Goal: Task Accomplishment & Management: Manage account settings

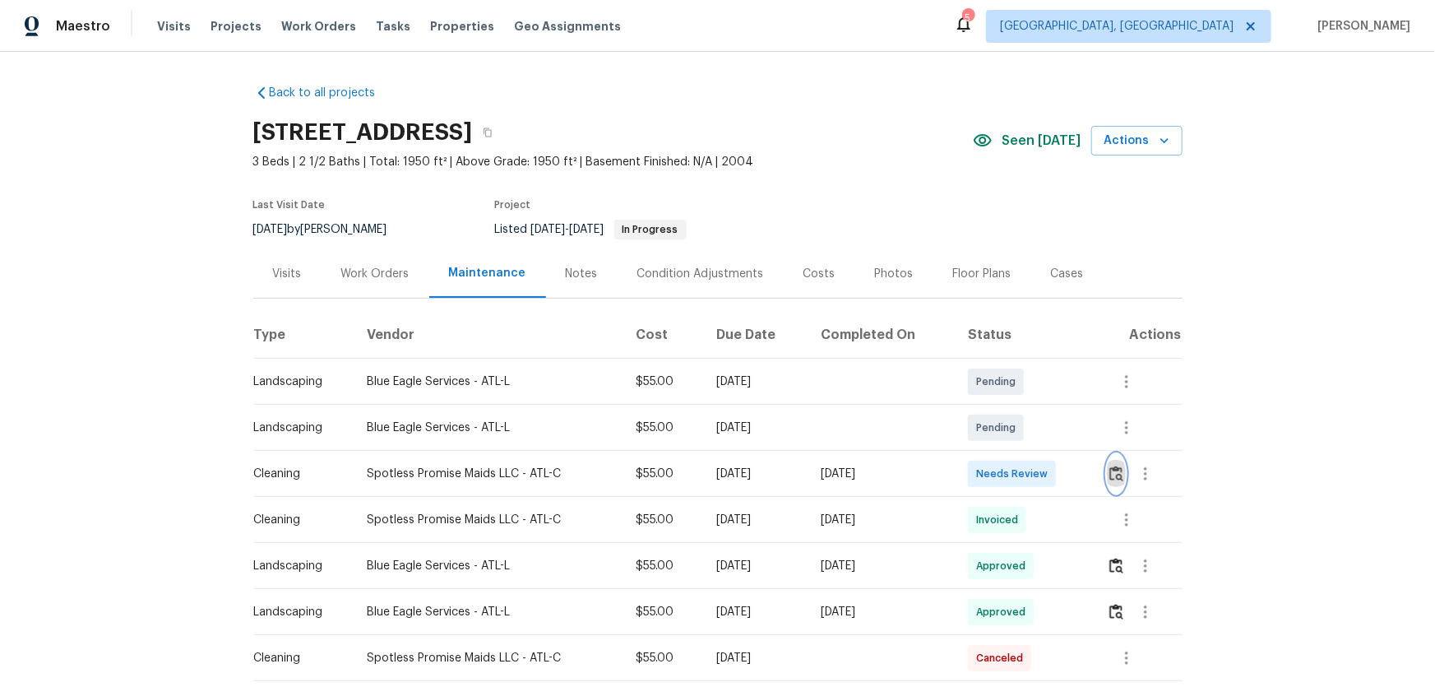
click at [1118, 478] on img "button" at bounding box center [1116, 473] width 14 height 16
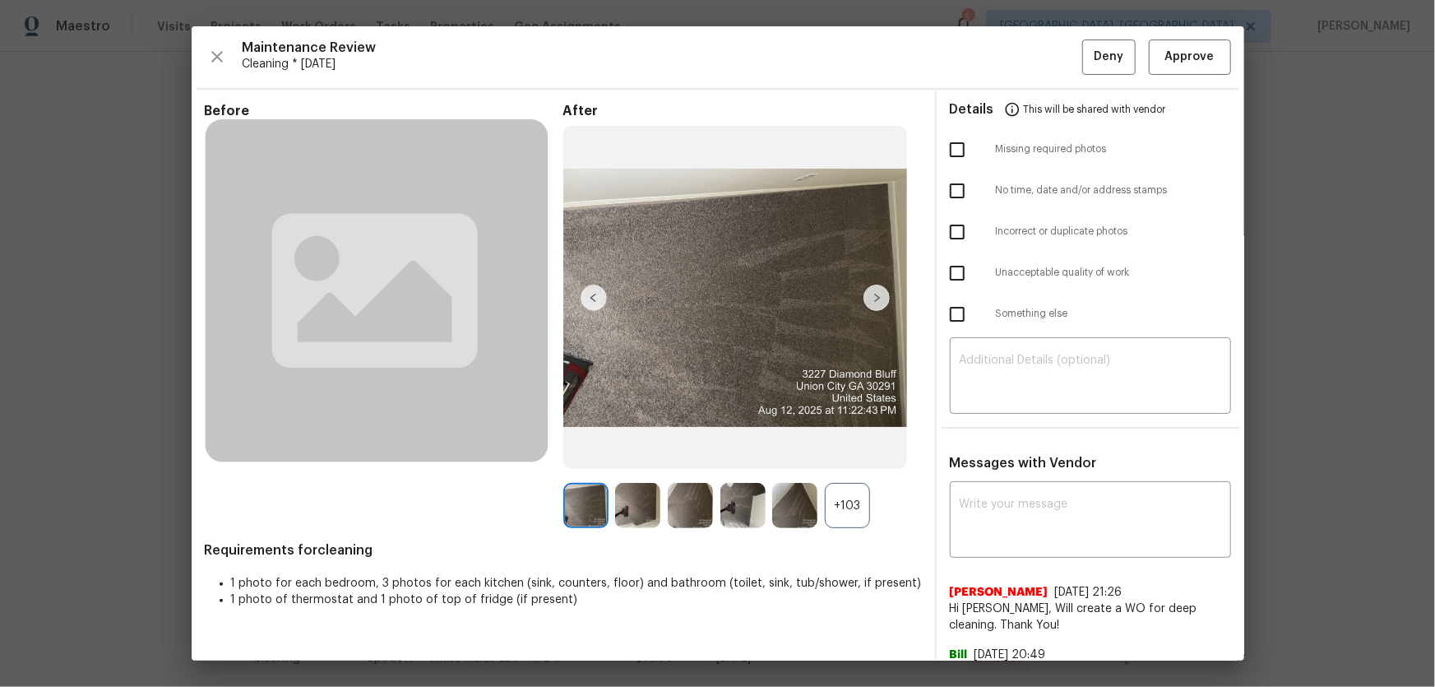
click at [861, 508] on div "+103" at bounding box center [847, 505] width 45 height 45
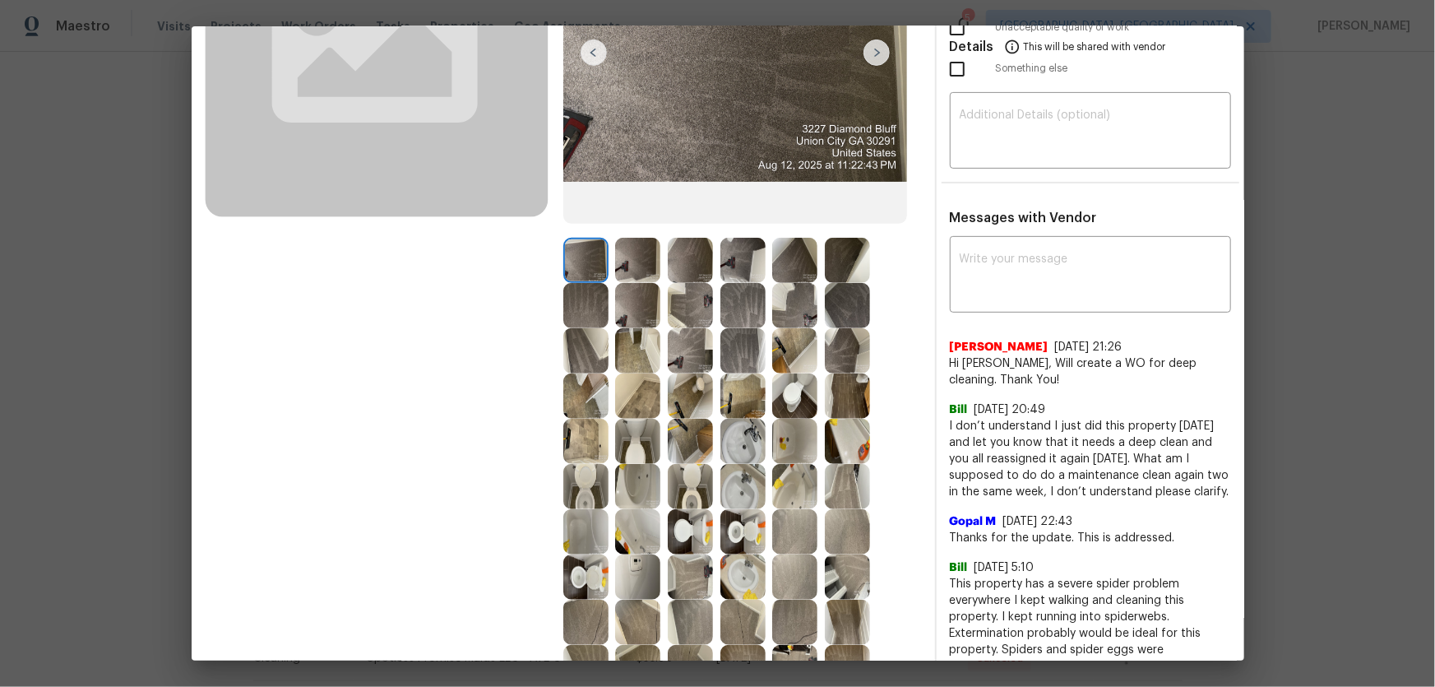
scroll to position [224, 0]
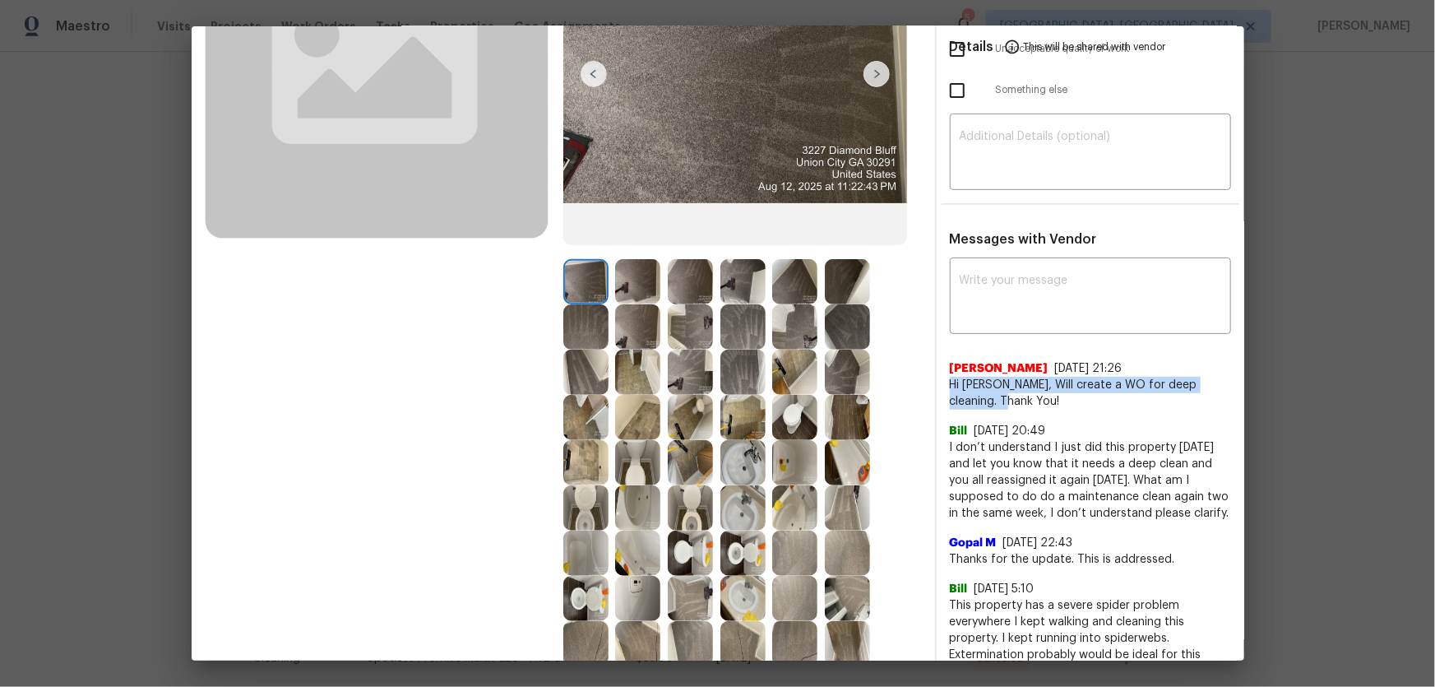
drag, startPoint x: 939, startPoint y: 384, endPoint x: 976, endPoint y: 403, distance: 41.6
click at [976, 403] on div "x ​ [PERSON_NAME] [DATE] 21:26 Hi [PERSON_NAME], Will create a WO for deep clea…" at bounding box center [1091, 479] width 308 height 434
click at [987, 403] on span "Hi [PERSON_NAME], Will create a WO for deep cleaning. Thank You!" at bounding box center [1090, 393] width 281 height 33
click at [786, 401] on img at bounding box center [794, 417] width 45 height 45
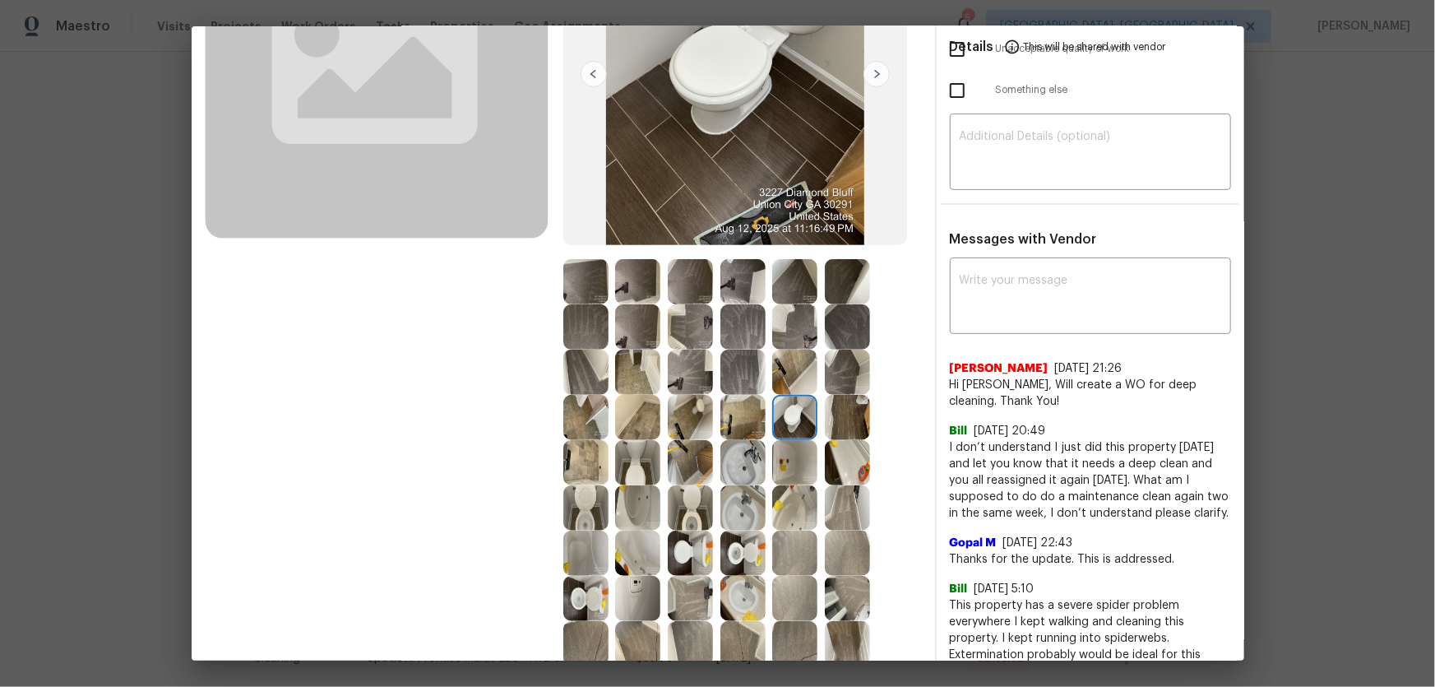
click at [743, 435] on img at bounding box center [742, 417] width 45 height 45
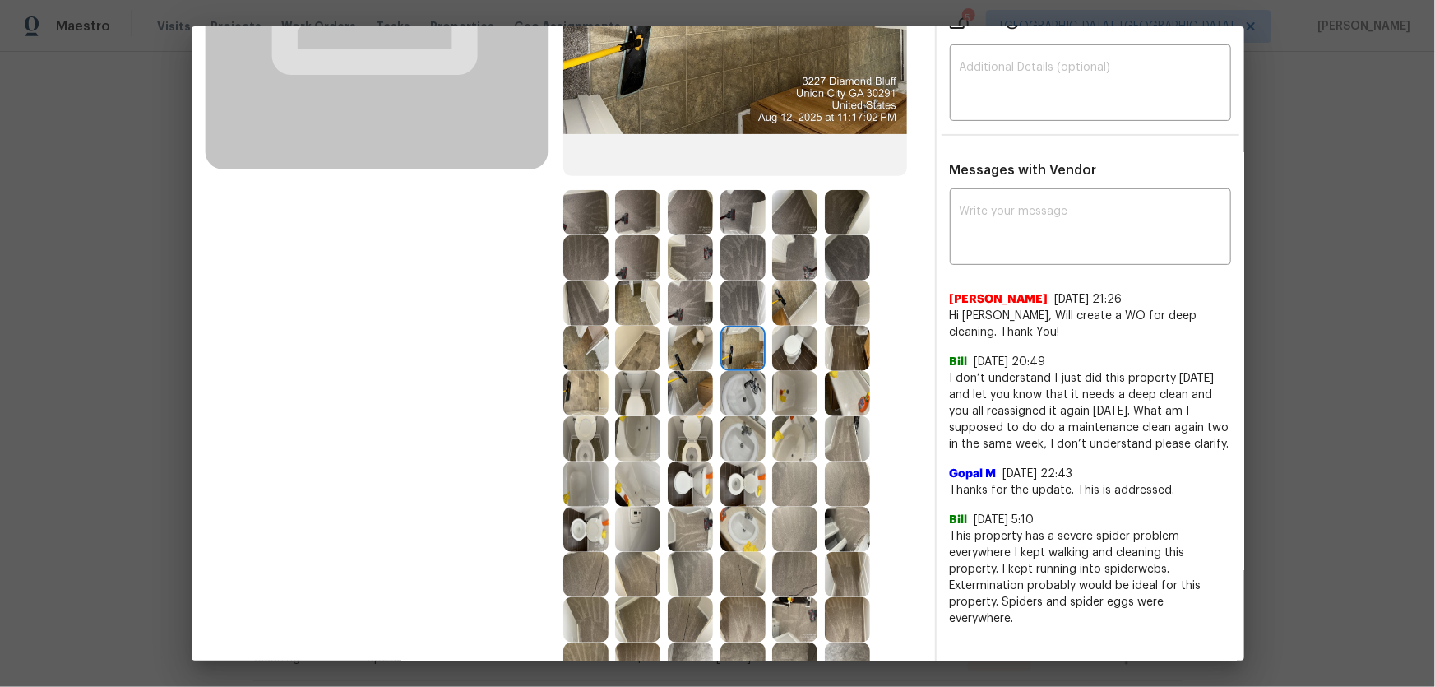
scroll to position [373, 0]
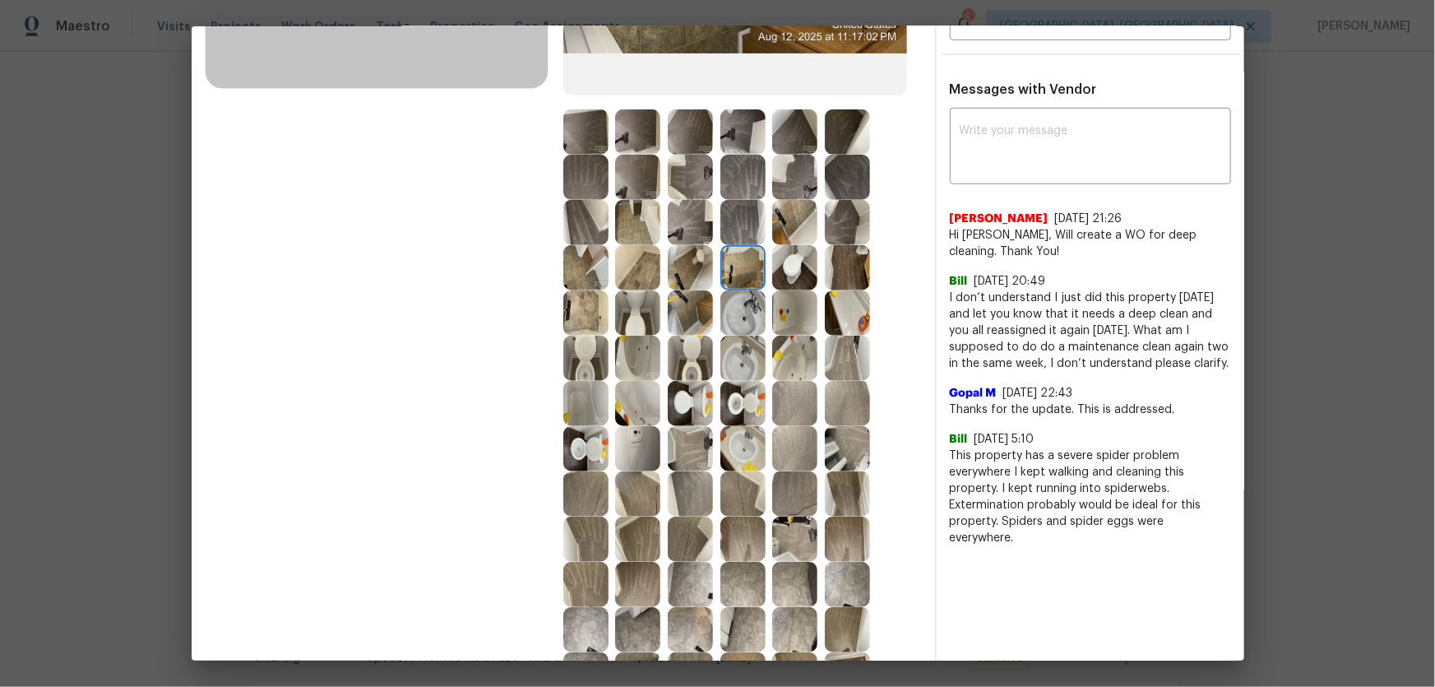
click at [682, 368] on img at bounding box center [690, 358] width 45 height 45
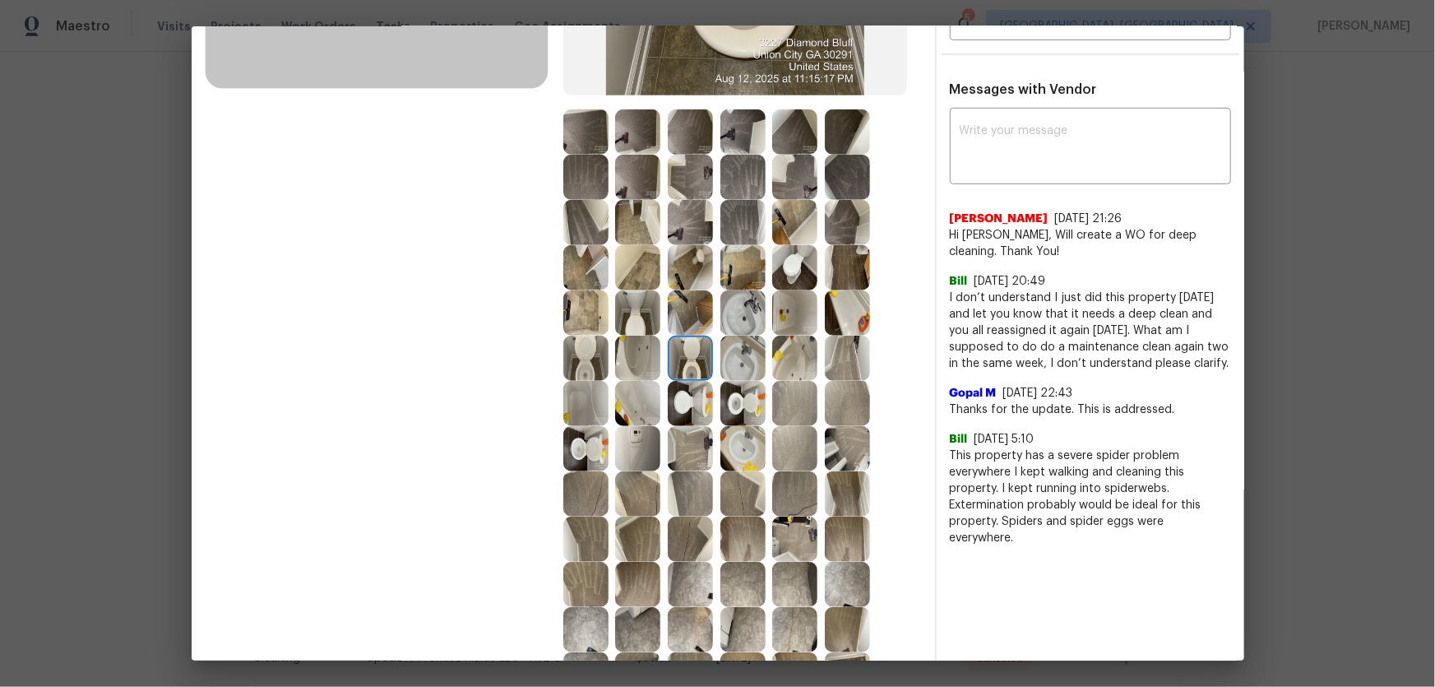
click at [724, 409] on img at bounding box center [742, 403] width 45 height 45
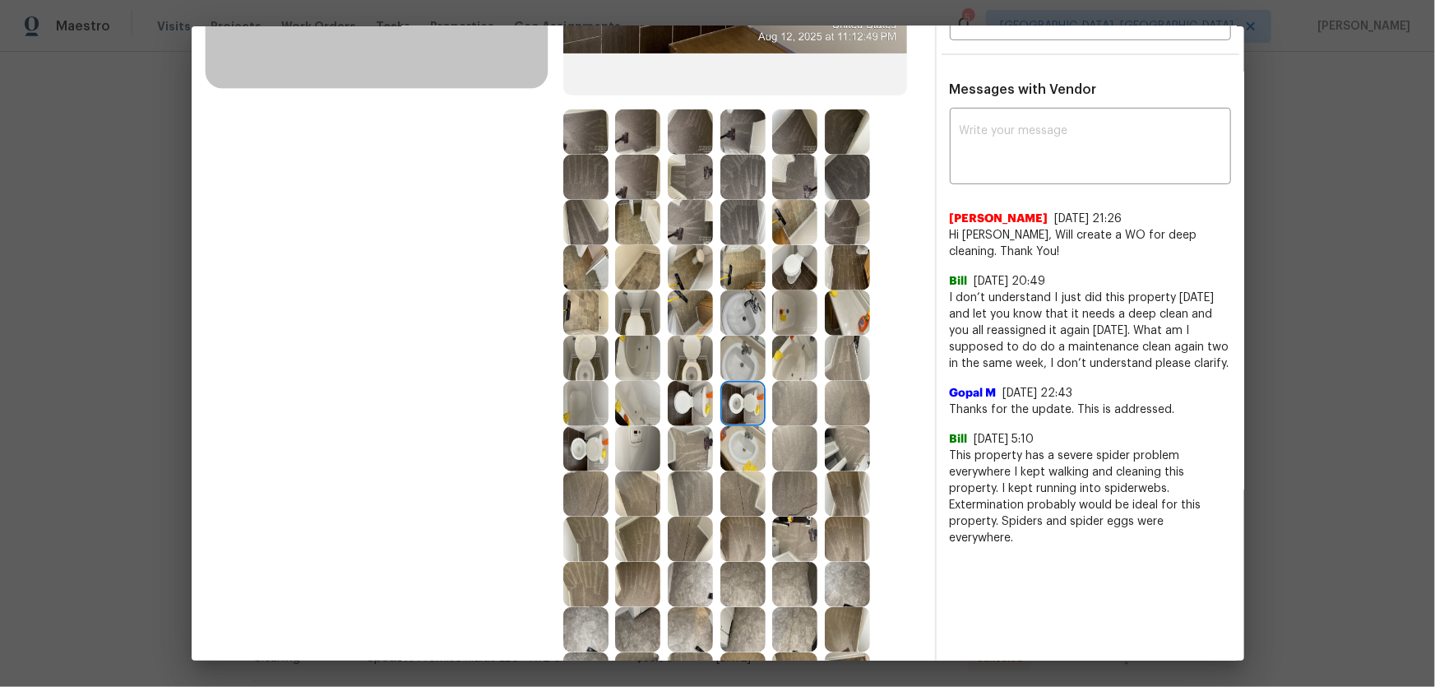
click at [589, 361] on img at bounding box center [585, 358] width 45 height 45
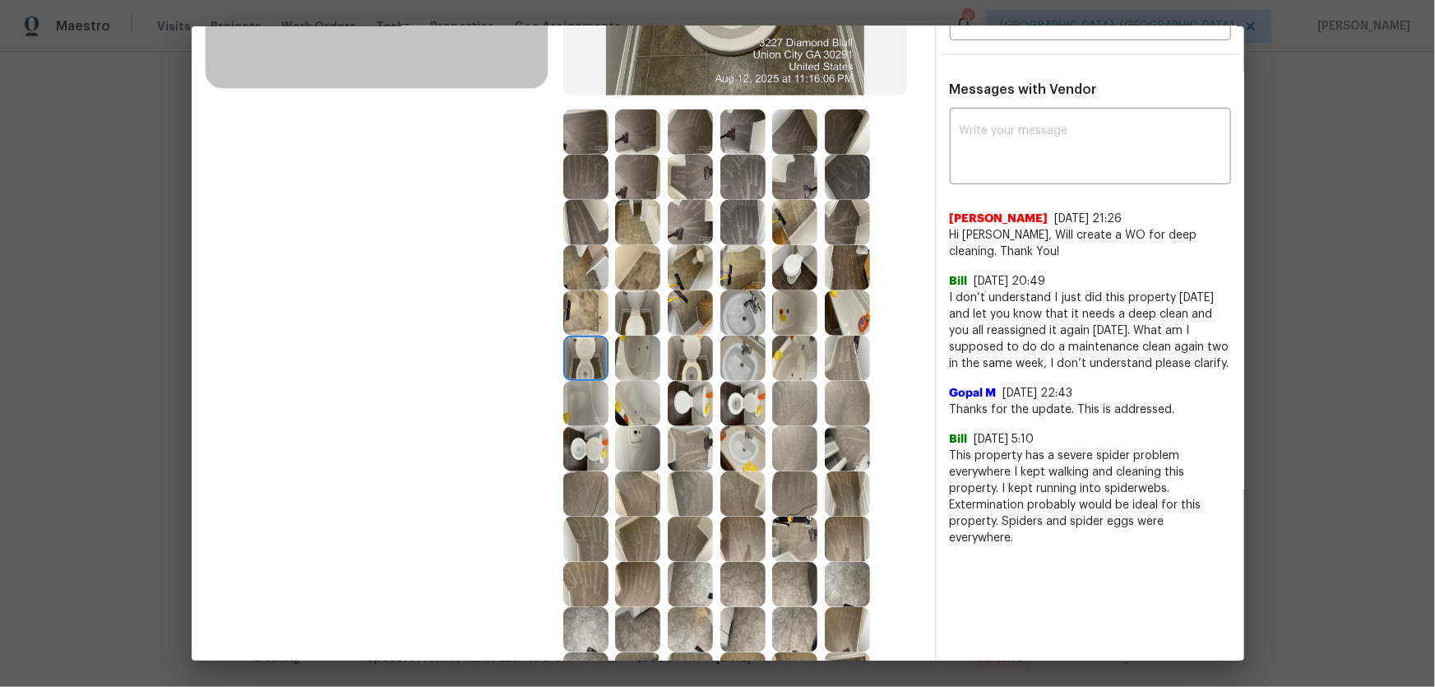
click at [680, 357] on img at bounding box center [690, 358] width 45 height 45
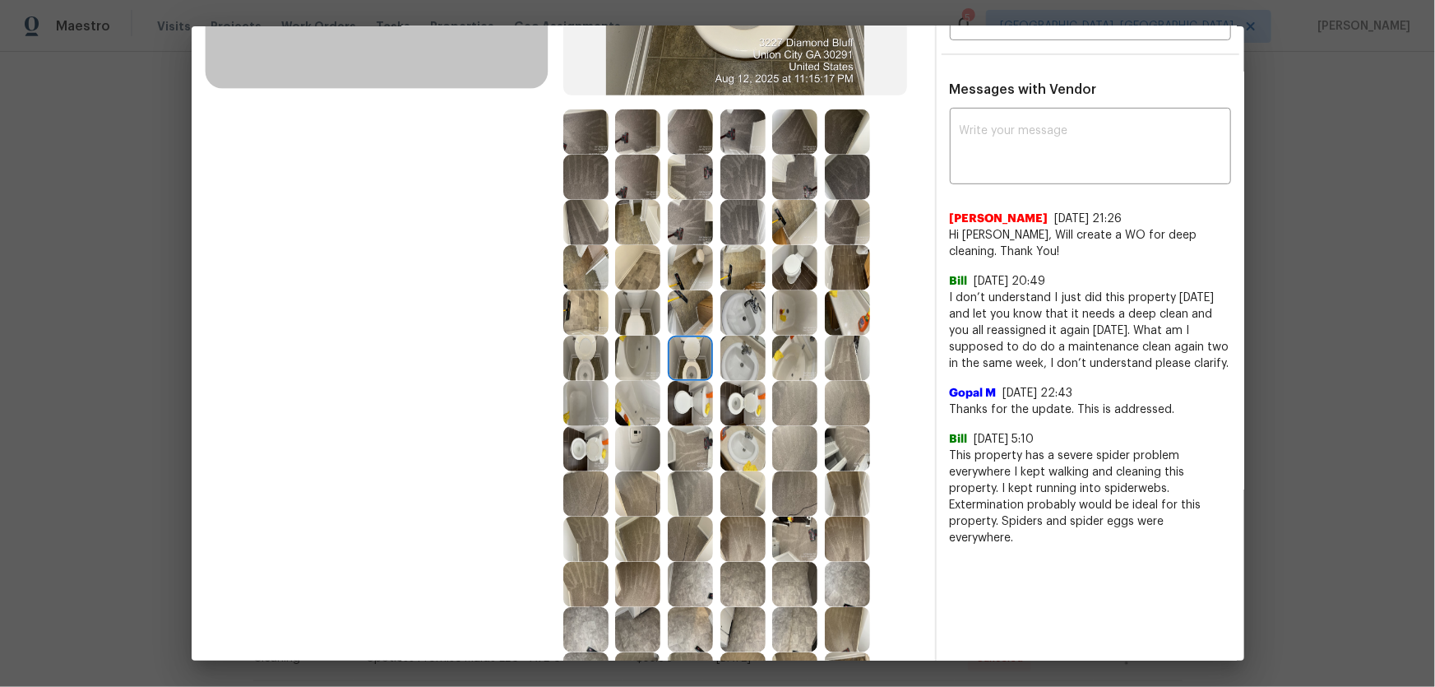
click at [739, 390] on img at bounding box center [742, 403] width 45 height 45
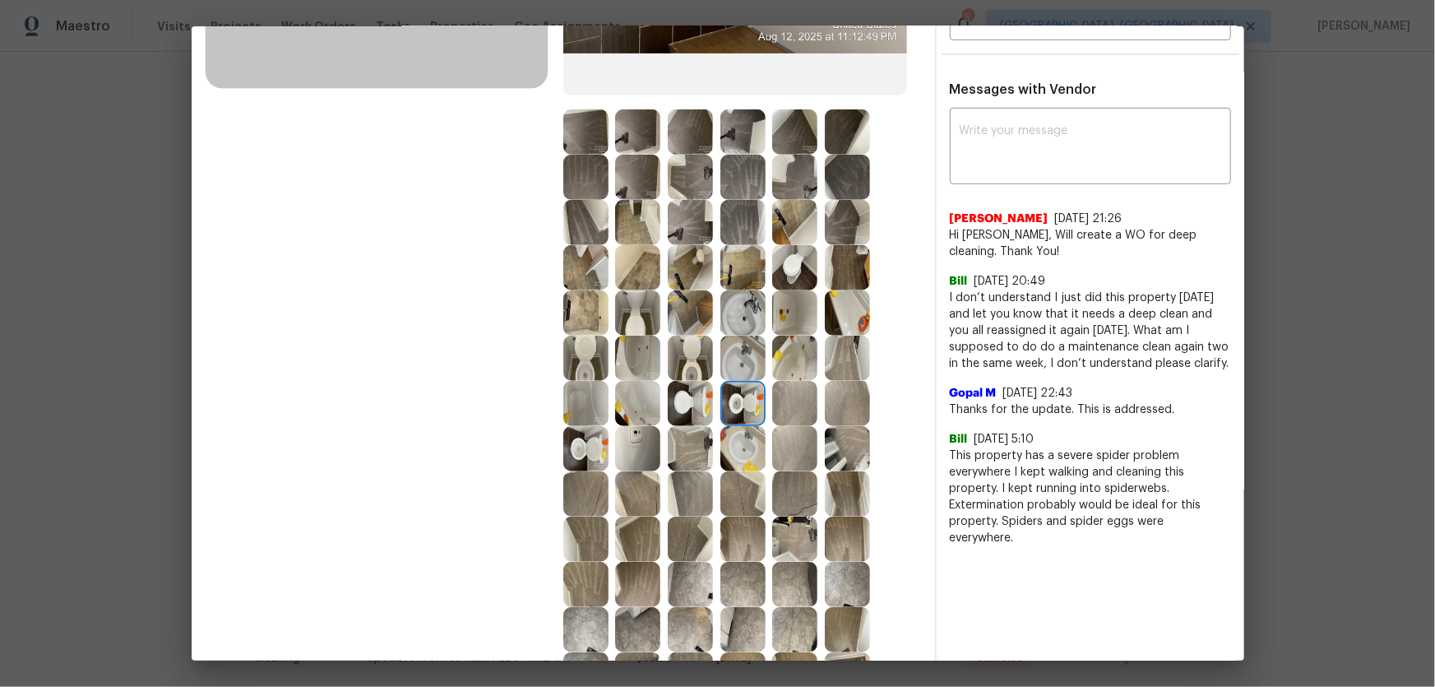
click at [735, 436] on img at bounding box center [742, 448] width 45 height 45
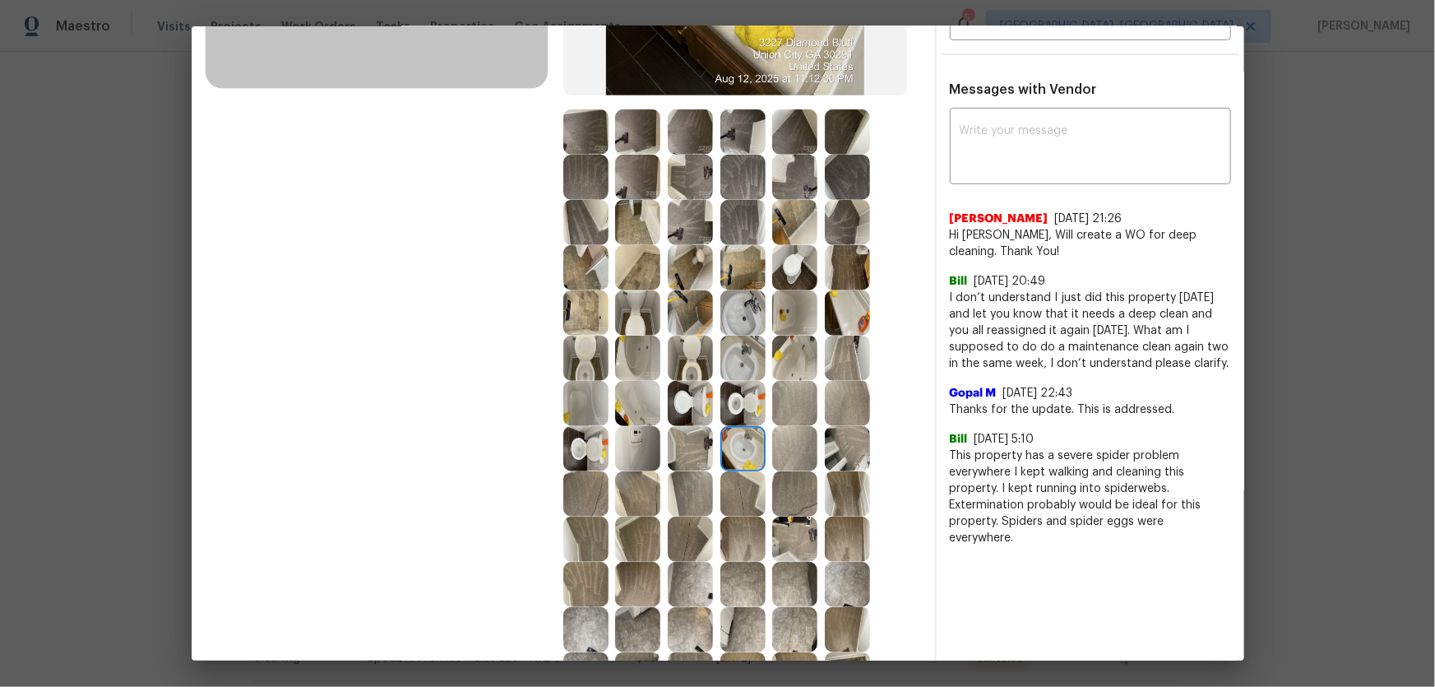
click at [733, 355] on img at bounding box center [742, 358] width 45 height 45
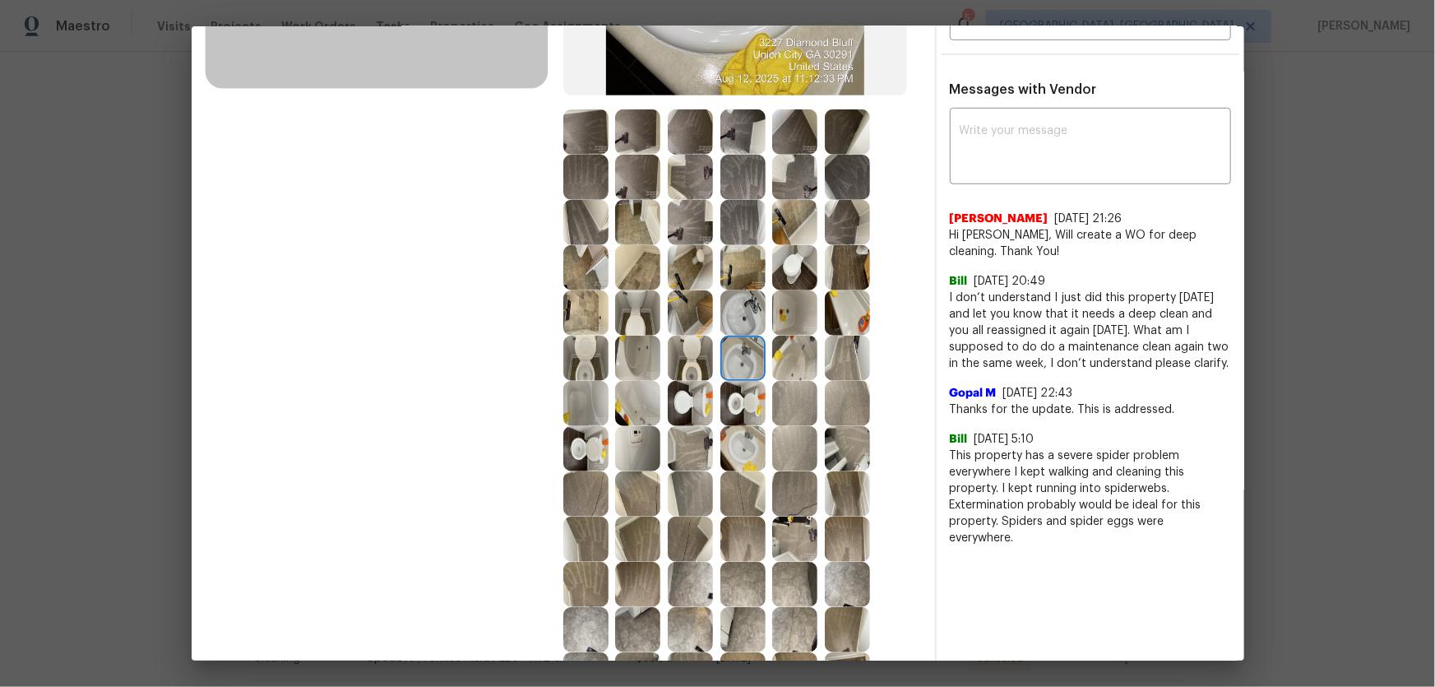
click at [739, 317] on img at bounding box center [742, 312] width 45 height 45
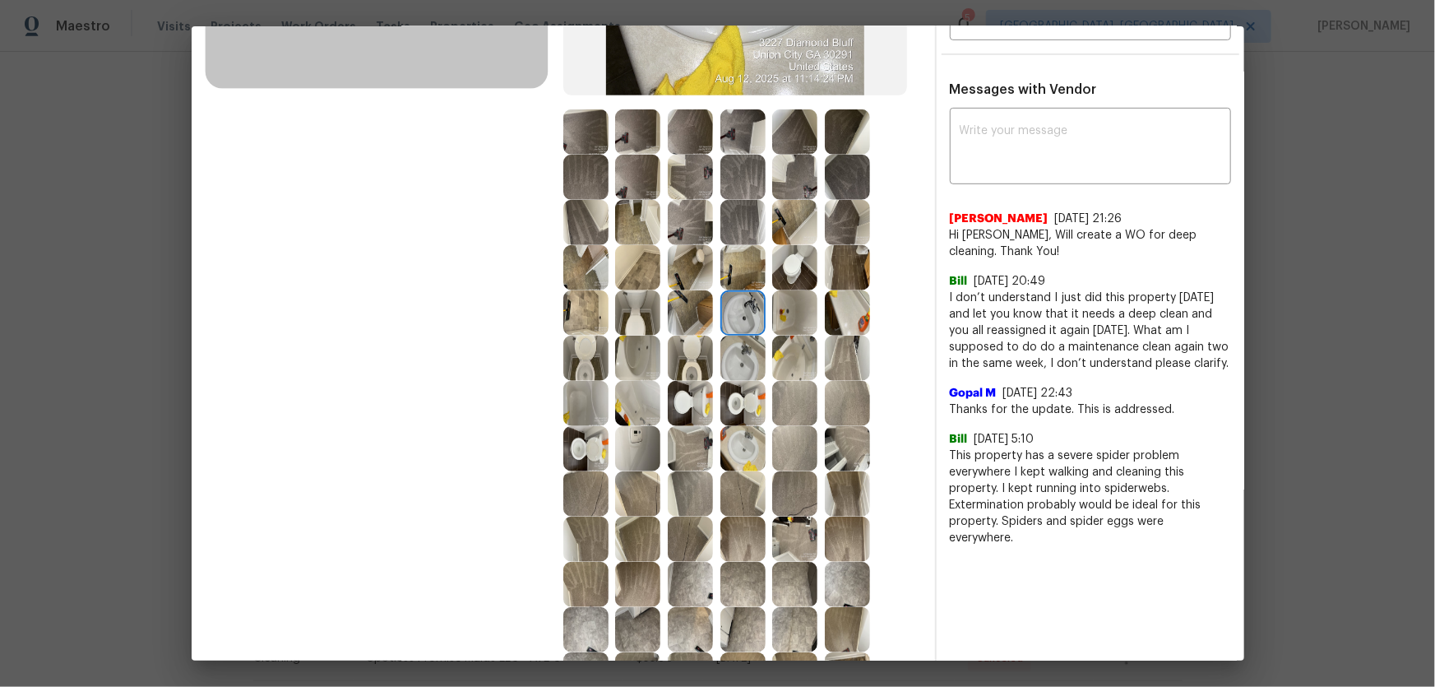
click at [794, 329] on img at bounding box center [794, 312] width 45 height 45
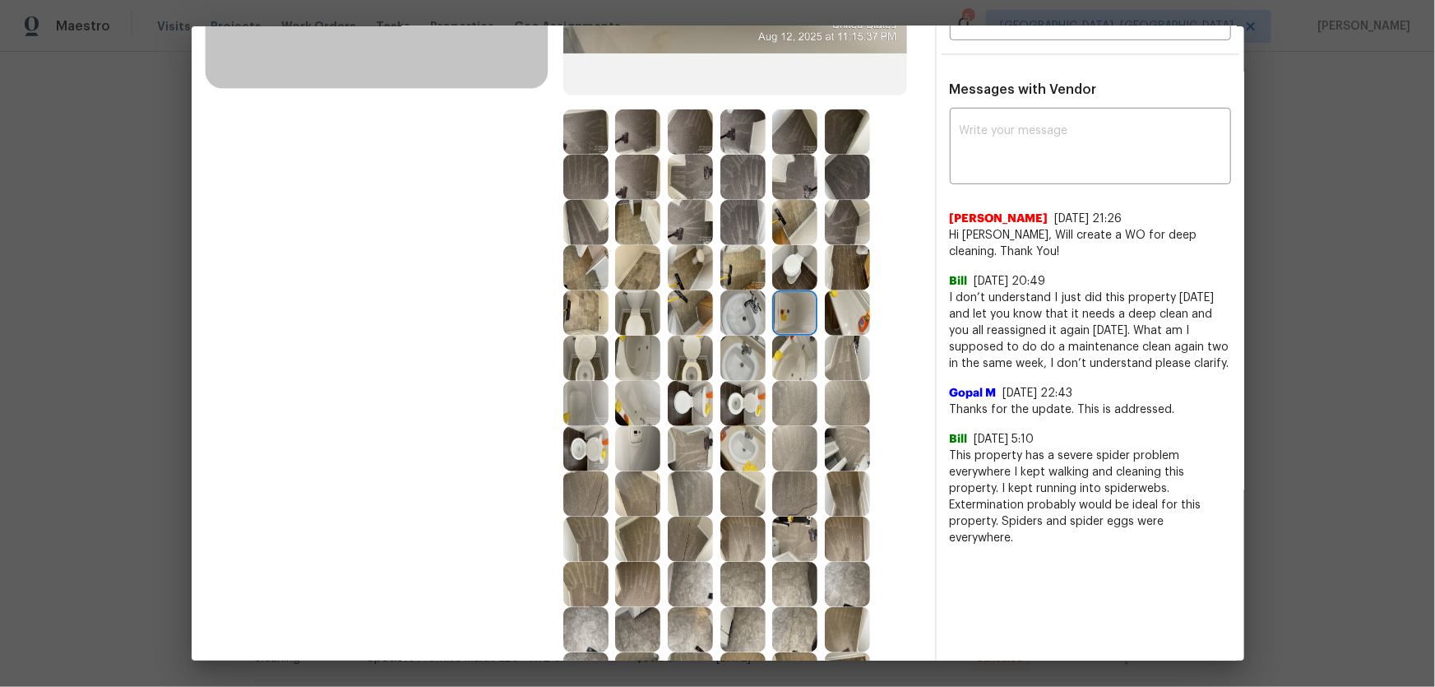
click at [772, 375] on img at bounding box center [794, 358] width 45 height 45
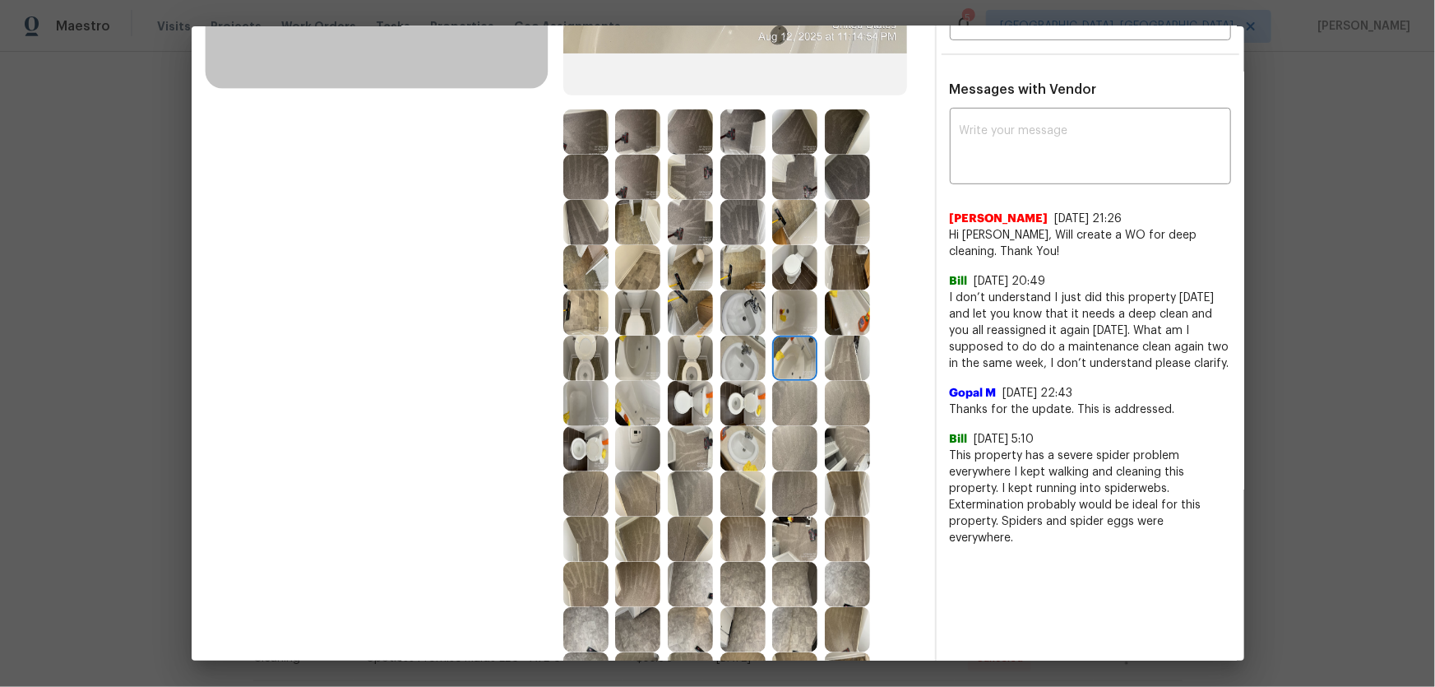
click at [735, 399] on img at bounding box center [742, 403] width 45 height 45
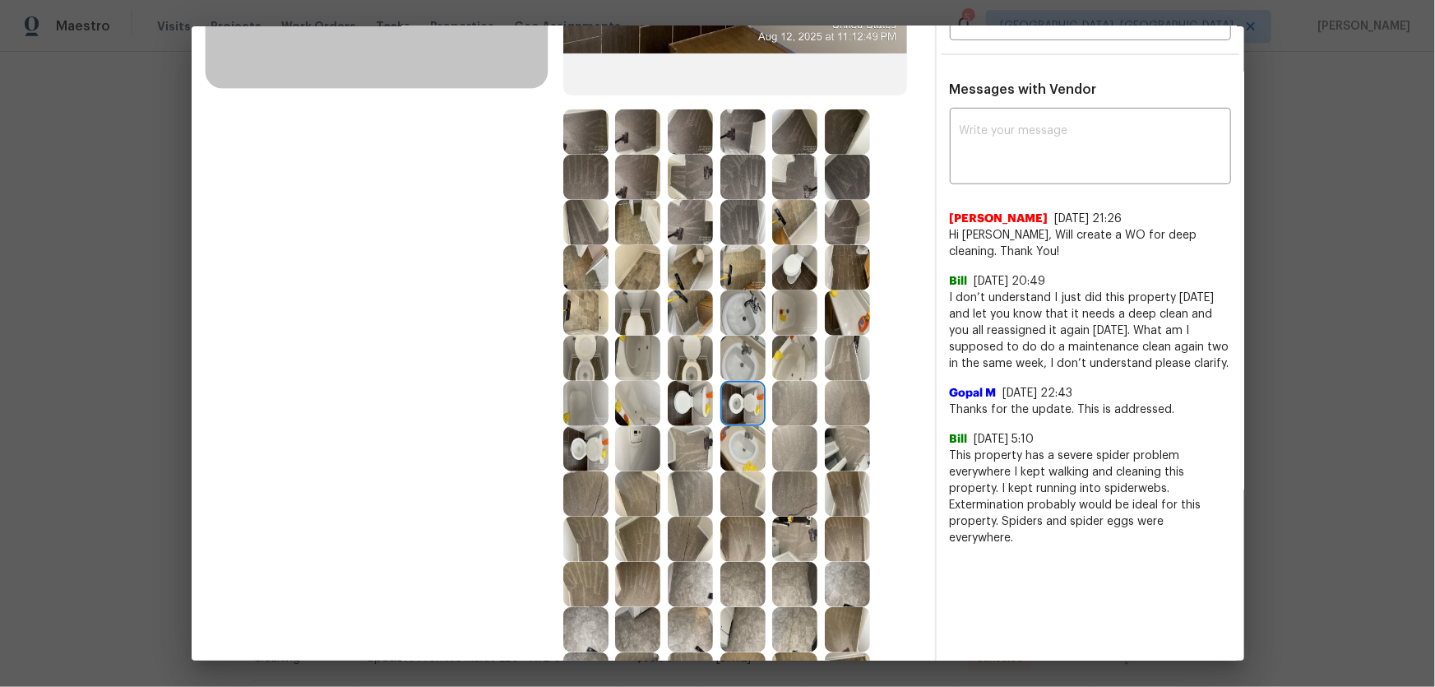
click at [696, 367] on img at bounding box center [690, 358] width 45 height 45
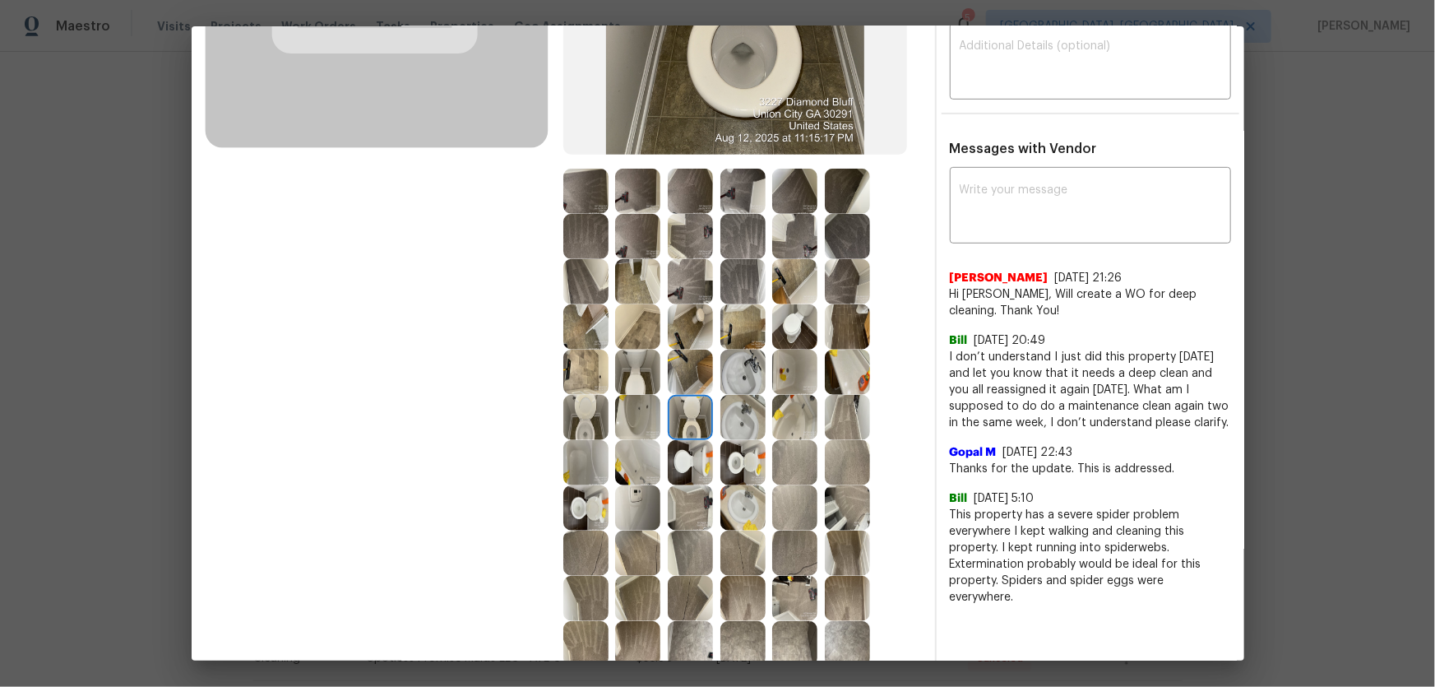
scroll to position [224, 0]
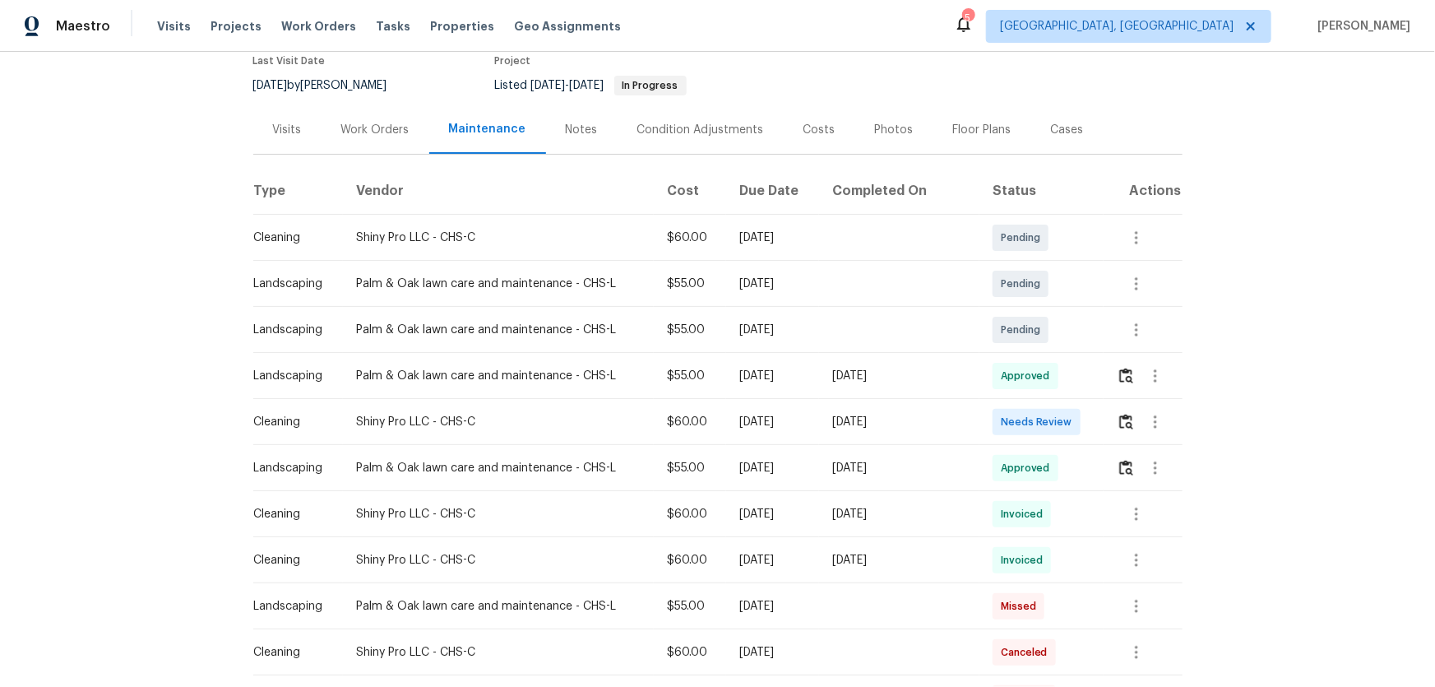
scroll to position [149, 0]
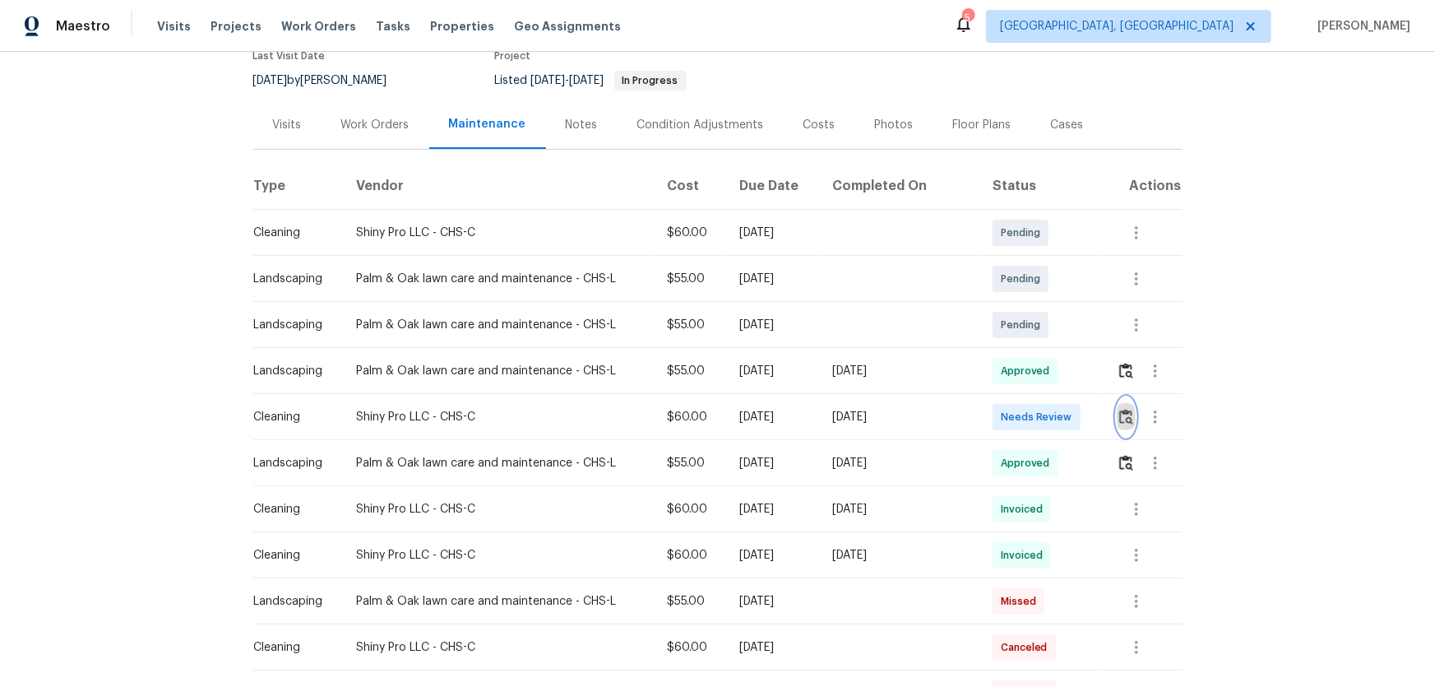
click at [1117, 420] on button "button" at bounding box center [1126, 416] width 19 height 39
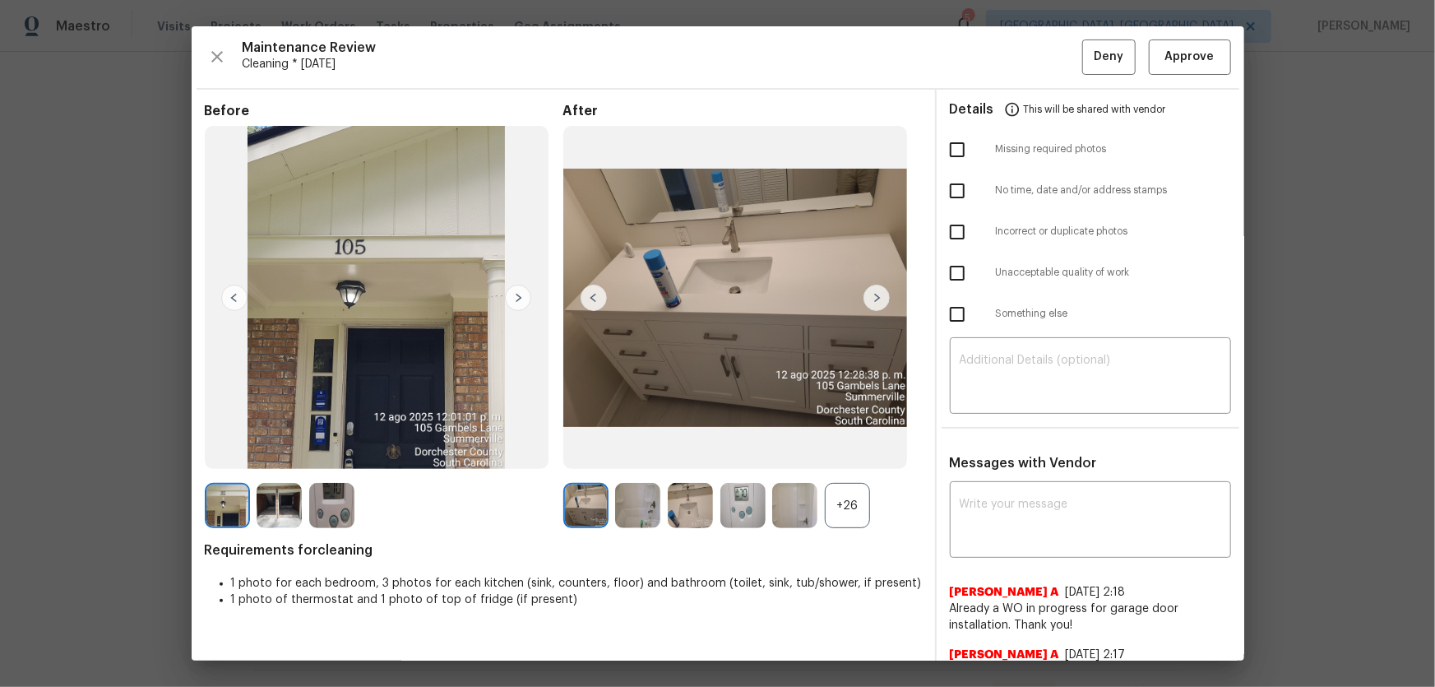
click at [848, 509] on div "+26" at bounding box center [847, 505] width 45 height 45
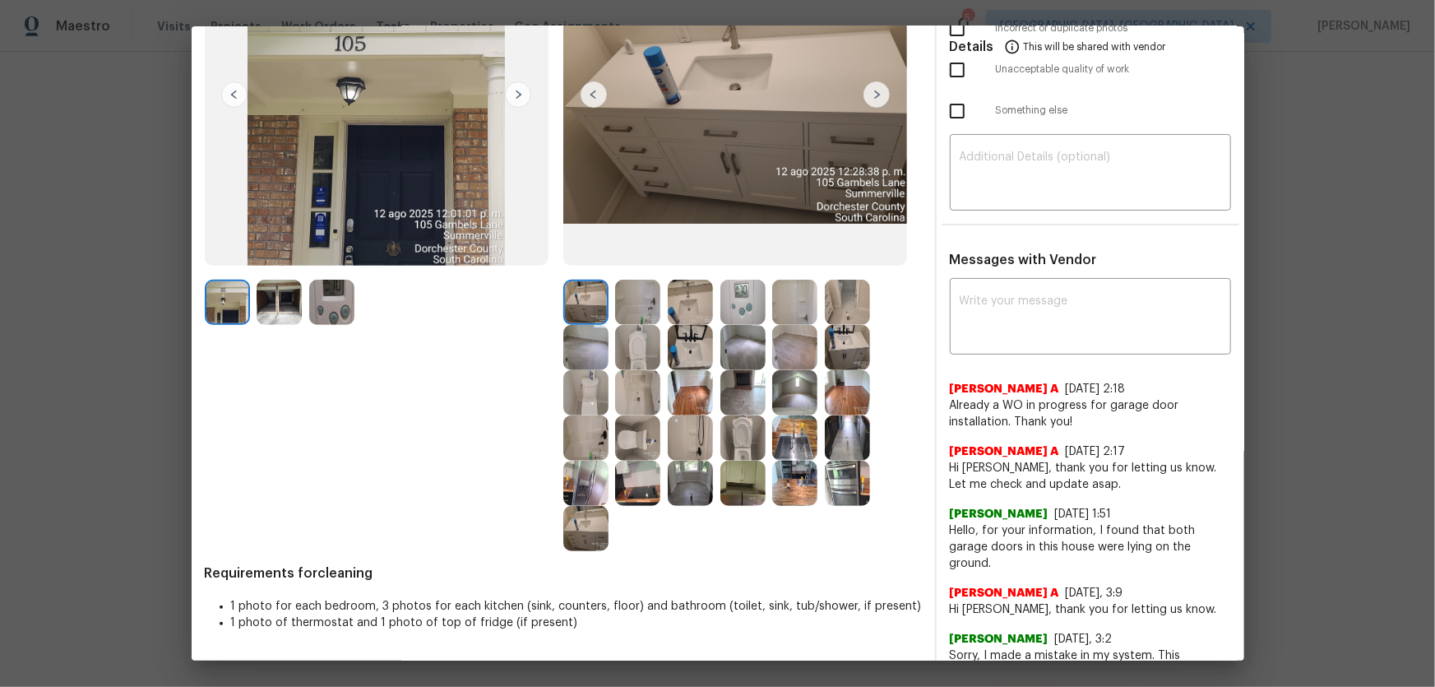
scroll to position [128, 0]
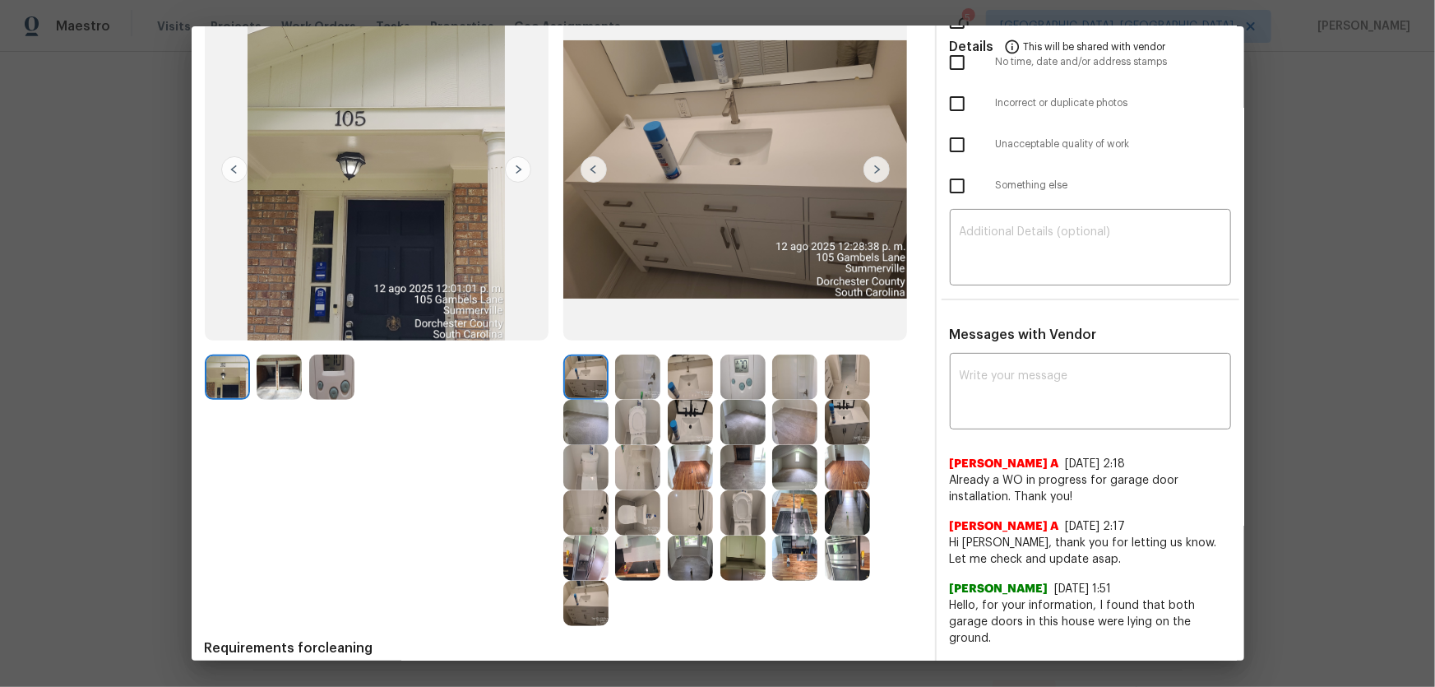
click at [732, 511] on img at bounding box center [742, 512] width 45 height 45
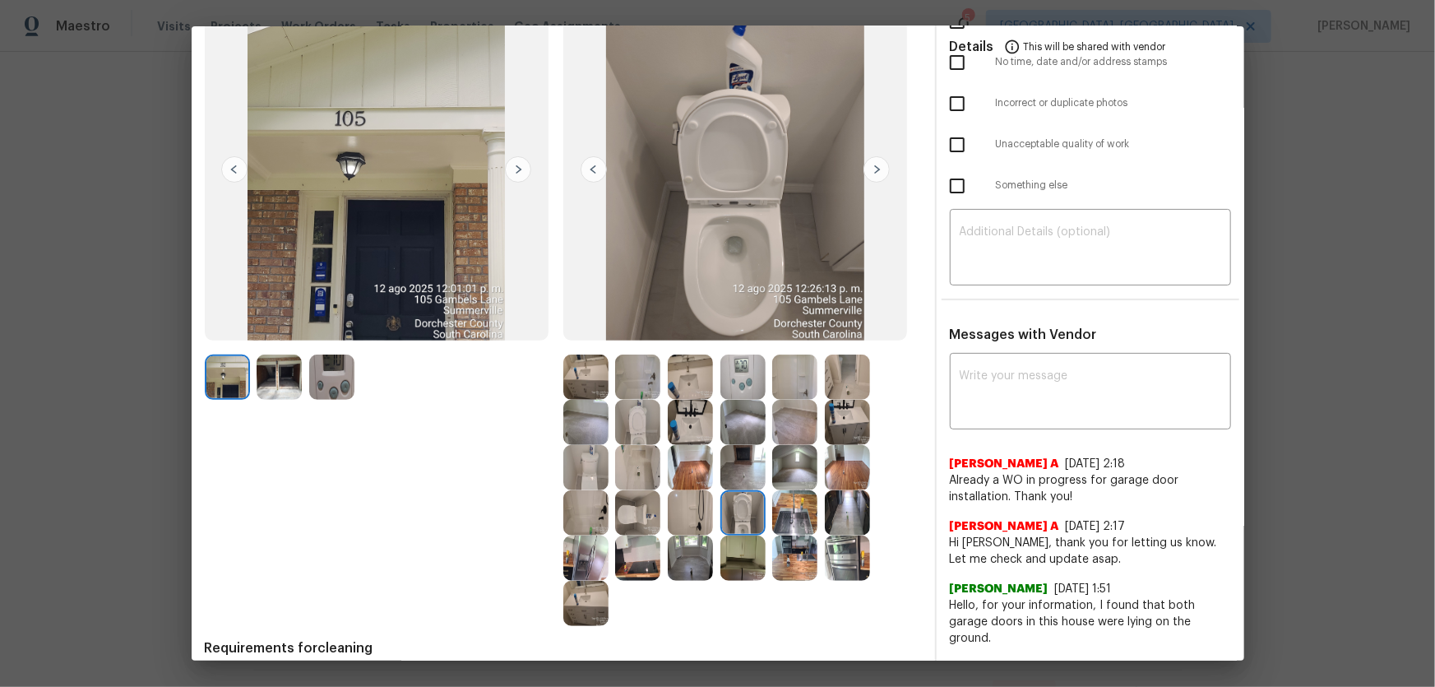
click at [633, 428] on img at bounding box center [637, 422] width 45 height 45
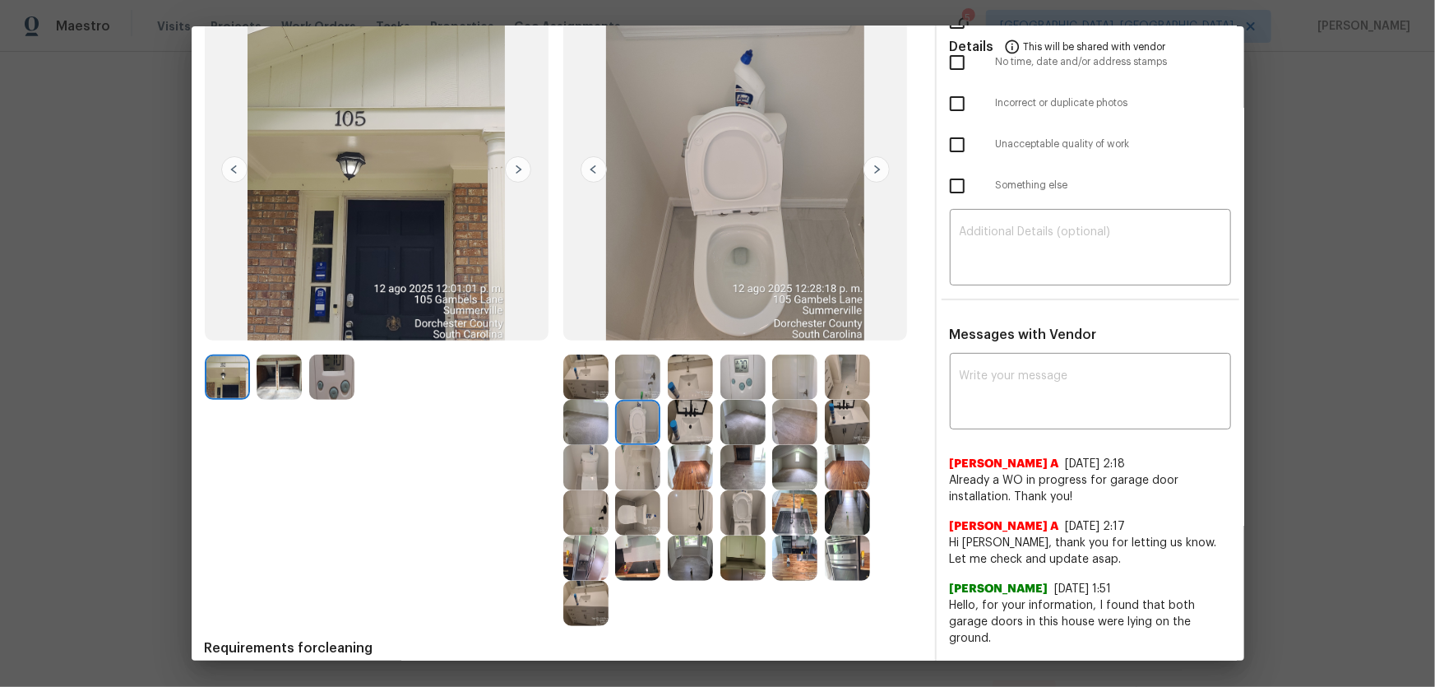
click at [687, 433] on img at bounding box center [690, 422] width 45 height 45
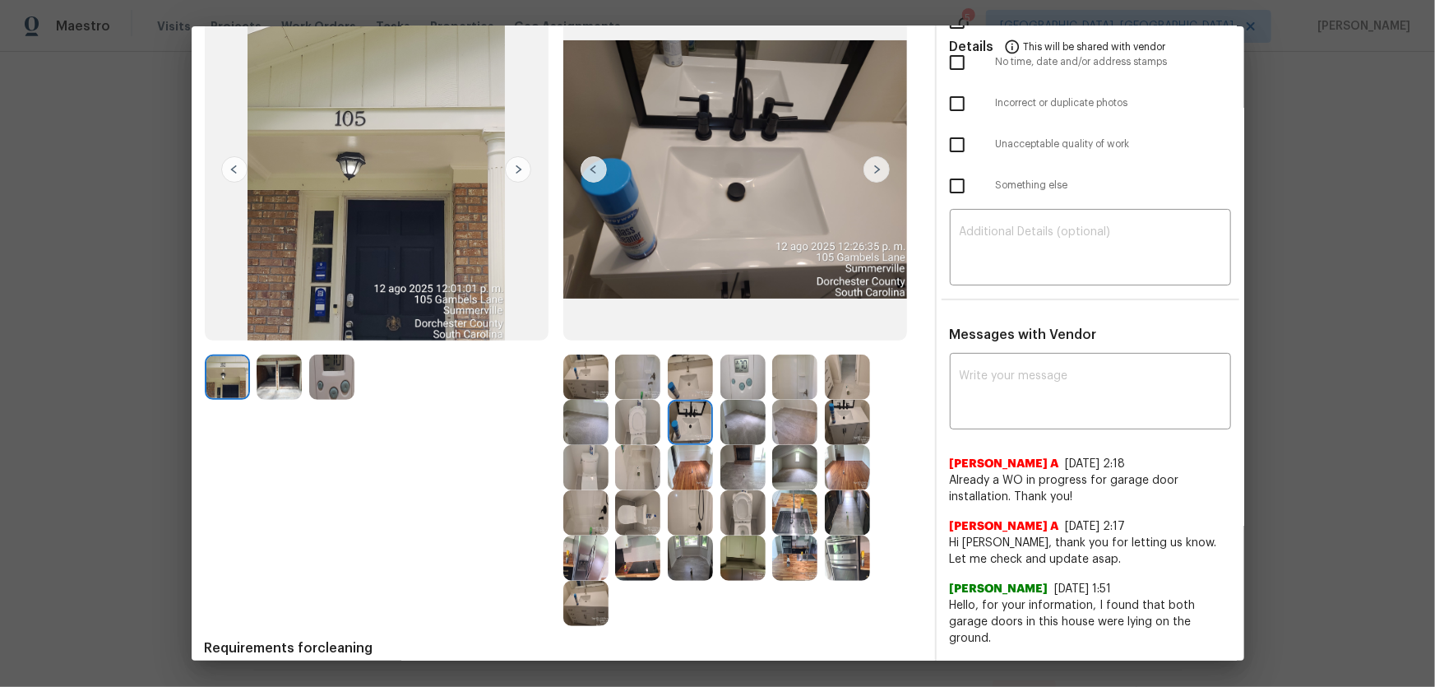
click at [683, 385] on img at bounding box center [690, 376] width 45 height 45
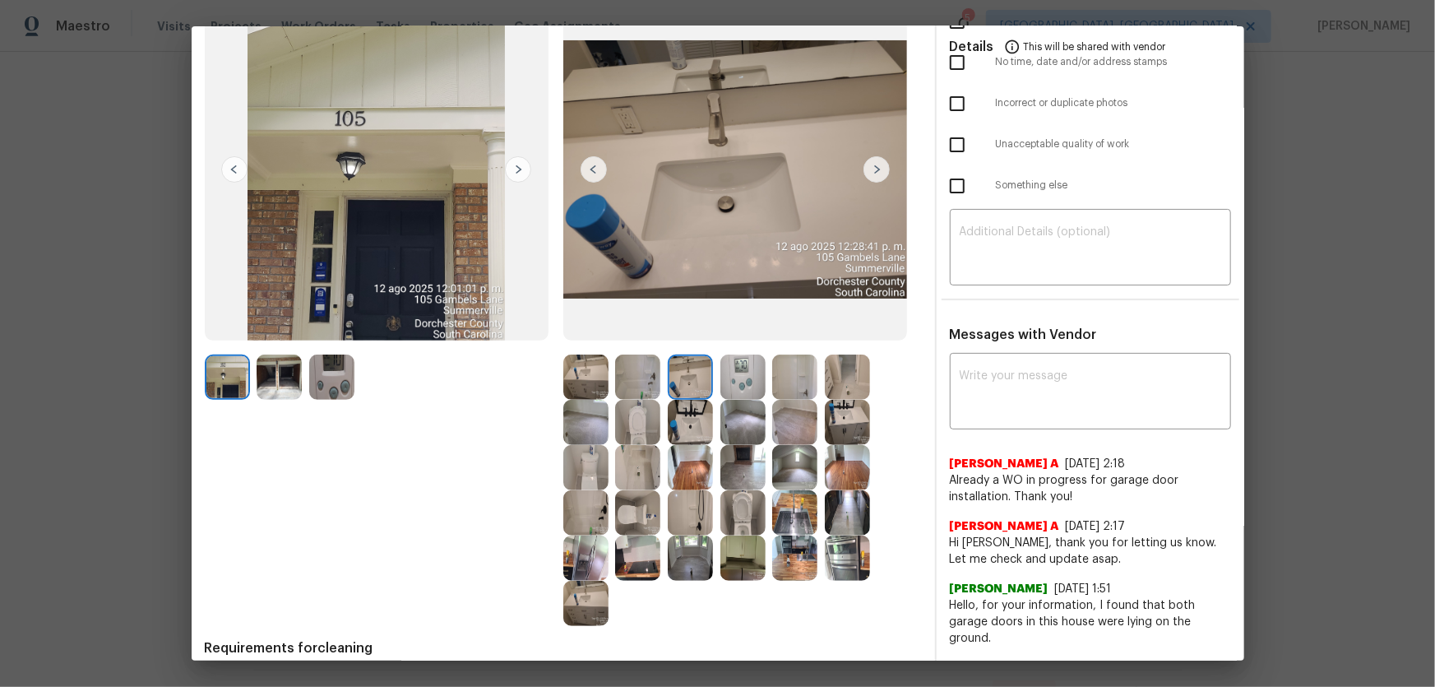
click at [632, 378] on img at bounding box center [637, 376] width 45 height 45
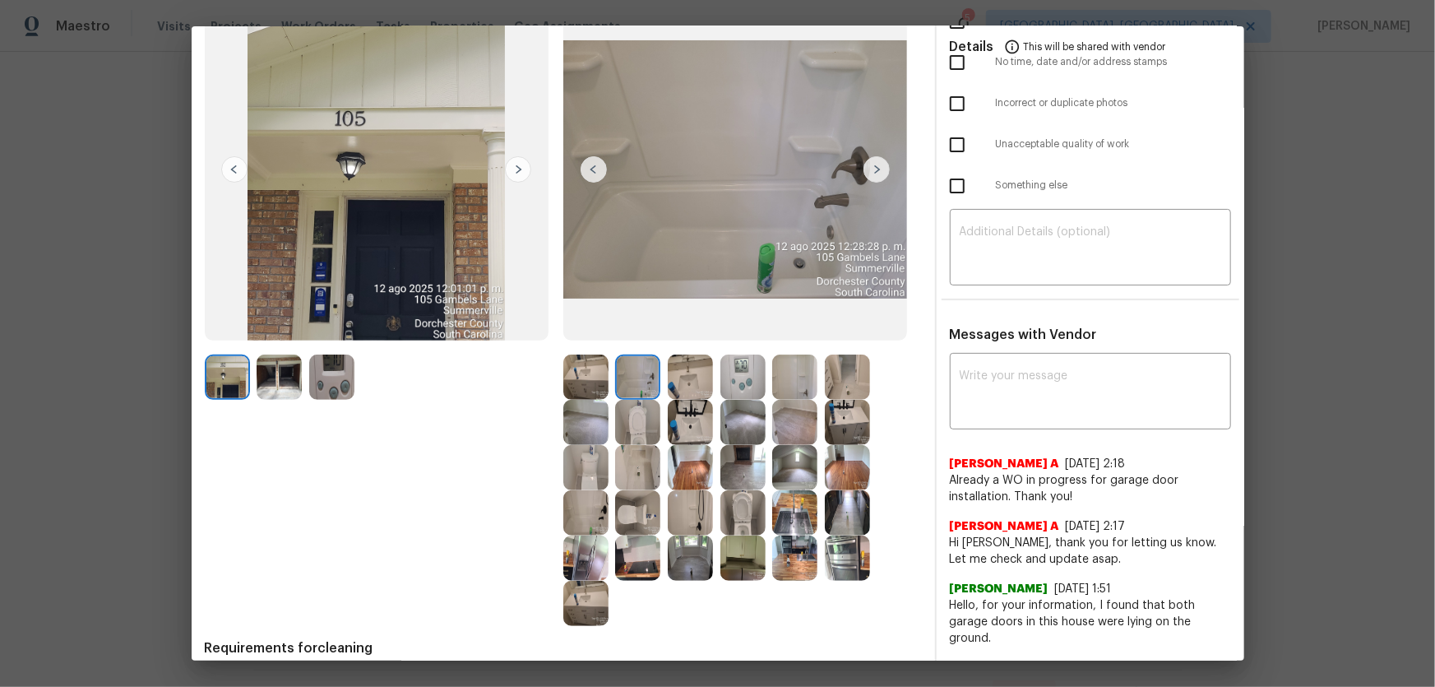
click at [797, 375] on img at bounding box center [794, 376] width 45 height 45
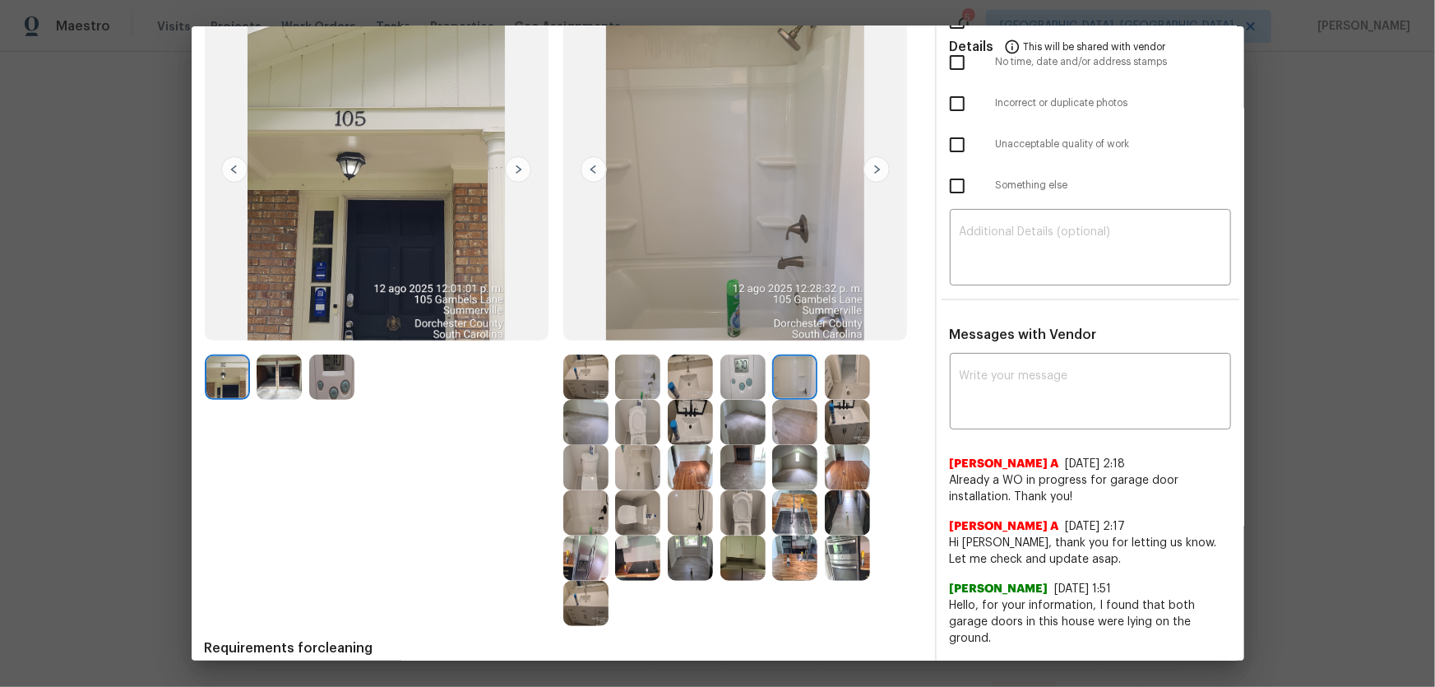
click at [871, 413] on div at bounding box center [851, 422] width 53 height 45
click at [842, 385] on img at bounding box center [847, 376] width 45 height 45
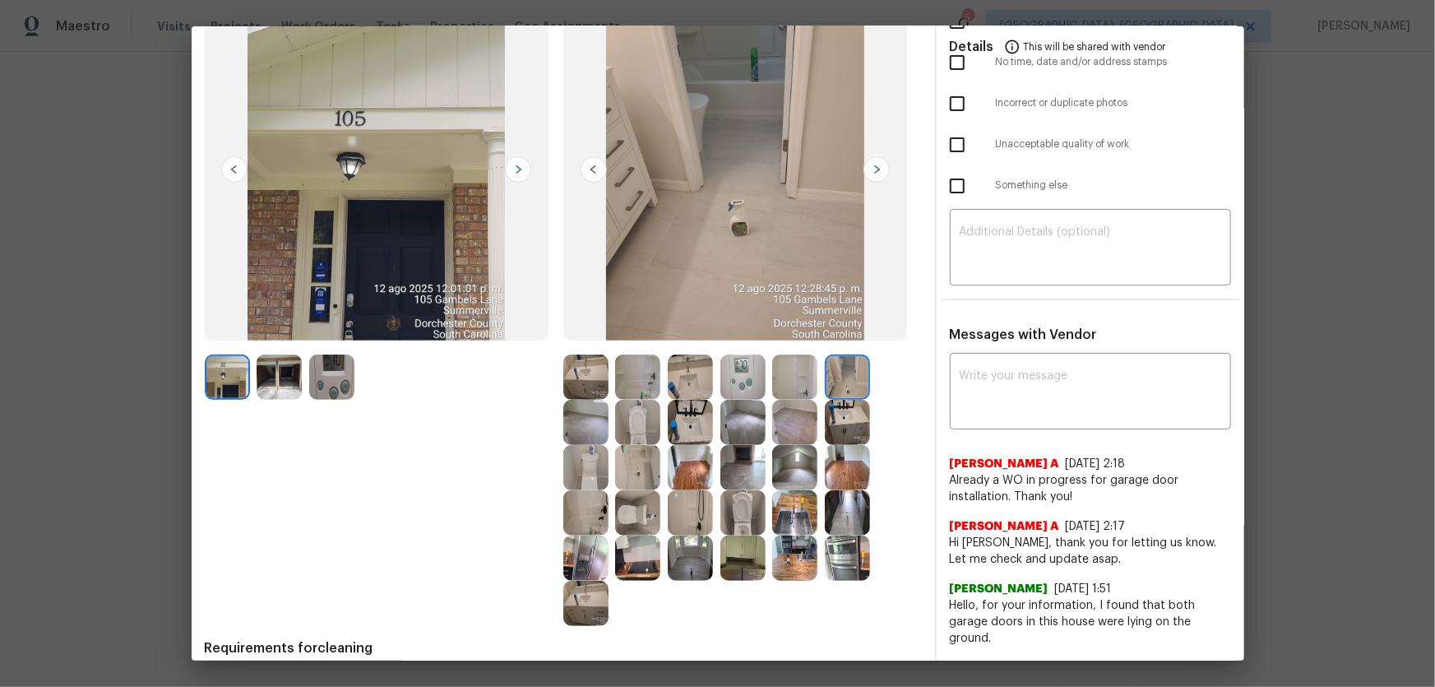
click at [697, 493] on img at bounding box center [690, 512] width 45 height 45
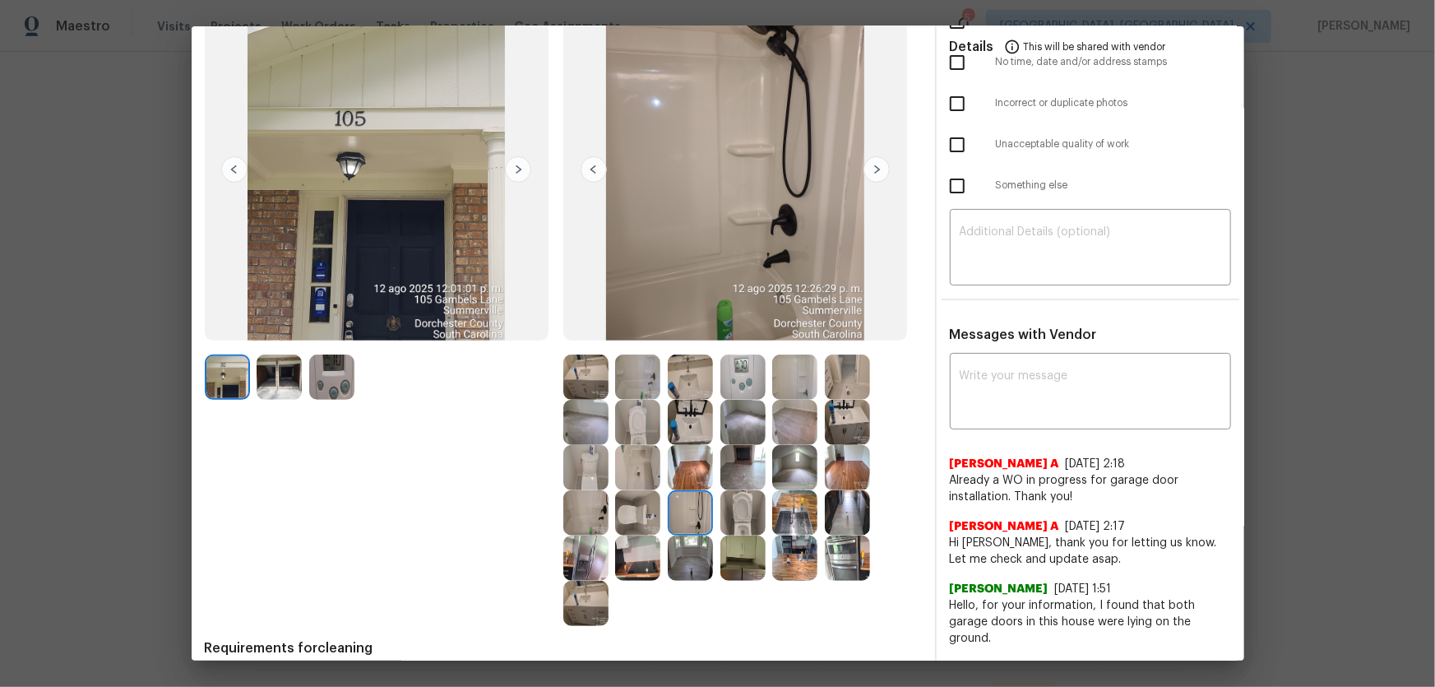
click at [596, 548] on img at bounding box center [585, 557] width 45 height 45
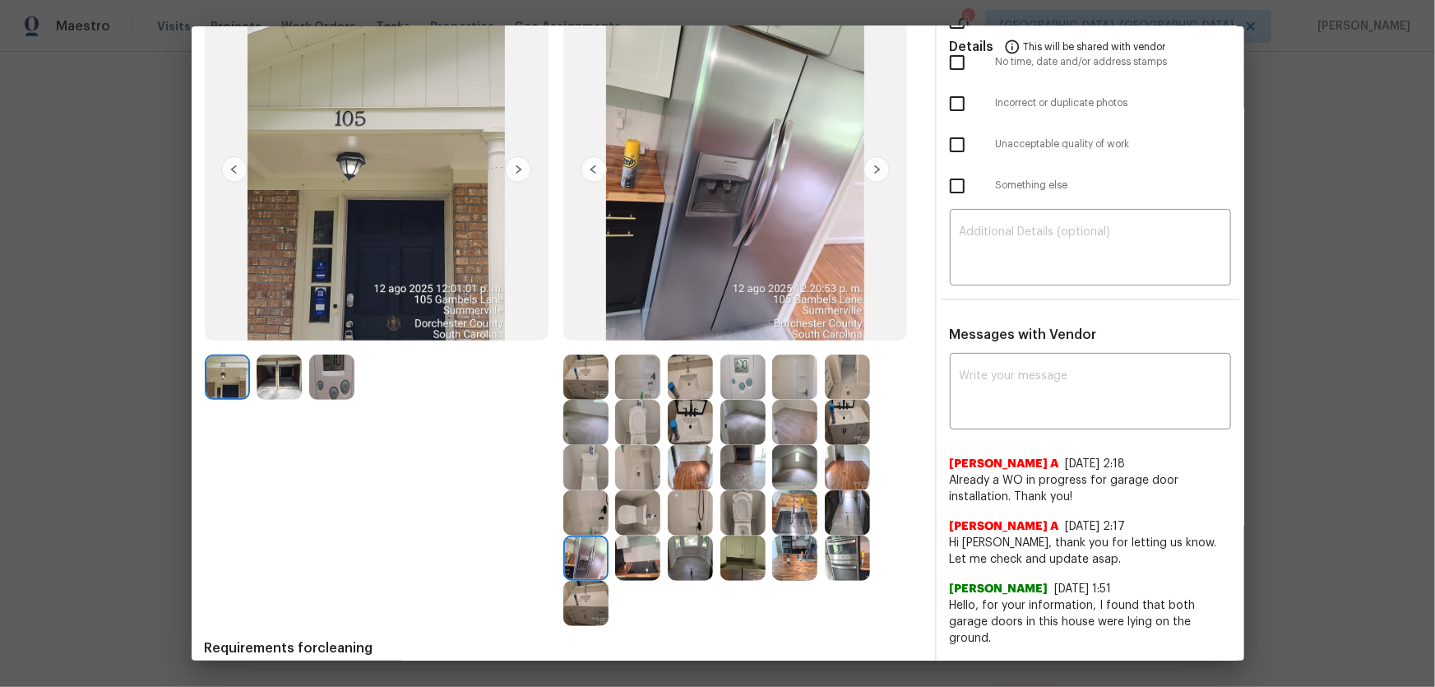
click at [623, 559] on img at bounding box center [637, 557] width 45 height 45
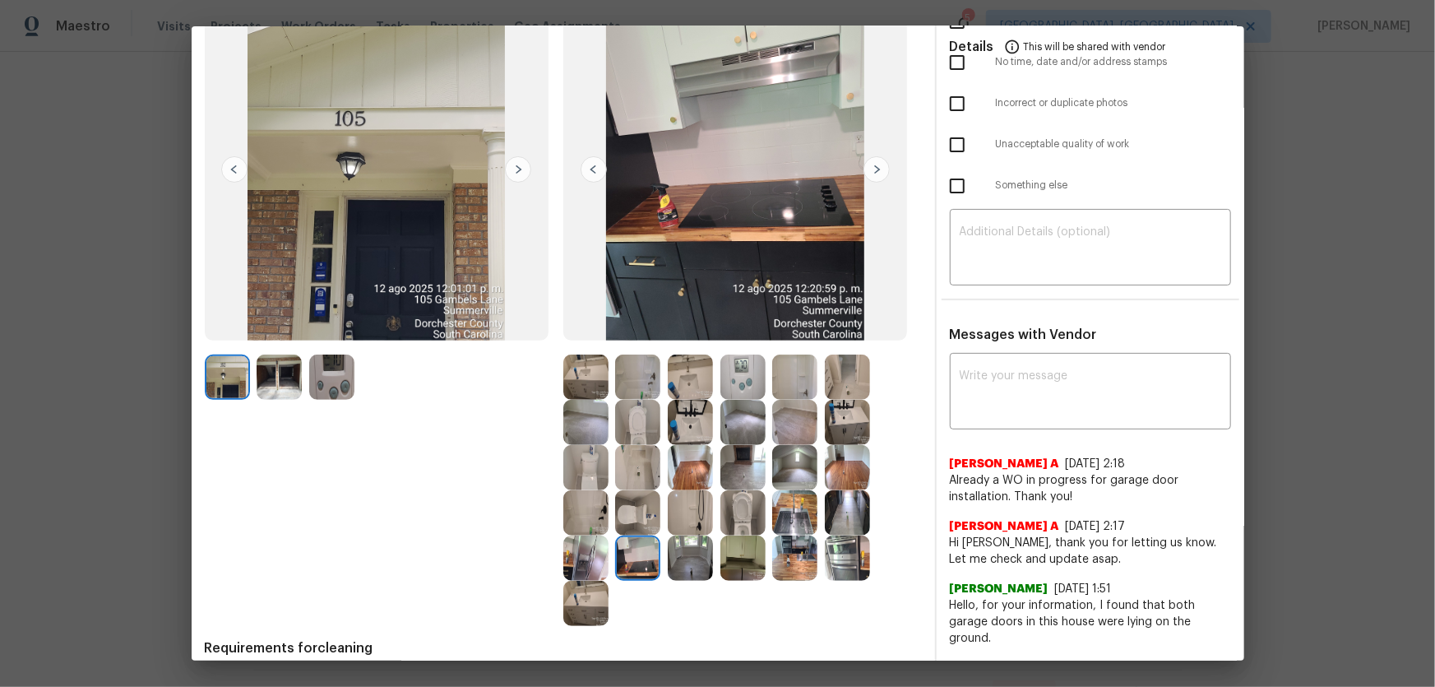
click at [592, 590] on img at bounding box center [585, 603] width 45 height 45
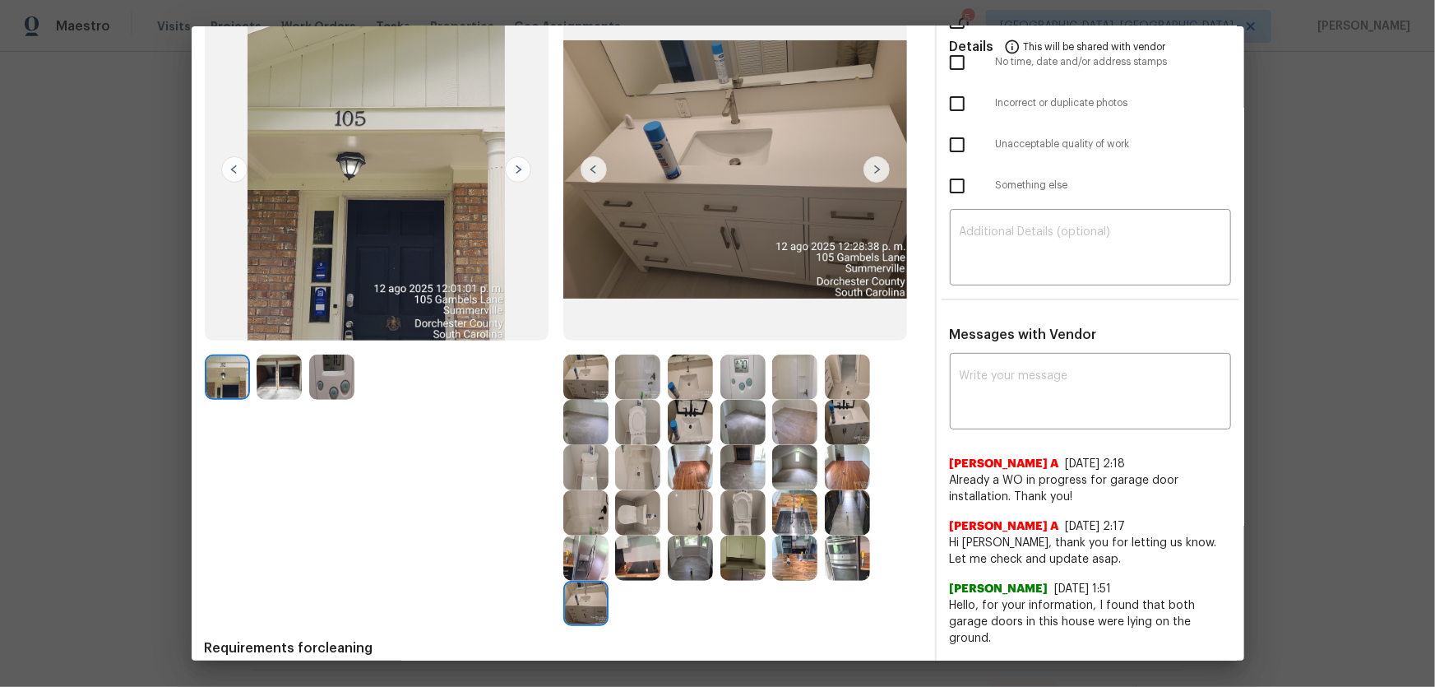
click at [683, 573] on img at bounding box center [690, 557] width 45 height 45
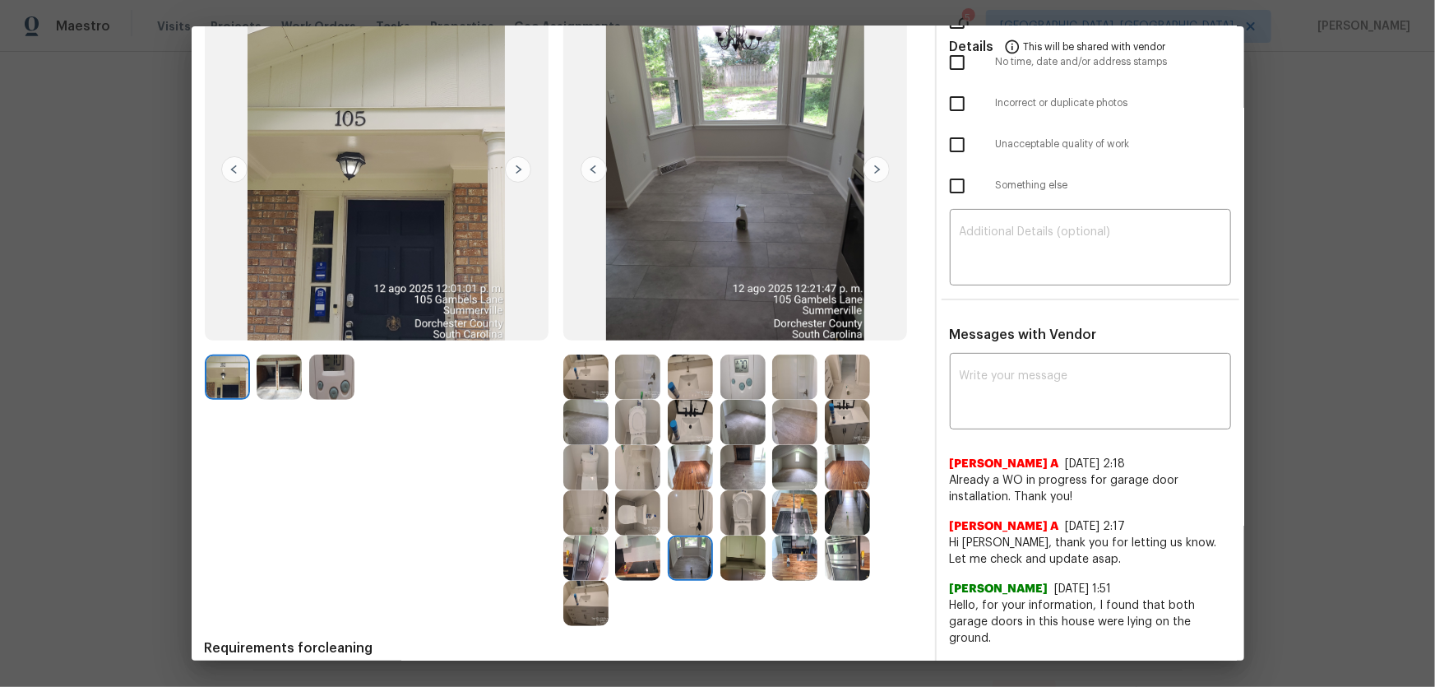
click at [728, 572] on img at bounding box center [742, 557] width 45 height 45
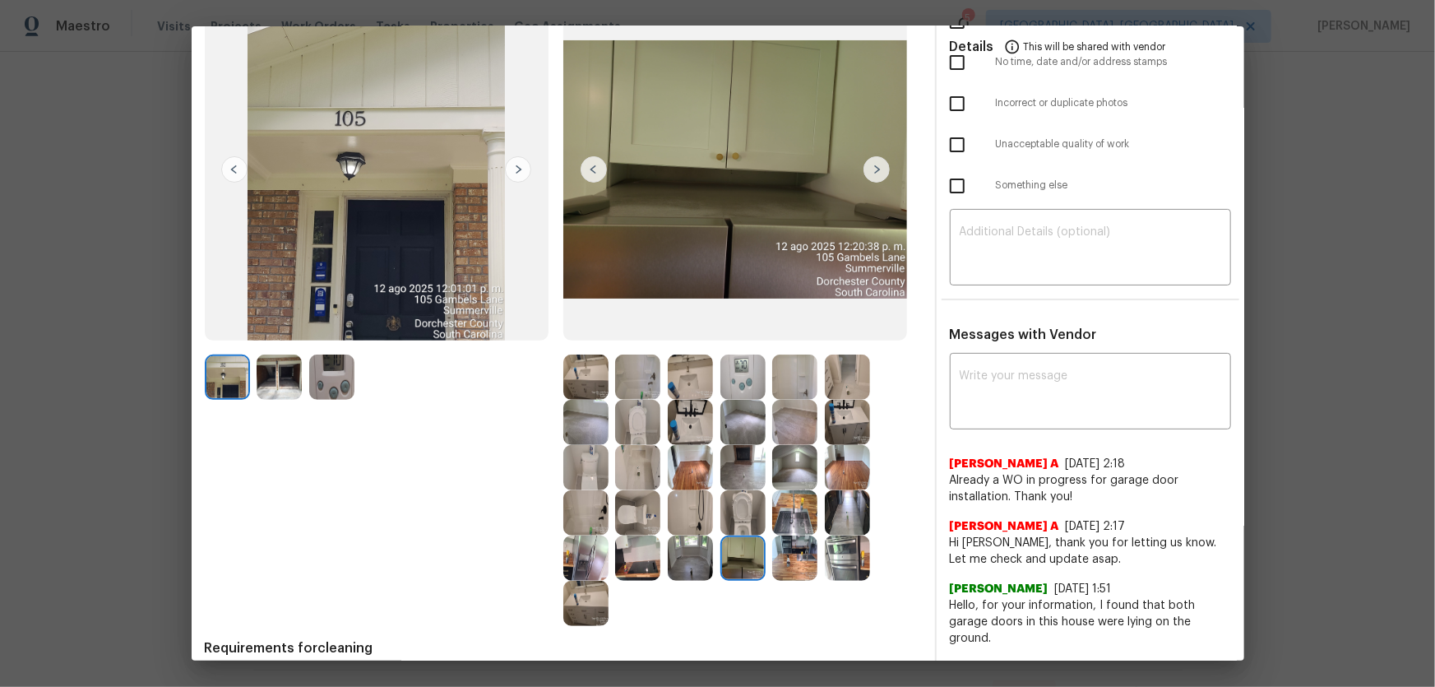
click at [781, 533] on img at bounding box center [794, 512] width 45 height 45
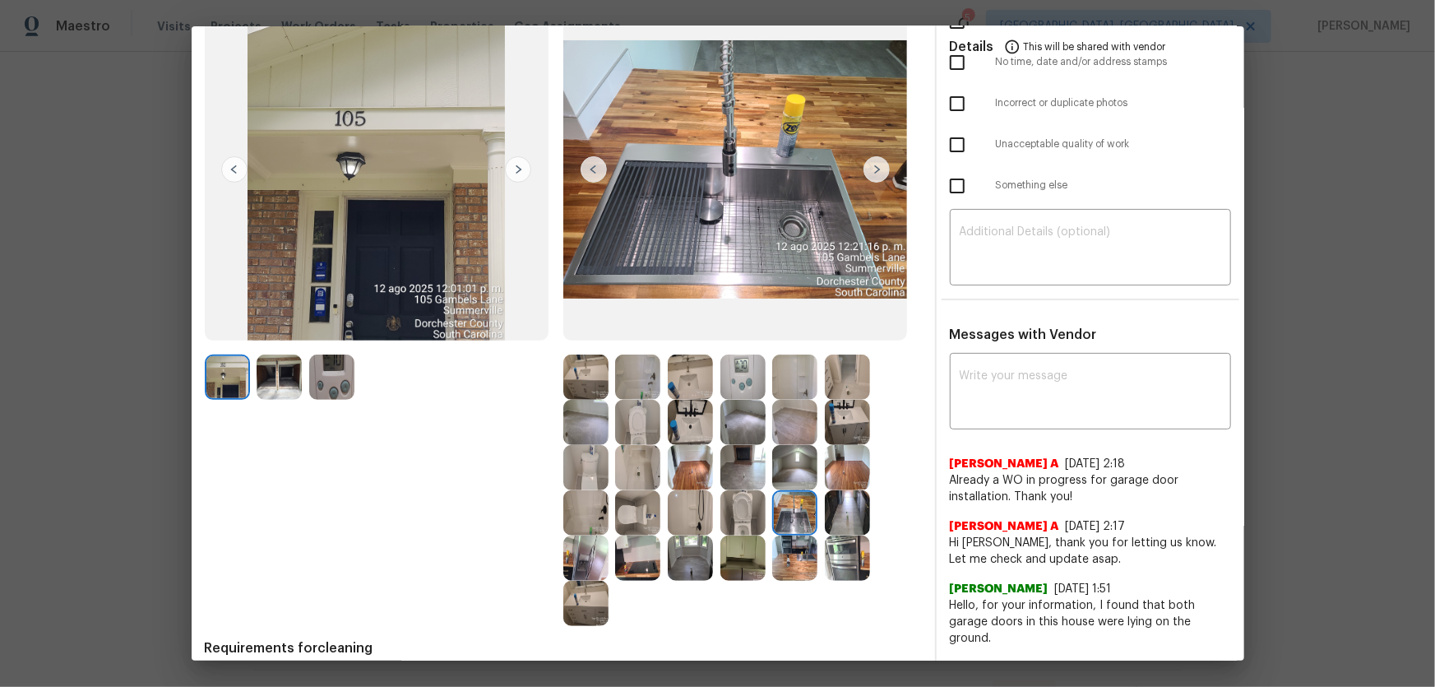
click at [820, 553] on div at bounding box center [798, 557] width 53 height 45
click at [862, 510] on img at bounding box center [847, 512] width 45 height 45
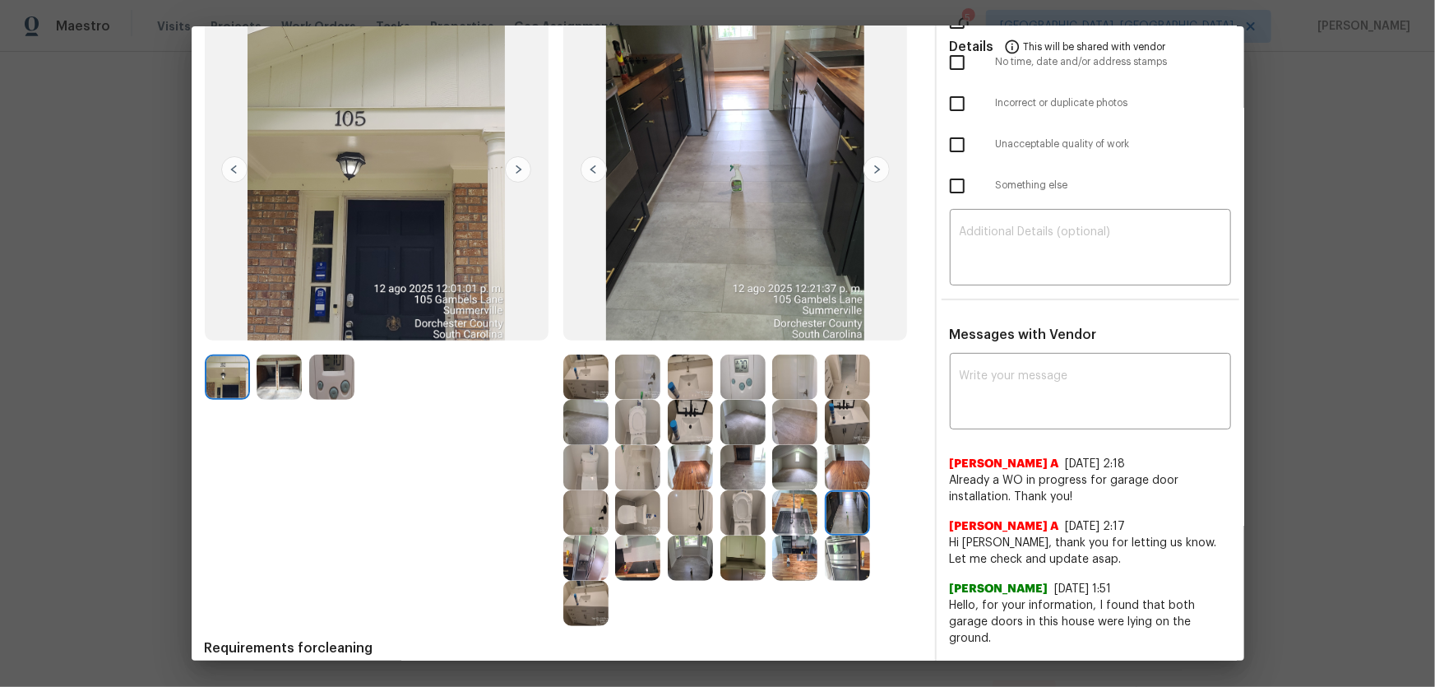
click at [840, 553] on img at bounding box center [847, 557] width 45 height 45
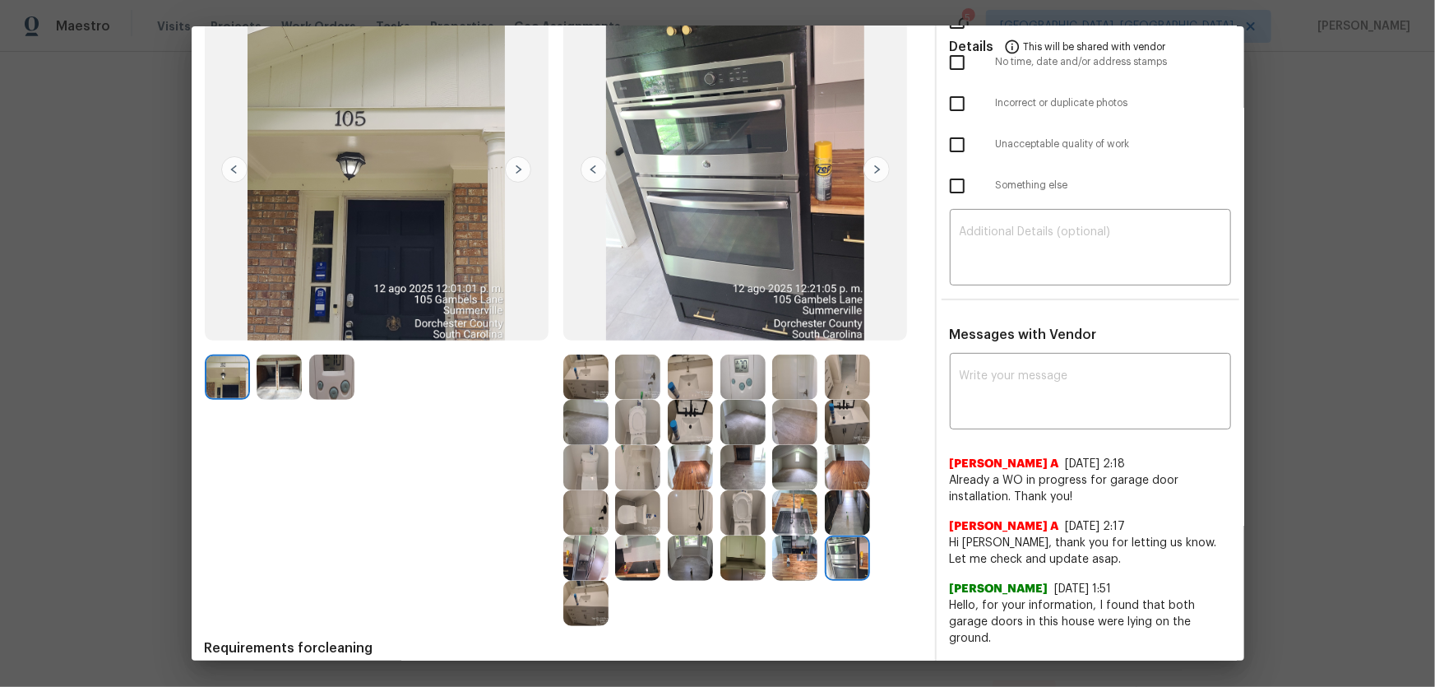
click at [803, 556] on img at bounding box center [794, 557] width 45 height 45
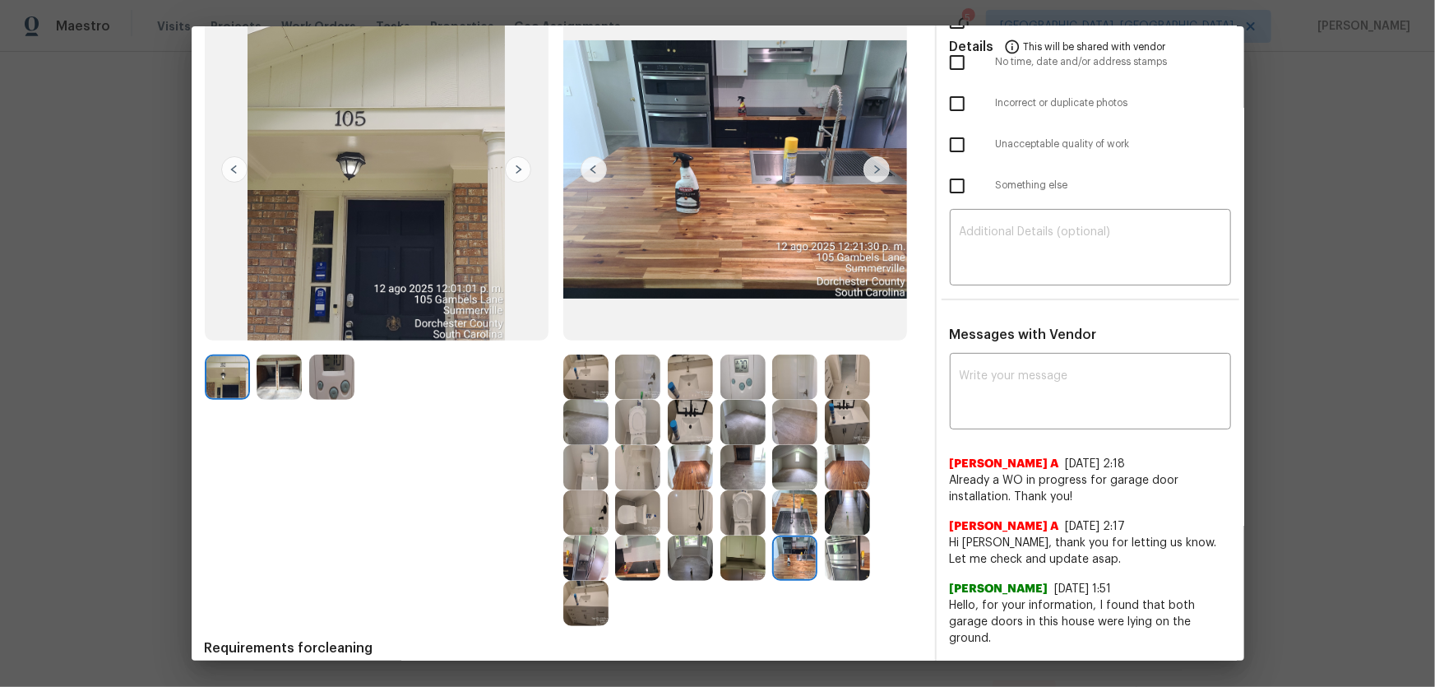
click at [792, 482] on img at bounding box center [794, 467] width 45 height 45
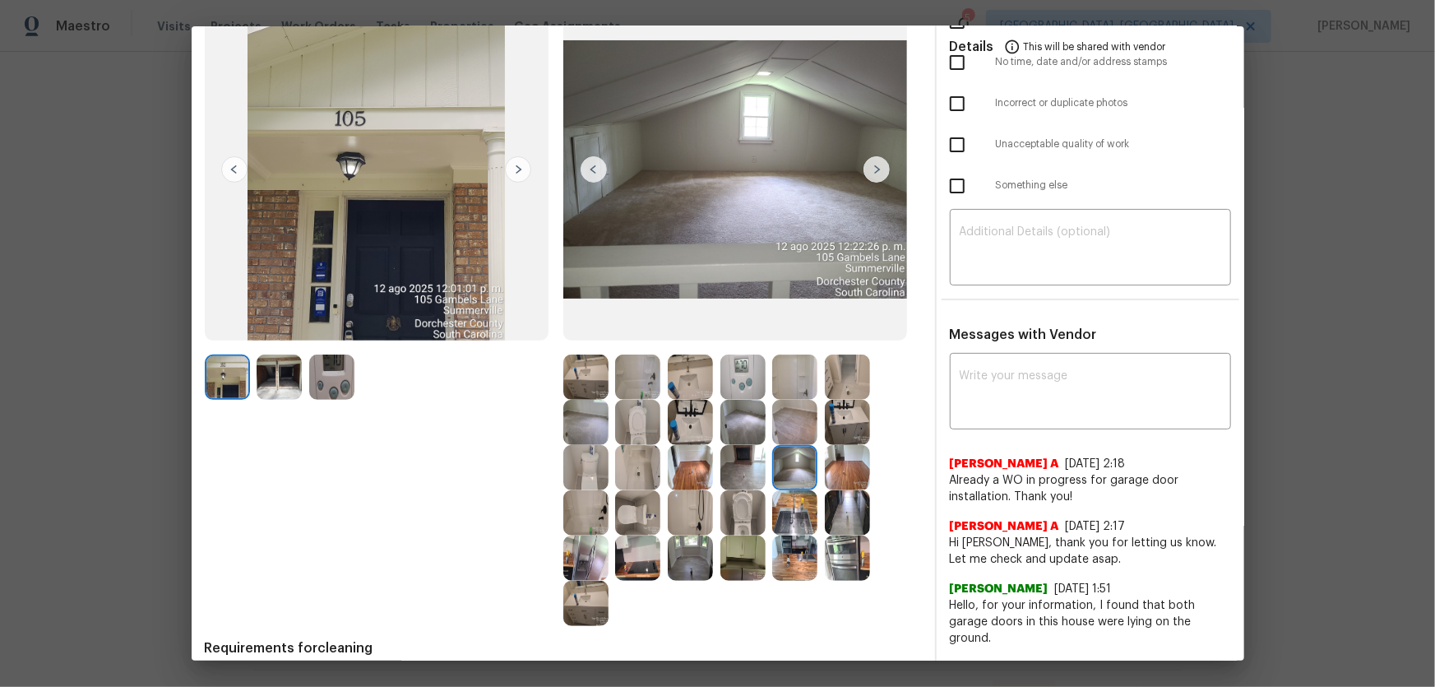
click at [752, 499] on img at bounding box center [742, 512] width 45 height 45
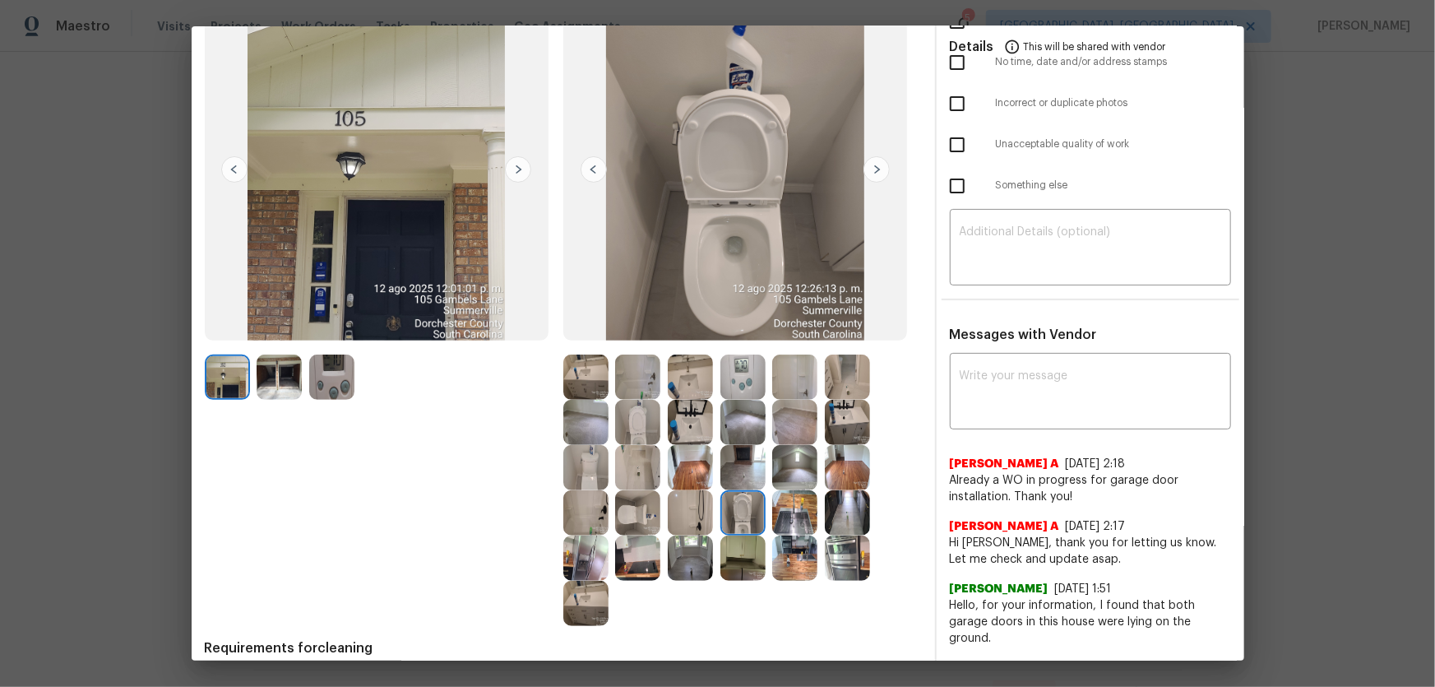
click at [640, 441] on img at bounding box center [637, 422] width 45 height 45
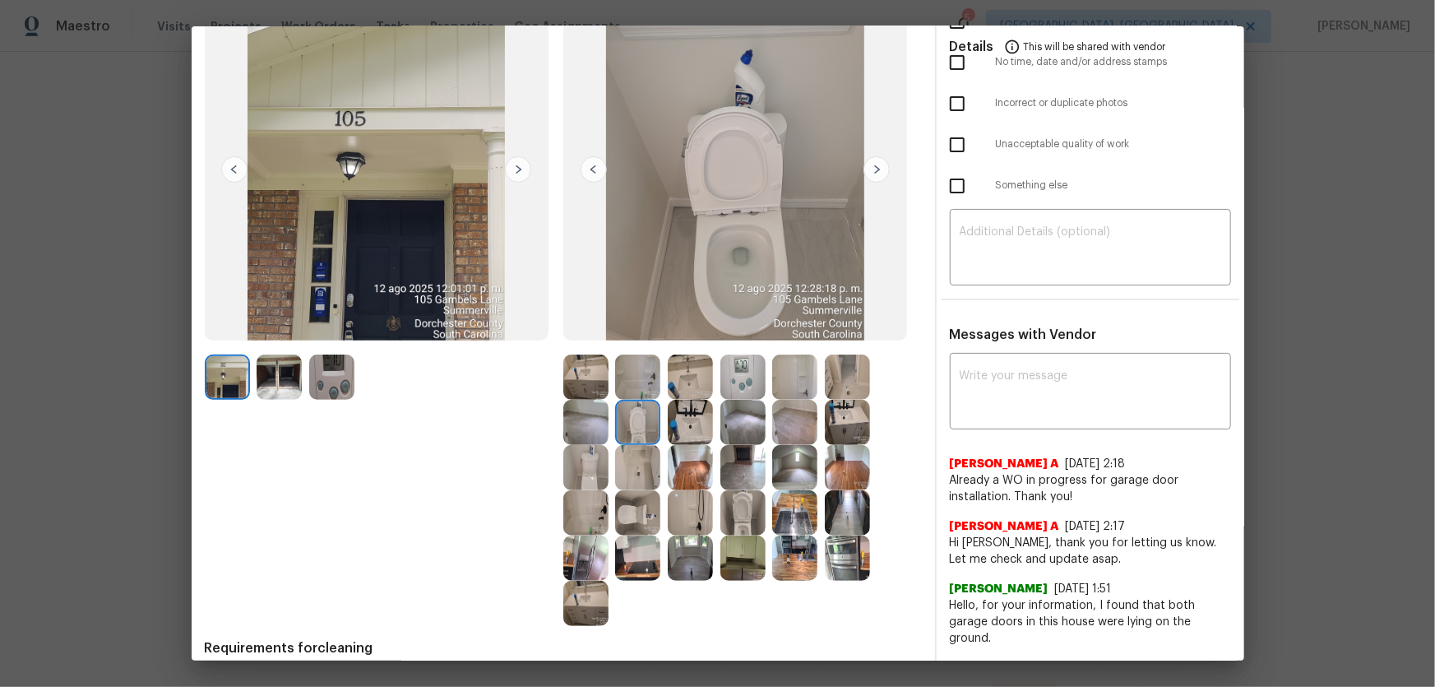
click at [681, 435] on img at bounding box center [690, 422] width 45 height 45
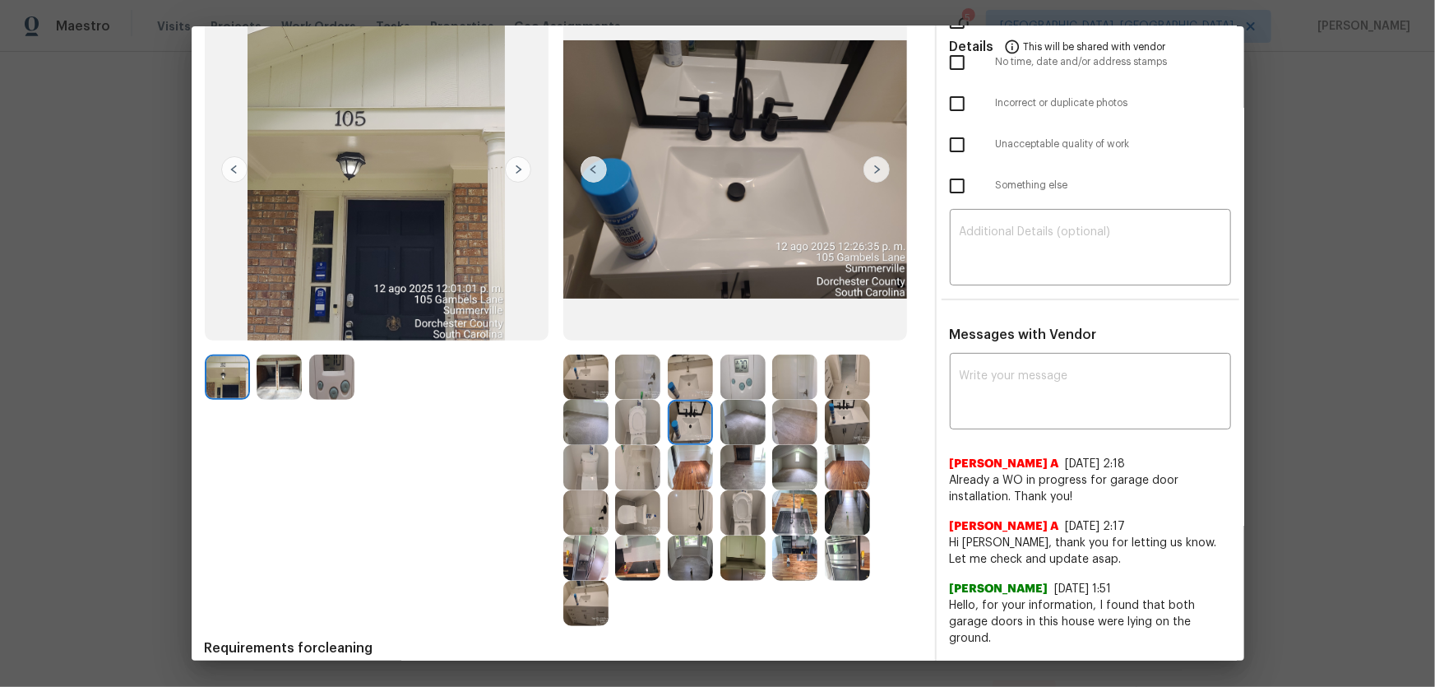
click at [682, 391] on img at bounding box center [690, 376] width 45 height 45
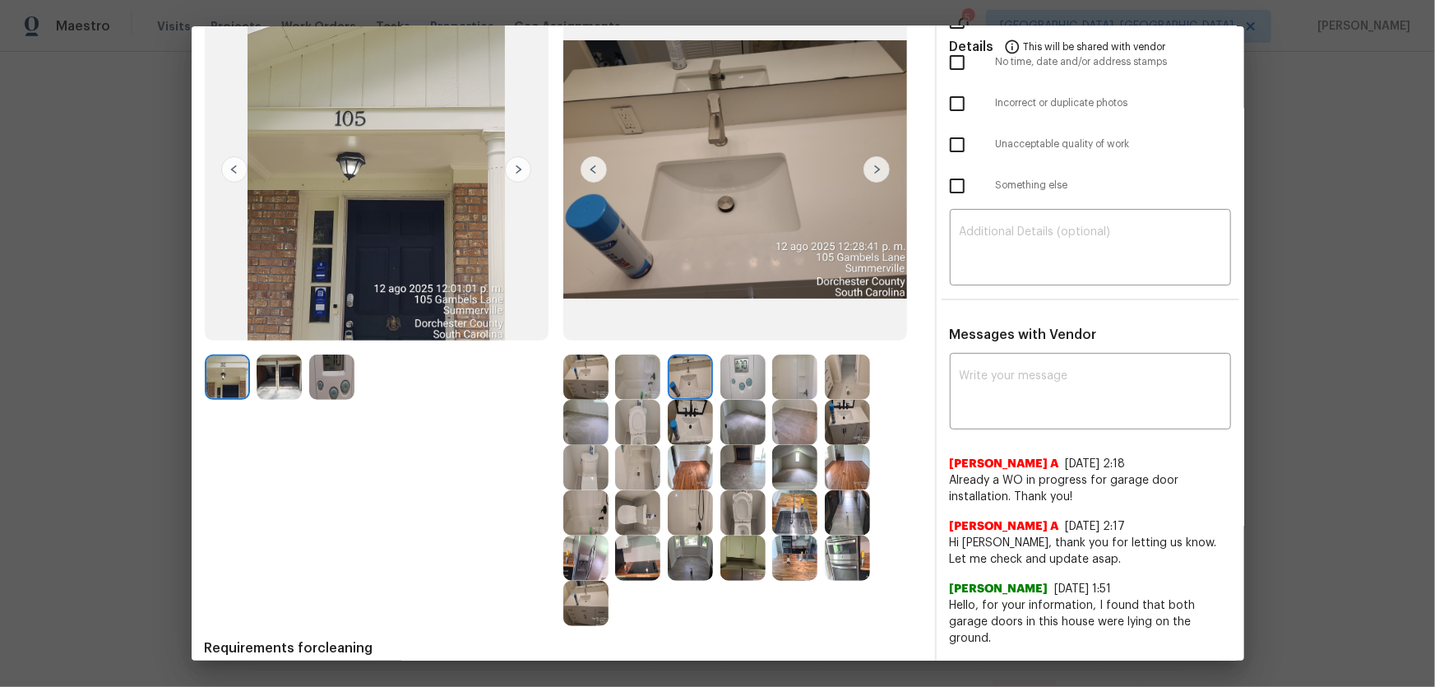
click at [625, 384] on img at bounding box center [637, 376] width 45 height 45
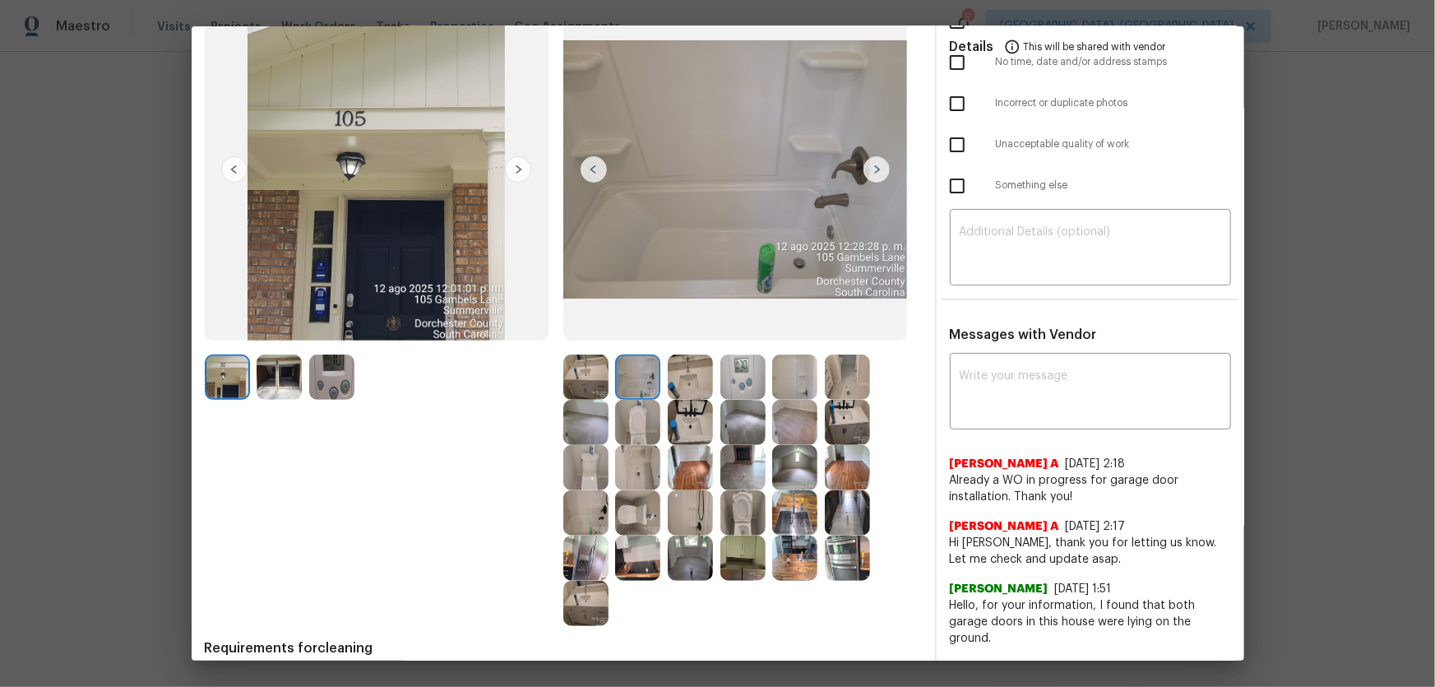
click at [784, 386] on img at bounding box center [794, 376] width 45 height 45
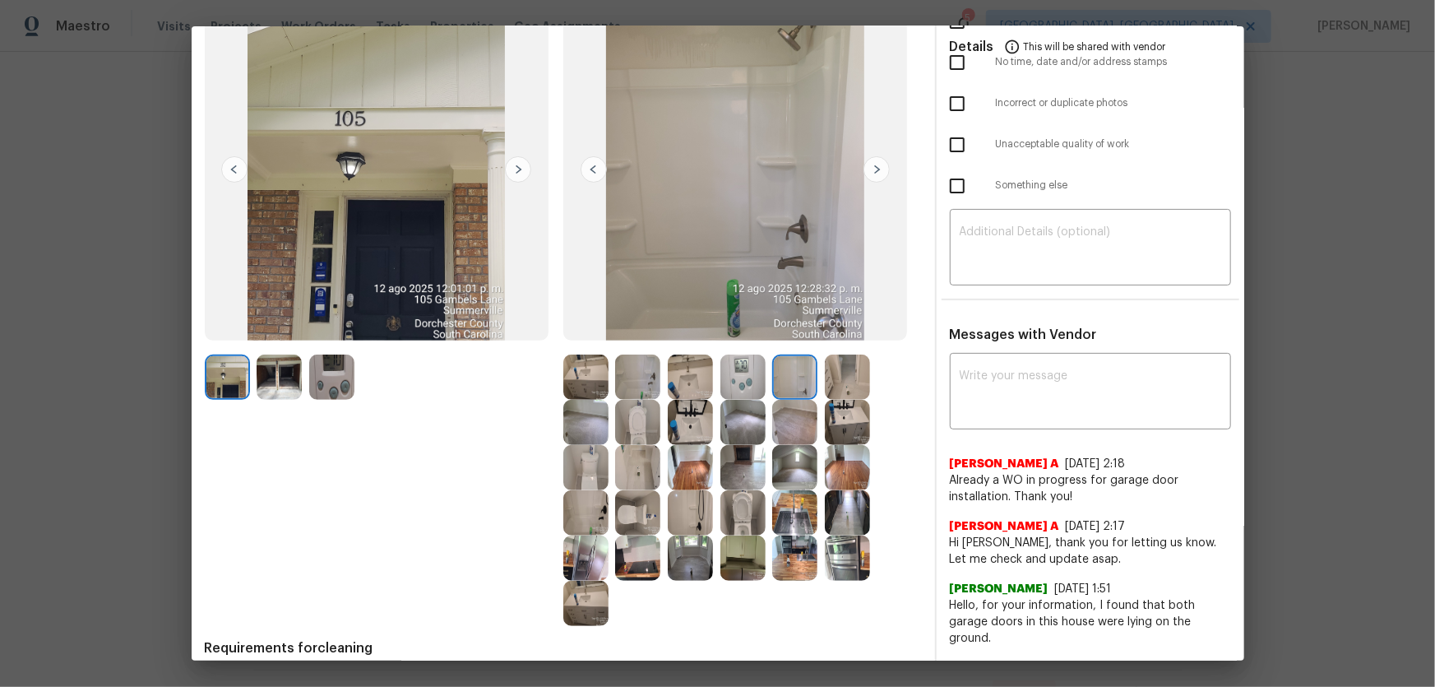
click at [729, 373] on img at bounding box center [742, 376] width 45 height 45
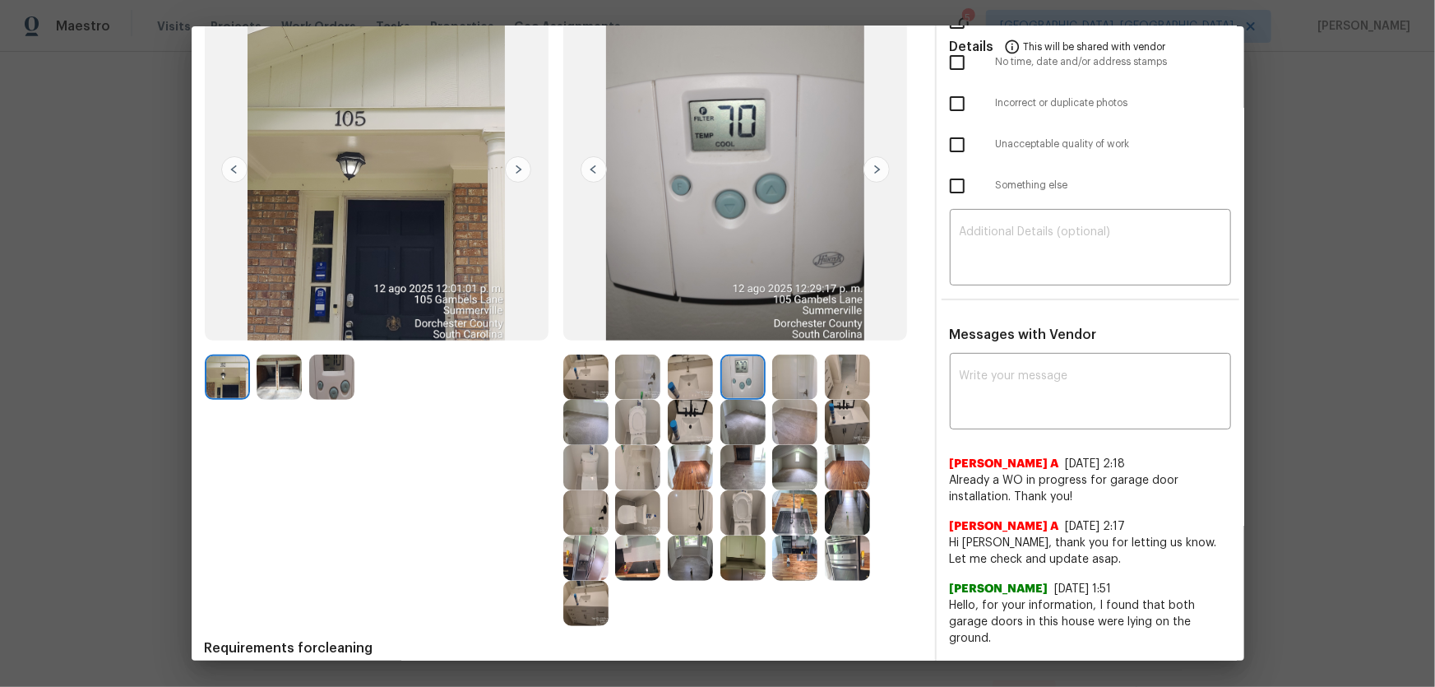
click at [836, 433] on img at bounding box center [847, 422] width 45 height 45
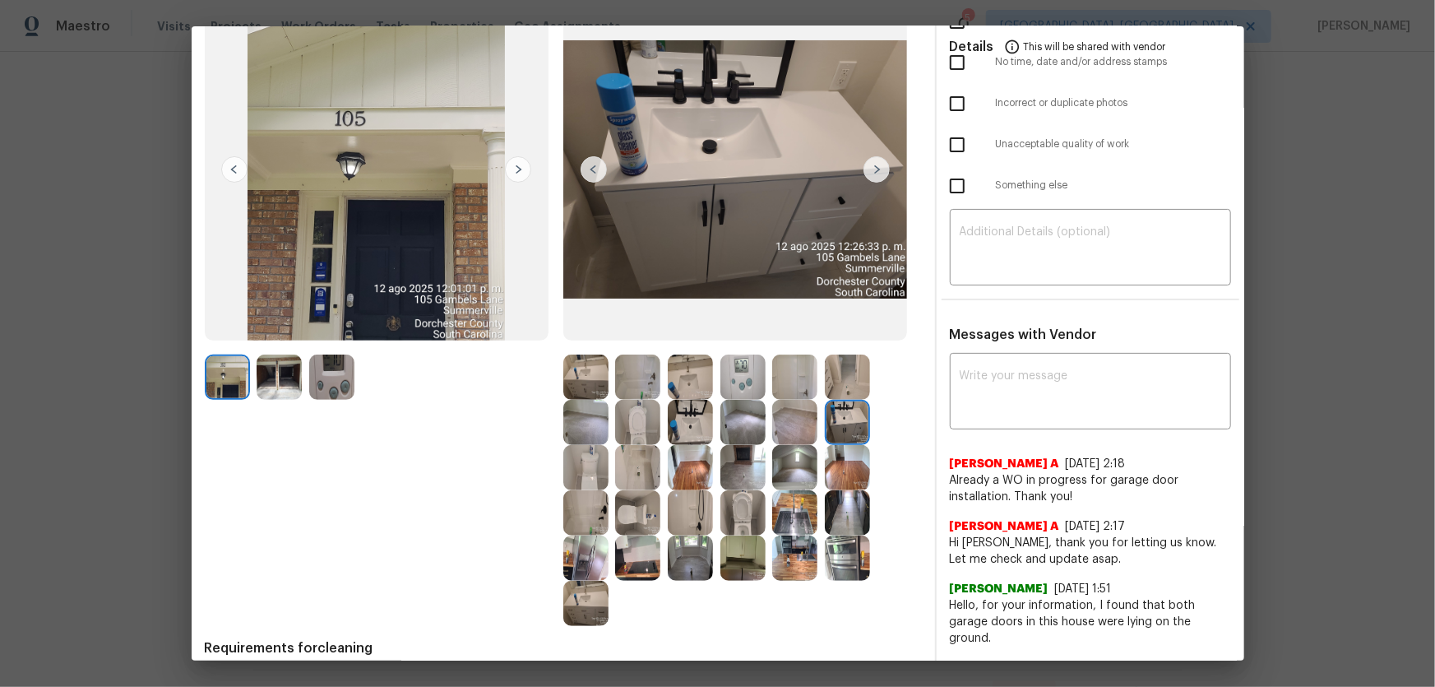
click at [836, 380] on img at bounding box center [847, 376] width 45 height 45
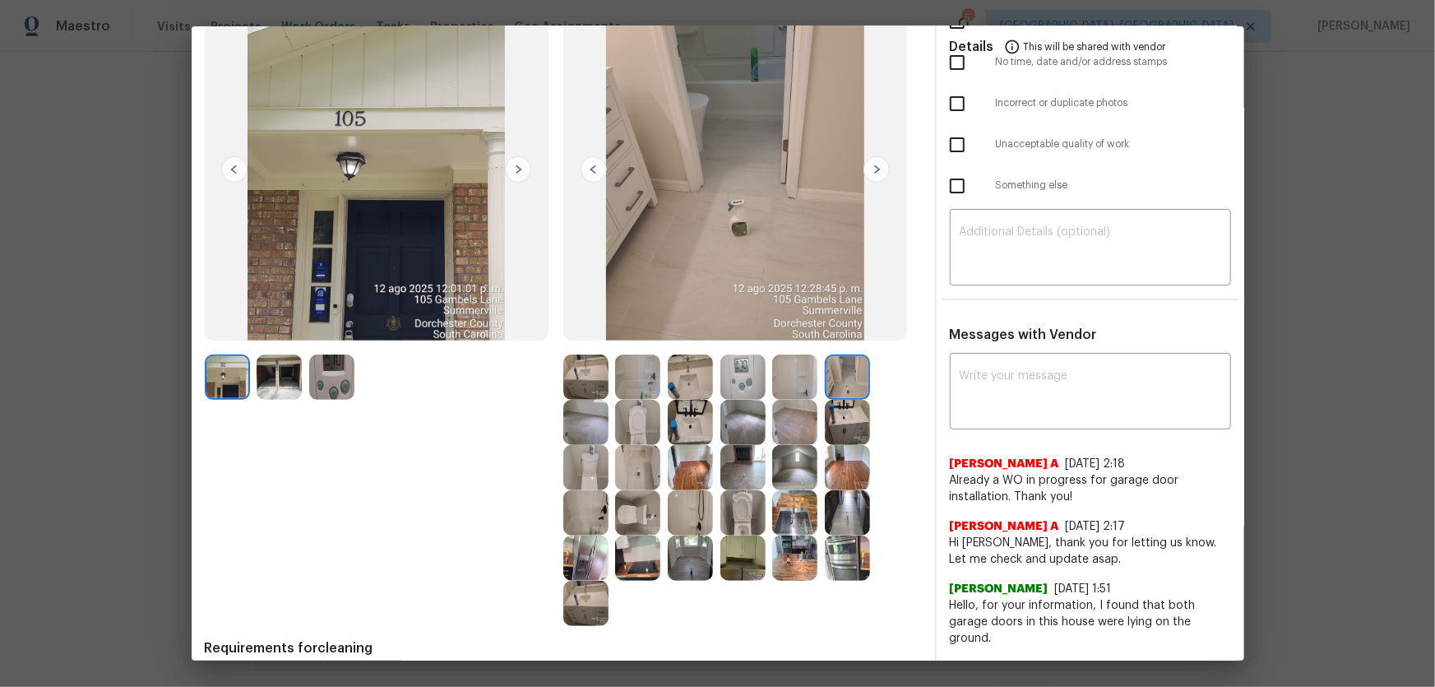
click at [797, 510] on img at bounding box center [794, 512] width 45 height 45
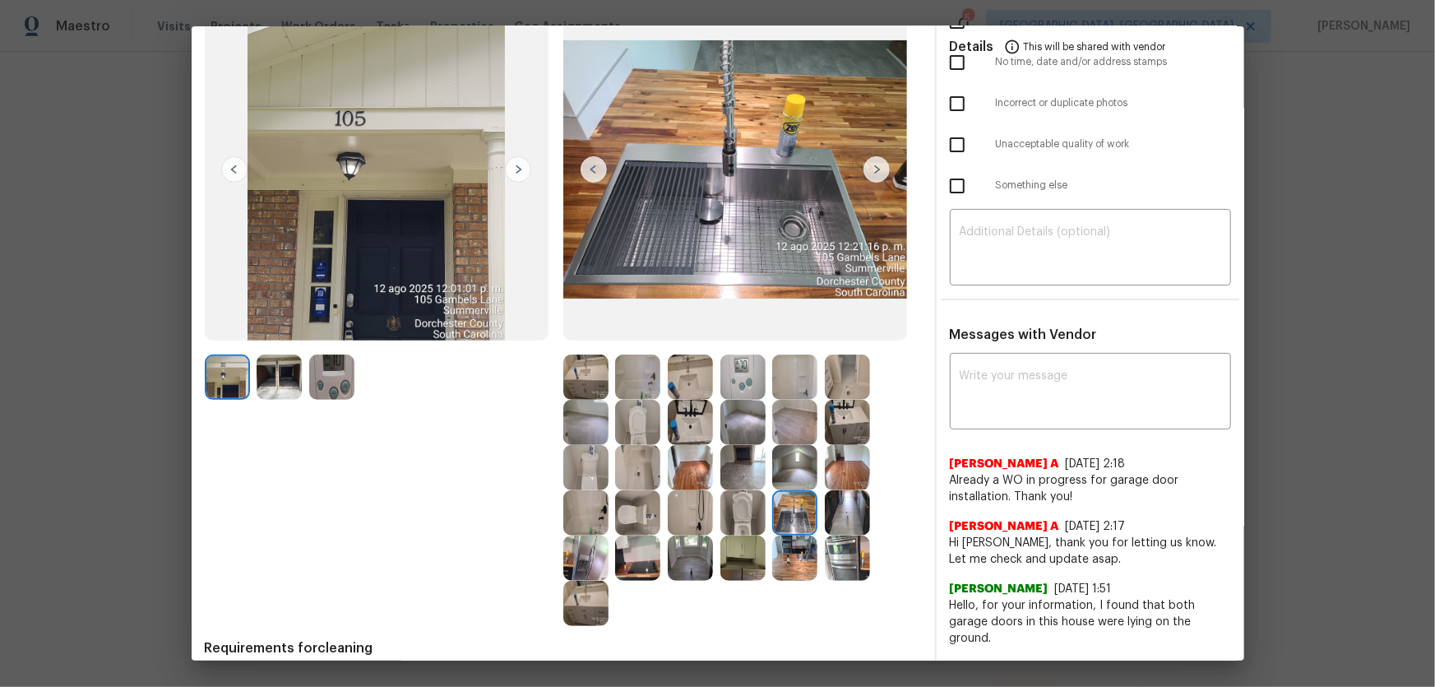
click at [745, 550] on img at bounding box center [742, 557] width 45 height 45
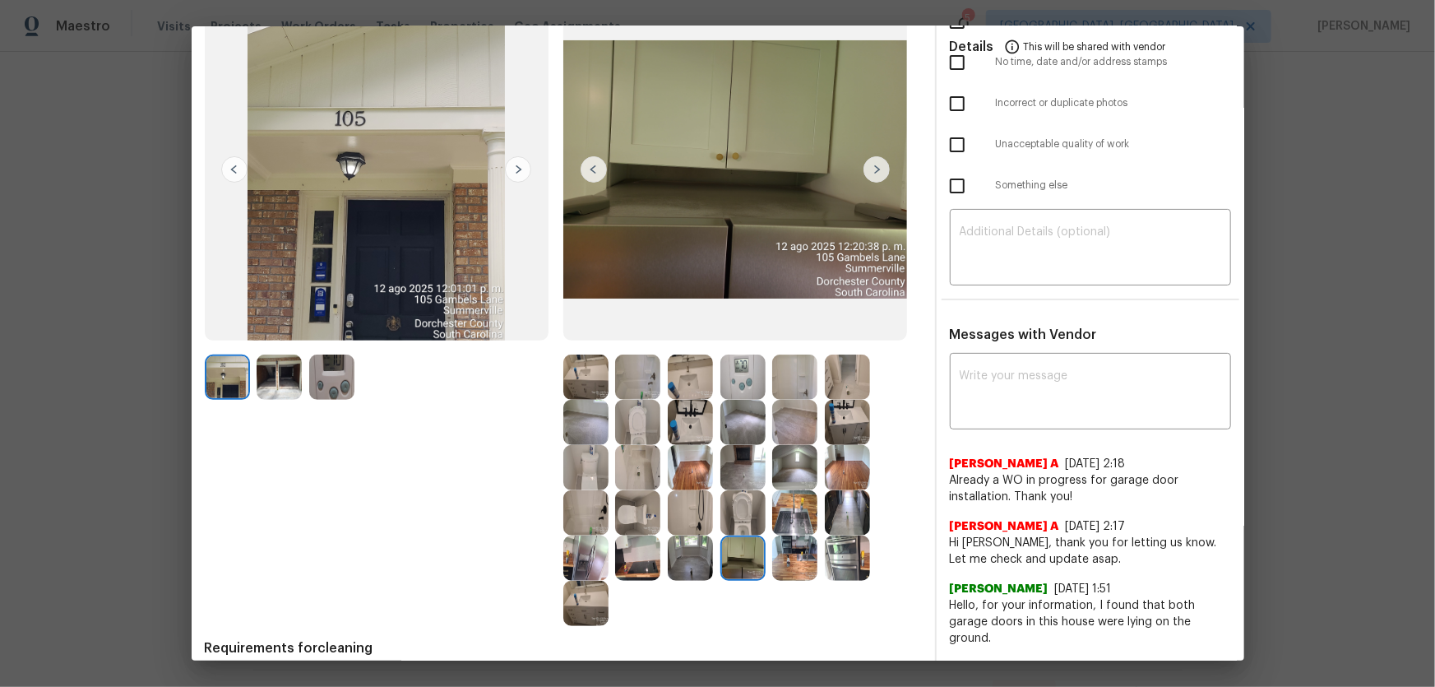
click at [699, 558] on img at bounding box center [690, 557] width 45 height 45
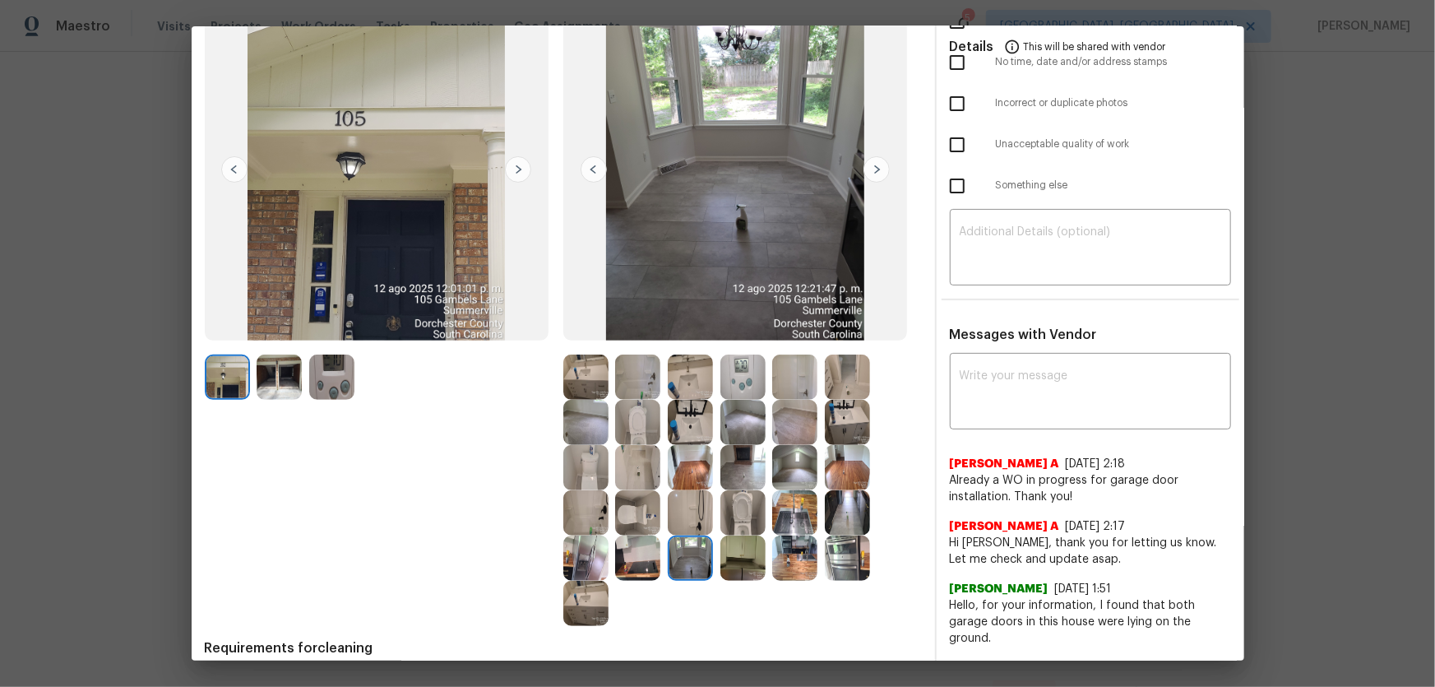
click at [636, 558] on img at bounding box center [637, 557] width 45 height 45
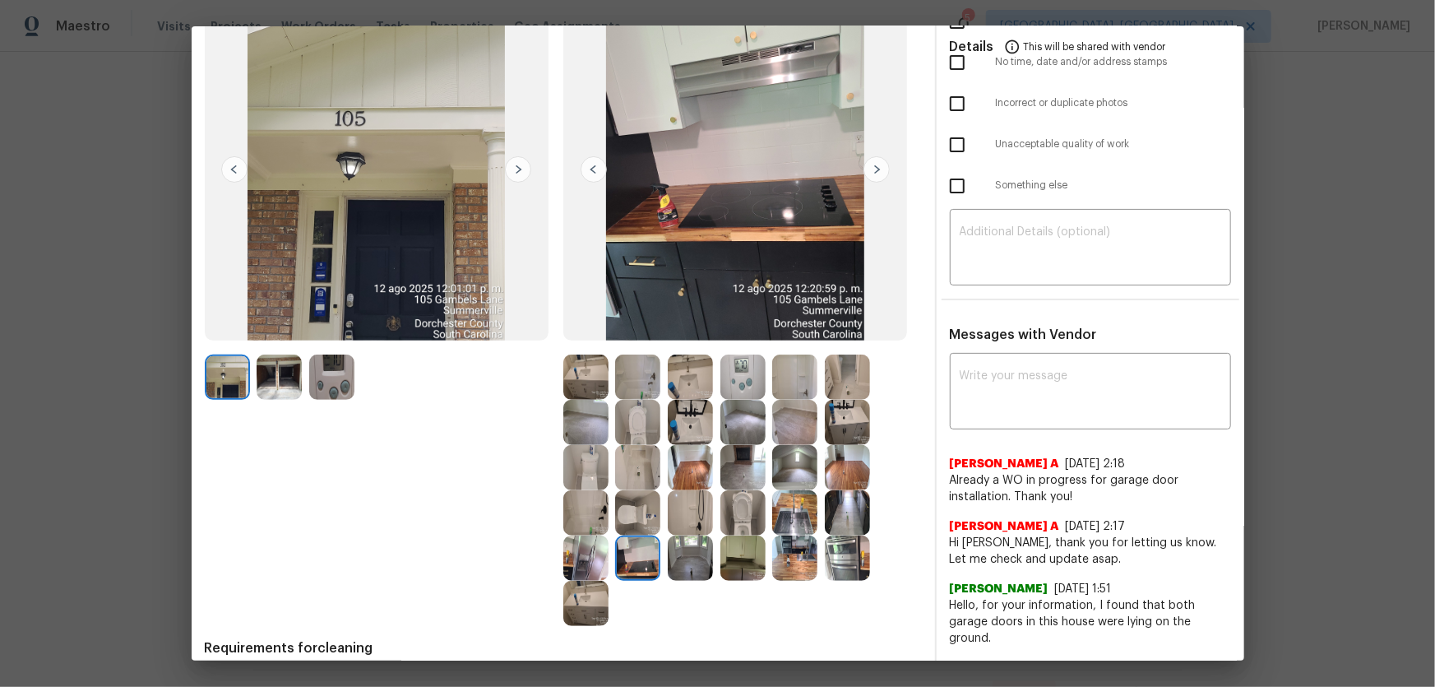
click at [586, 558] on img at bounding box center [585, 557] width 45 height 45
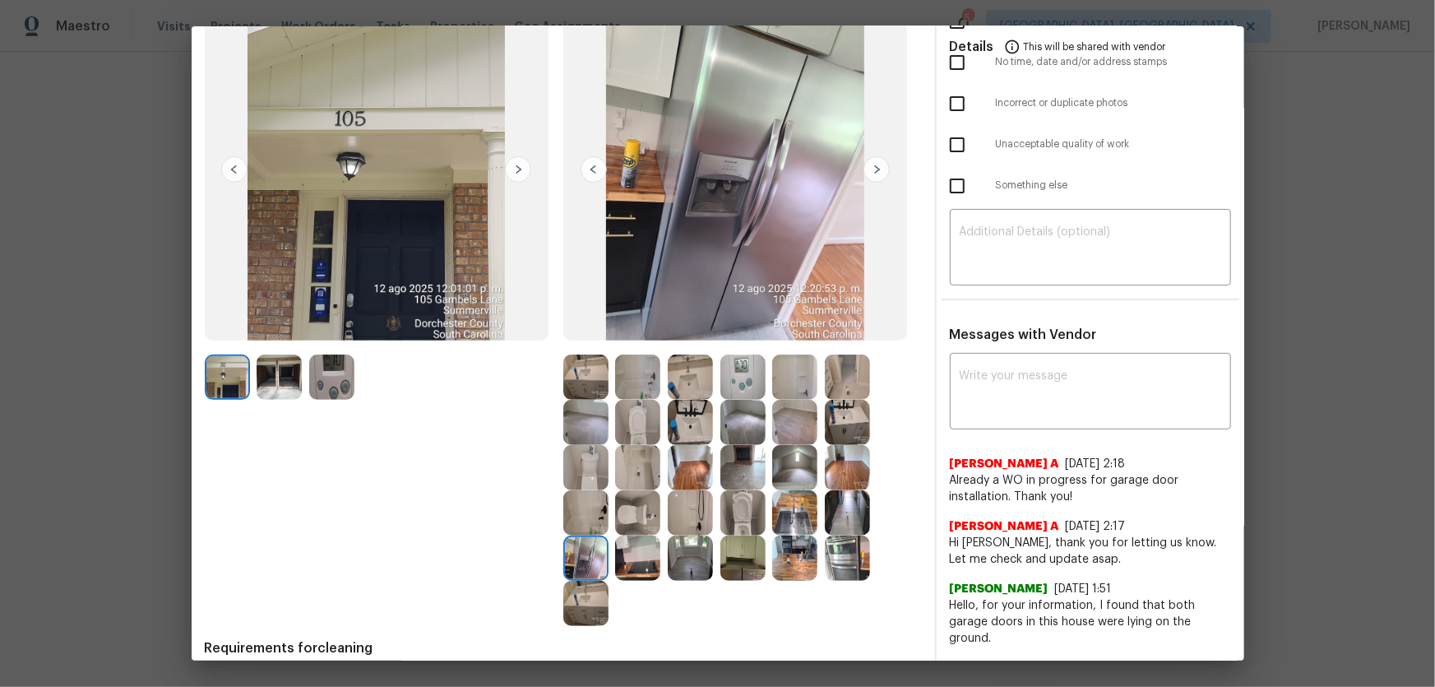
click at [572, 595] on img at bounding box center [585, 603] width 45 height 45
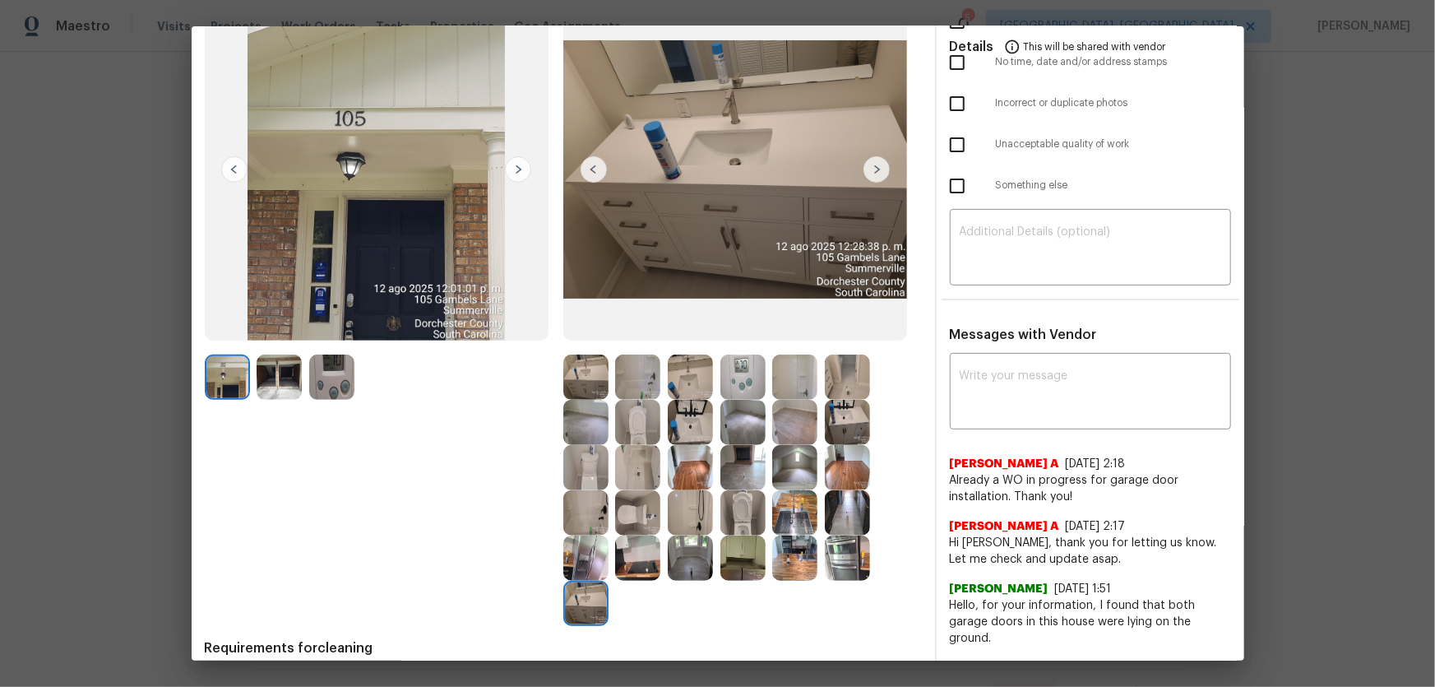
click at [723, 570] on img at bounding box center [742, 557] width 45 height 45
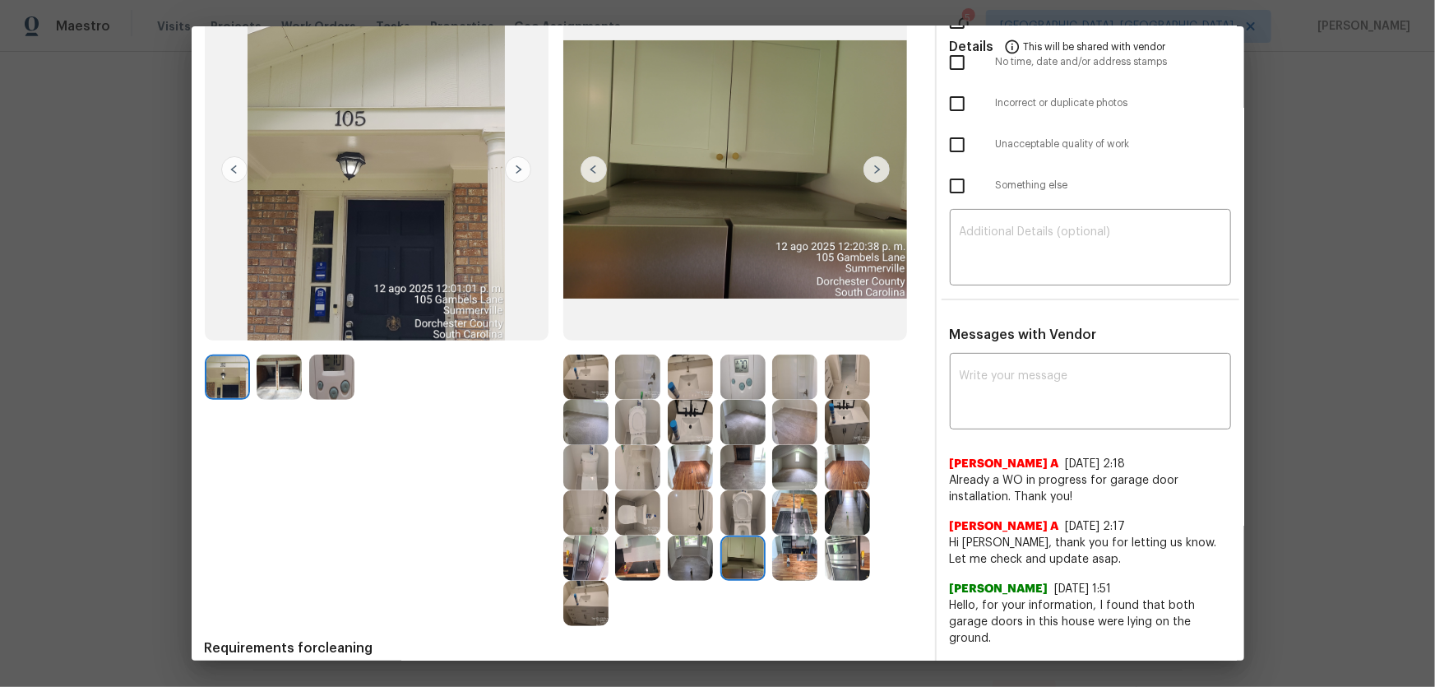
click at [793, 555] on img at bounding box center [794, 557] width 45 height 45
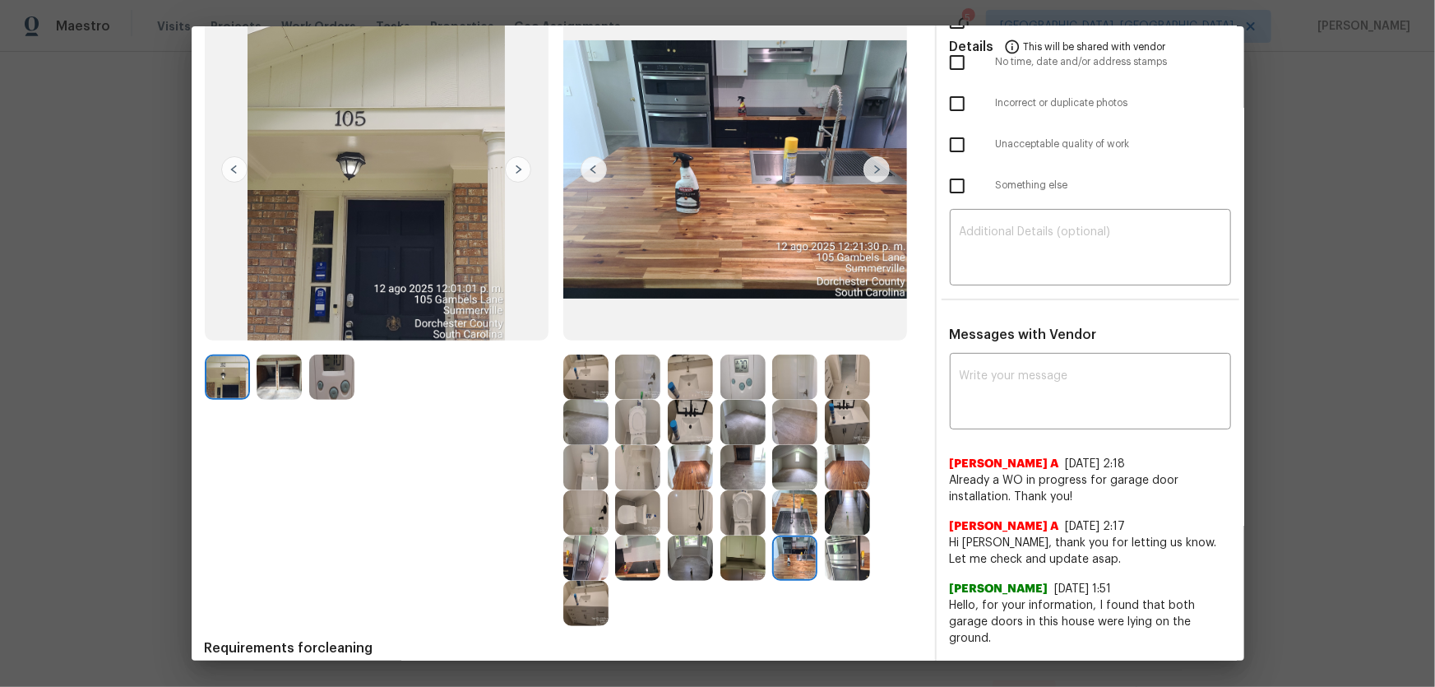
click at [840, 553] on img at bounding box center [847, 557] width 45 height 45
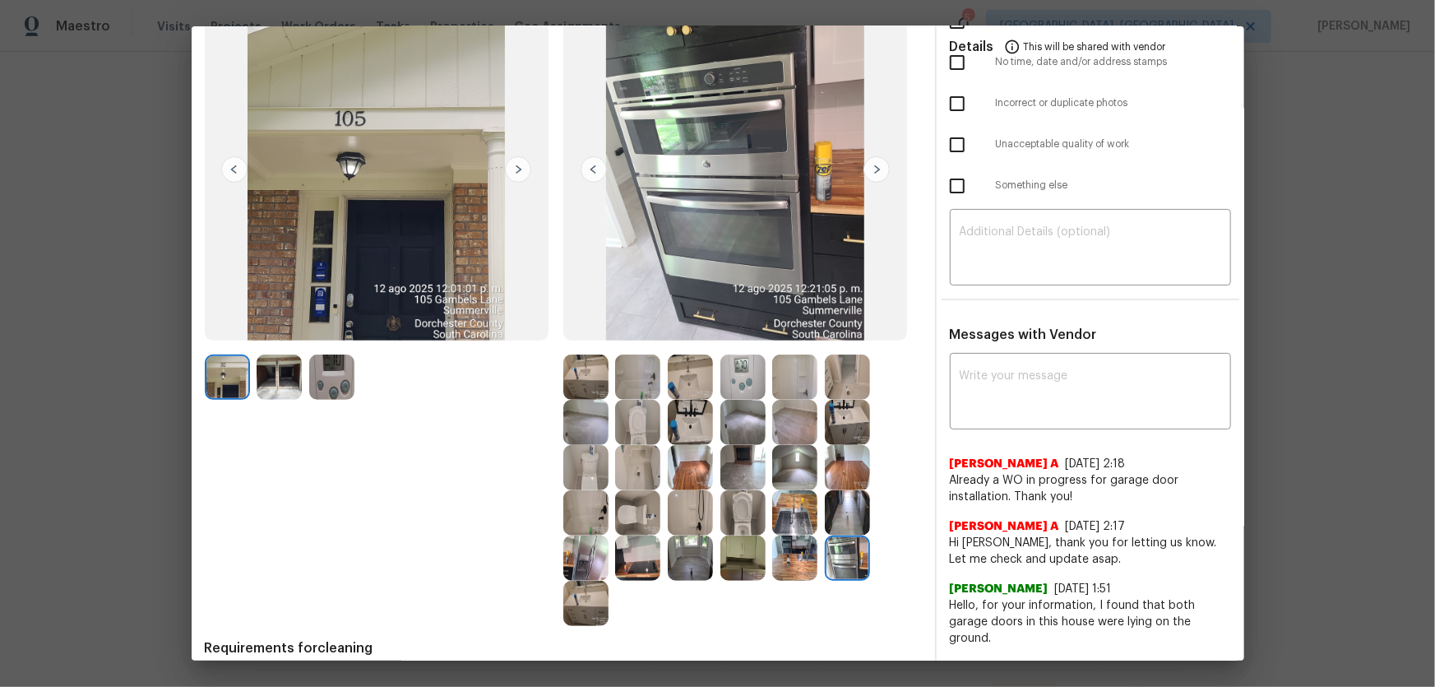
click at [838, 519] on img at bounding box center [847, 512] width 45 height 45
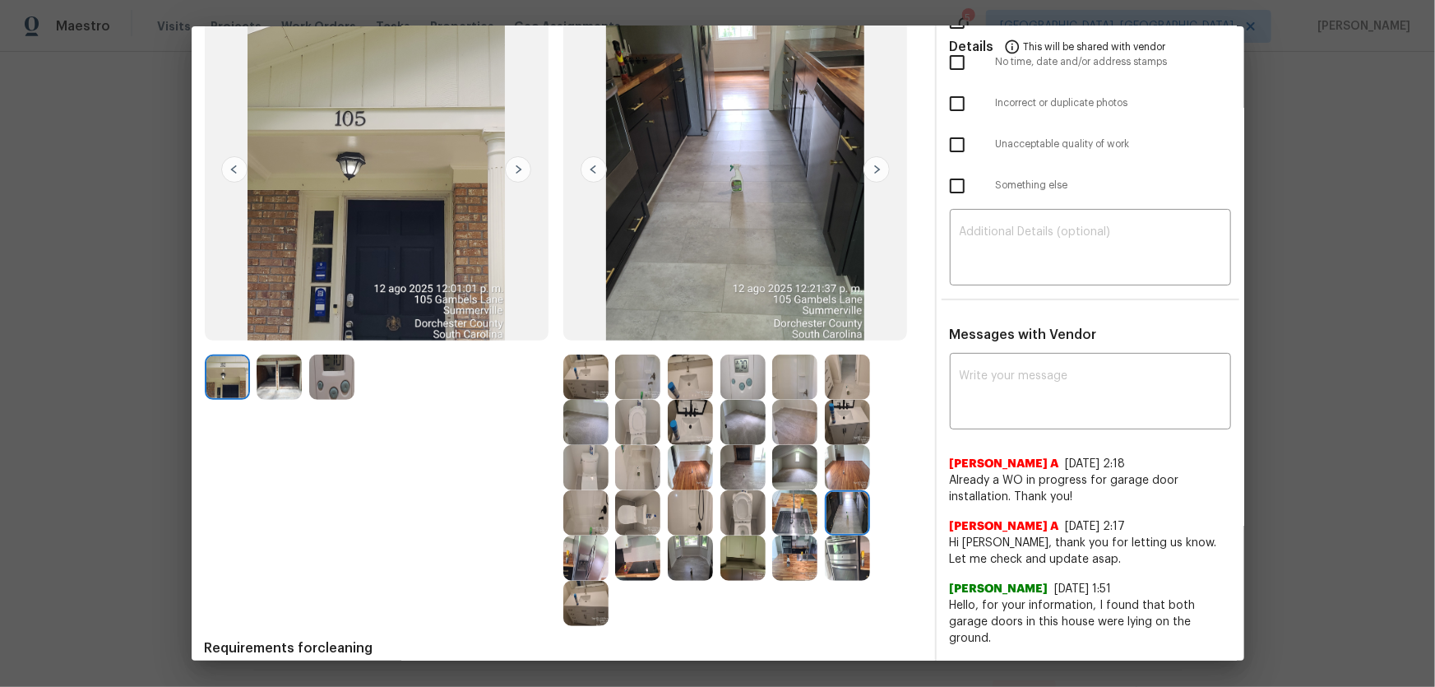
click at [803, 507] on img at bounding box center [794, 512] width 45 height 45
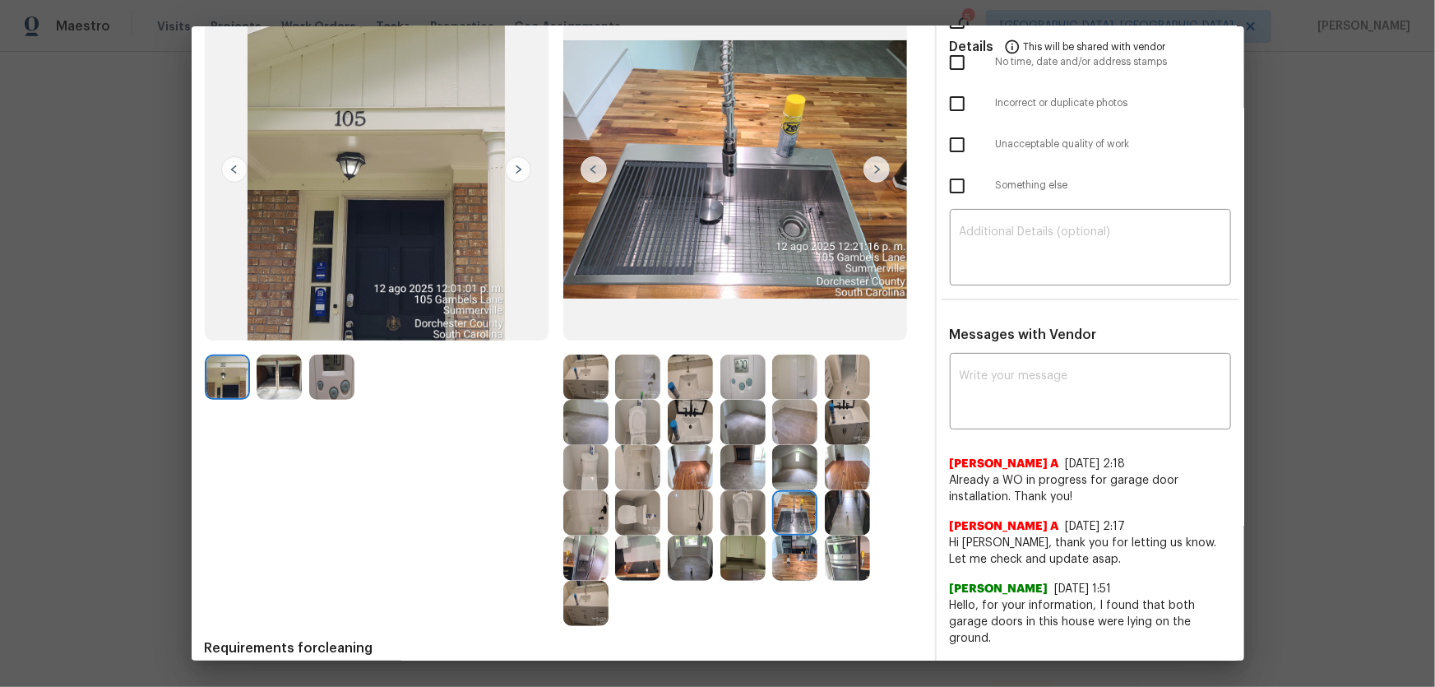
click at [783, 480] on img at bounding box center [794, 467] width 45 height 45
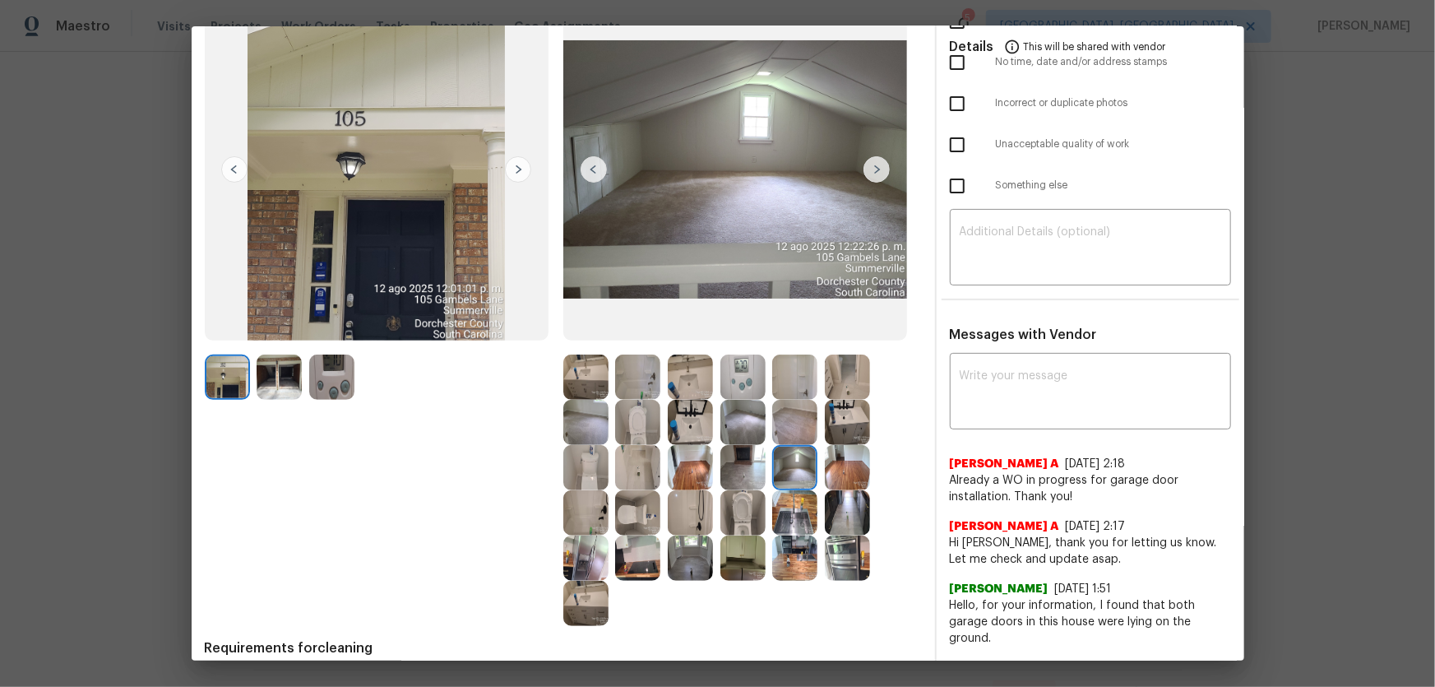
click at [793, 437] on img at bounding box center [794, 422] width 45 height 45
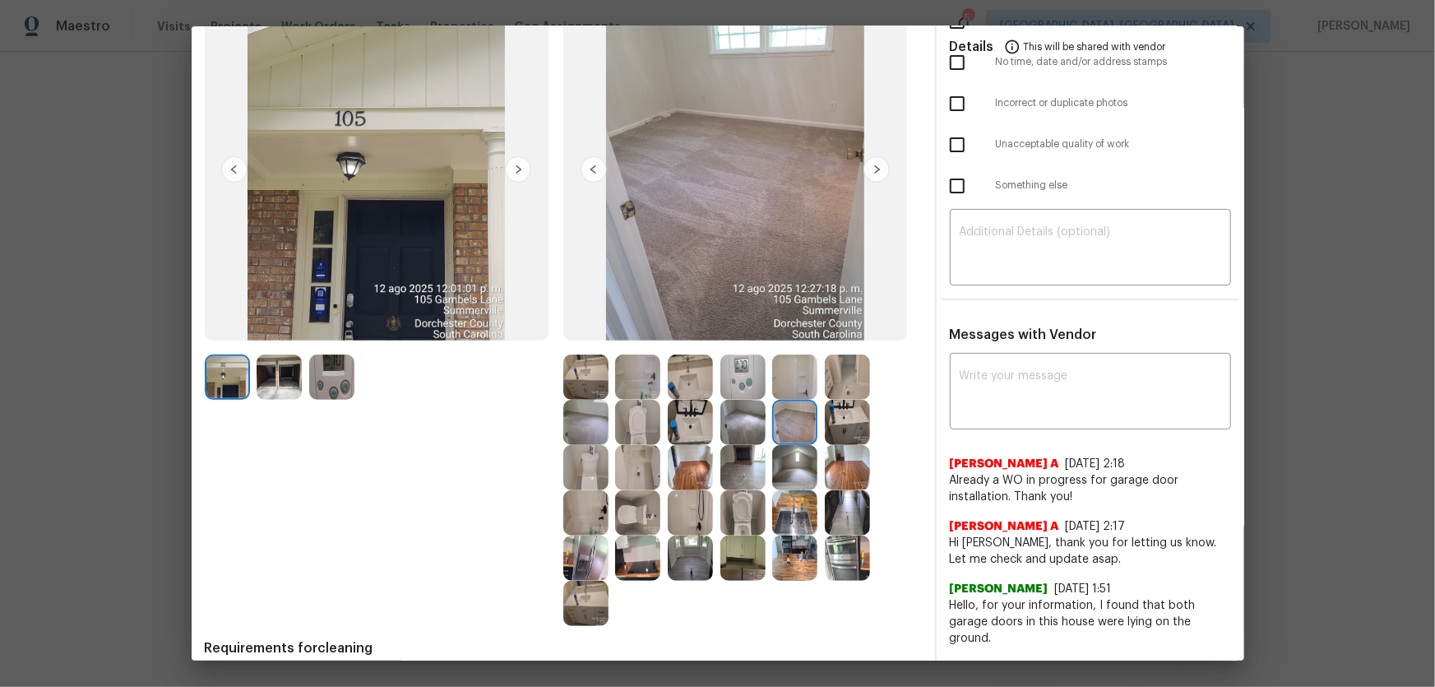
click at [744, 423] on img at bounding box center [742, 422] width 45 height 45
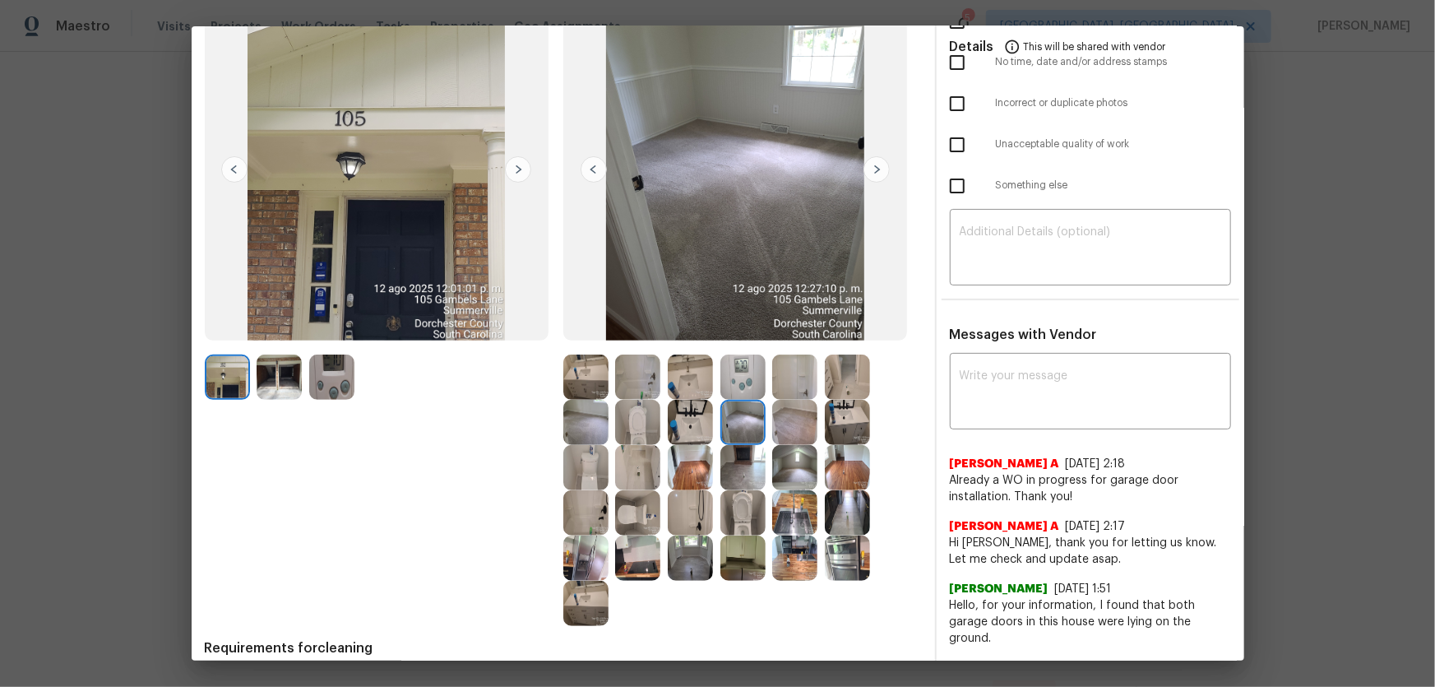
click at [576, 428] on img at bounding box center [585, 422] width 45 height 45
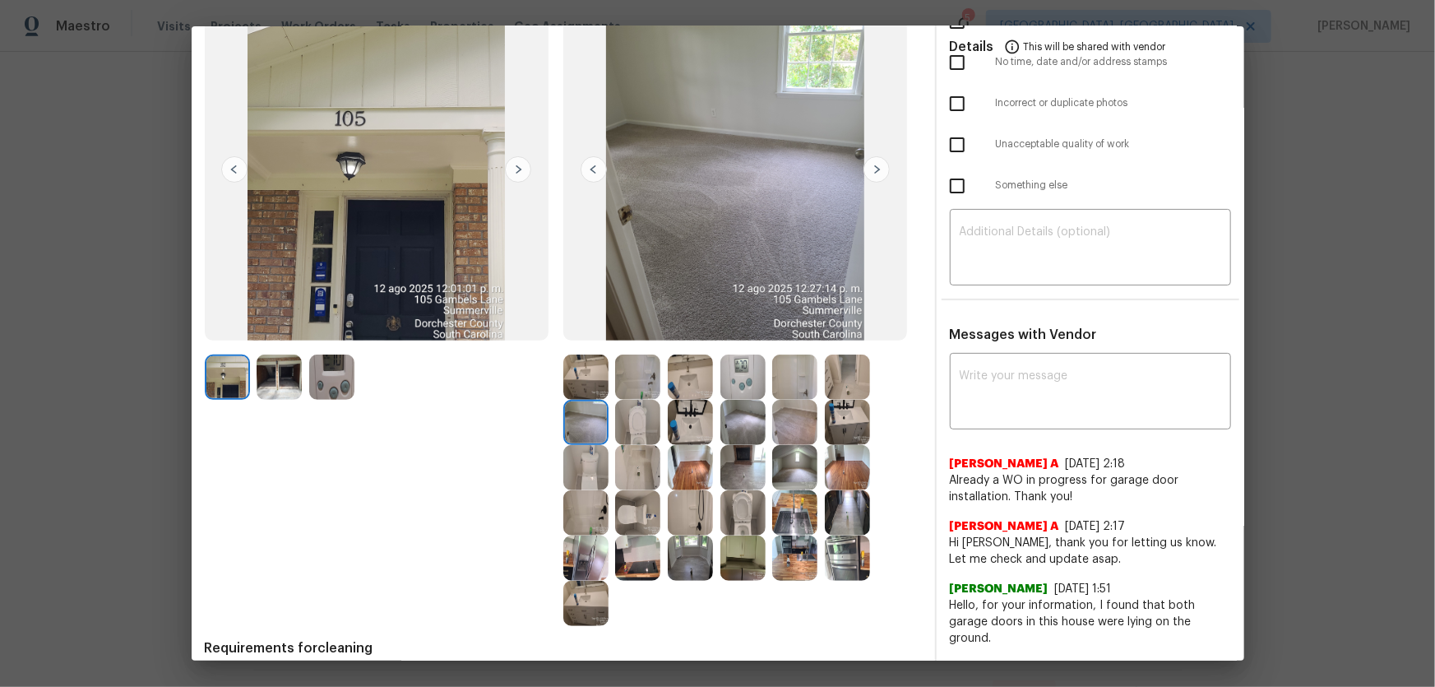
click at [741, 426] on img at bounding box center [742, 422] width 45 height 45
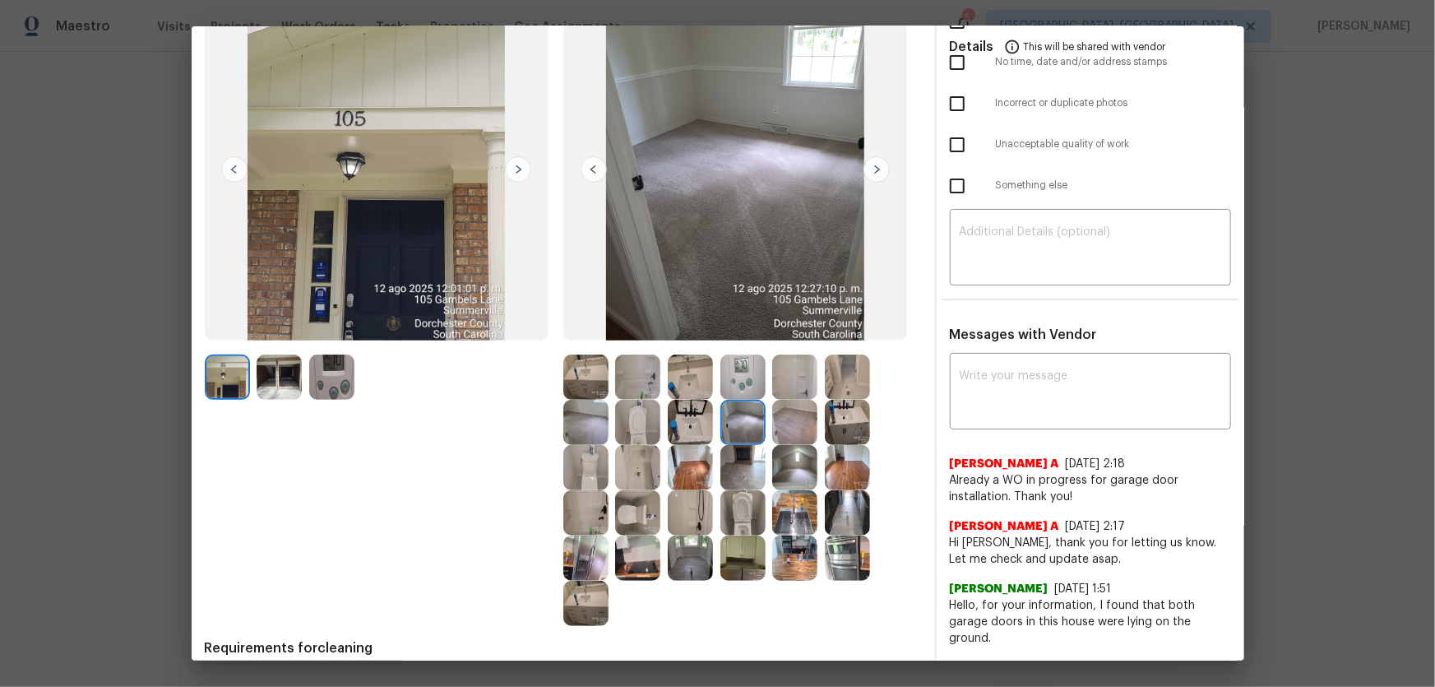
click at [780, 423] on img at bounding box center [794, 422] width 45 height 45
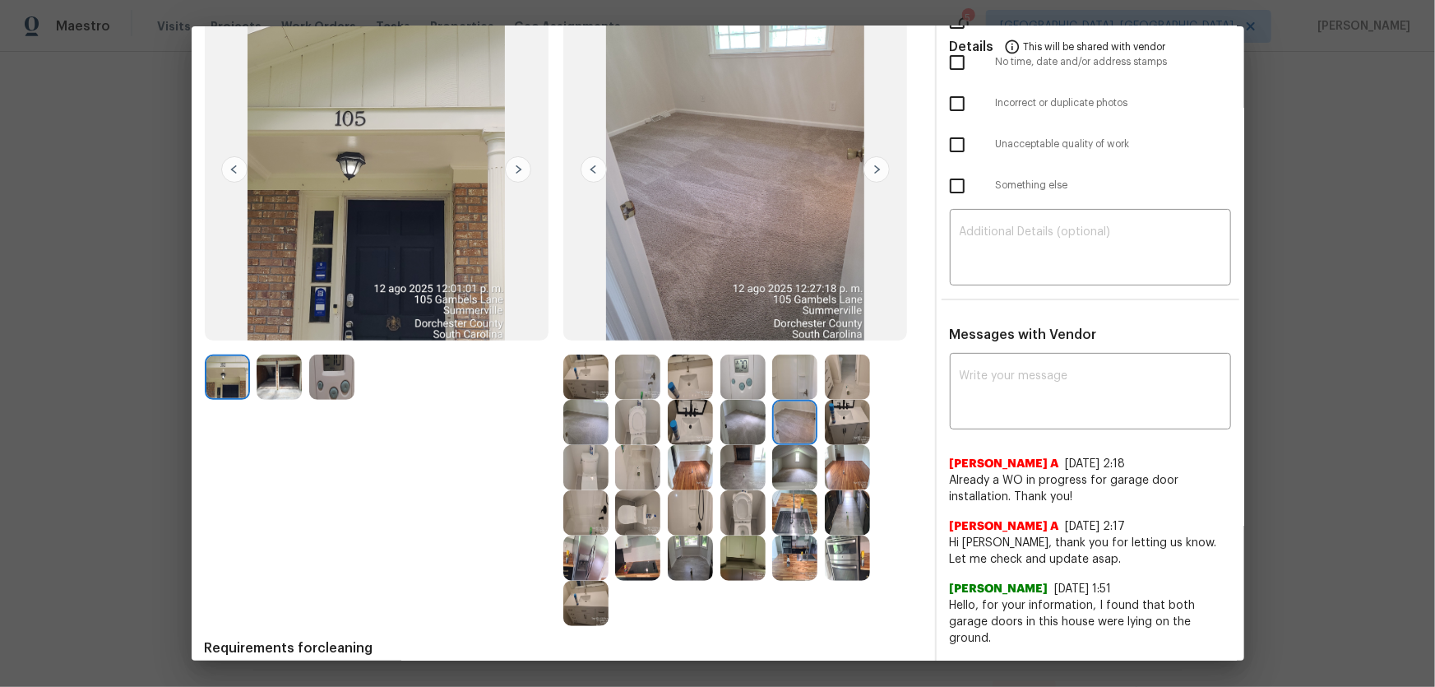
click at [793, 462] on img at bounding box center [794, 467] width 45 height 45
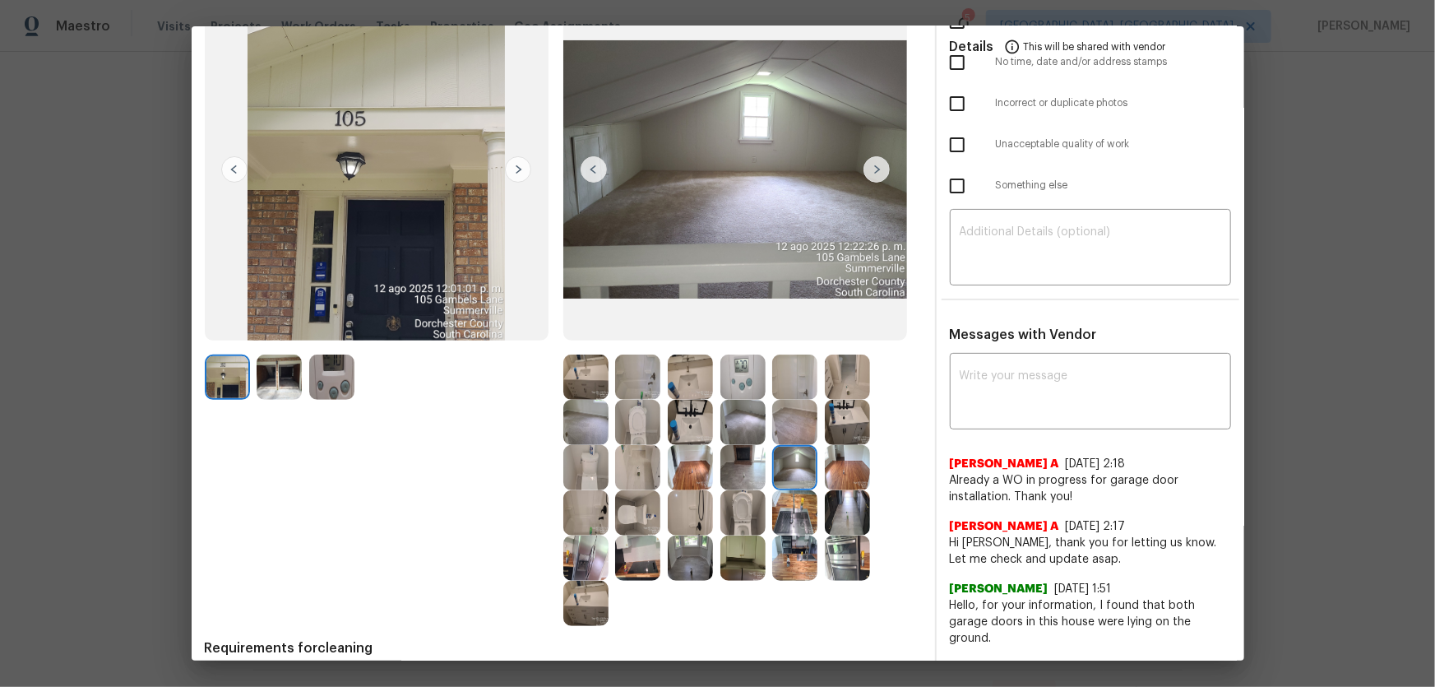
click at [832, 466] on img at bounding box center [847, 467] width 45 height 45
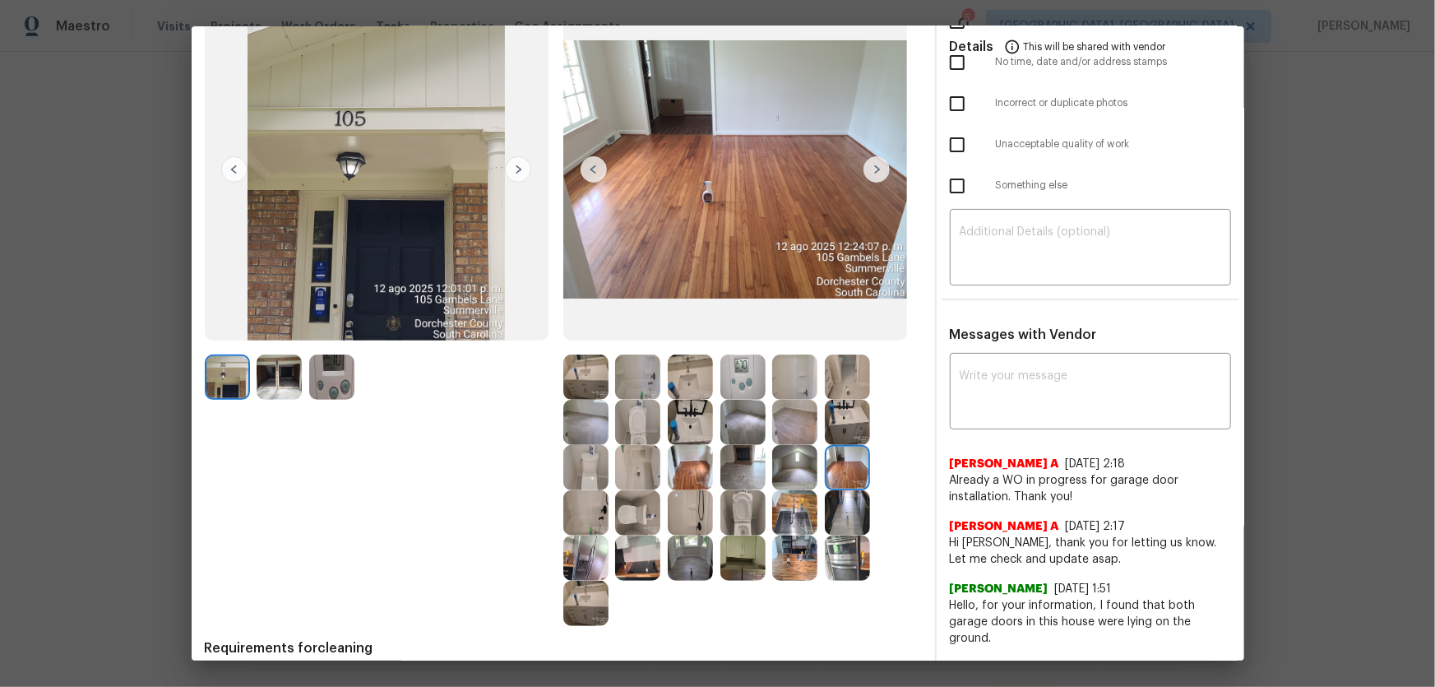
click at [832, 419] on img at bounding box center [847, 422] width 45 height 45
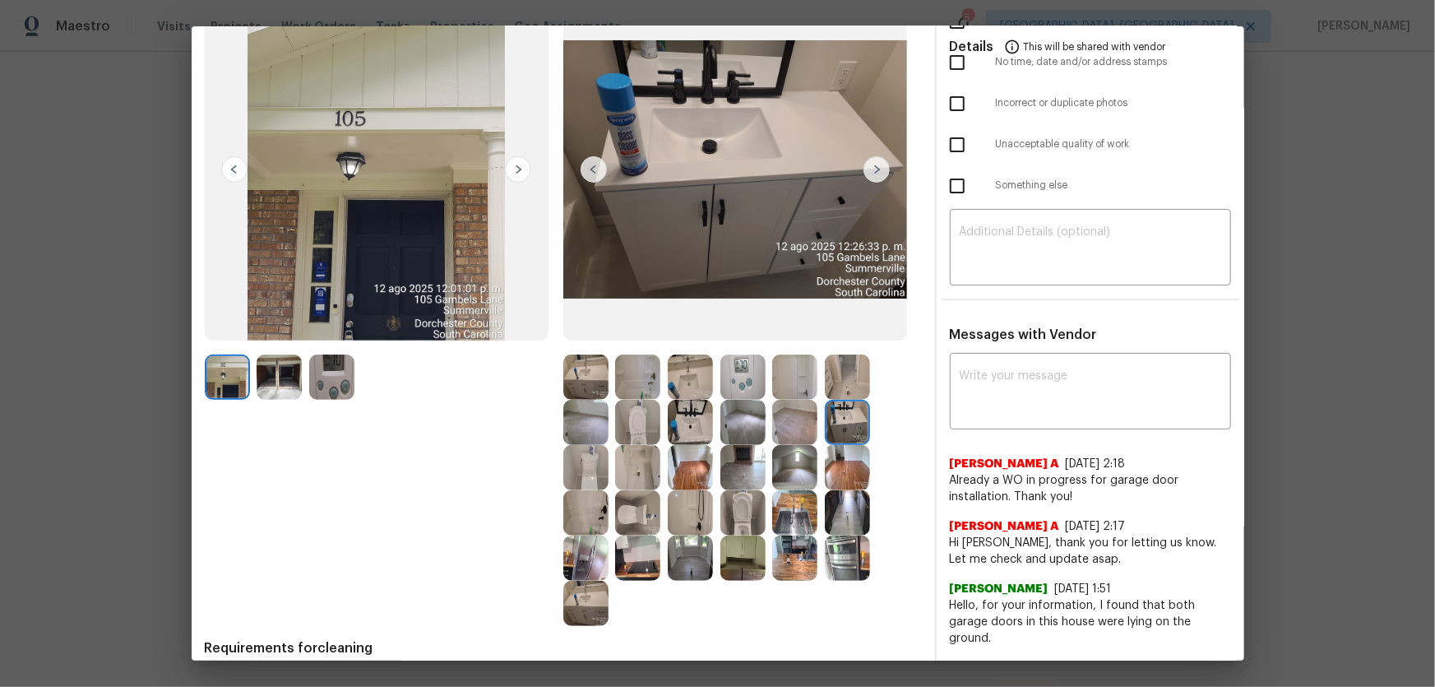
click at [832, 386] on img at bounding box center [847, 376] width 45 height 45
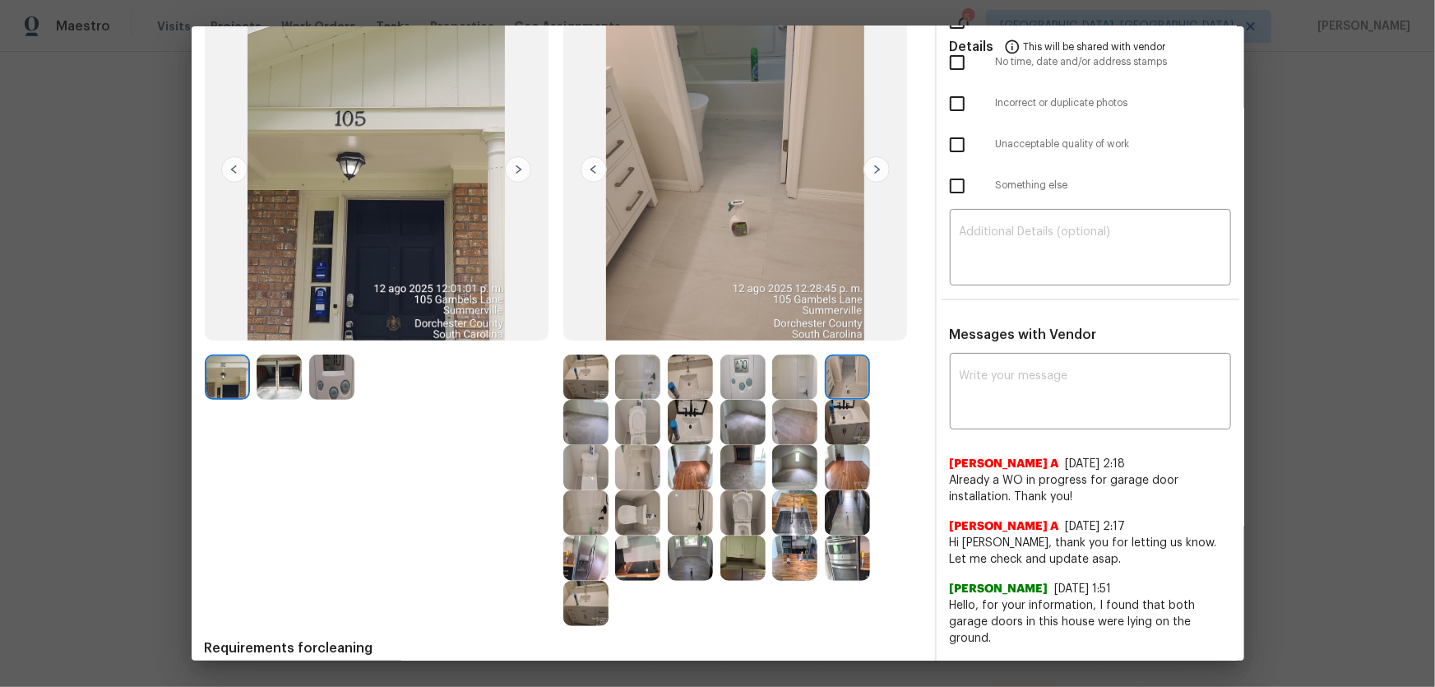
click at [783, 385] on img at bounding box center [794, 376] width 45 height 45
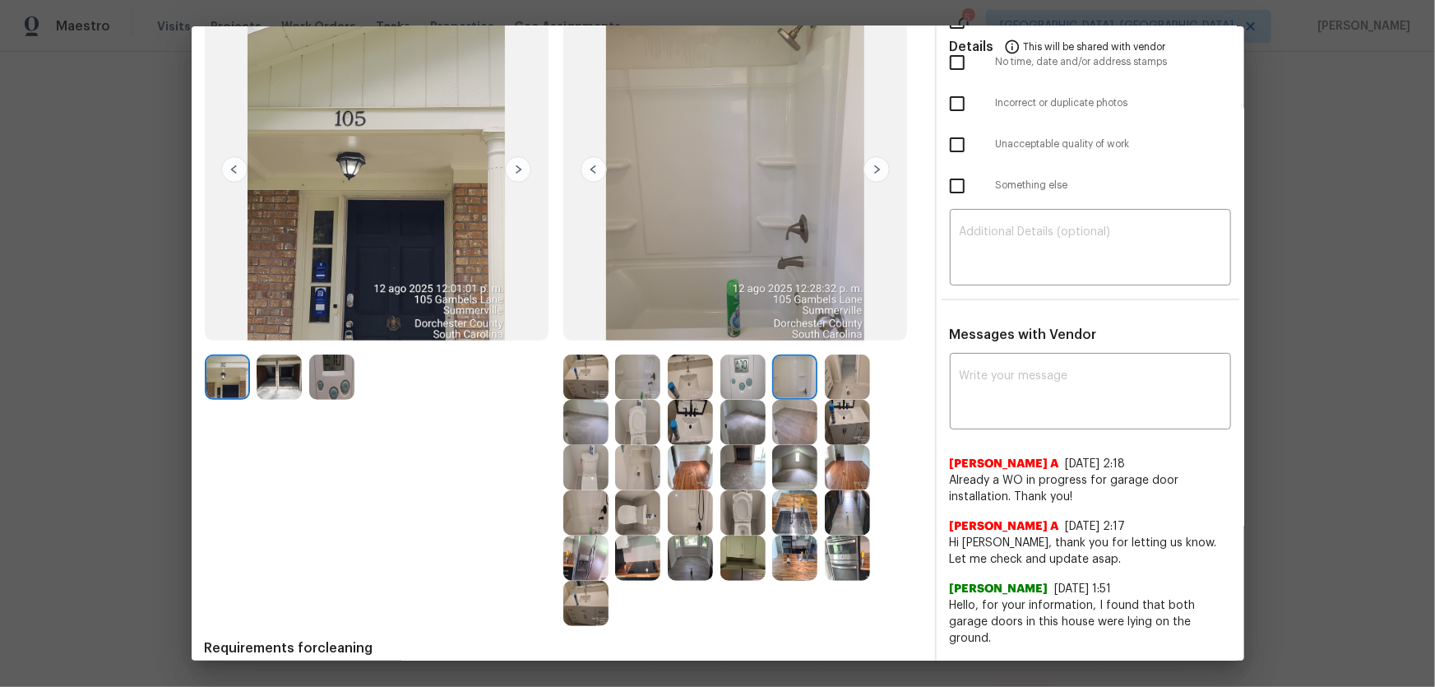
click at [741, 371] on img at bounding box center [742, 376] width 45 height 45
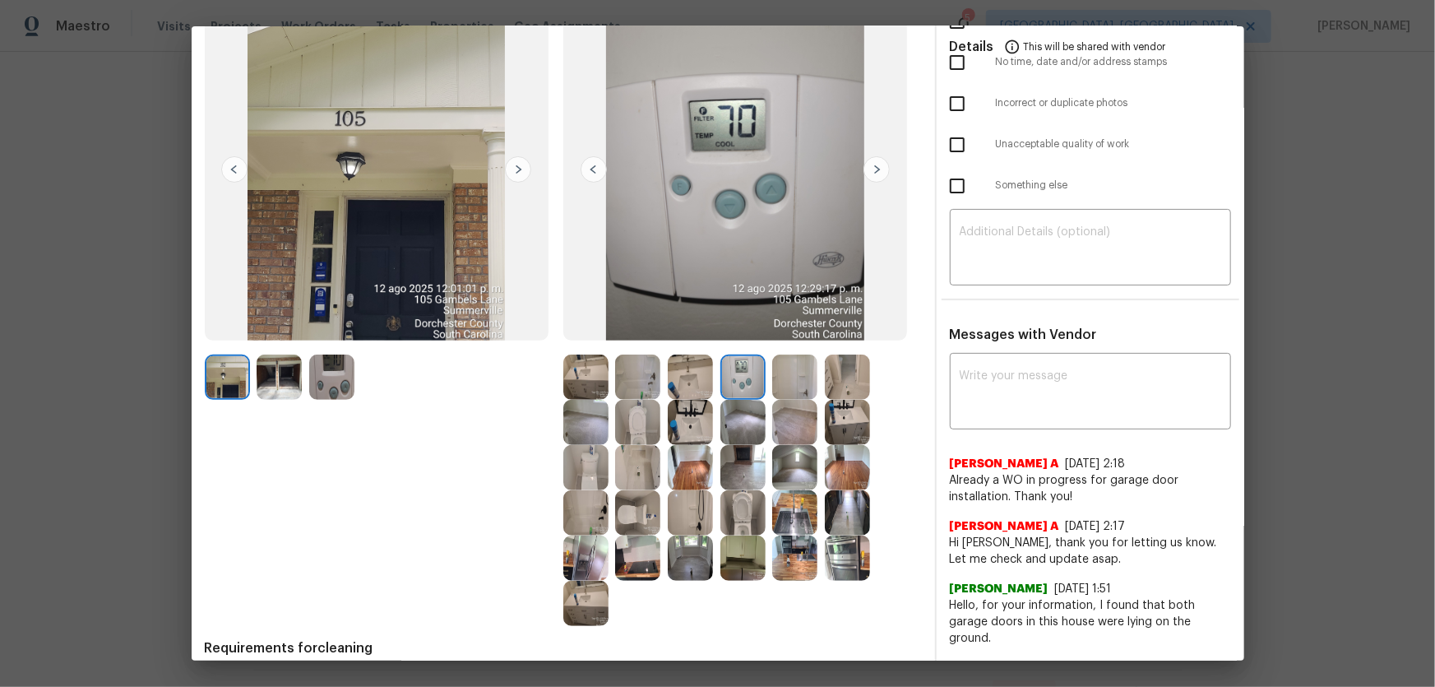
click at [695, 370] on img at bounding box center [690, 376] width 45 height 45
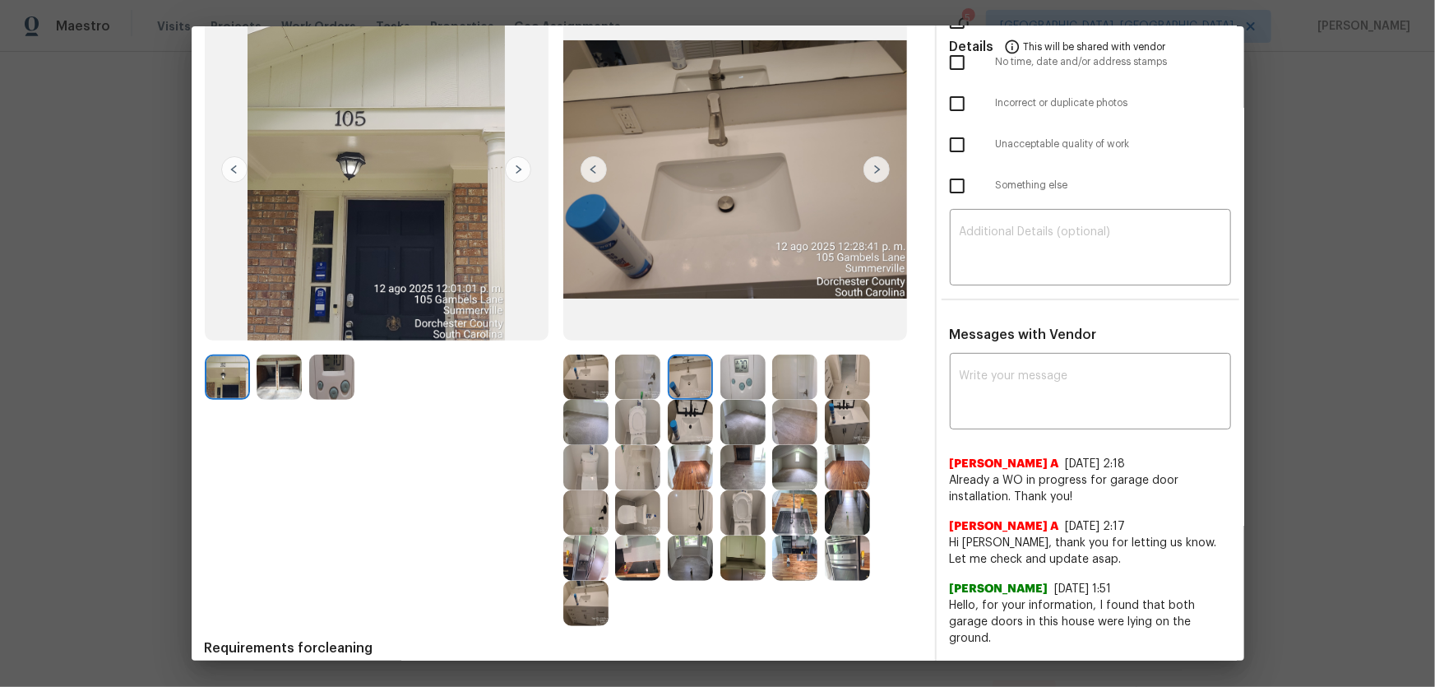
click at [633, 373] on img at bounding box center [637, 376] width 45 height 45
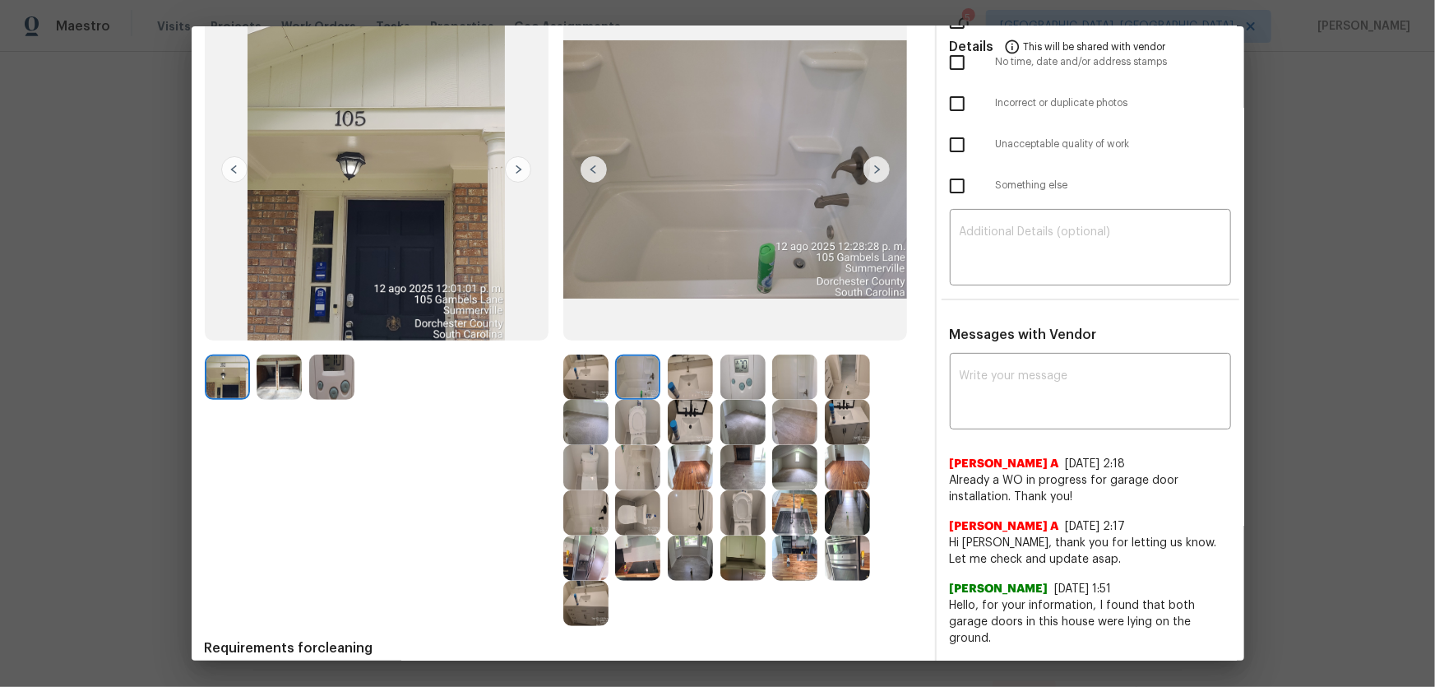
click at [590, 370] on img at bounding box center [585, 376] width 45 height 45
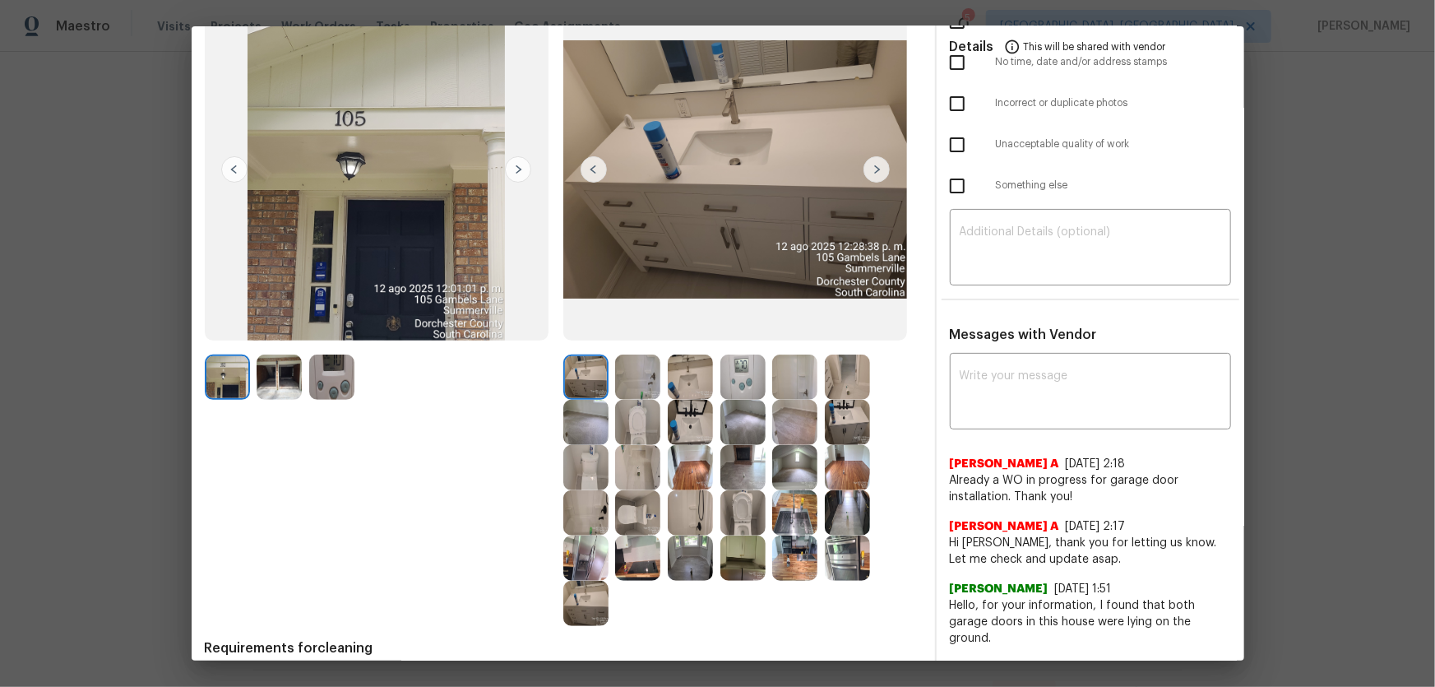
scroll to position [53, 0]
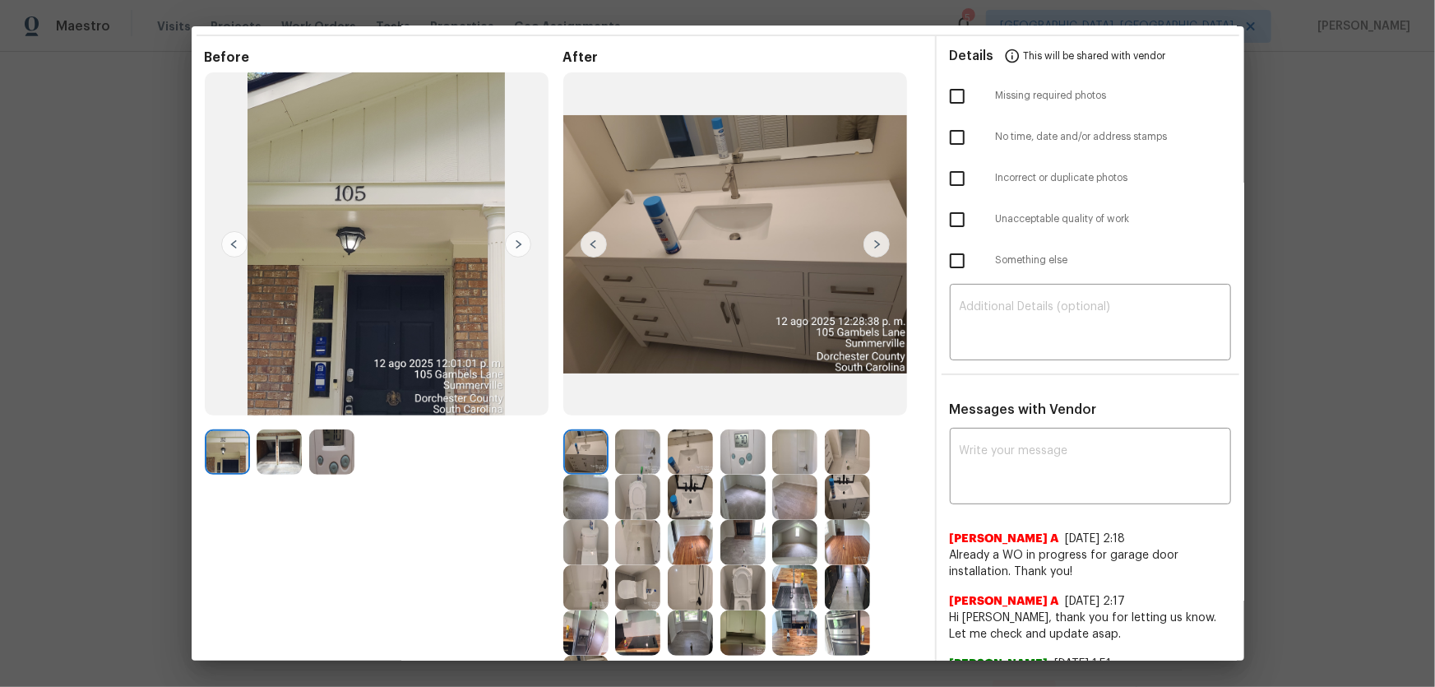
click at [337, 459] on img at bounding box center [331, 451] width 45 height 45
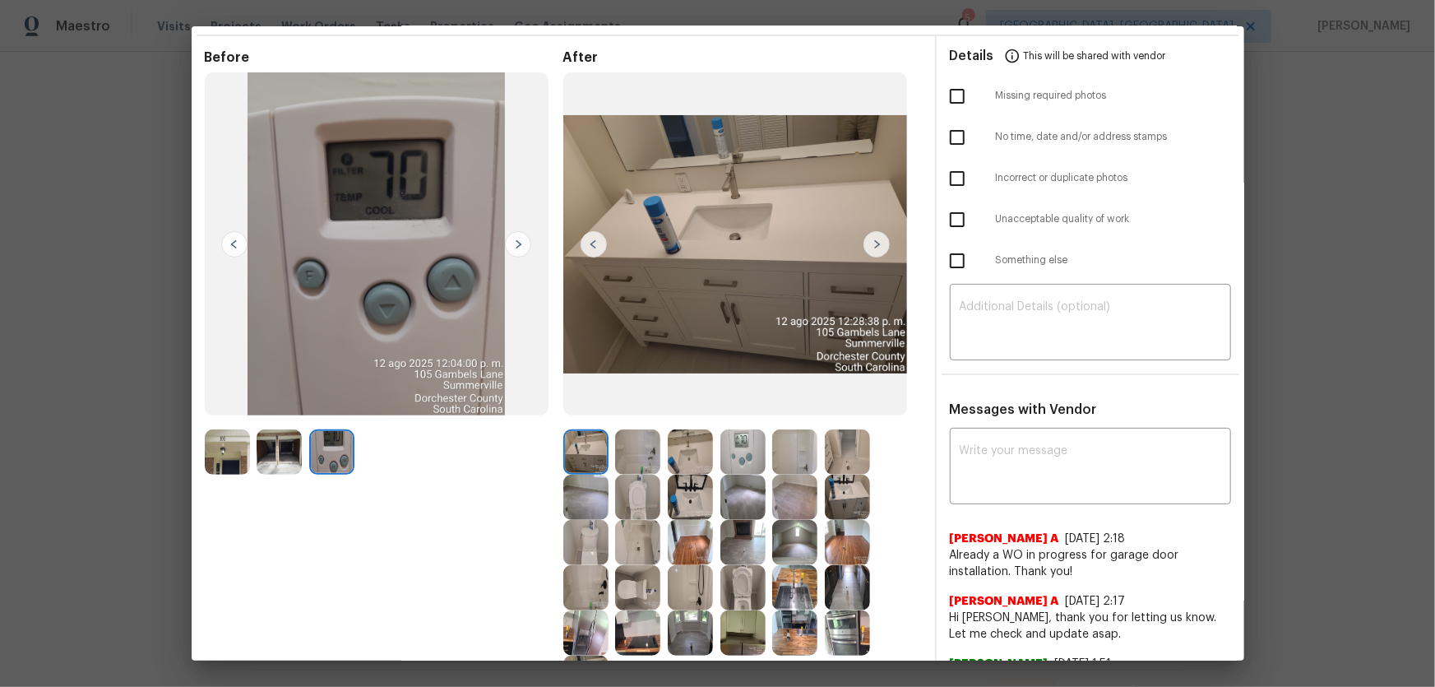
click at [294, 459] on img at bounding box center [279, 451] width 45 height 45
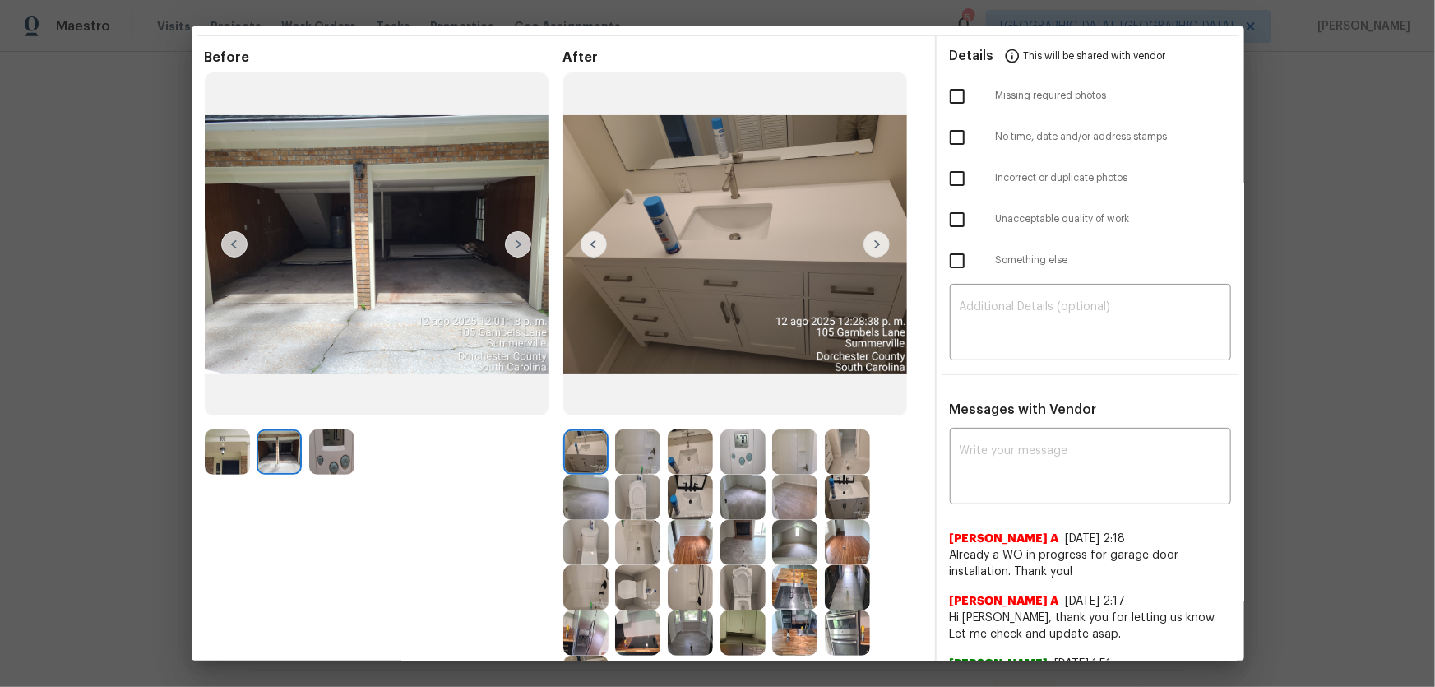
click at [326, 461] on img at bounding box center [331, 451] width 45 height 45
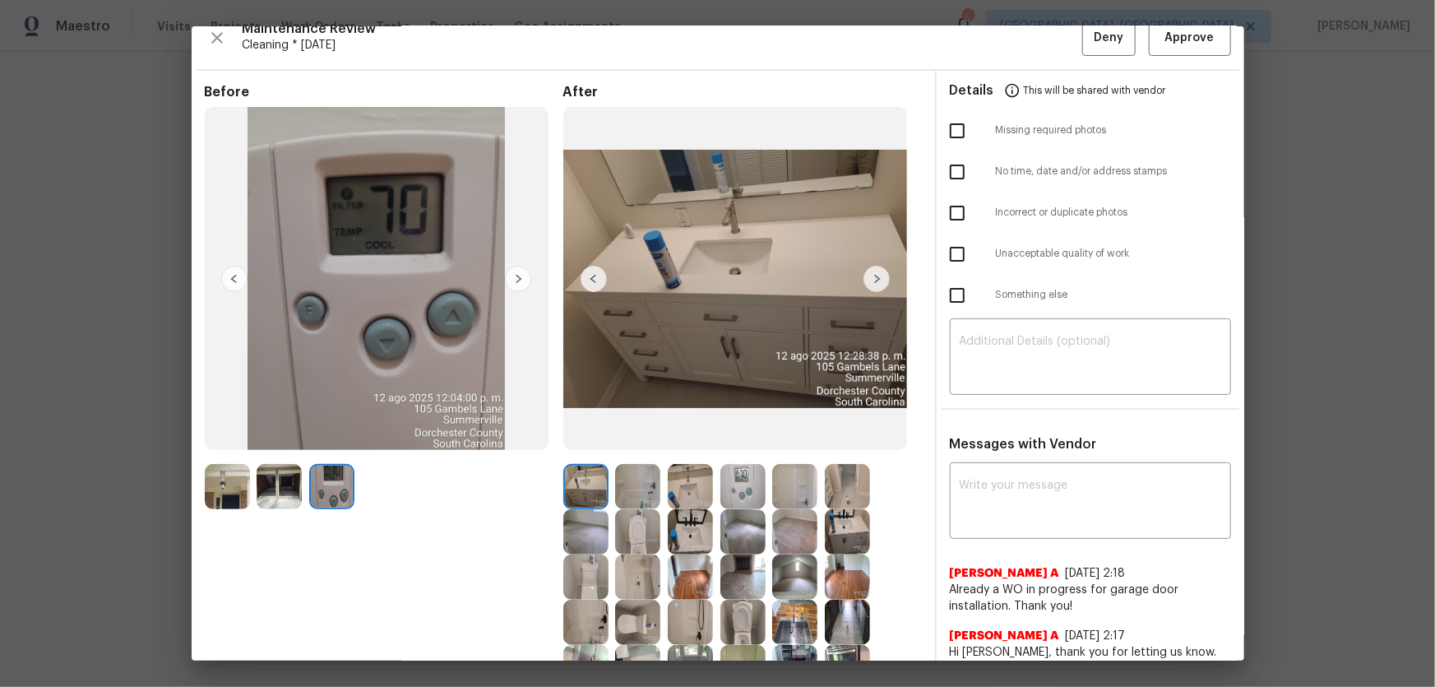
scroll to position [0, 0]
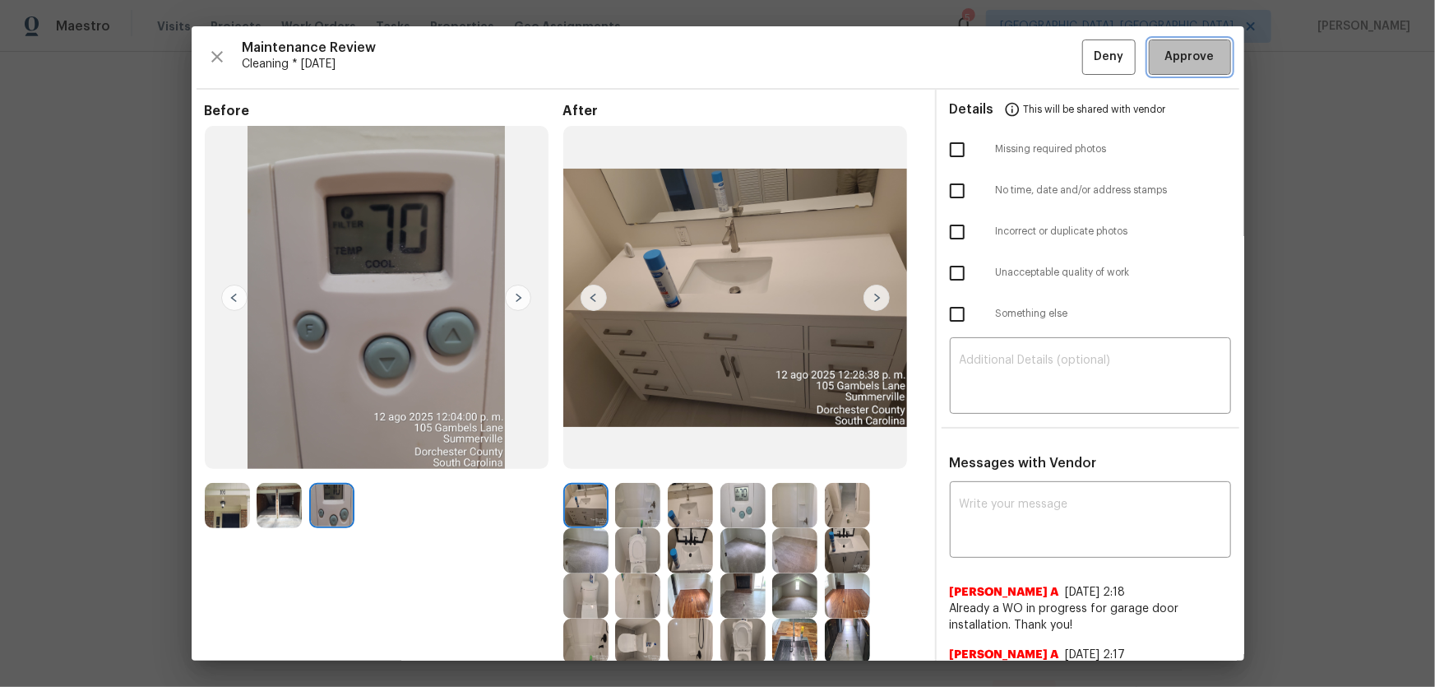
click at [1167, 74] on button "Approve" at bounding box center [1190, 56] width 82 height 35
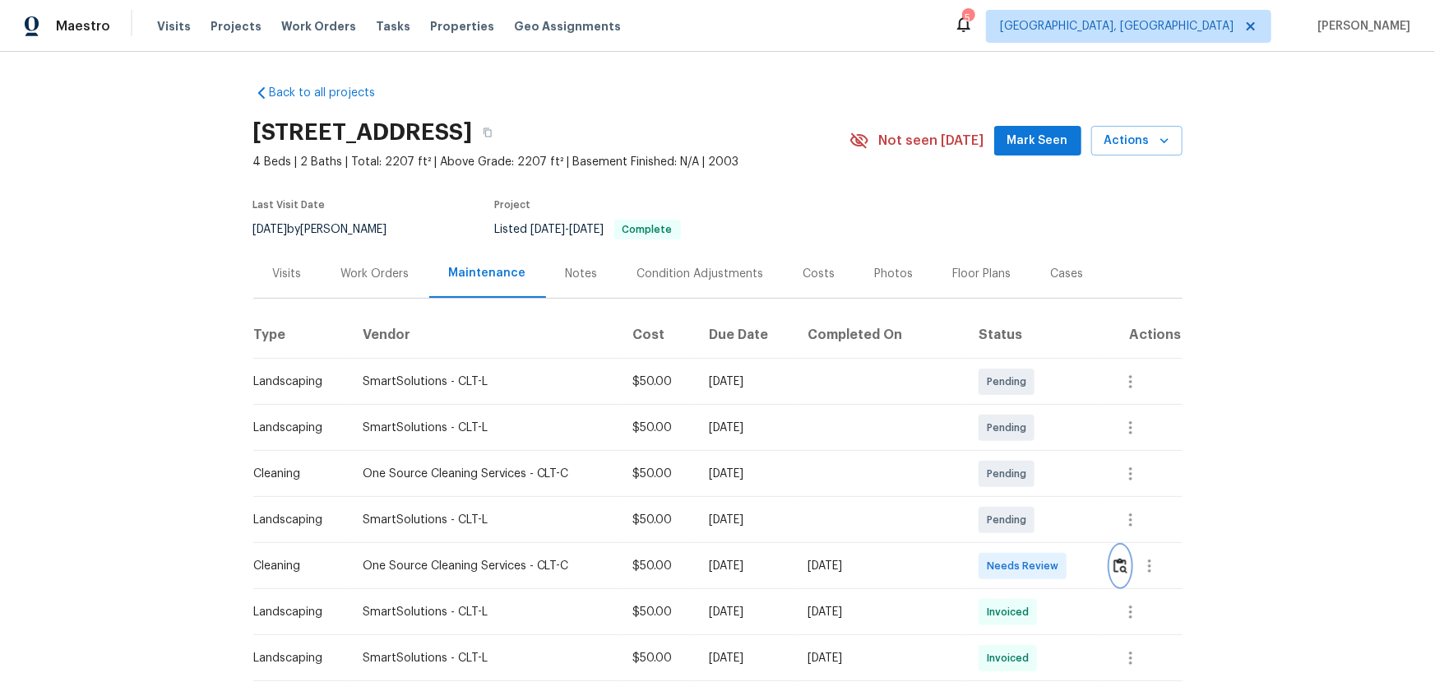
click at [1123, 568] on img "button" at bounding box center [1120, 566] width 14 height 16
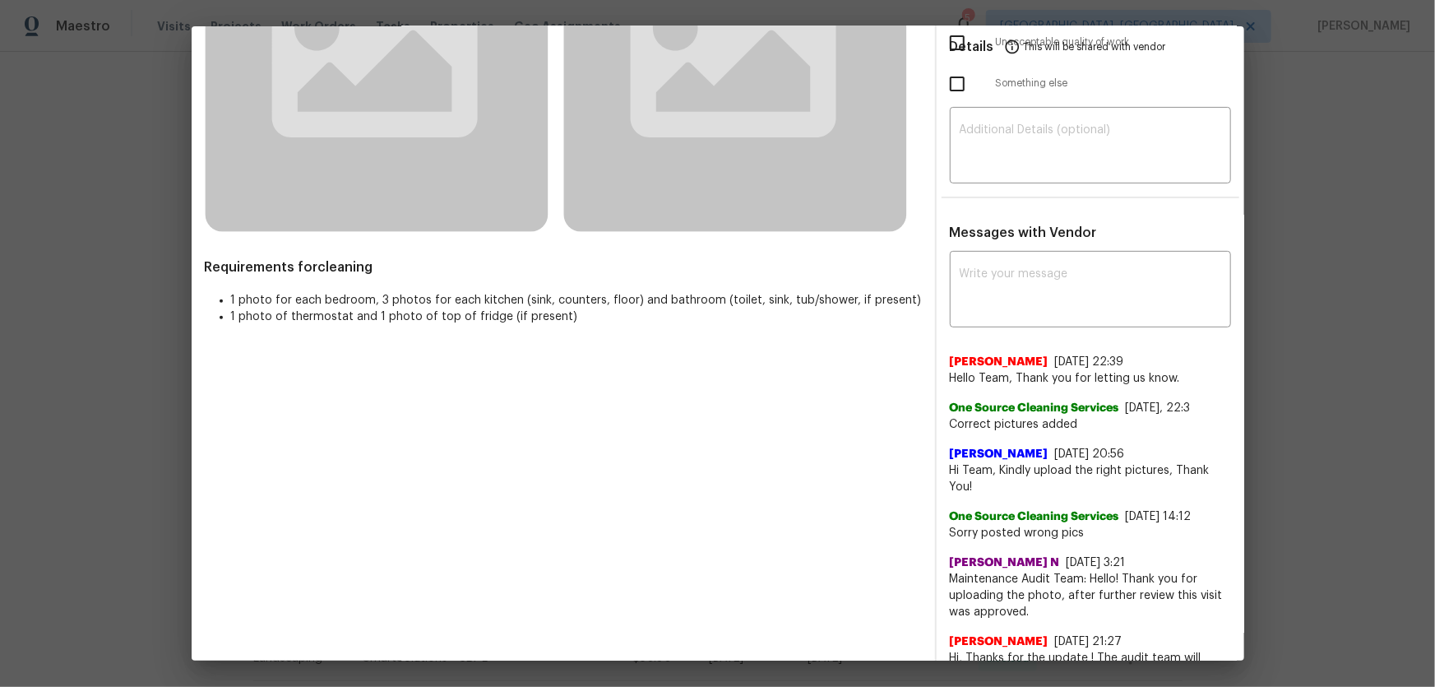
scroll to position [231, 0]
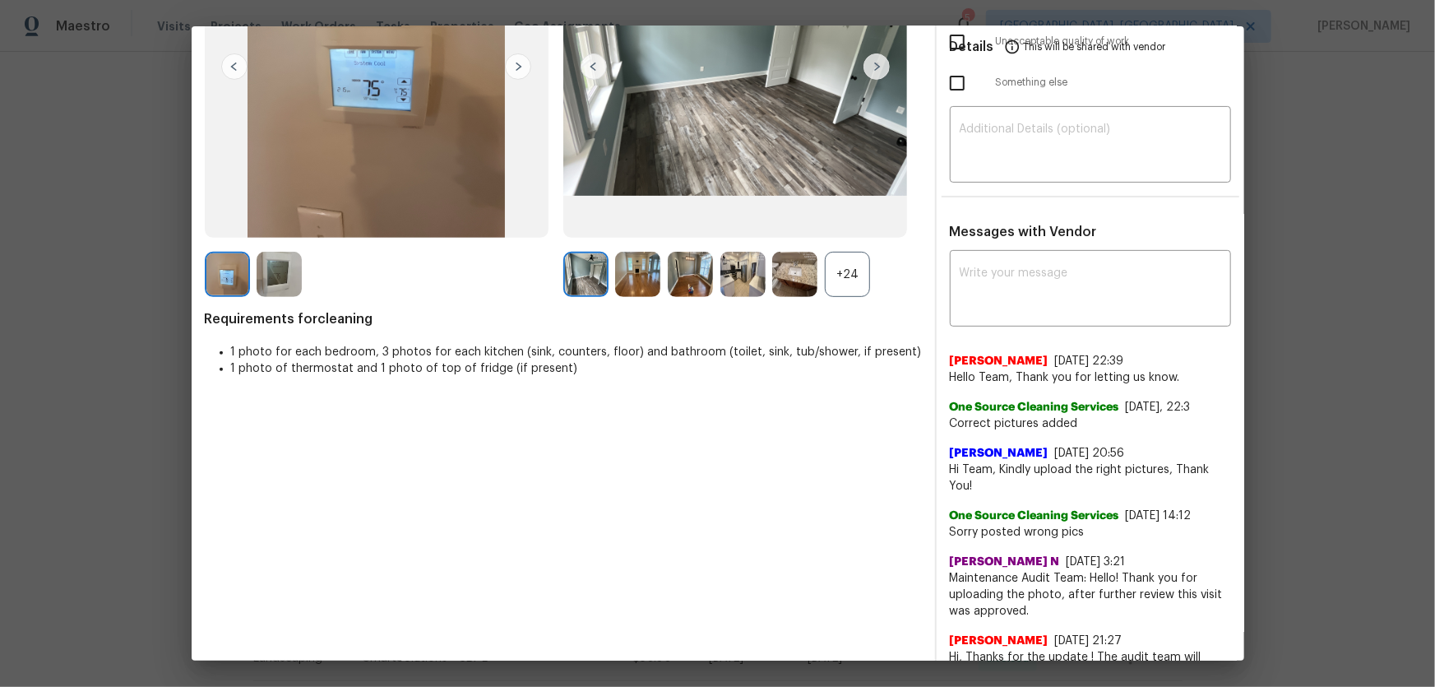
click at [849, 280] on div "+24" at bounding box center [847, 274] width 45 height 45
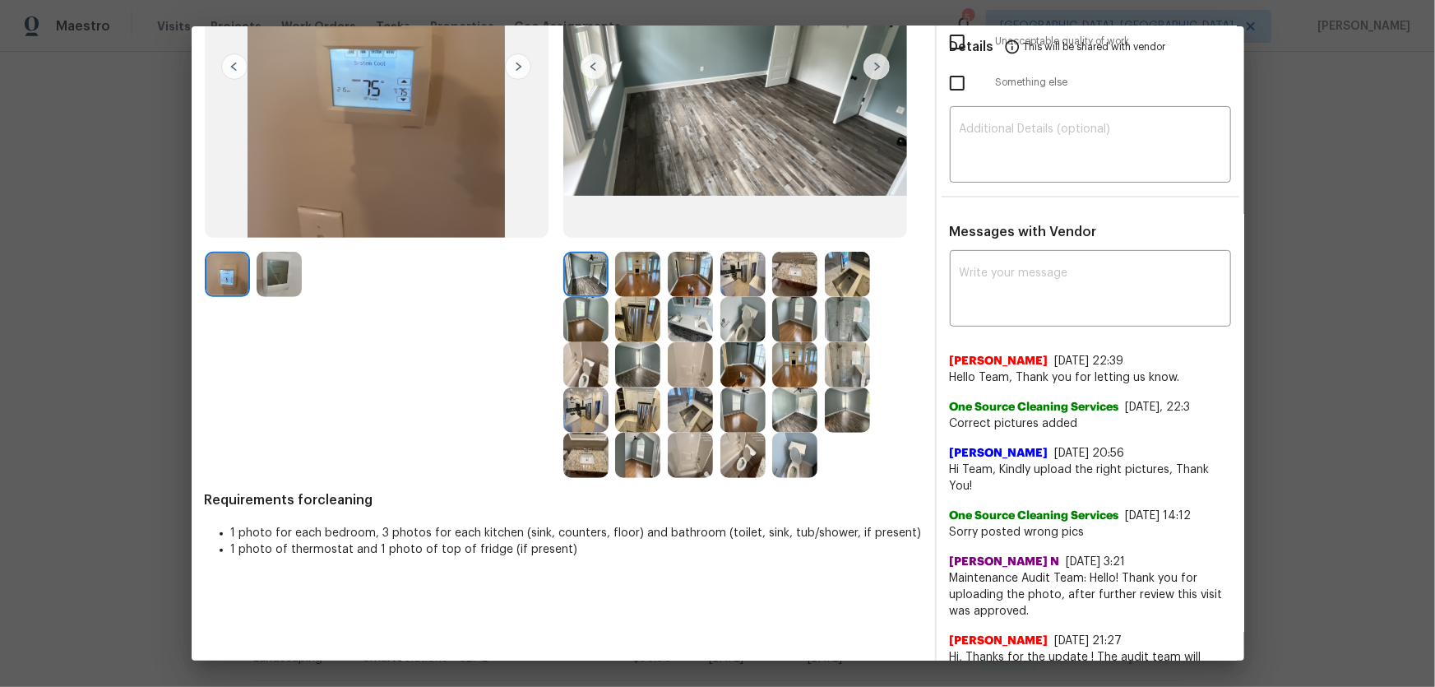
click at [587, 373] on img at bounding box center [585, 364] width 45 height 45
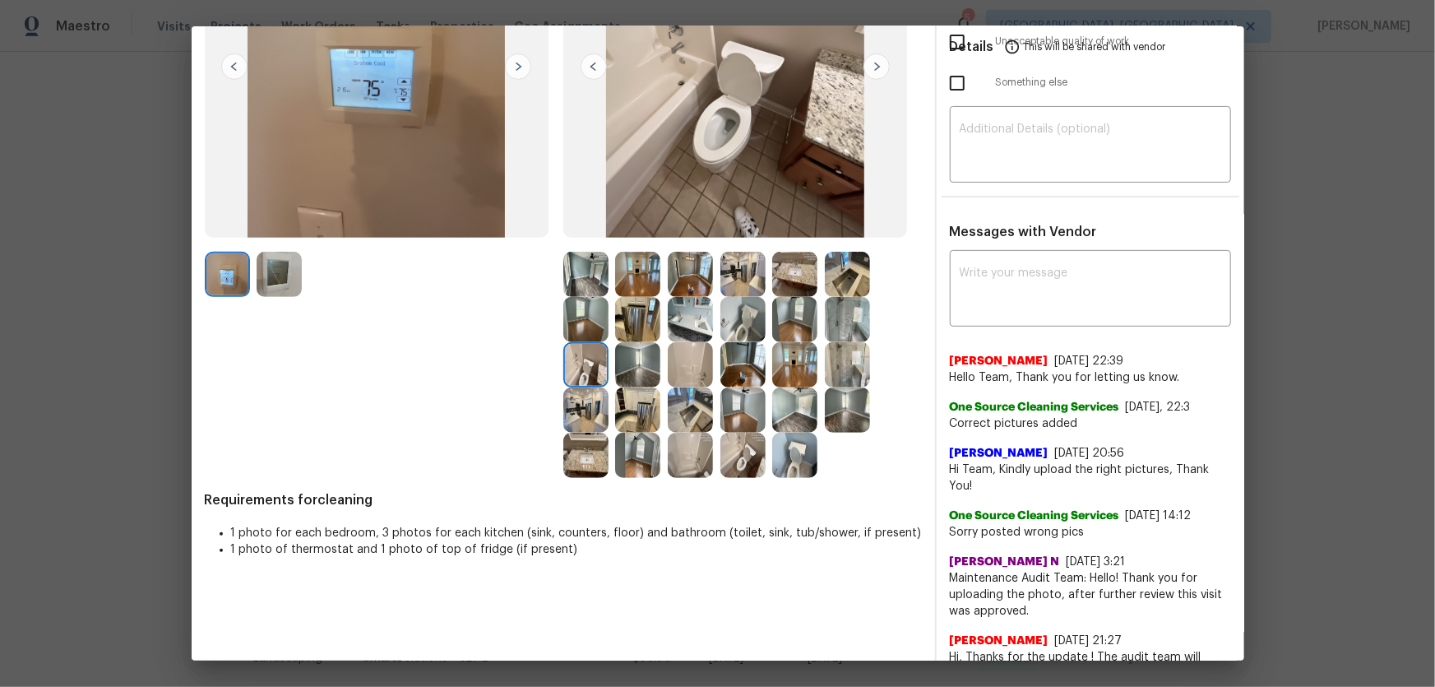
click at [739, 325] on img at bounding box center [742, 319] width 45 height 45
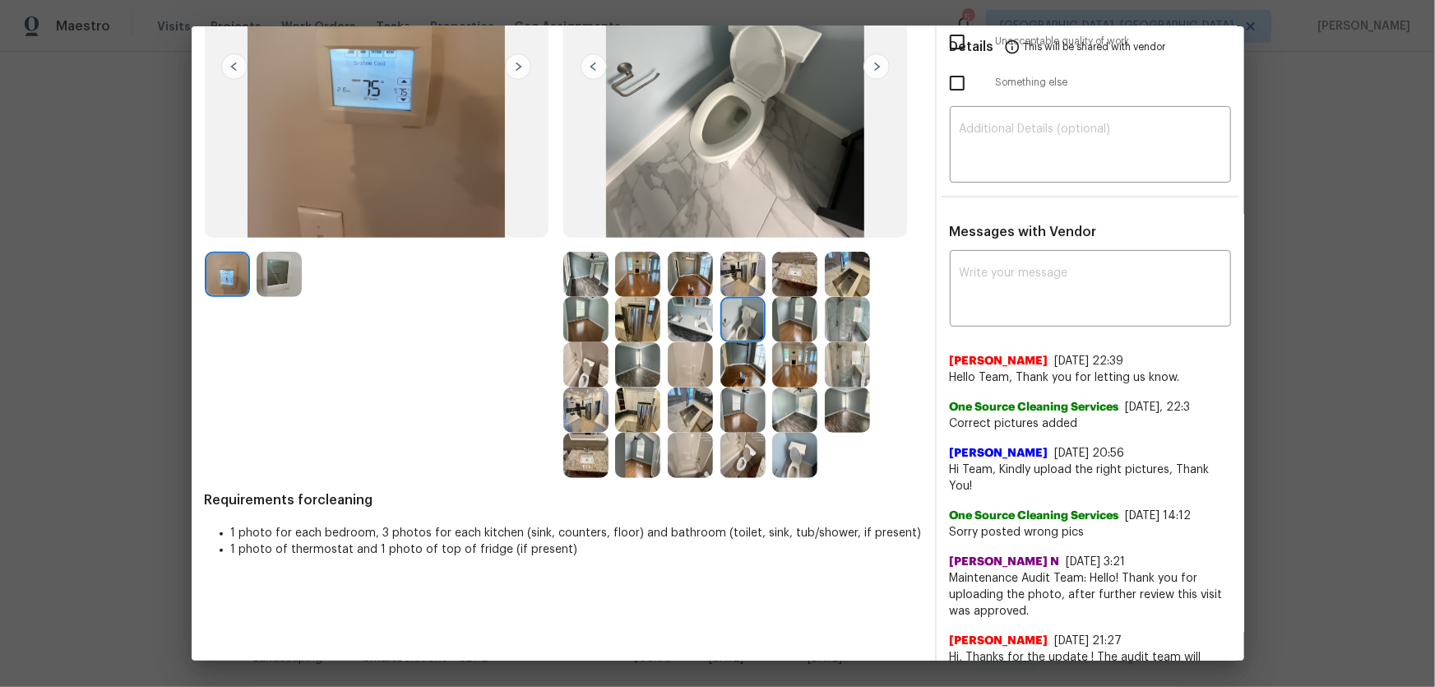
click at [691, 316] on img at bounding box center [690, 319] width 45 height 45
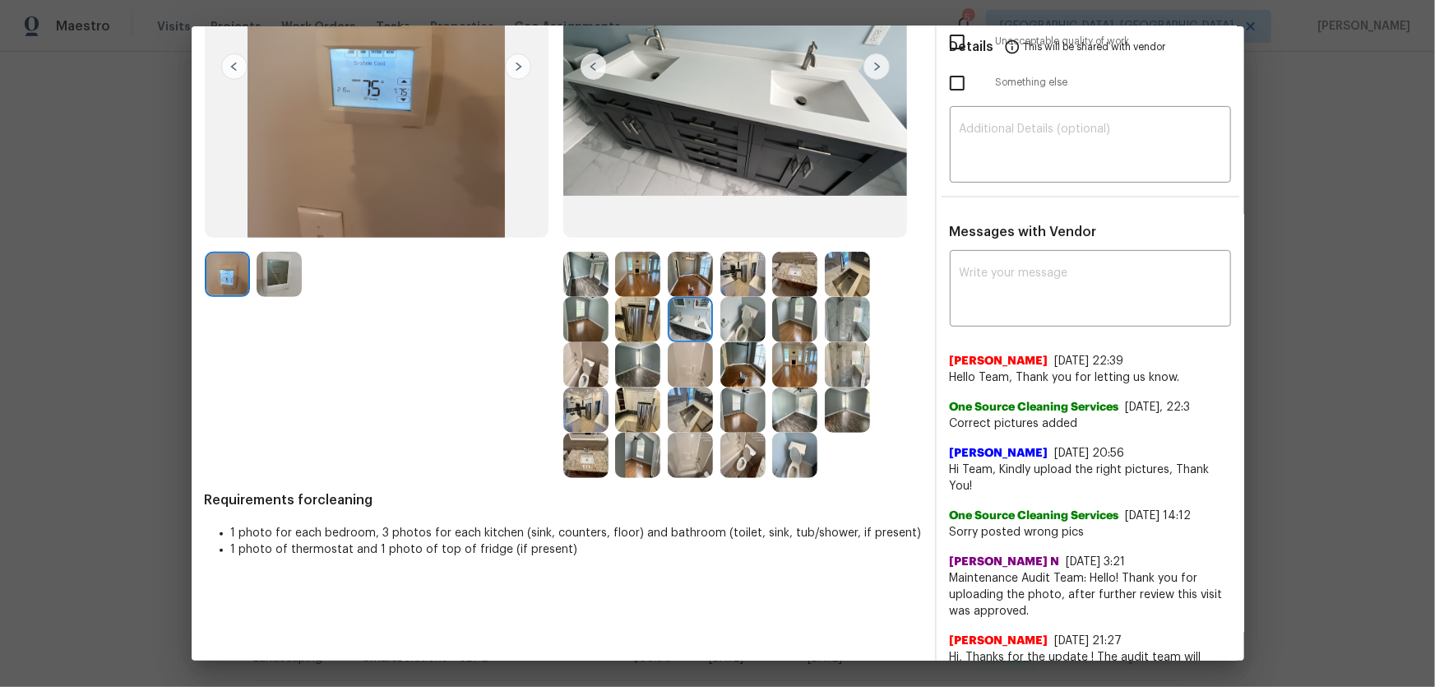
click at [593, 453] on img at bounding box center [585, 455] width 45 height 45
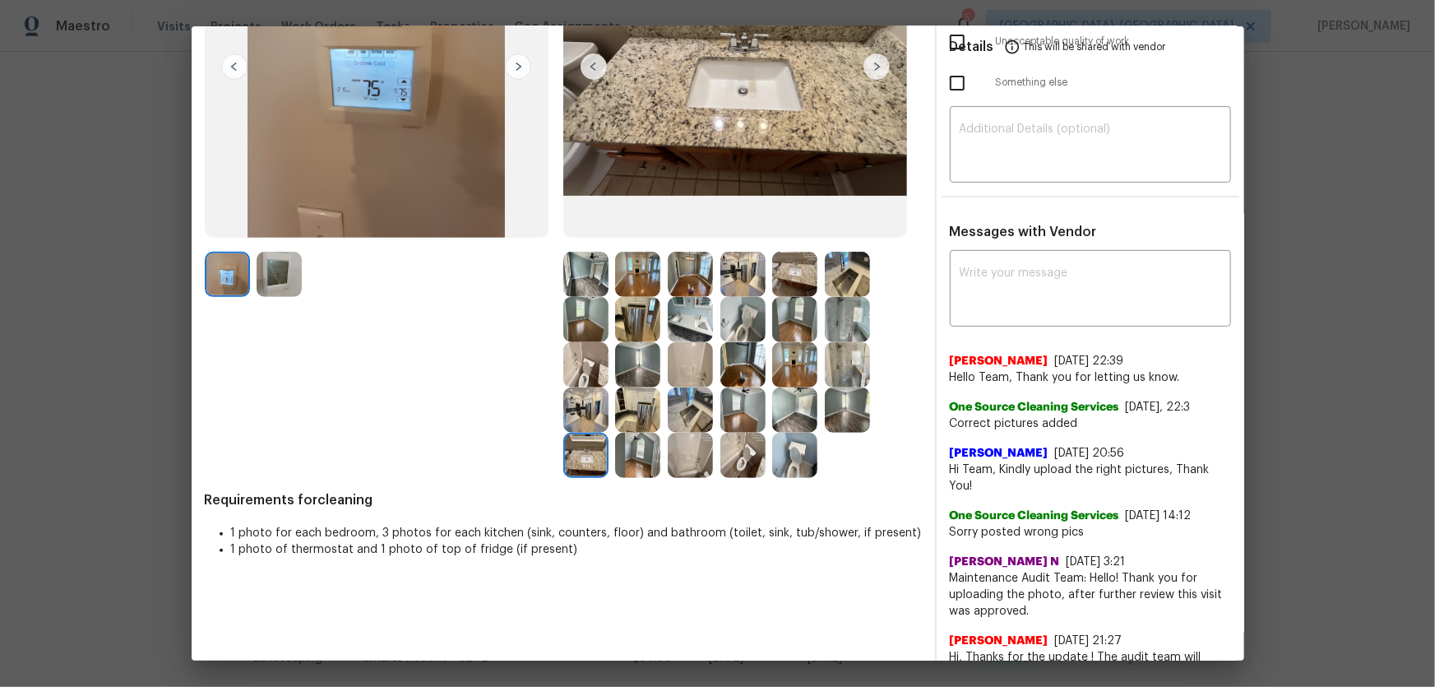
click at [692, 447] on img at bounding box center [690, 455] width 45 height 45
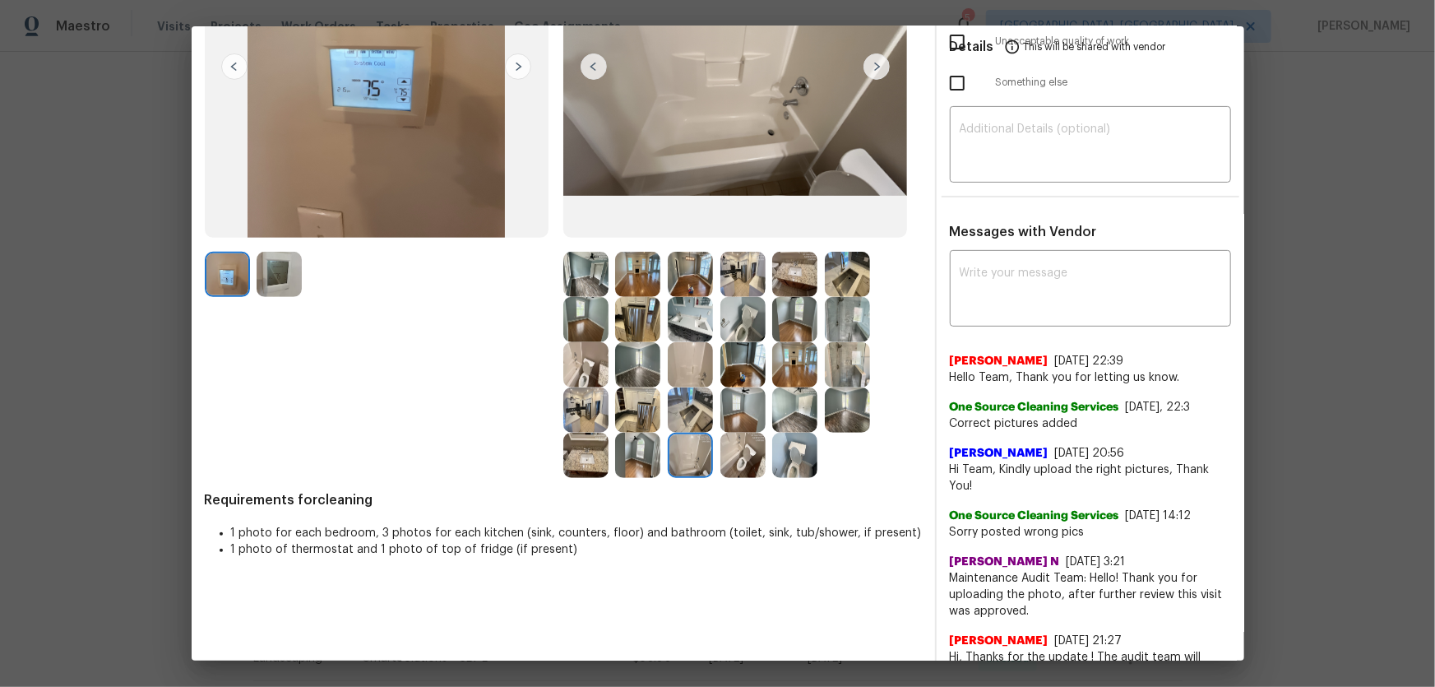
click at [686, 363] on img at bounding box center [690, 364] width 45 height 45
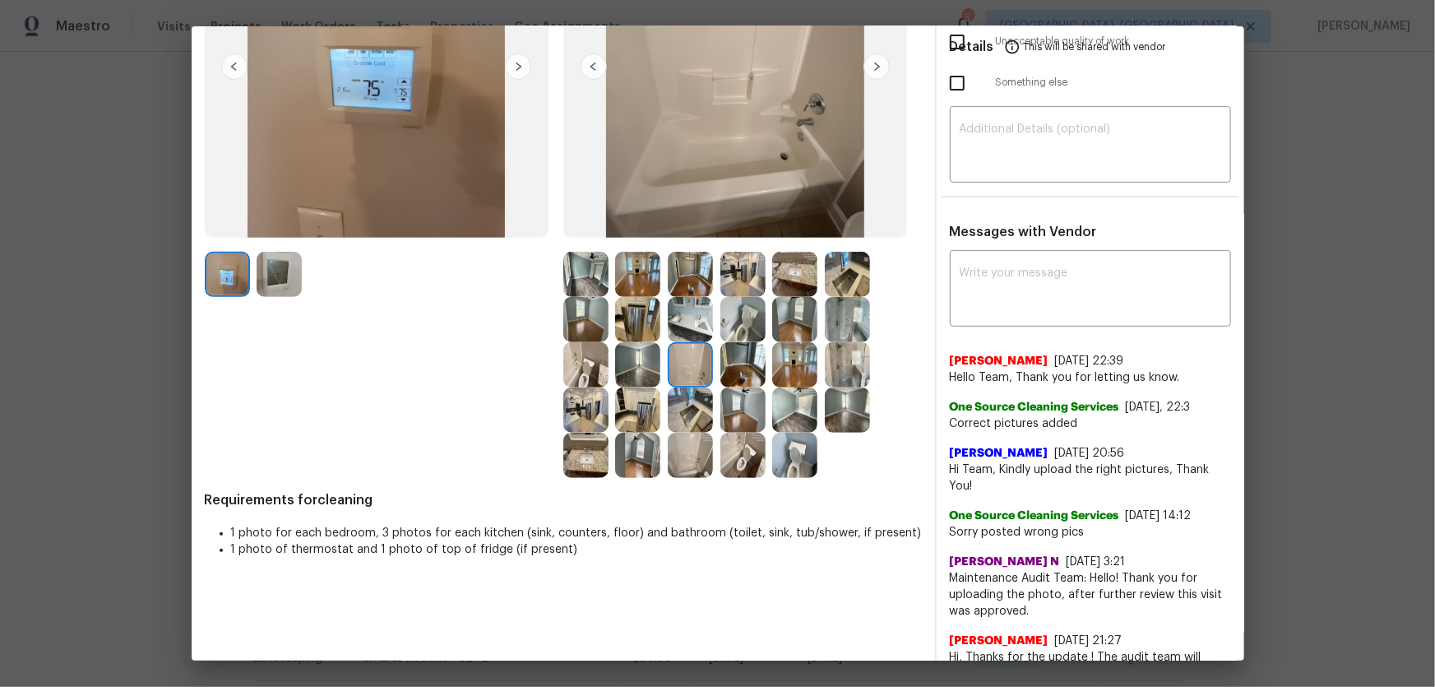
click at [743, 329] on img at bounding box center [742, 319] width 45 height 45
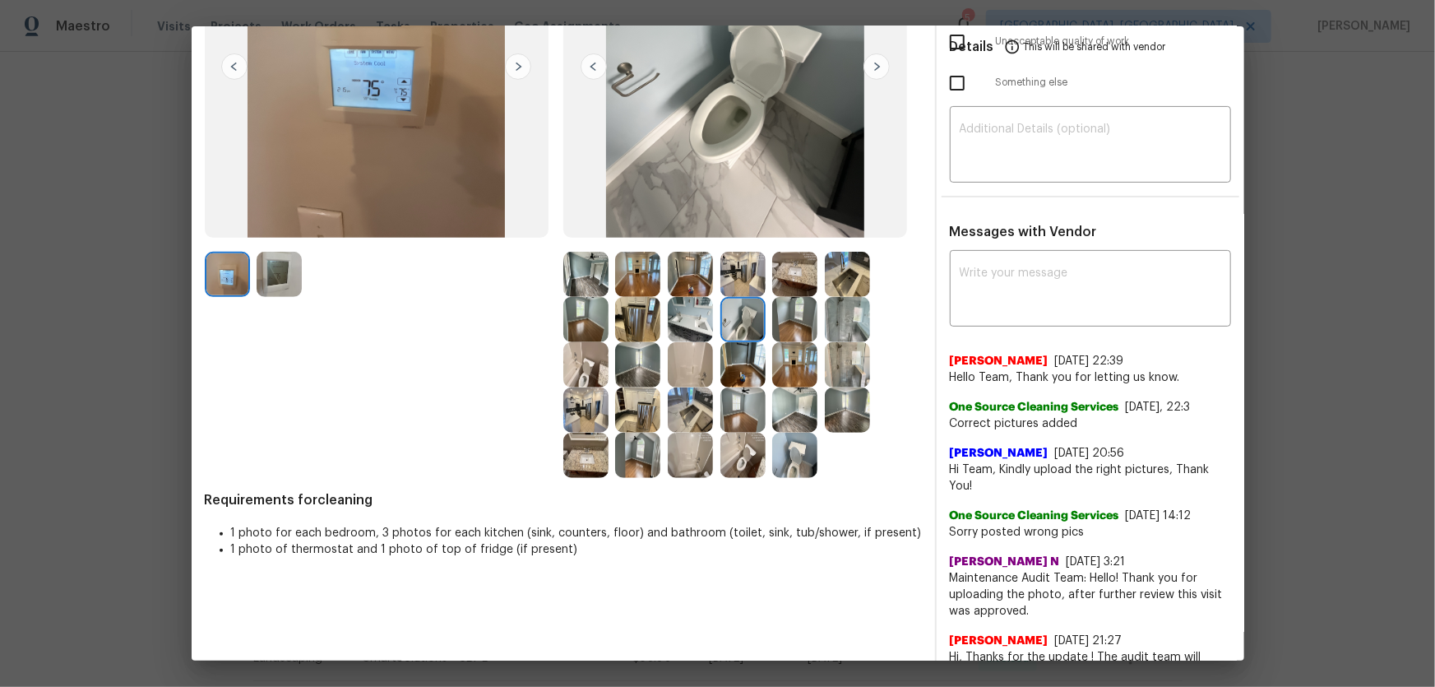
click at [838, 281] on img at bounding box center [847, 274] width 45 height 45
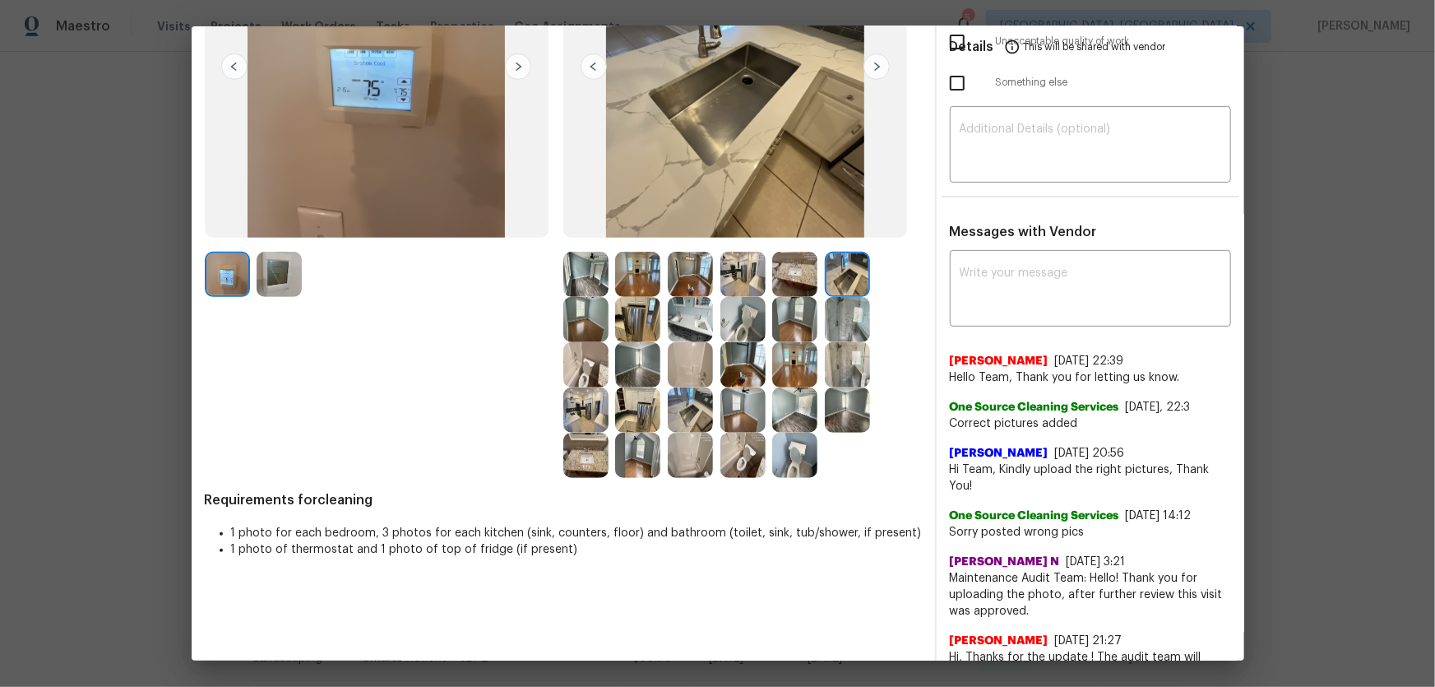
click at [839, 329] on img at bounding box center [847, 319] width 45 height 45
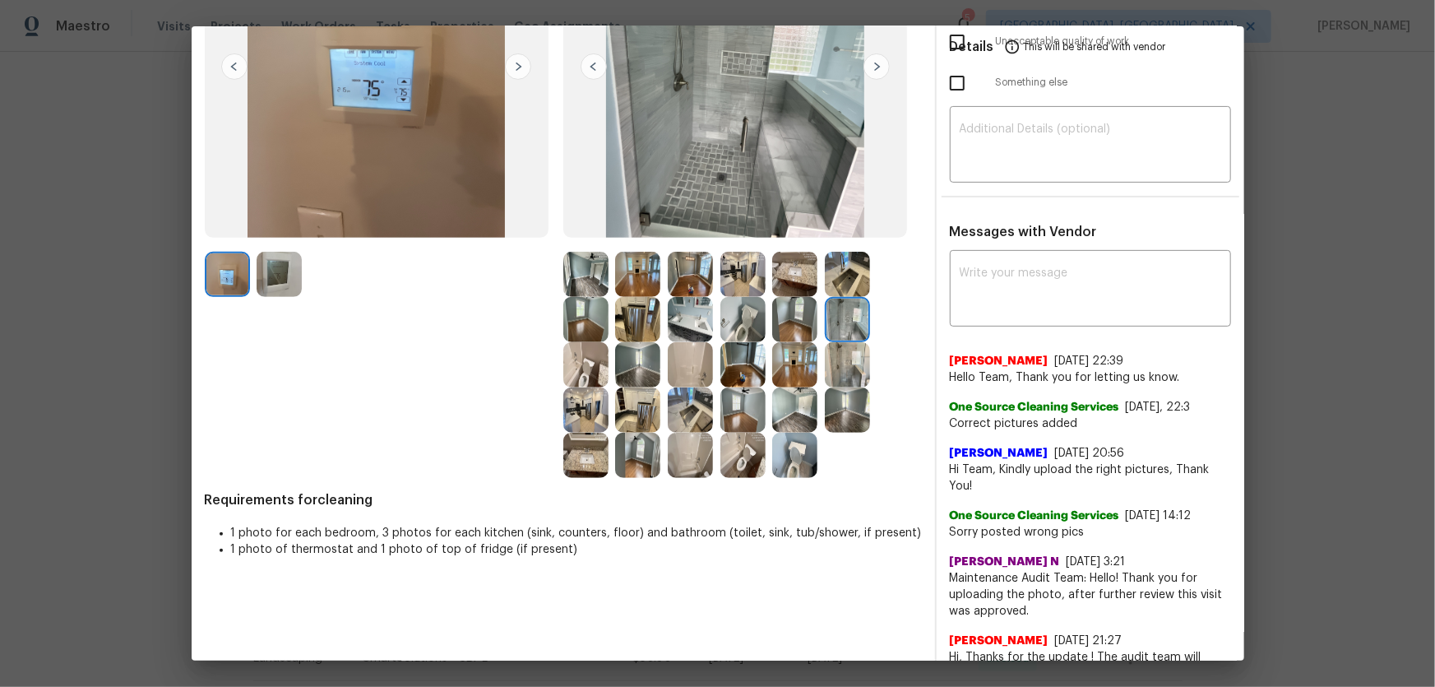
click at [734, 322] on img at bounding box center [742, 319] width 45 height 45
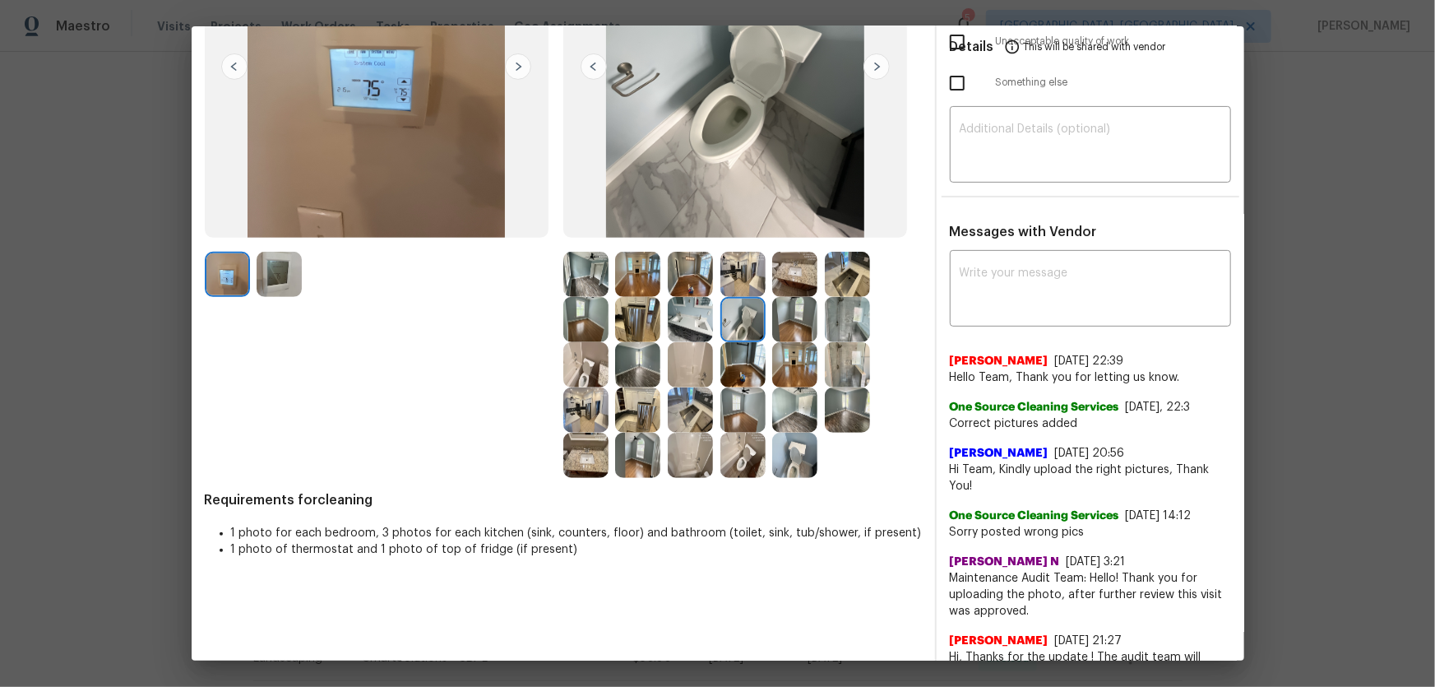
click at [731, 263] on img at bounding box center [742, 274] width 45 height 45
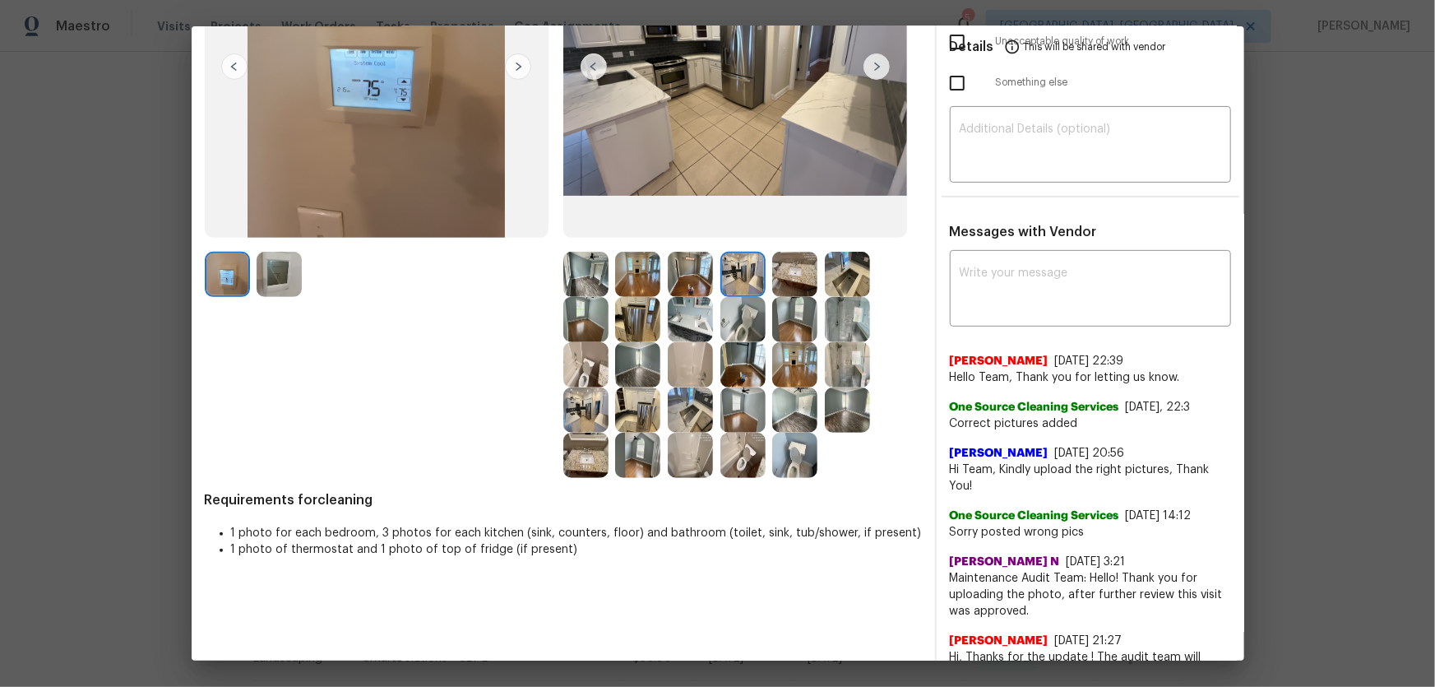
click at [683, 268] on img at bounding box center [690, 274] width 45 height 45
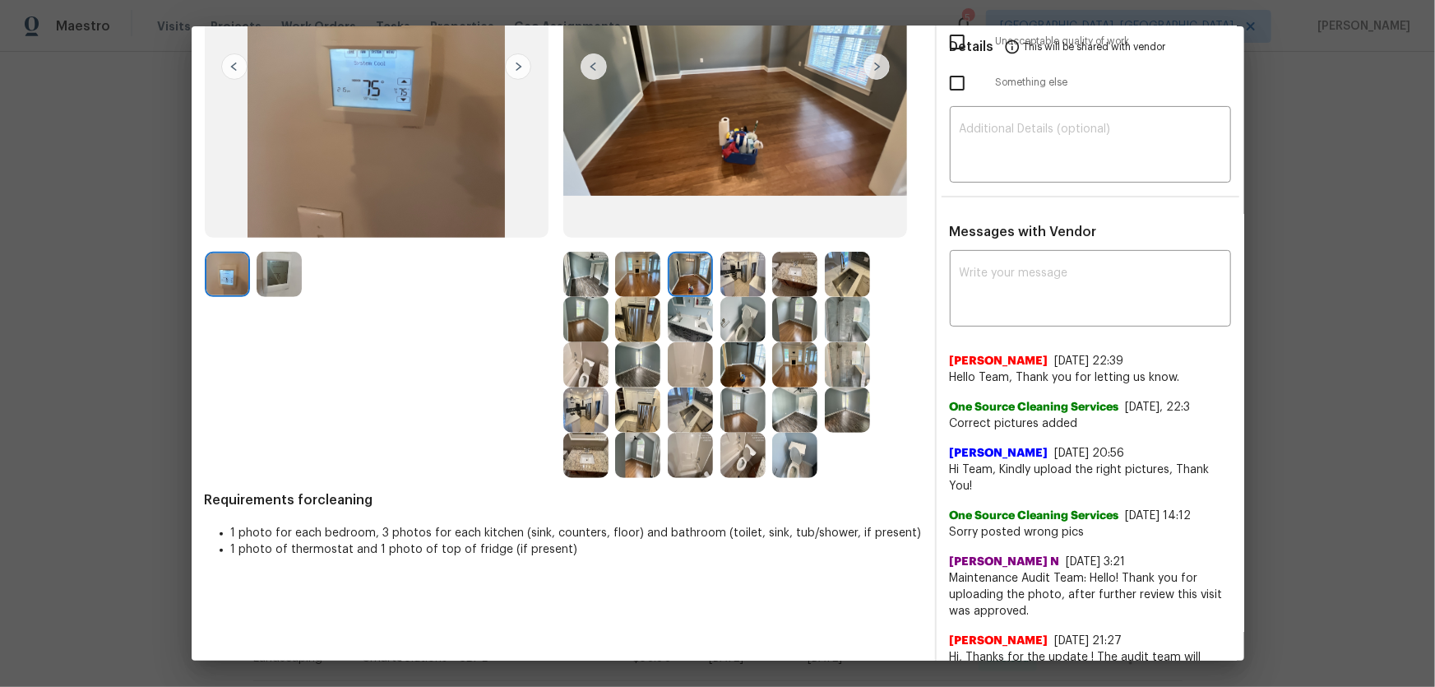
click at [683, 323] on img at bounding box center [690, 319] width 45 height 45
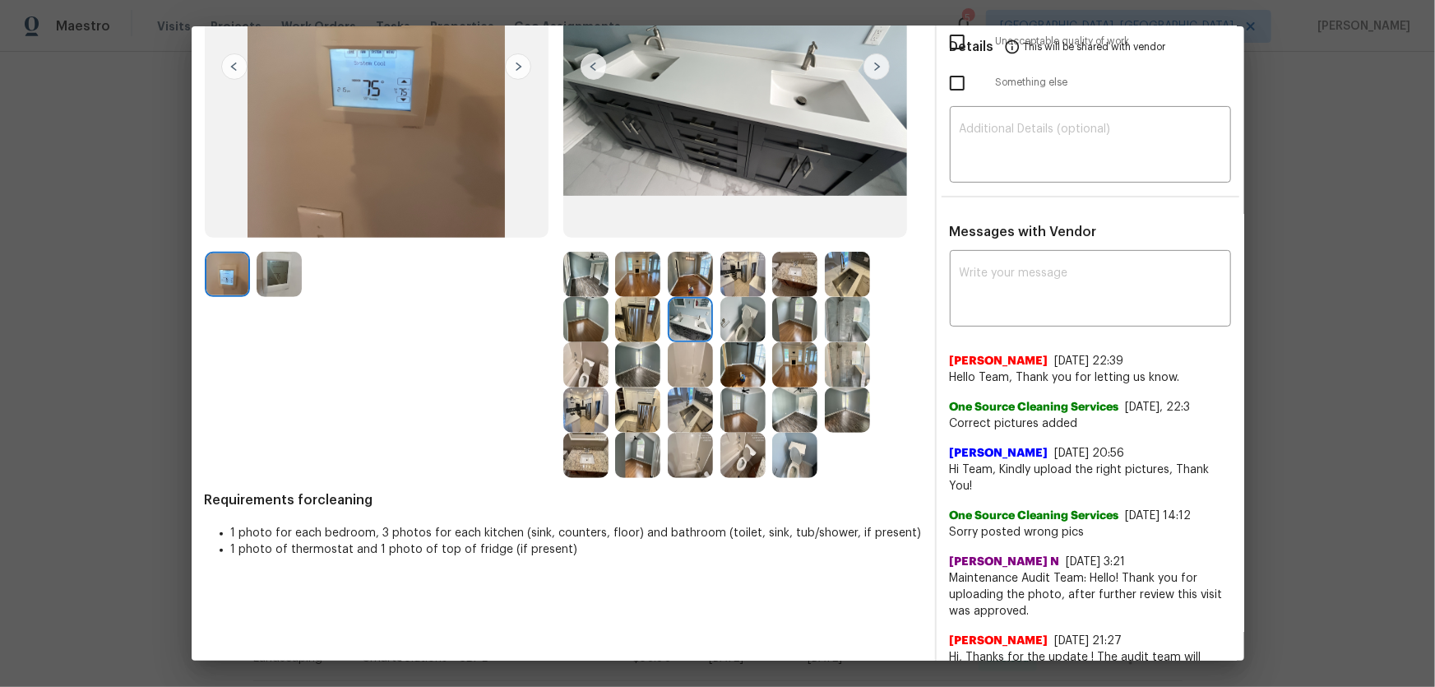
click at [635, 321] on img at bounding box center [637, 319] width 45 height 45
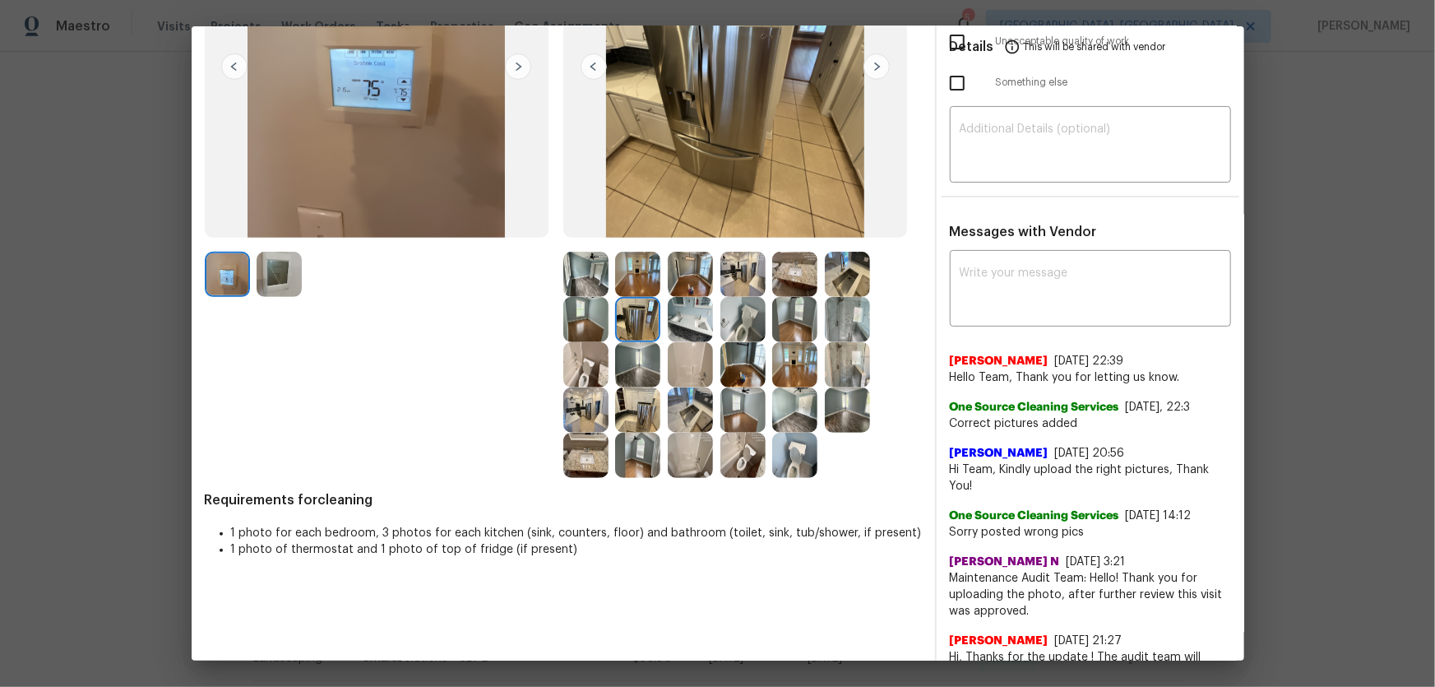
click at [631, 271] on img at bounding box center [637, 274] width 45 height 45
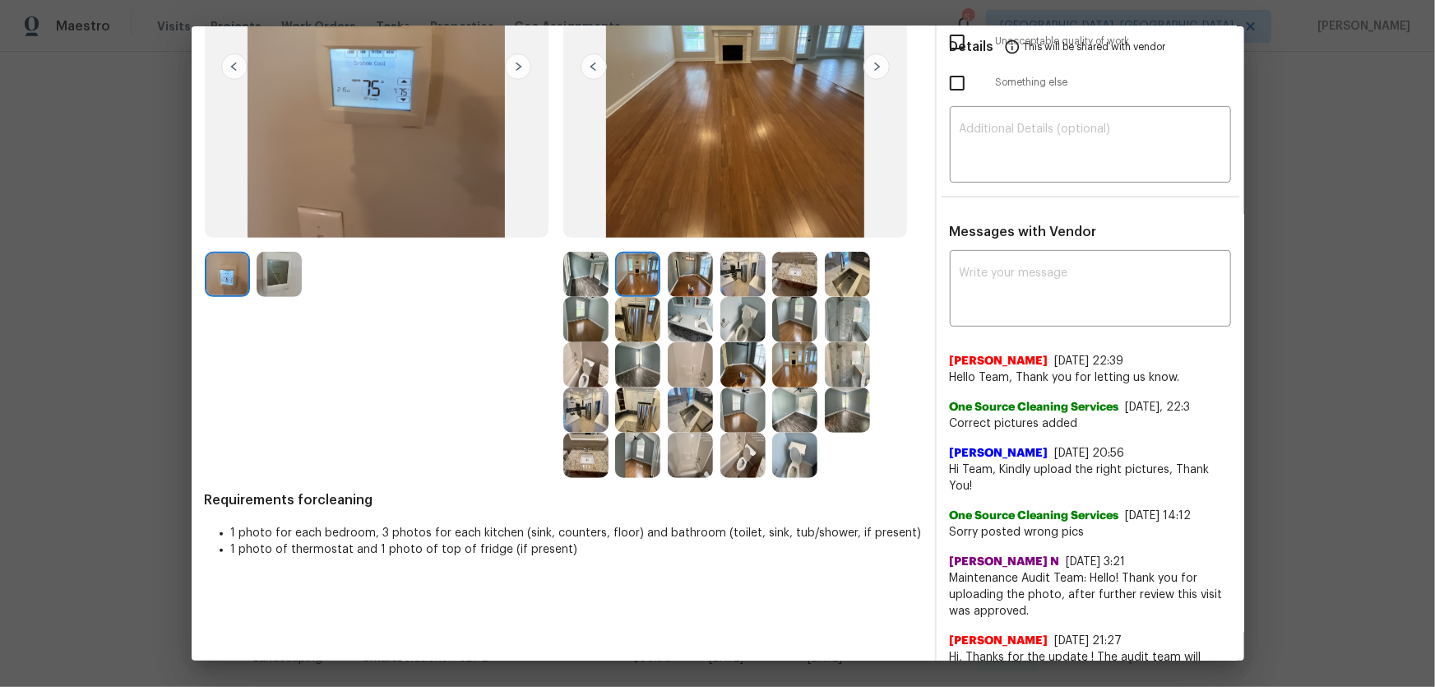
click at [587, 271] on img at bounding box center [585, 274] width 45 height 45
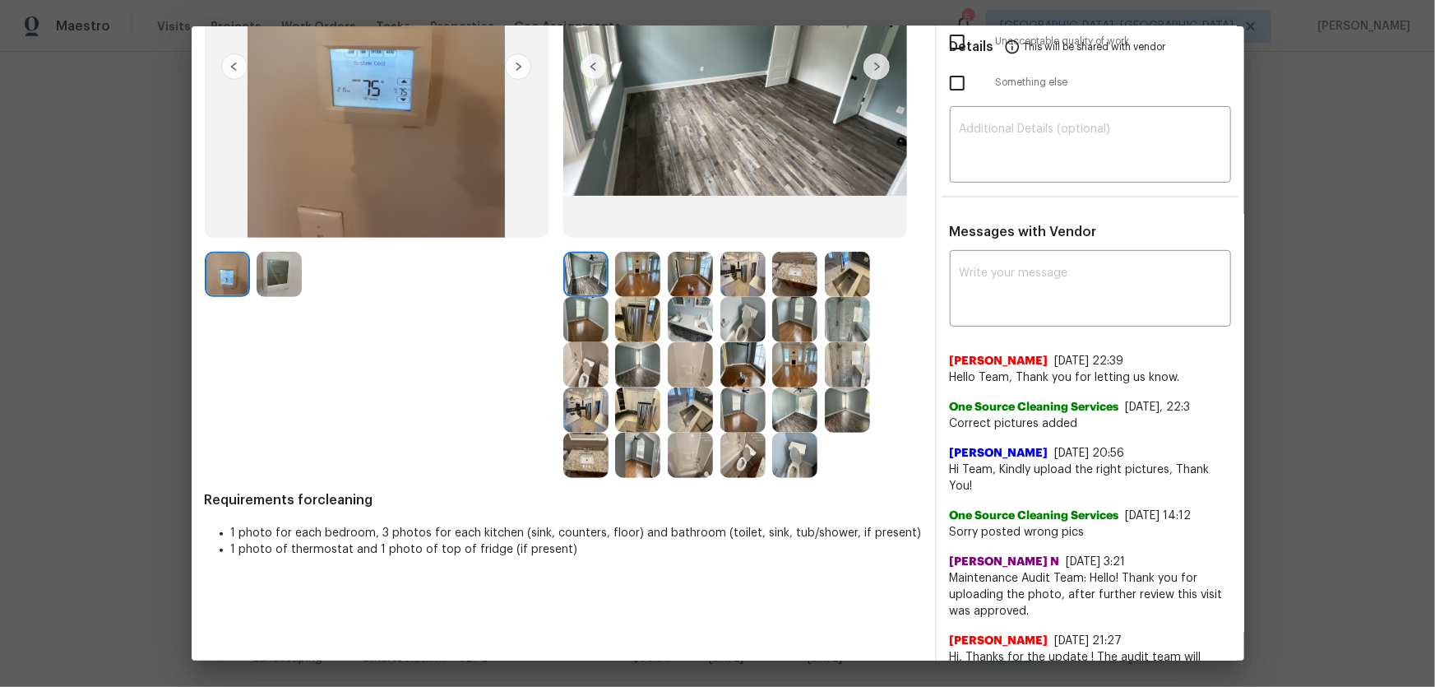
click at [285, 274] on img at bounding box center [279, 274] width 45 height 45
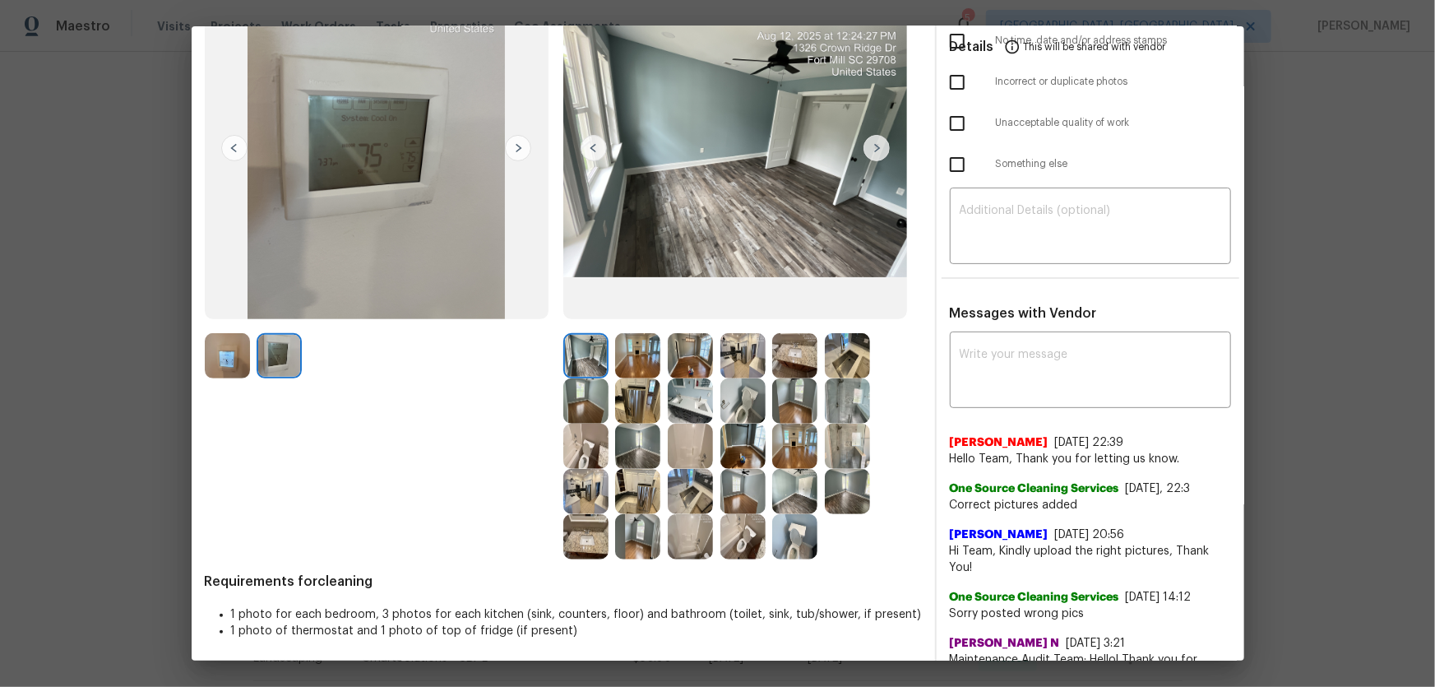
scroll to position [156, 0]
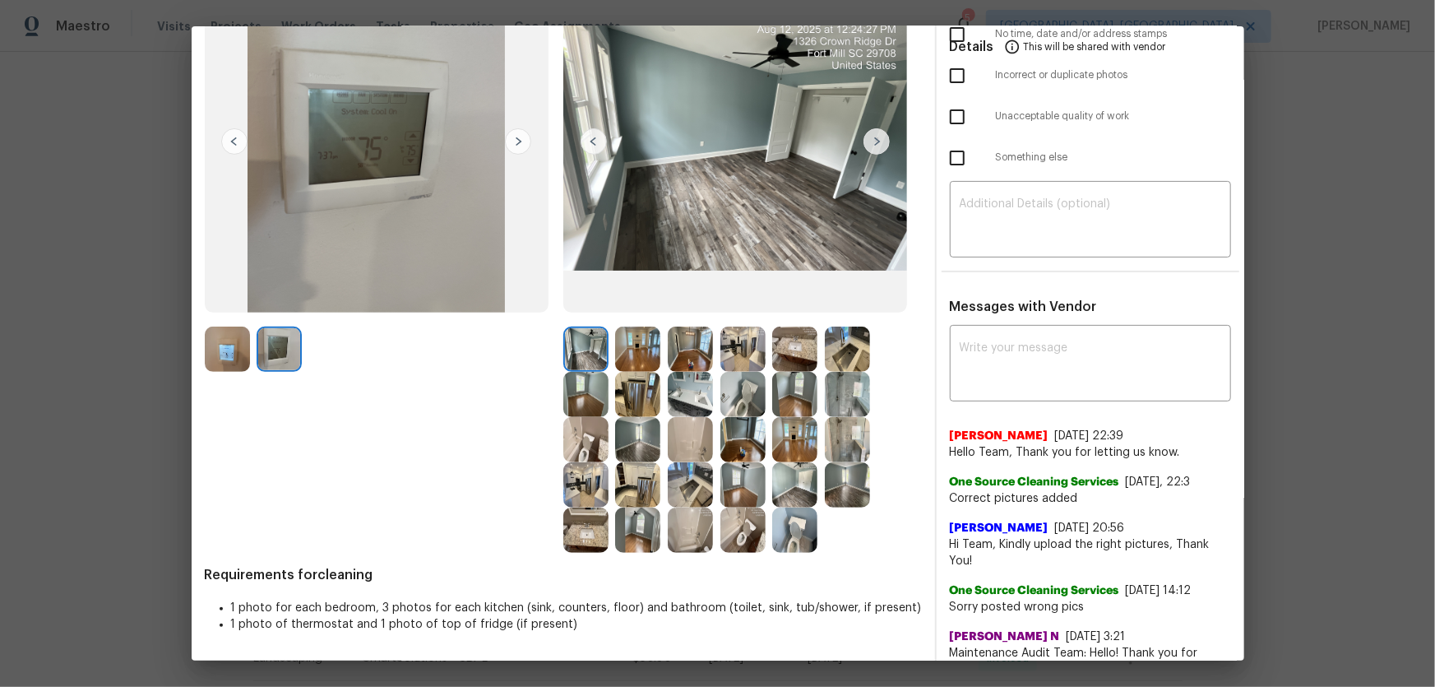
click at [642, 451] on img at bounding box center [637, 439] width 45 height 45
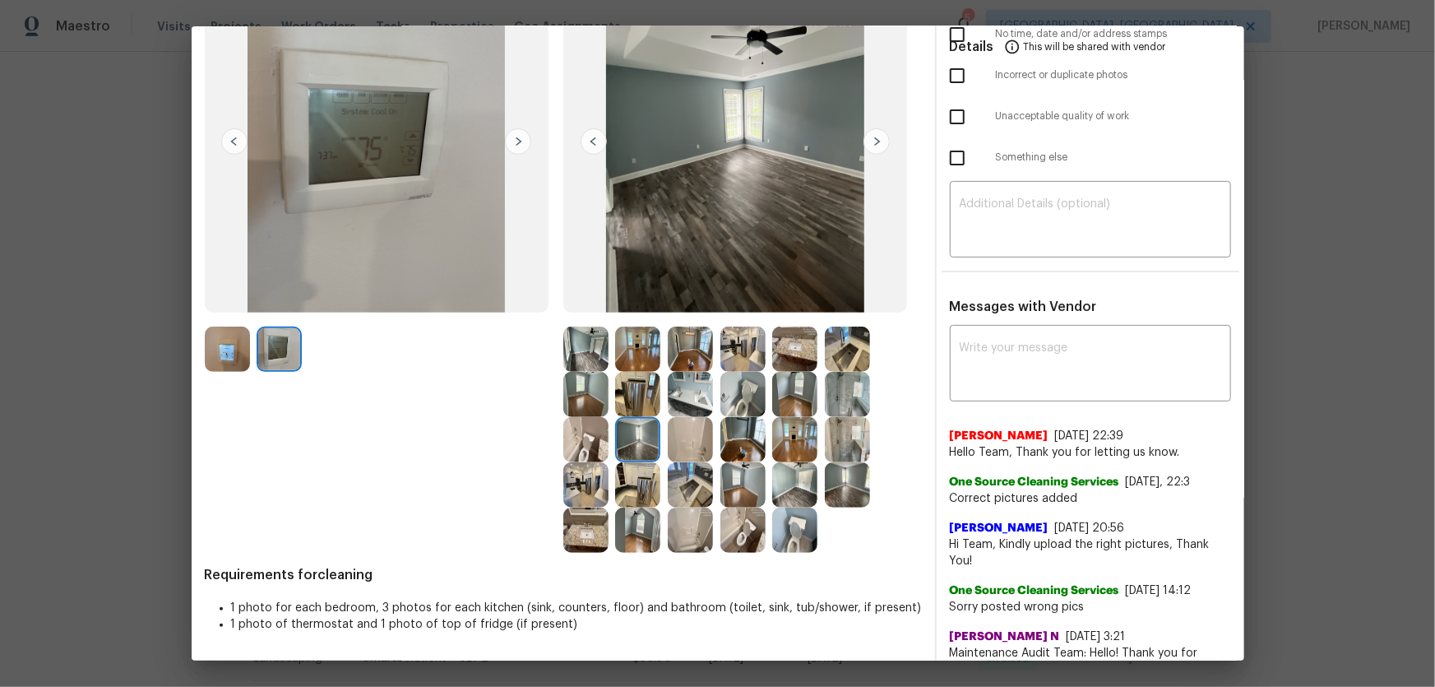
click at [567, 394] on img at bounding box center [585, 394] width 45 height 45
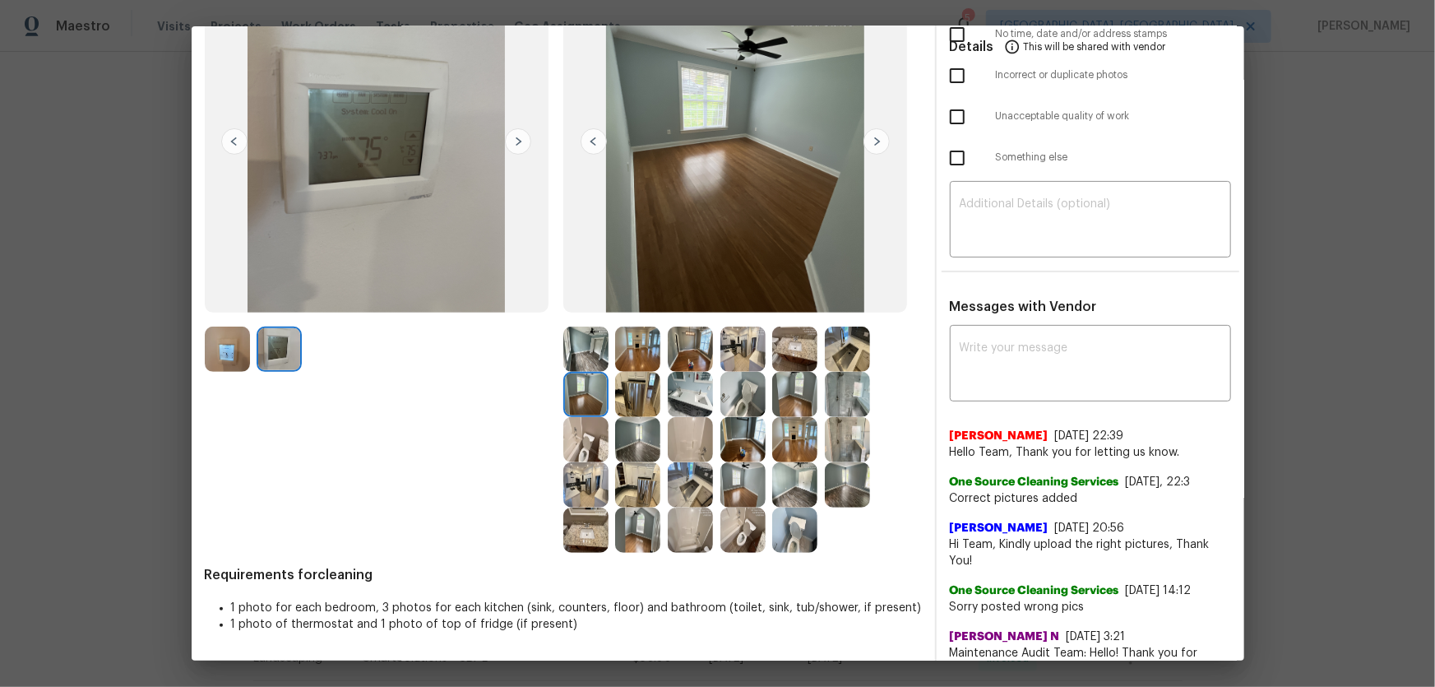
click at [579, 353] on img at bounding box center [585, 348] width 45 height 45
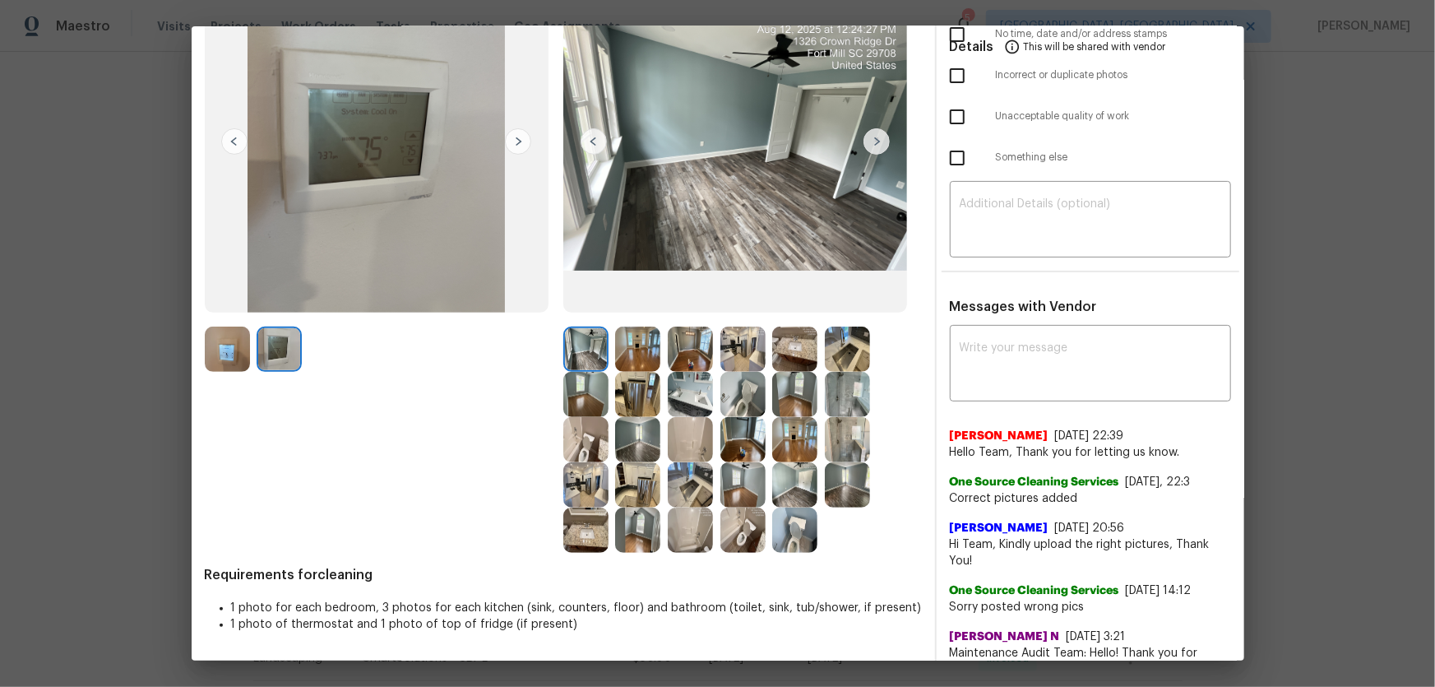
click at [792, 479] on img at bounding box center [794, 484] width 45 height 45
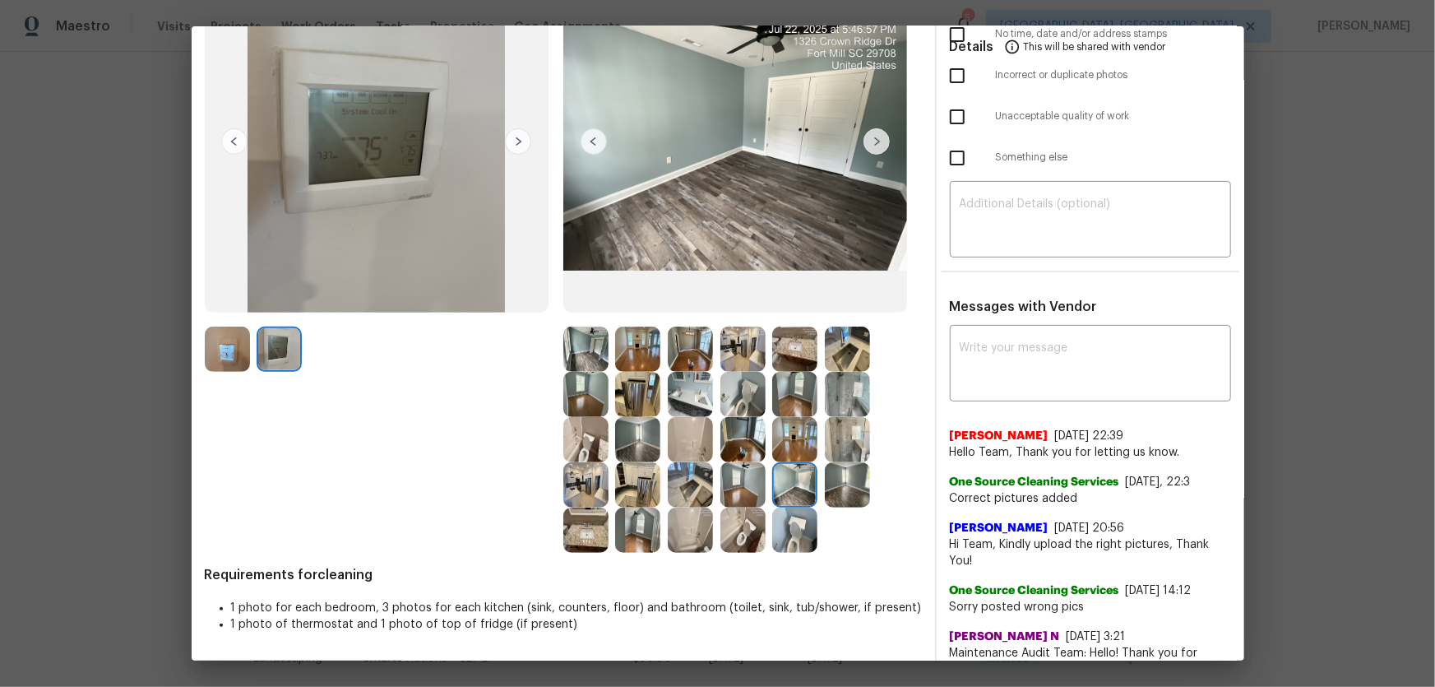
click at [797, 521] on img at bounding box center [794, 529] width 45 height 45
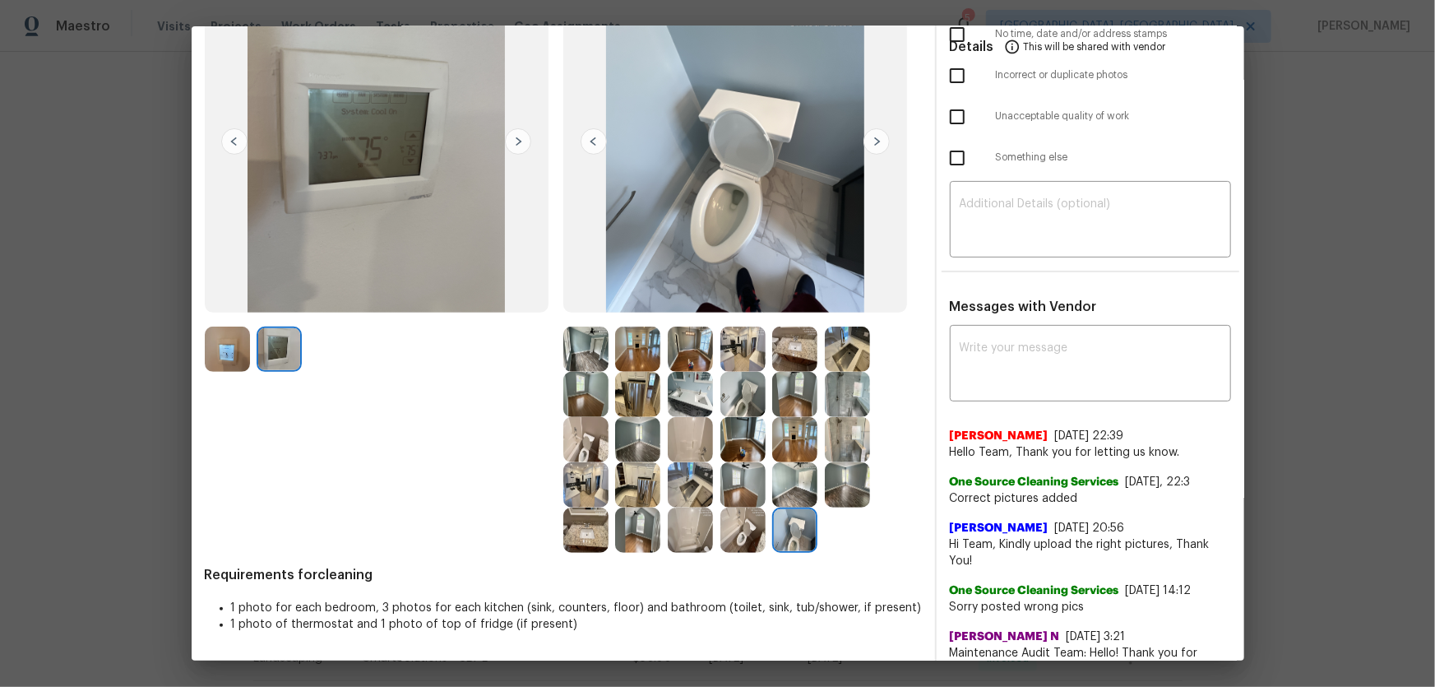
click at [743, 521] on img at bounding box center [742, 529] width 45 height 45
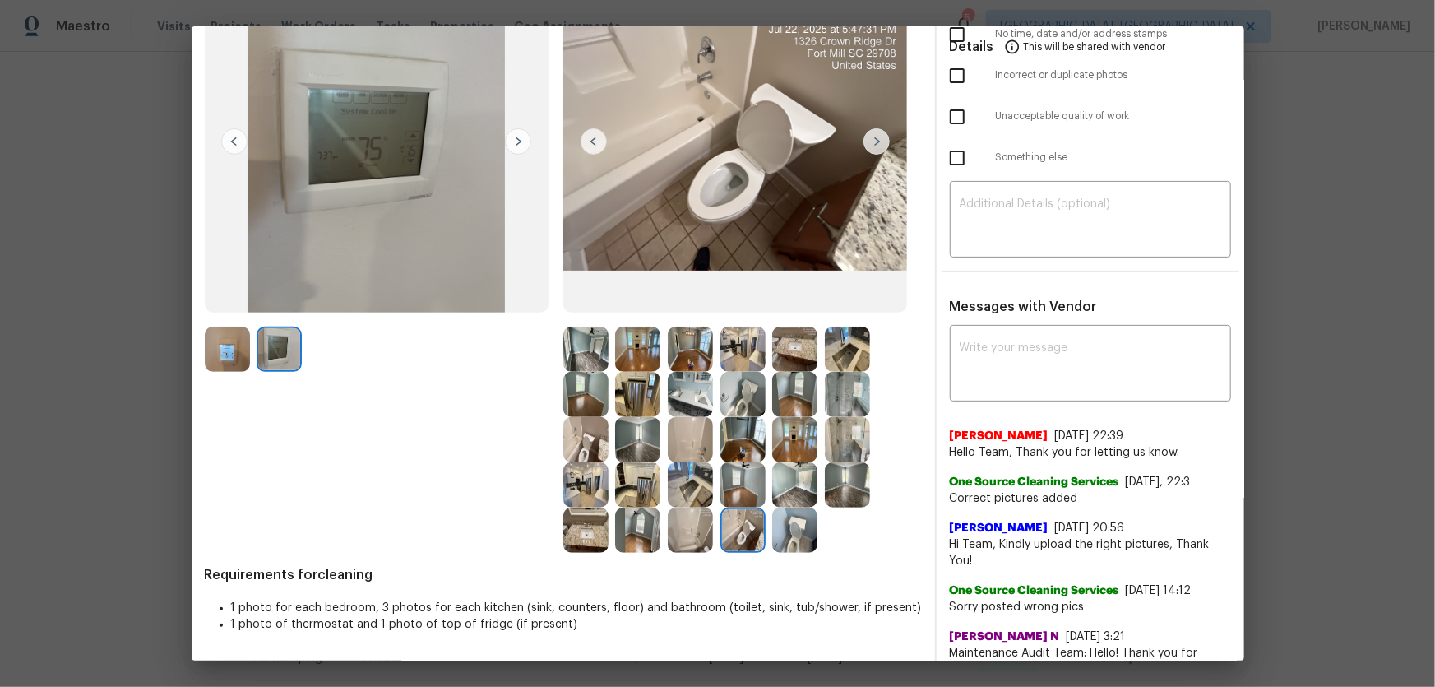
click at [701, 500] on img at bounding box center [690, 484] width 45 height 45
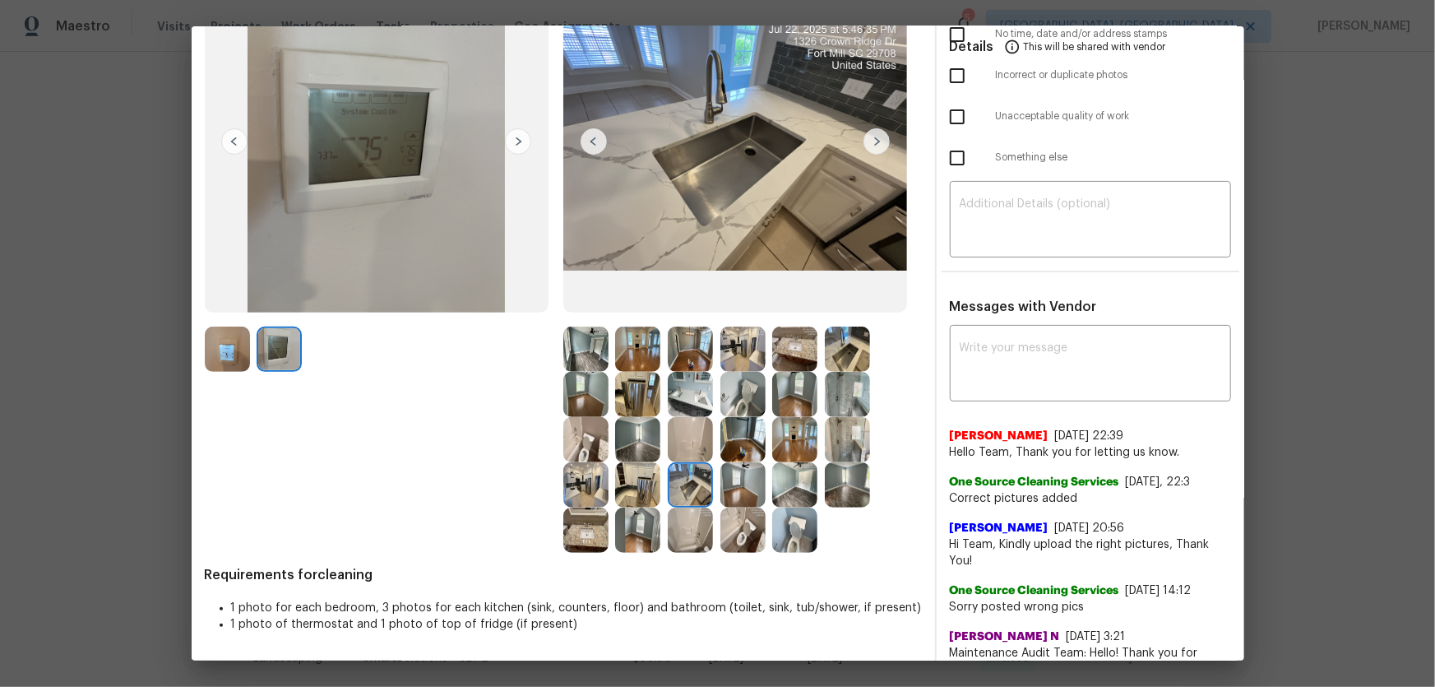
click at [668, 489] on img at bounding box center [690, 484] width 45 height 45
click at [646, 488] on img at bounding box center [637, 484] width 45 height 45
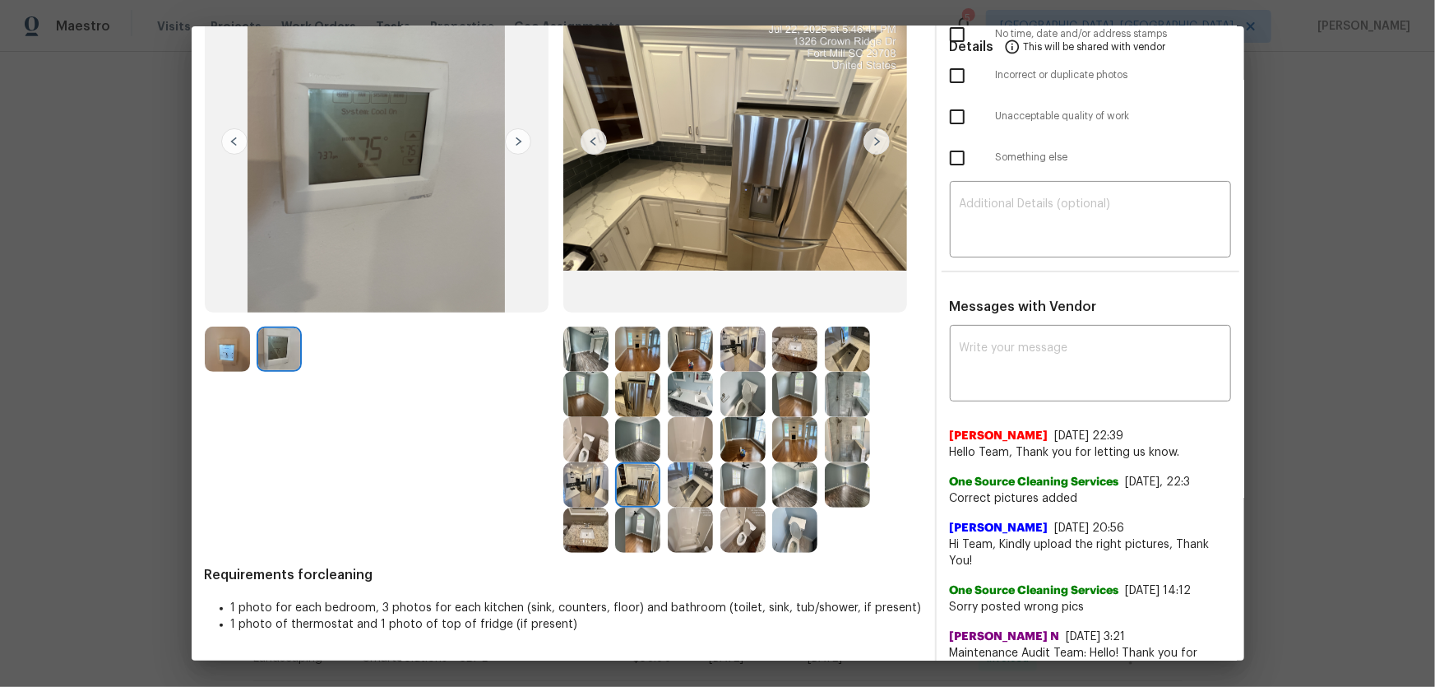
drag, startPoint x: 645, startPoint y: 516, endPoint x: 598, endPoint y: 498, distance: 50.2
click at [643, 518] on img at bounding box center [637, 529] width 45 height 45
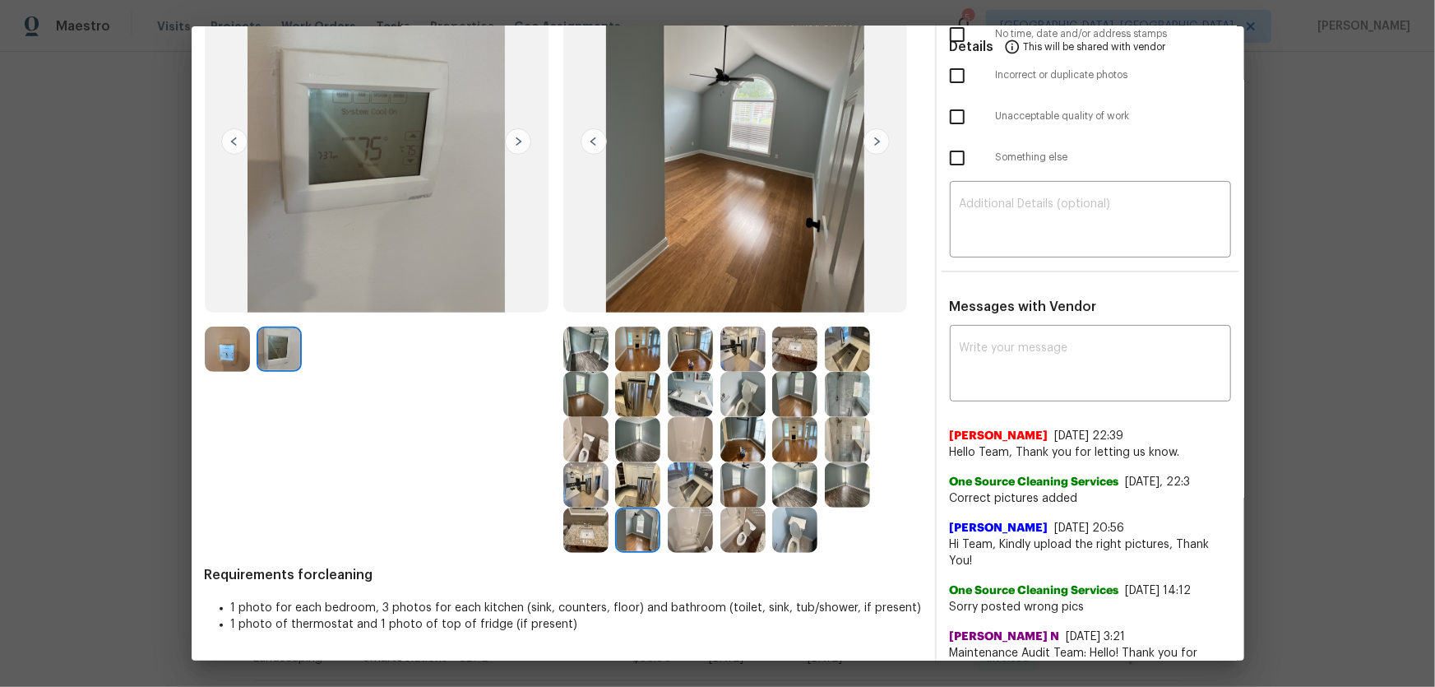
click at [595, 494] on img at bounding box center [585, 484] width 45 height 45
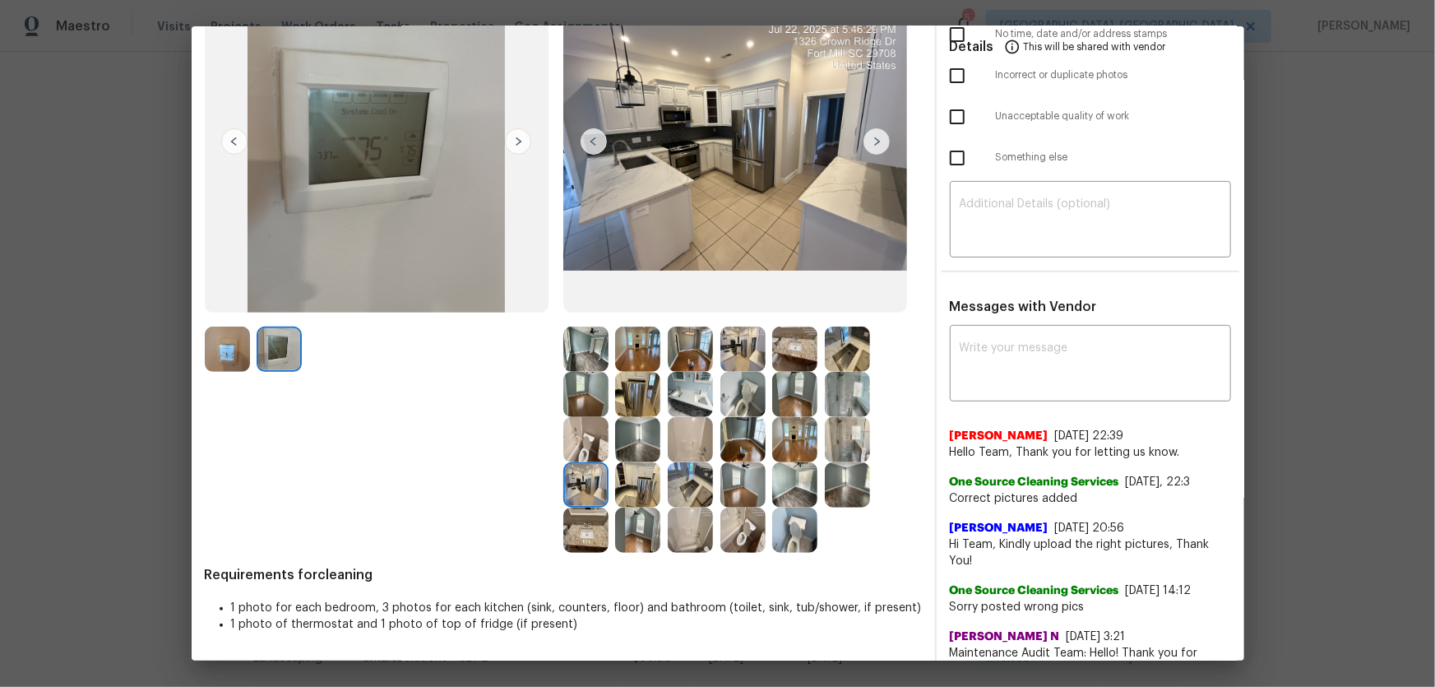
click at [586, 523] on img at bounding box center [585, 529] width 45 height 45
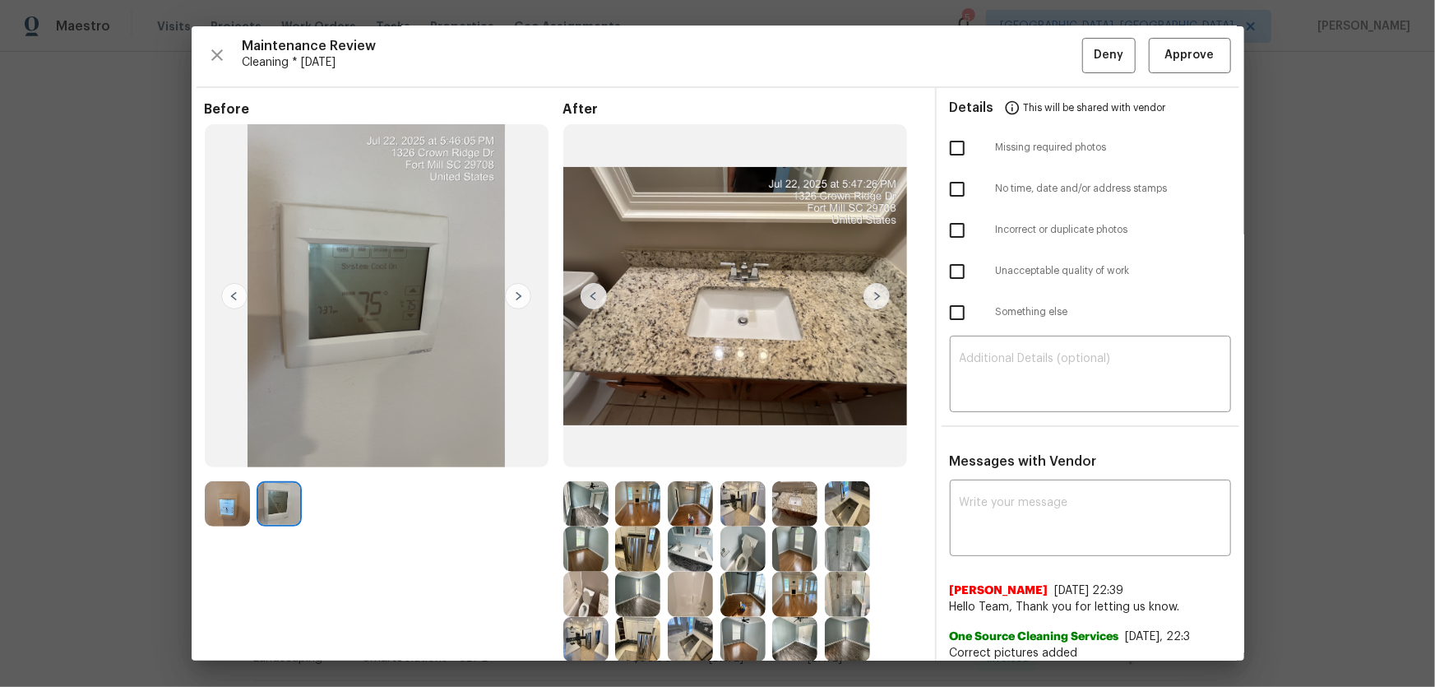
scroll to position [0, 0]
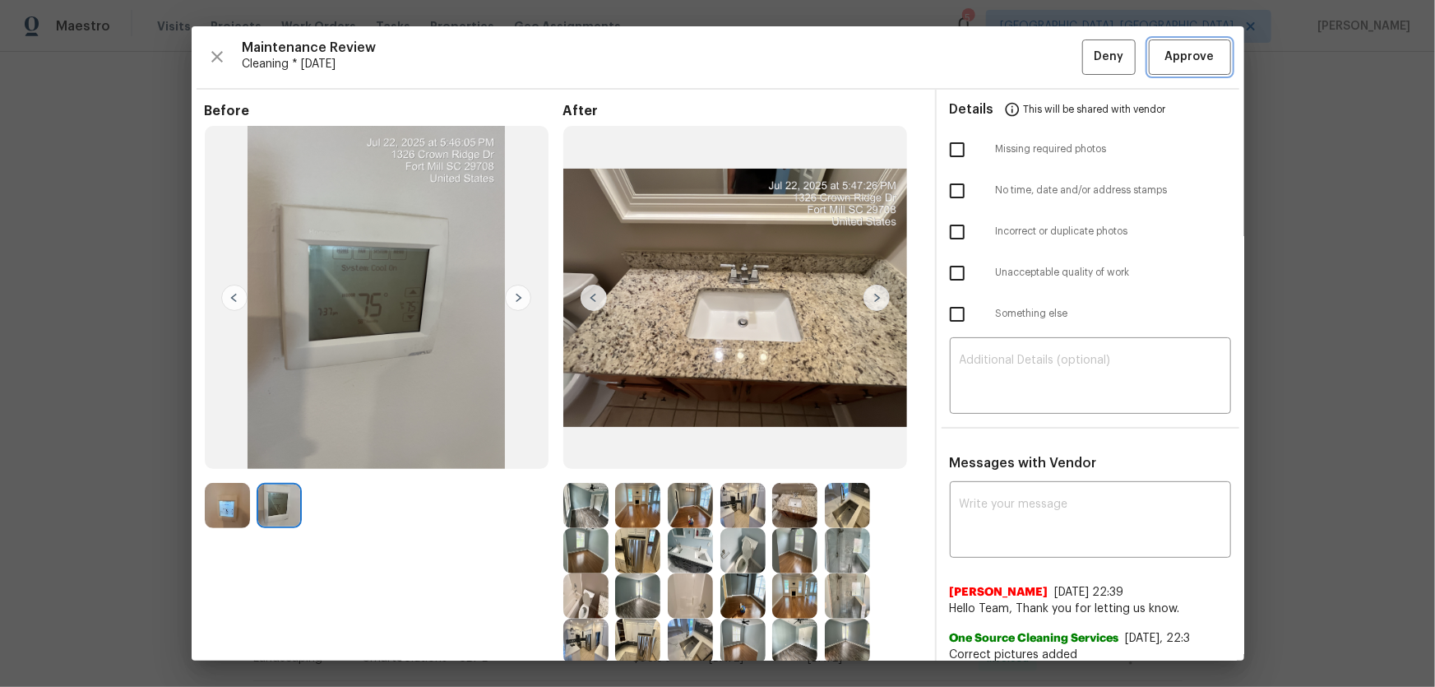
click at [1184, 62] on span "Approve" at bounding box center [1189, 57] width 49 height 21
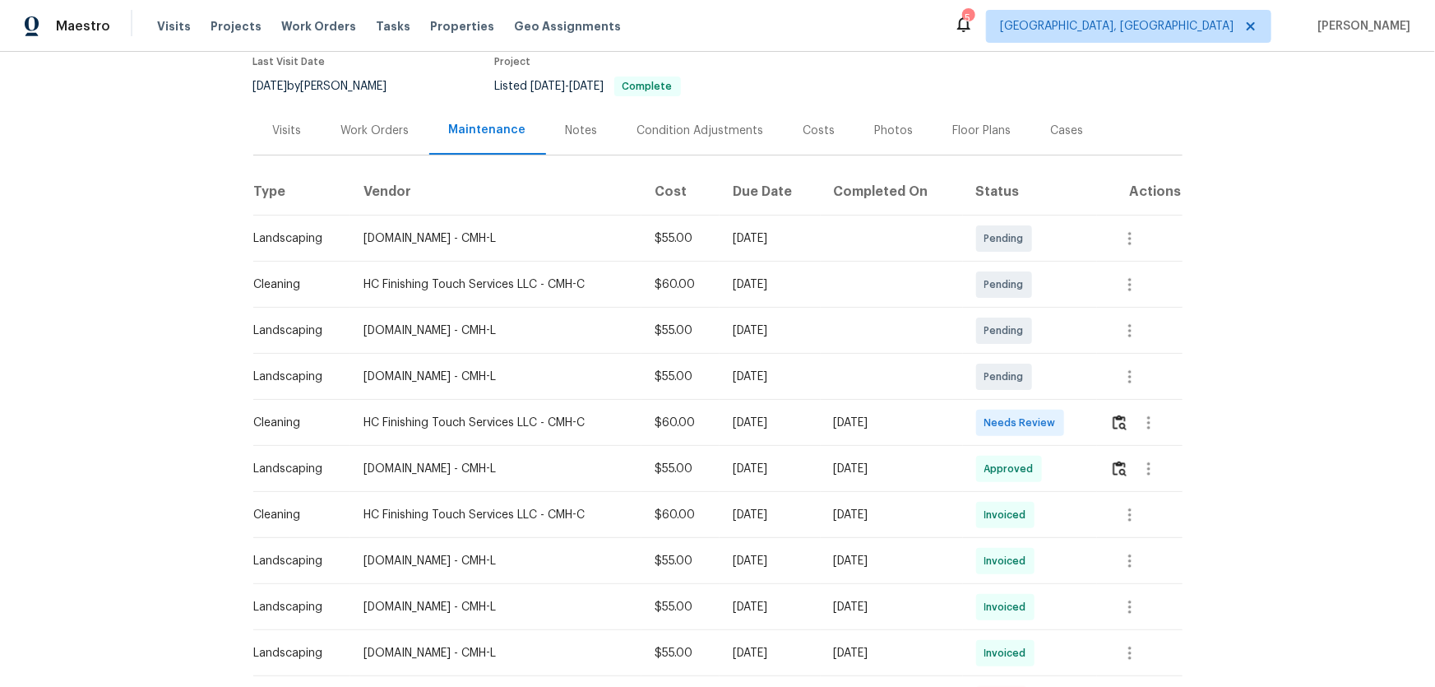
scroll to position [149, 0]
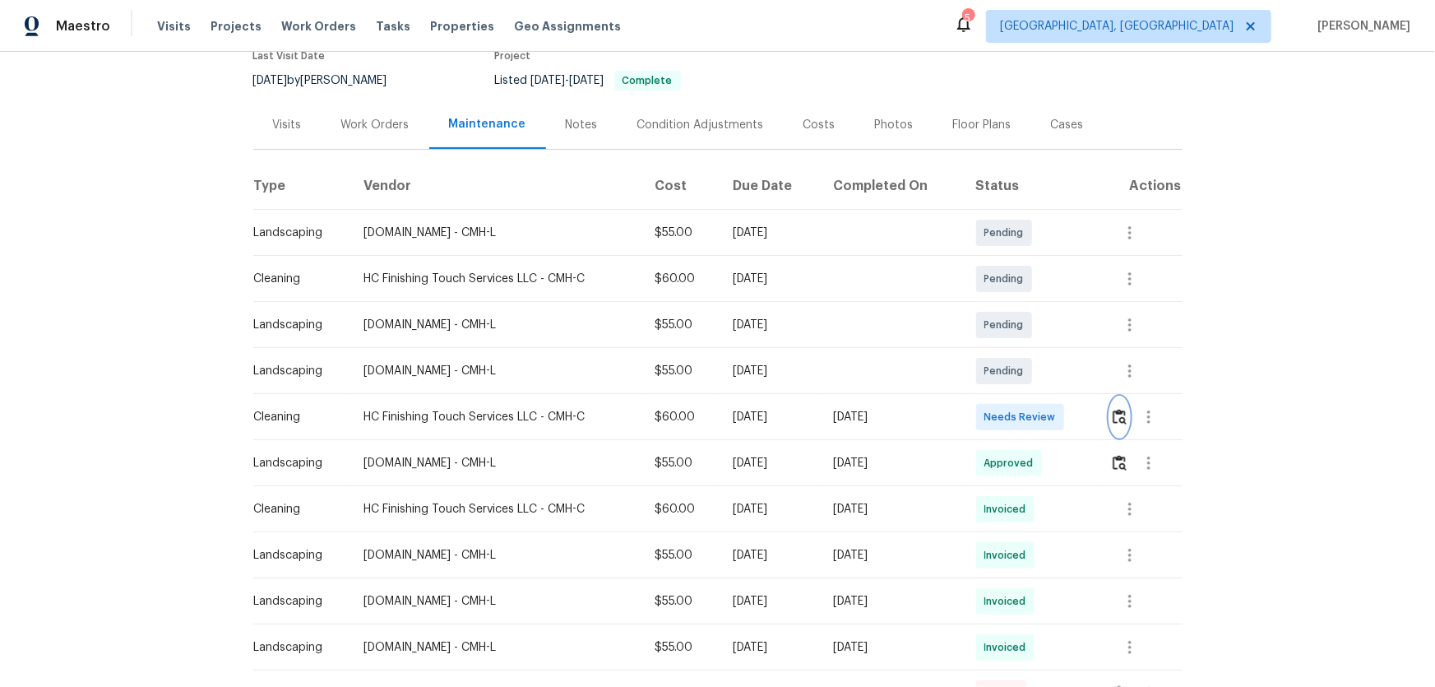
click at [1021, 419] on img "button" at bounding box center [1120, 417] width 14 height 16
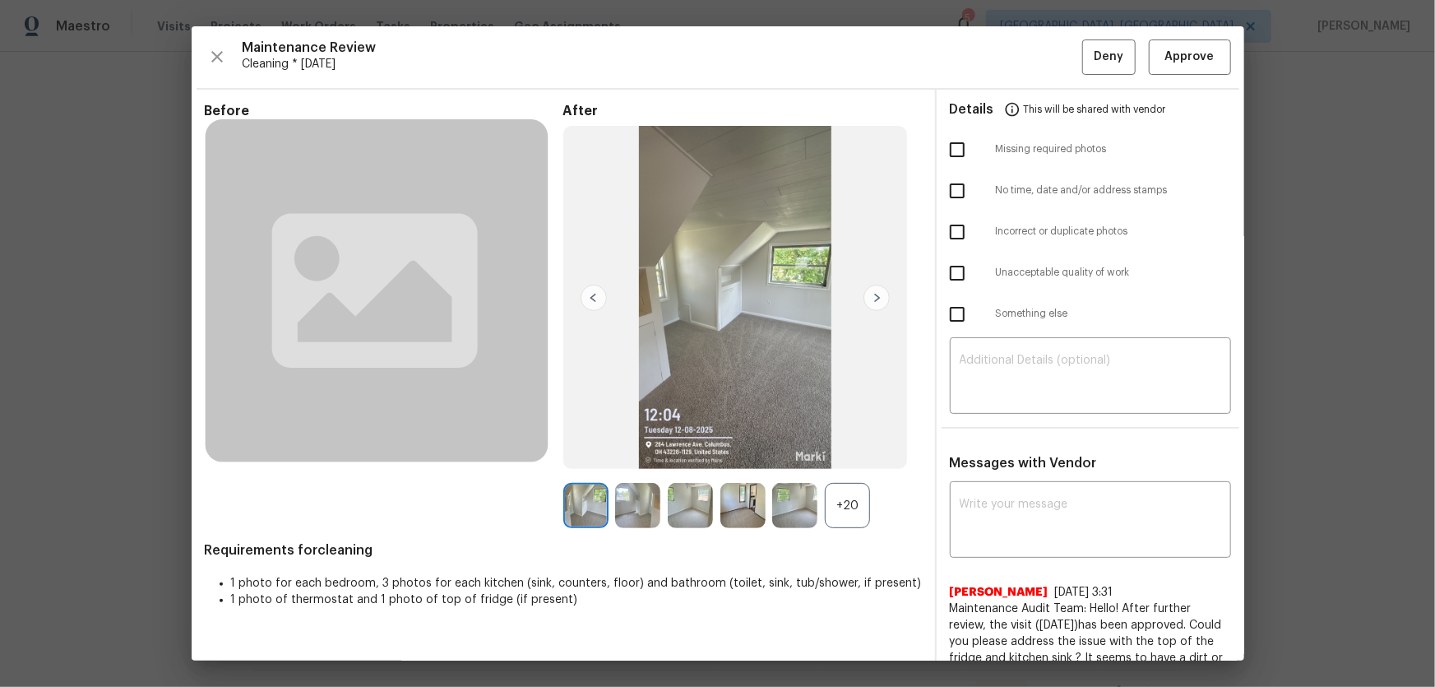
click at [836, 453] on div "+20" at bounding box center [847, 505] width 45 height 45
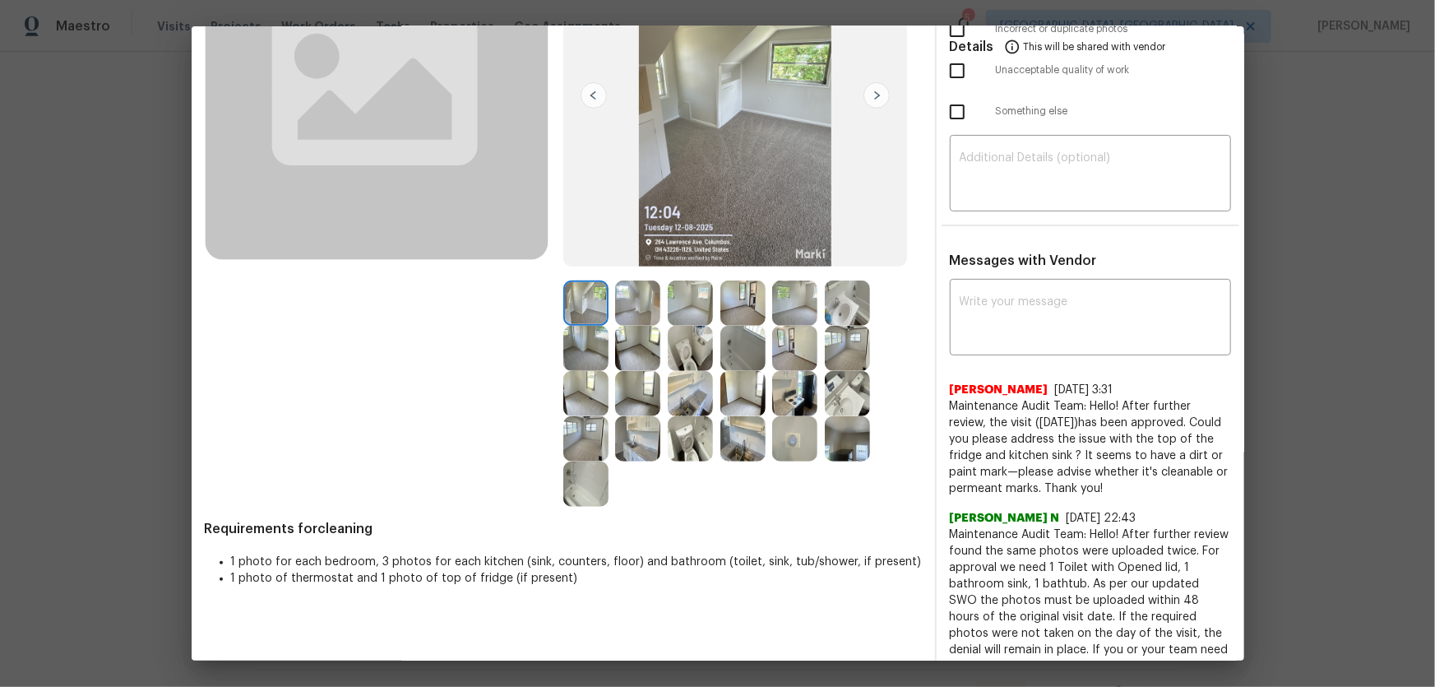
scroll to position [224, 0]
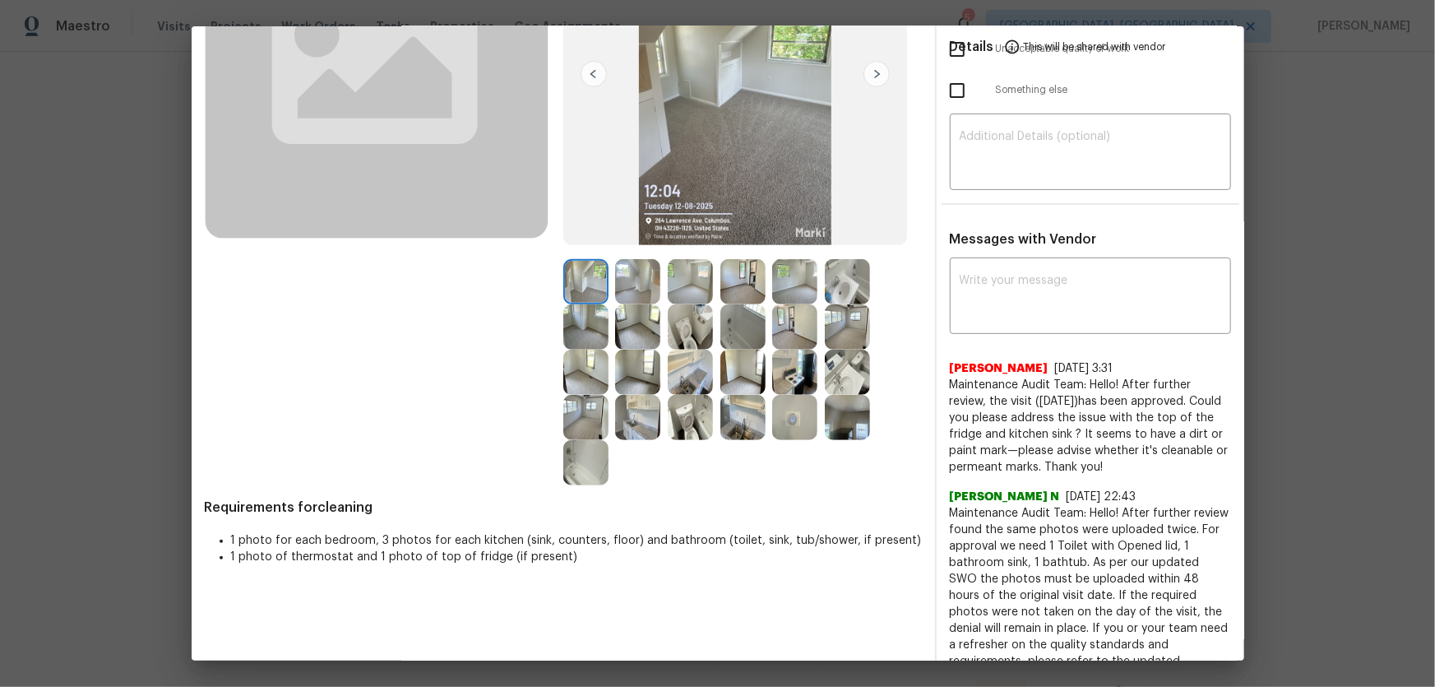
click at [696, 428] on img at bounding box center [690, 417] width 45 height 45
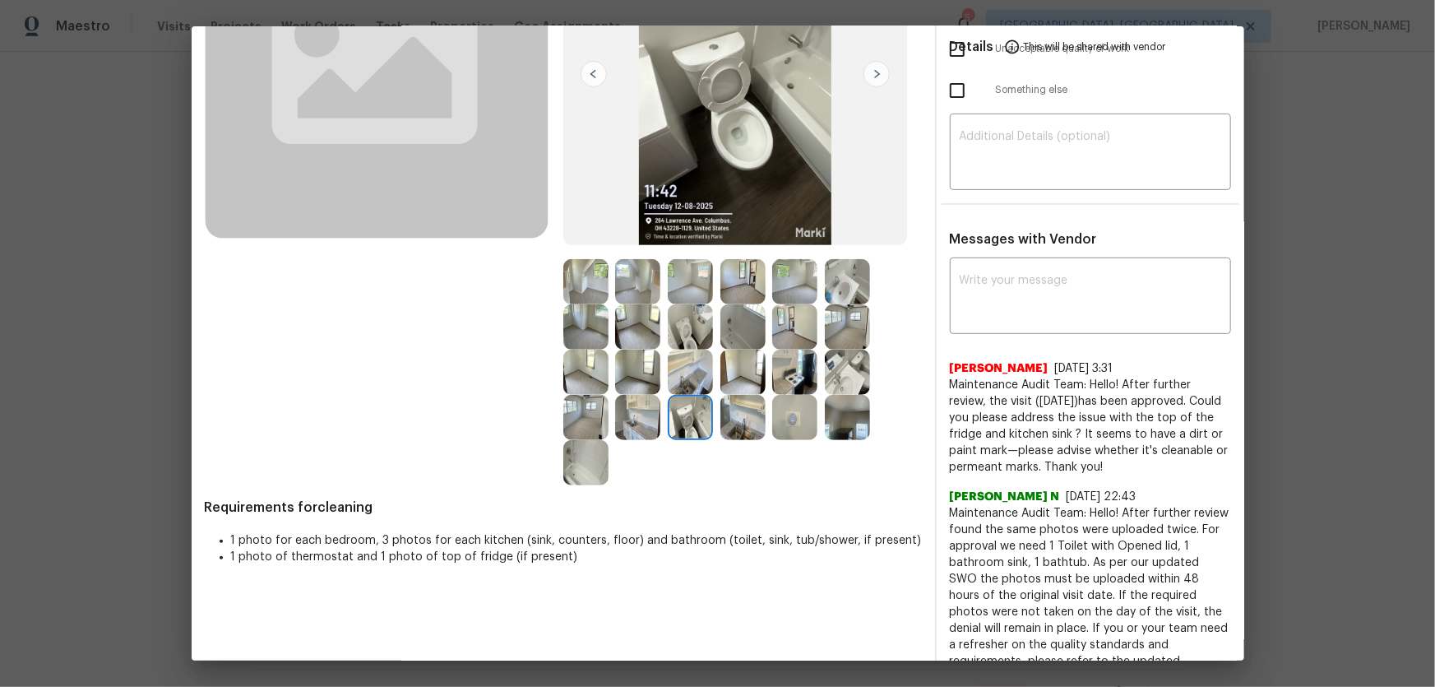
click at [684, 340] on img at bounding box center [690, 326] width 45 height 45
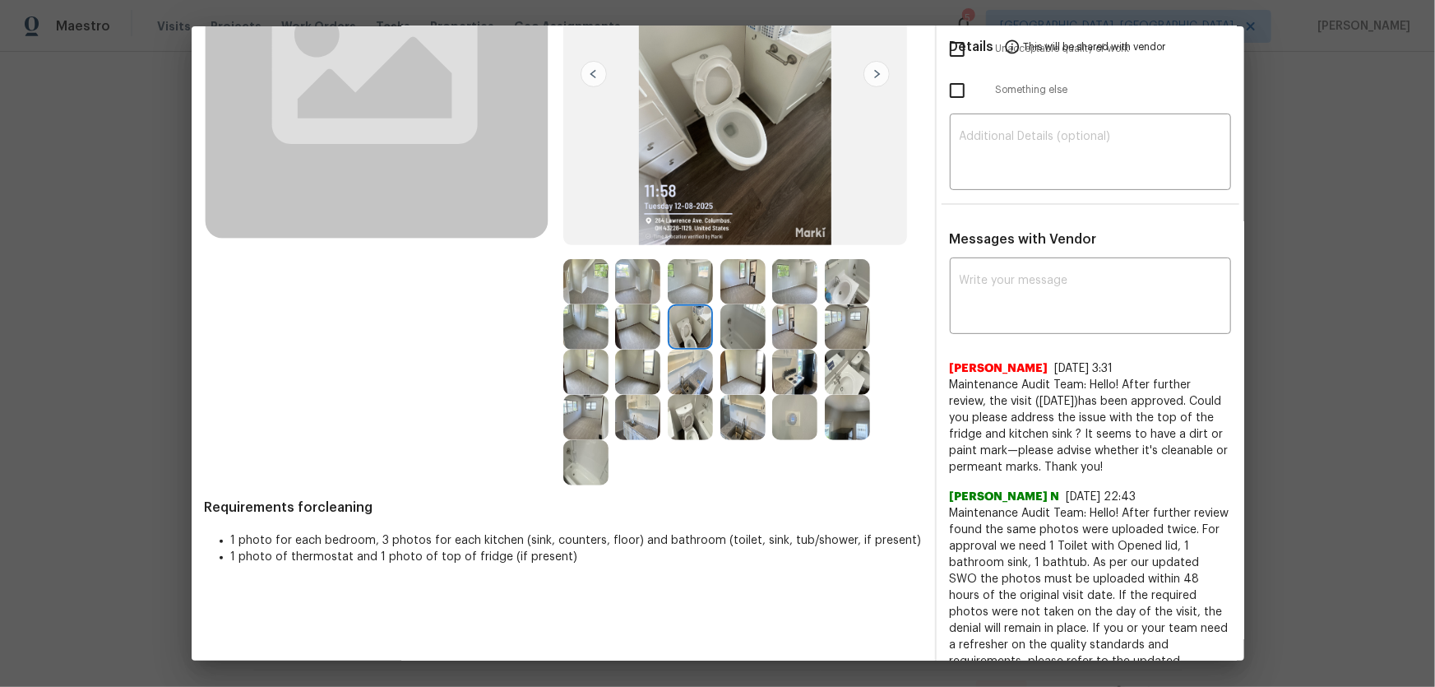
click at [836, 380] on img at bounding box center [847, 371] width 45 height 45
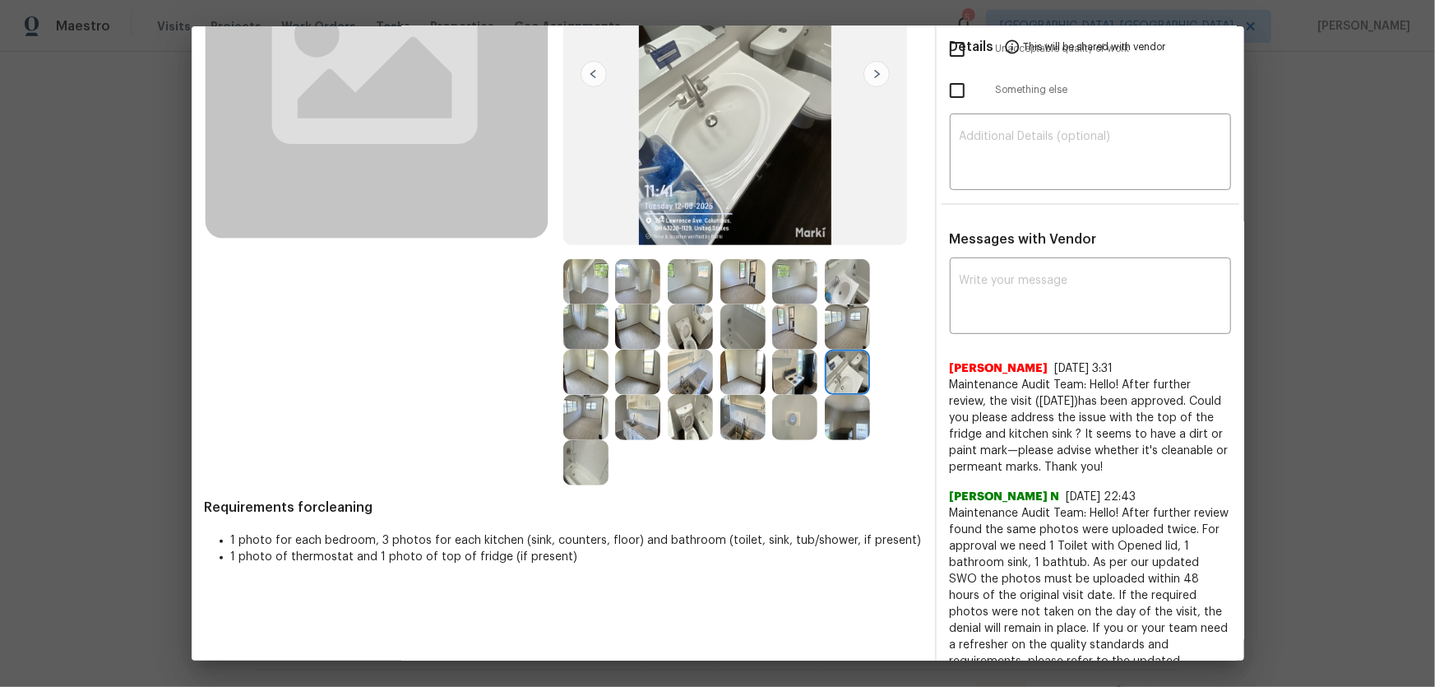
click at [836, 289] on img at bounding box center [847, 281] width 45 height 45
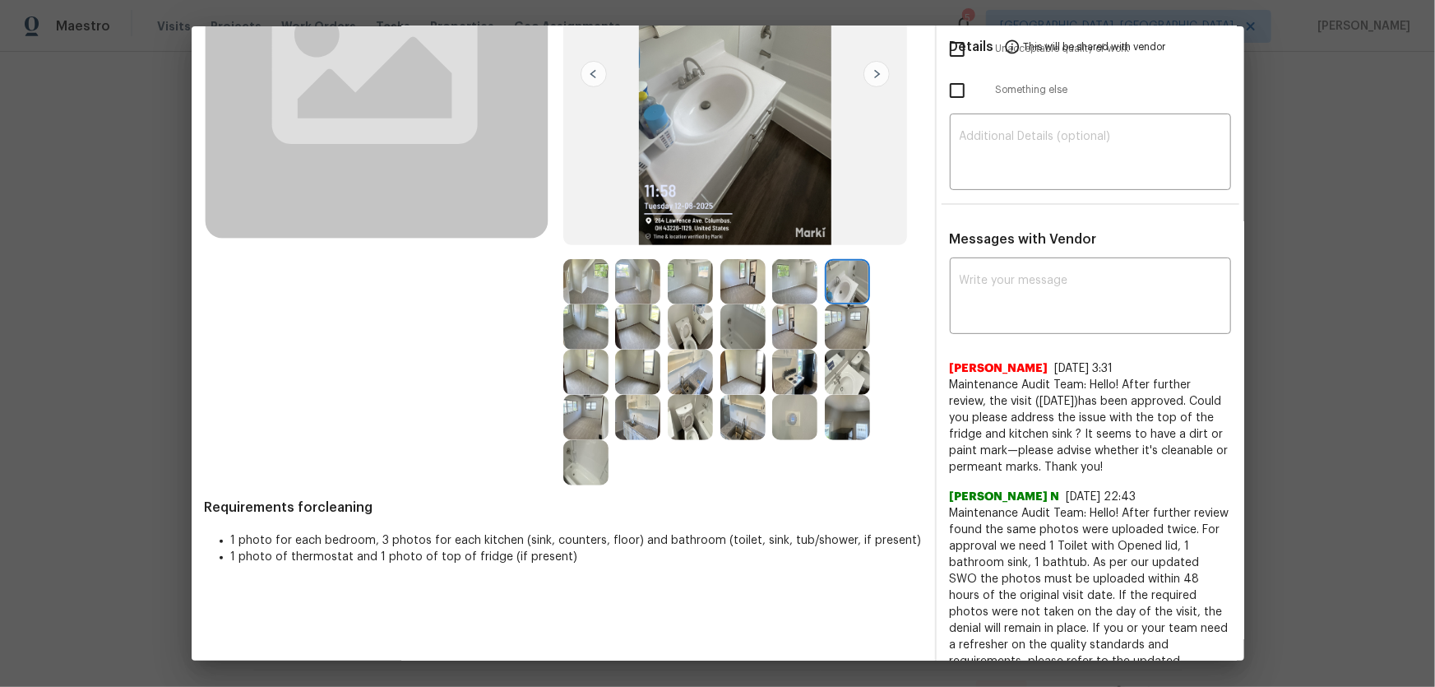
click at [792, 410] on img at bounding box center [794, 417] width 45 height 45
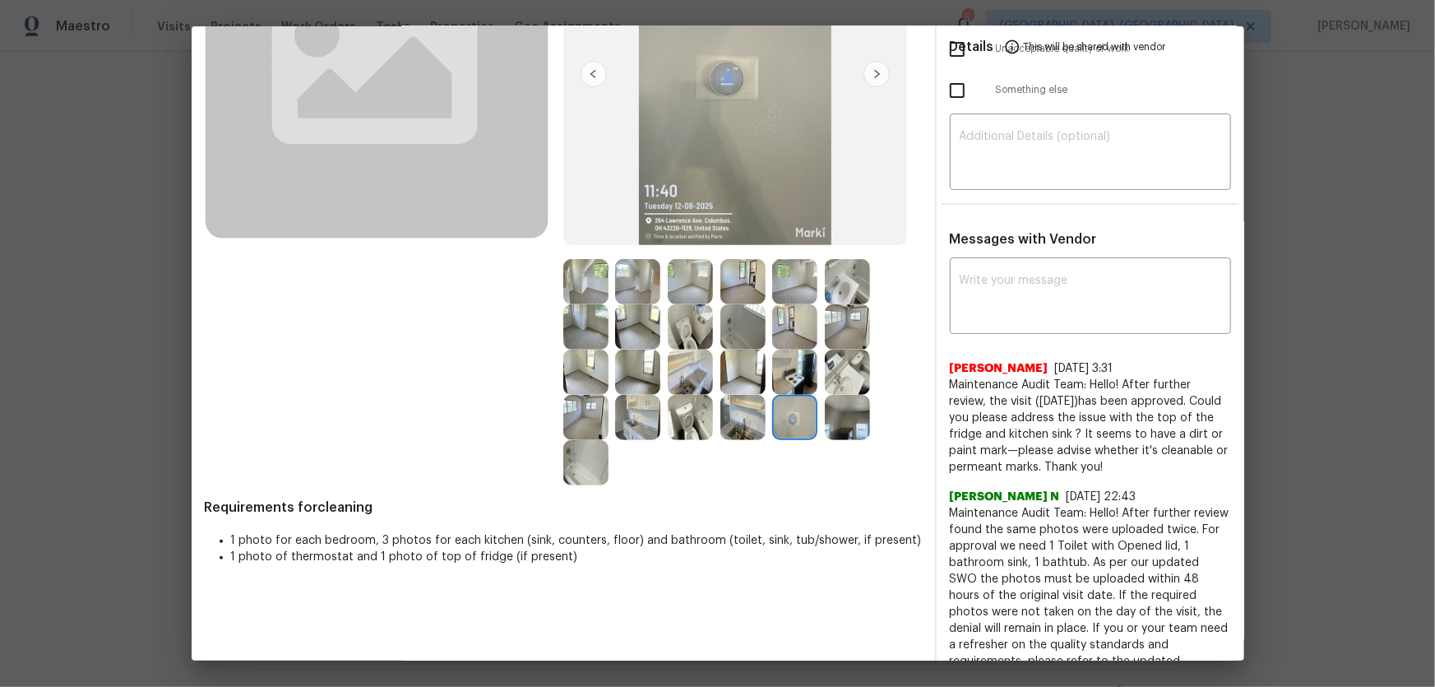
click at [563, 453] on img at bounding box center [585, 462] width 45 height 45
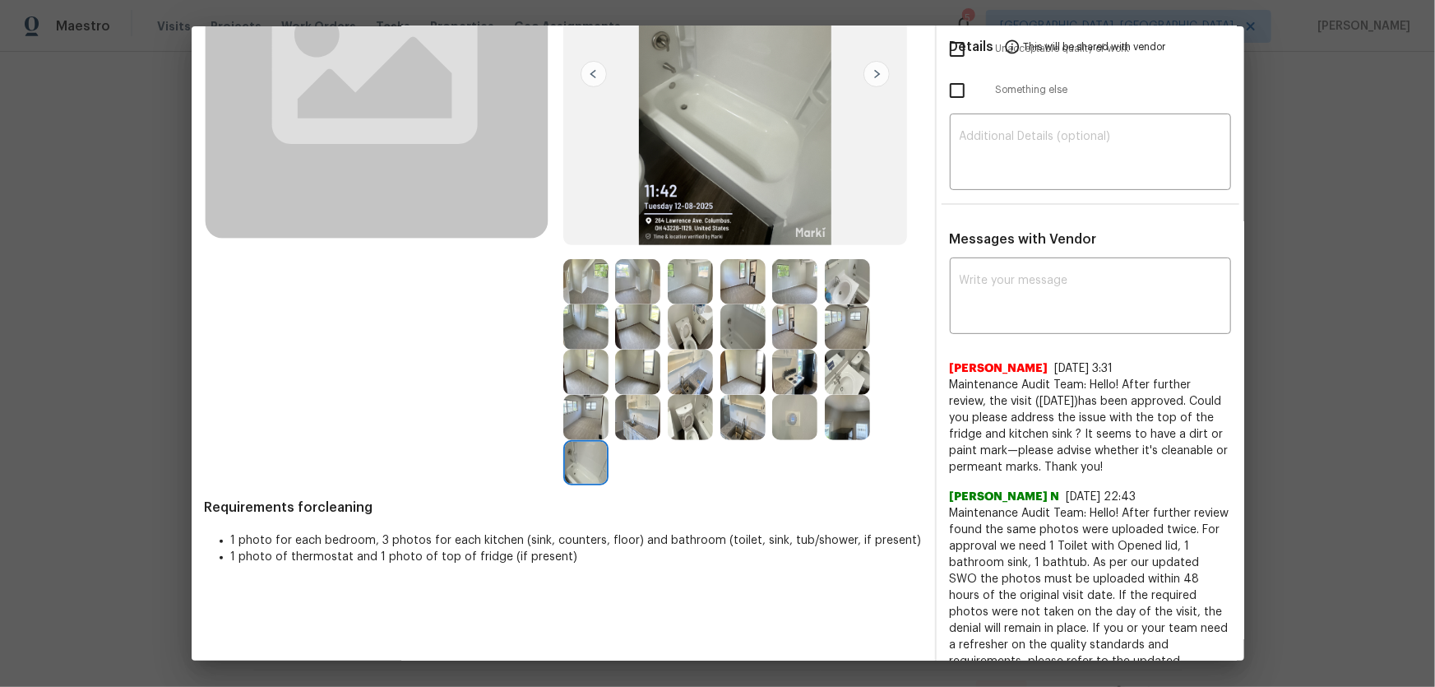
click at [743, 333] on img at bounding box center [742, 326] width 45 height 45
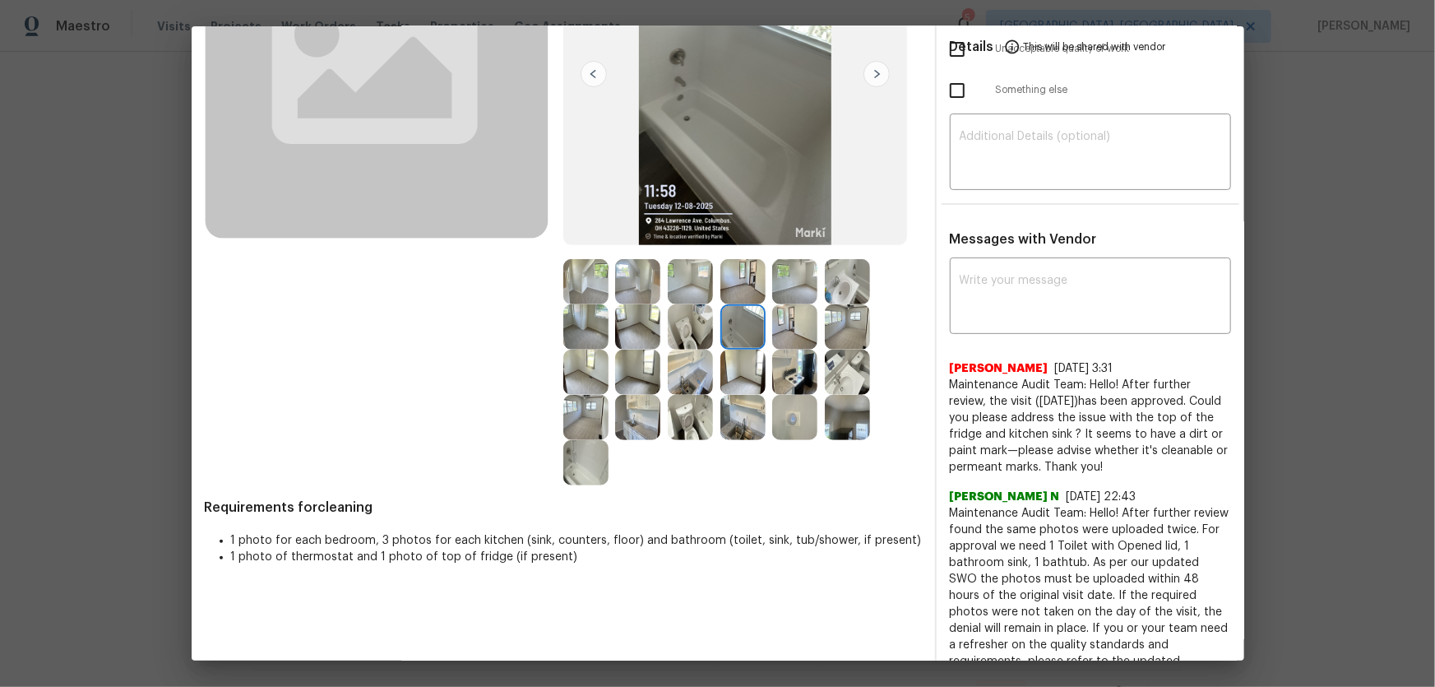
click at [740, 284] on img at bounding box center [742, 281] width 45 height 45
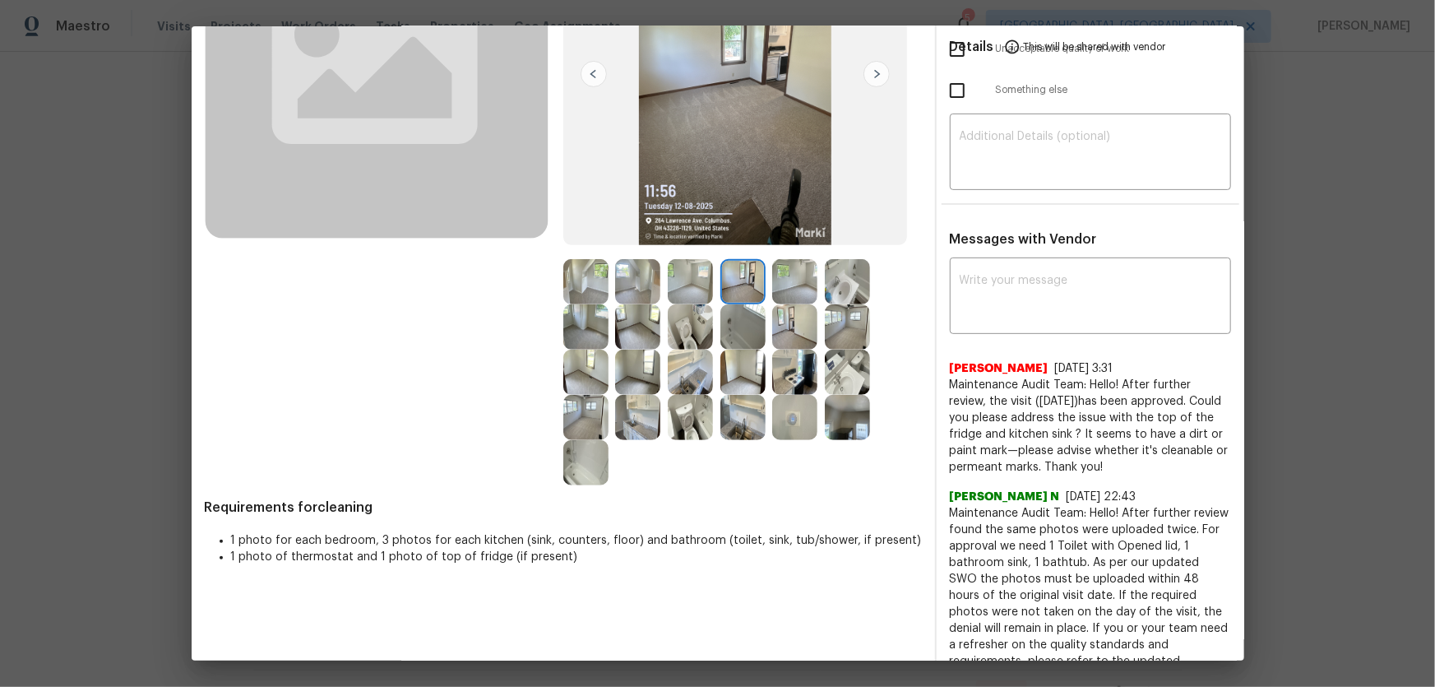
click at [772, 289] on img at bounding box center [794, 281] width 45 height 45
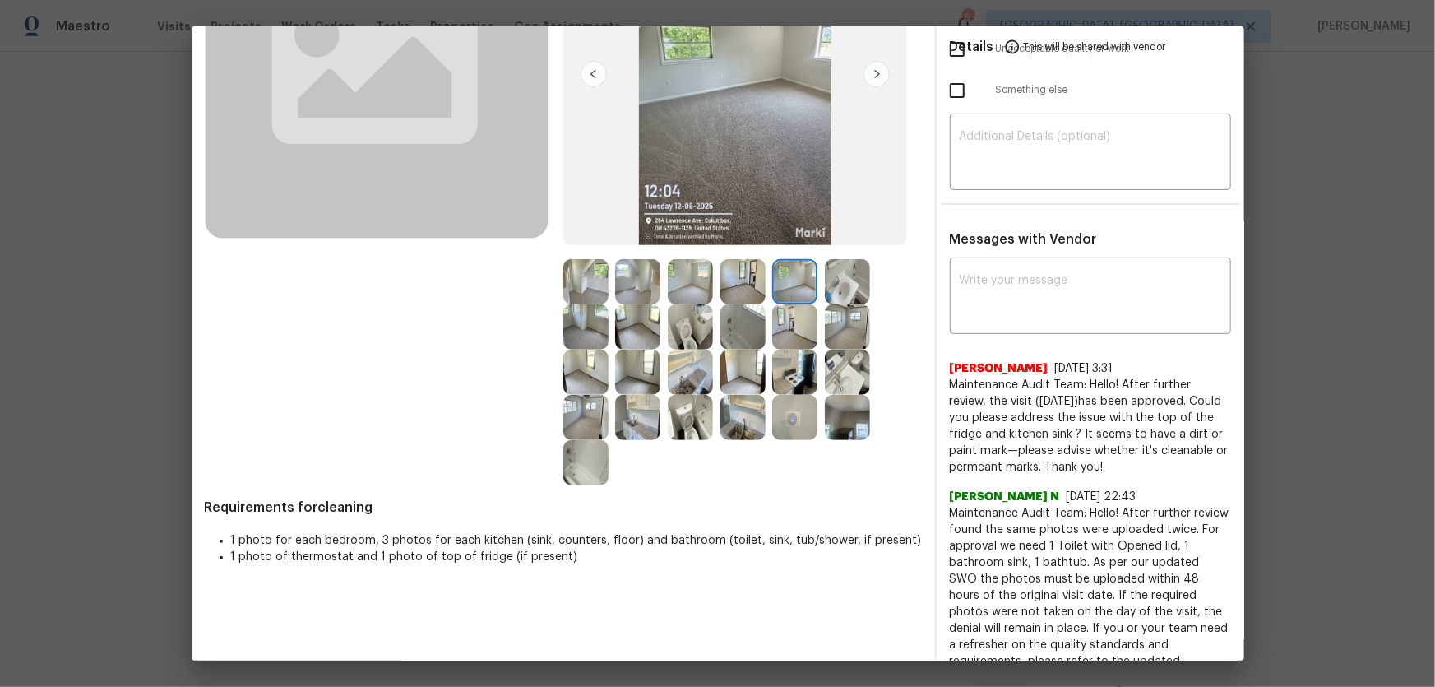
click at [781, 315] on img at bounding box center [794, 326] width 45 height 45
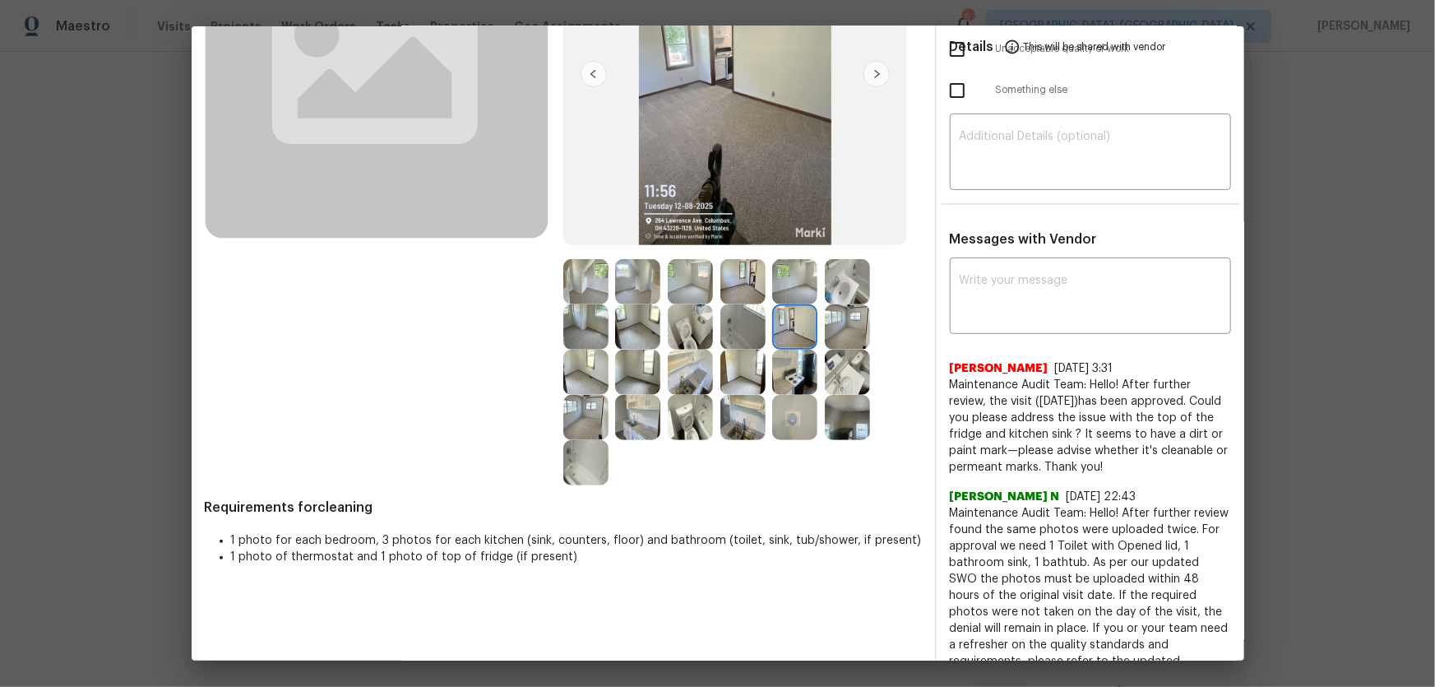
click at [739, 321] on img at bounding box center [742, 326] width 45 height 45
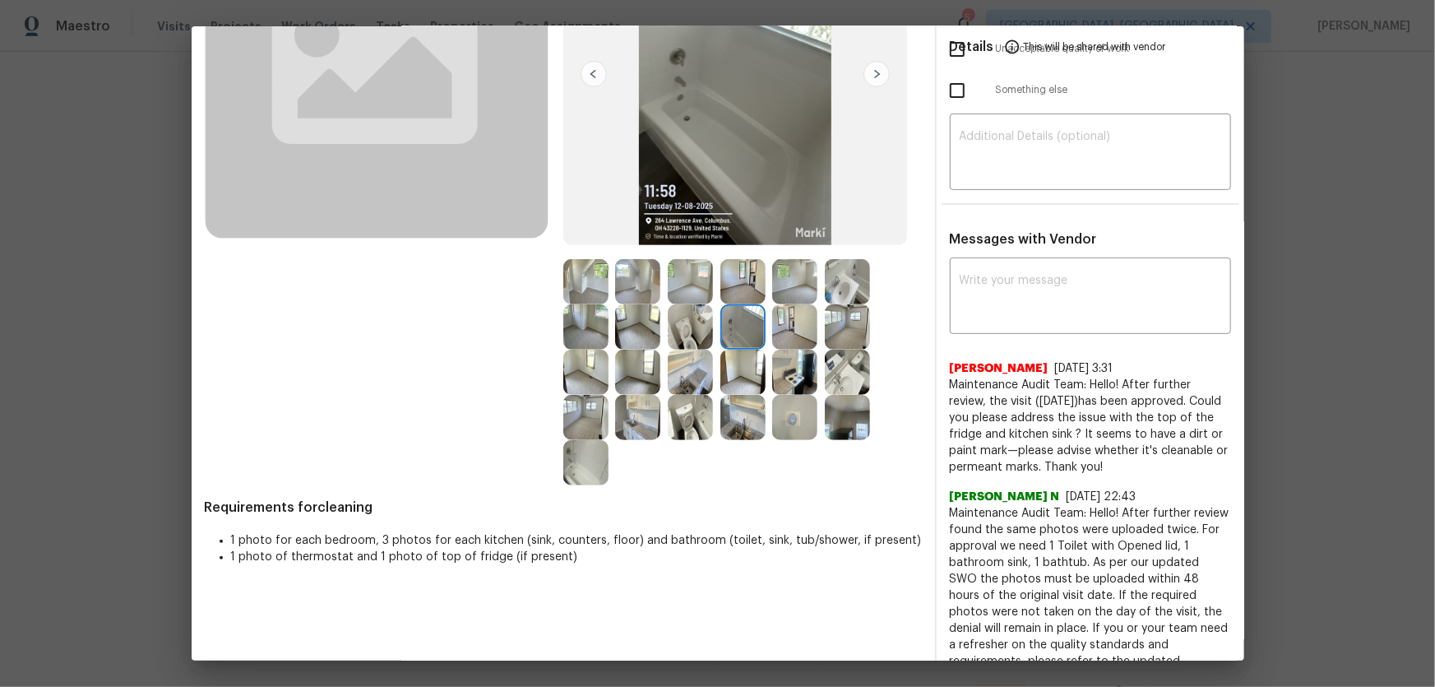
click at [686, 324] on img at bounding box center [690, 326] width 45 height 45
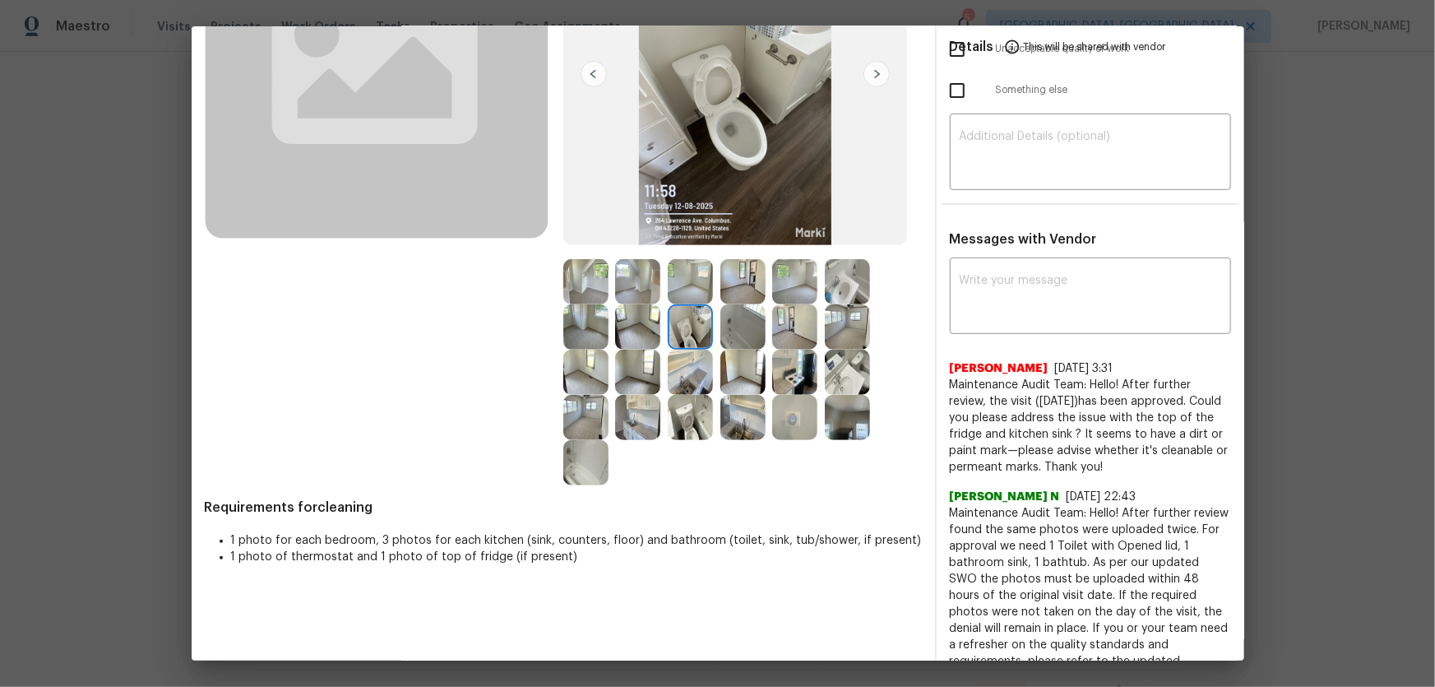
click at [698, 419] on img at bounding box center [690, 417] width 45 height 45
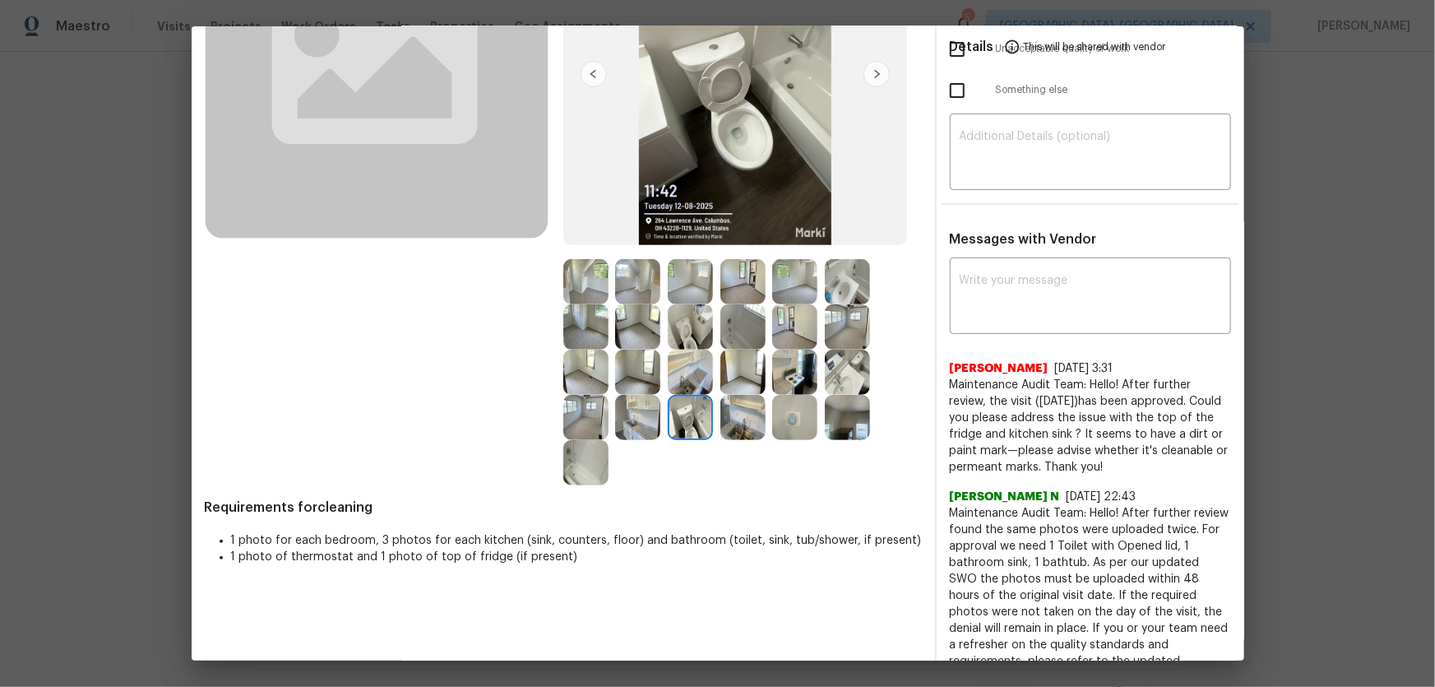
click at [850, 381] on img at bounding box center [847, 371] width 45 height 45
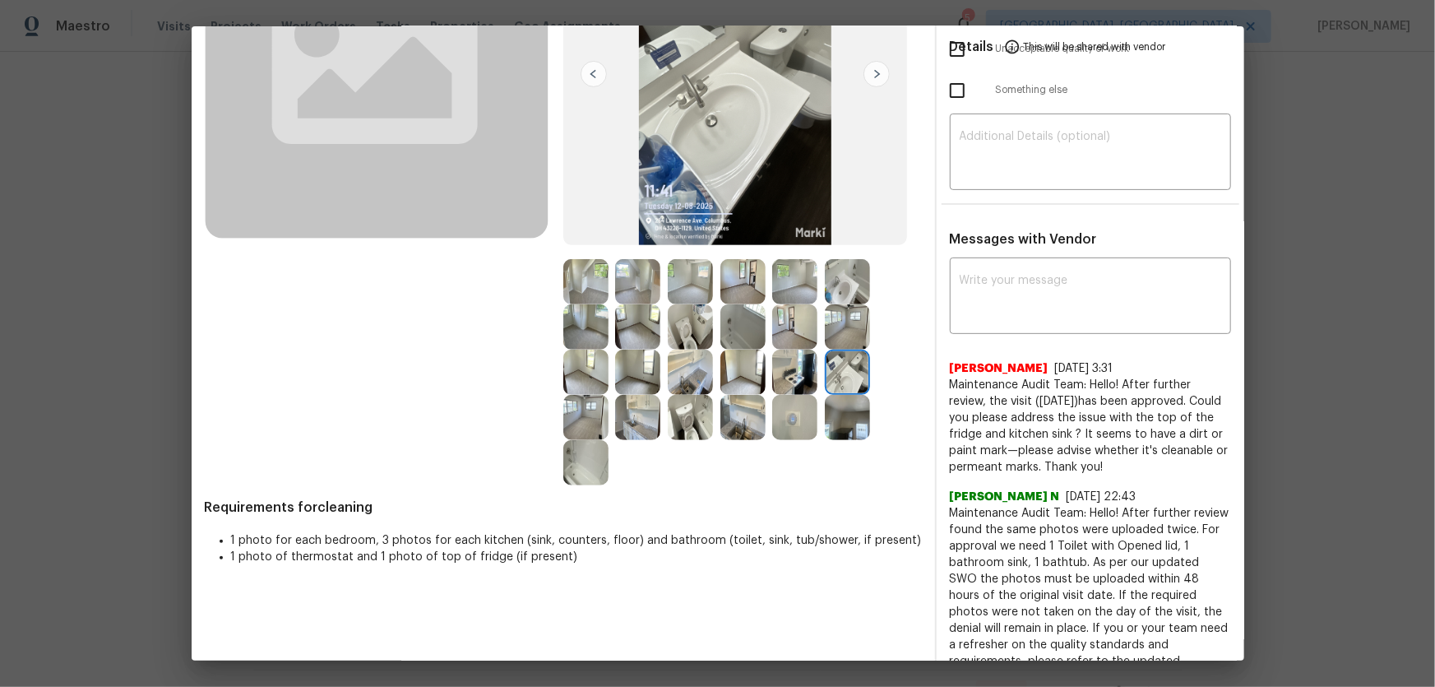
click at [850, 286] on img at bounding box center [847, 281] width 45 height 45
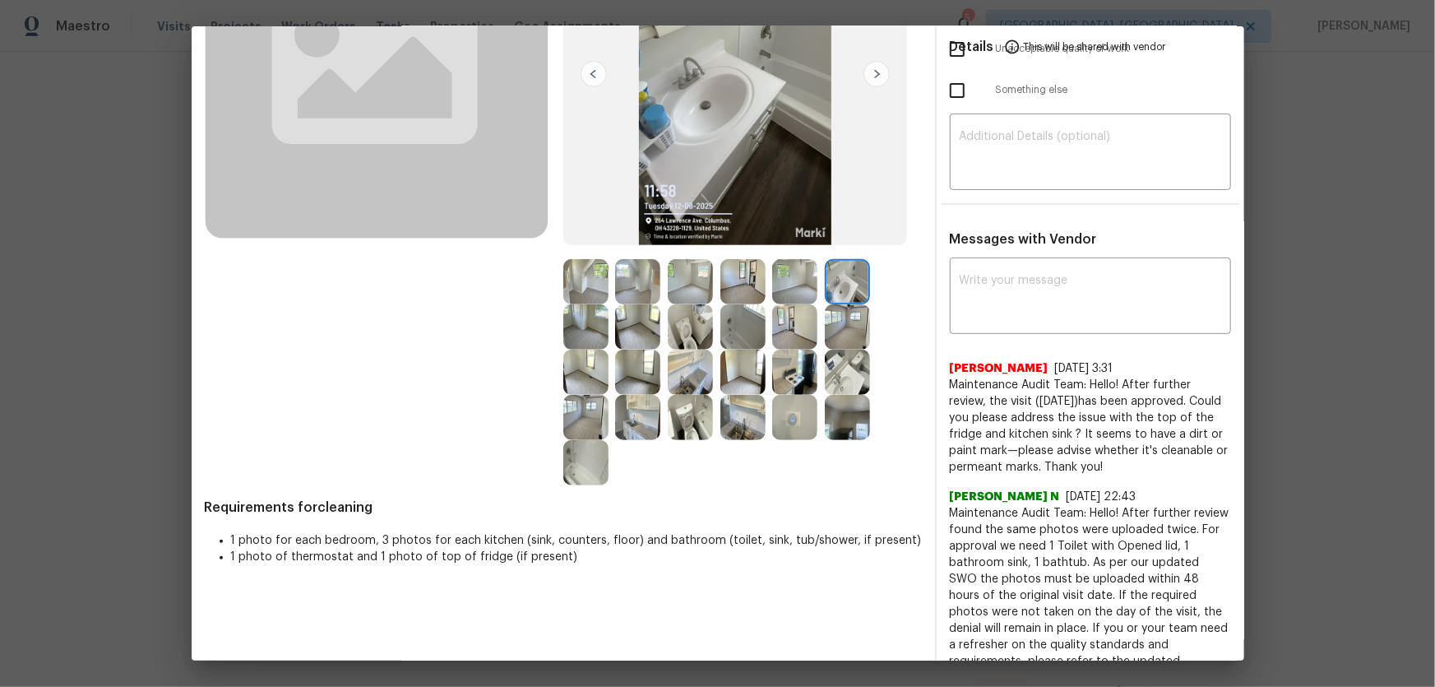
click at [789, 423] on img at bounding box center [794, 417] width 45 height 45
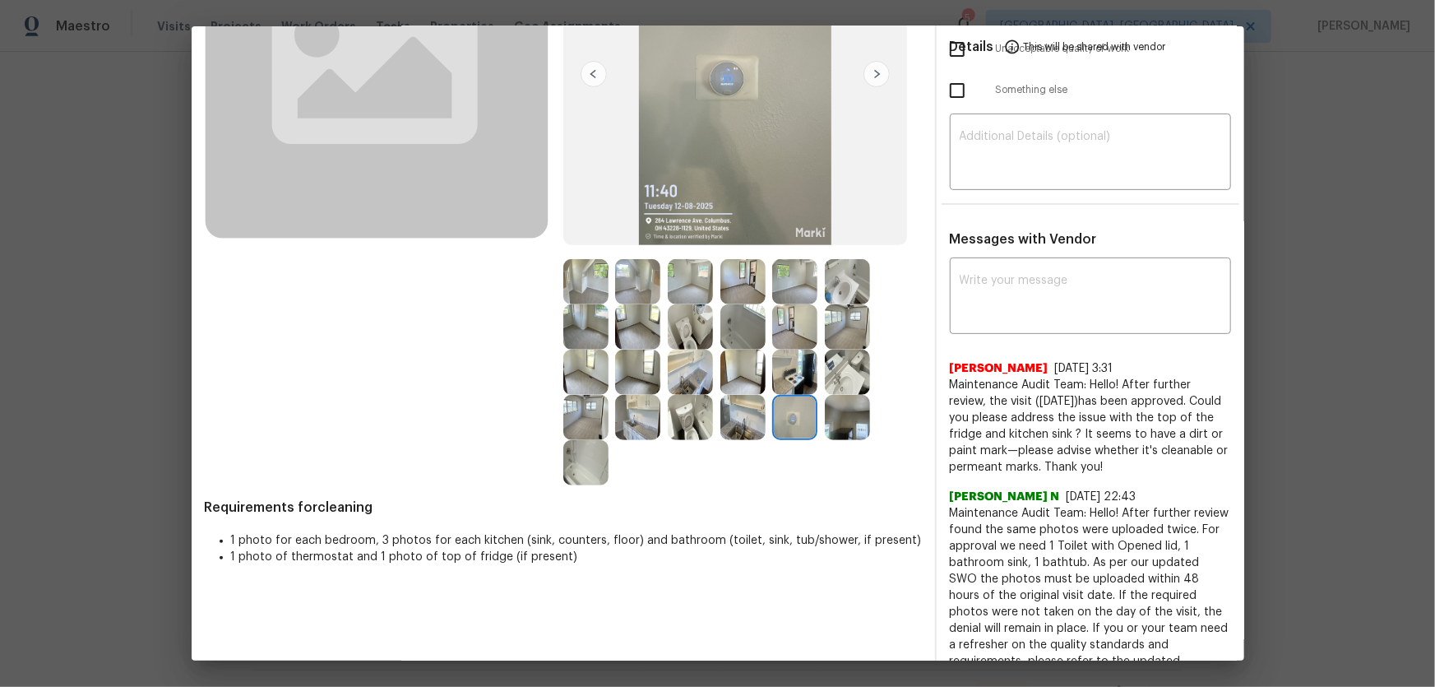
click at [741, 313] on img at bounding box center [742, 326] width 45 height 45
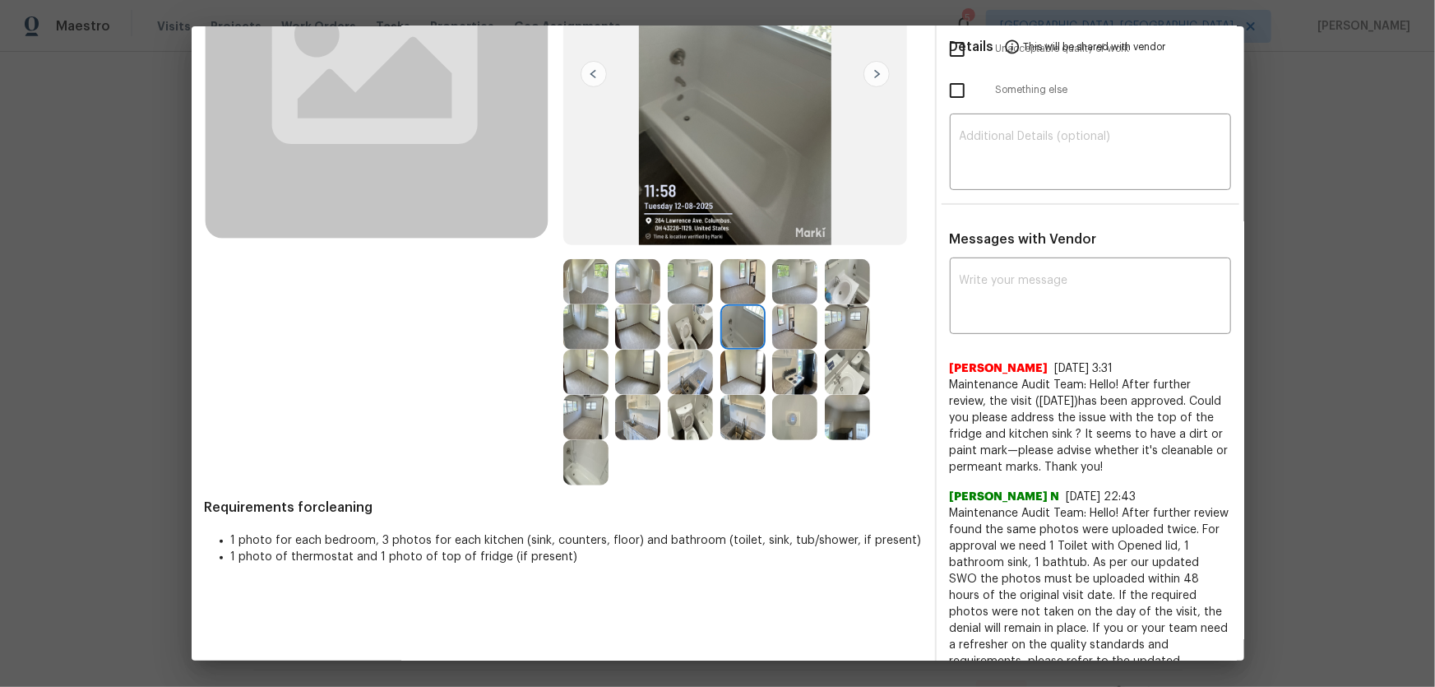
click at [598, 449] on img at bounding box center [585, 462] width 45 height 45
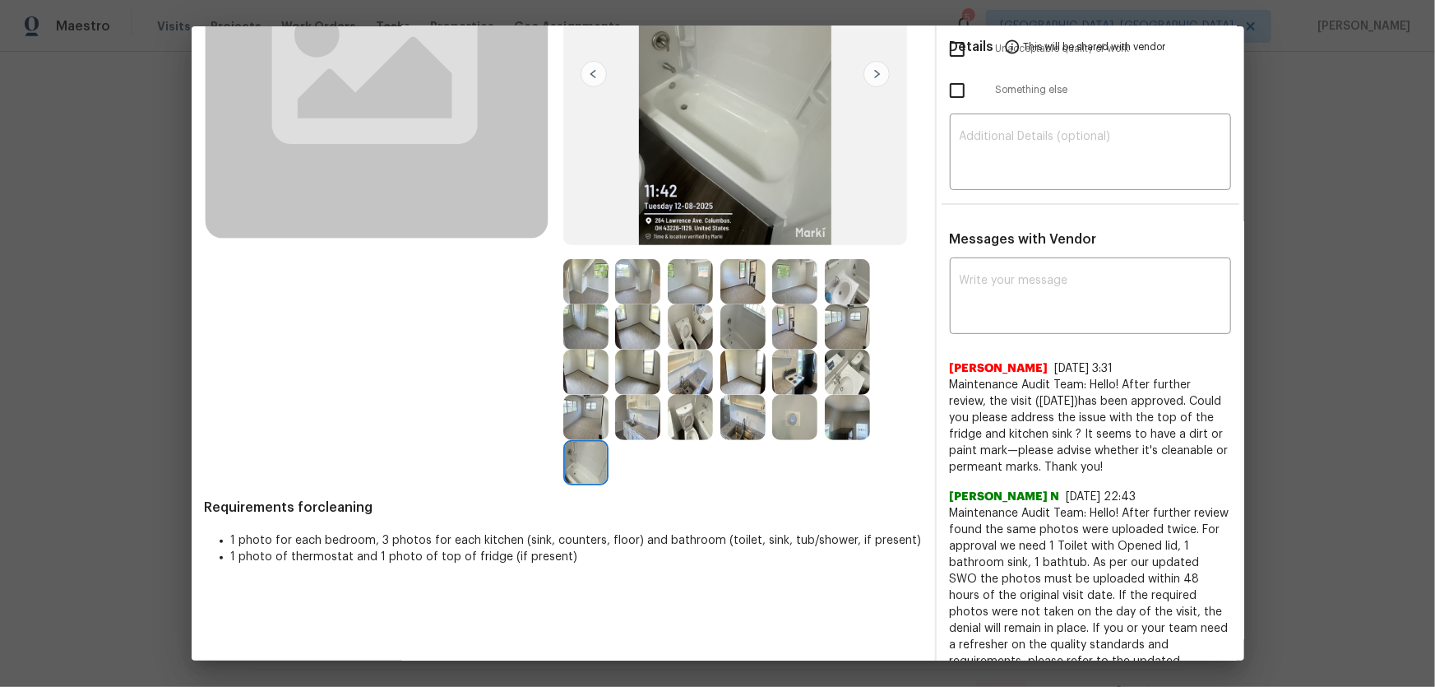
click at [636, 410] on img at bounding box center [637, 417] width 45 height 45
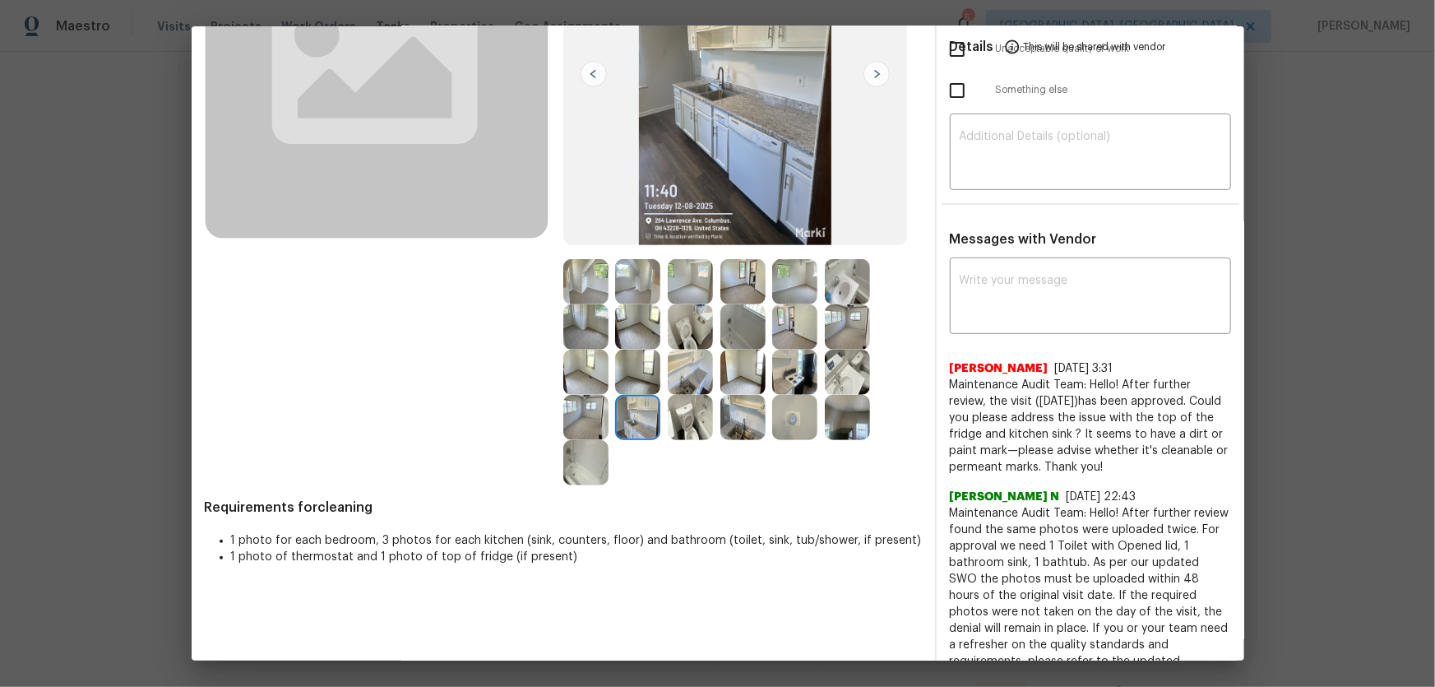
click at [731, 419] on img at bounding box center [742, 417] width 45 height 45
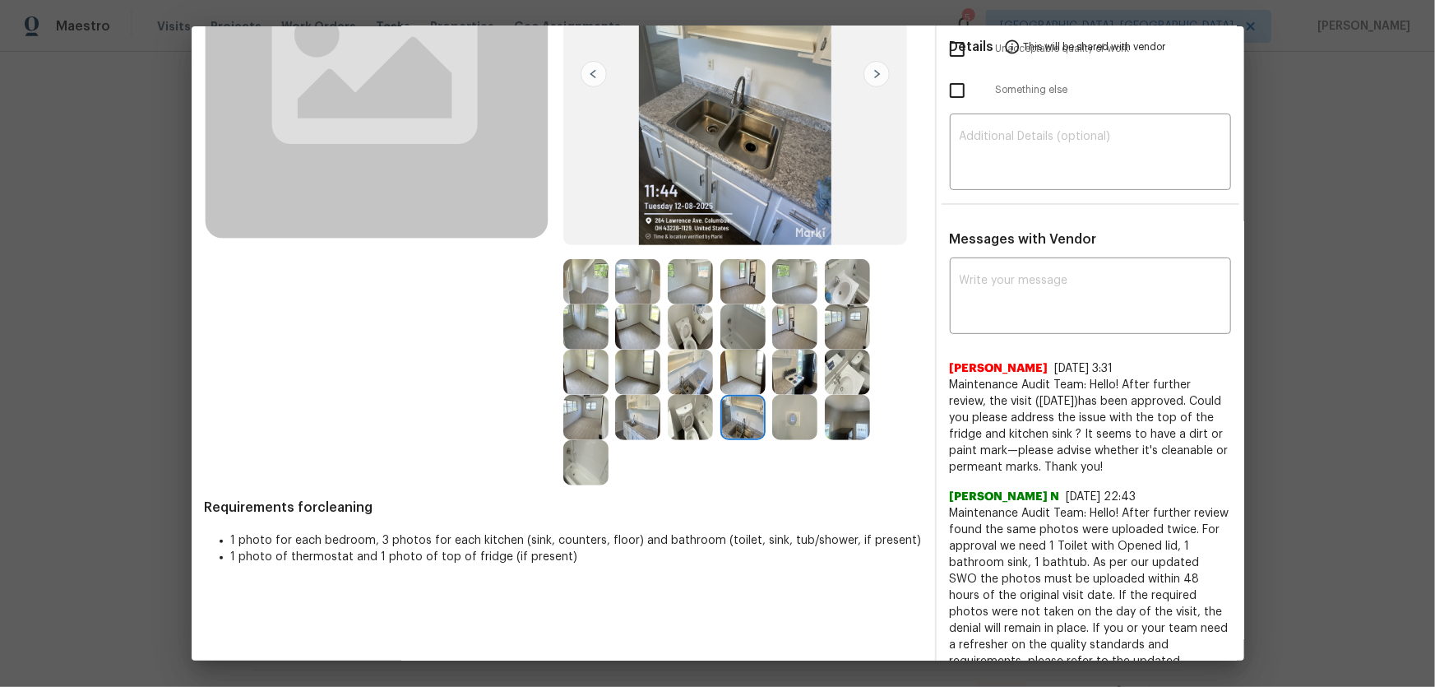
click at [697, 413] on img at bounding box center [690, 417] width 45 height 45
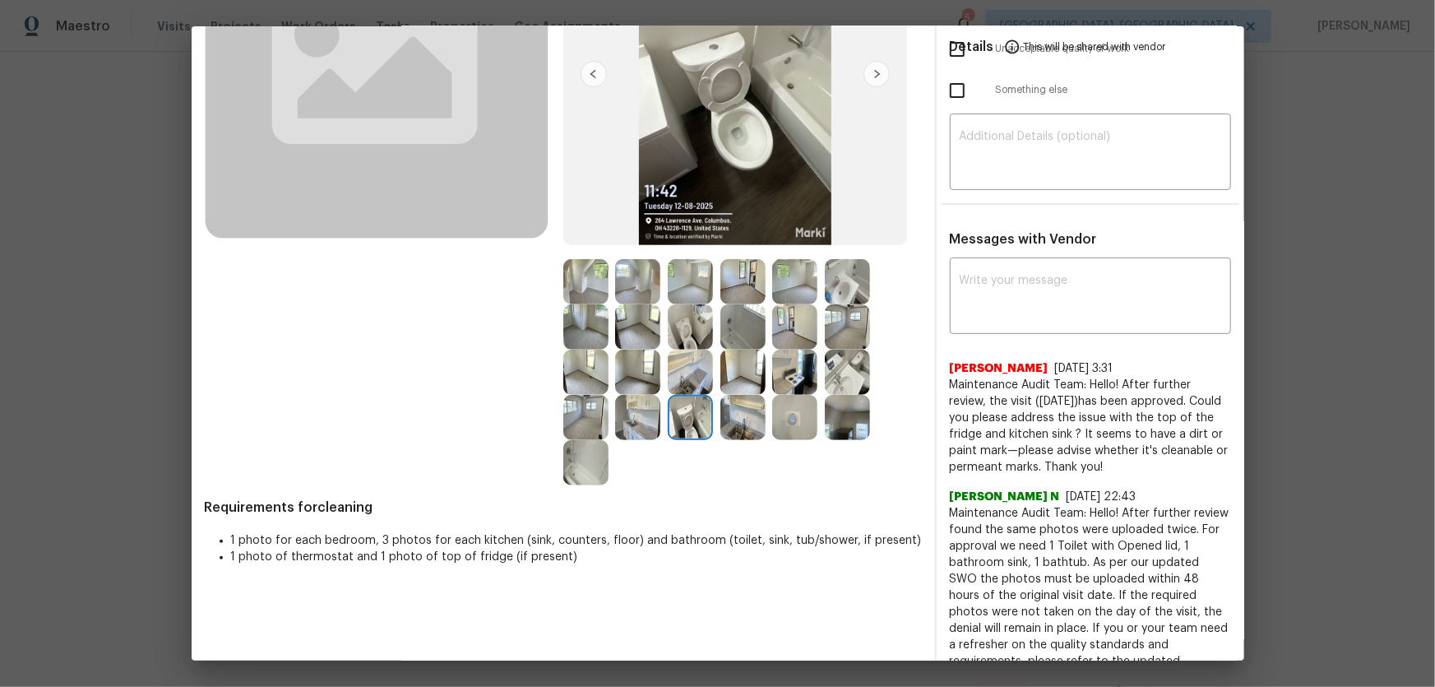
click at [694, 288] on img at bounding box center [690, 281] width 45 height 45
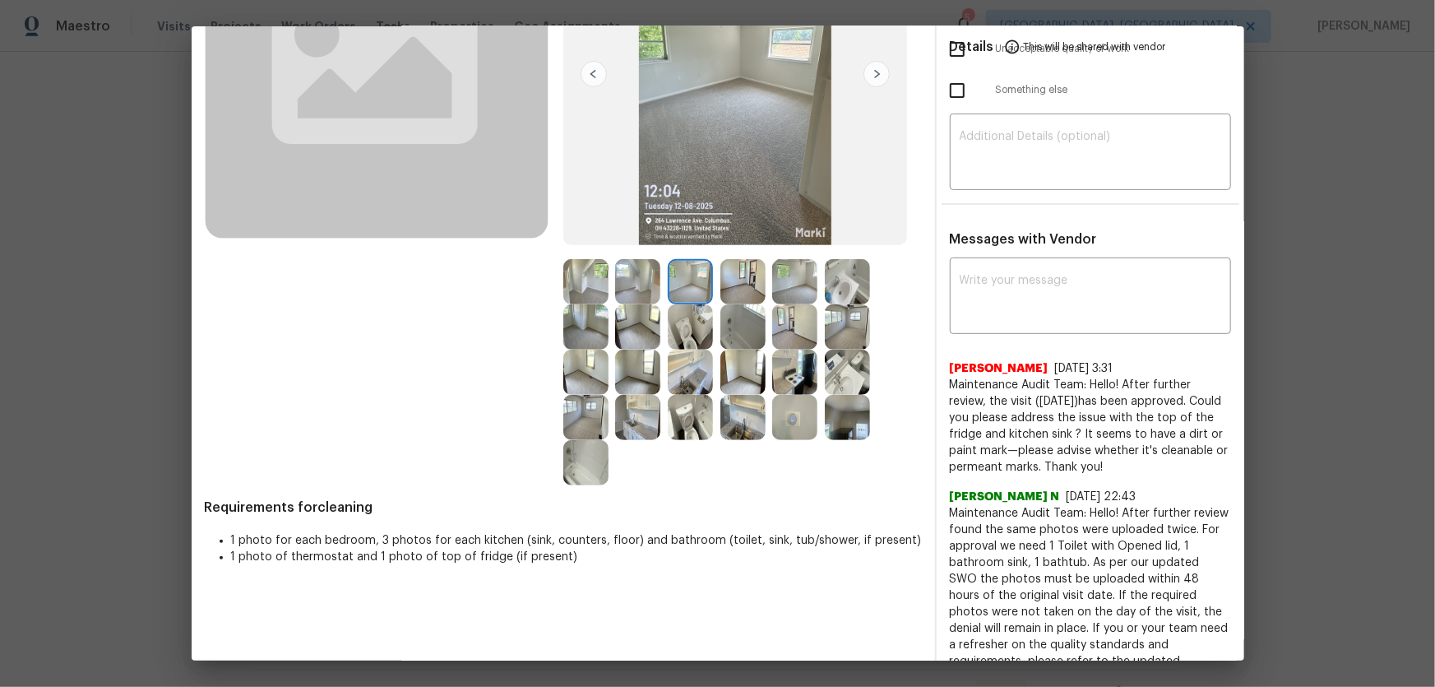
click at [629, 280] on img at bounding box center [637, 281] width 45 height 45
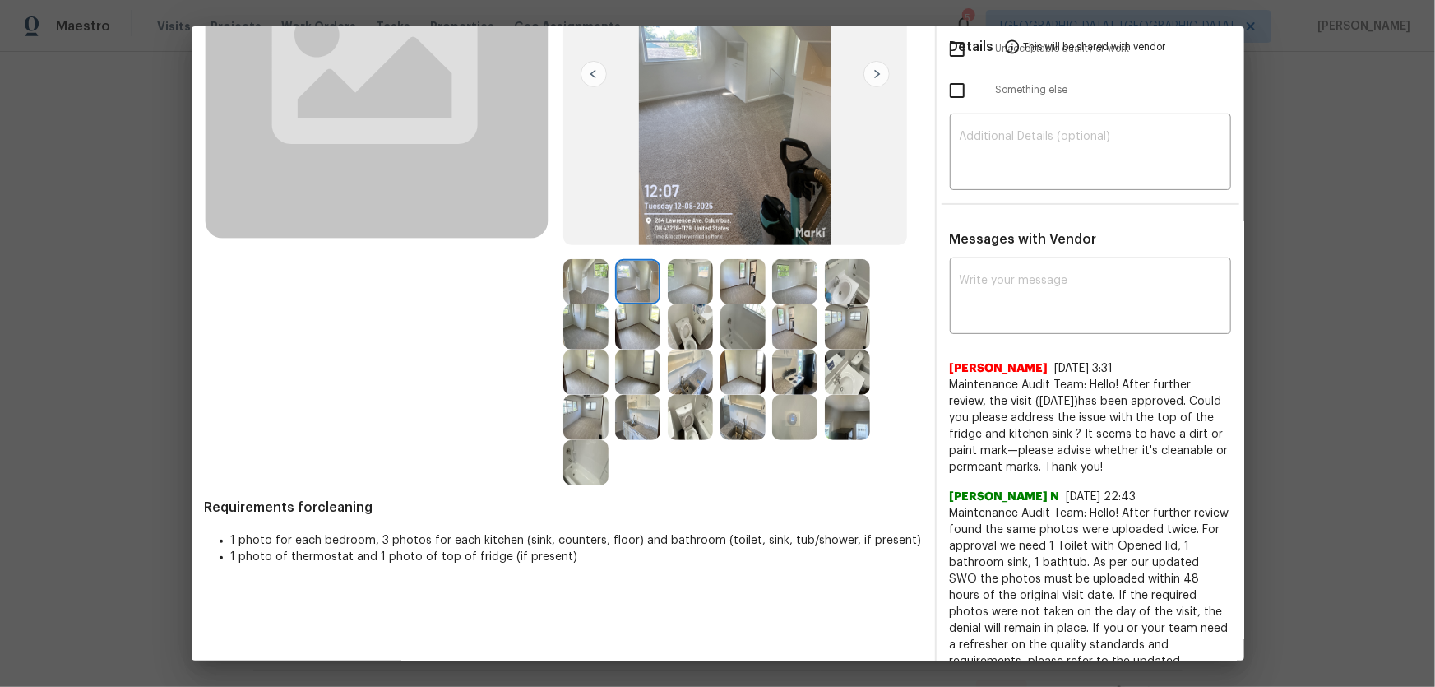
click at [627, 323] on img at bounding box center [637, 326] width 45 height 45
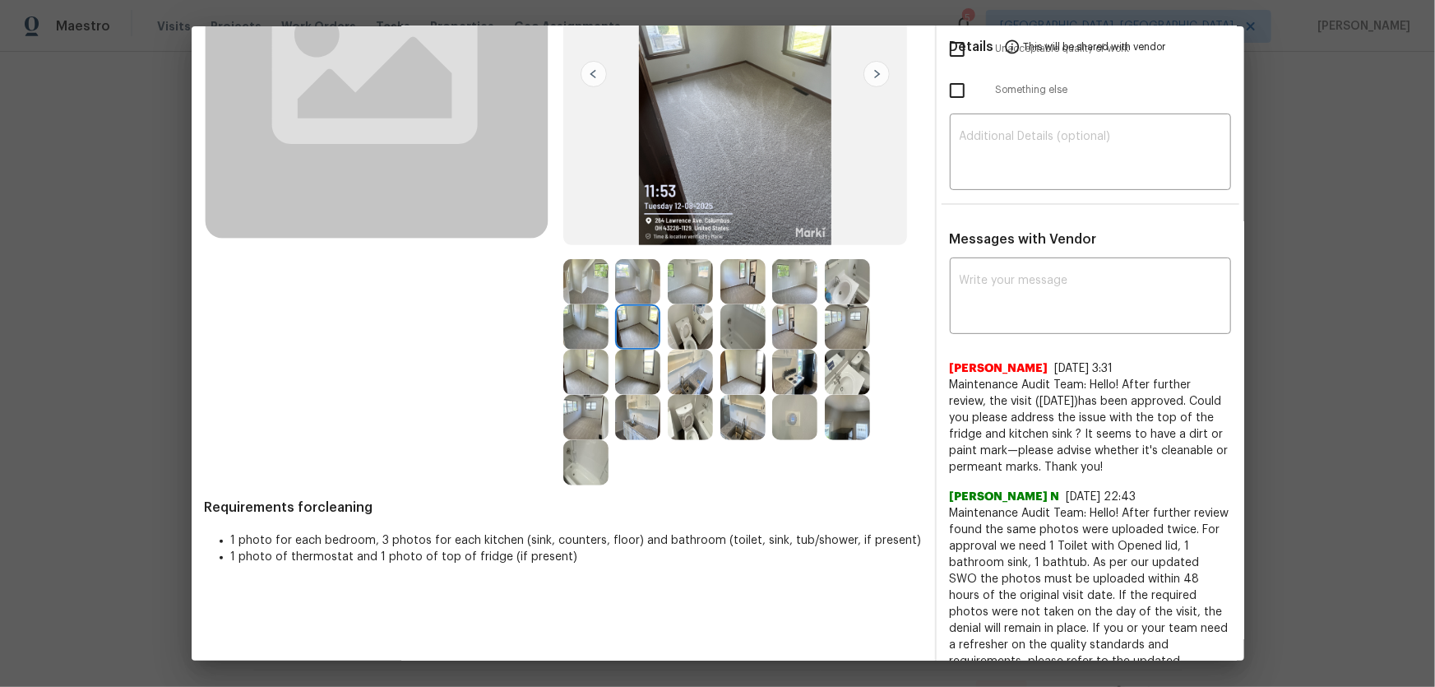
click at [680, 327] on img at bounding box center [690, 326] width 45 height 45
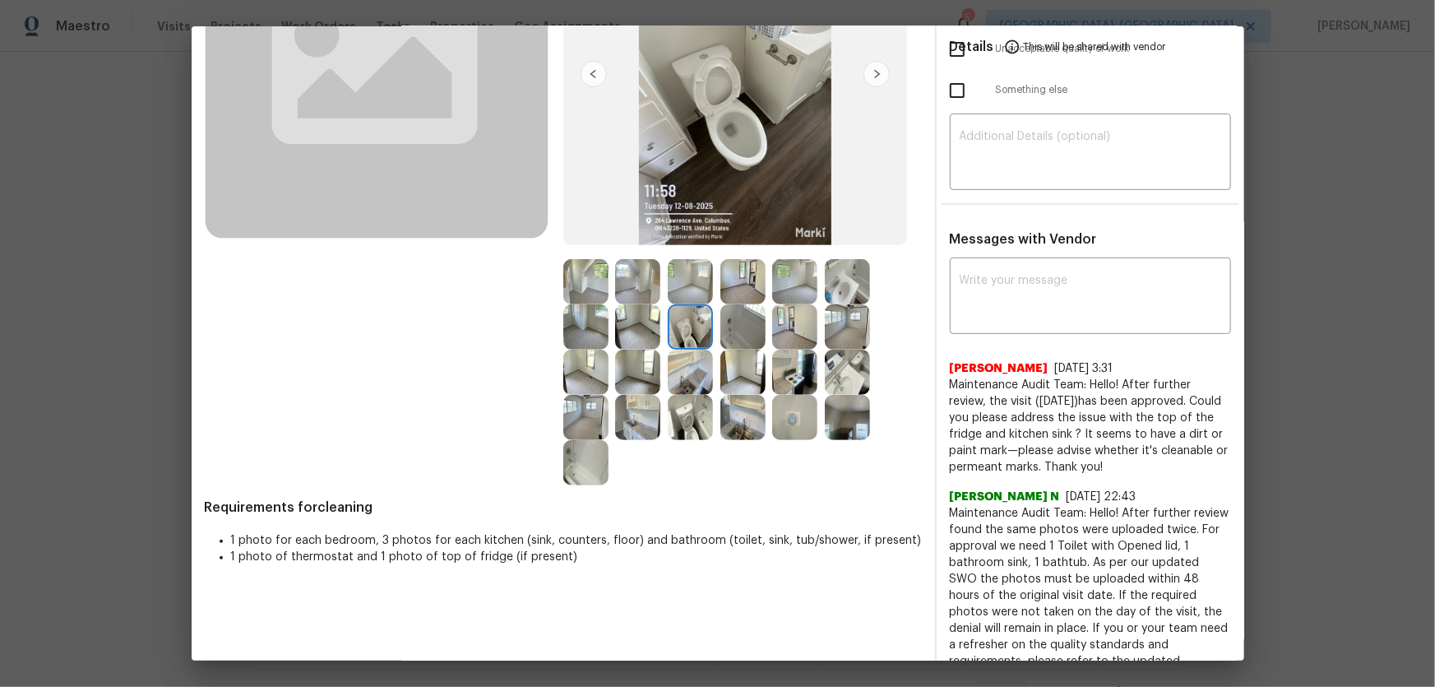
click at [690, 368] on img at bounding box center [690, 371] width 45 height 45
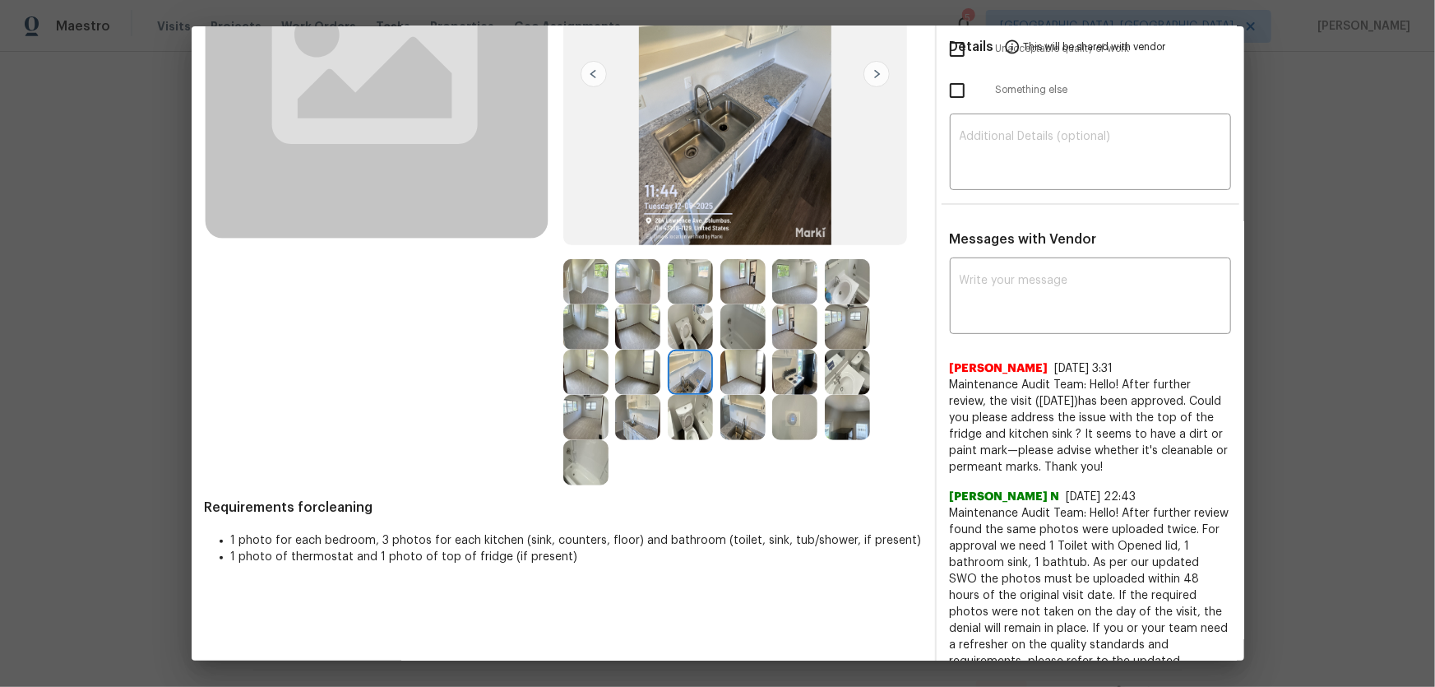
click at [690, 419] on img at bounding box center [690, 417] width 45 height 45
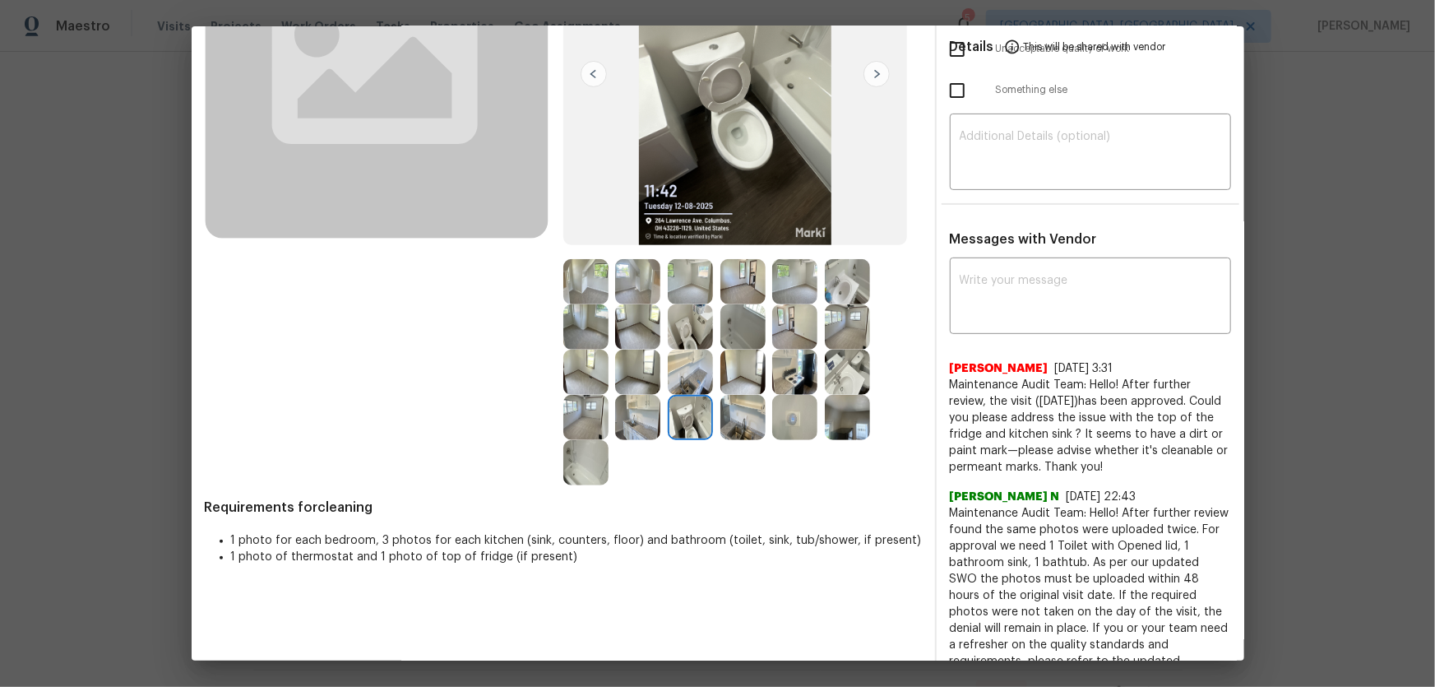
click at [792, 361] on img at bounding box center [794, 371] width 45 height 45
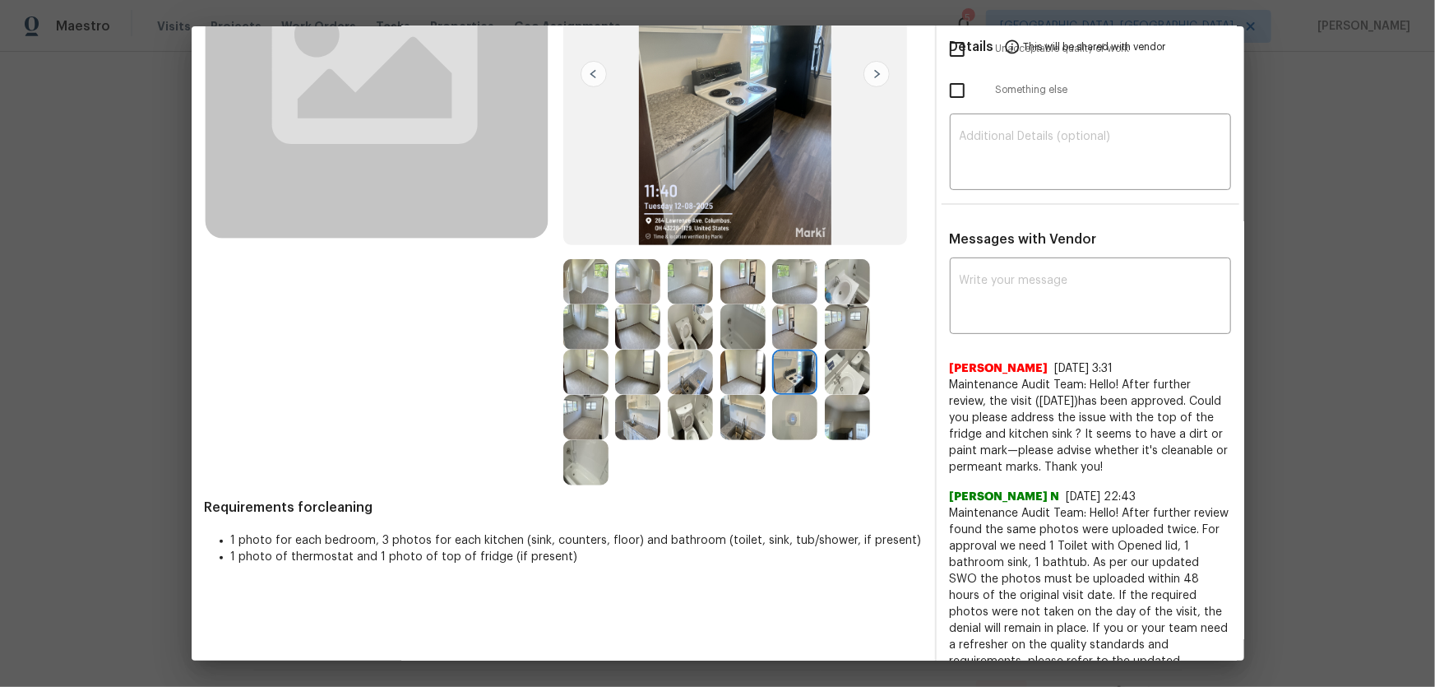
click at [835, 368] on img at bounding box center [847, 371] width 45 height 45
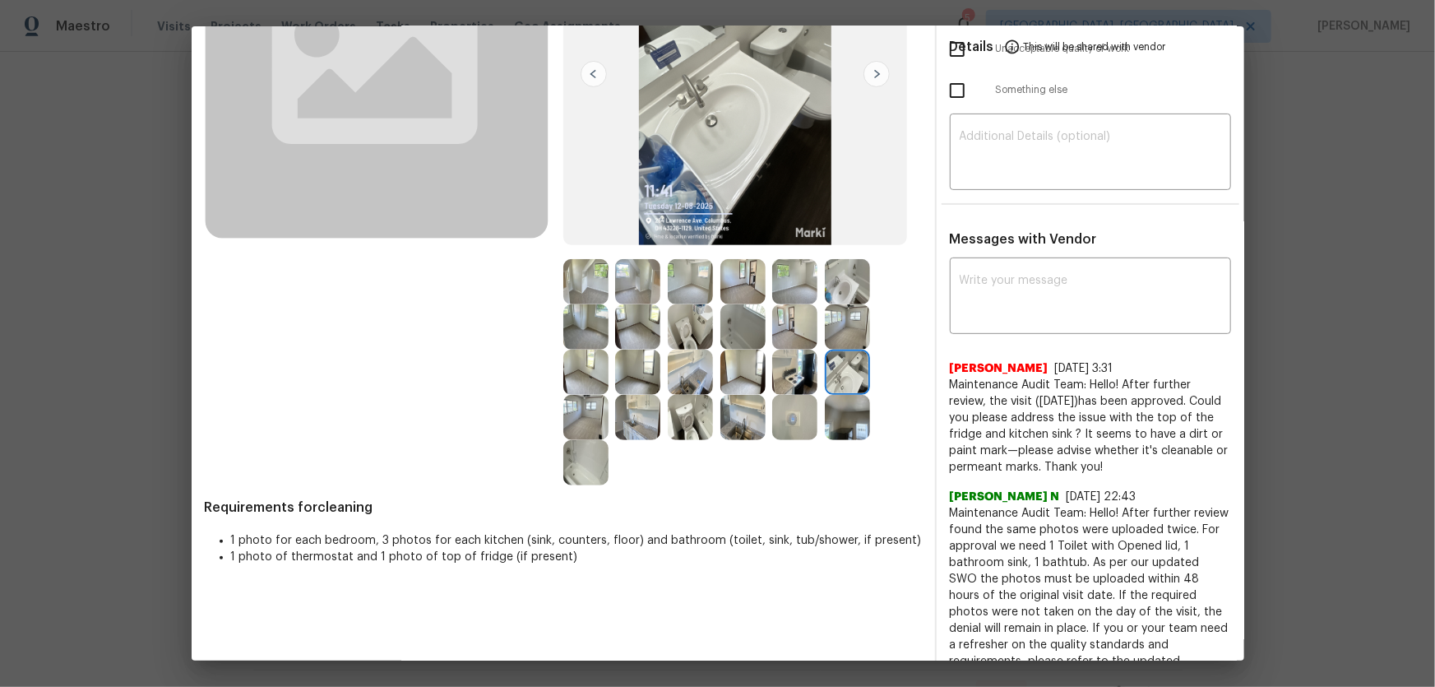
click at [838, 330] on img at bounding box center [847, 326] width 45 height 45
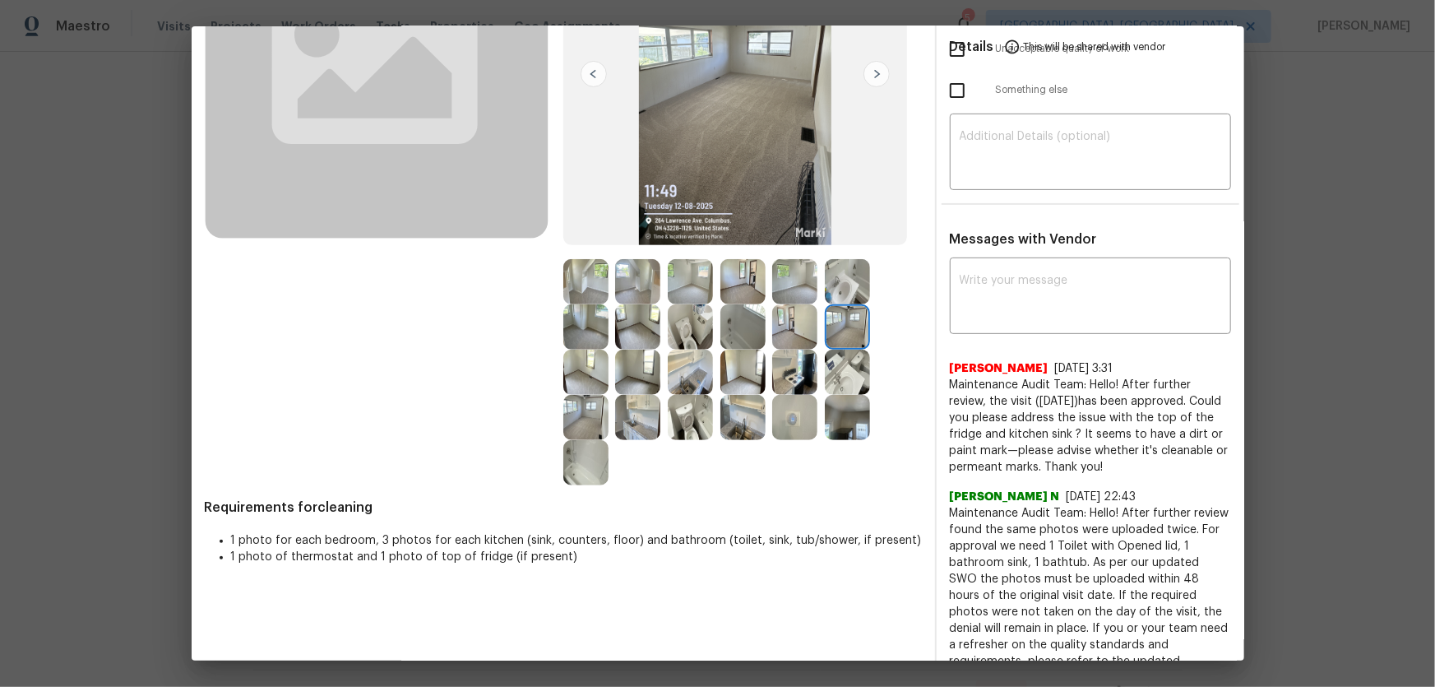
click at [836, 289] on img at bounding box center [847, 281] width 45 height 45
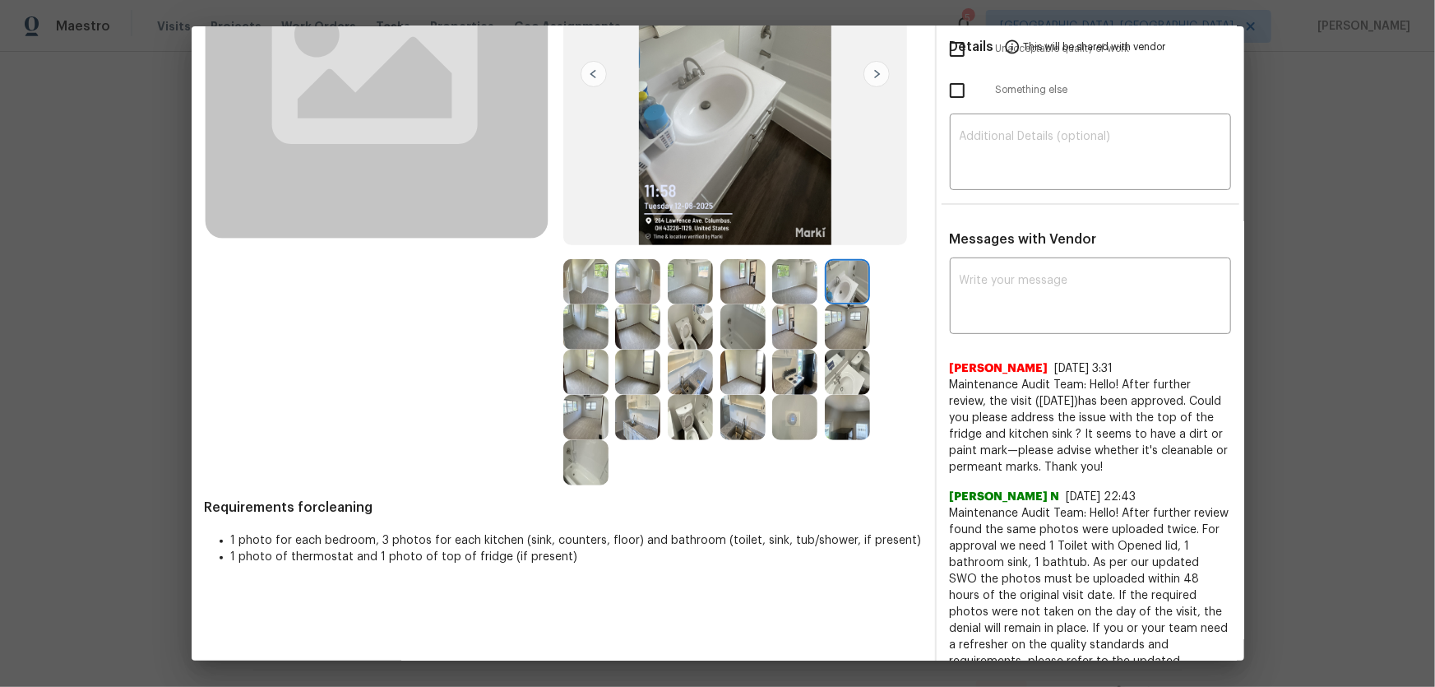
click at [678, 322] on img at bounding box center [690, 326] width 45 height 45
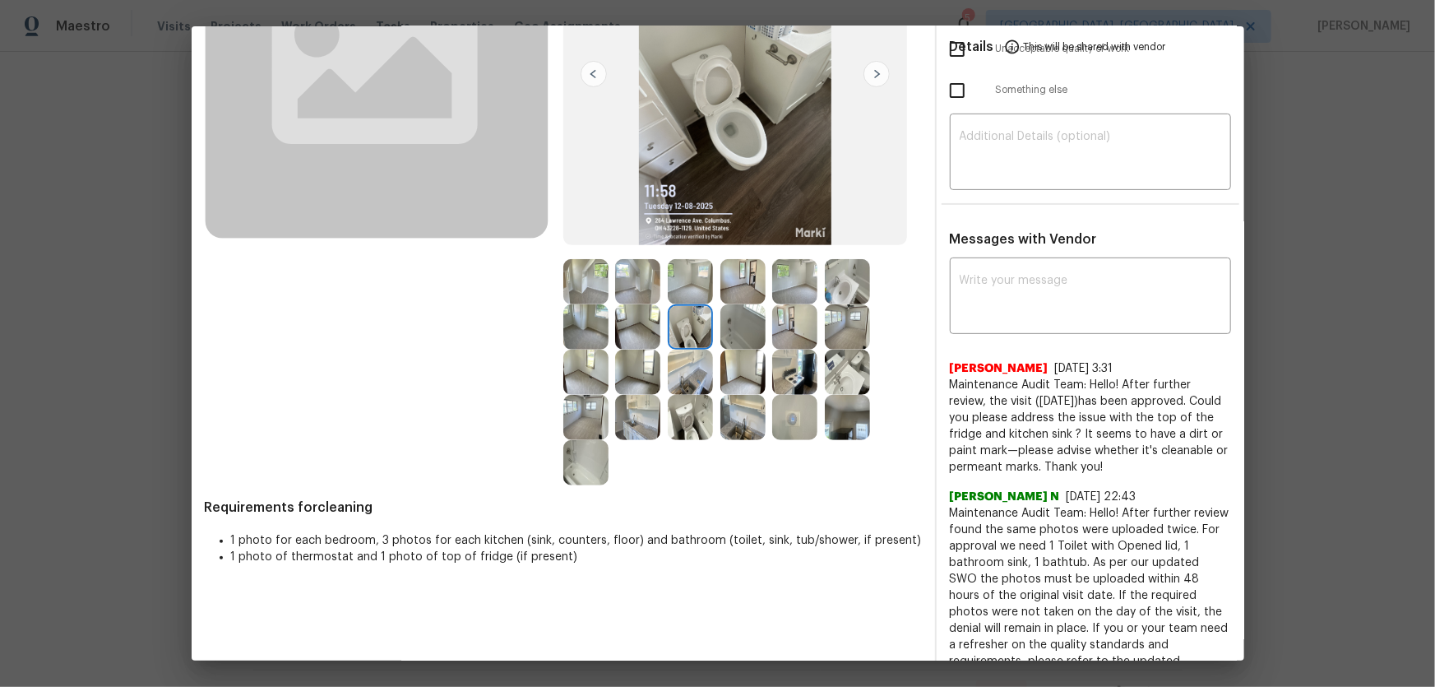
click at [691, 399] on img at bounding box center [690, 417] width 45 height 45
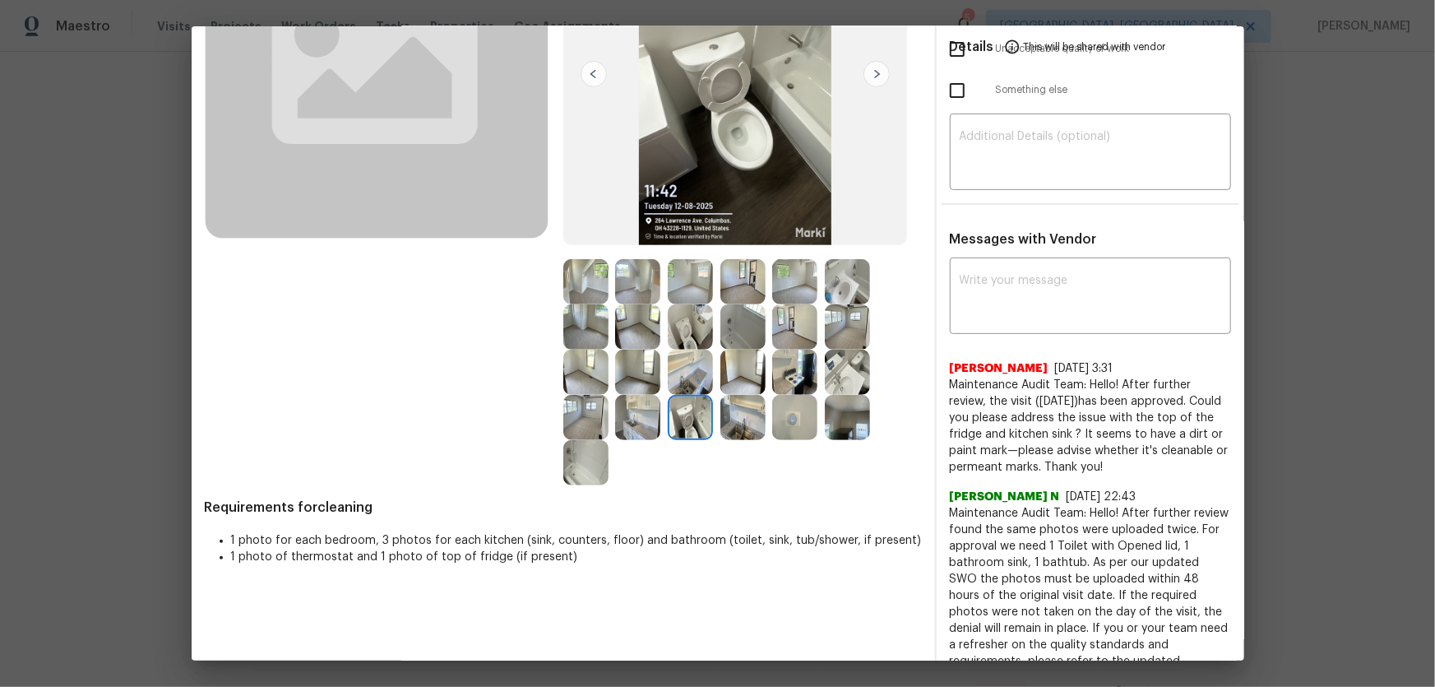
click at [783, 428] on img at bounding box center [794, 417] width 45 height 45
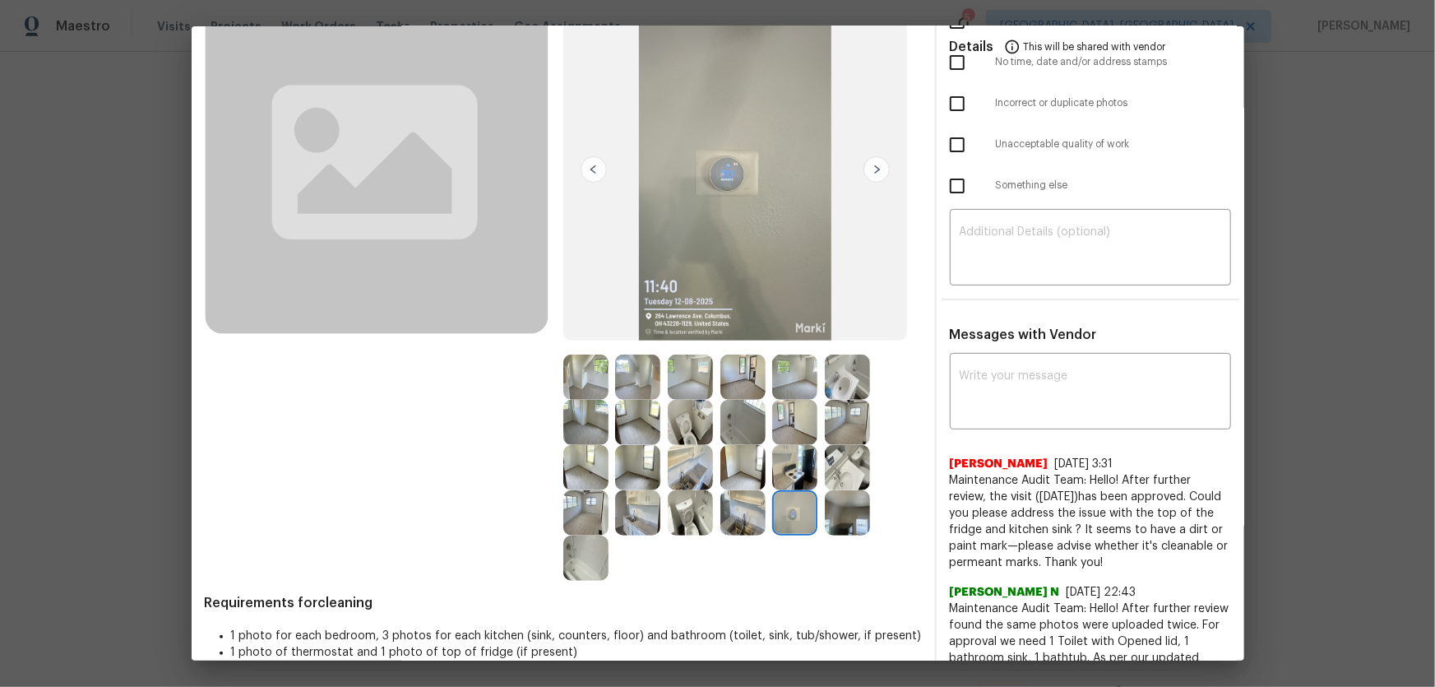
scroll to position [0, 0]
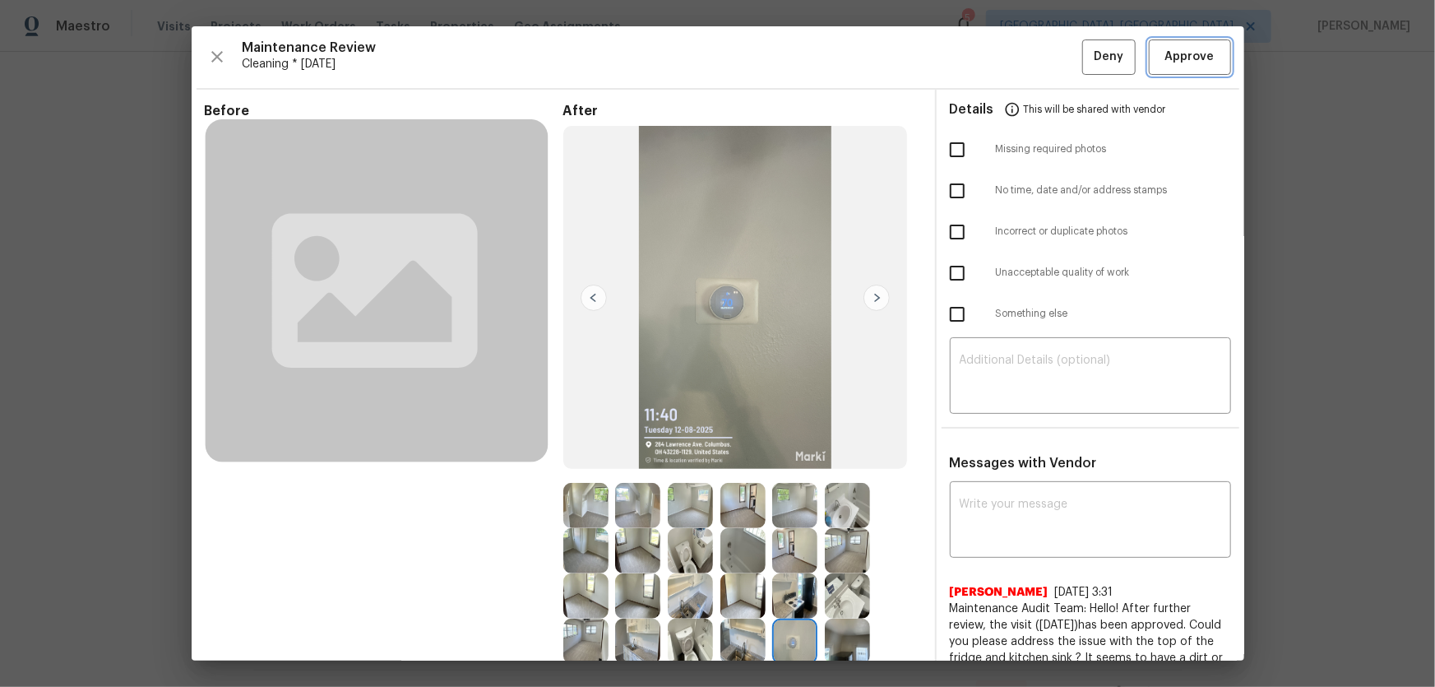
click at [1021, 57] on span "Approve" at bounding box center [1189, 57] width 49 height 21
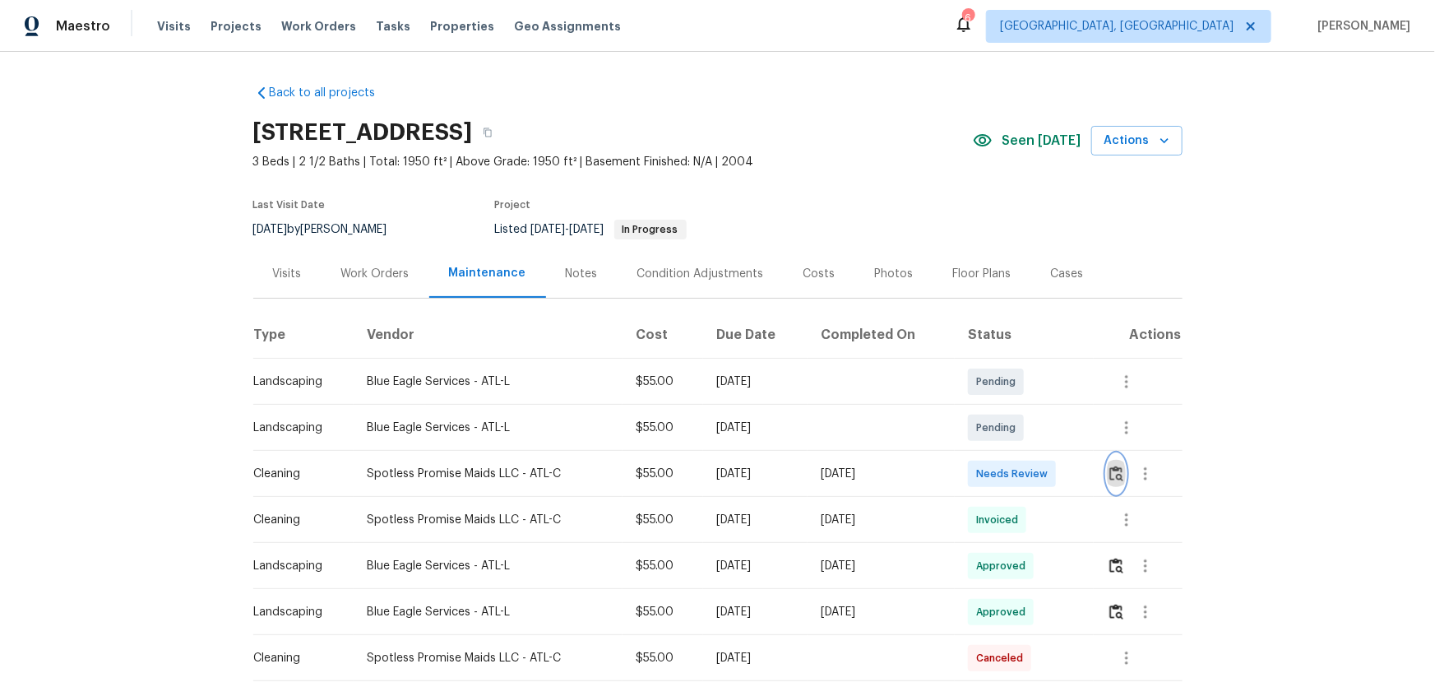
click at [1109, 465] on img "button" at bounding box center [1116, 473] width 14 height 16
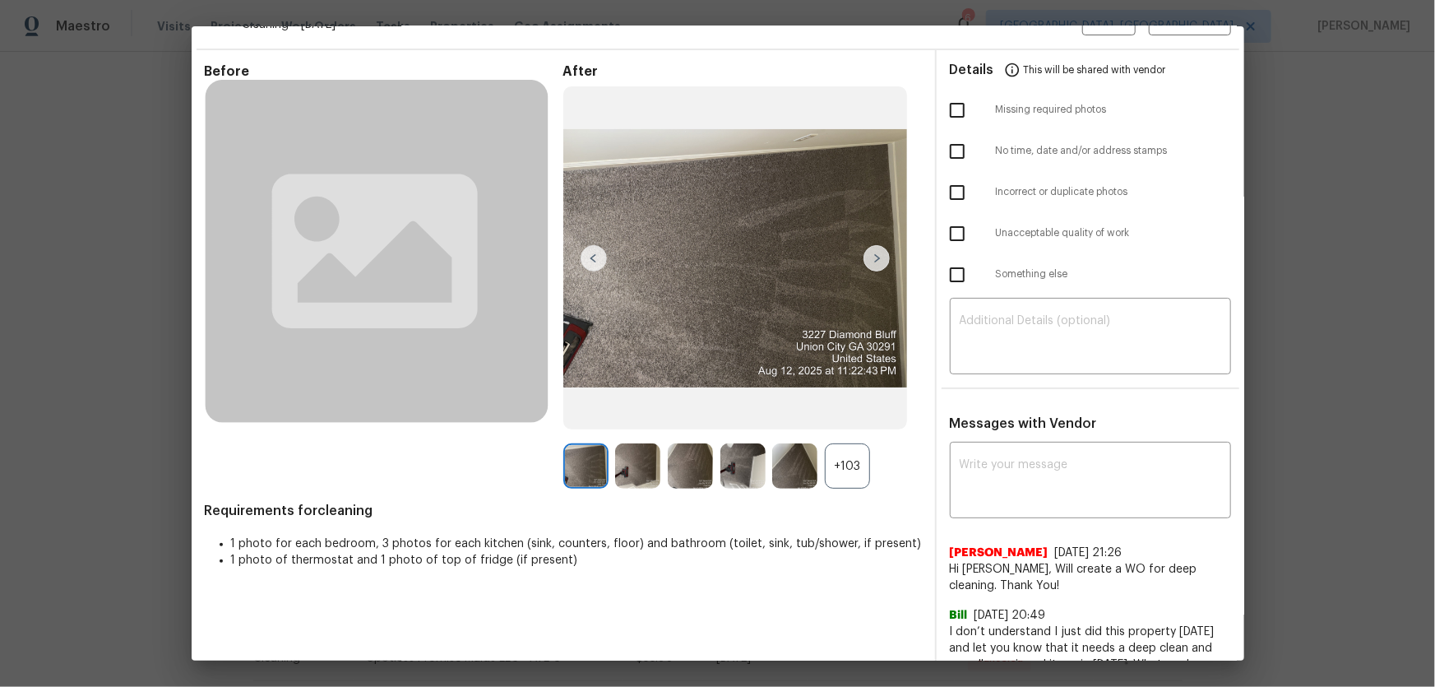
scroll to position [74, 0]
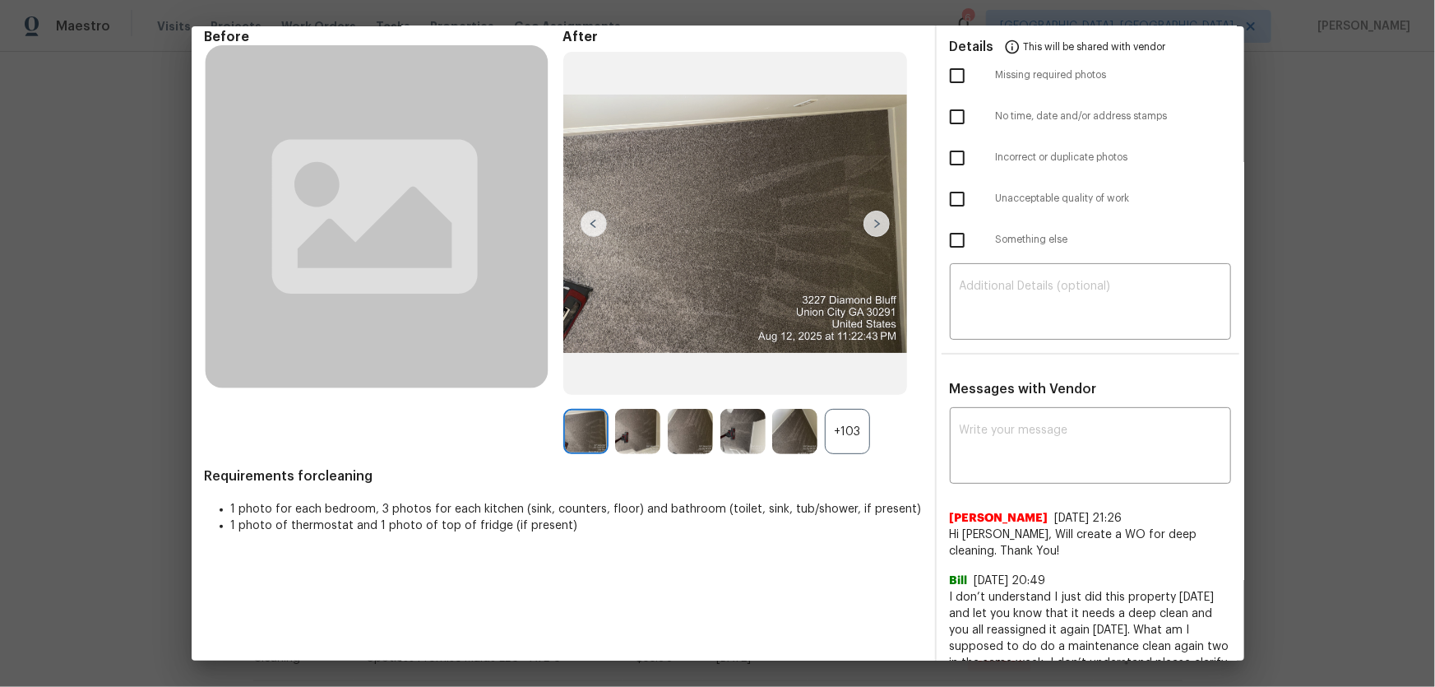
click at [853, 410] on div "+103" at bounding box center [847, 431] width 45 height 45
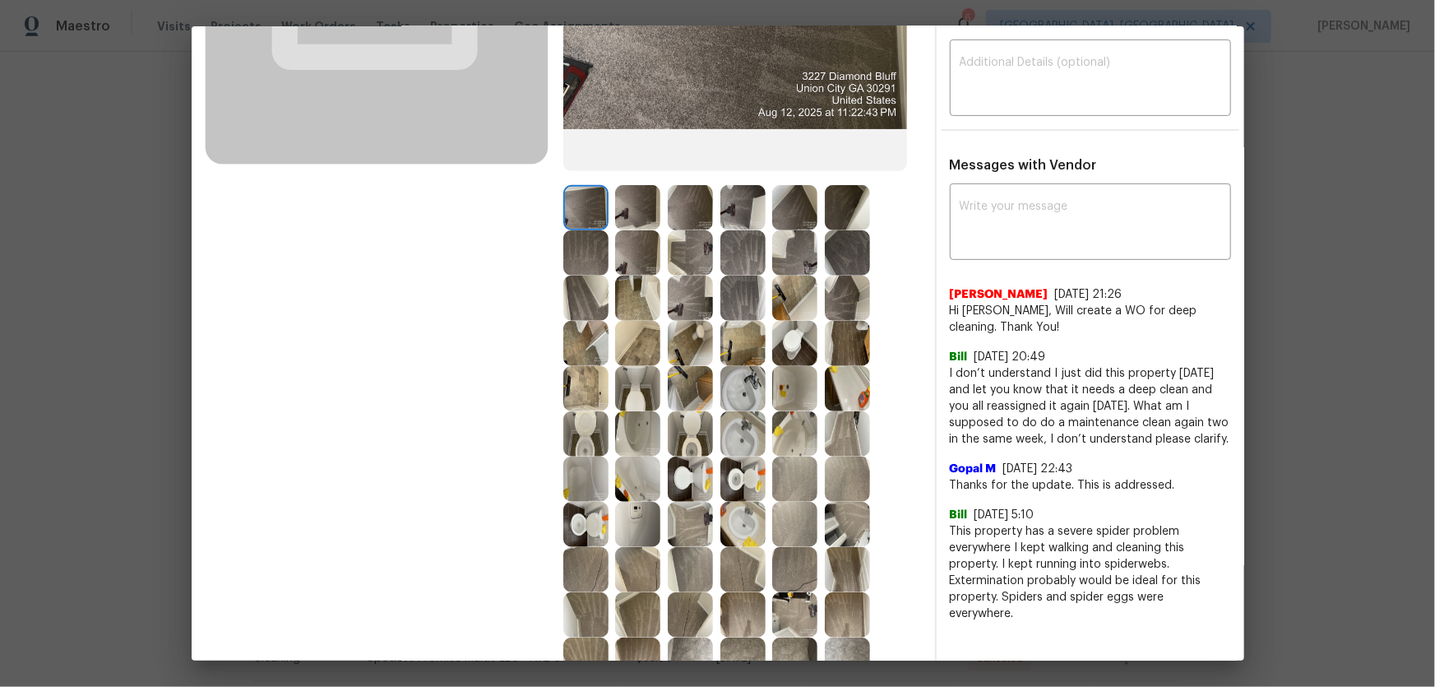
scroll to position [299, 0]
click at [734, 477] on img at bounding box center [742, 478] width 45 height 45
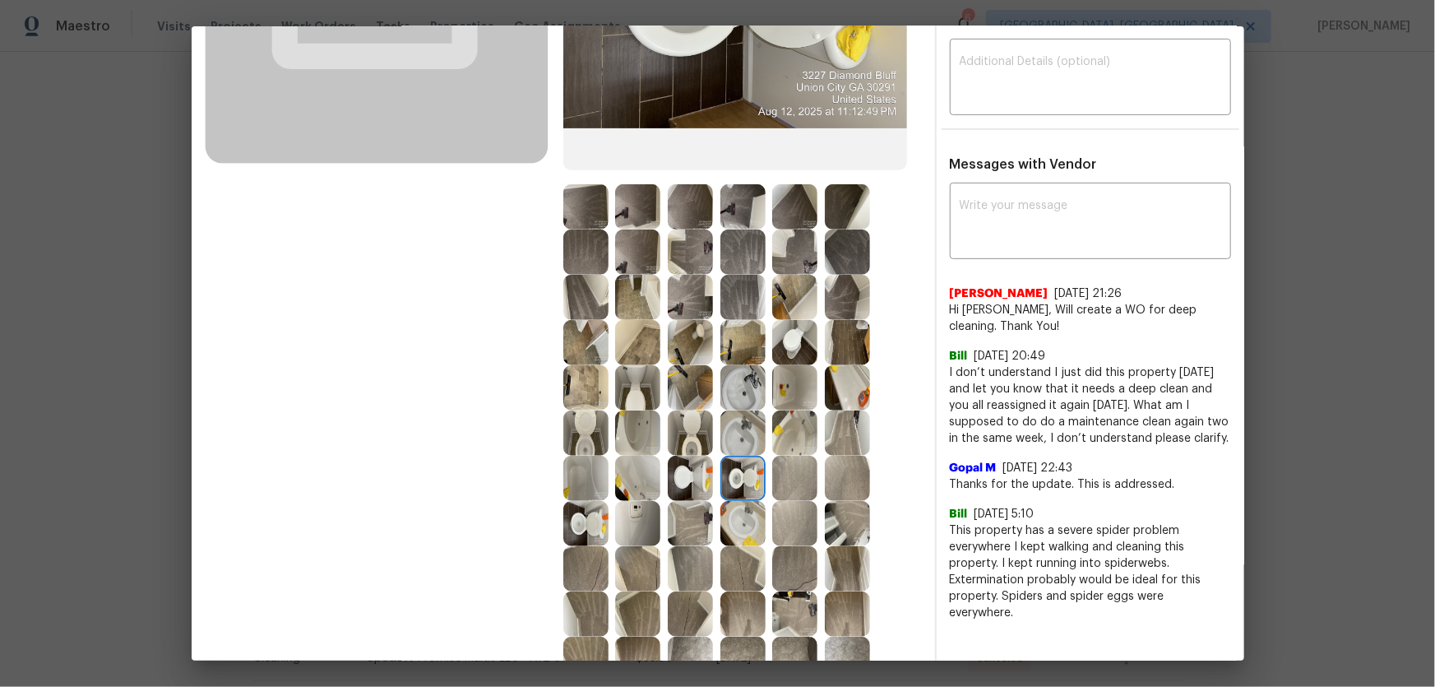
click at [694, 444] on img at bounding box center [690, 432] width 45 height 45
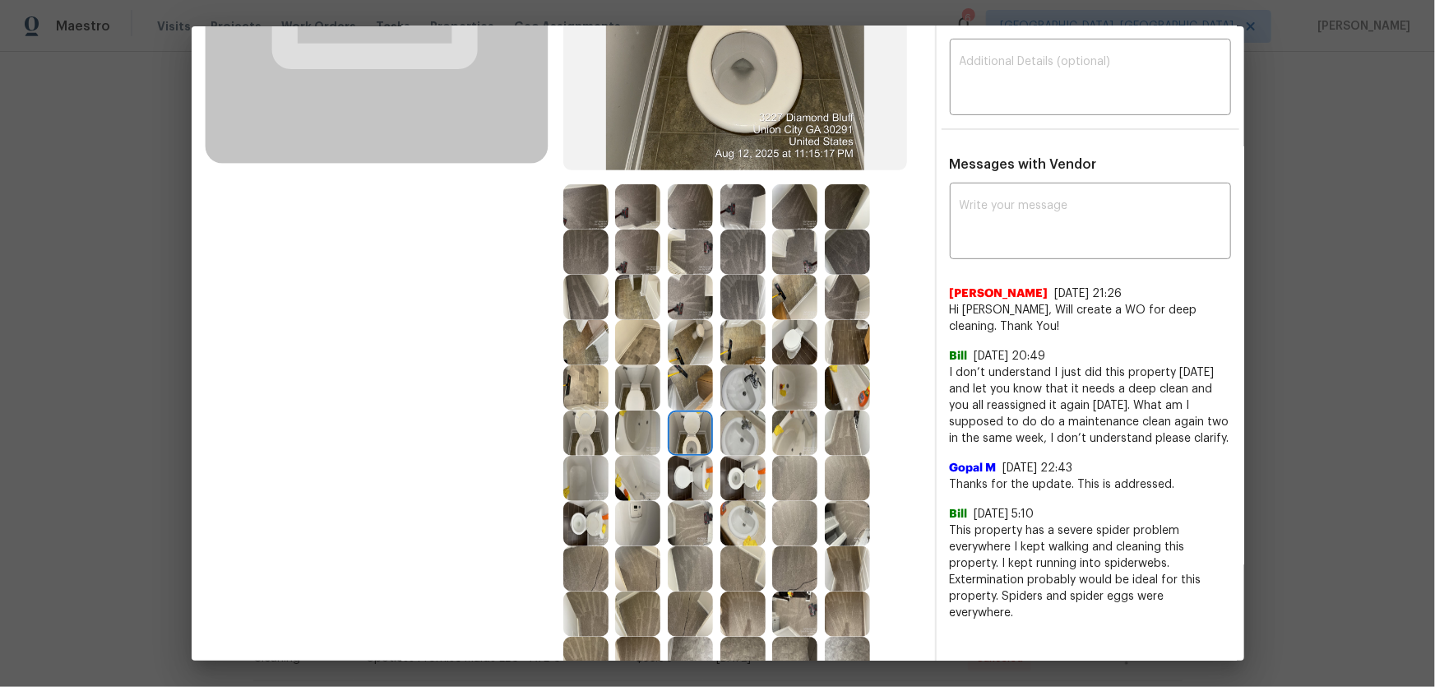
click at [582, 439] on img at bounding box center [585, 432] width 45 height 45
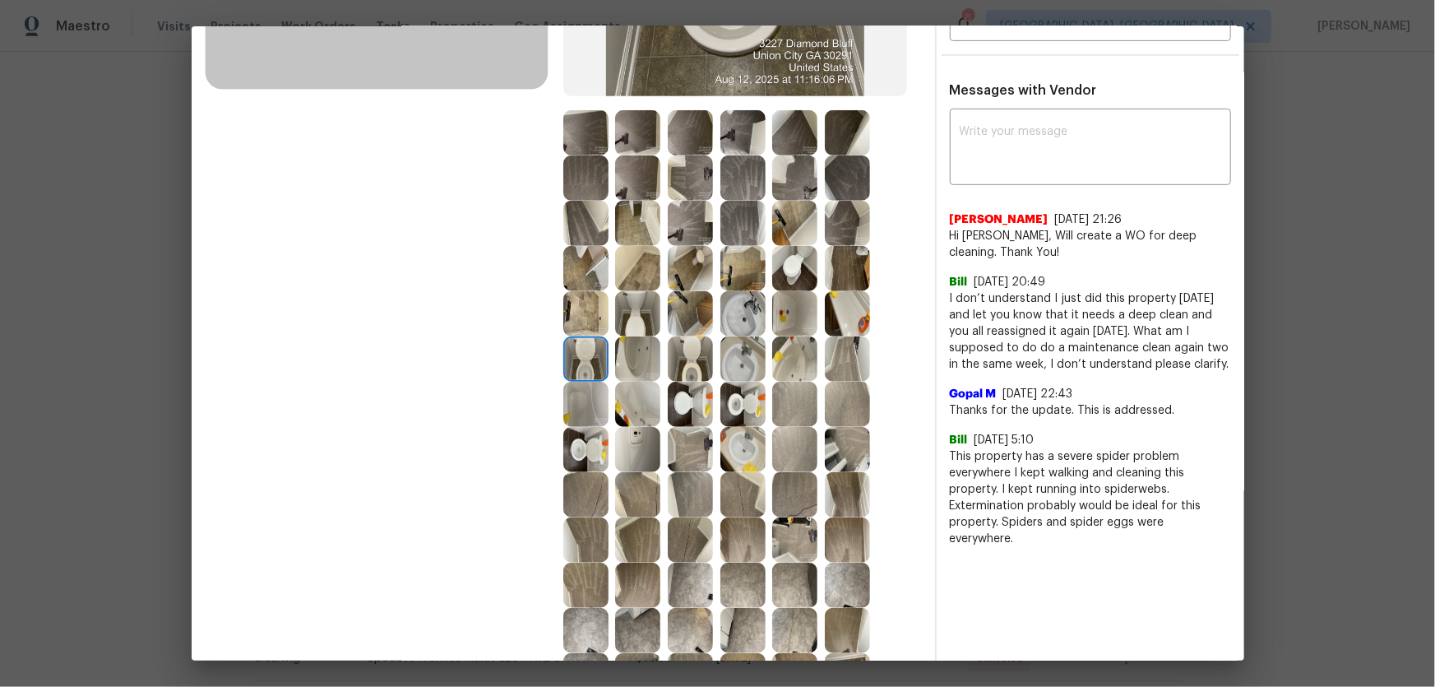
scroll to position [373, 0]
click at [591, 447] on img at bounding box center [585, 448] width 45 height 45
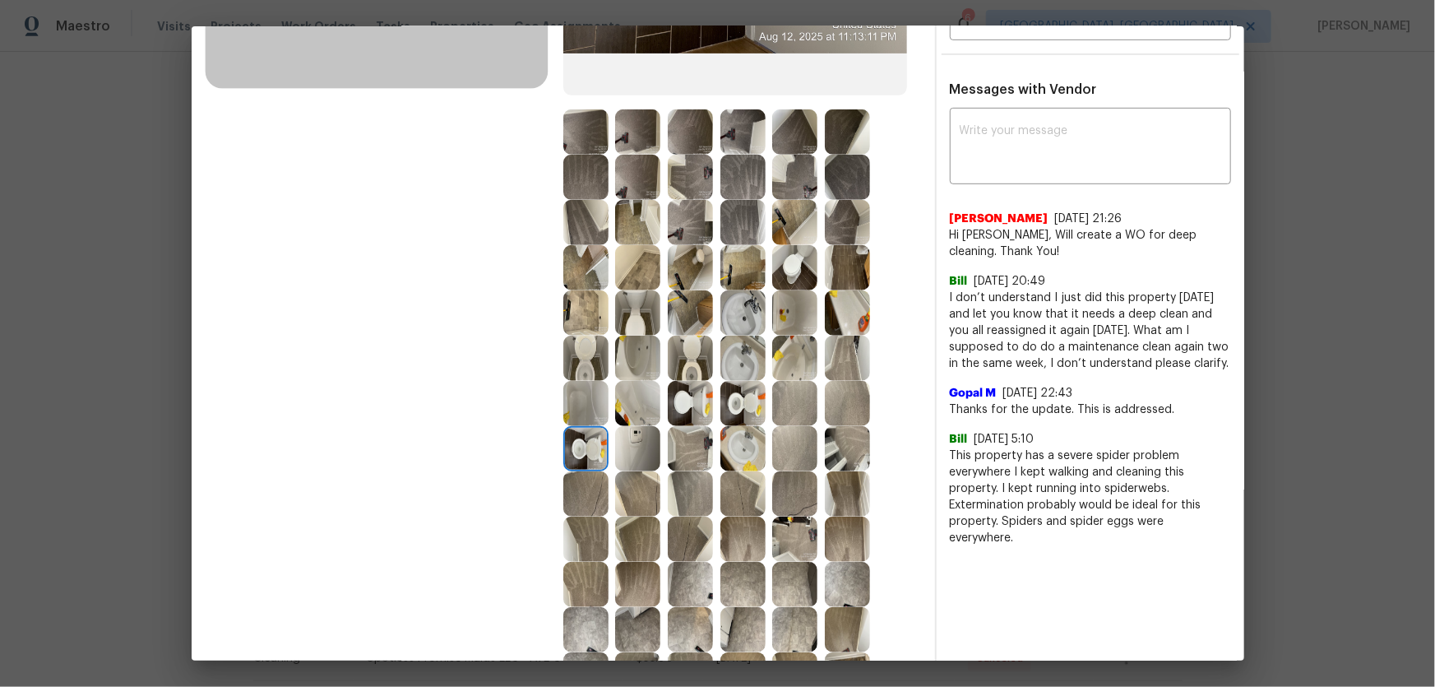
click at [743, 435] on img at bounding box center [742, 448] width 45 height 45
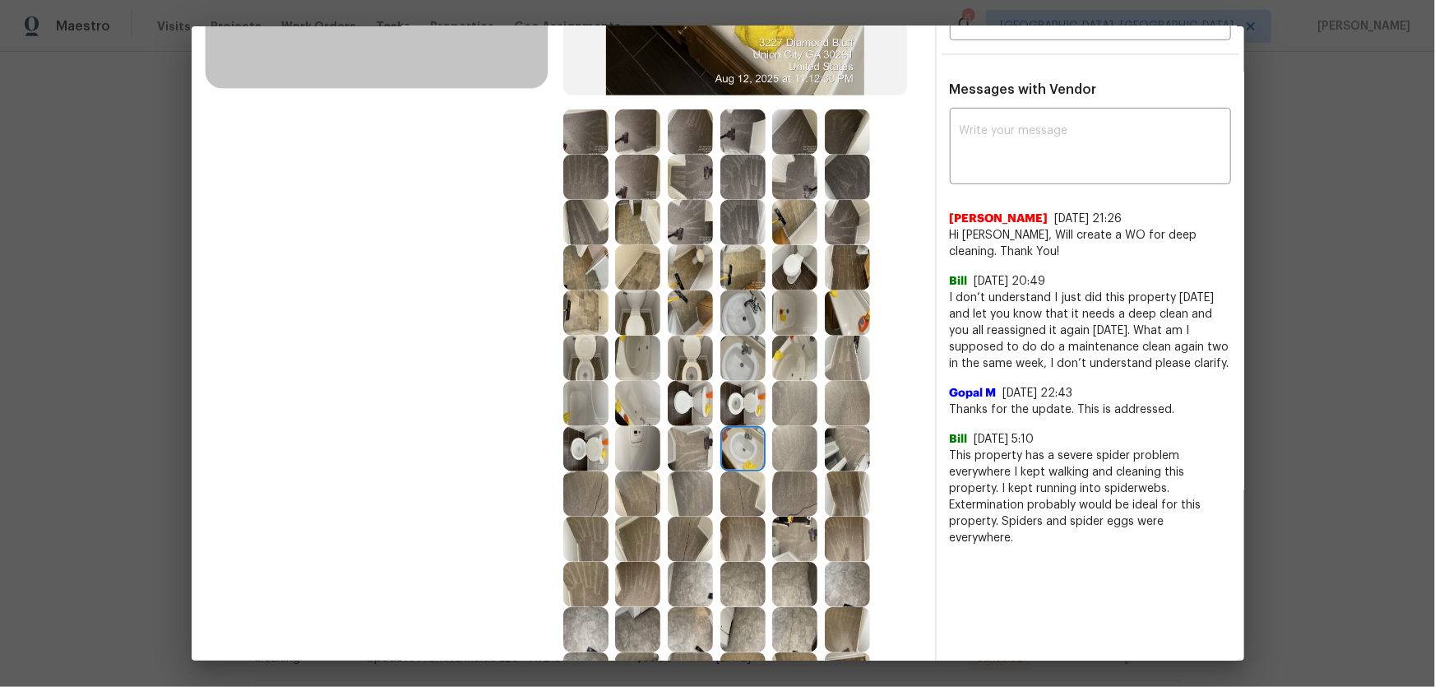
click at [750, 367] on img at bounding box center [742, 358] width 45 height 45
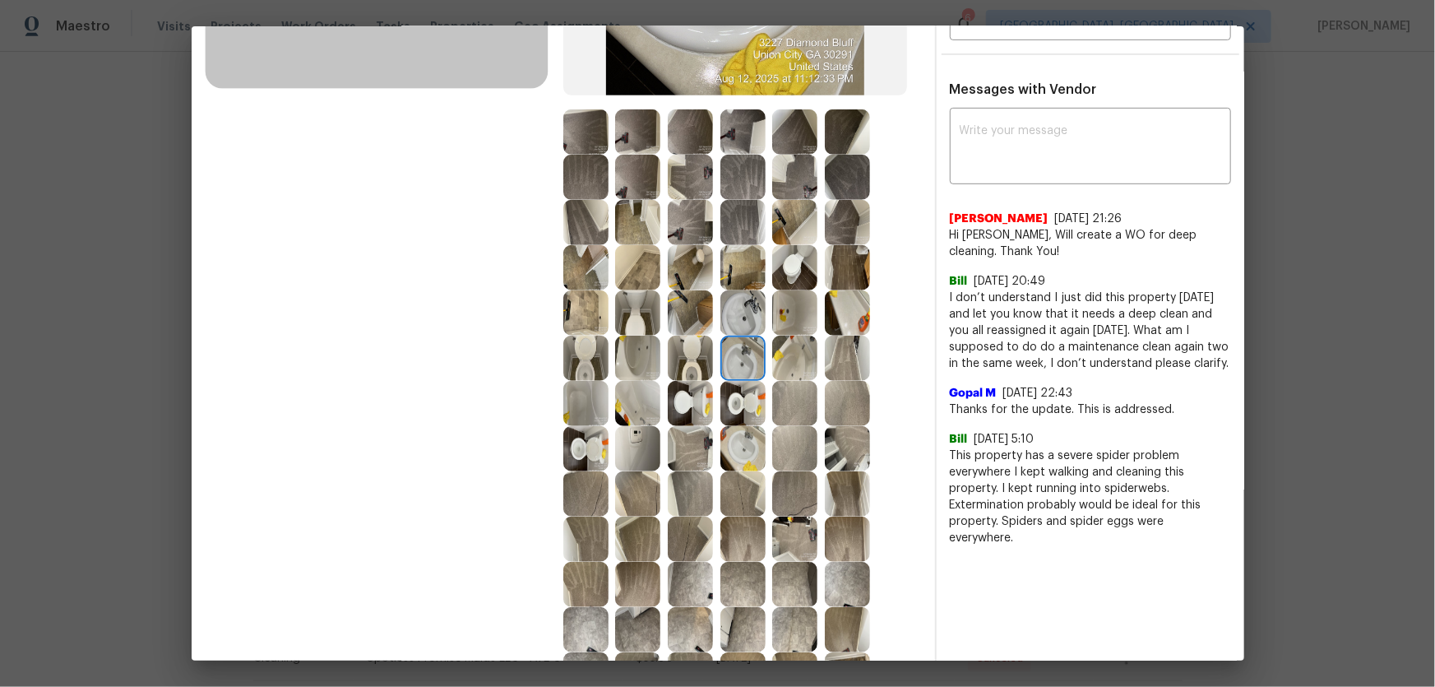
click at [750, 319] on img at bounding box center [742, 312] width 45 height 45
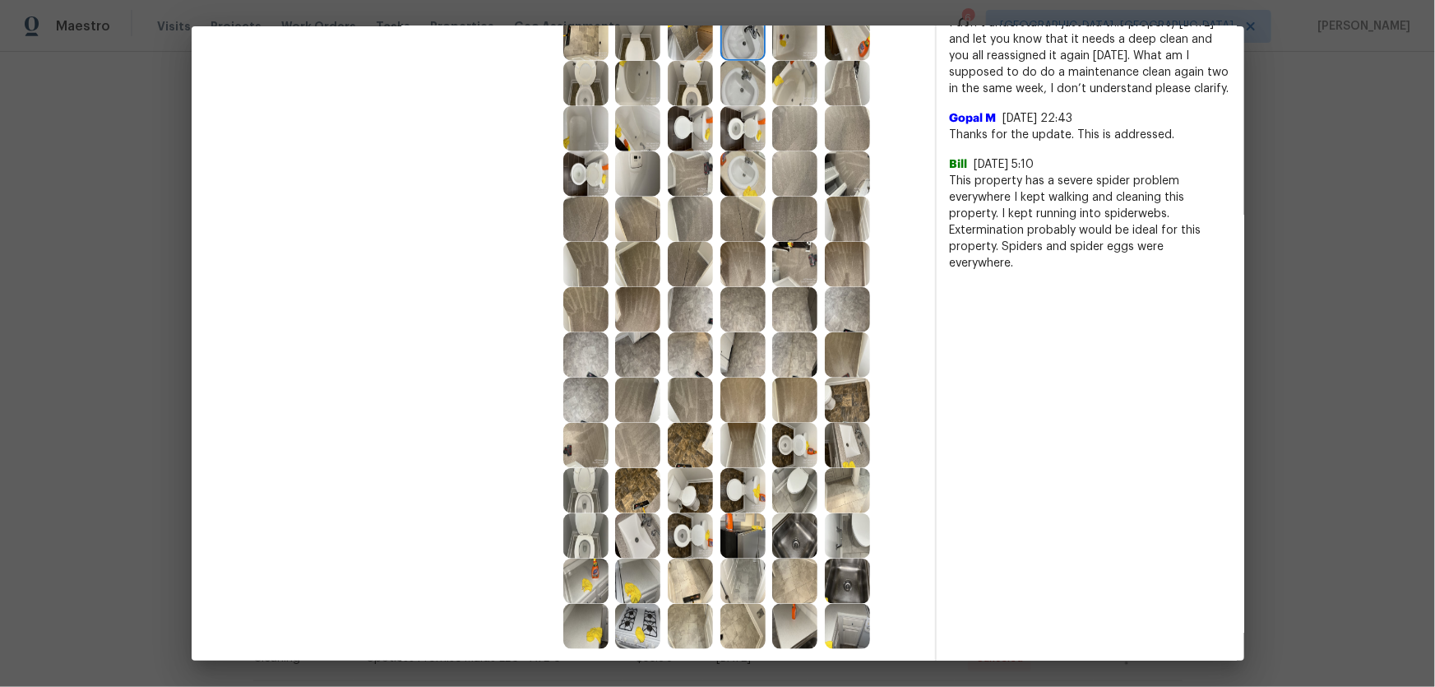
scroll to position [673, 0]
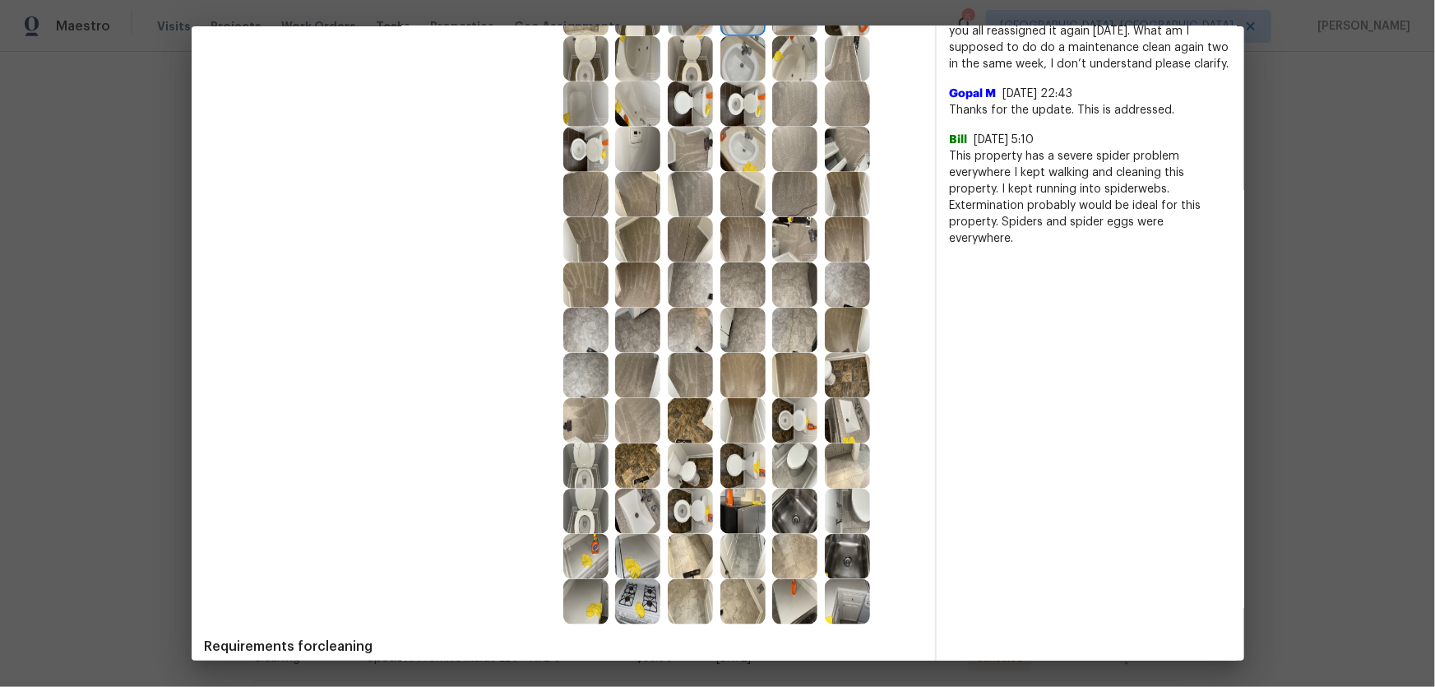
click at [635, 510] on img at bounding box center [637, 510] width 45 height 45
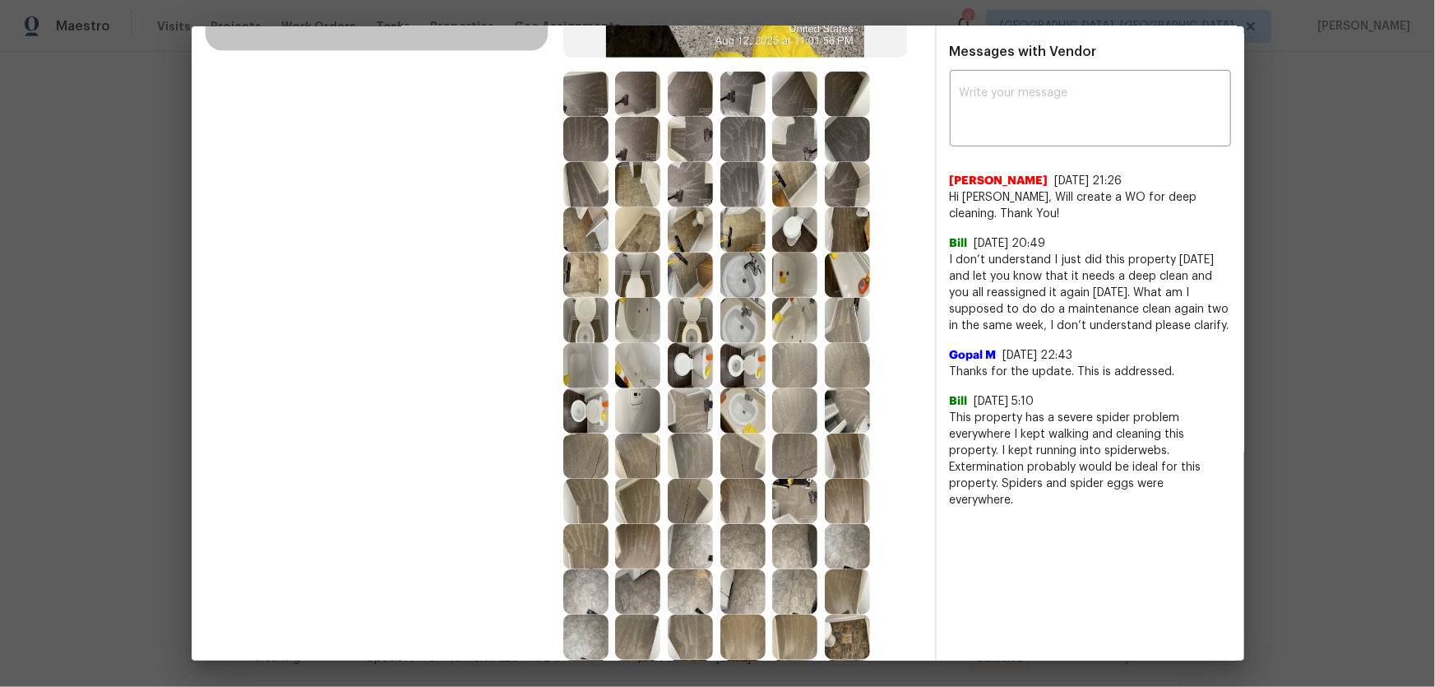
scroll to position [373, 0]
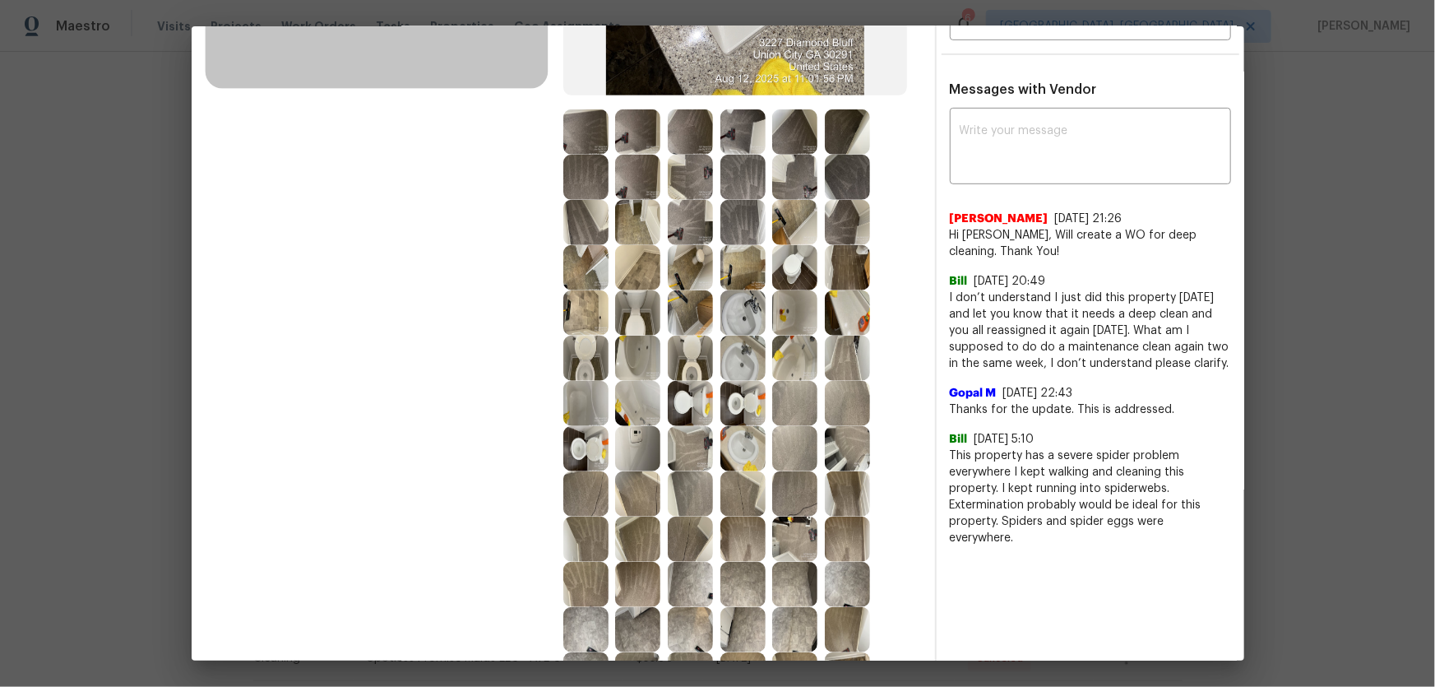
click at [794, 314] on img at bounding box center [794, 312] width 45 height 45
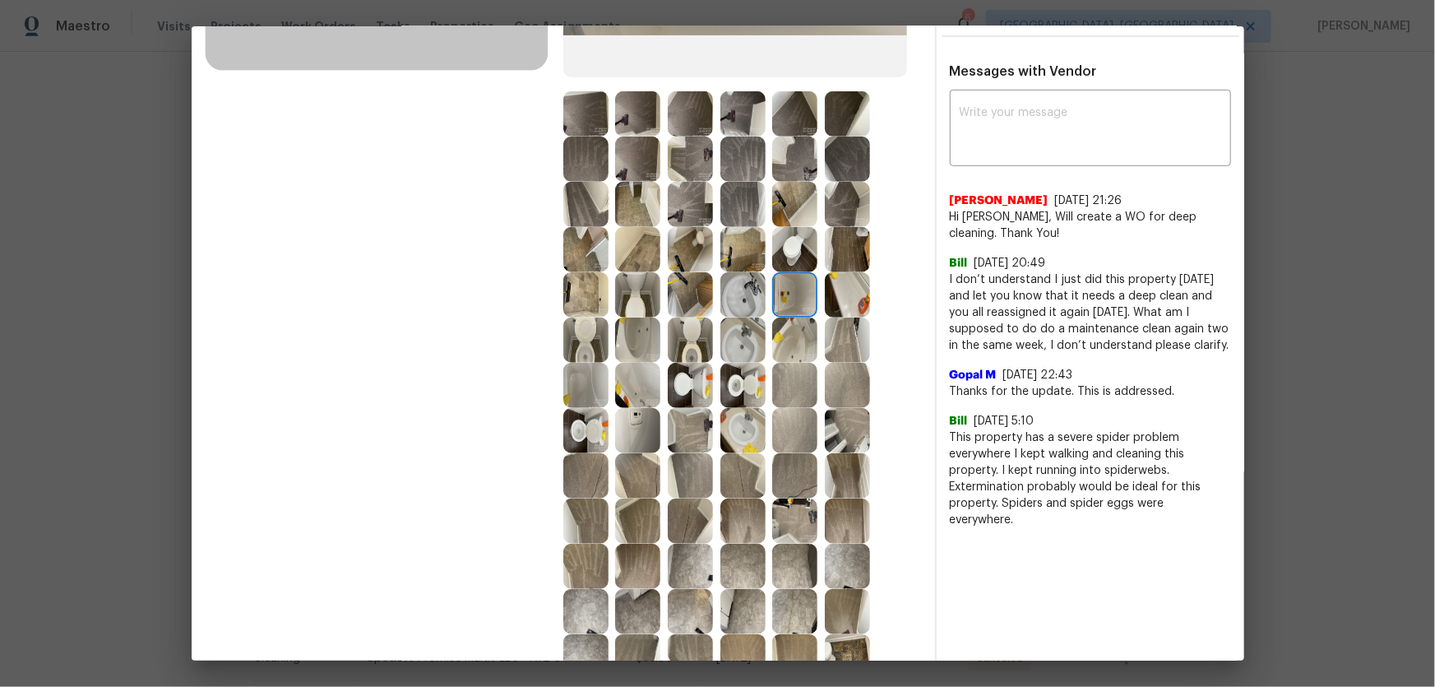
scroll to position [367, 0]
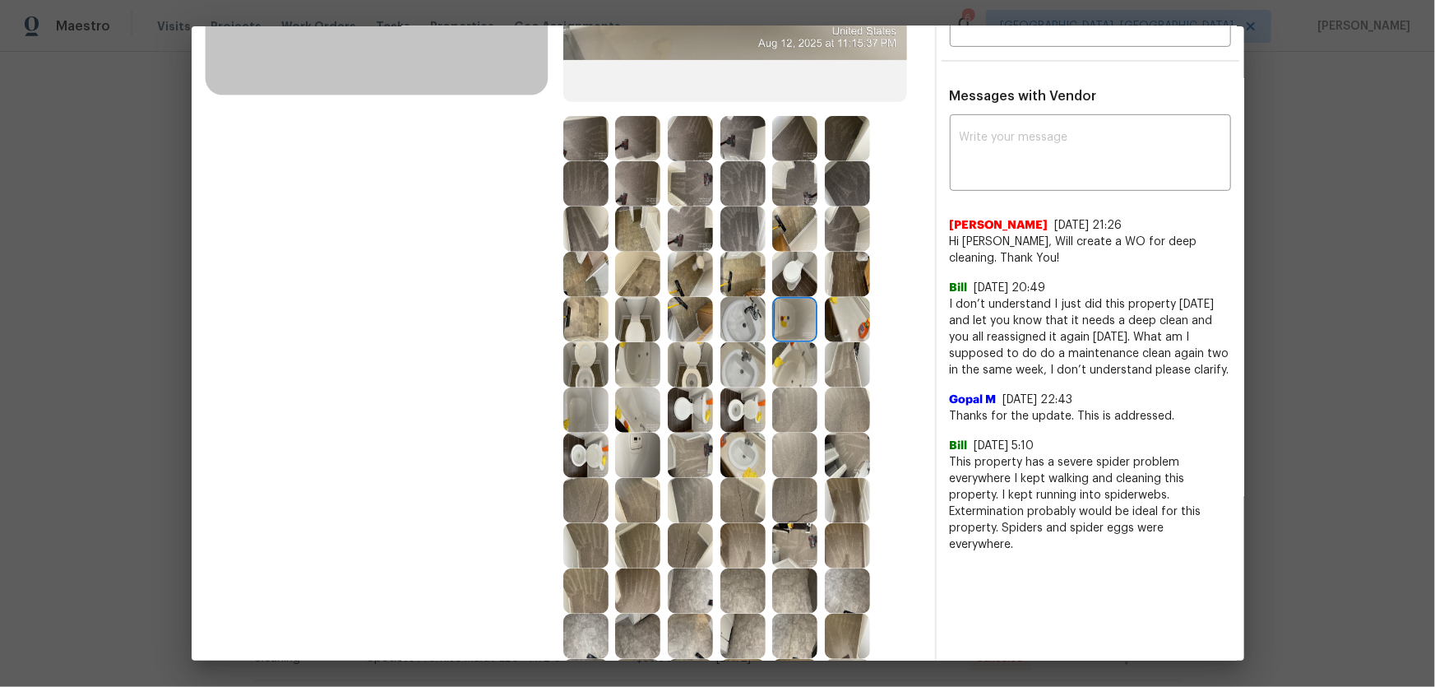
click at [802, 377] on img at bounding box center [794, 364] width 45 height 45
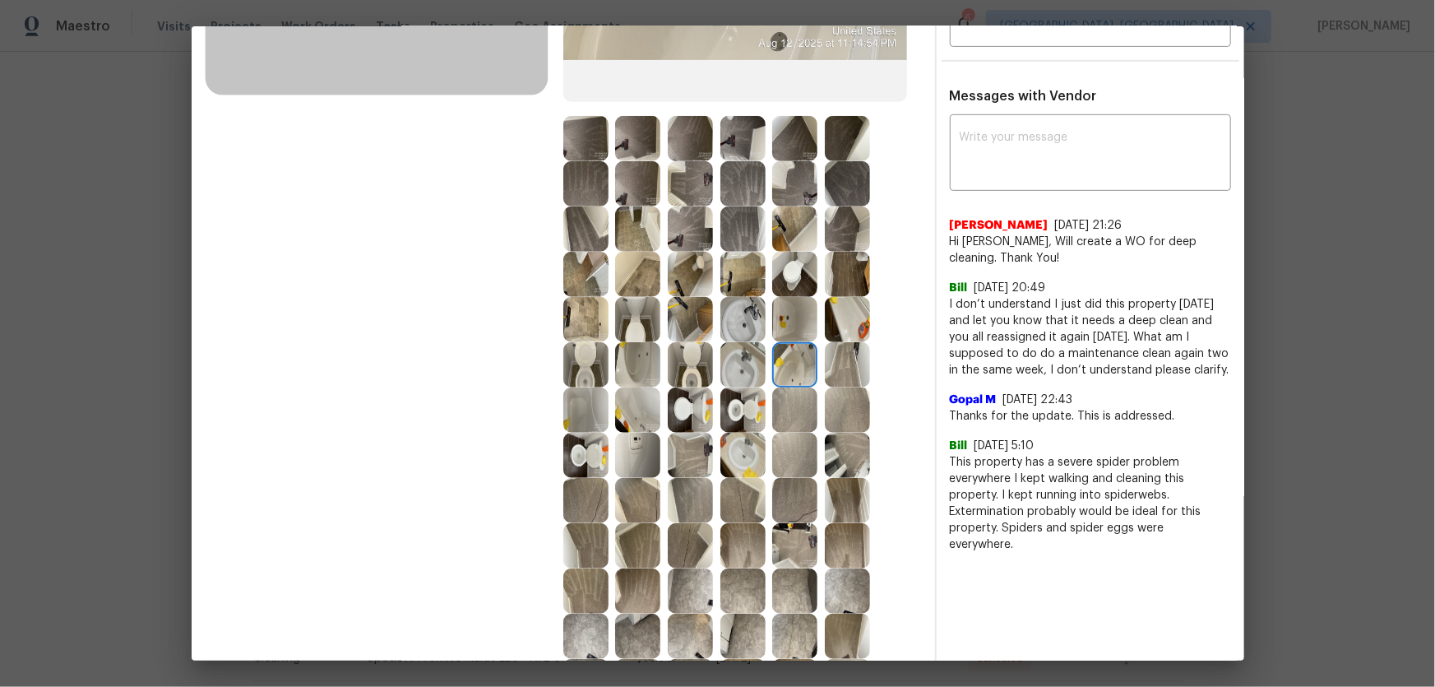
click at [579, 327] on img at bounding box center [585, 319] width 45 height 45
click at [636, 363] on img at bounding box center [637, 364] width 45 height 45
click at [627, 414] on img at bounding box center [637, 409] width 45 height 45
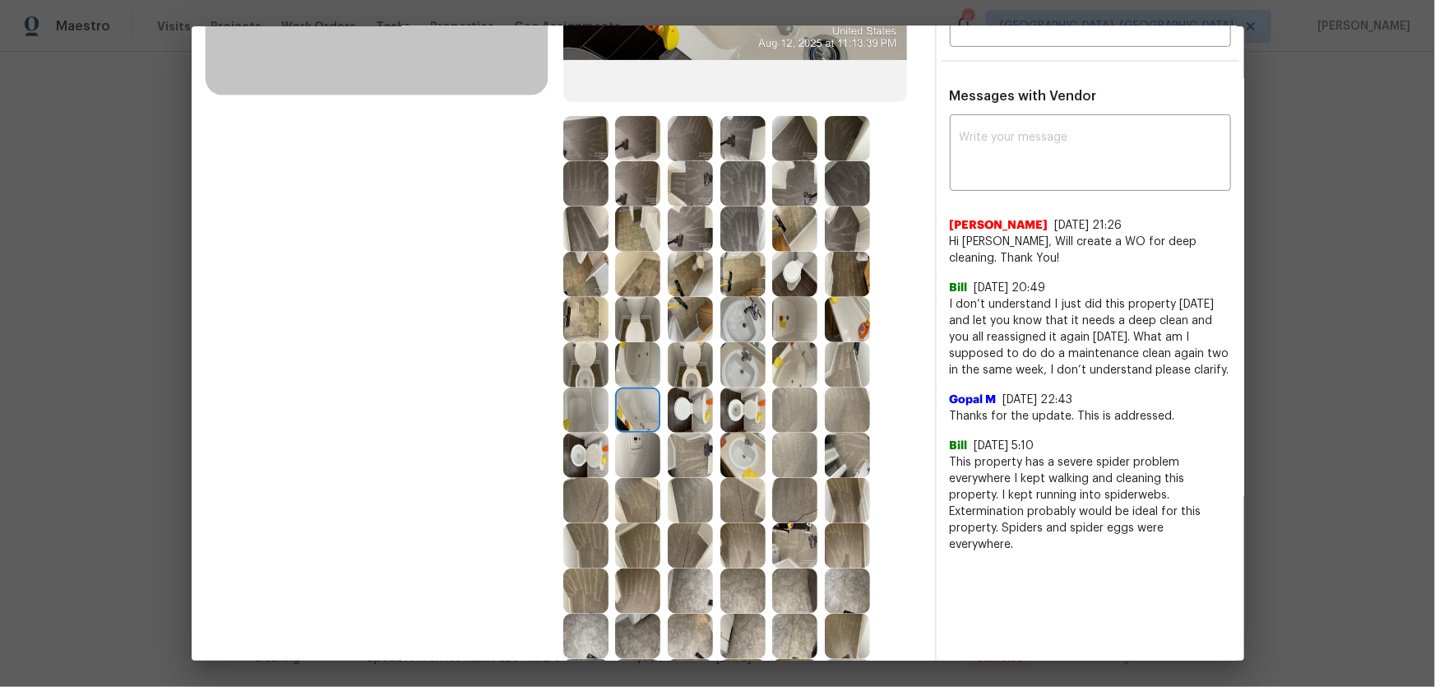
click at [573, 410] on img at bounding box center [585, 409] width 45 height 45
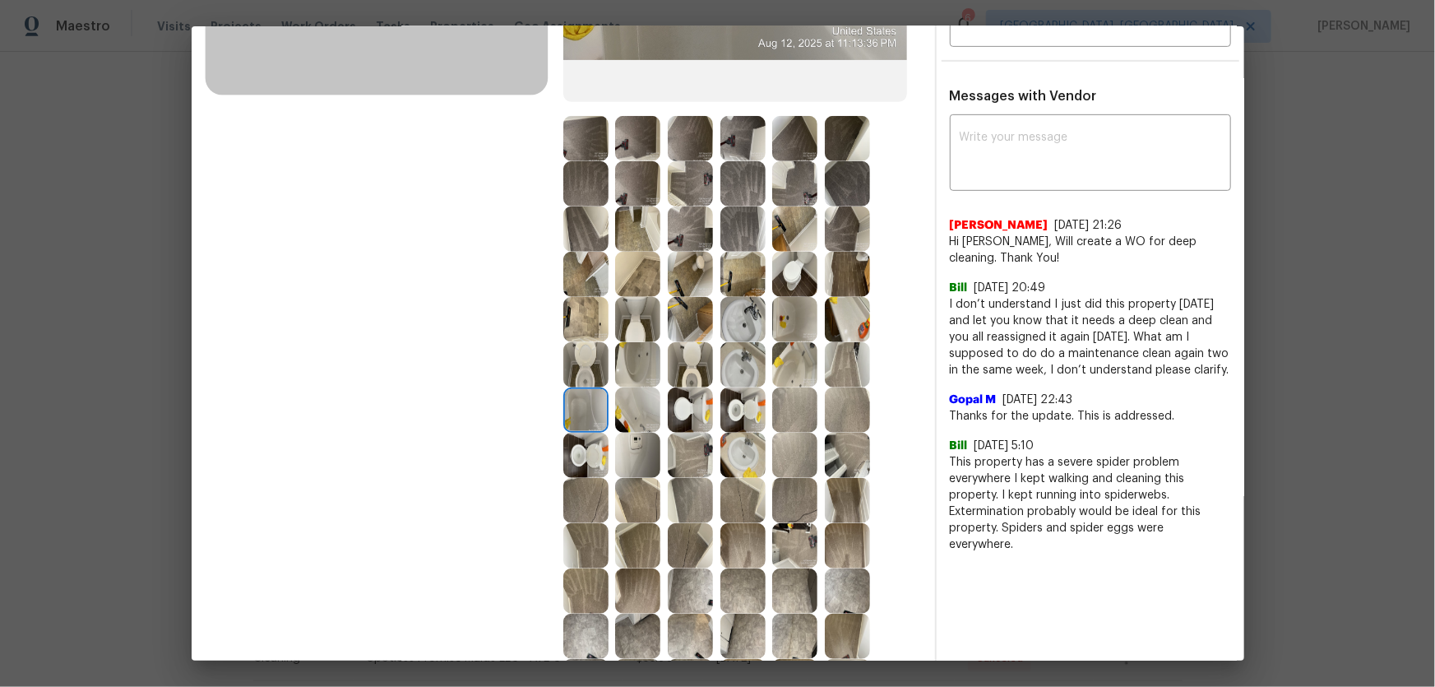
click at [634, 452] on img at bounding box center [637, 455] width 45 height 45
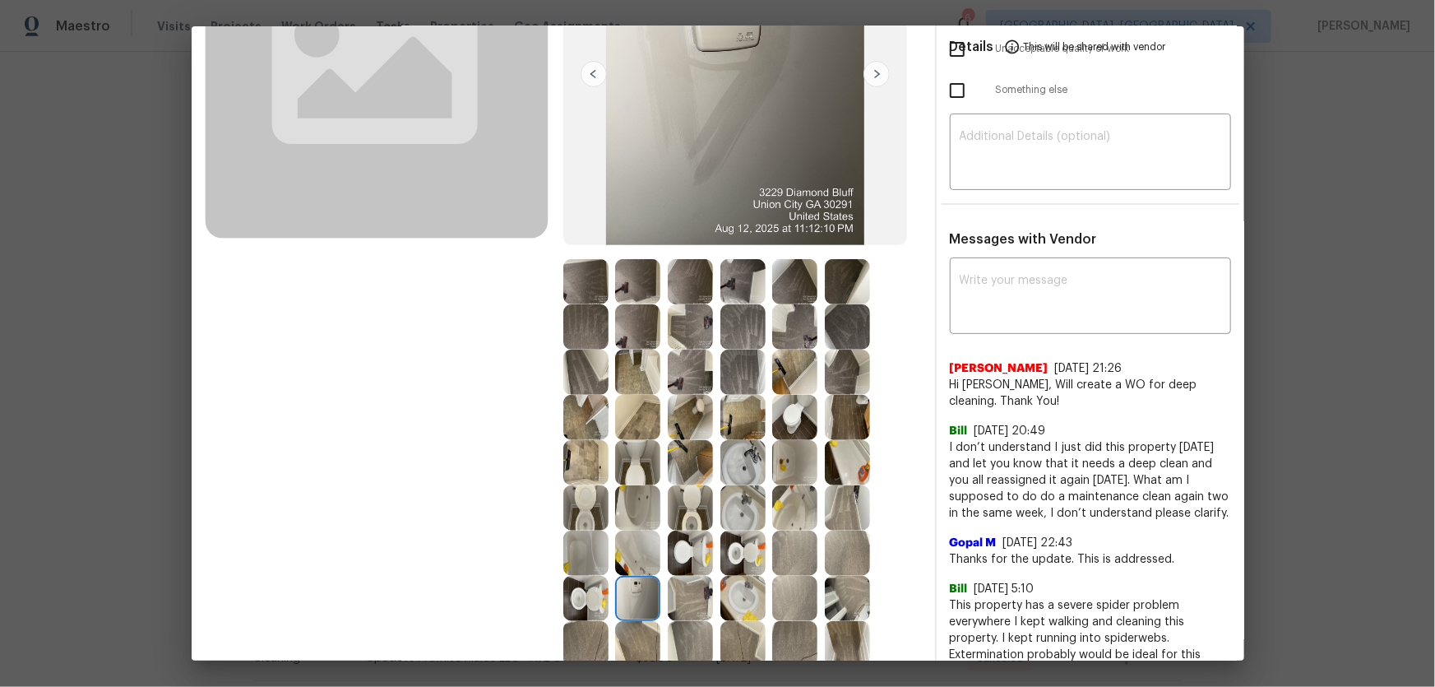
scroll to position [299, 0]
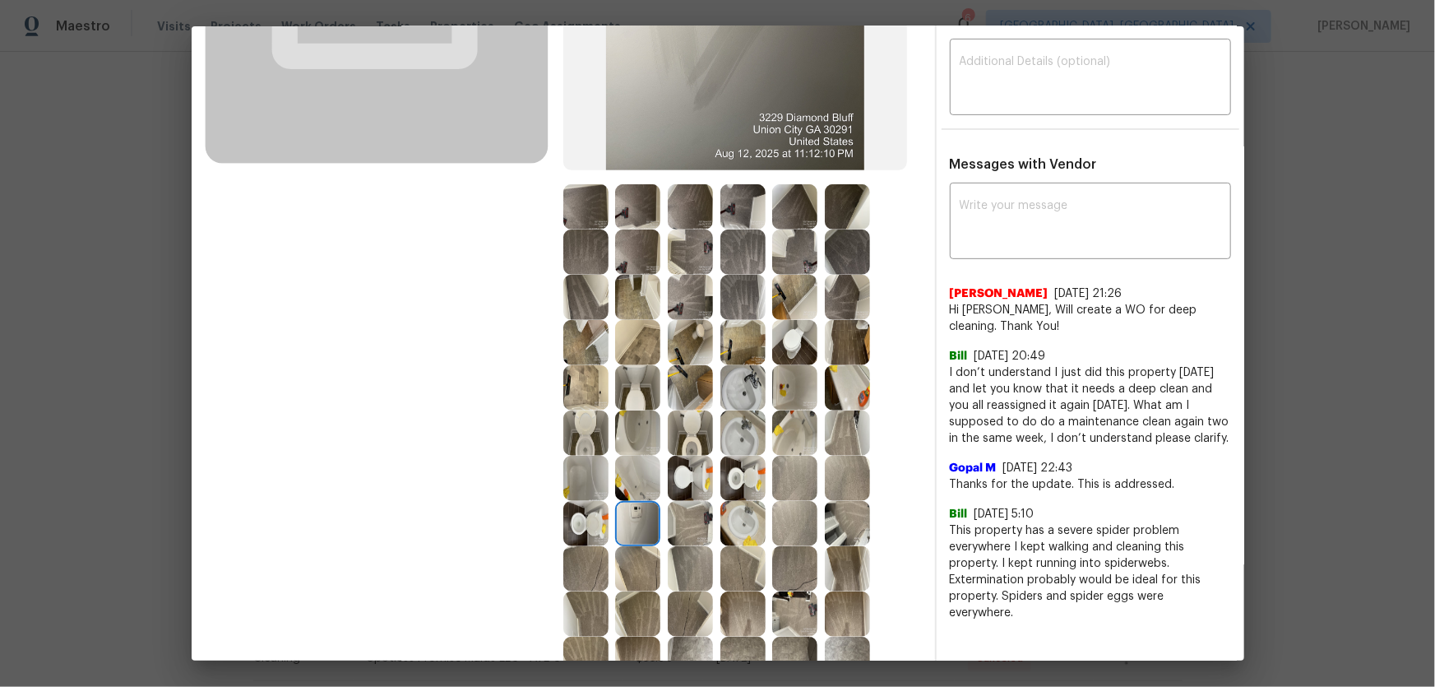
click at [792, 485] on img at bounding box center [794, 478] width 45 height 45
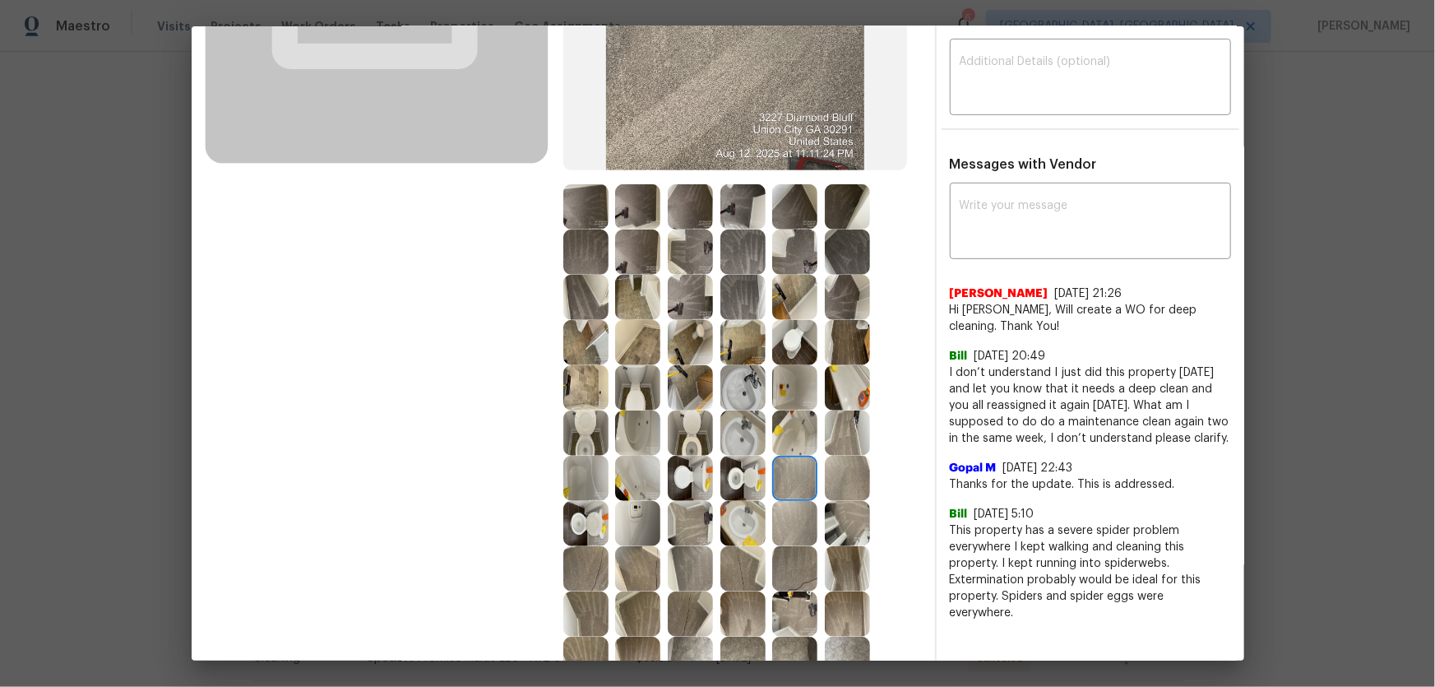
click at [854, 485] on img at bounding box center [847, 478] width 45 height 45
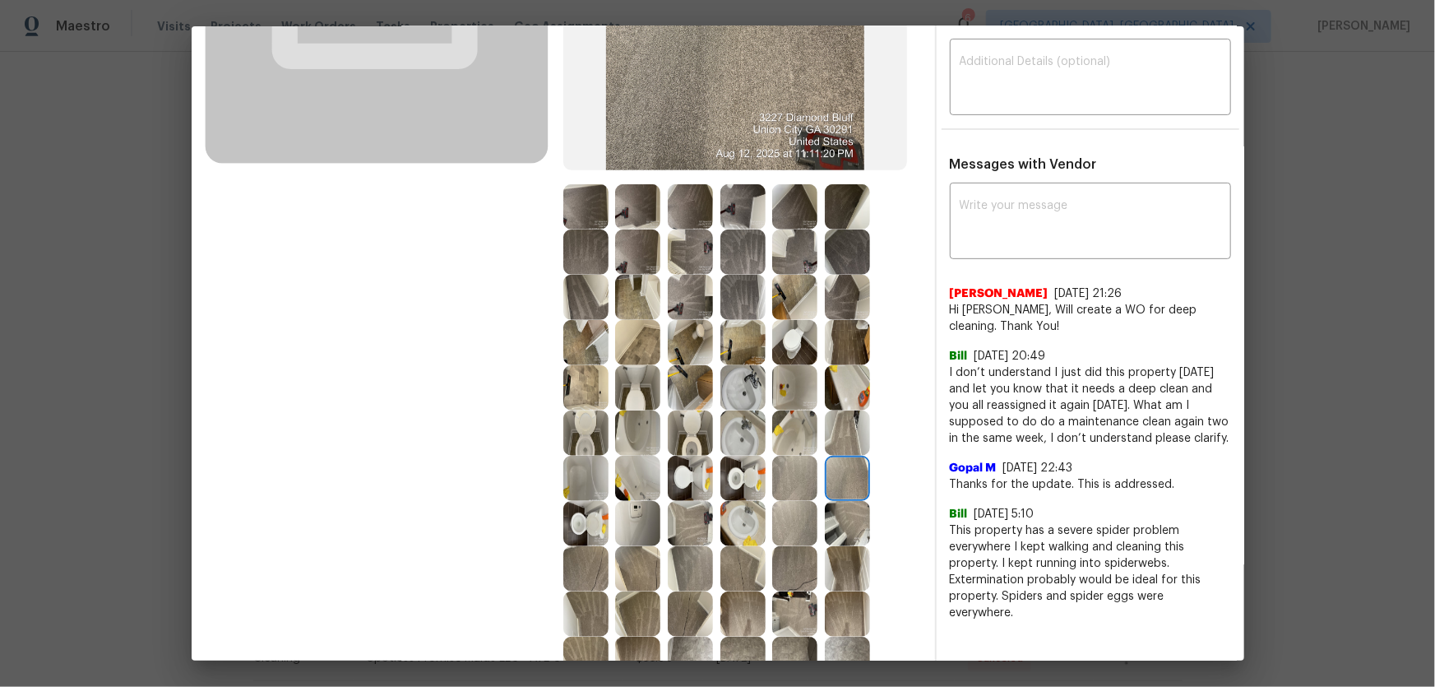
click at [796, 518] on img at bounding box center [794, 523] width 45 height 45
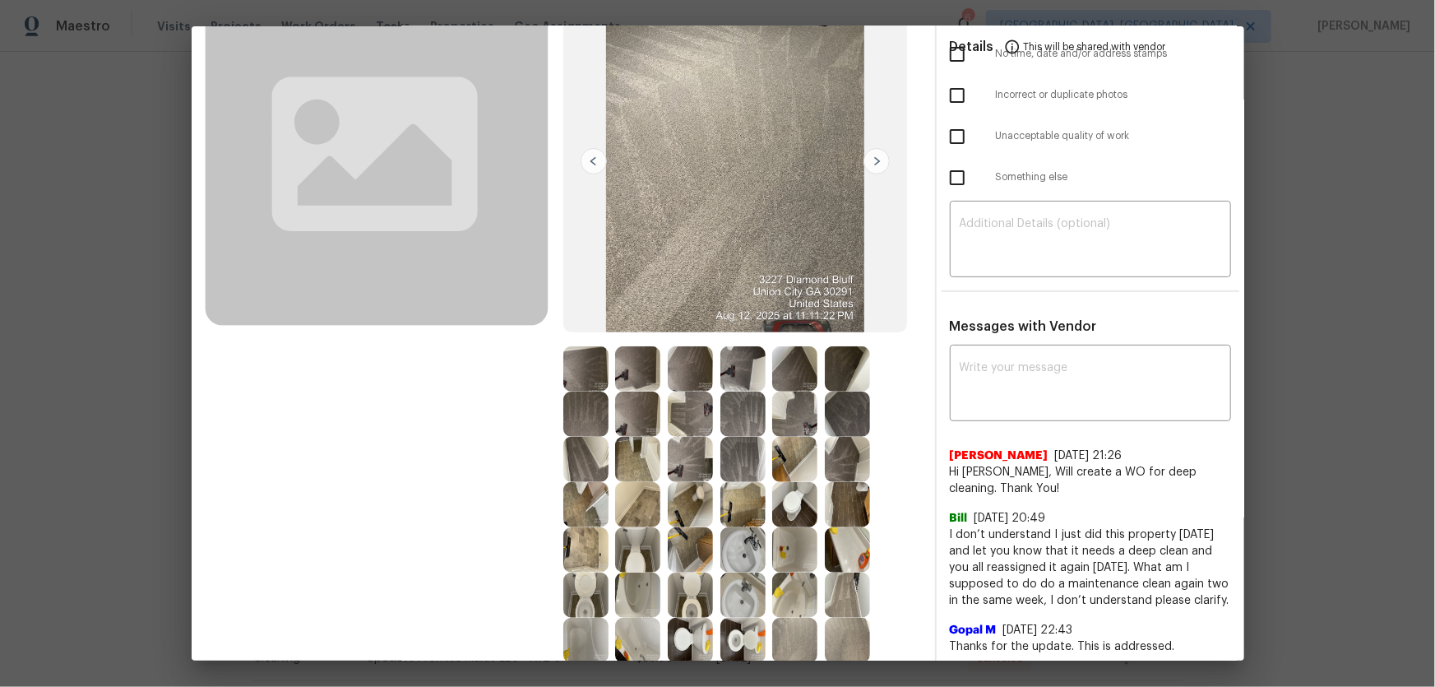
scroll to position [149, 0]
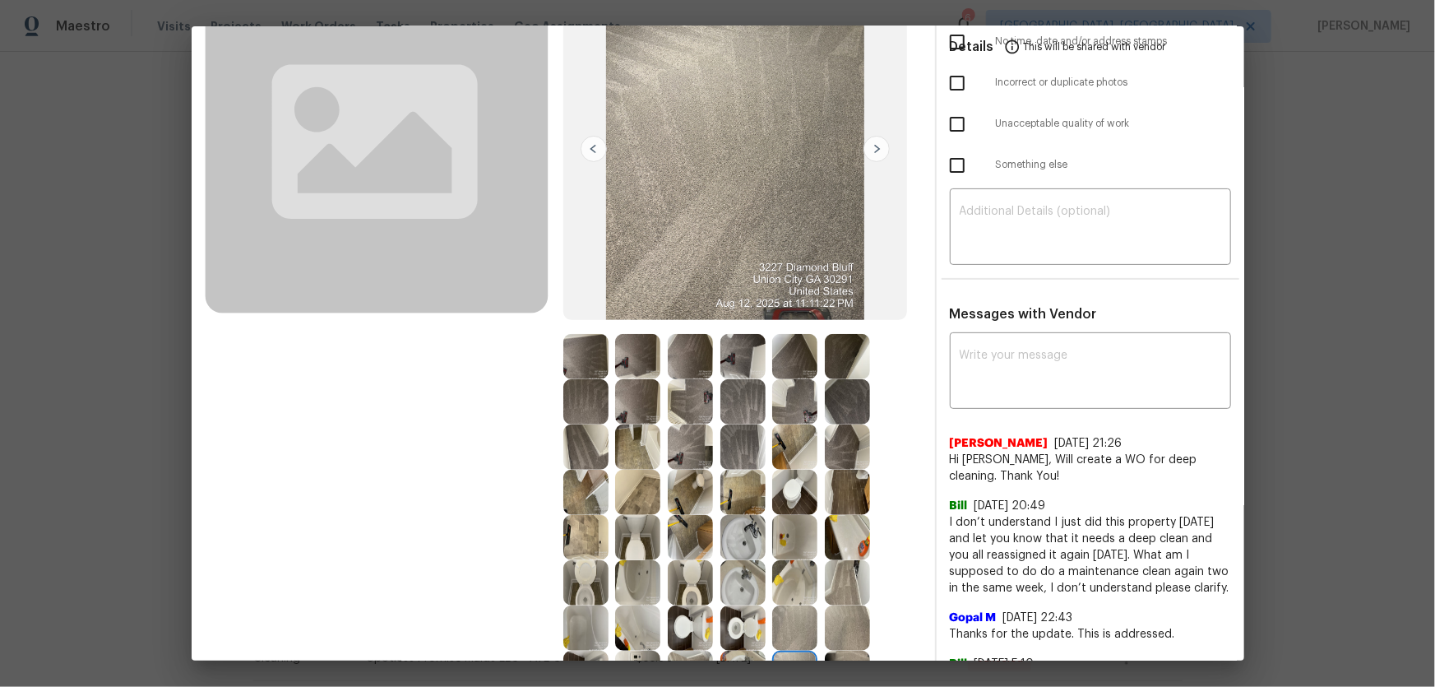
click at [787, 401] on img at bounding box center [794, 401] width 45 height 45
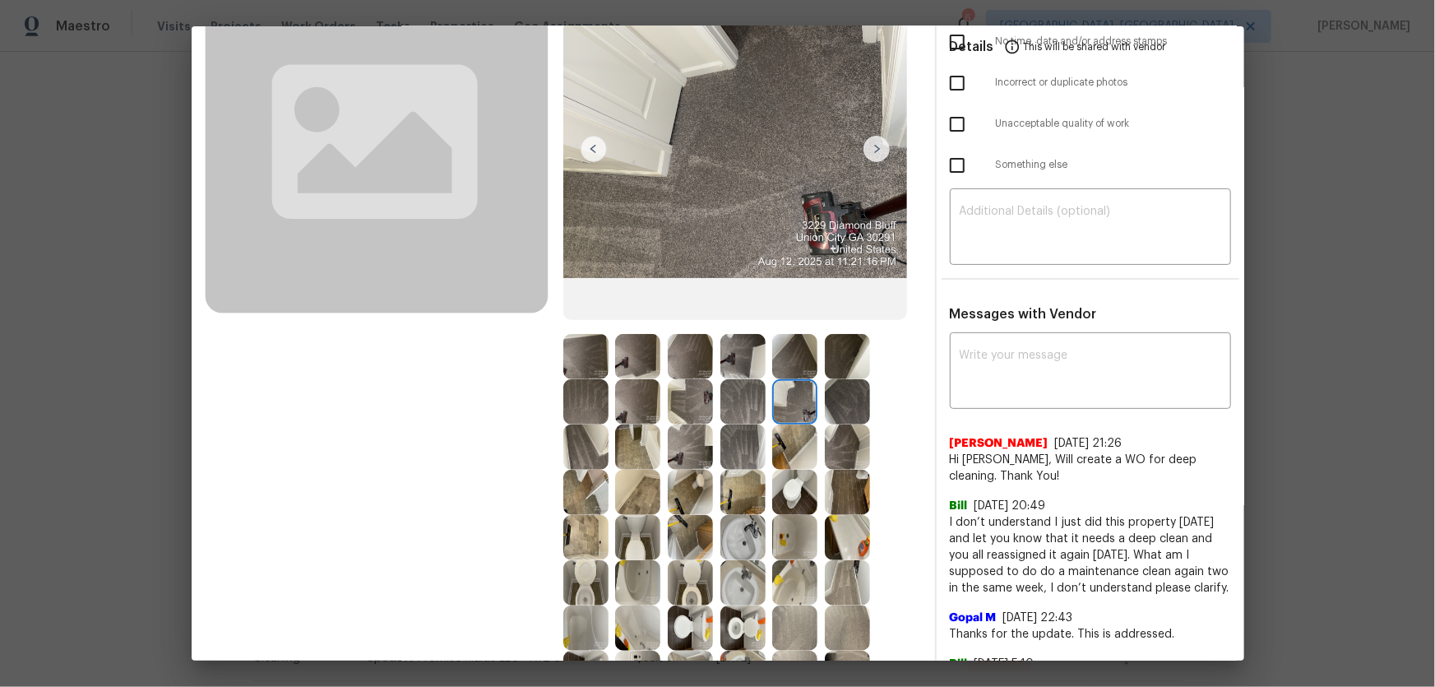
click at [790, 442] on img at bounding box center [794, 446] width 45 height 45
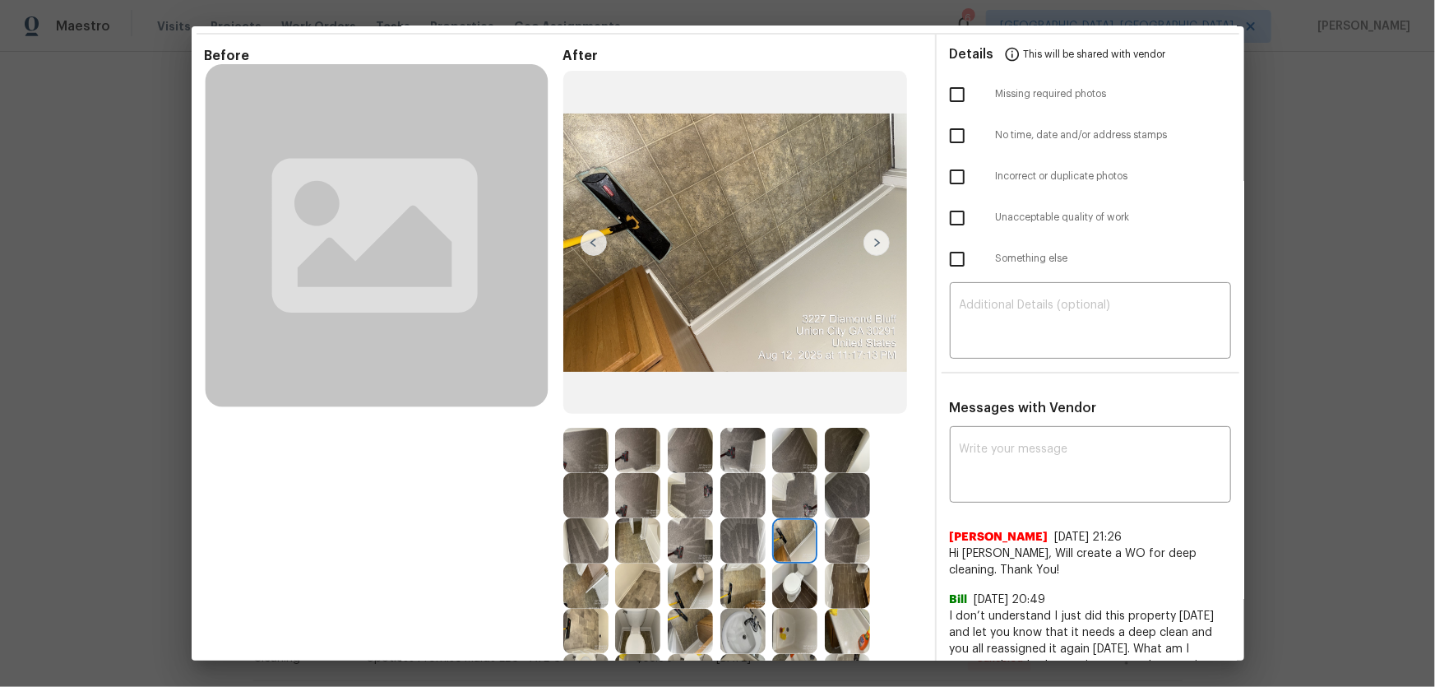
scroll to position [0, 0]
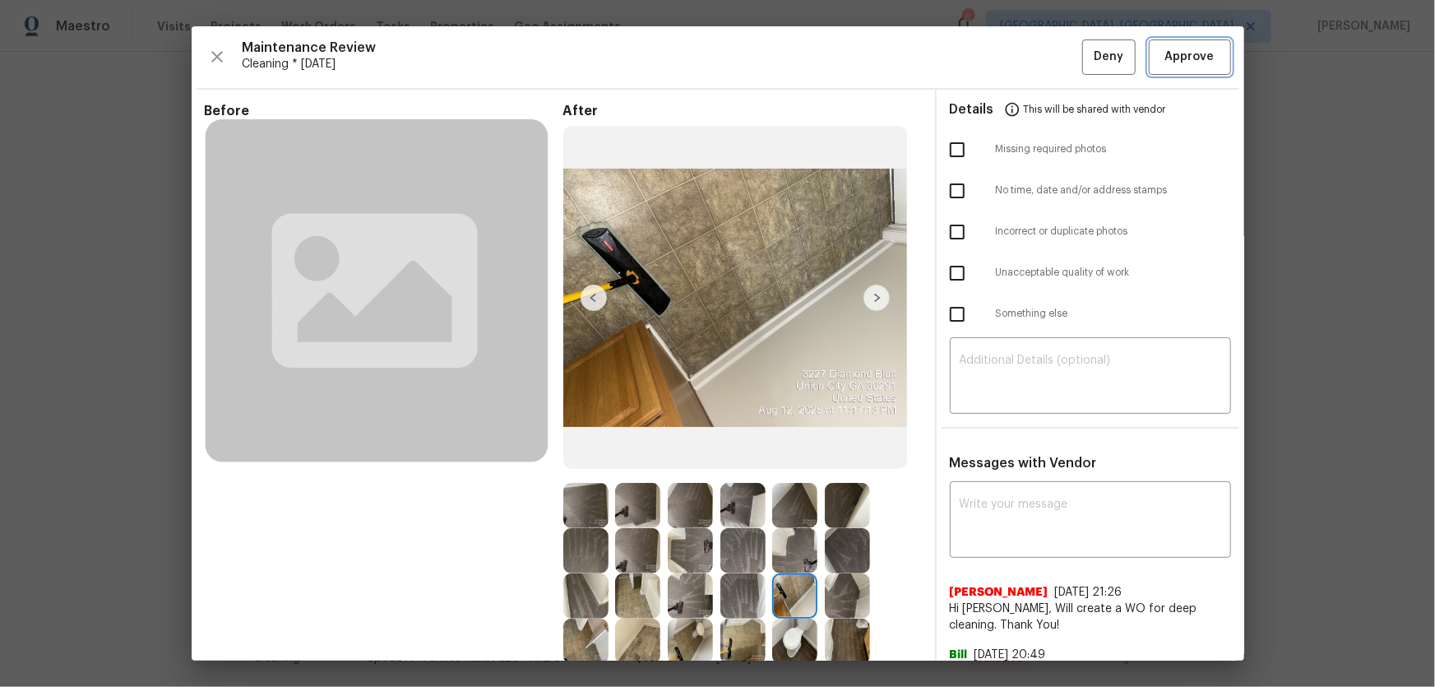
click at [1165, 65] on span "Approve" at bounding box center [1189, 57] width 49 height 21
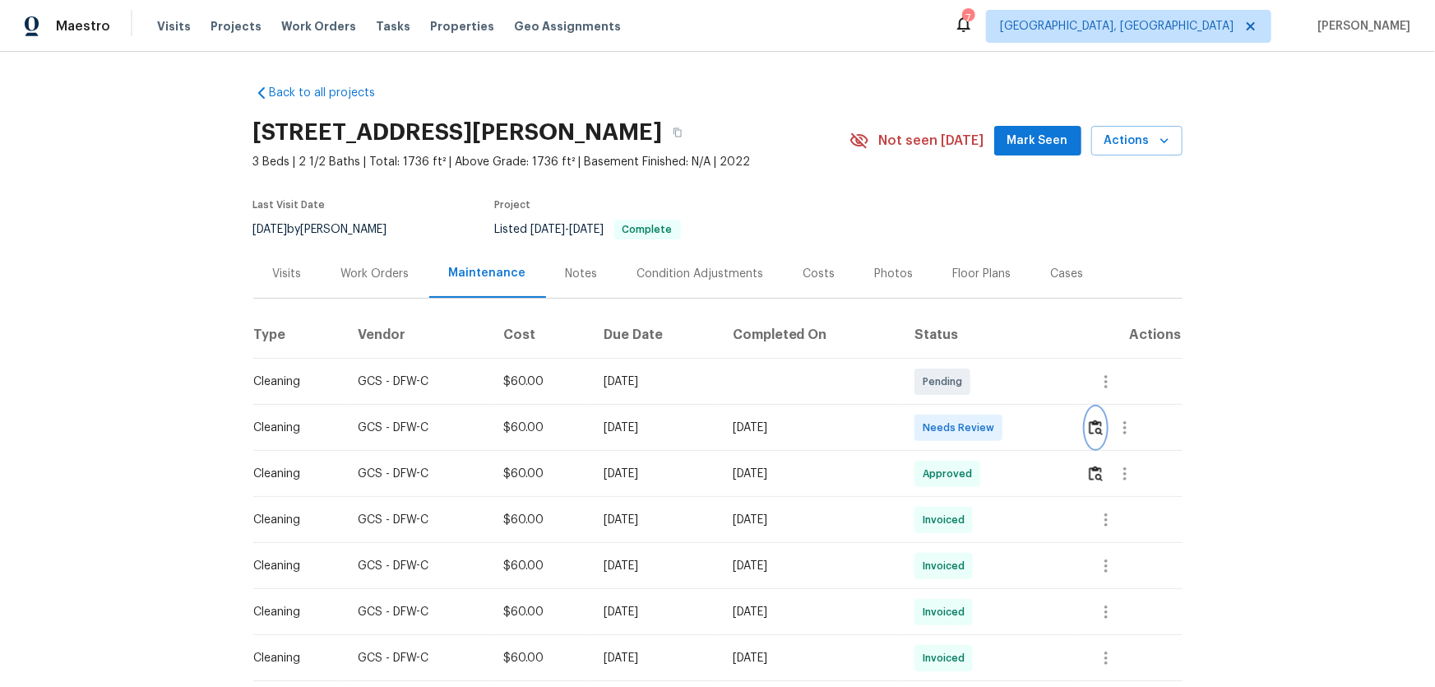
click at [1097, 428] on img "button" at bounding box center [1096, 427] width 14 height 16
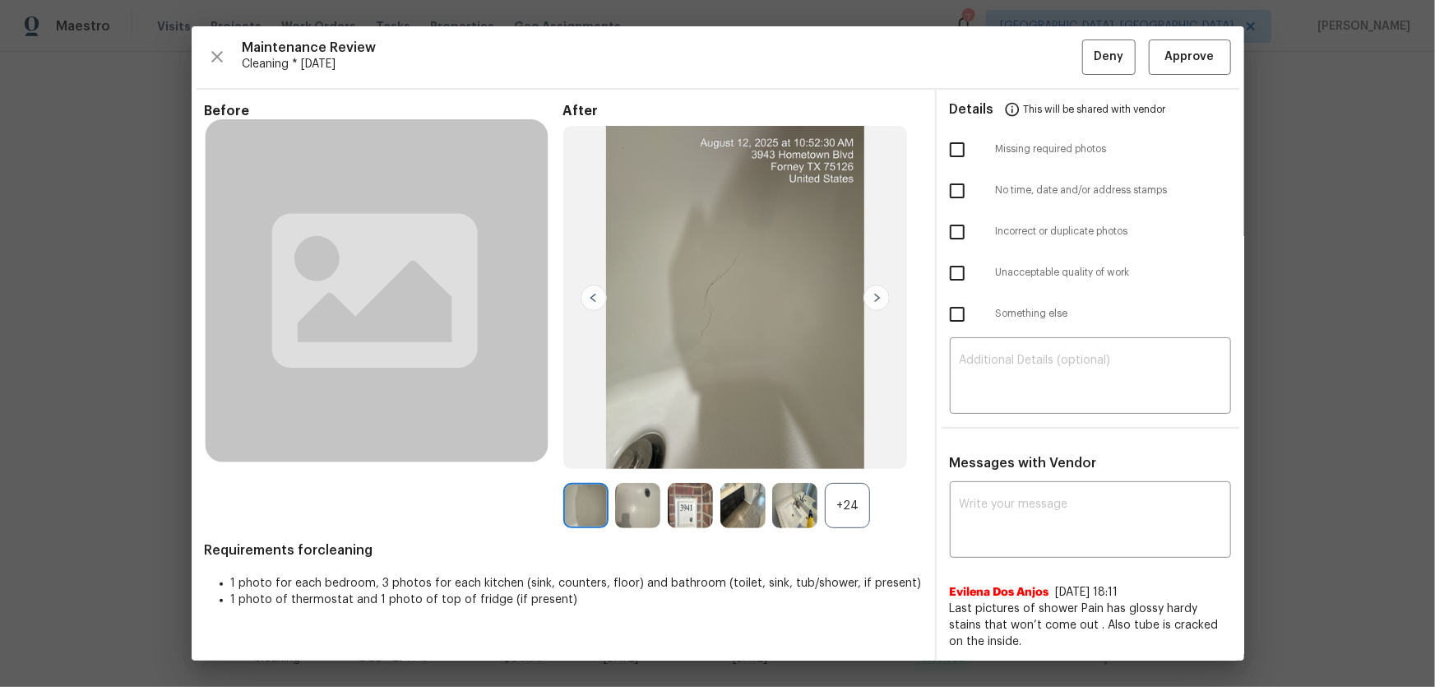
scroll to position [149, 0]
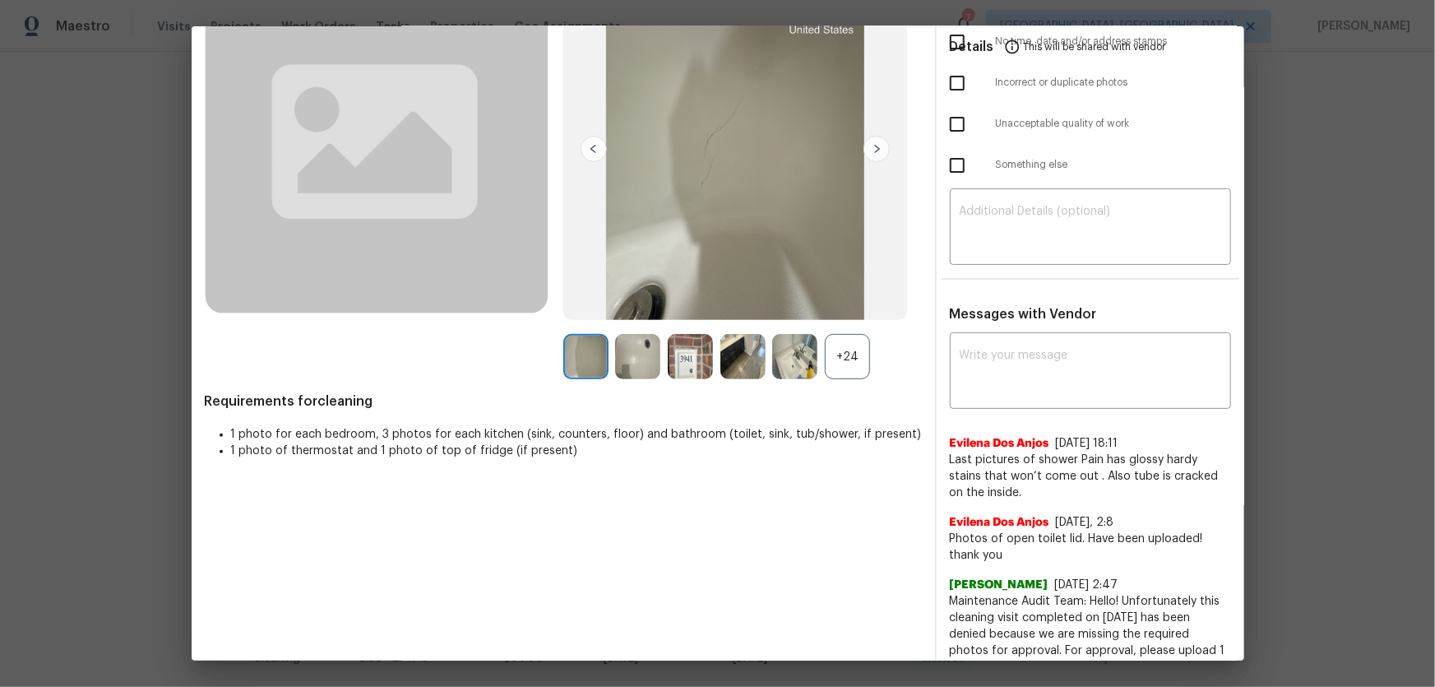
click at [832, 363] on div "+24" at bounding box center [847, 356] width 45 height 45
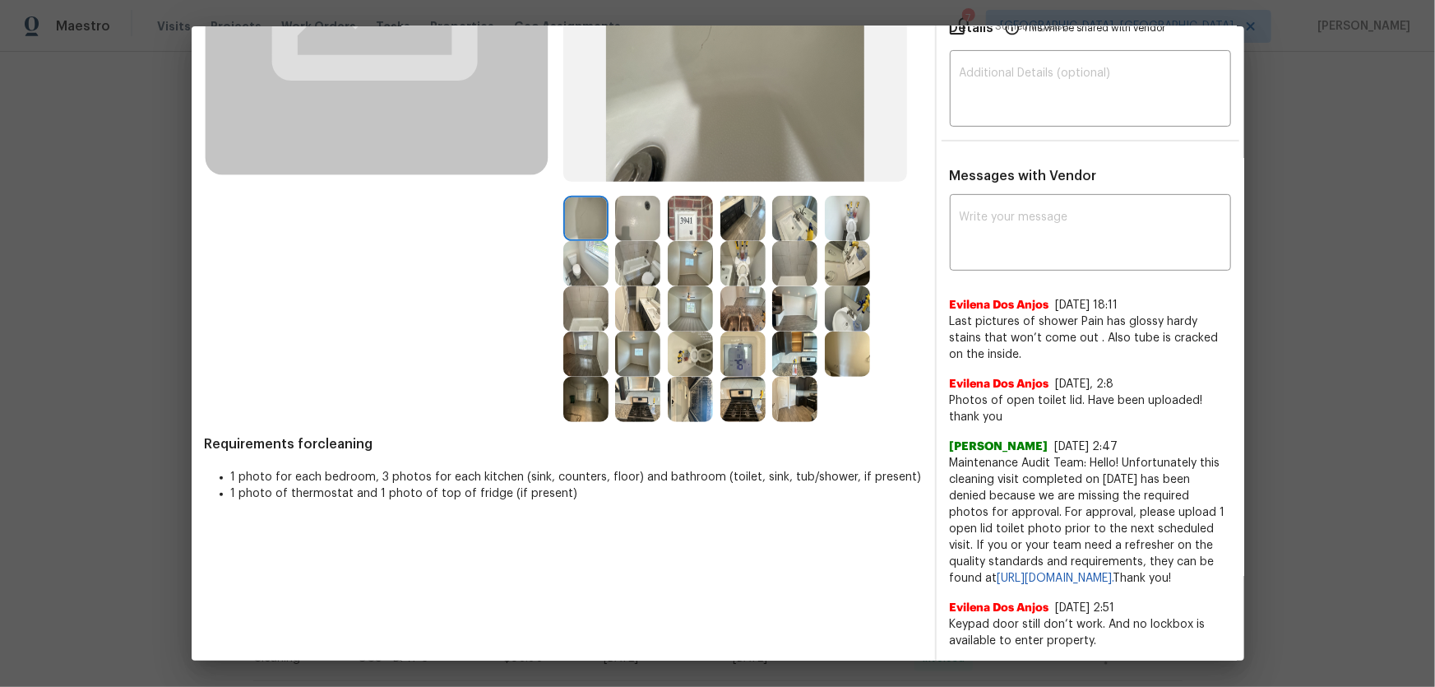
scroll to position [299, 0]
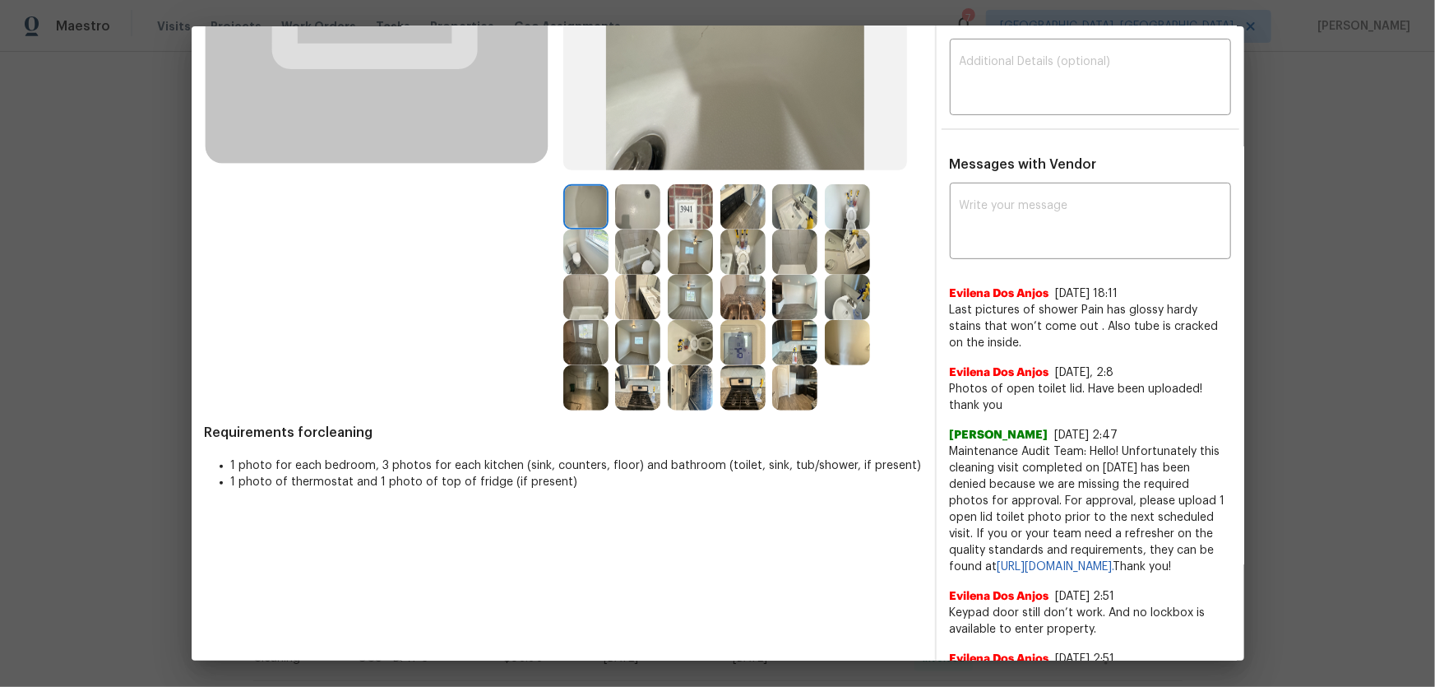
click at [668, 342] on img at bounding box center [690, 342] width 45 height 45
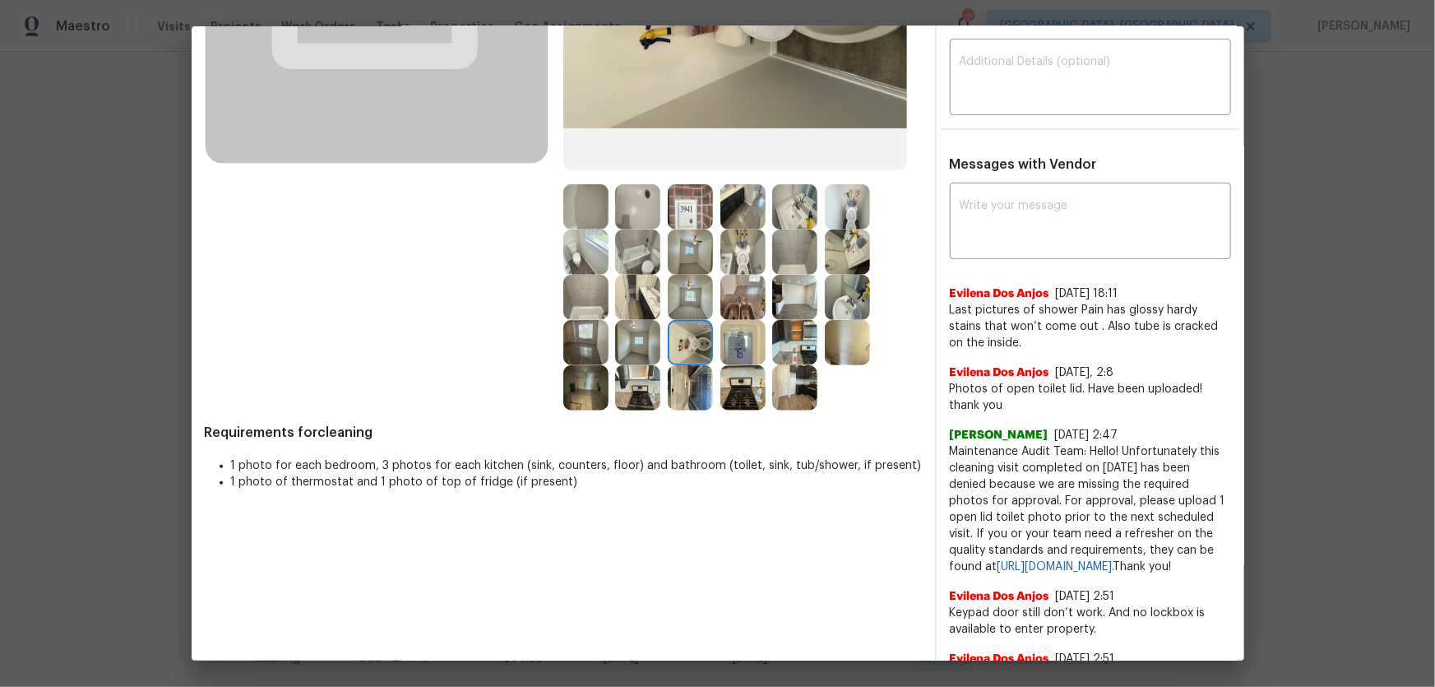
click at [730, 253] on img at bounding box center [742, 251] width 45 height 45
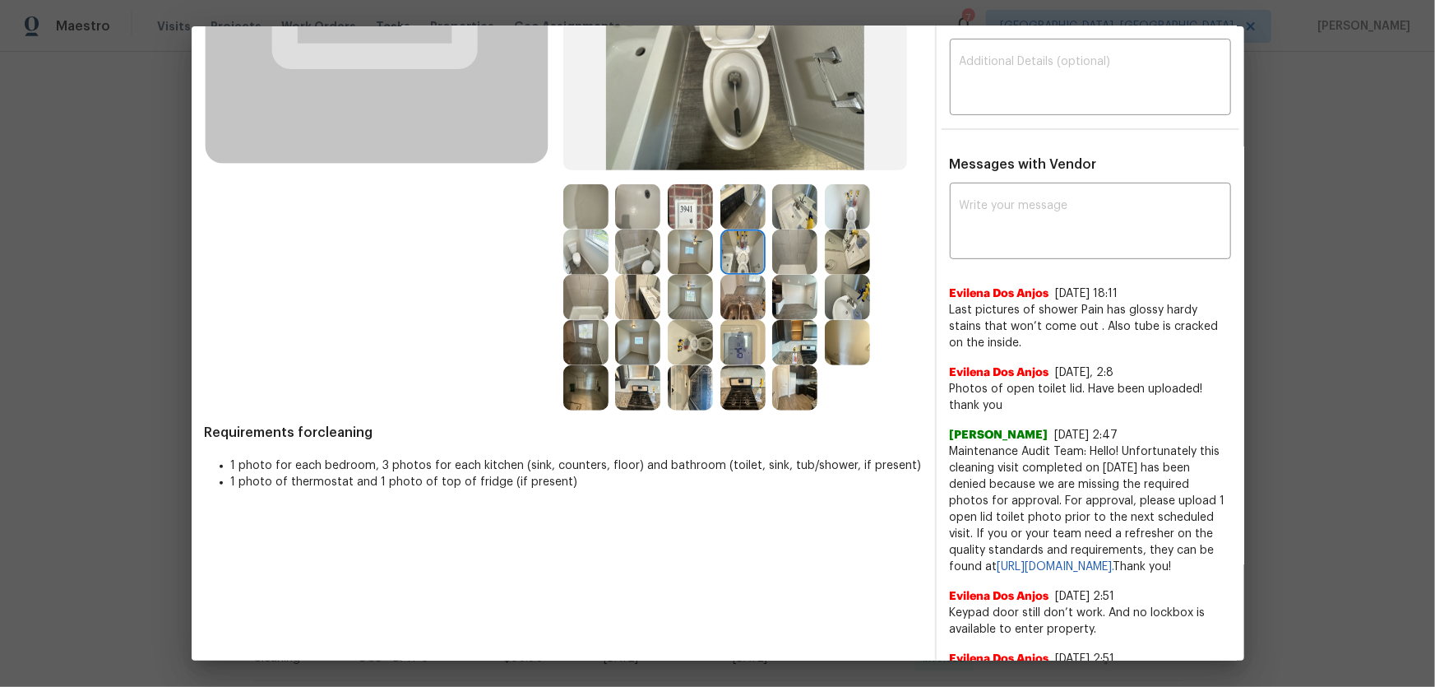
click at [853, 203] on img at bounding box center [847, 206] width 45 height 45
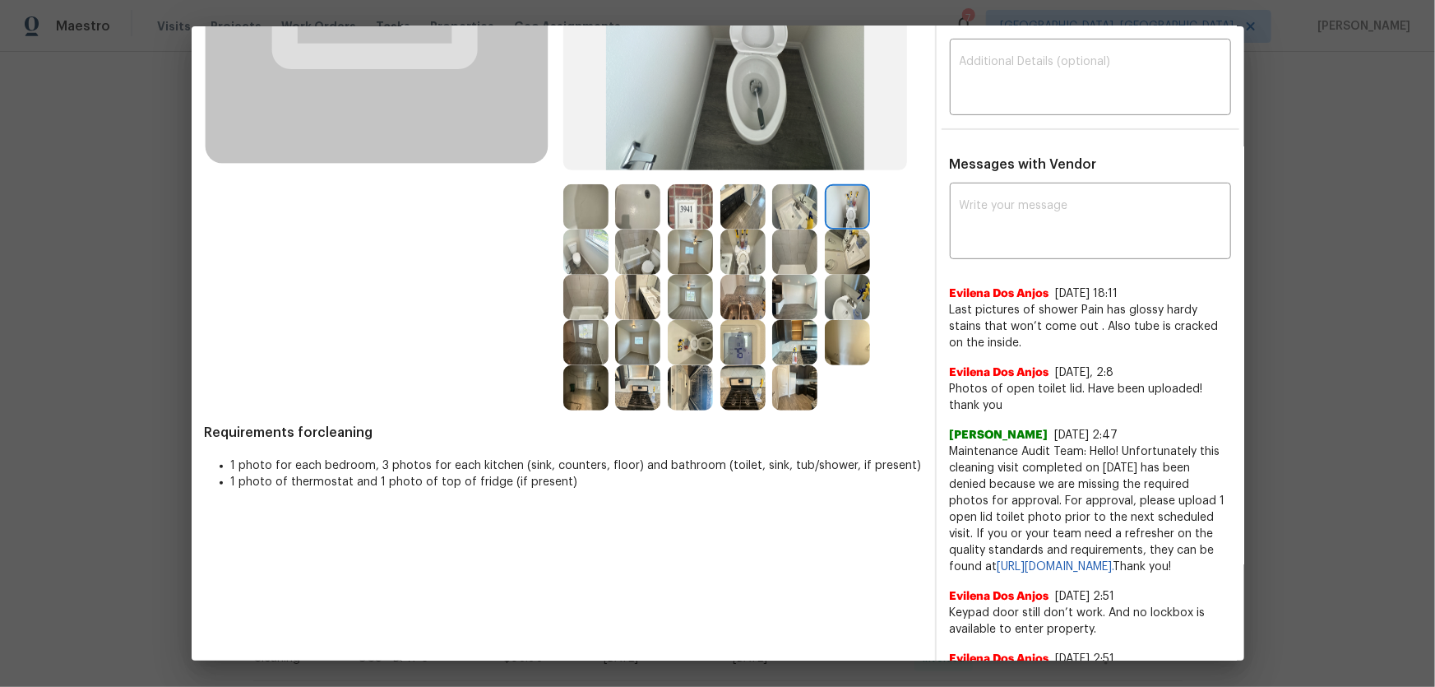
click at [846, 240] on img at bounding box center [847, 251] width 45 height 45
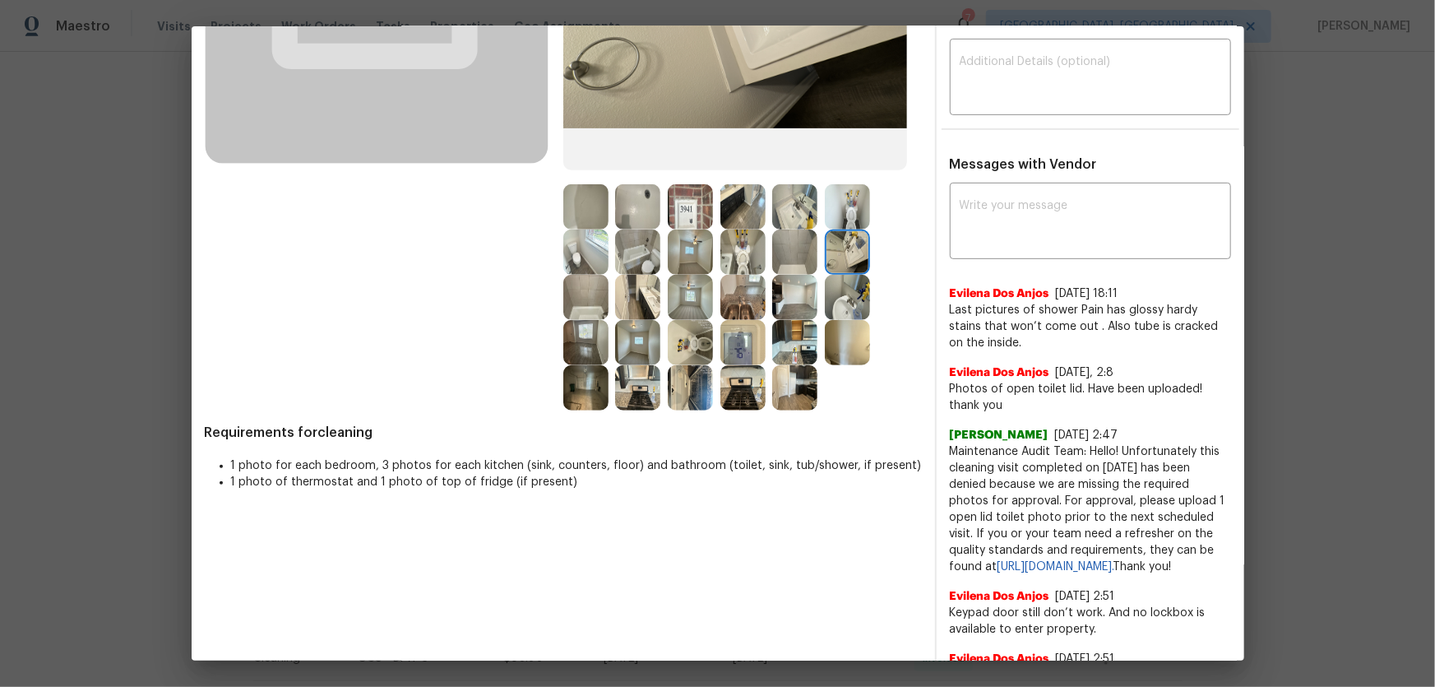
click at [789, 207] on img at bounding box center [794, 206] width 45 height 45
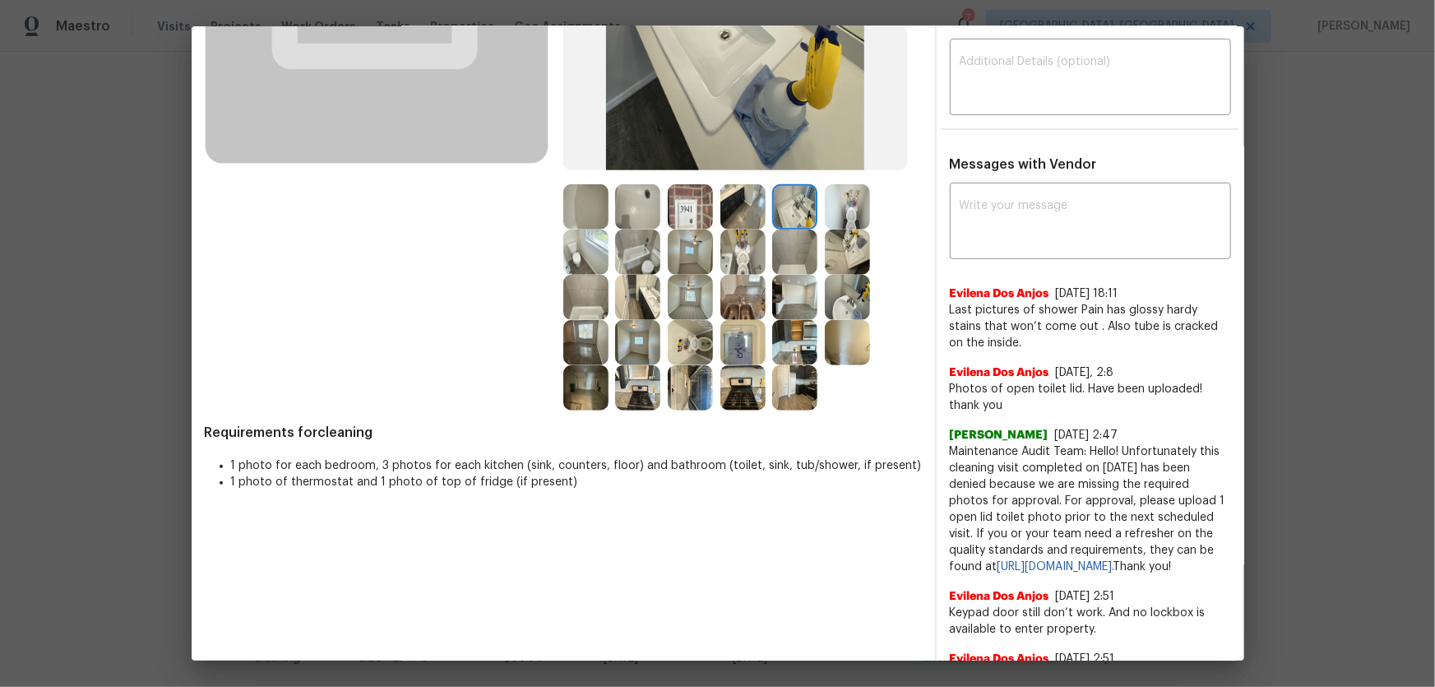
click at [641, 303] on img at bounding box center [637, 297] width 45 height 45
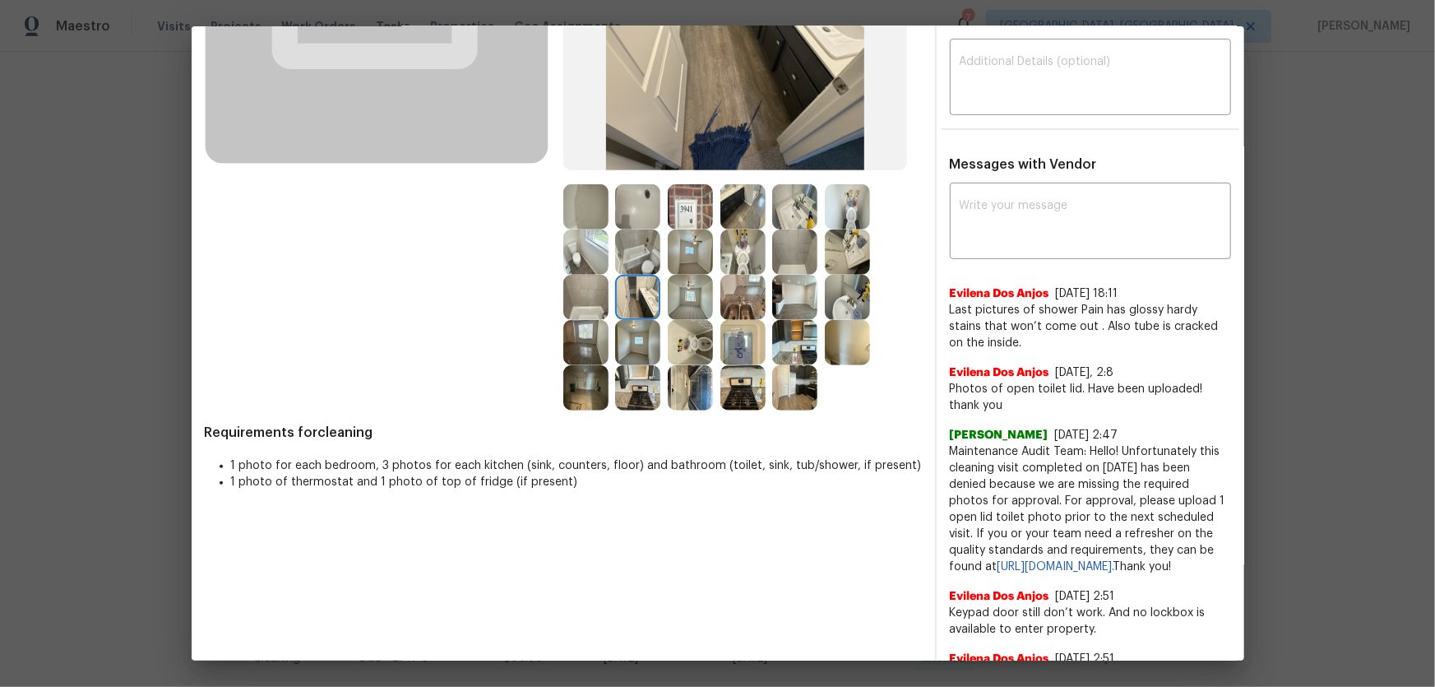
click at [587, 305] on img at bounding box center [585, 297] width 45 height 45
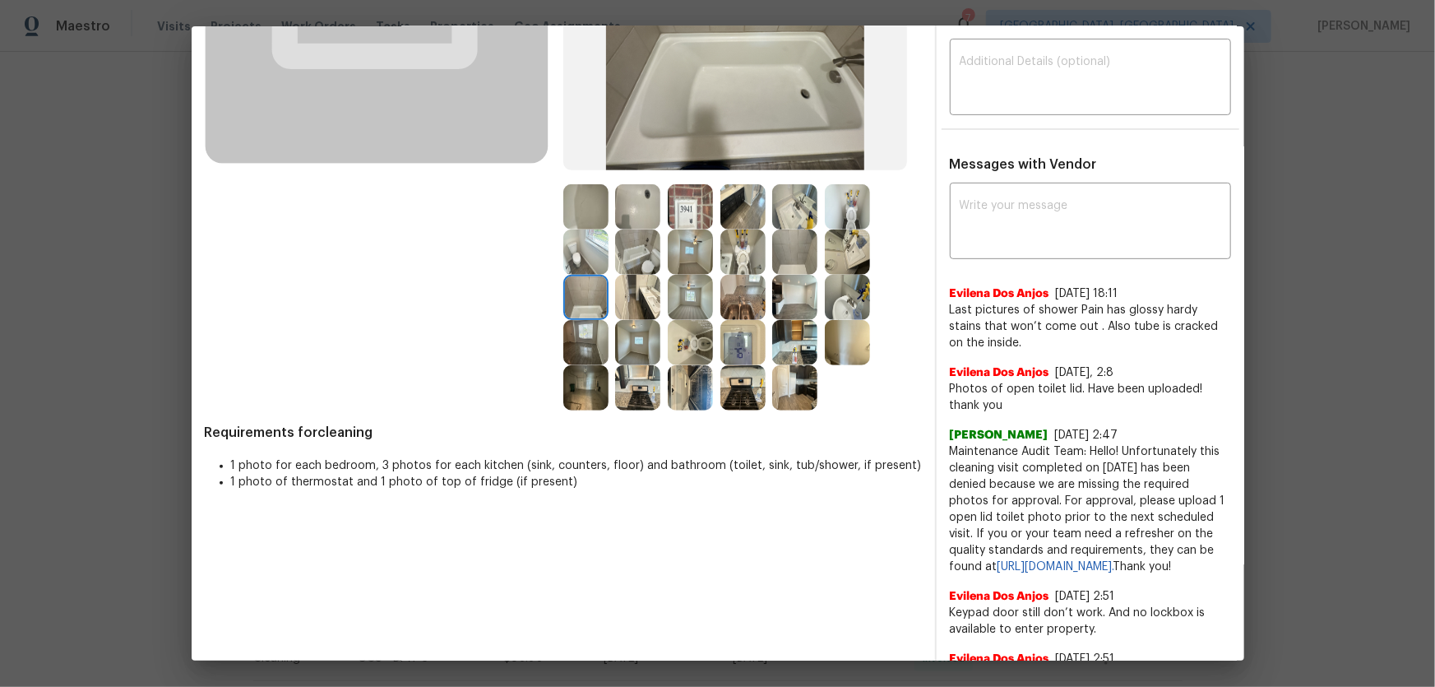
click at [783, 256] on img at bounding box center [794, 251] width 45 height 45
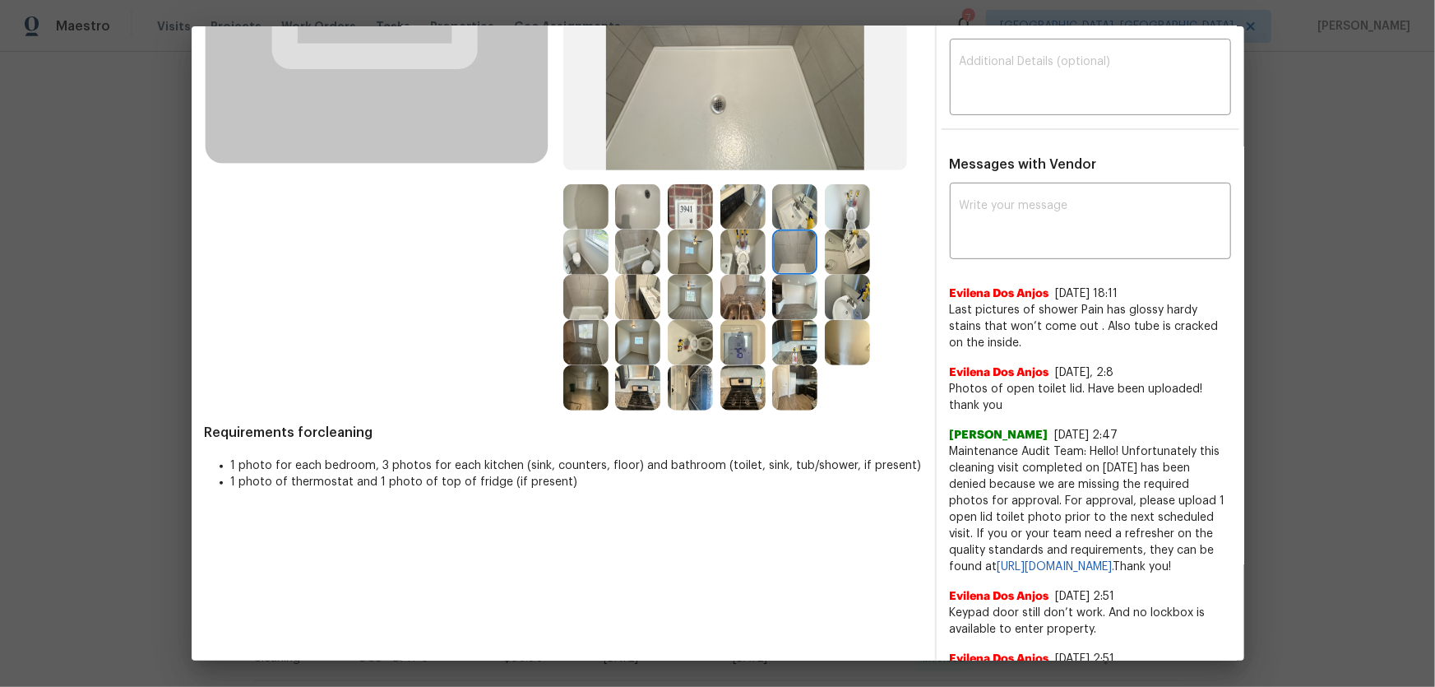
click at [793, 291] on img at bounding box center [794, 297] width 45 height 45
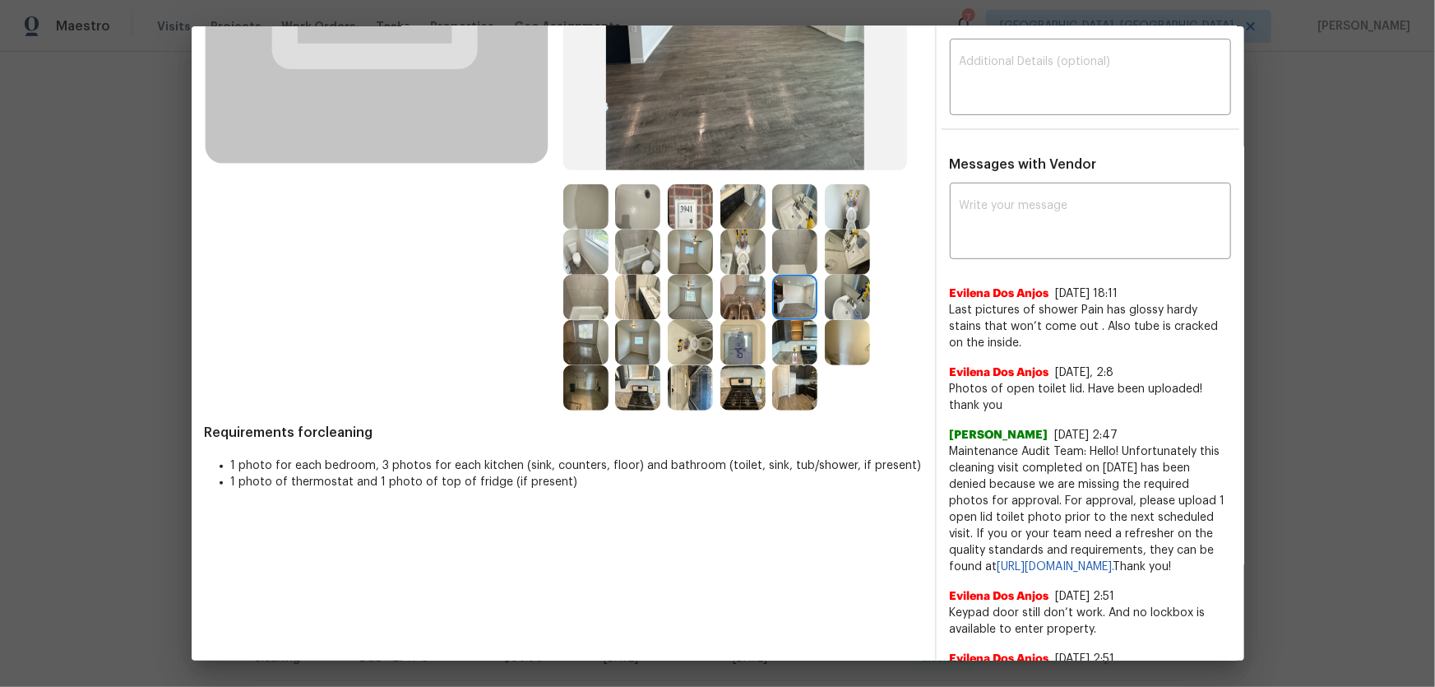
click at [806, 349] on img at bounding box center [794, 342] width 45 height 45
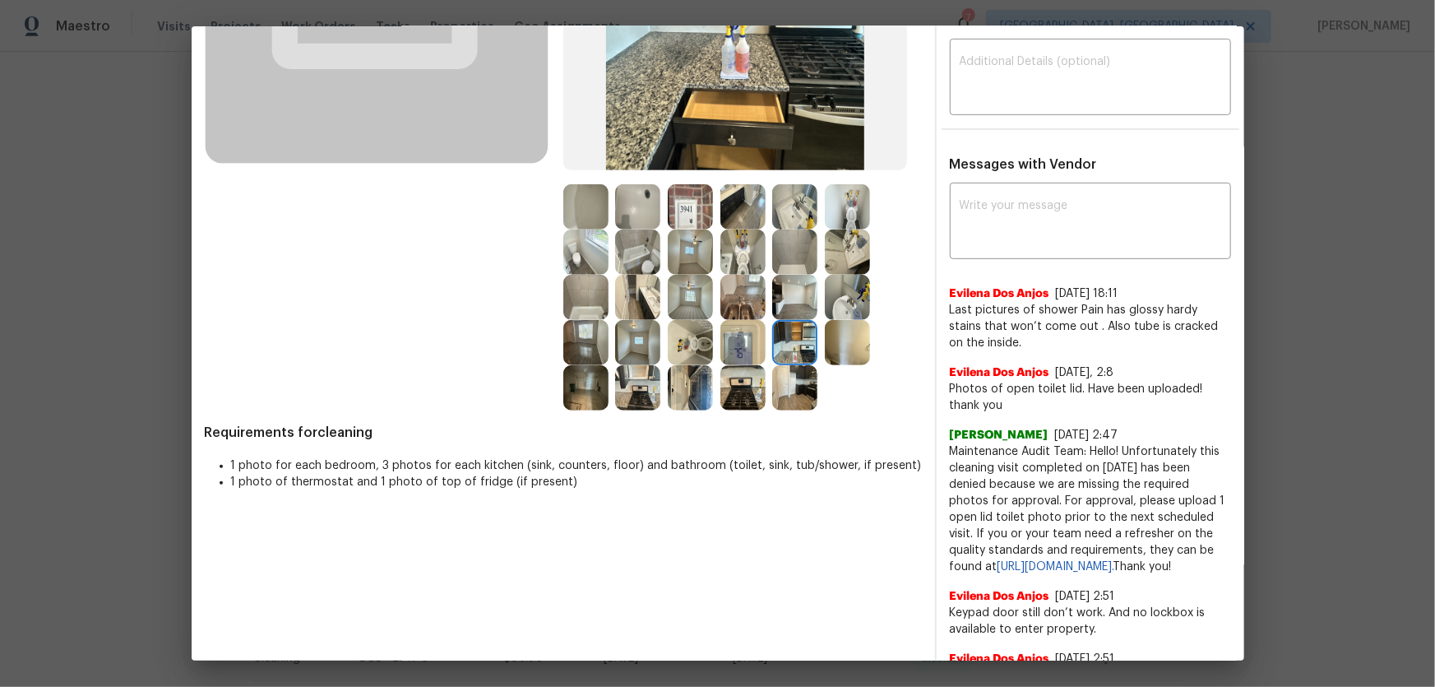
click at [745, 345] on img at bounding box center [742, 342] width 45 height 45
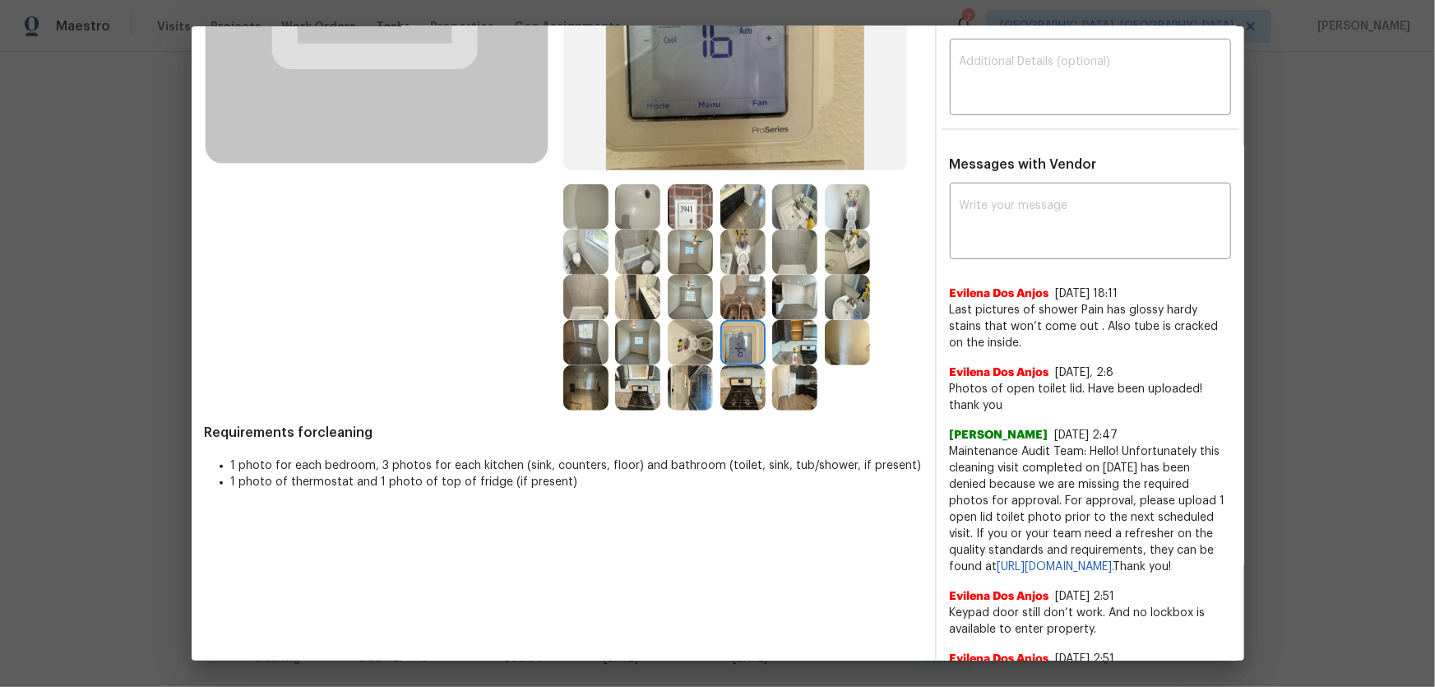
click at [734, 296] on img at bounding box center [742, 297] width 45 height 45
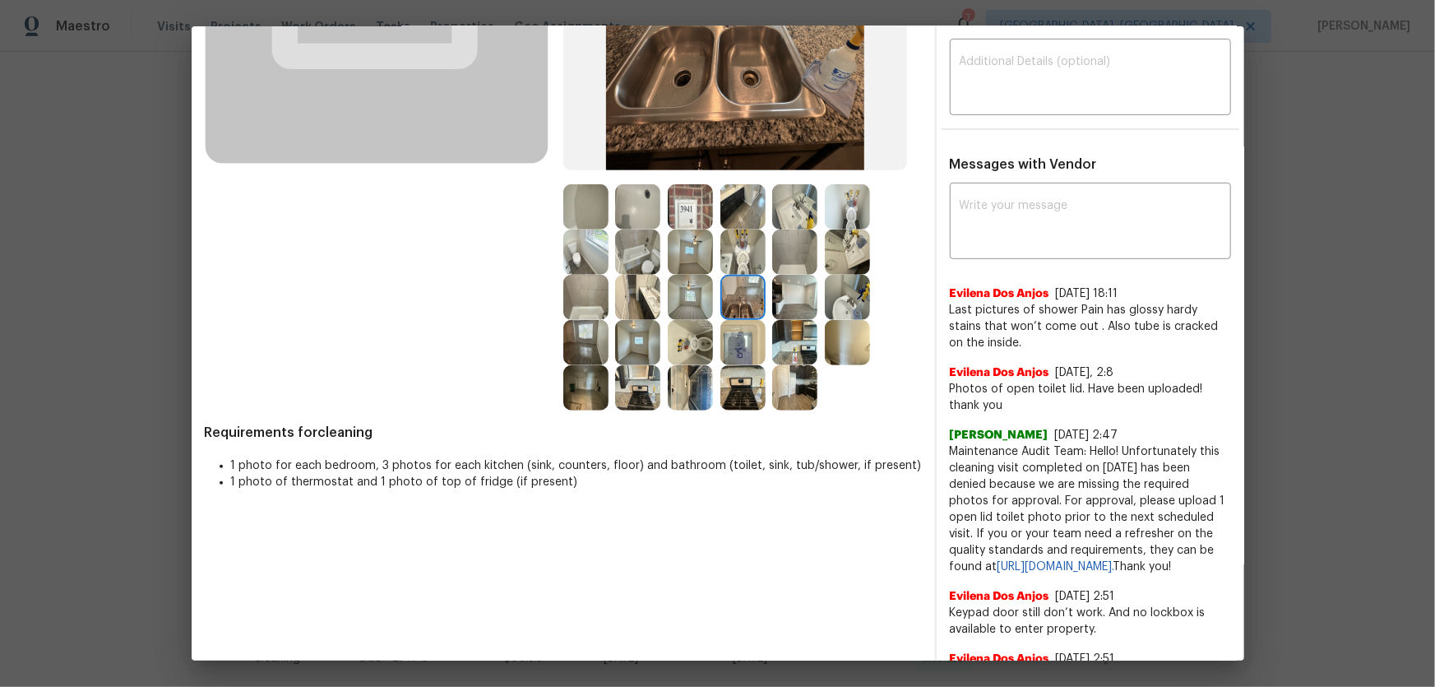
click at [699, 340] on img at bounding box center [690, 342] width 45 height 45
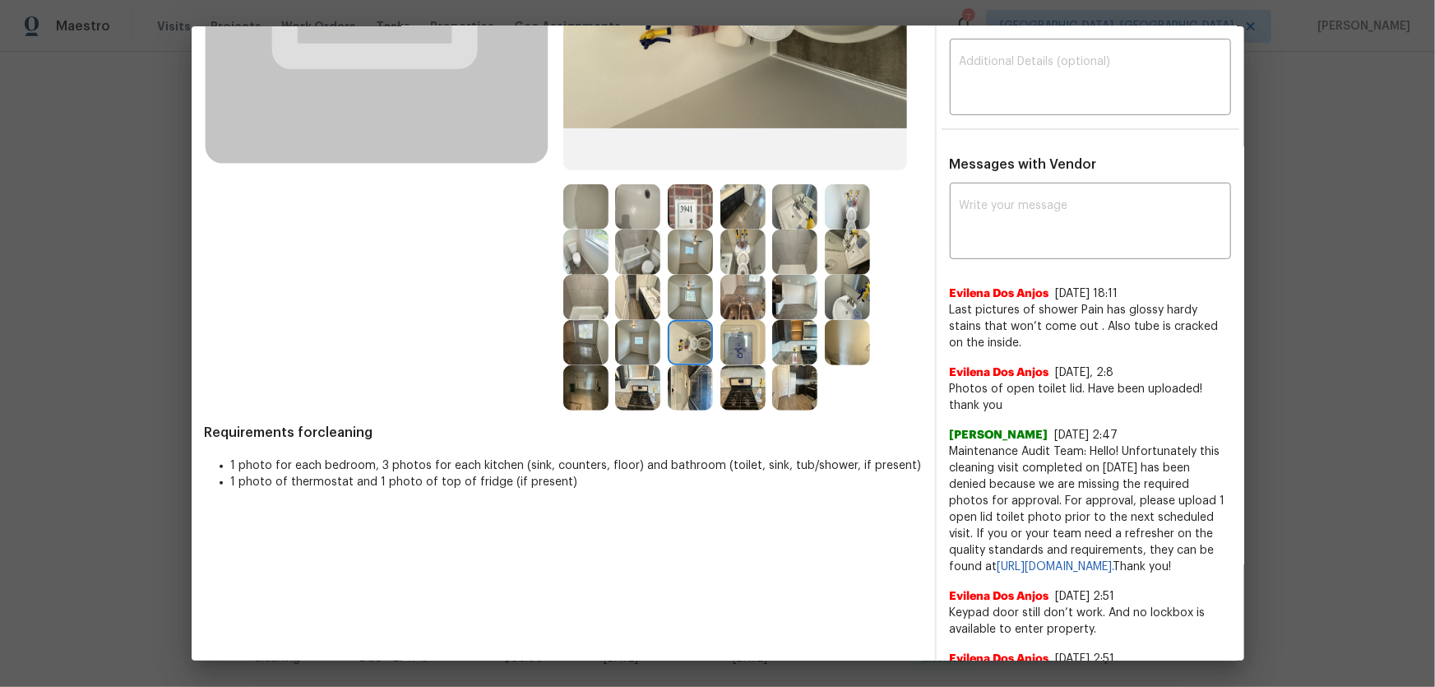
click at [694, 386] on img at bounding box center [690, 387] width 45 height 45
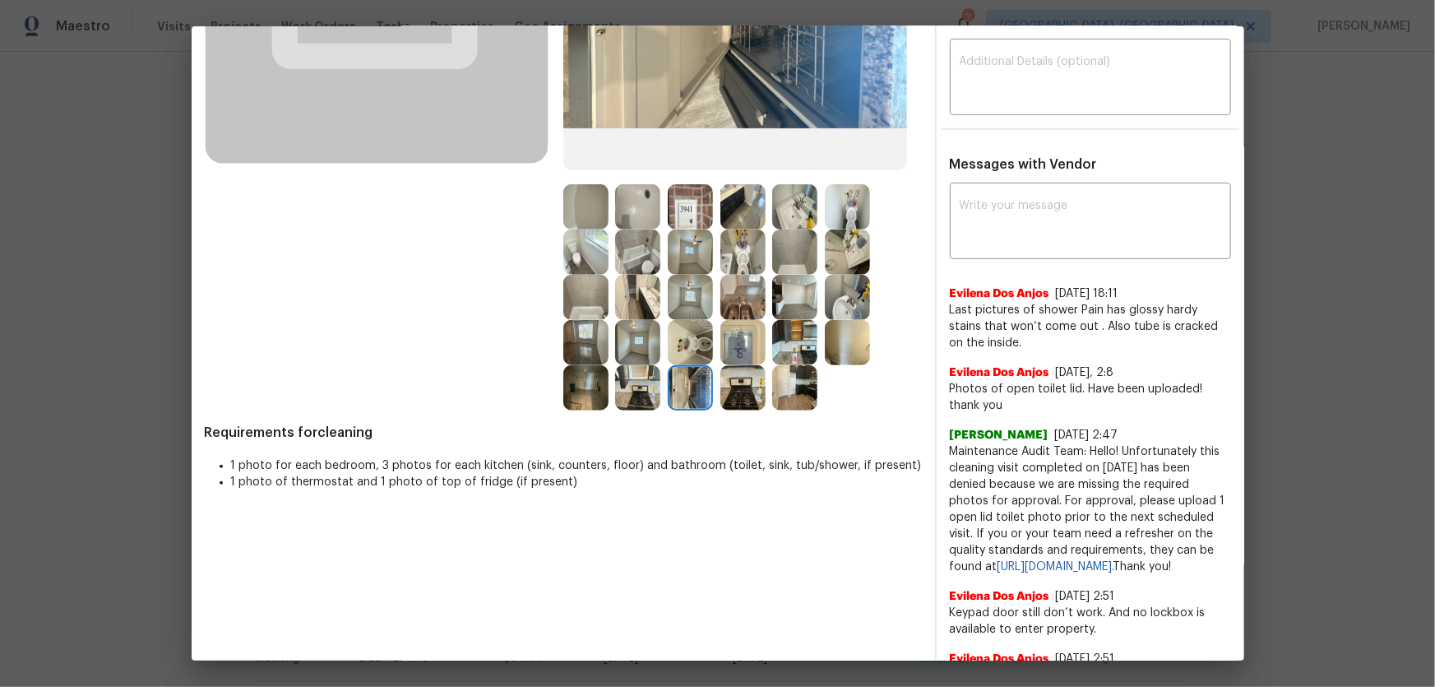
click at [646, 394] on img at bounding box center [637, 387] width 45 height 45
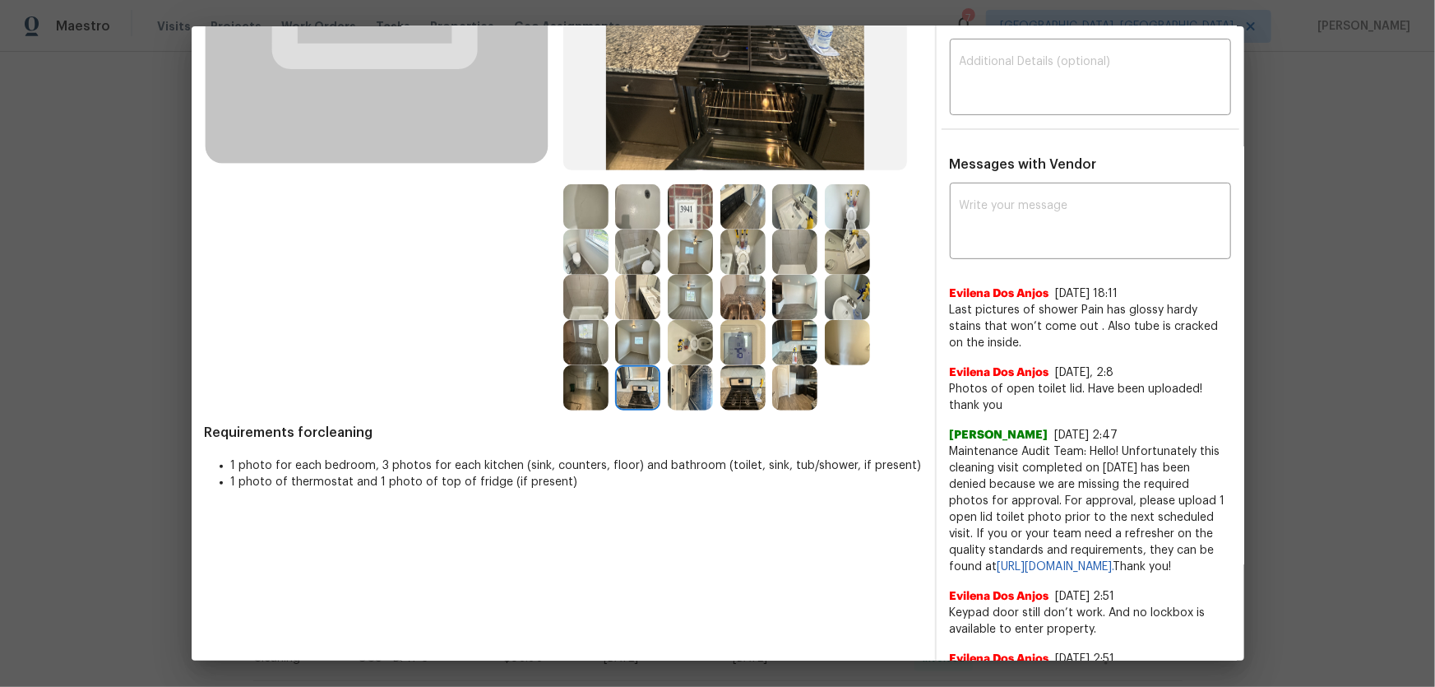
click at [592, 391] on img at bounding box center [585, 387] width 45 height 45
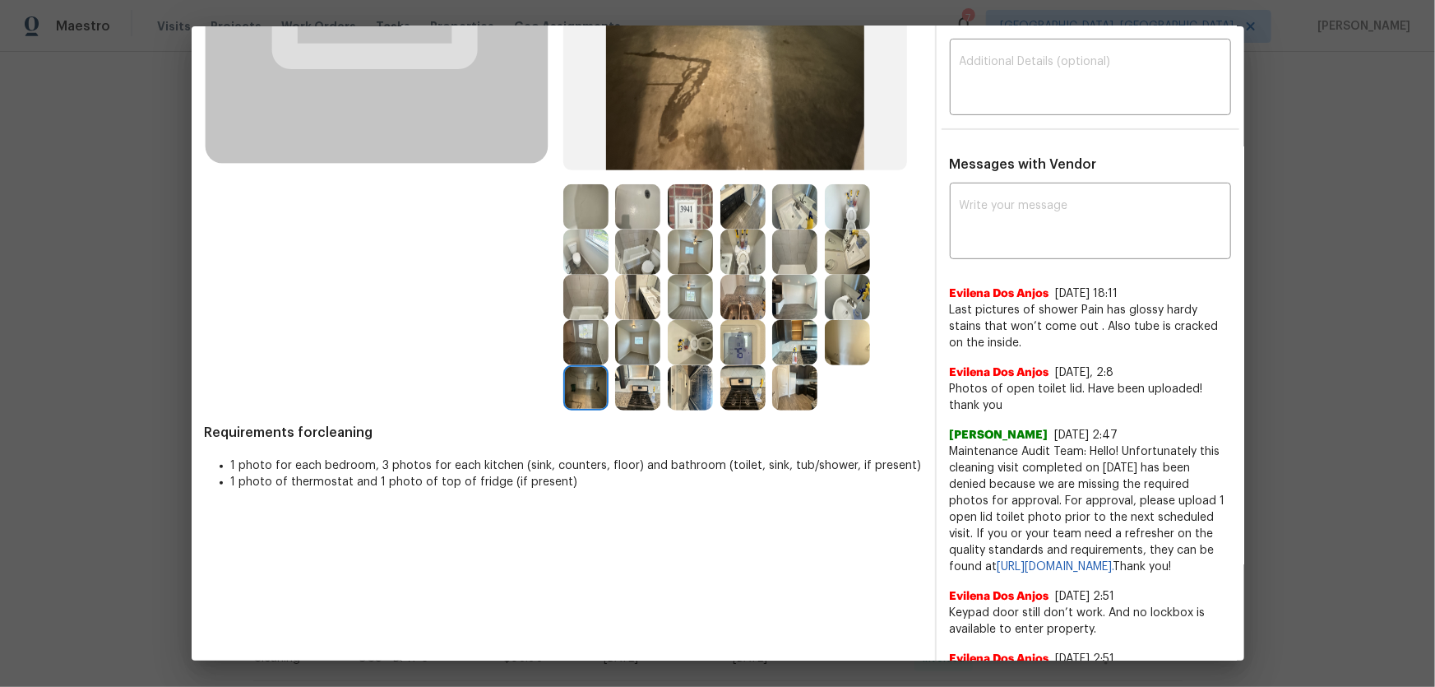
click at [743, 391] on img at bounding box center [742, 387] width 45 height 45
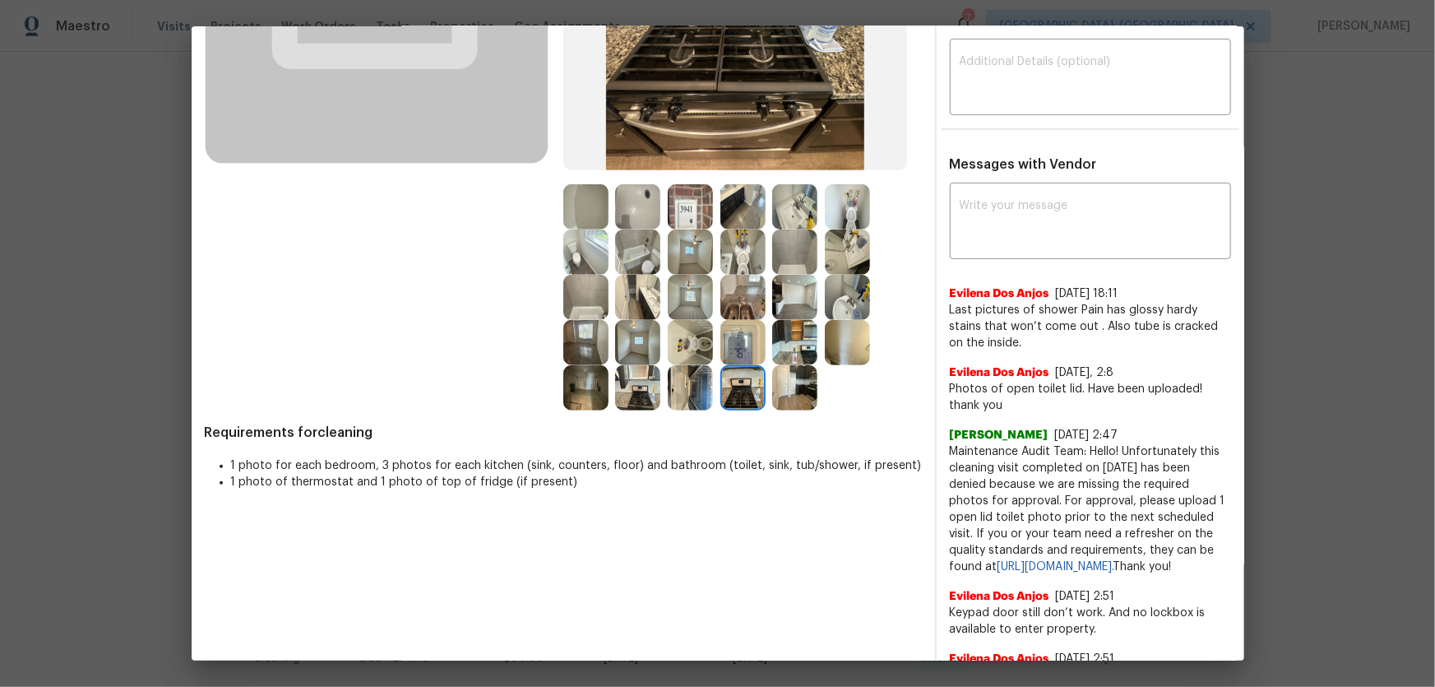
click at [785, 387] on img at bounding box center [794, 387] width 45 height 45
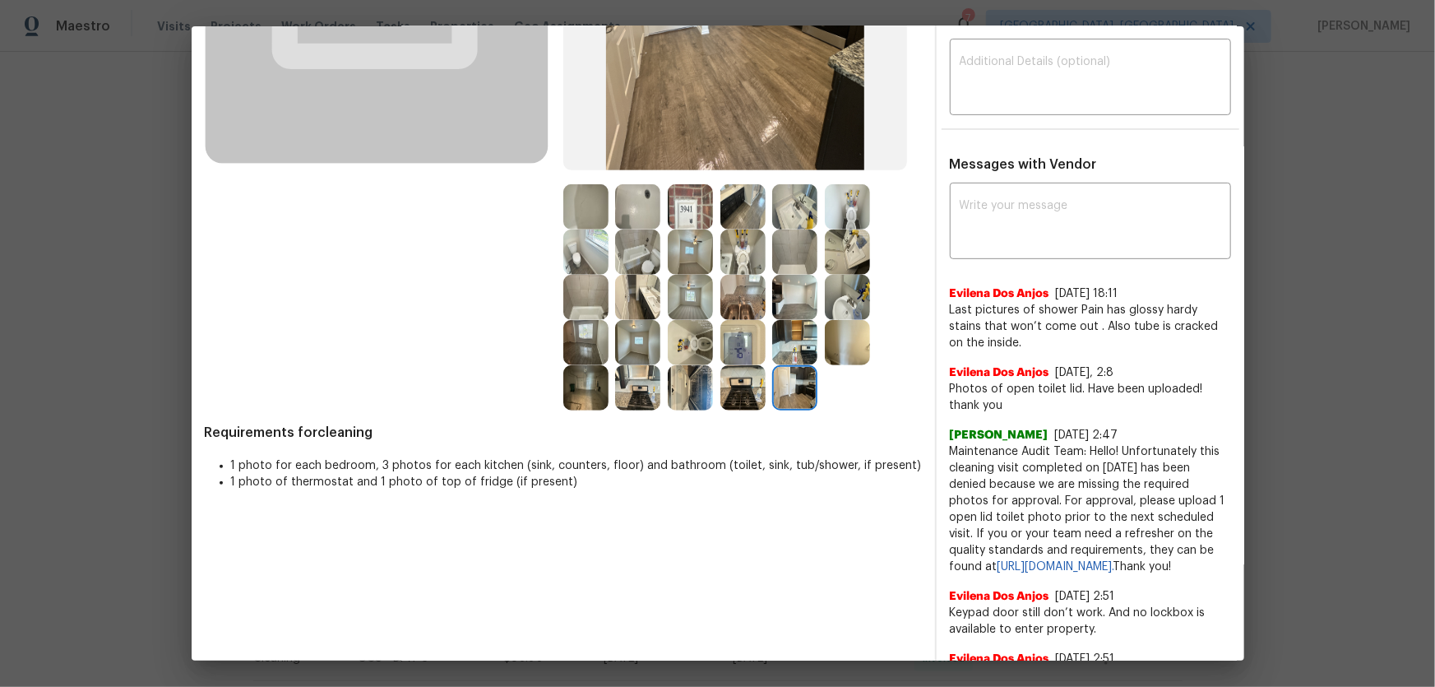
click at [687, 298] on img at bounding box center [690, 297] width 45 height 45
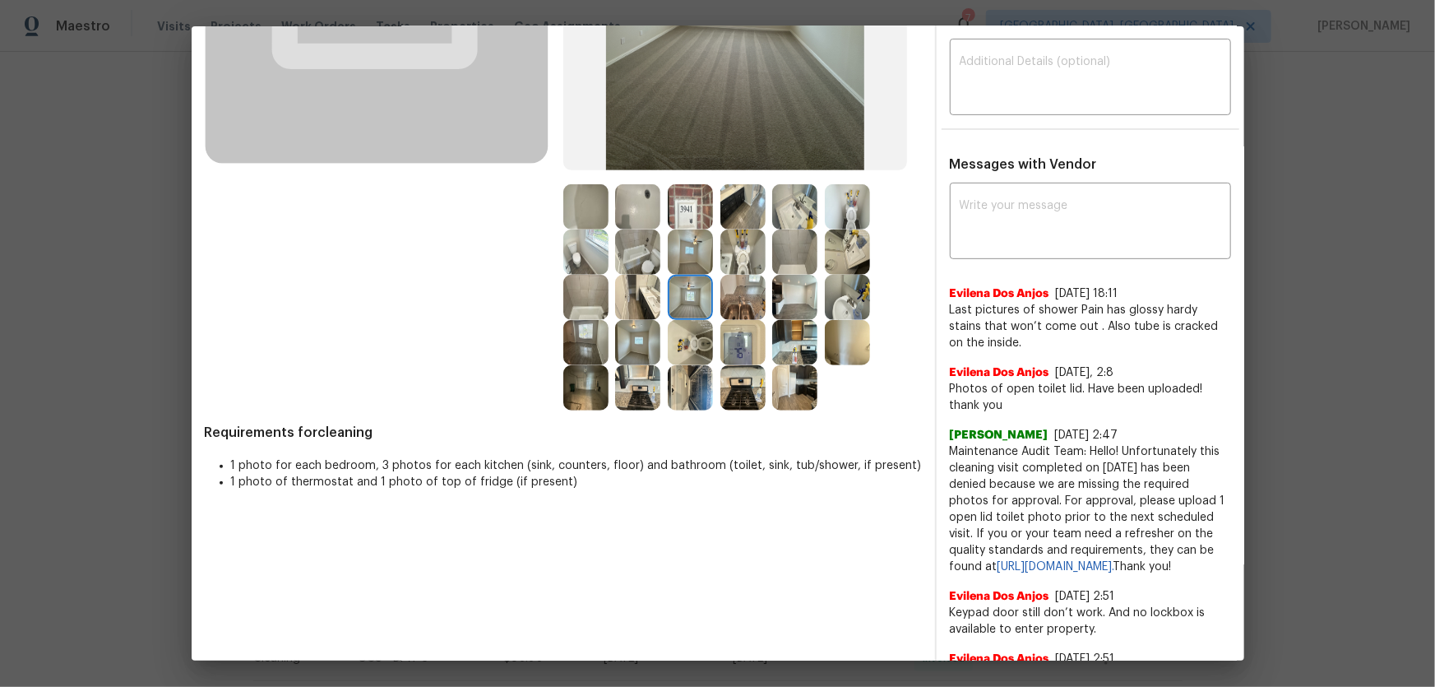
click at [797, 289] on img at bounding box center [794, 297] width 45 height 45
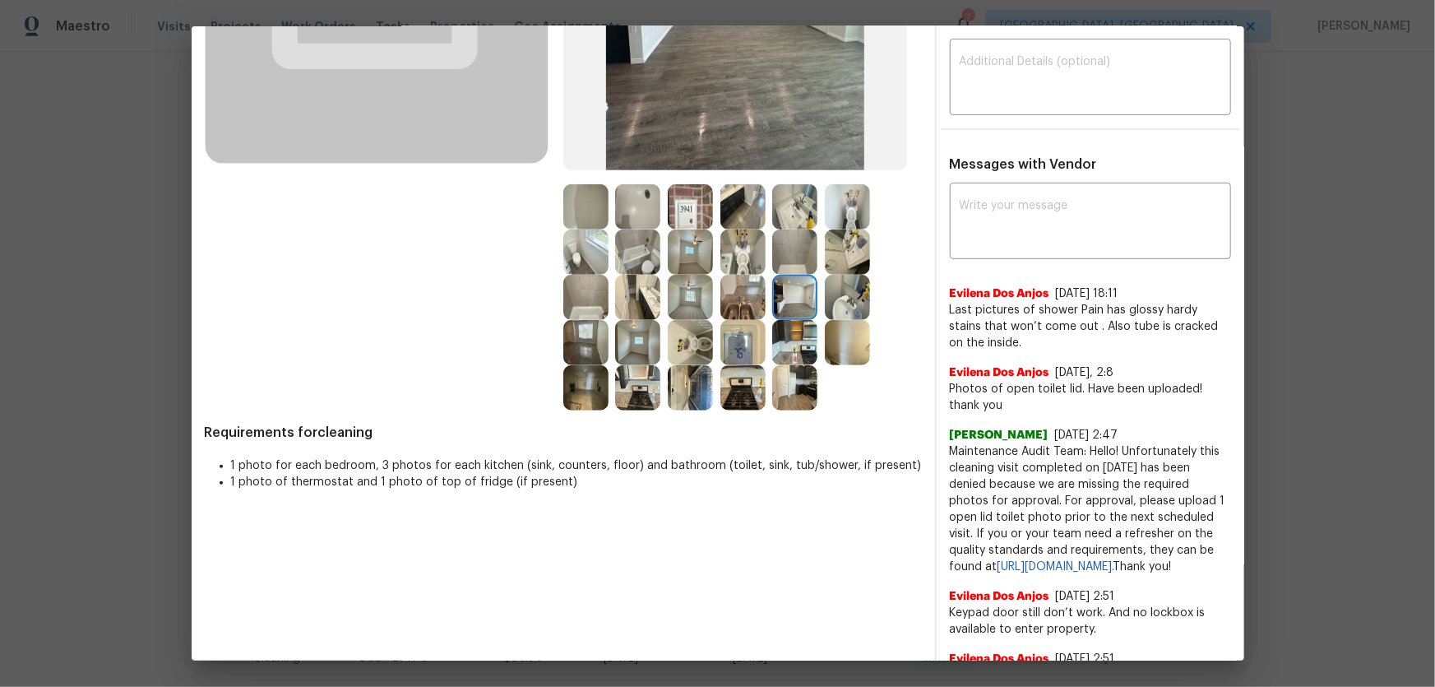
click at [692, 251] on img at bounding box center [690, 251] width 45 height 45
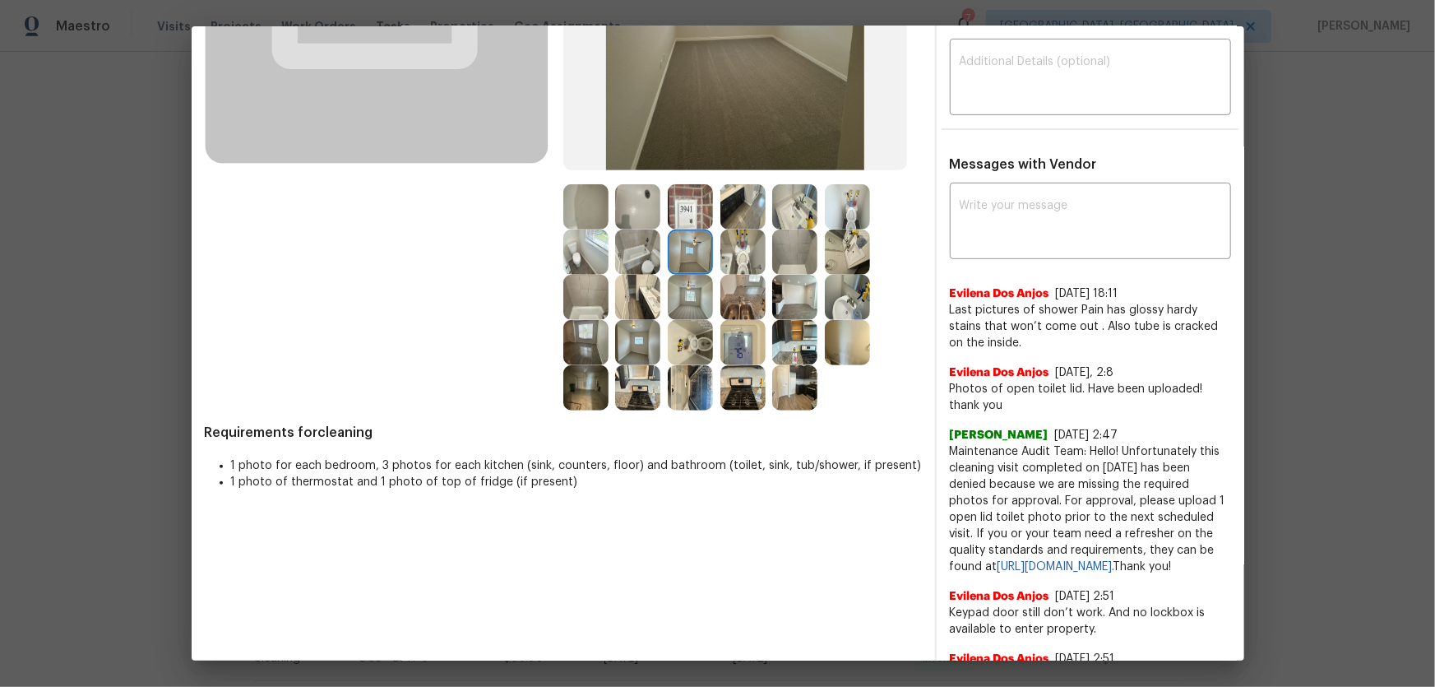
click at [583, 212] on img at bounding box center [585, 206] width 45 height 45
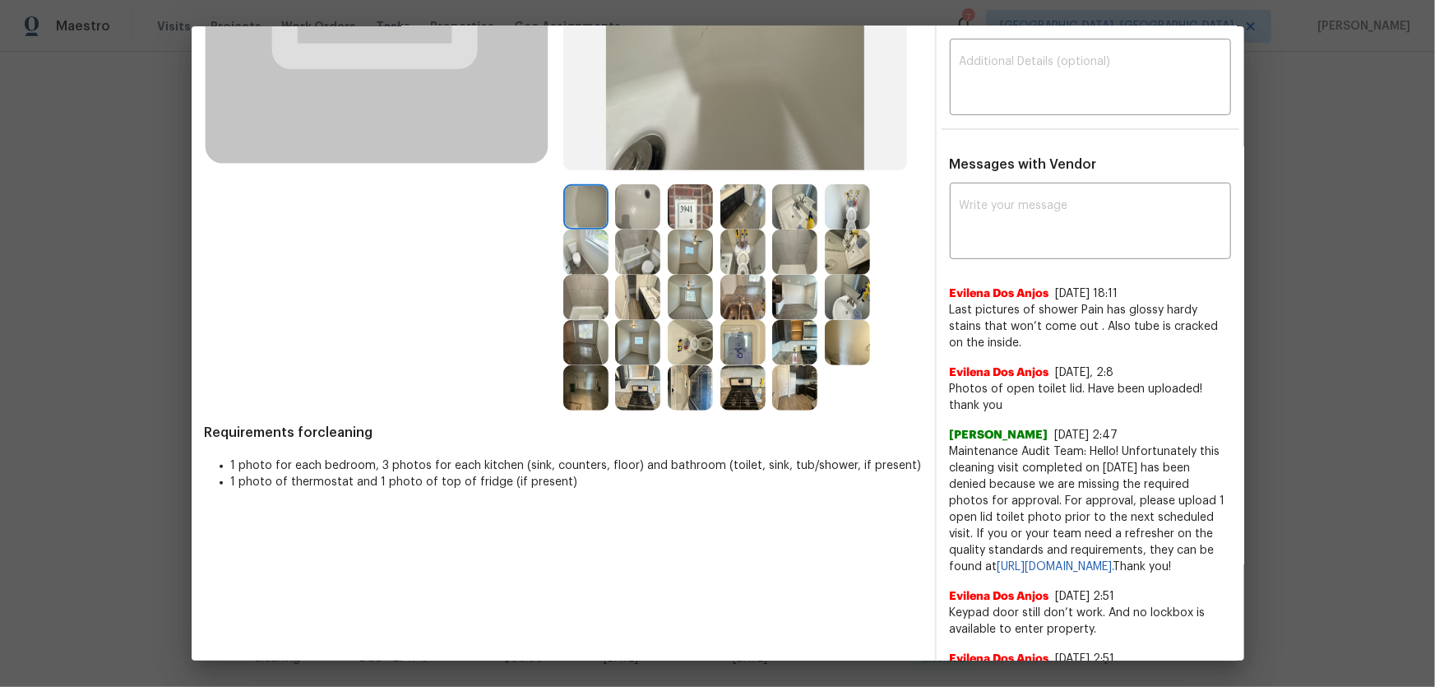
drag, startPoint x: 583, startPoint y: 212, endPoint x: 641, endPoint y: 196, distance: 60.7
click at [641, 196] on img at bounding box center [637, 206] width 45 height 45
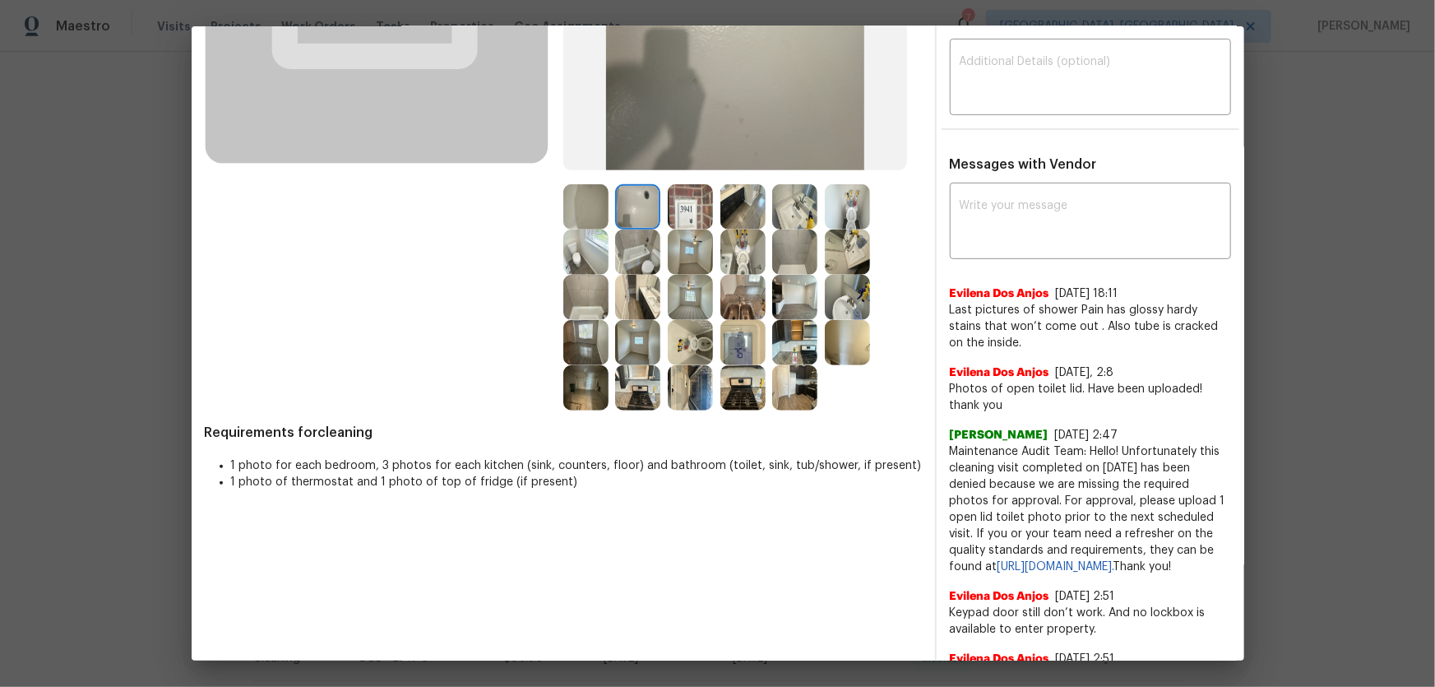
scroll to position [224, 0]
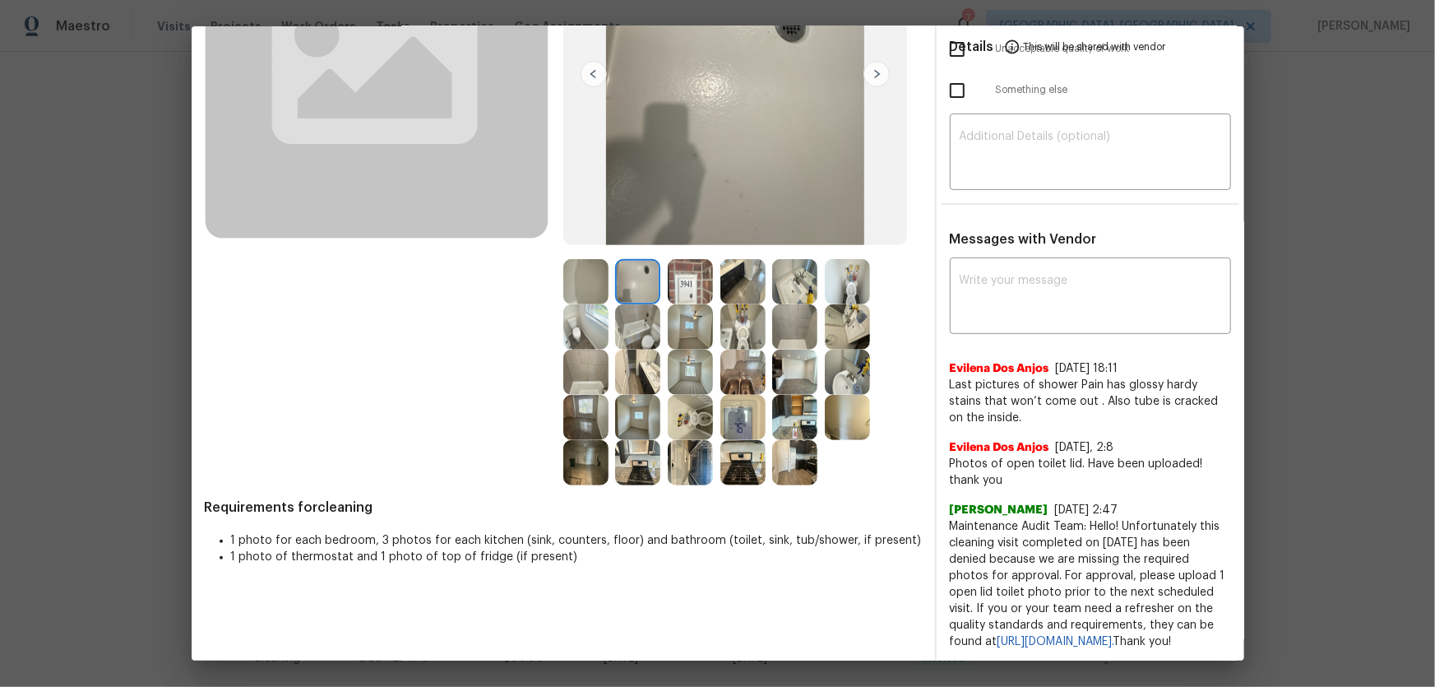
click at [639, 419] on img at bounding box center [637, 417] width 45 height 45
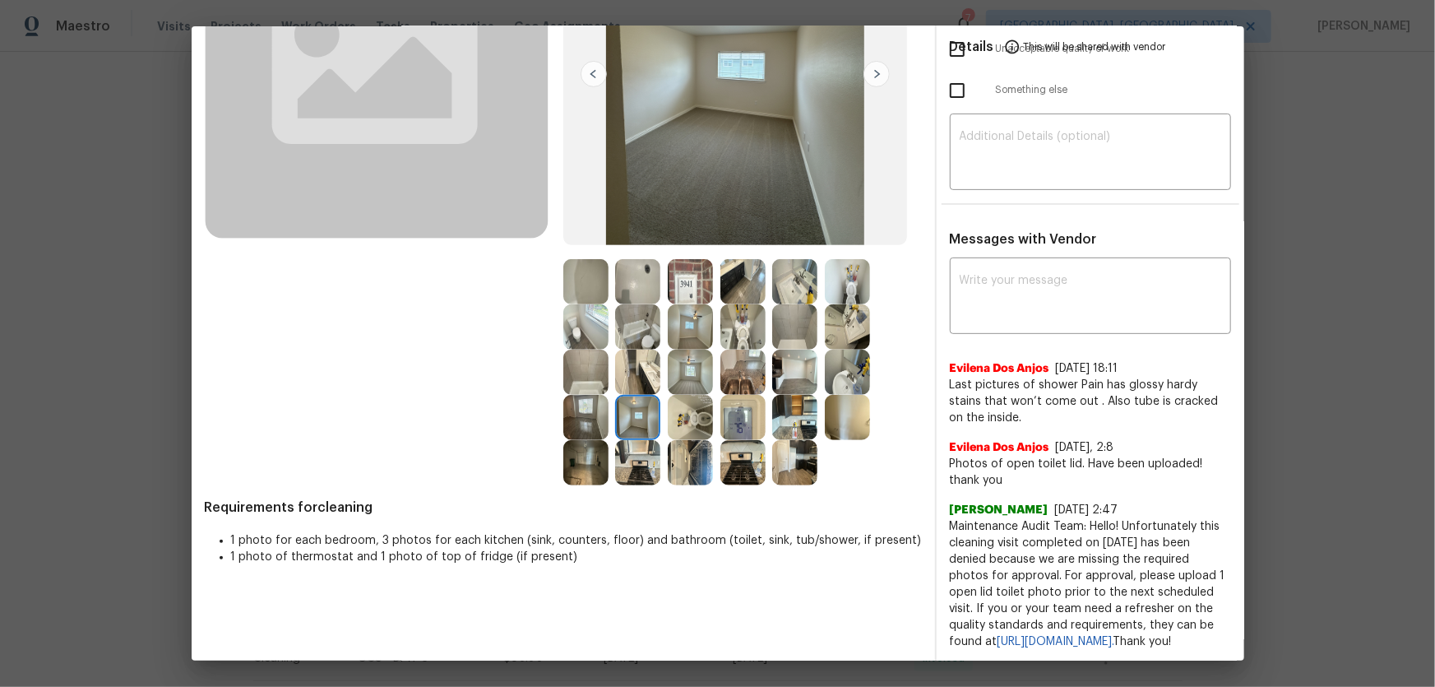
click at [691, 372] on img at bounding box center [690, 371] width 45 height 45
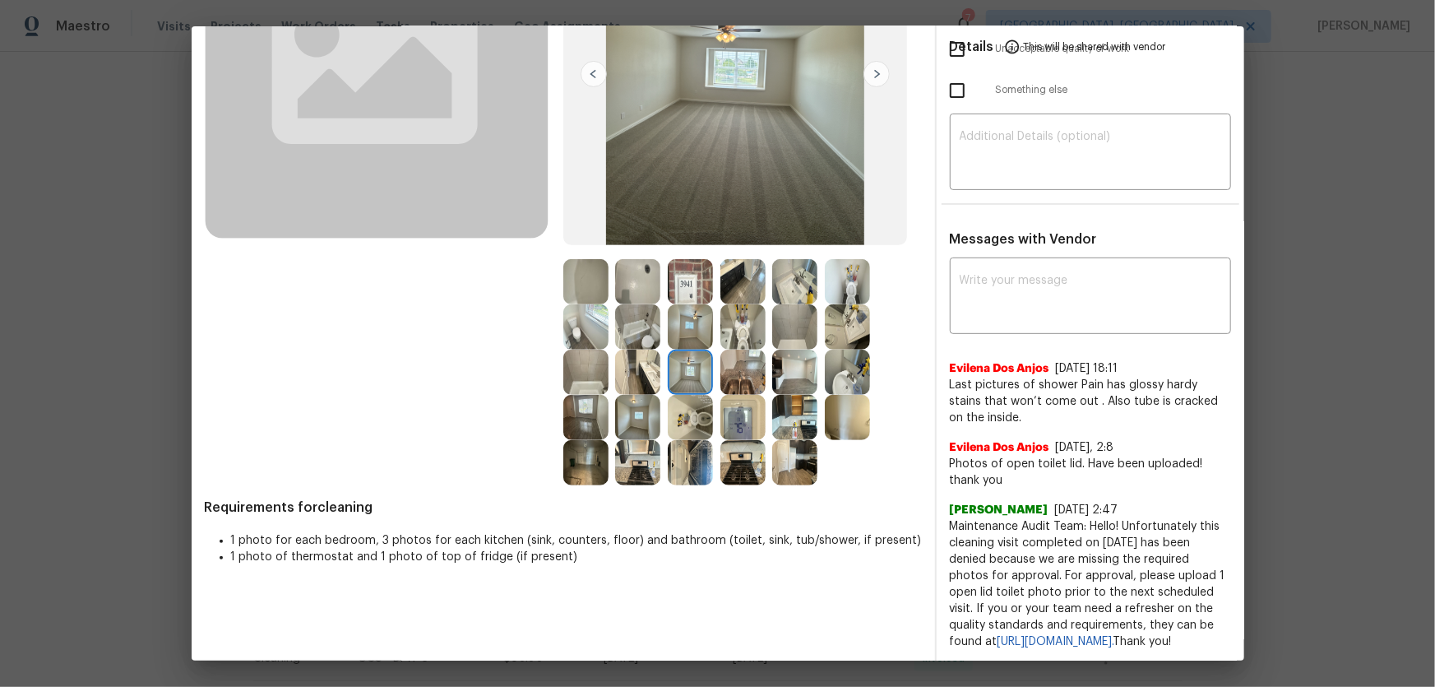
click at [691, 318] on img at bounding box center [690, 326] width 45 height 45
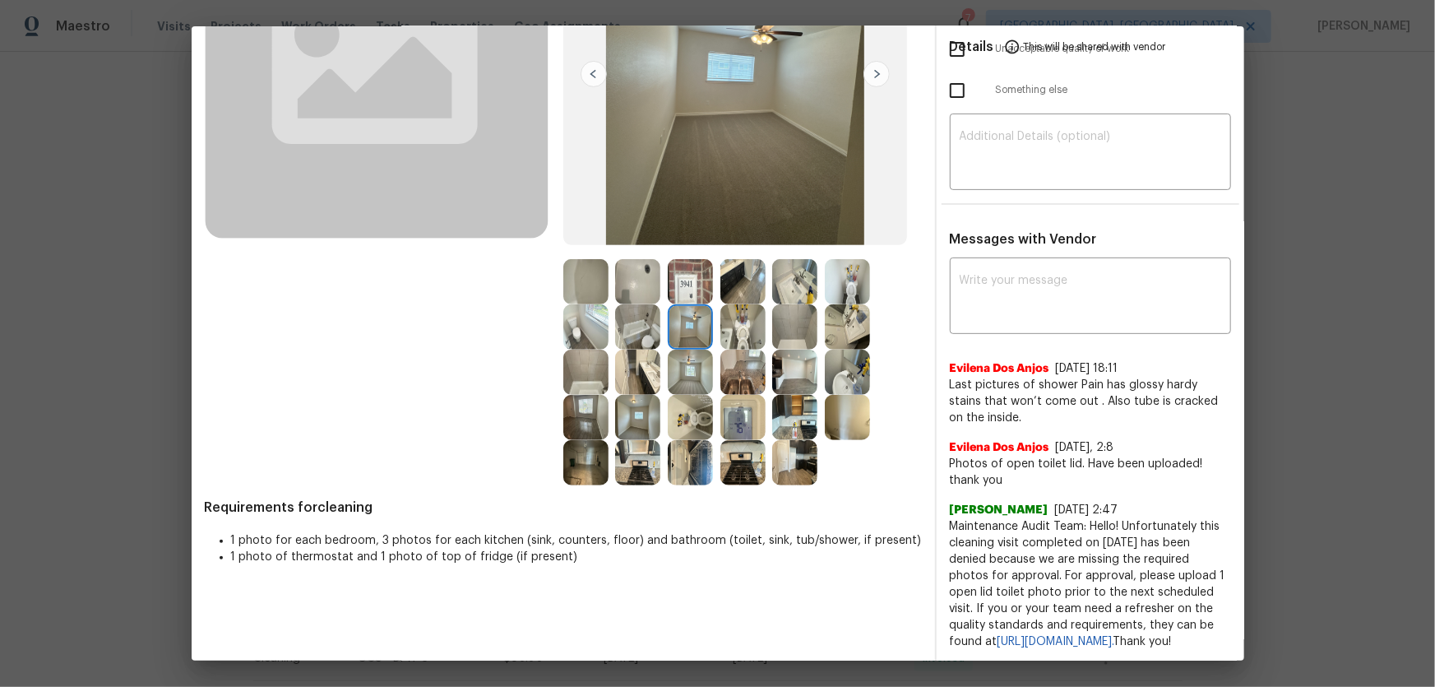
click at [739, 326] on img at bounding box center [742, 326] width 45 height 45
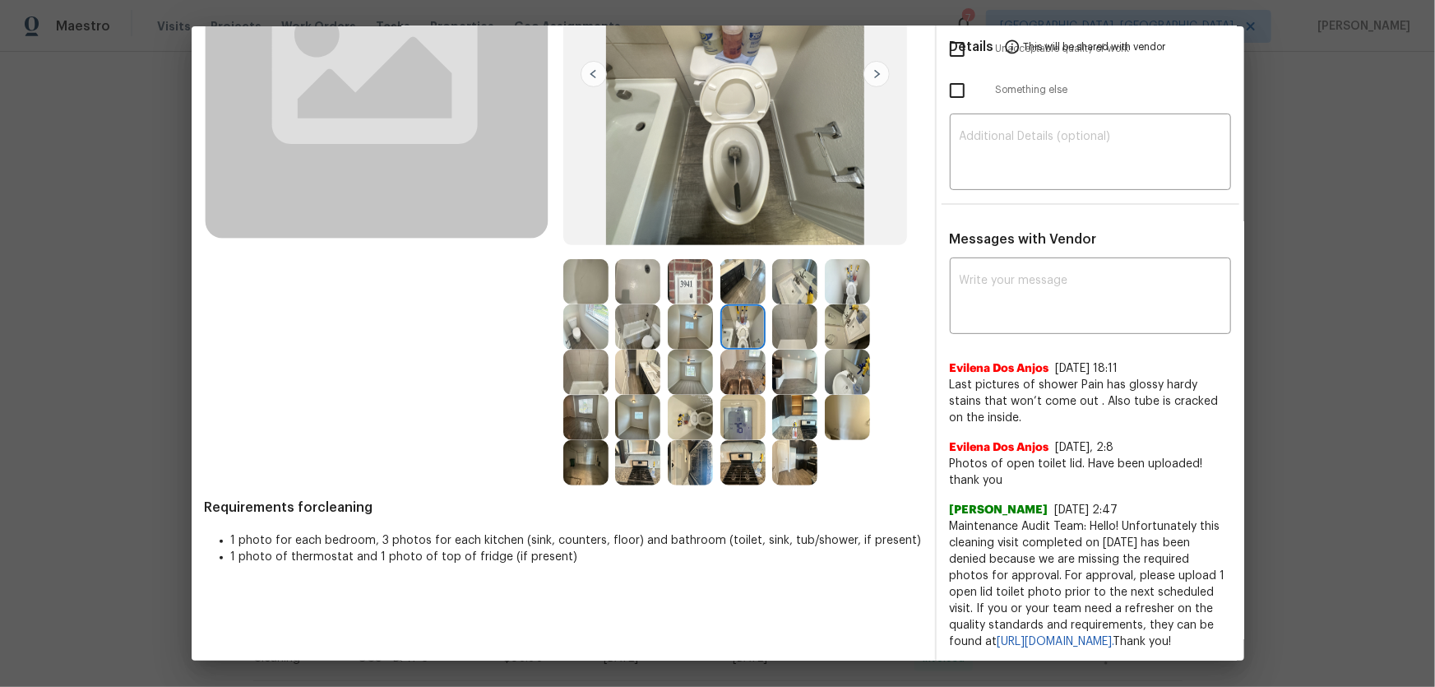
click at [740, 356] on img at bounding box center [742, 371] width 45 height 45
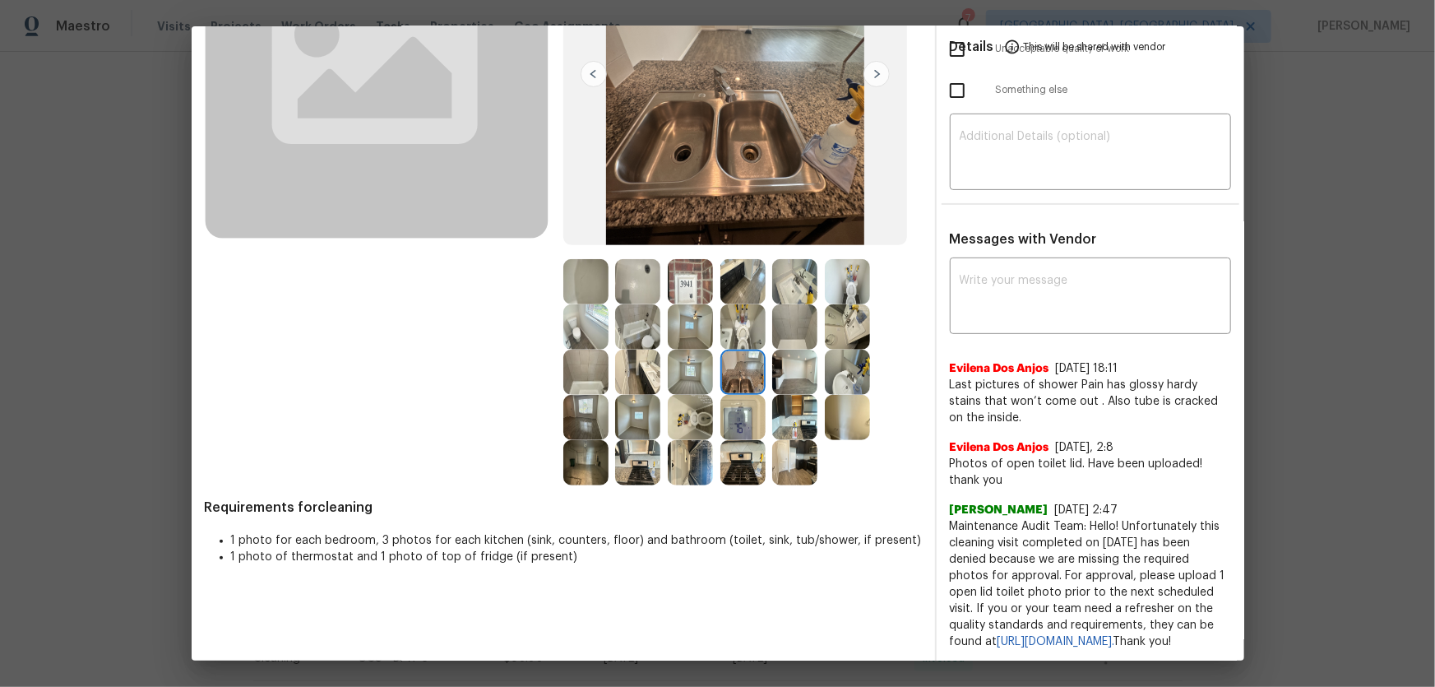
click at [734, 419] on img at bounding box center [742, 417] width 45 height 45
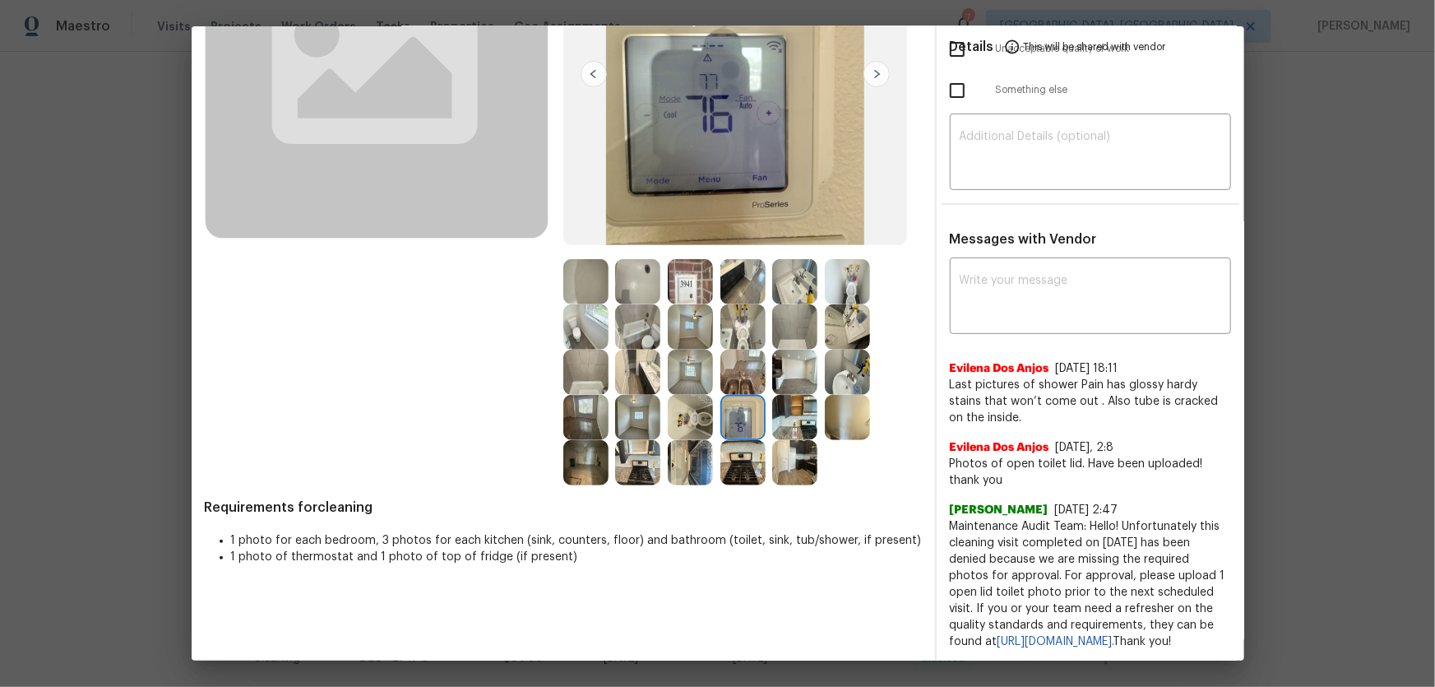
click at [735, 458] on img at bounding box center [742, 462] width 45 height 45
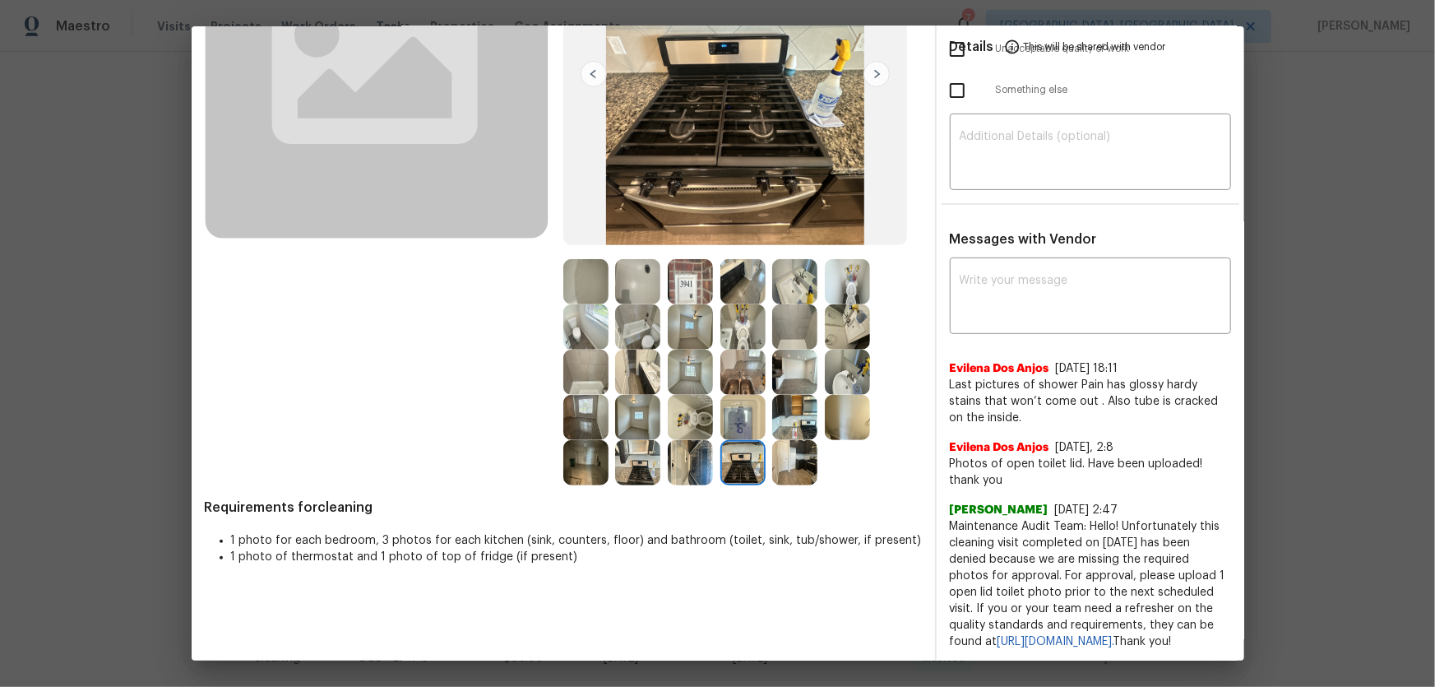
click at [797, 458] on img at bounding box center [794, 462] width 45 height 45
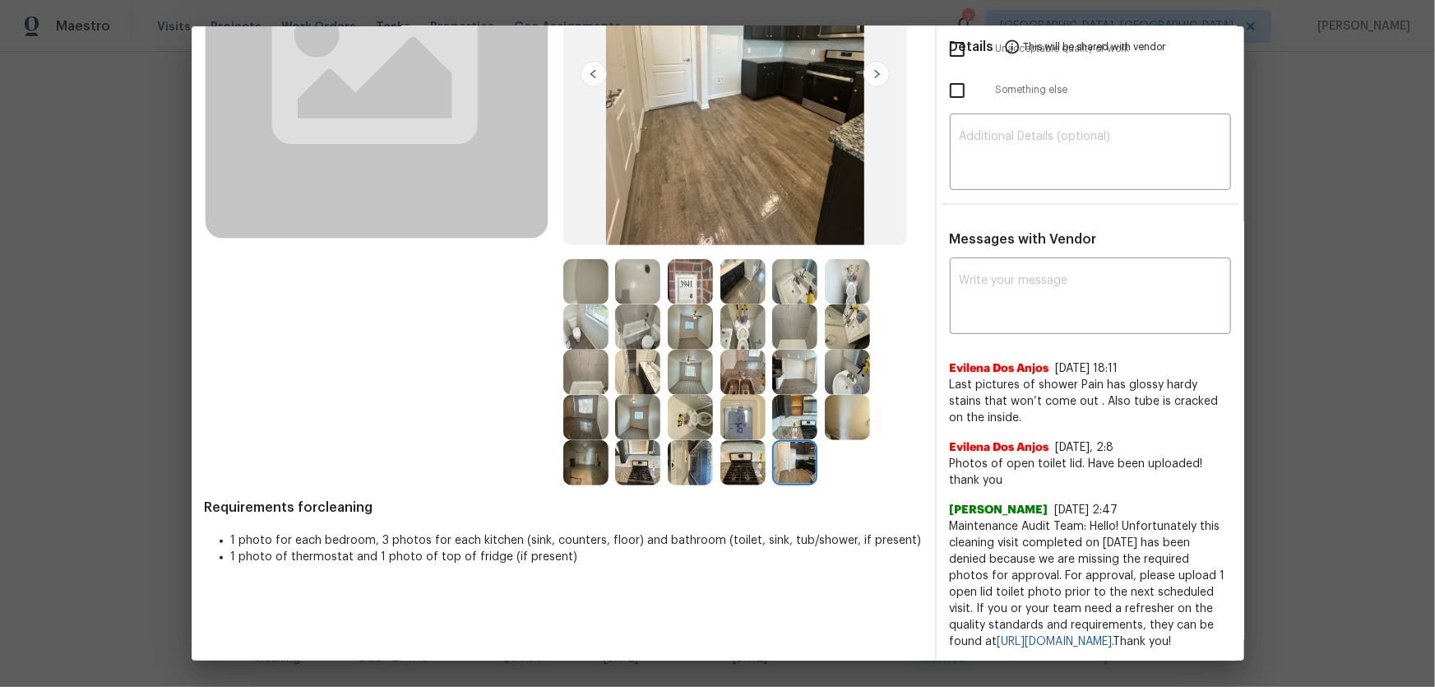
click at [794, 422] on img at bounding box center [794, 417] width 45 height 45
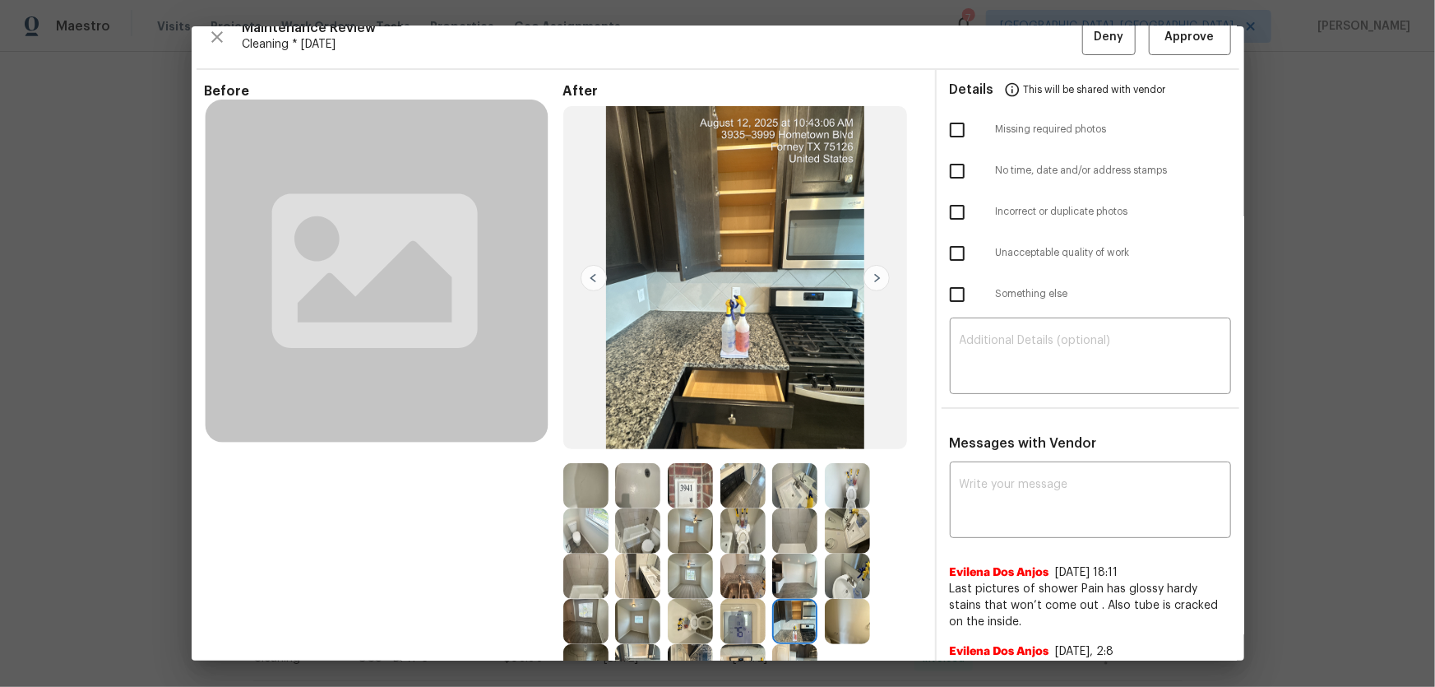
scroll to position [0, 0]
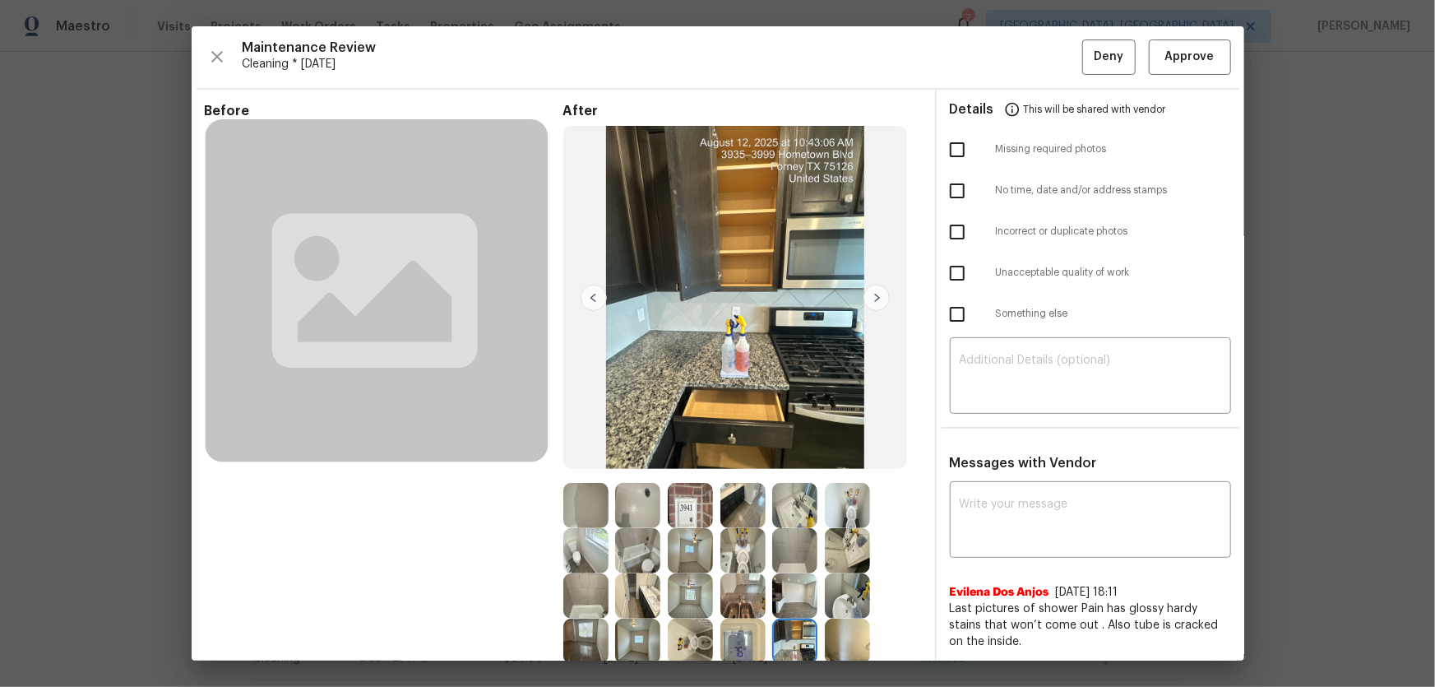
click at [699, 506] on img at bounding box center [690, 505] width 45 height 45
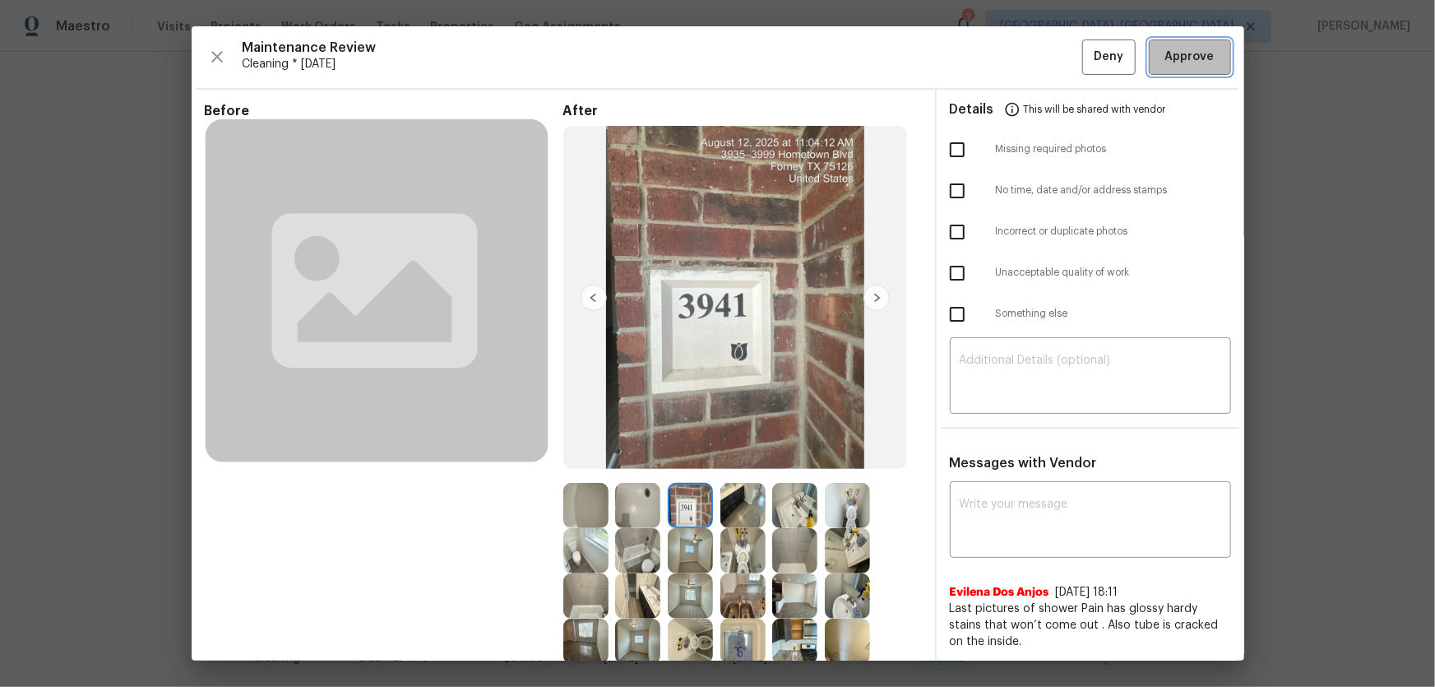
click at [1183, 59] on span "Approve" at bounding box center [1189, 57] width 49 height 21
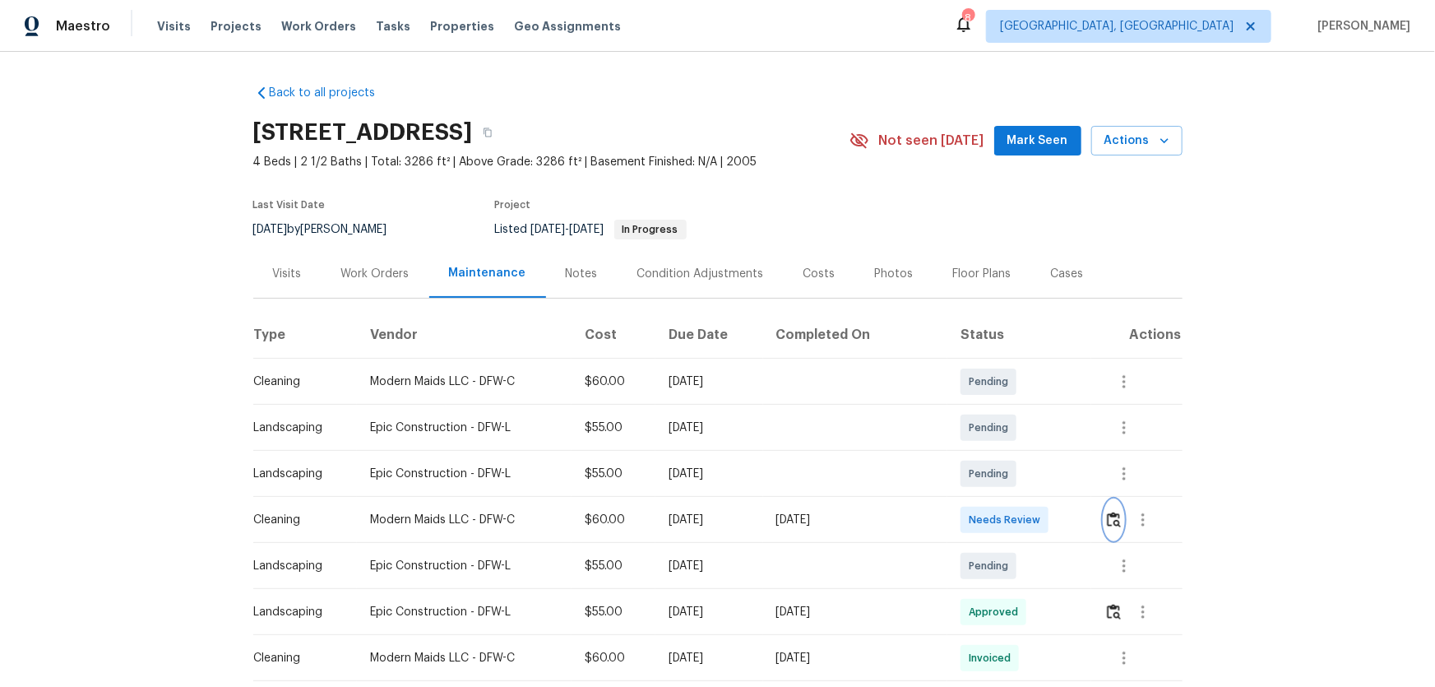
click at [1107, 523] on img "button" at bounding box center [1114, 520] width 14 height 16
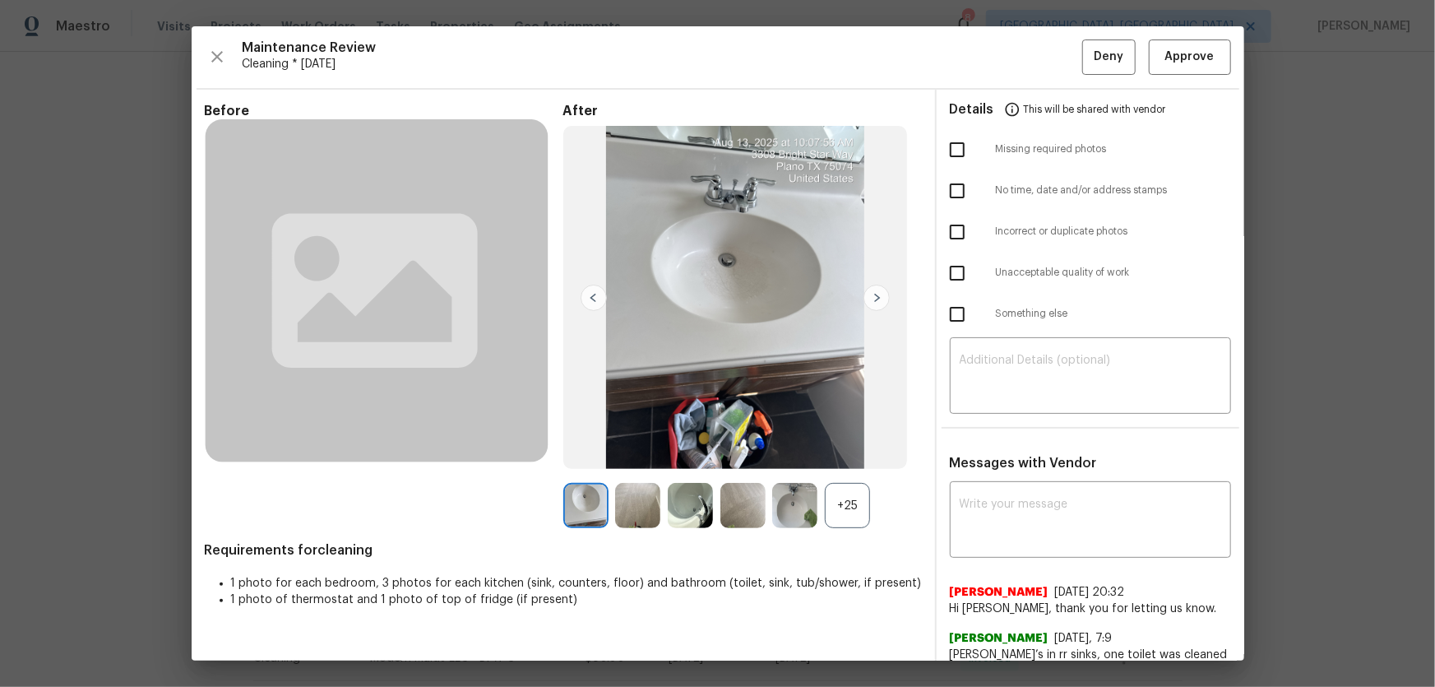
click at [855, 511] on div "+25" at bounding box center [847, 505] width 45 height 45
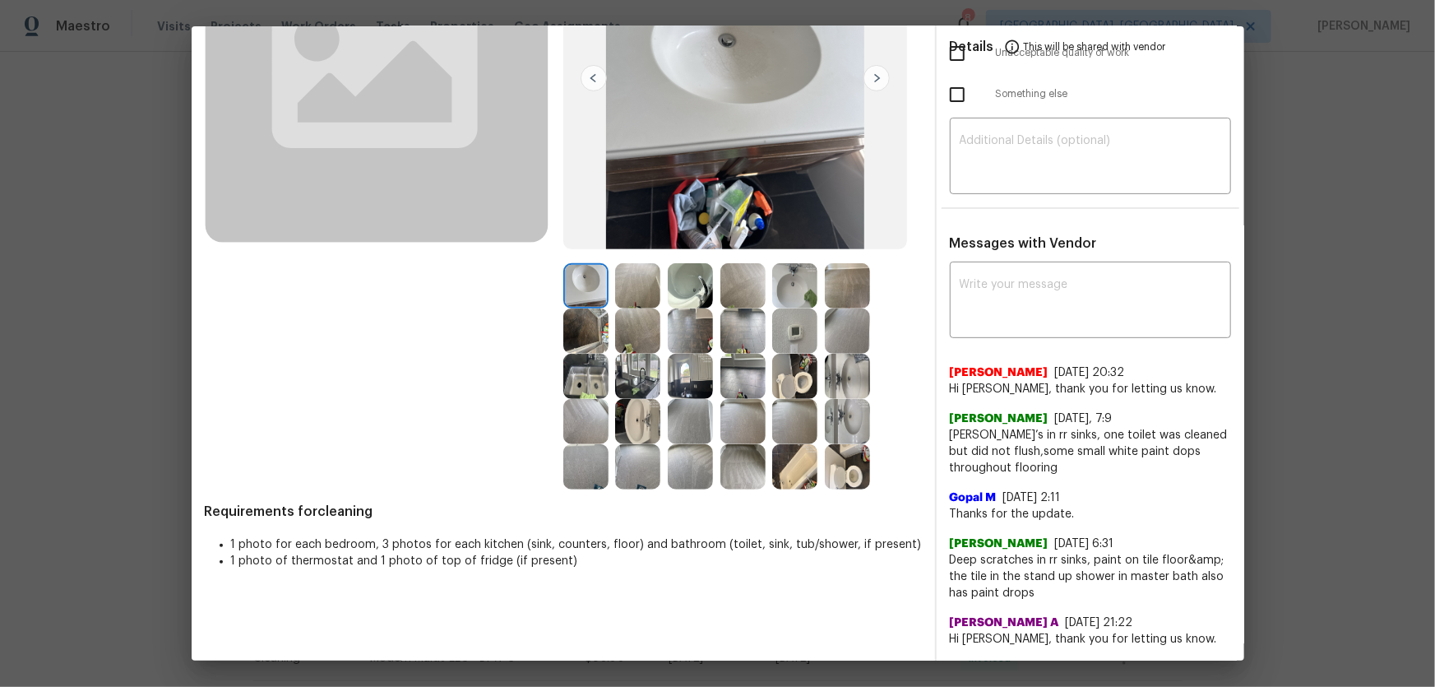
scroll to position [224, 0]
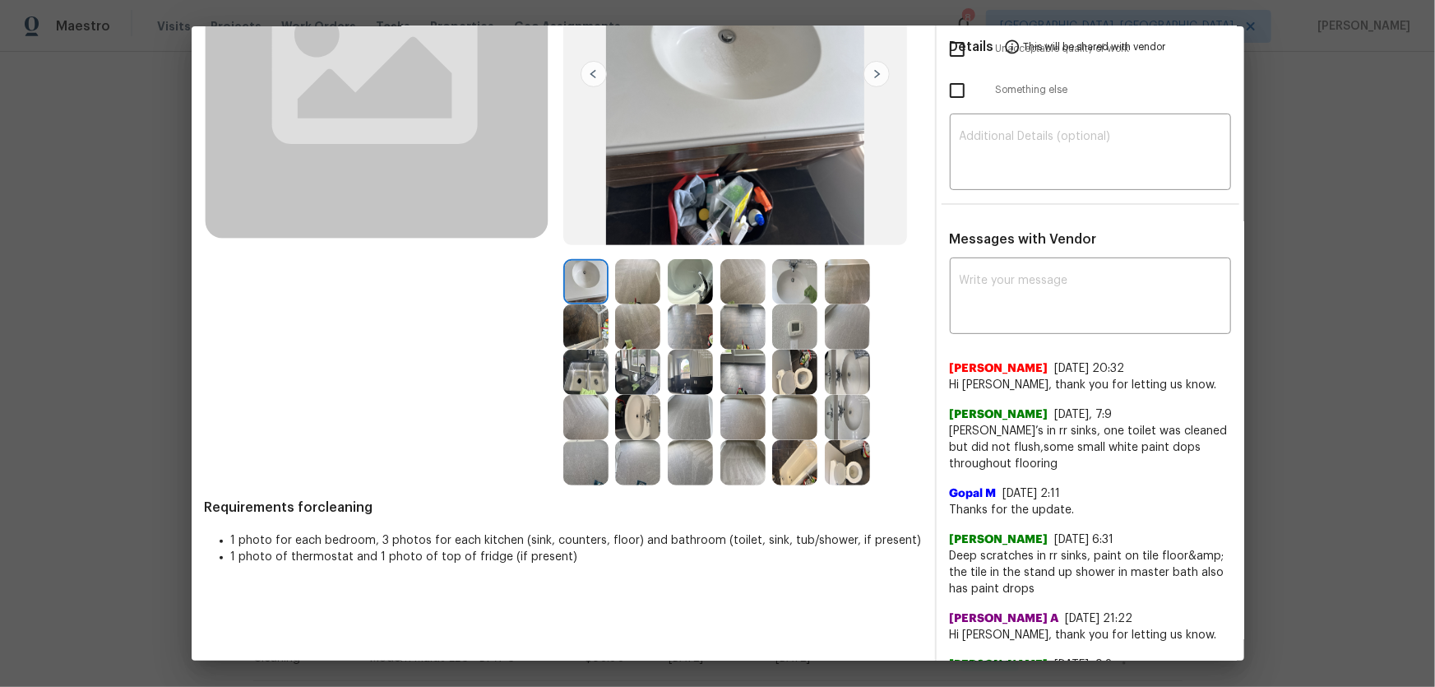
click at [799, 337] on img at bounding box center [794, 326] width 45 height 45
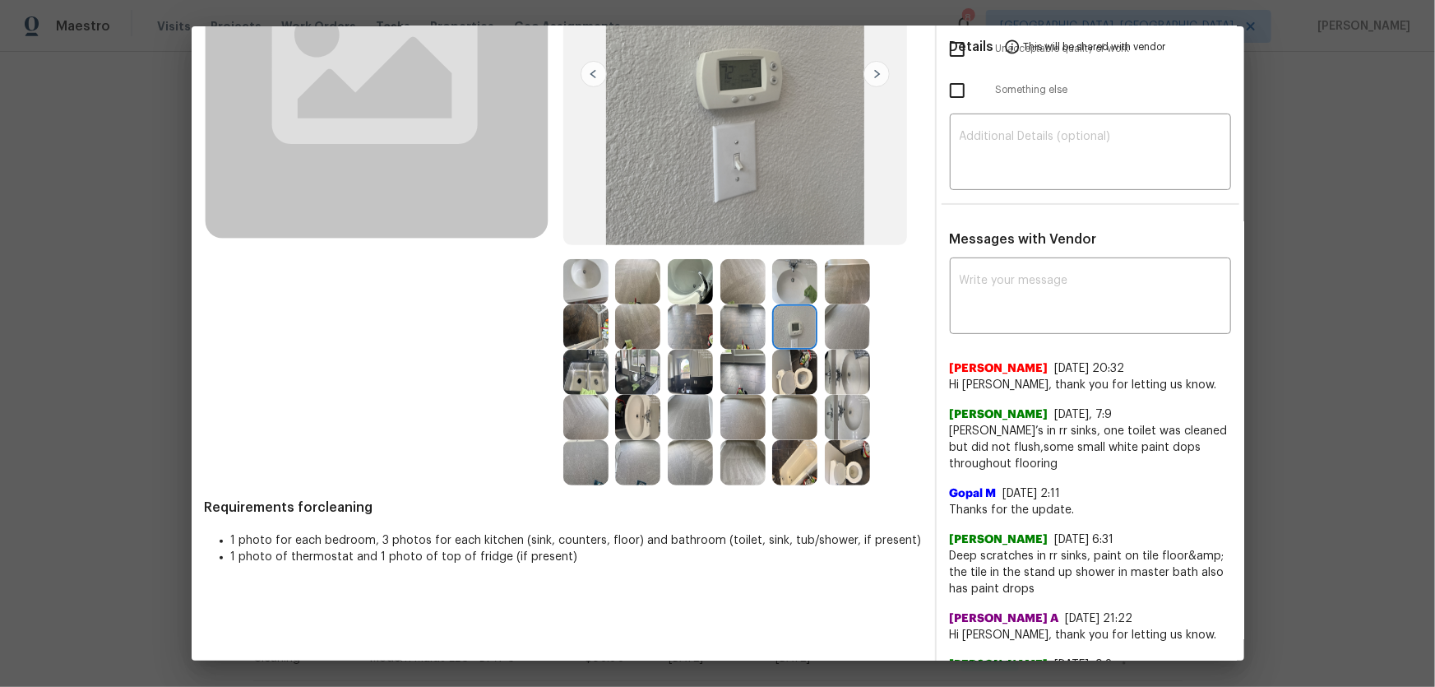
click at [848, 456] on img at bounding box center [847, 462] width 45 height 45
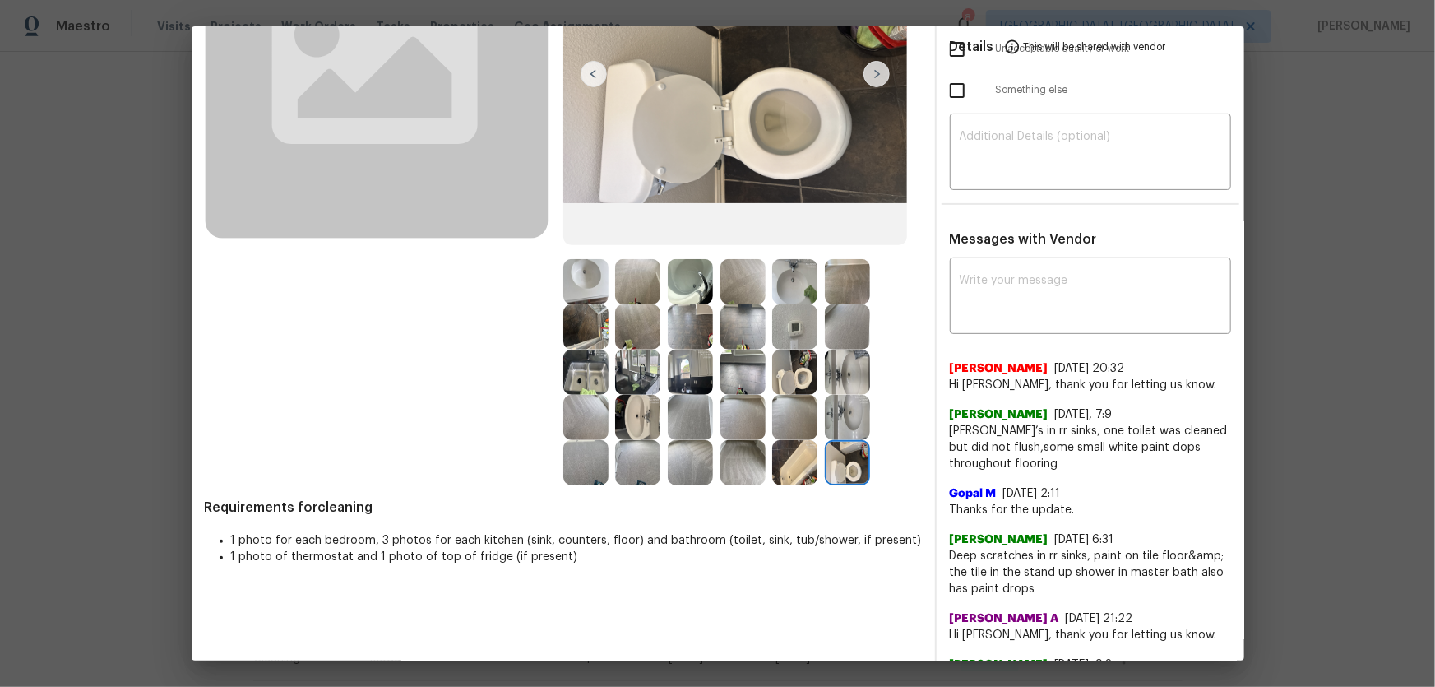
click at [789, 369] on img at bounding box center [794, 371] width 45 height 45
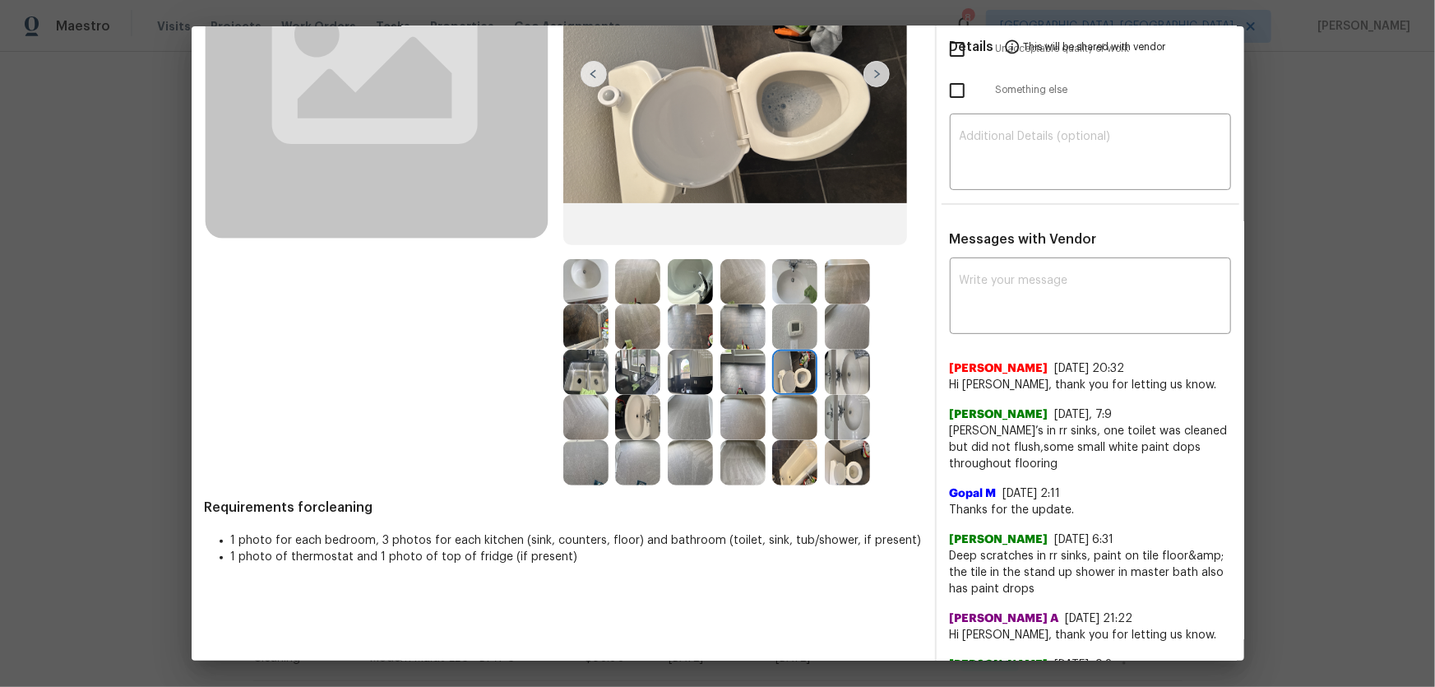
click at [851, 469] on img at bounding box center [847, 462] width 45 height 45
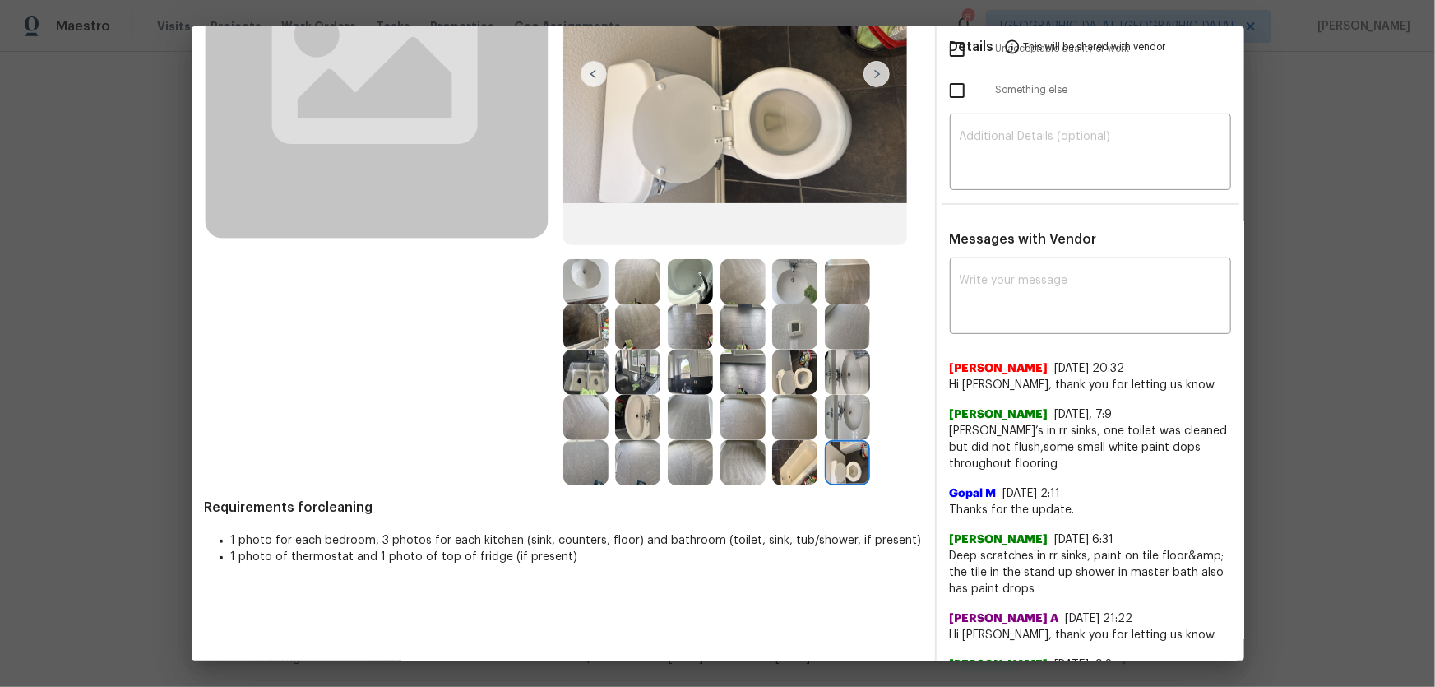
click at [798, 388] on img at bounding box center [794, 371] width 45 height 45
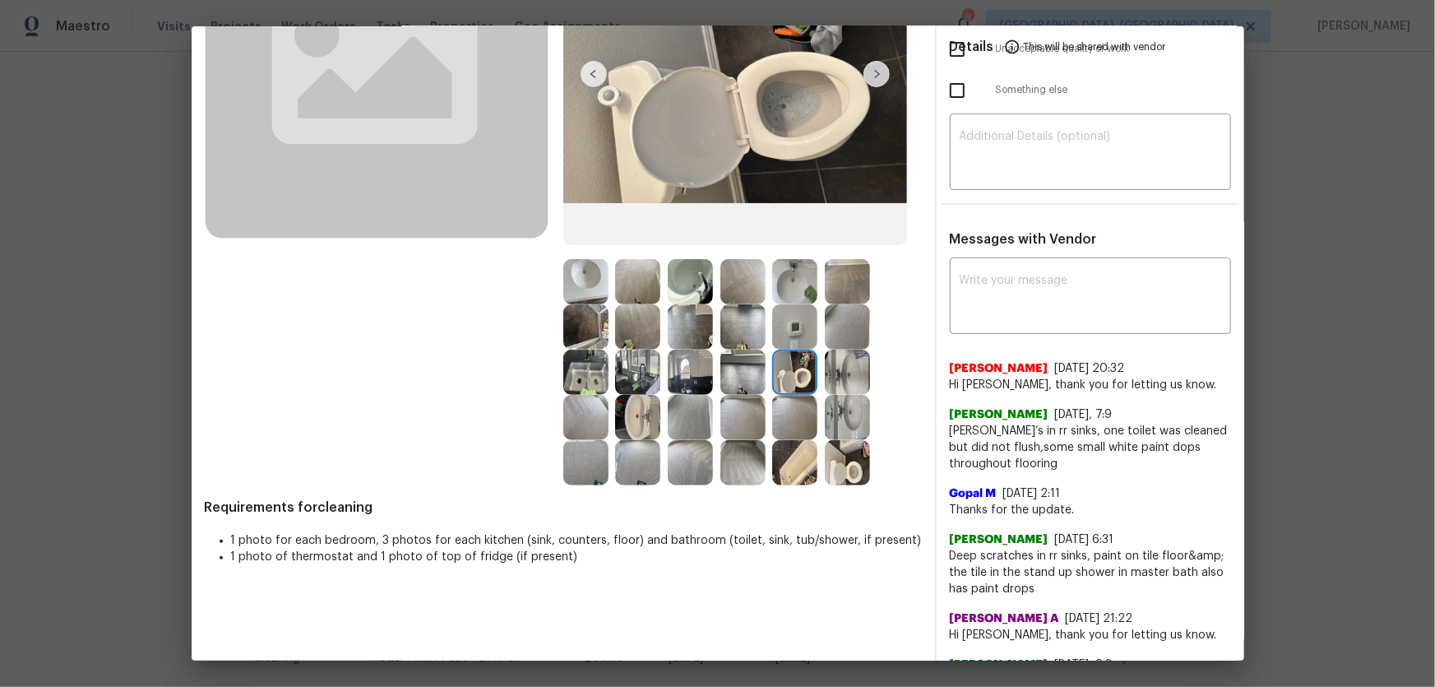
click at [788, 339] on img at bounding box center [794, 326] width 45 height 45
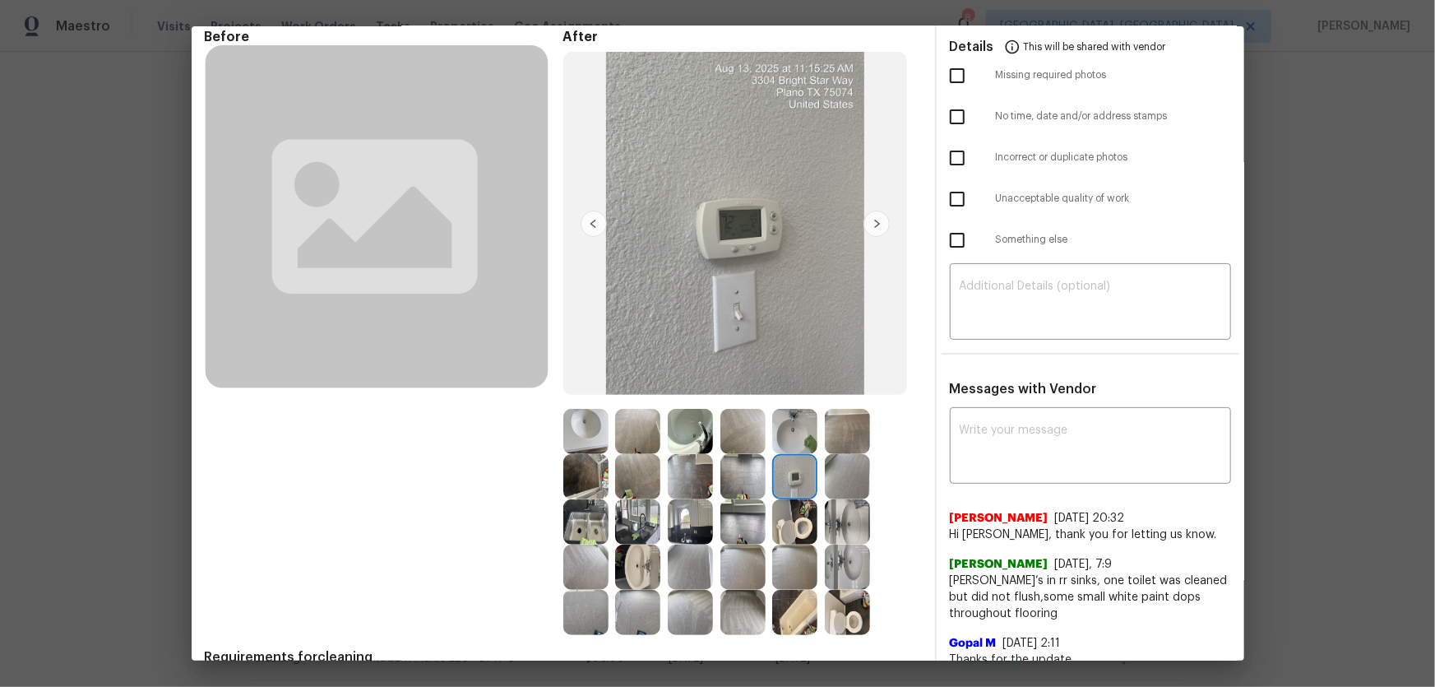
scroll to position [149, 0]
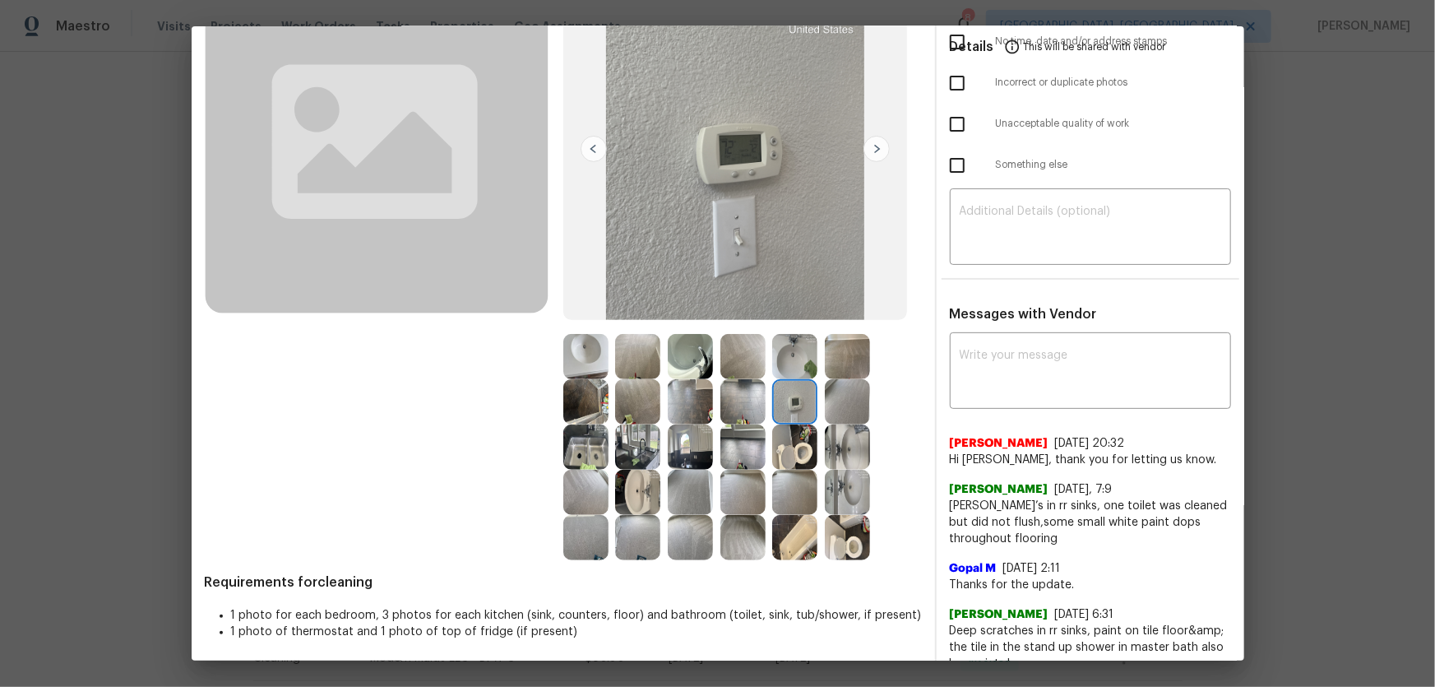
click at [841, 451] on img at bounding box center [847, 446] width 45 height 45
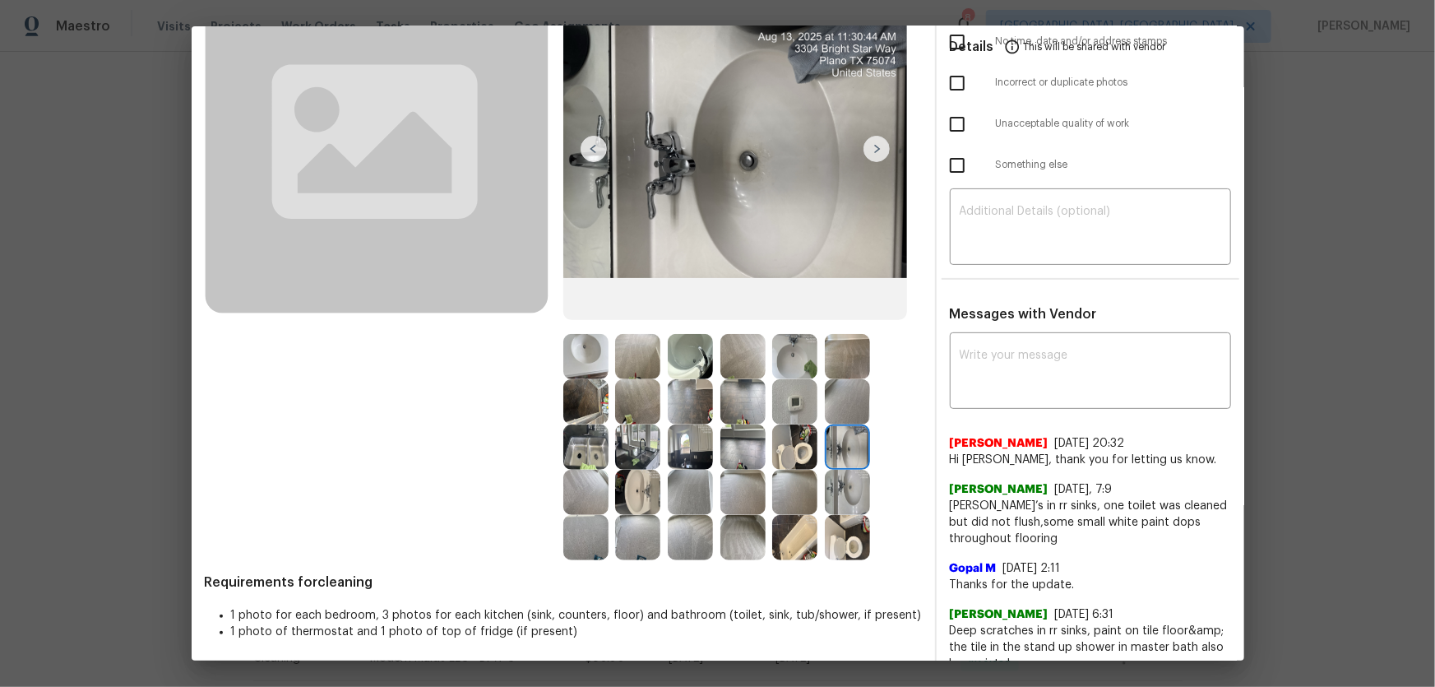
click at [808, 410] on img at bounding box center [794, 401] width 45 height 45
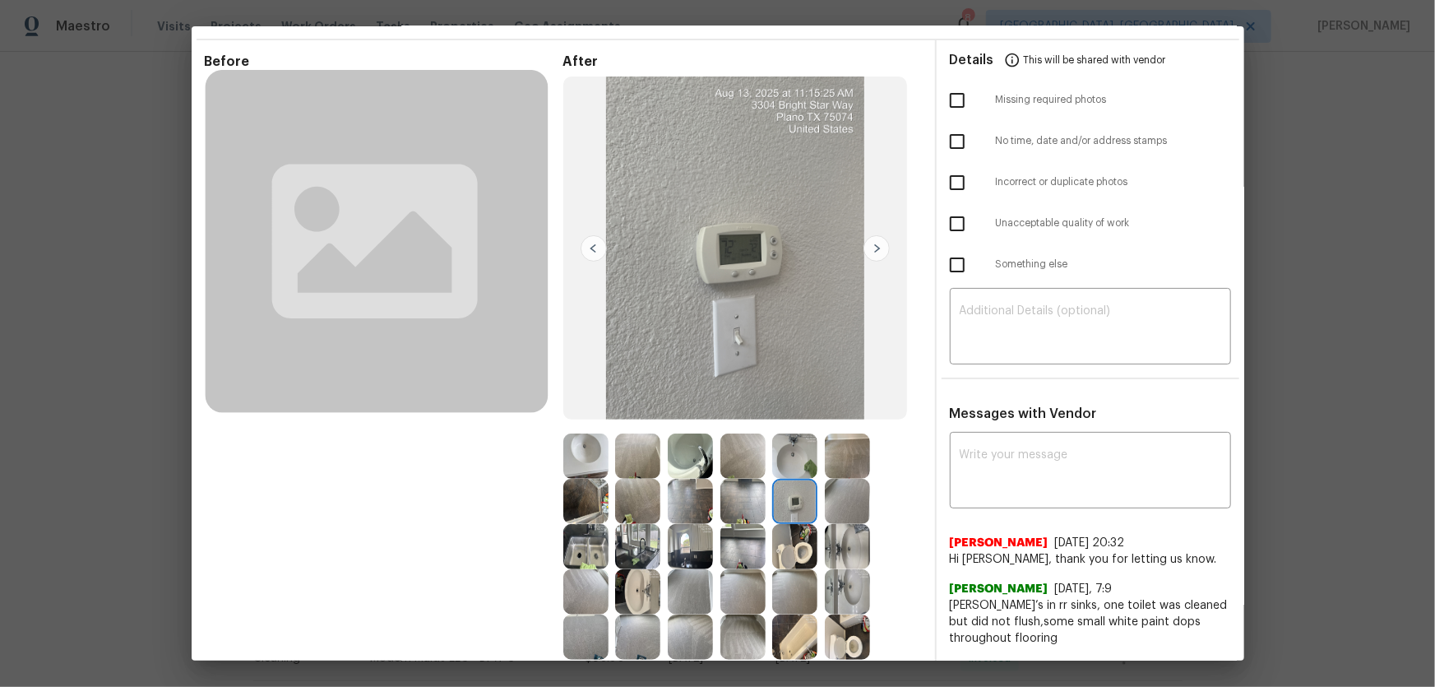
scroll to position [74, 0]
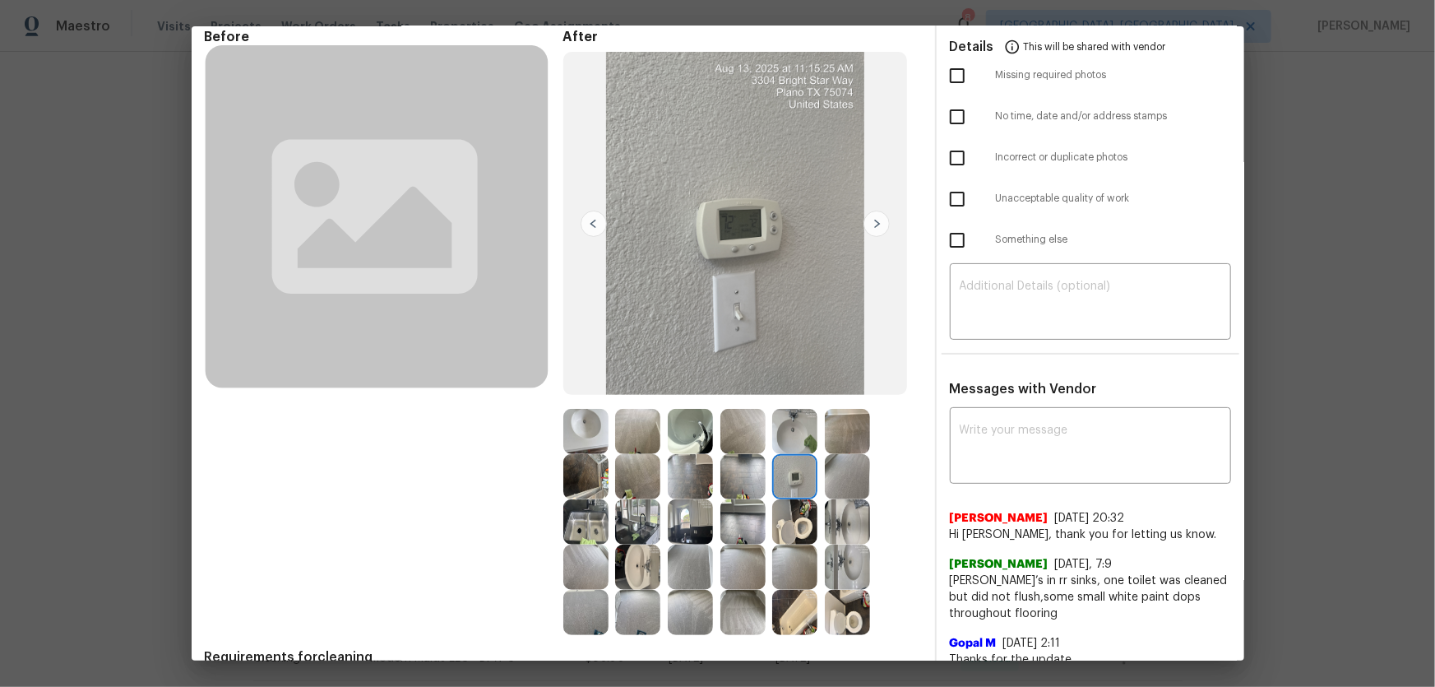
click at [687, 507] on img at bounding box center [690, 521] width 45 height 45
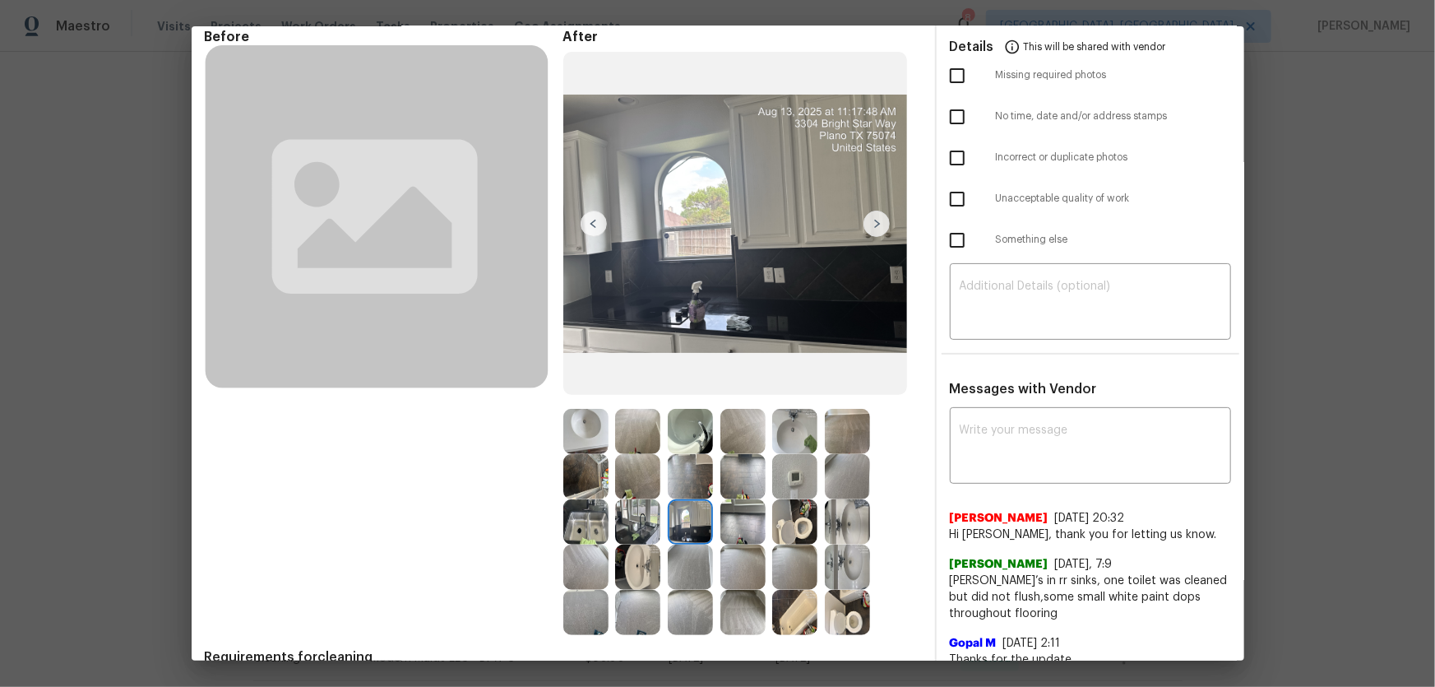
click at [626, 514] on img at bounding box center [637, 521] width 45 height 45
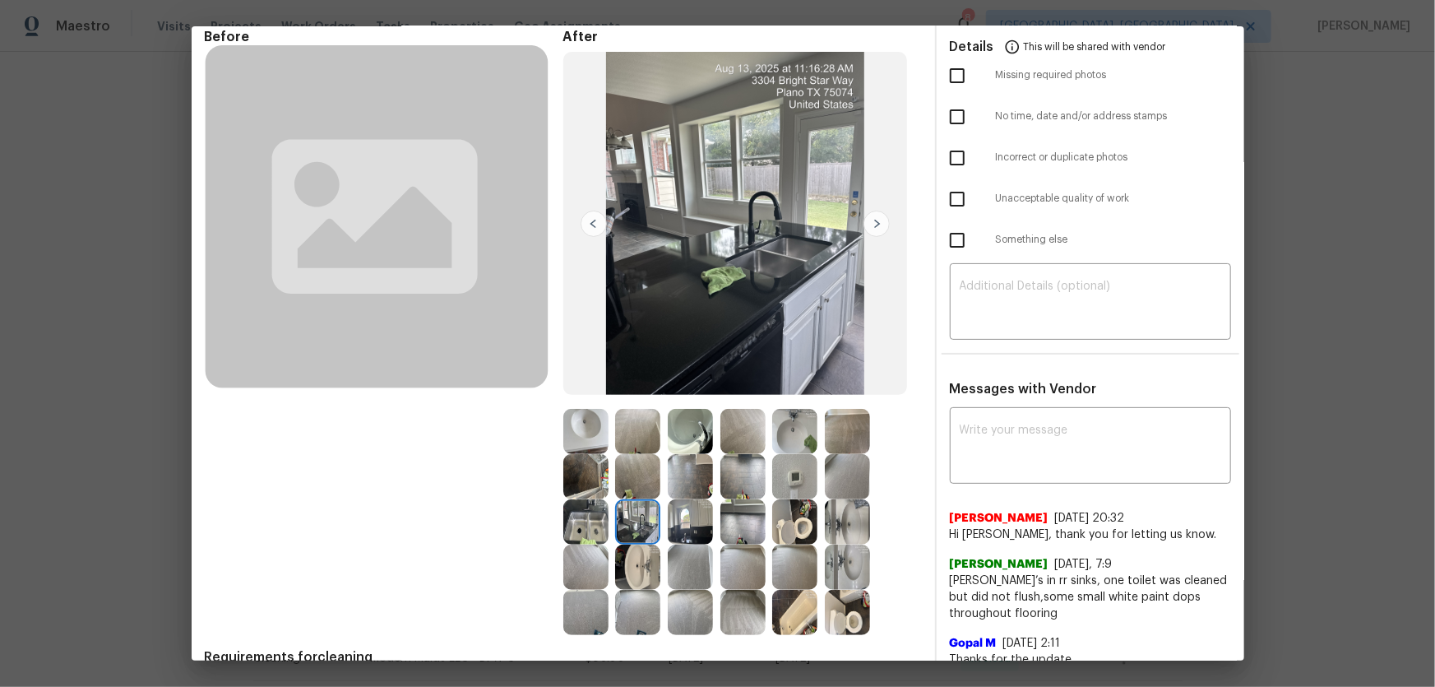
click at [573, 515] on img at bounding box center [585, 521] width 45 height 45
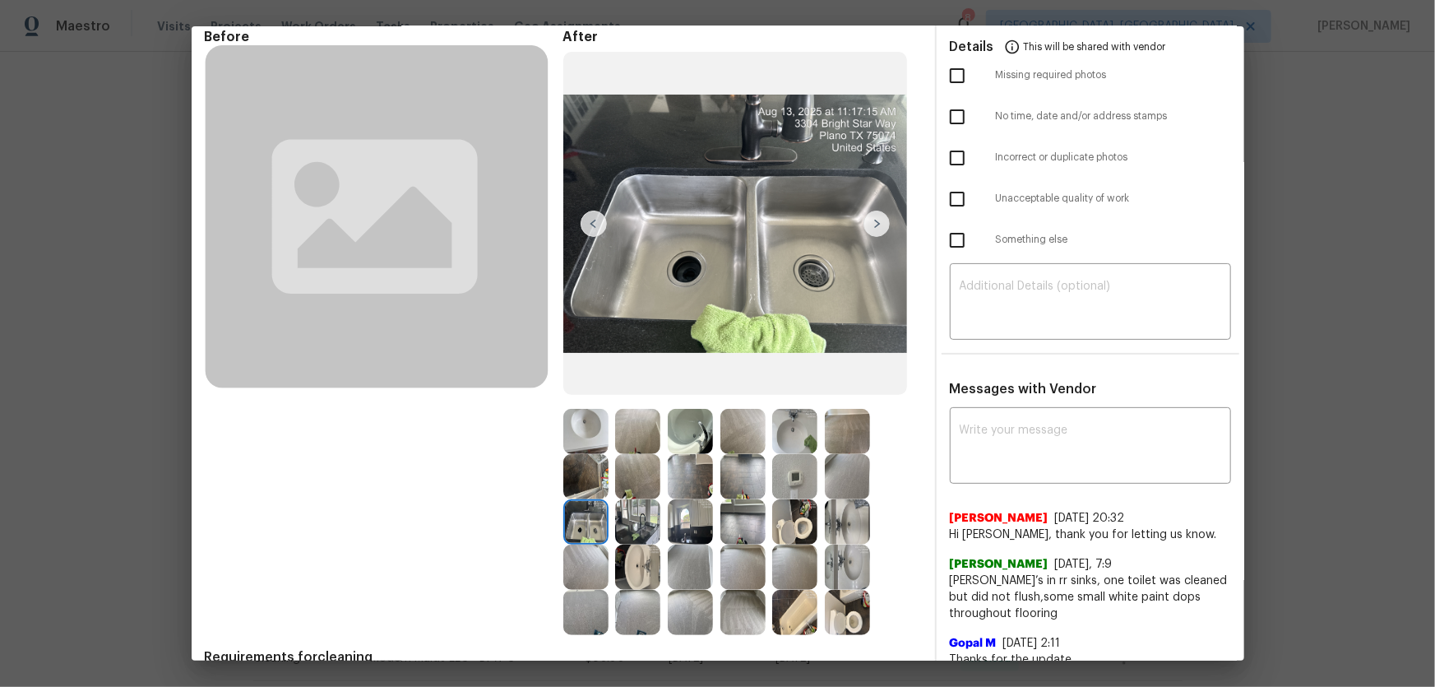
click at [618, 559] on img at bounding box center [637, 566] width 45 height 45
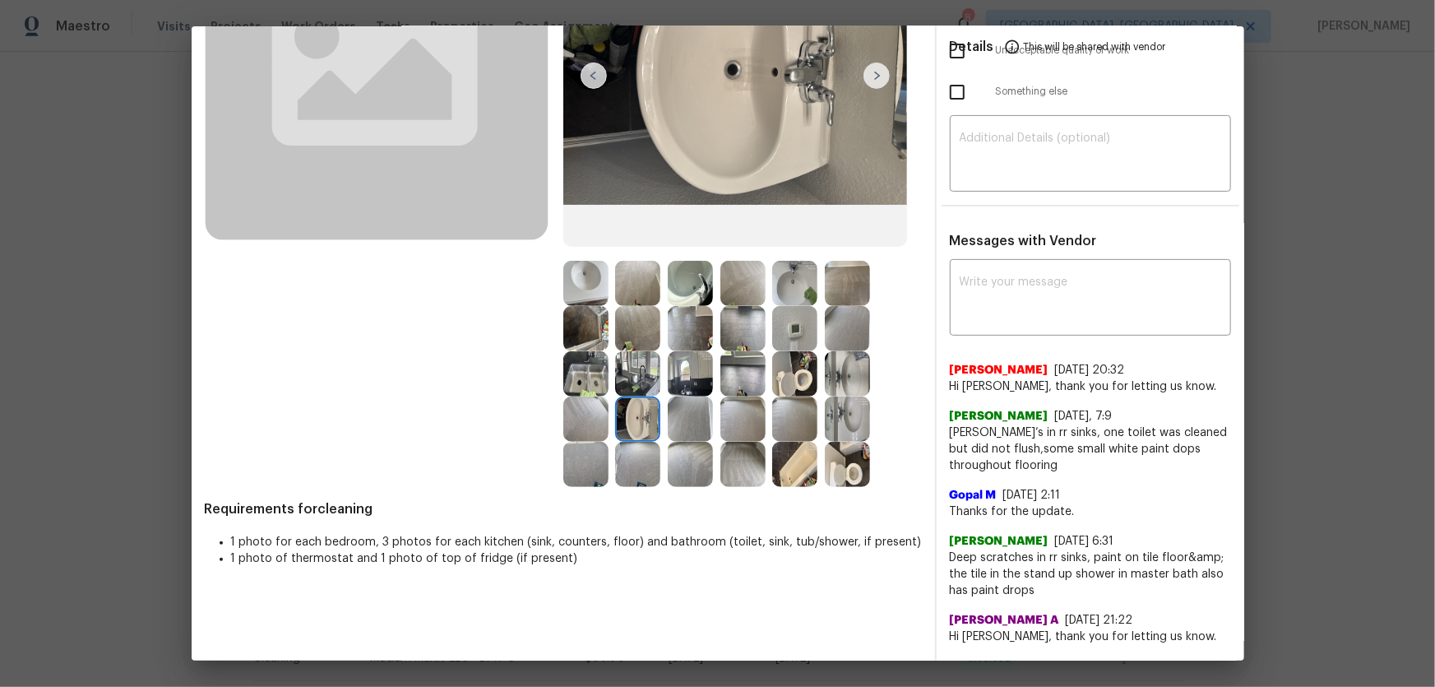
scroll to position [224, 0]
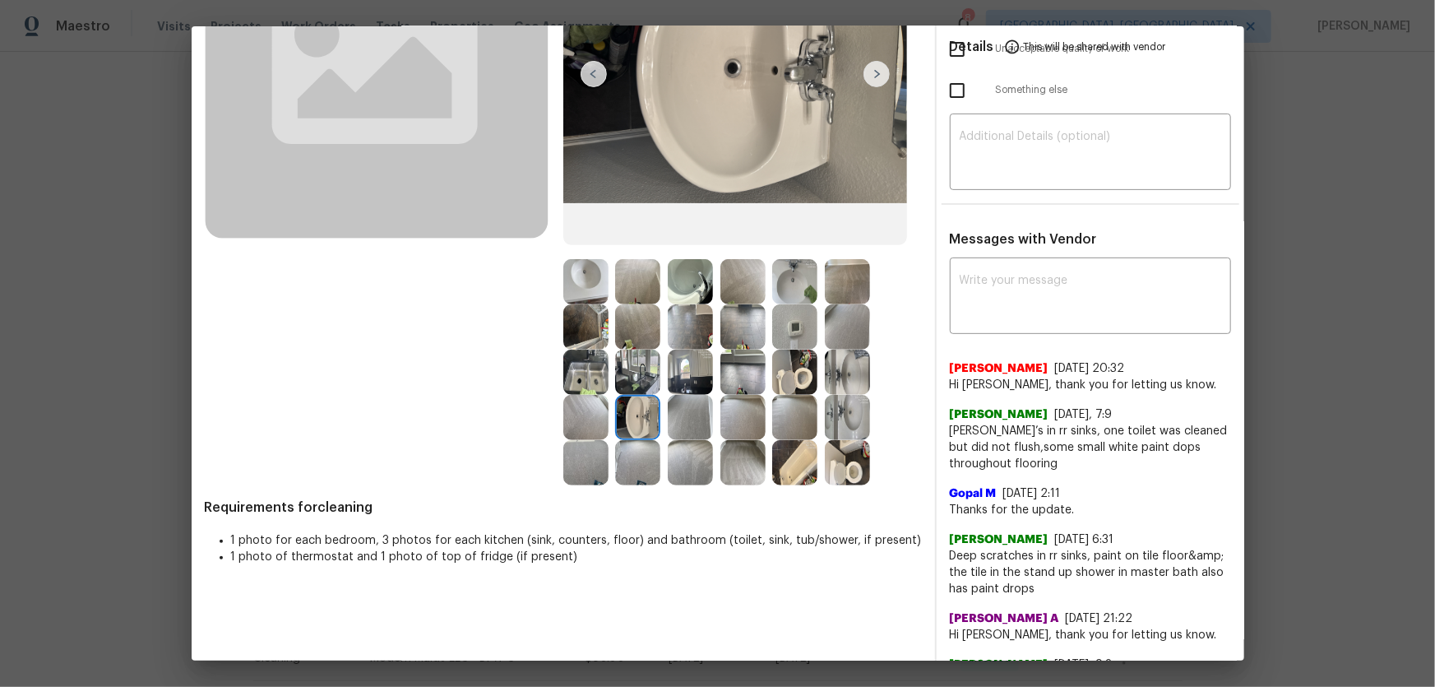
click at [701, 474] on img at bounding box center [690, 462] width 45 height 45
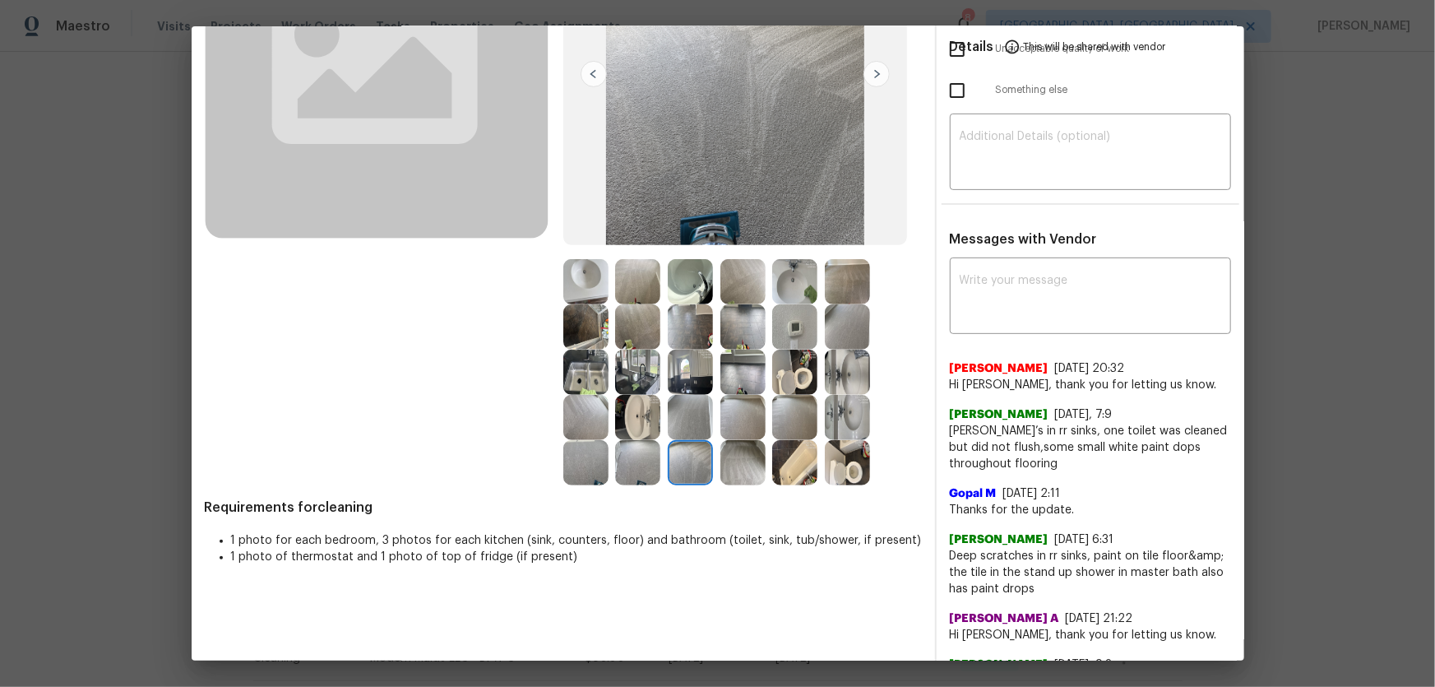
click at [734, 474] on img at bounding box center [742, 462] width 45 height 45
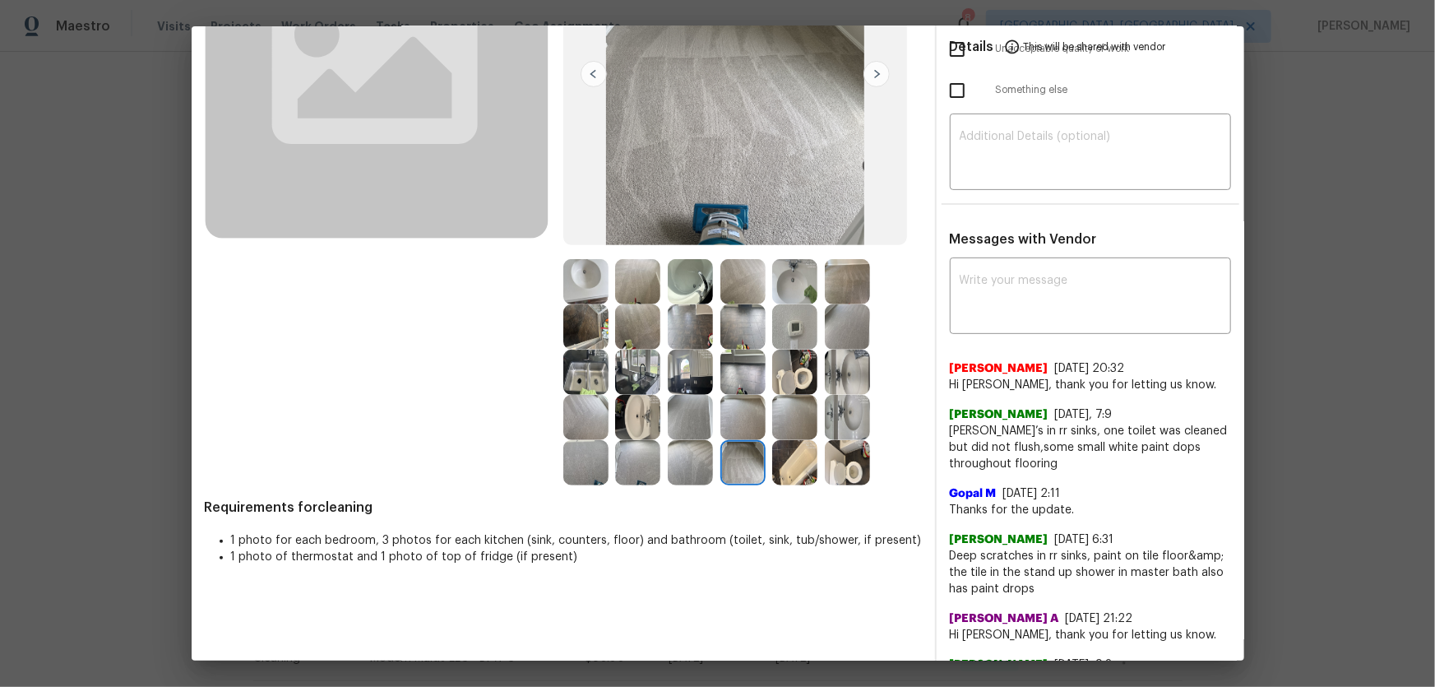
click at [726, 415] on img at bounding box center [742, 417] width 45 height 45
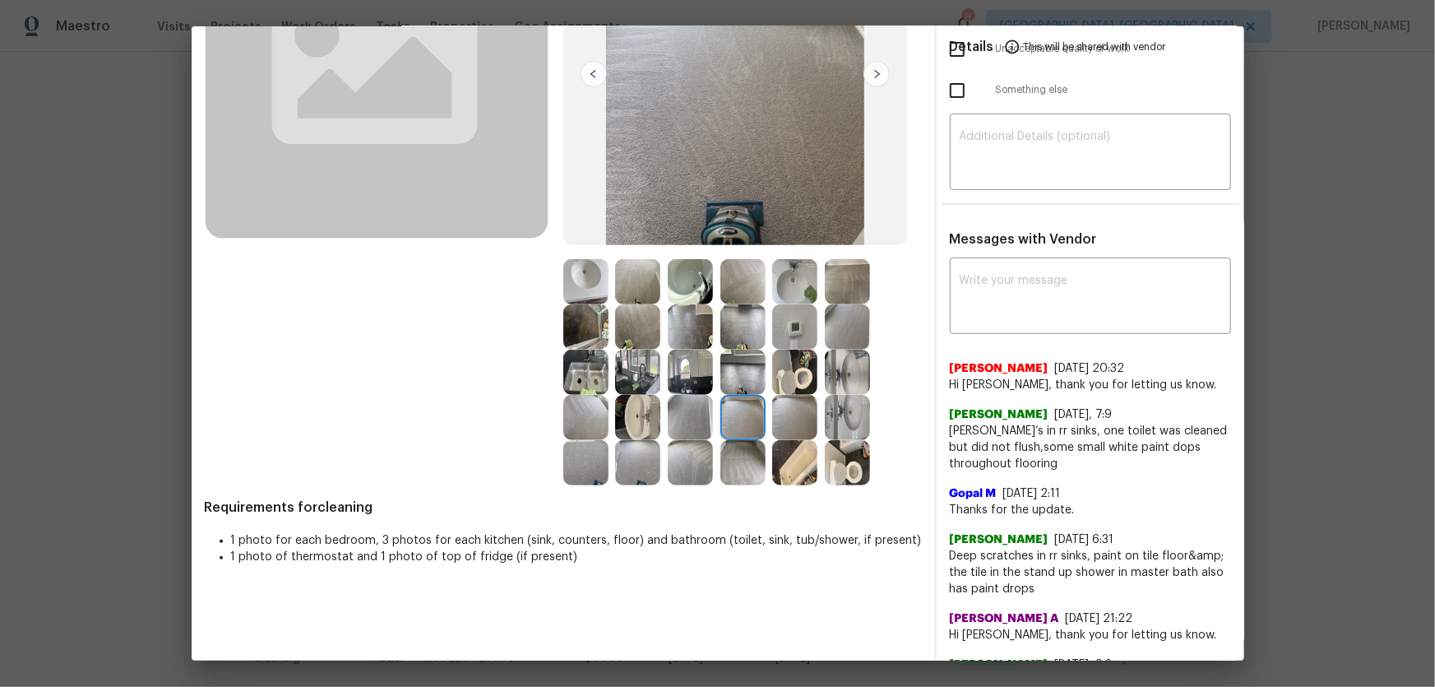
click at [699, 414] on img at bounding box center [690, 417] width 45 height 45
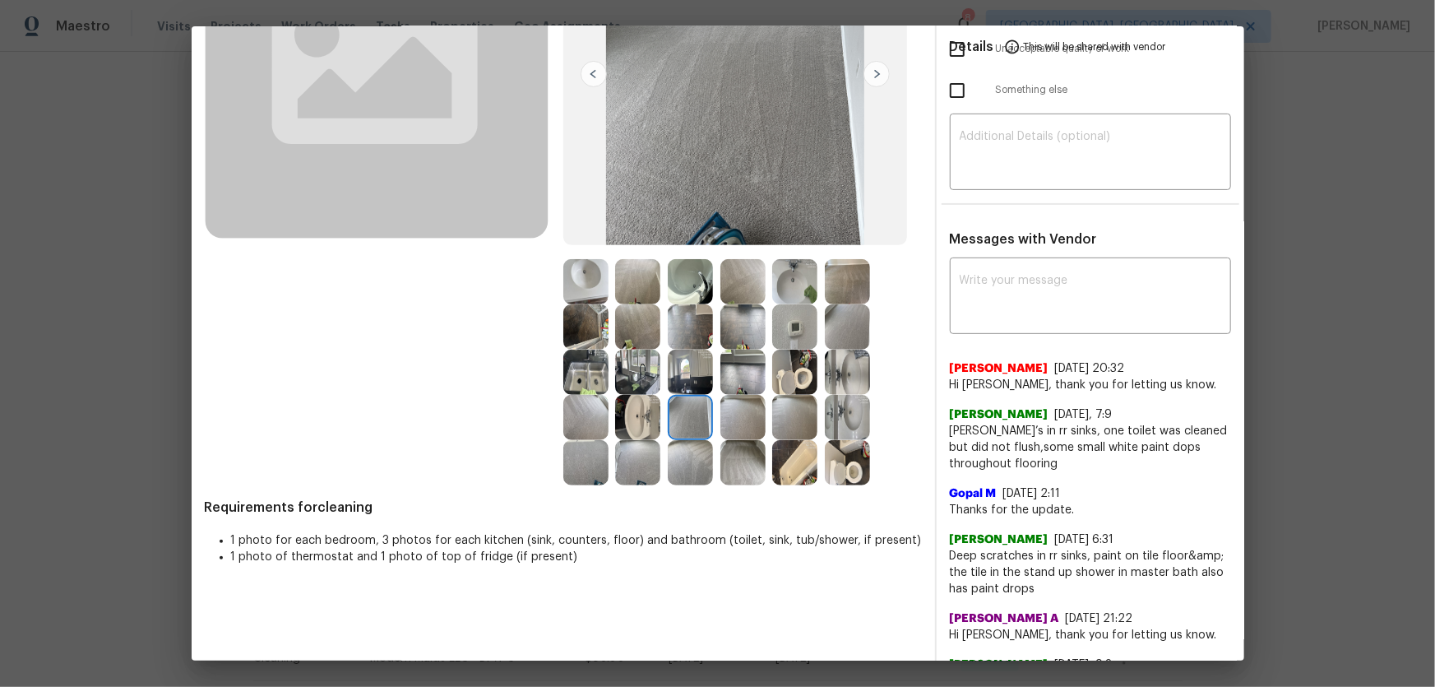
click at [678, 373] on img at bounding box center [690, 371] width 45 height 45
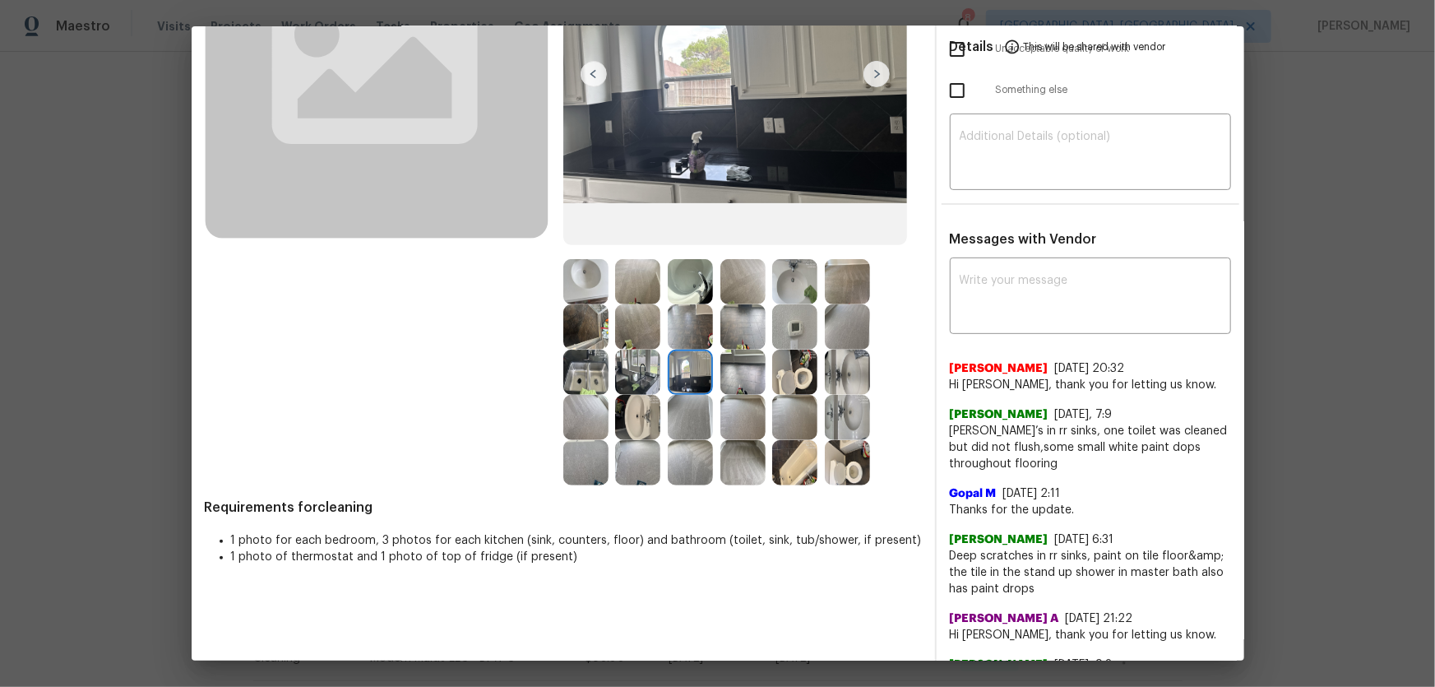
click at [634, 362] on img at bounding box center [637, 371] width 45 height 45
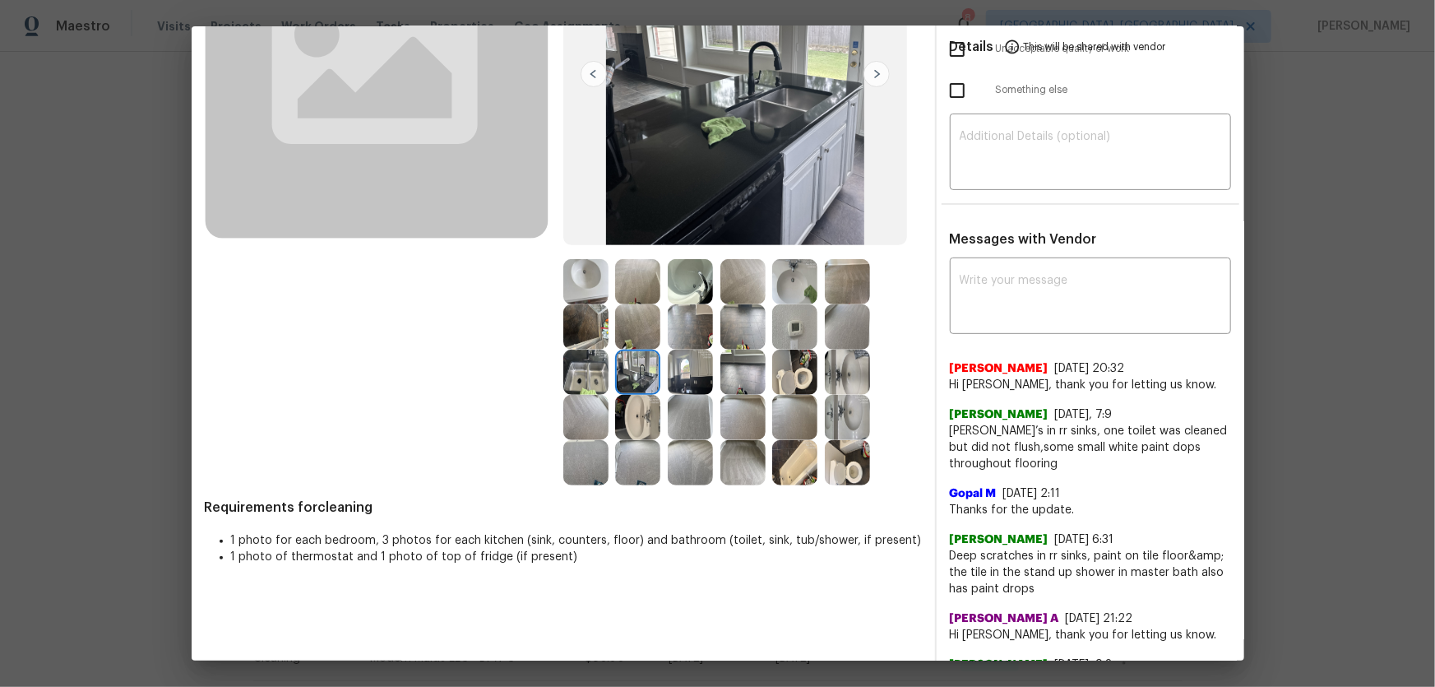
click at [595, 361] on img at bounding box center [585, 371] width 45 height 45
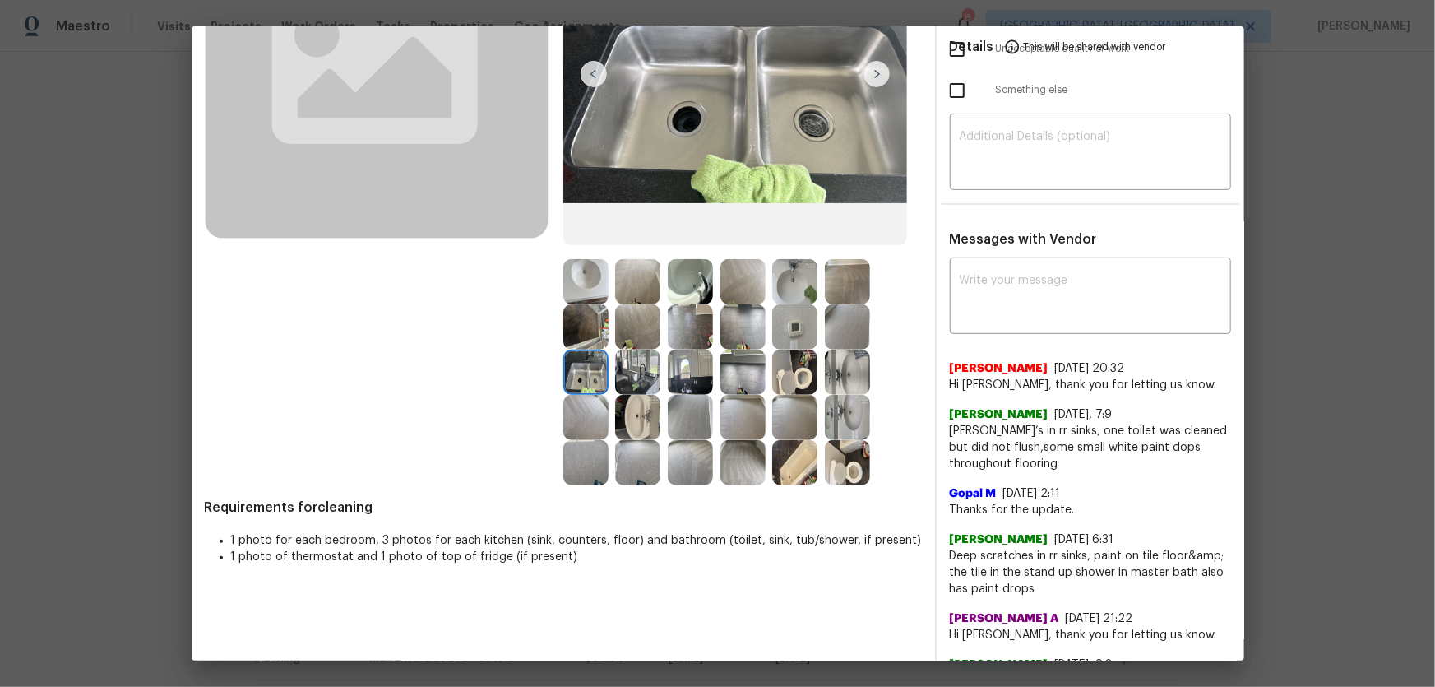
click at [586, 327] on img at bounding box center [585, 326] width 45 height 45
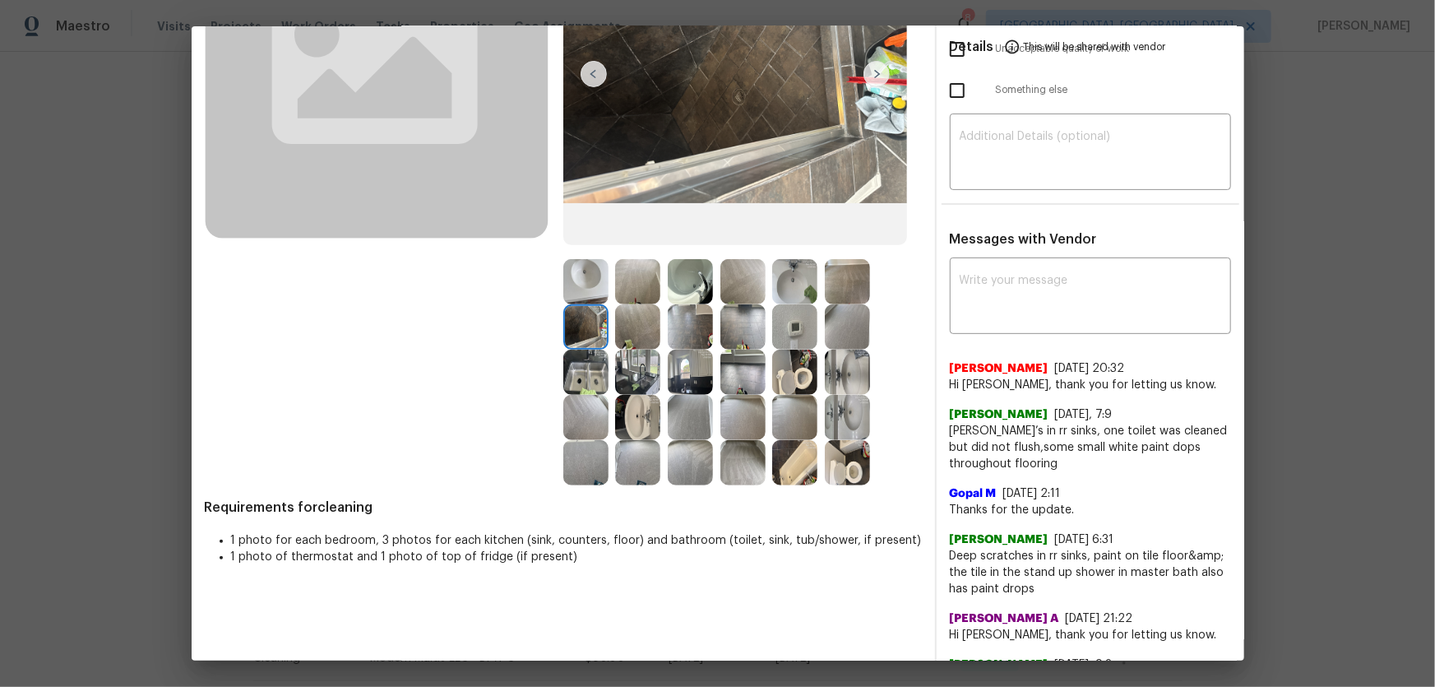
click at [581, 294] on img at bounding box center [585, 281] width 45 height 45
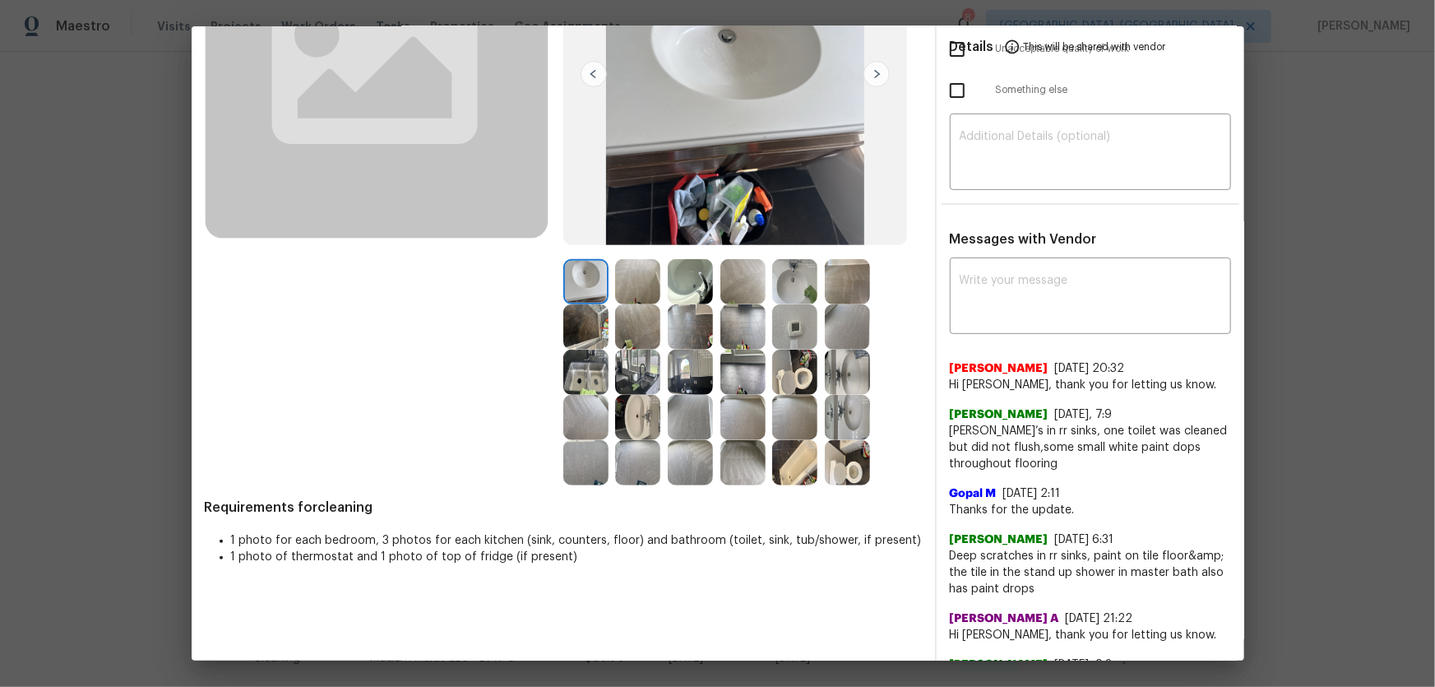
click at [675, 288] on img at bounding box center [690, 281] width 45 height 45
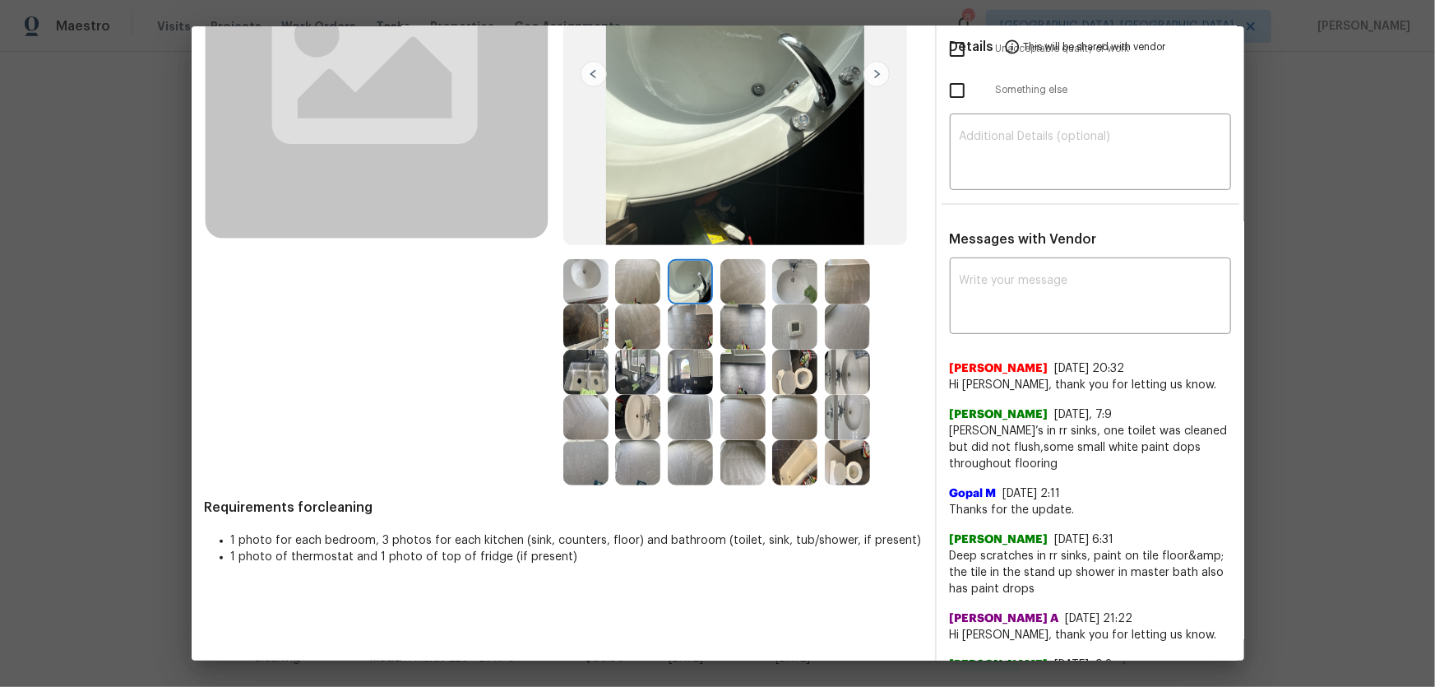
click at [784, 331] on img at bounding box center [794, 326] width 45 height 45
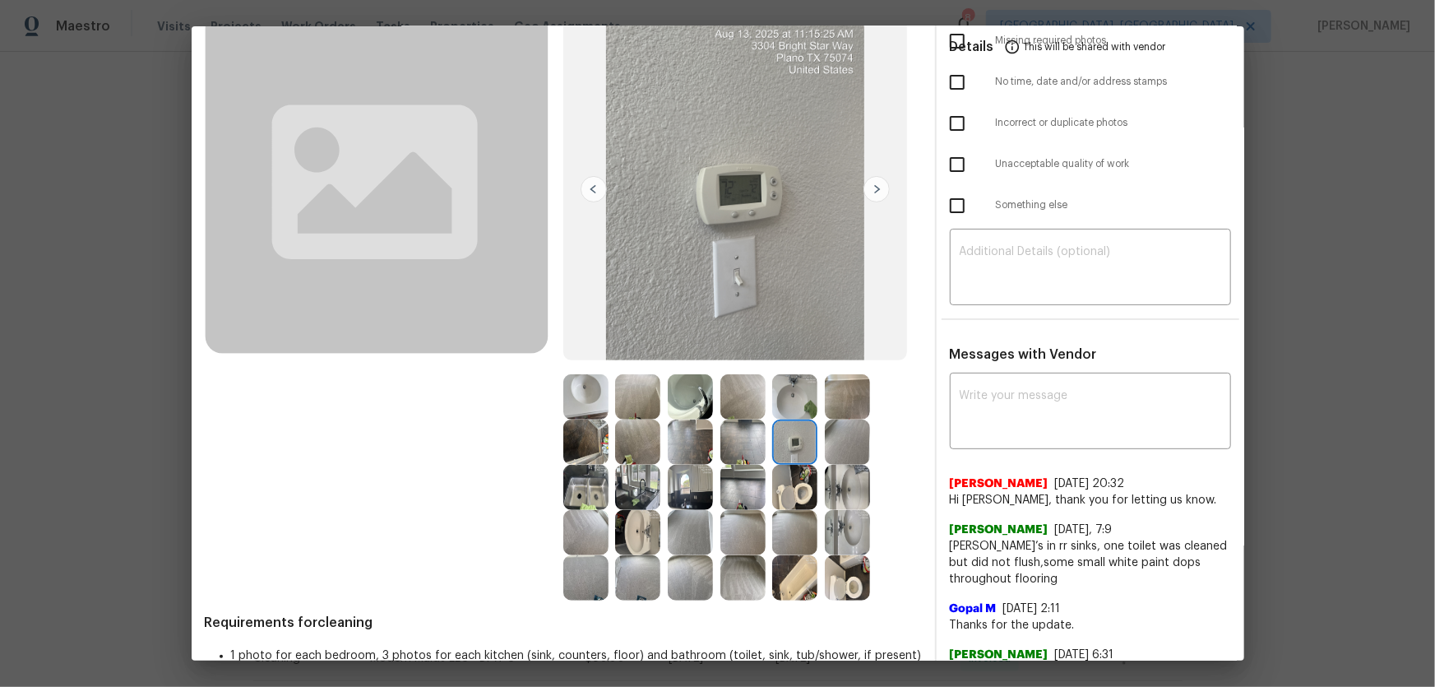
scroll to position [74, 0]
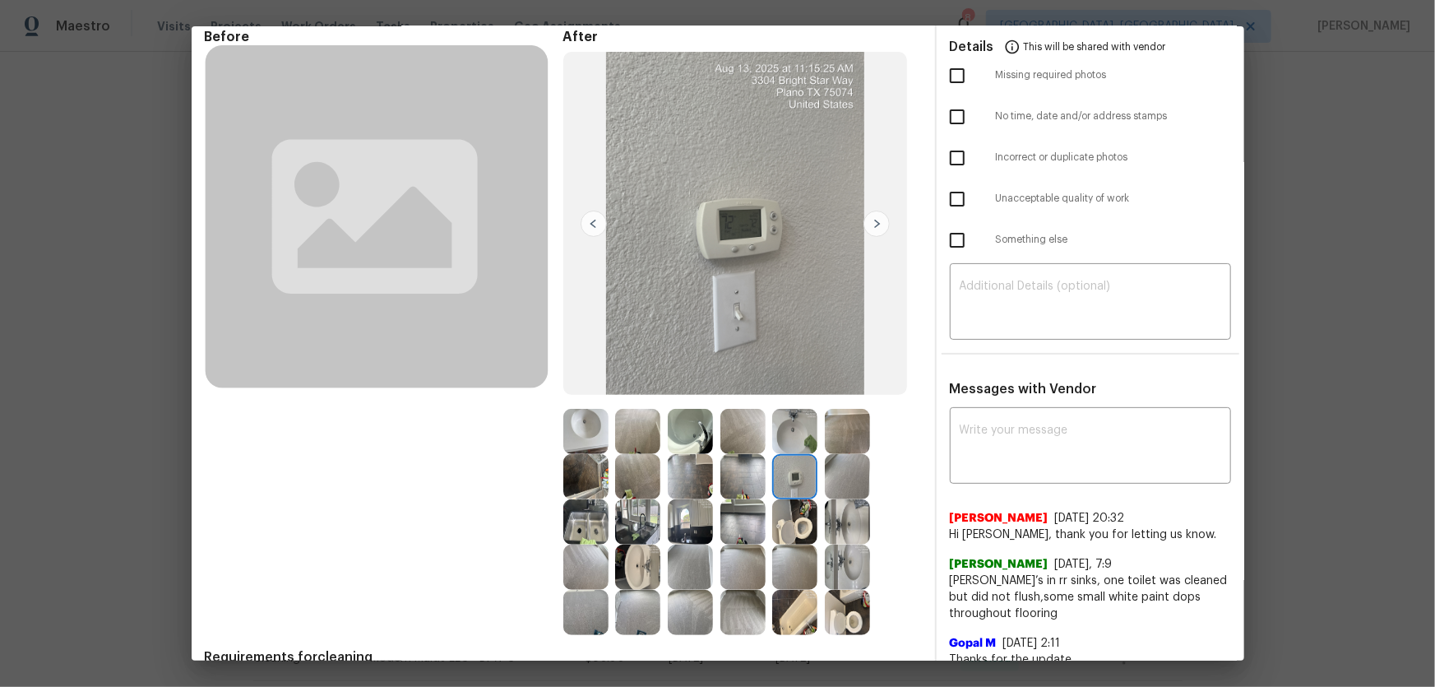
click at [792, 429] on img at bounding box center [794, 431] width 45 height 45
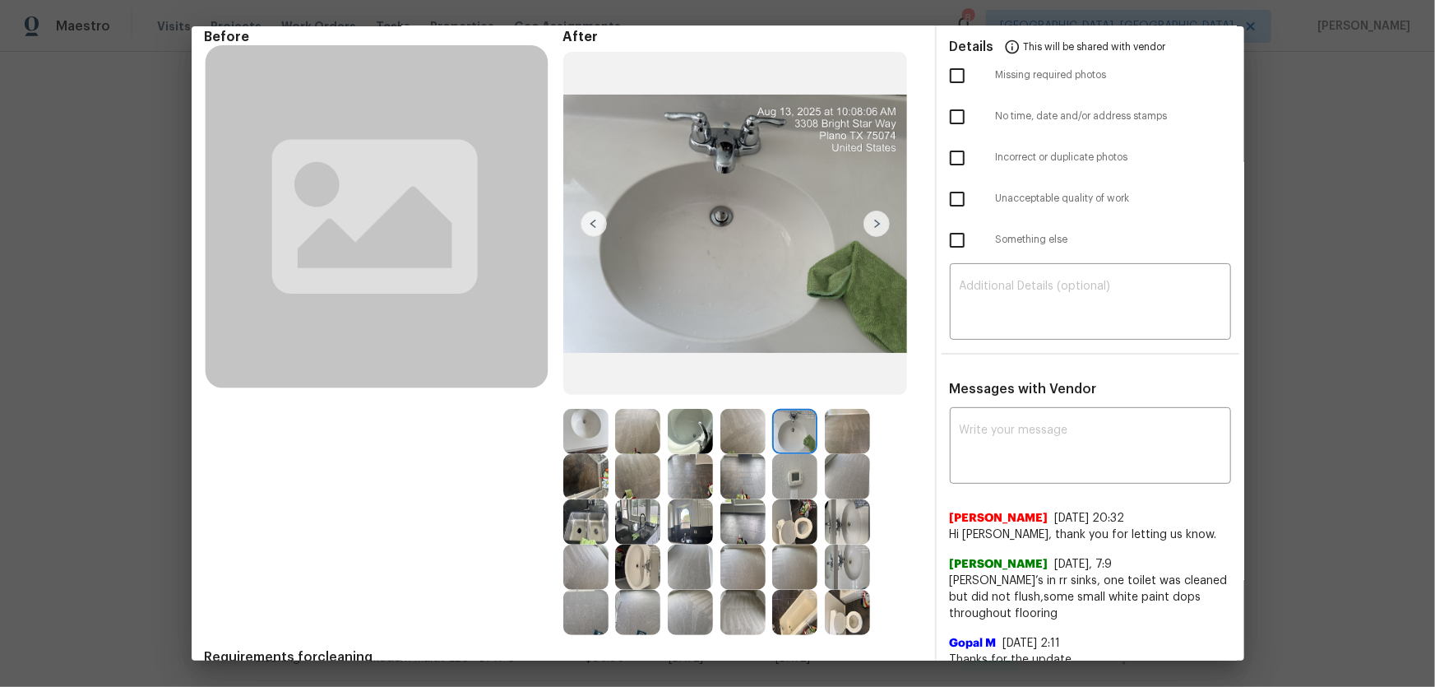
click at [831, 479] on img at bounding box center [847, 476] width 45 height 45
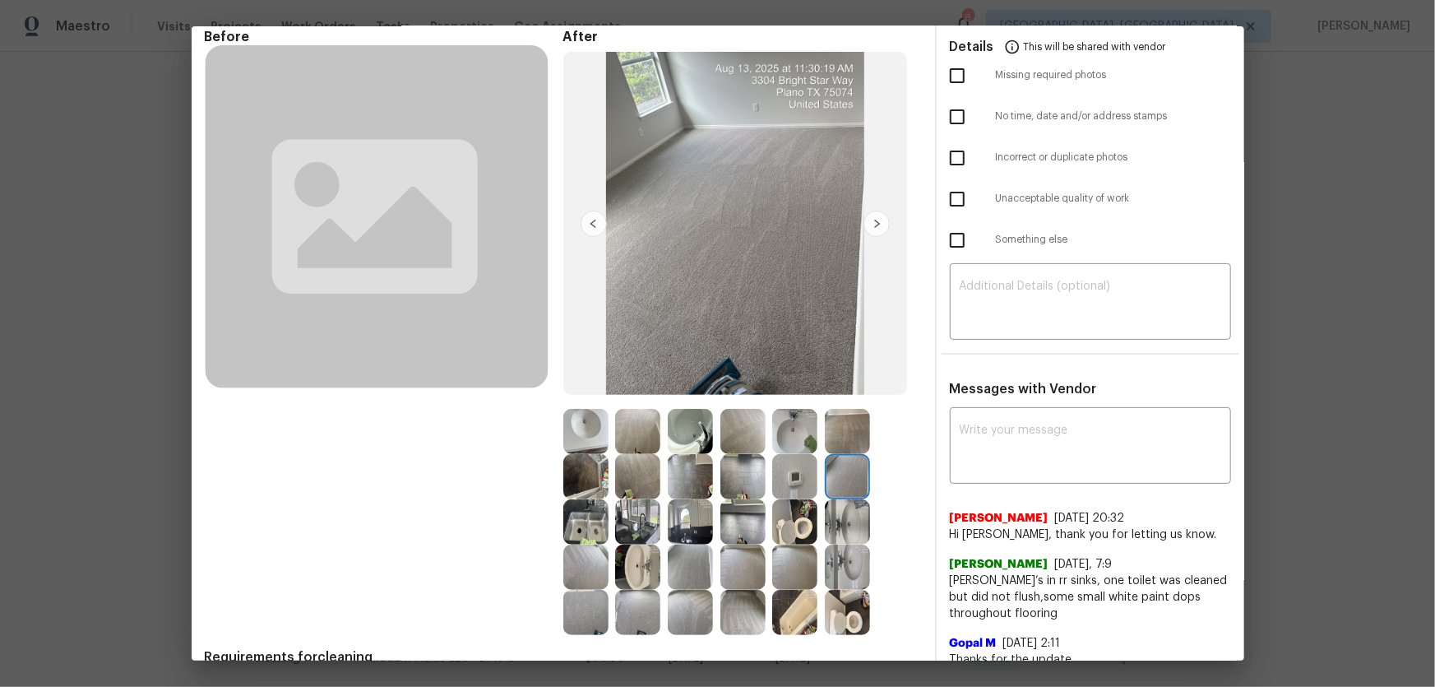
click at [843, 528] on img at bounding box center [847, 521] width 45 height 45
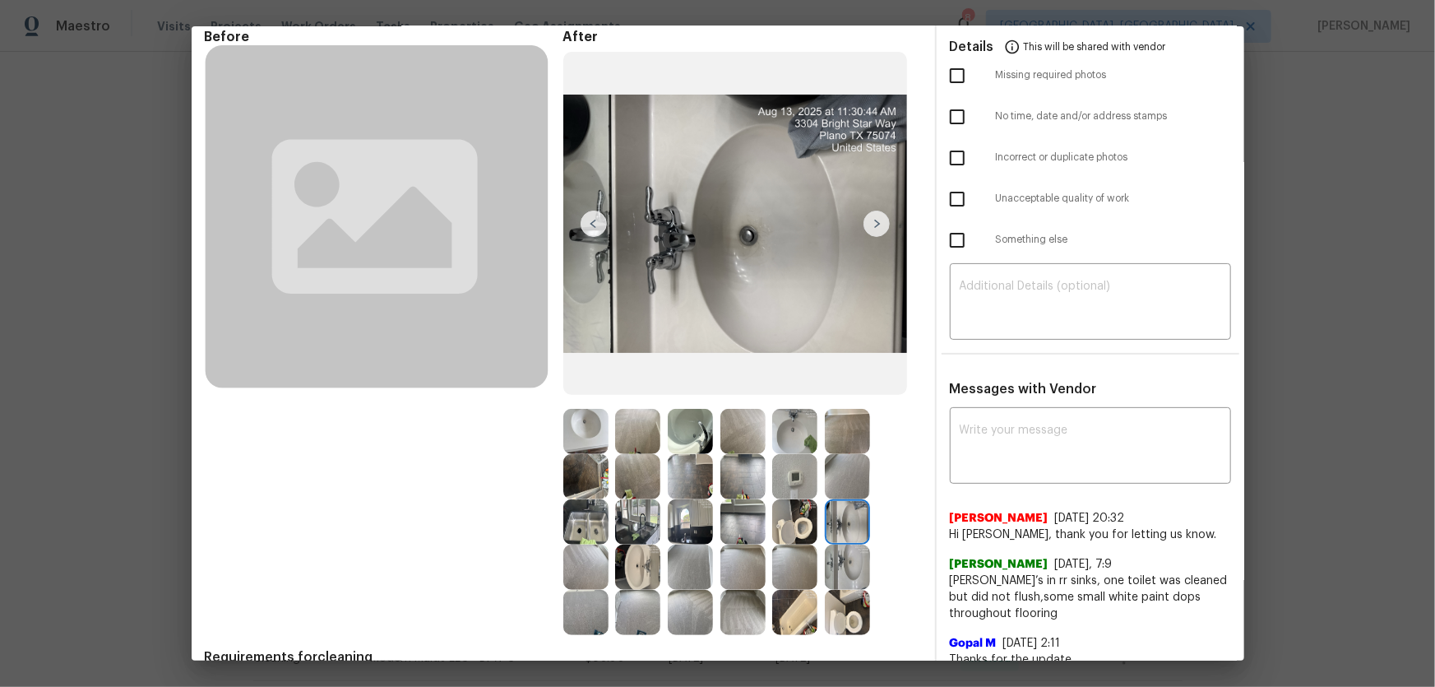
click at [849, 576] on img at bounding box center [847, 566] width 45 height 45
click at [806, 591] on img at bounding box center [794, 612] width 45 height 45
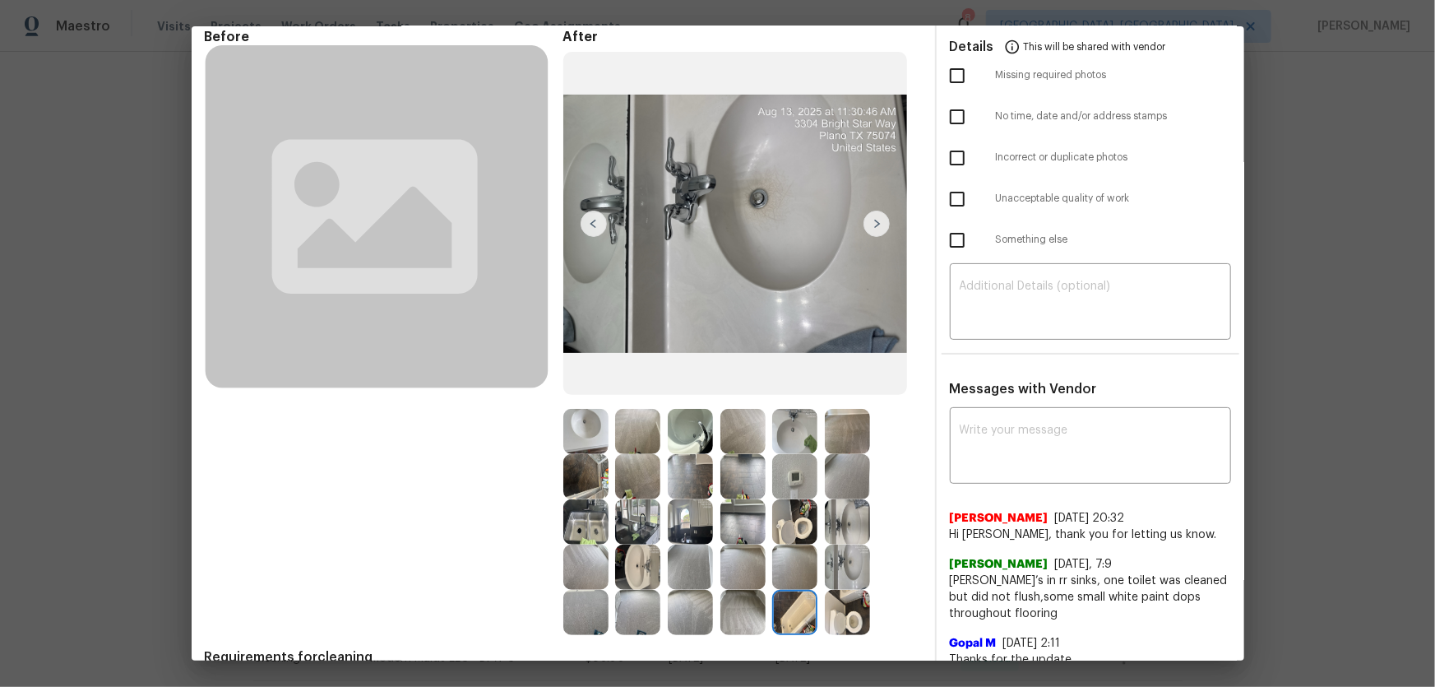
click at [840, 605] on img at bounding box center [847, 612] width 45 height 45
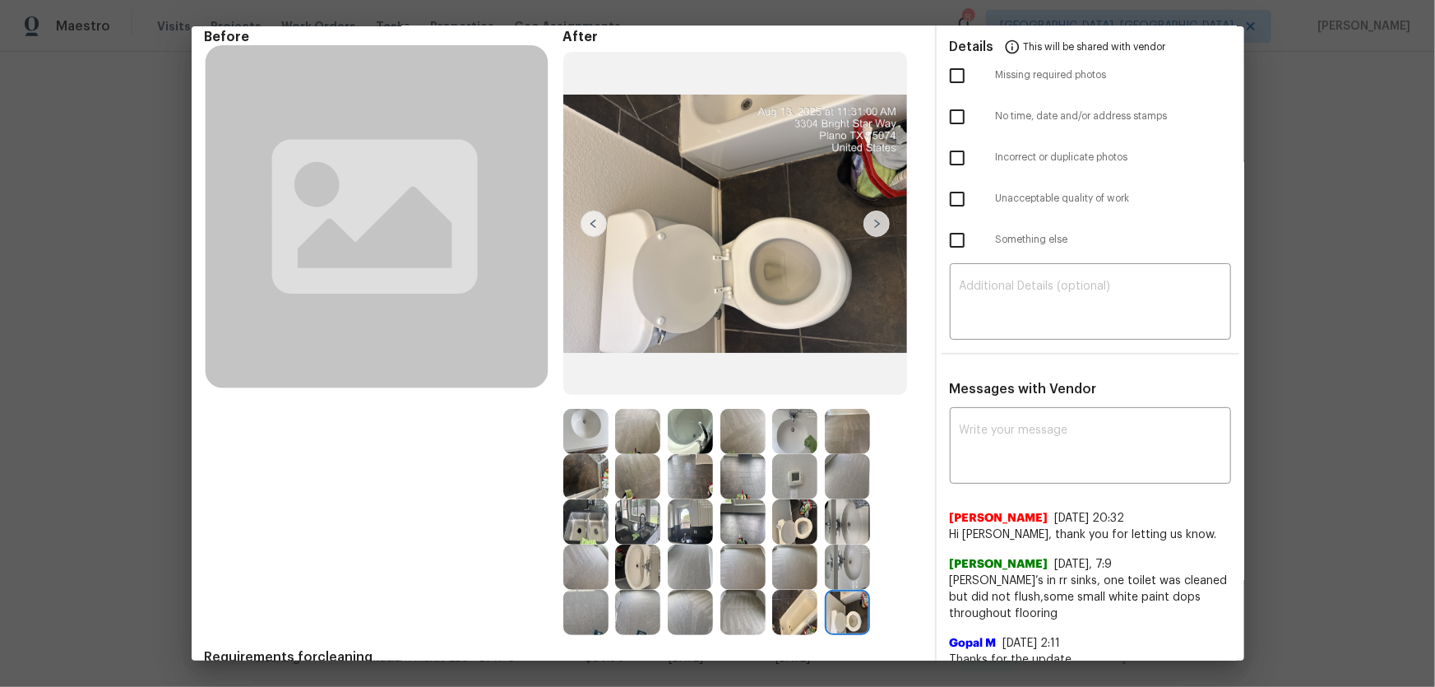
scroll to position [0, 0]
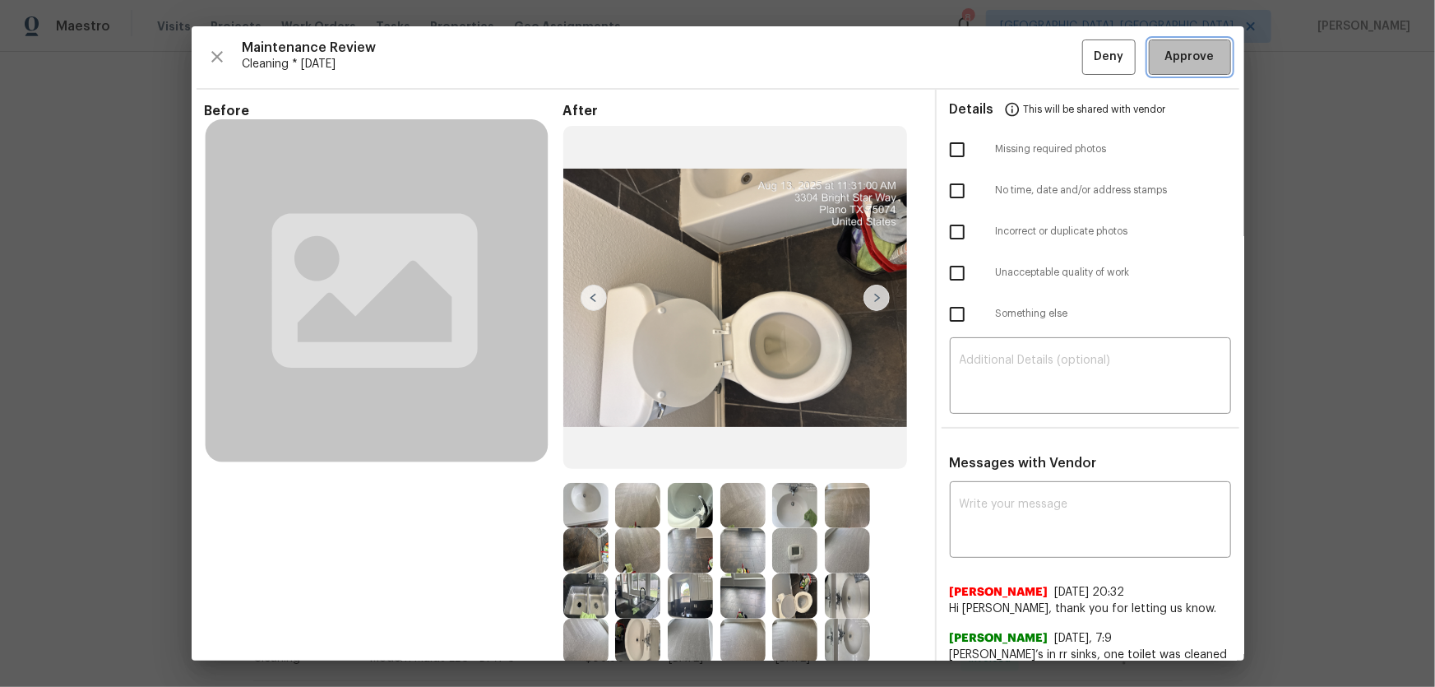
click at [1168, 73] on button "Approve" at bounding box center [1190, 56] width 82 height 35
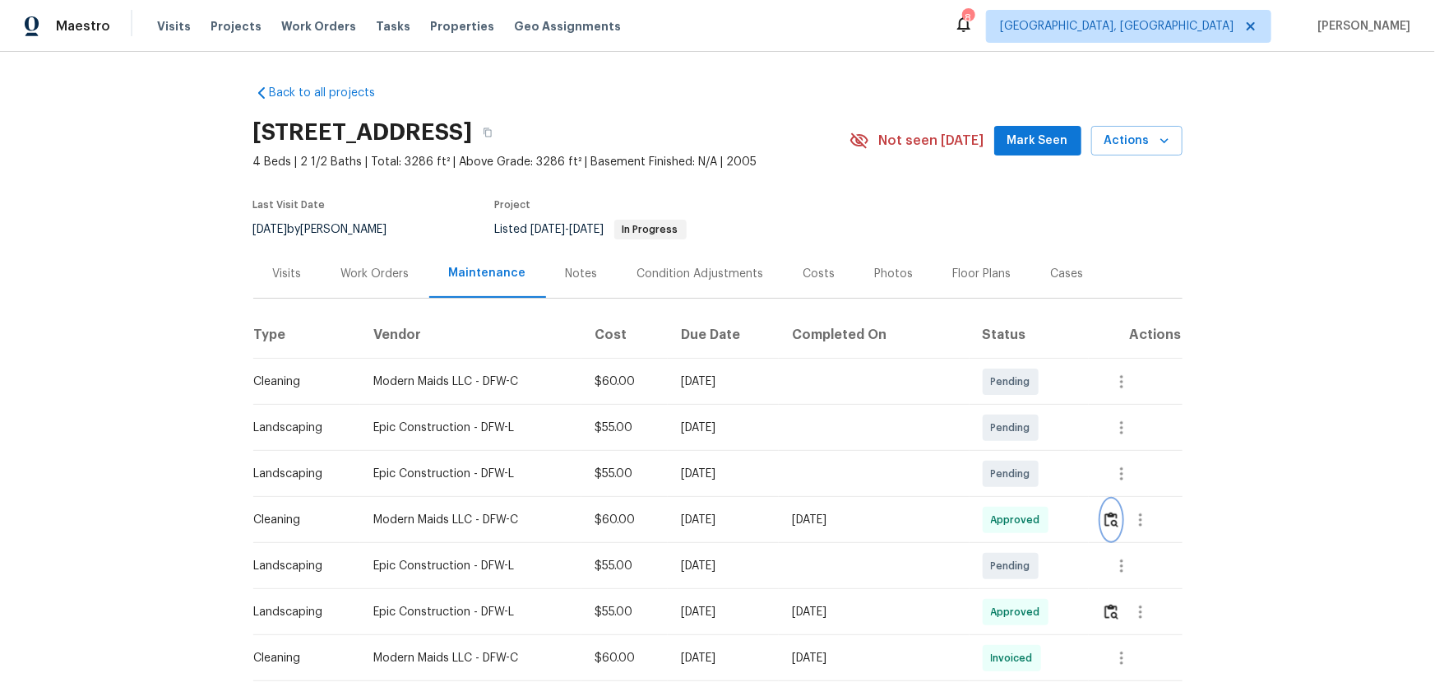
click at [1104, 526] on img "button" at bounding box center [1111, 520] width 14 height 16
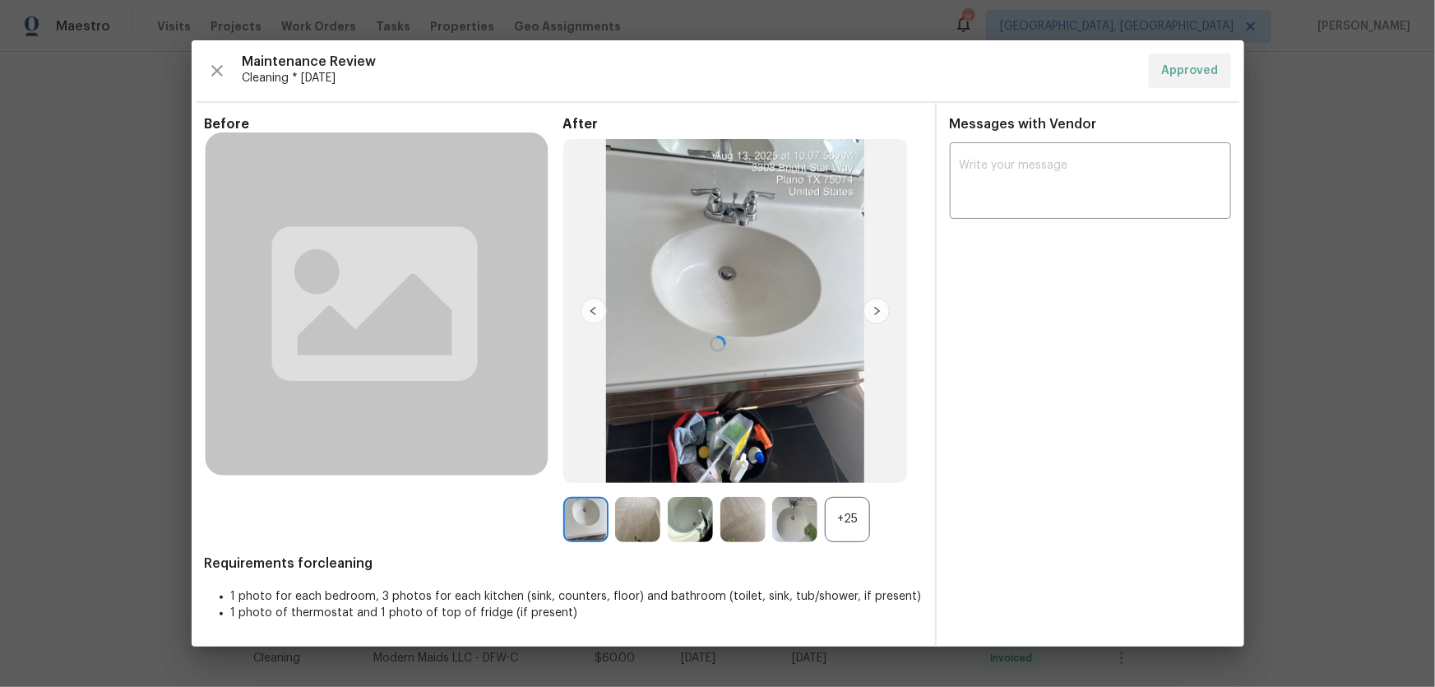
click at [841, 525] on div "+25" at bounding box center [847, 519] width 45 height 45
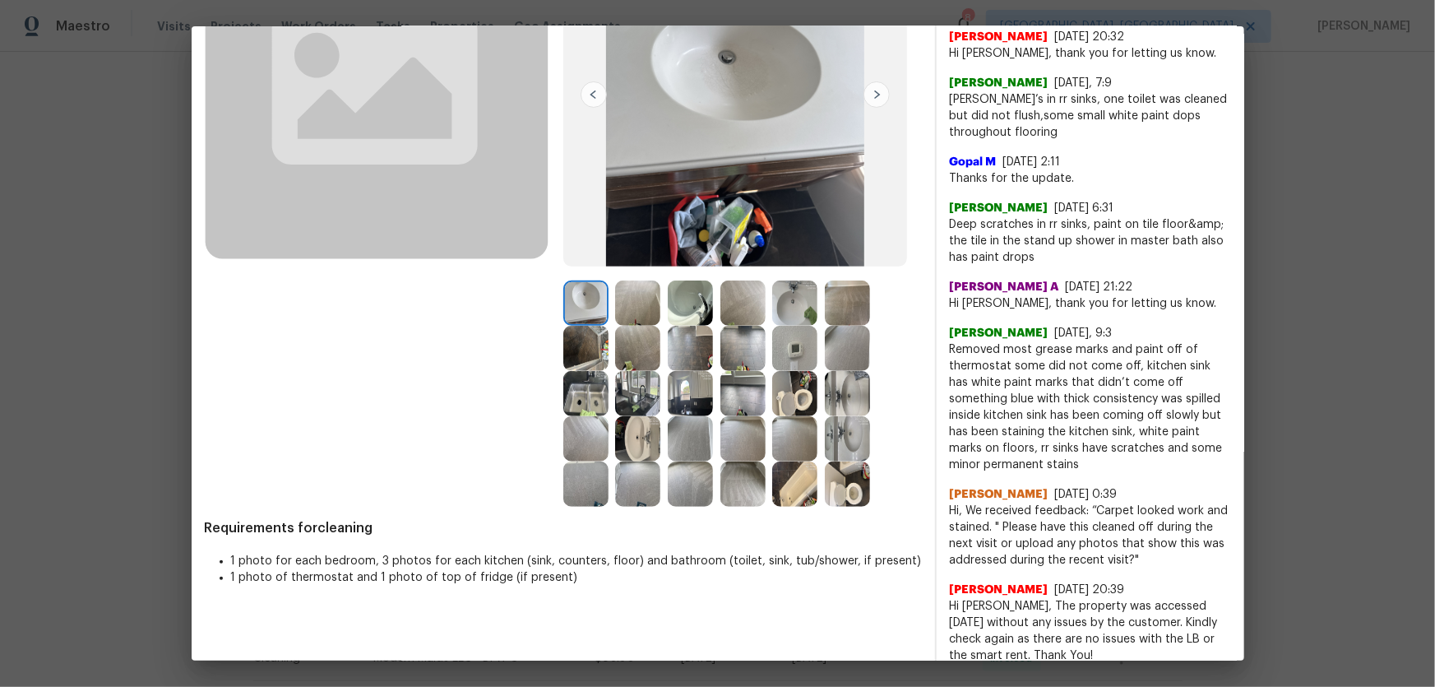
scroll to position [224, 0]
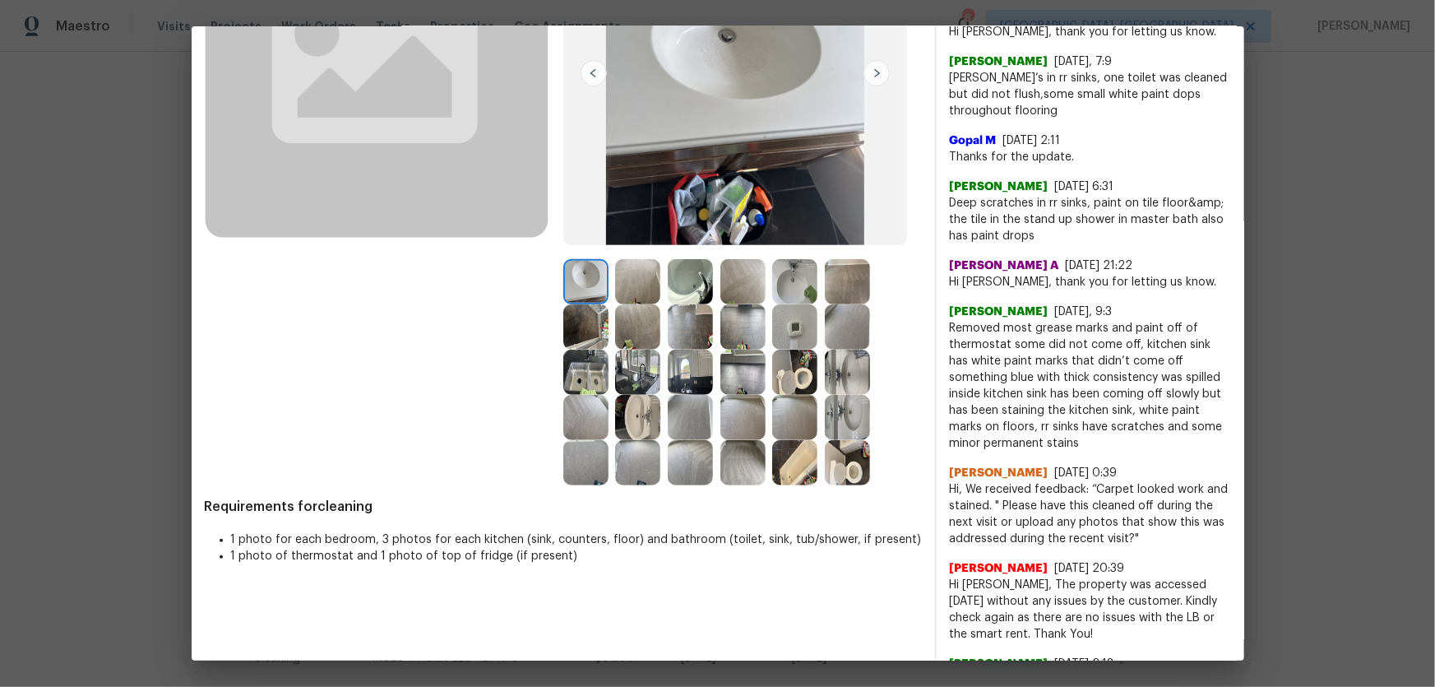
click at [782, 383] on img at bounding box center [794, 371] width 45 height 45
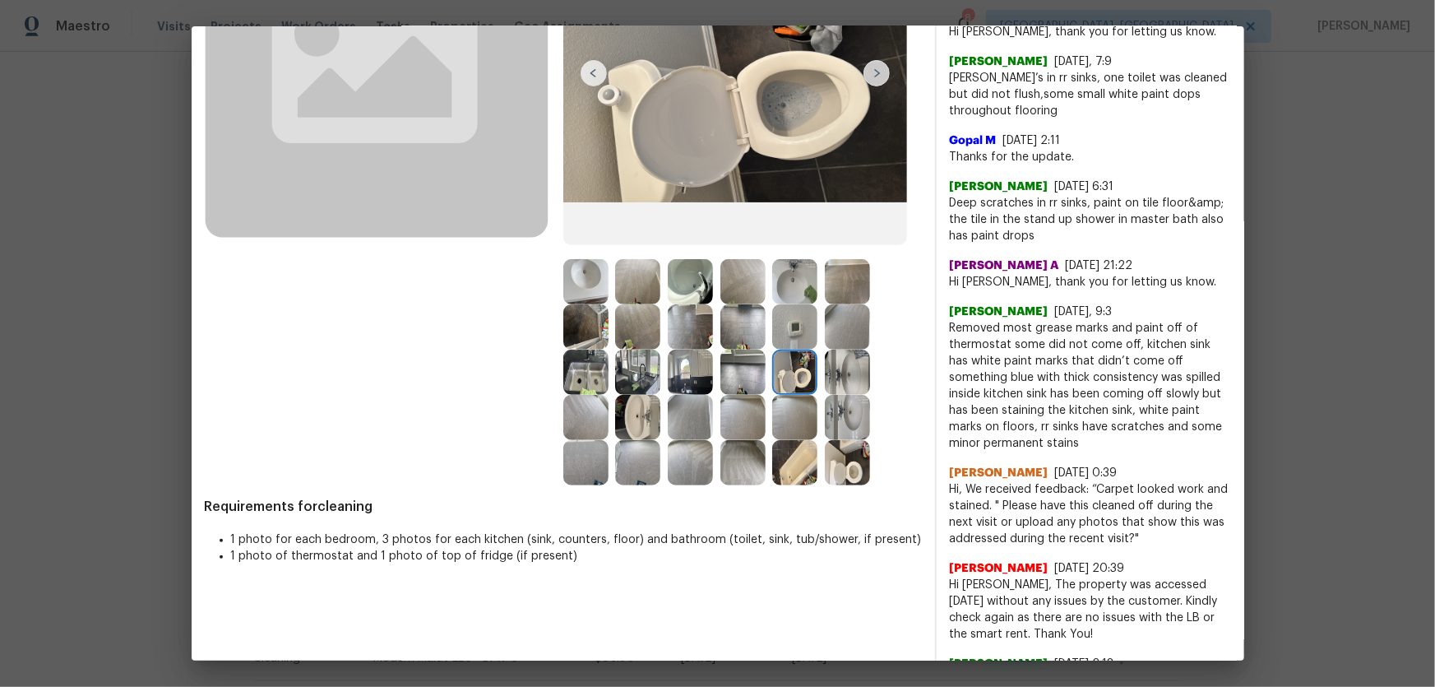
click at [850, 461] on img at bounding box center [847, 462] width 45 height 45
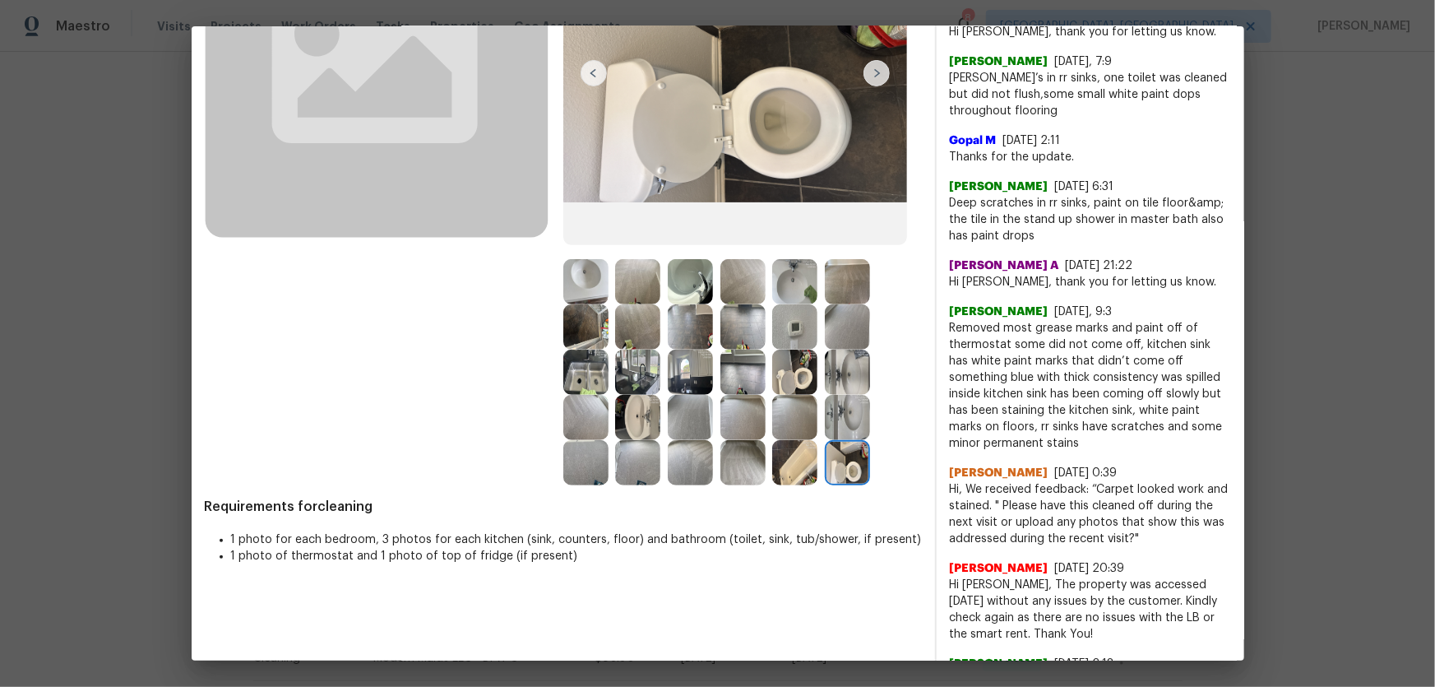
click at [779, 330] on img at bounding box center [794, 326] width 45 height 45
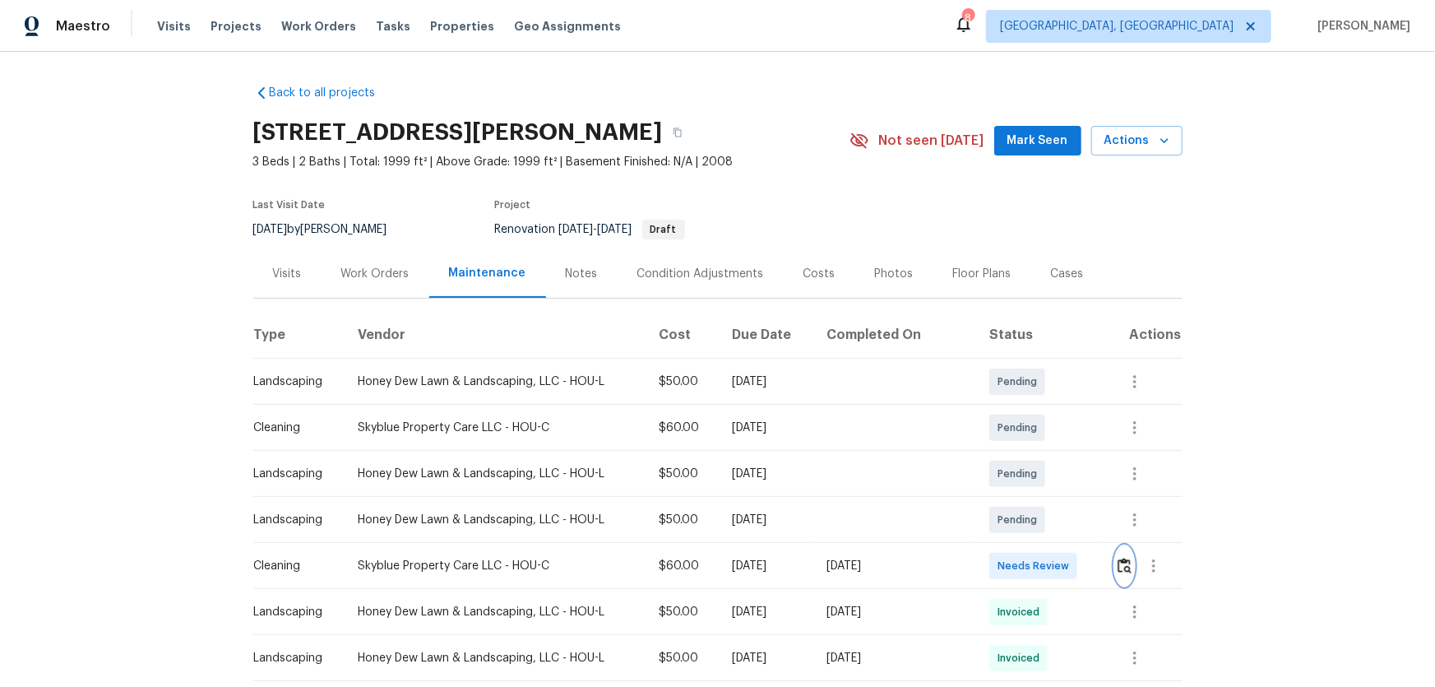
click at [1125, 558] on img "button" at bounding box center [1125, 566] width 14 height 16
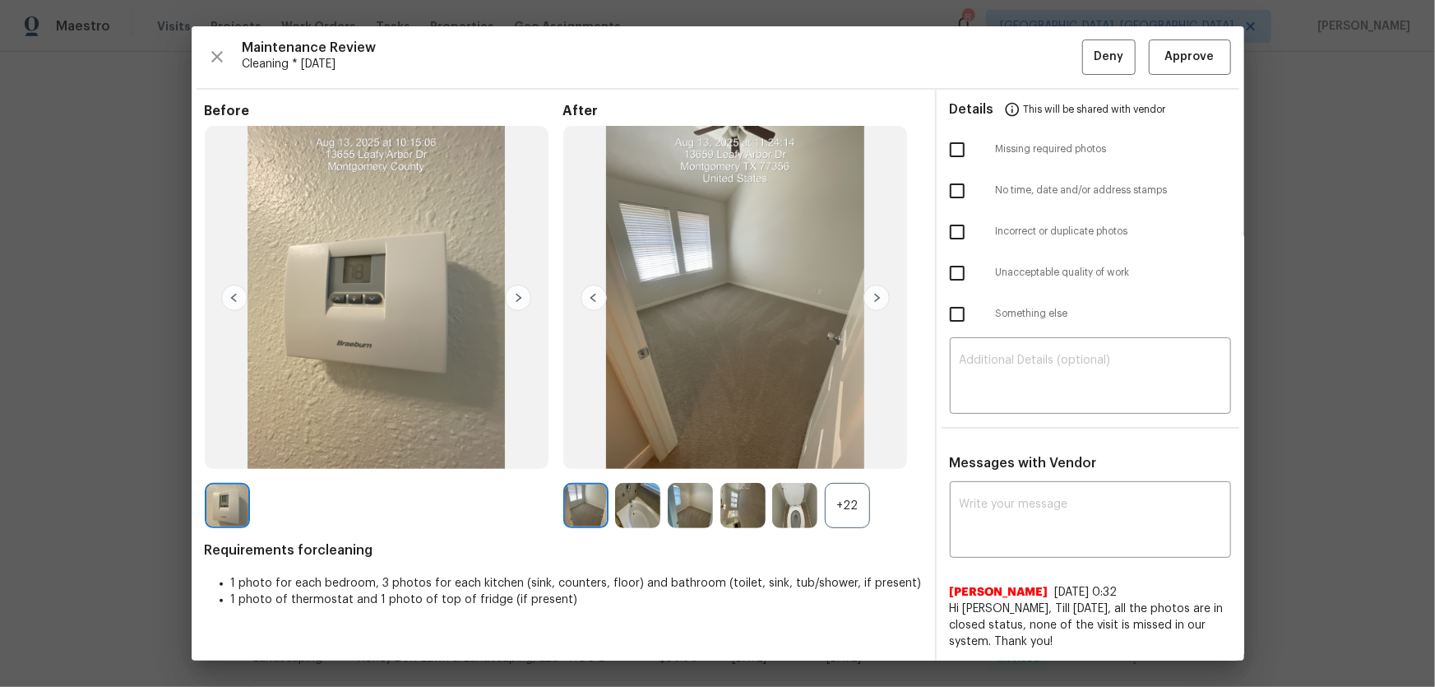
click at [860, 495] on div "+22" at bounding box center [847, 505] width 45 height 45
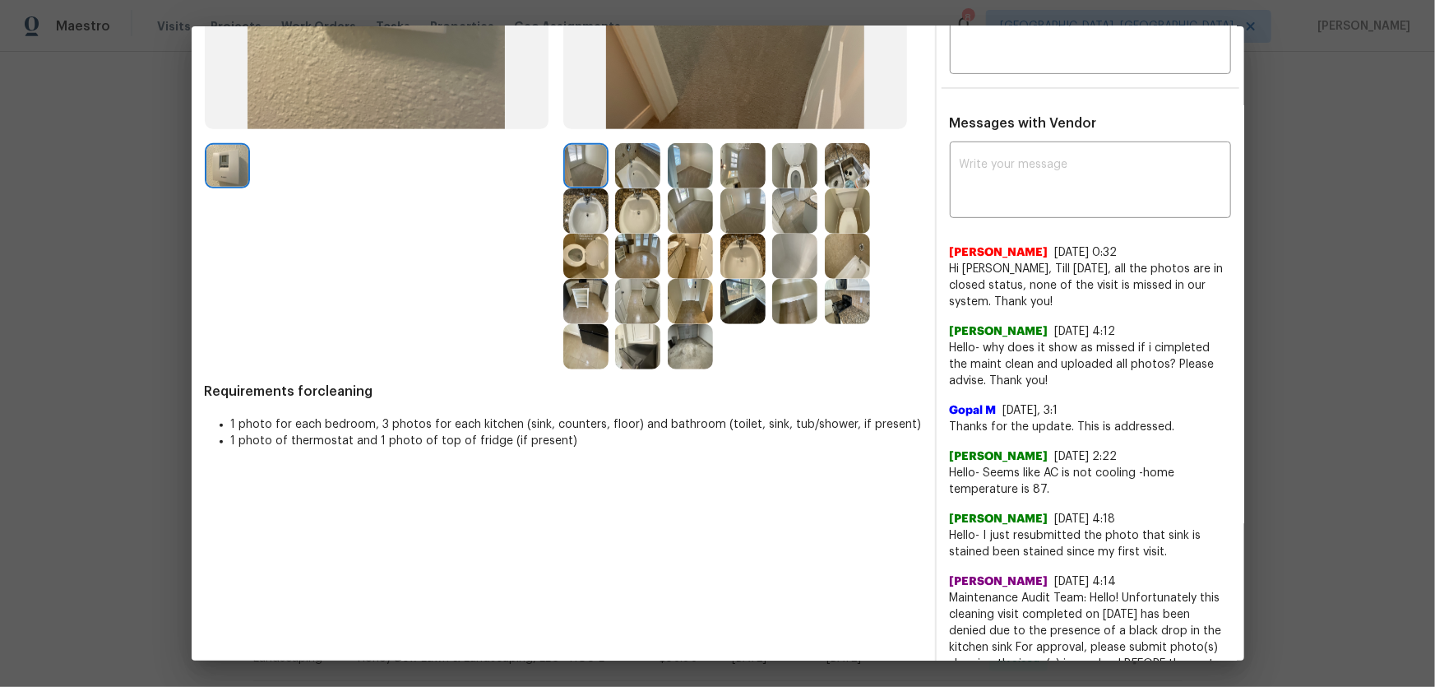
scroll to position [373, 0]
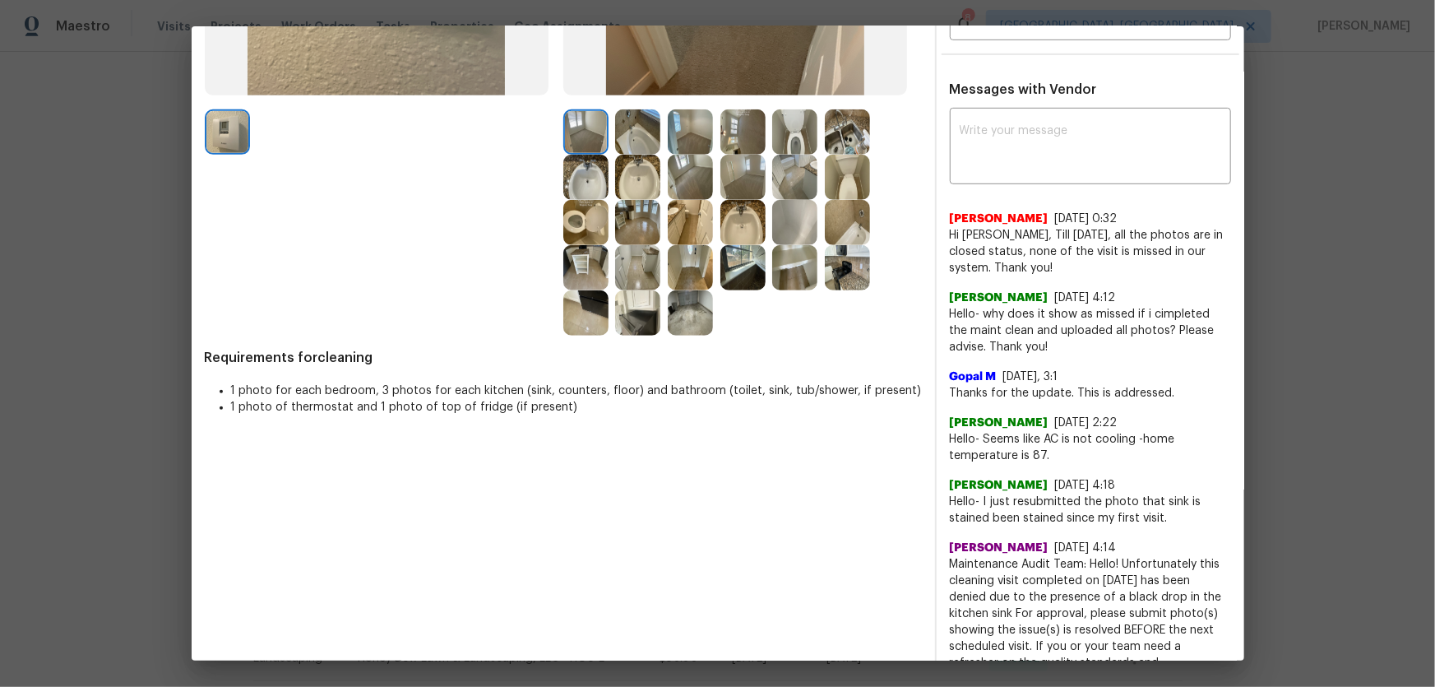
click at [597, 224] on img at bounding box center [585, 222] width 45 height 45
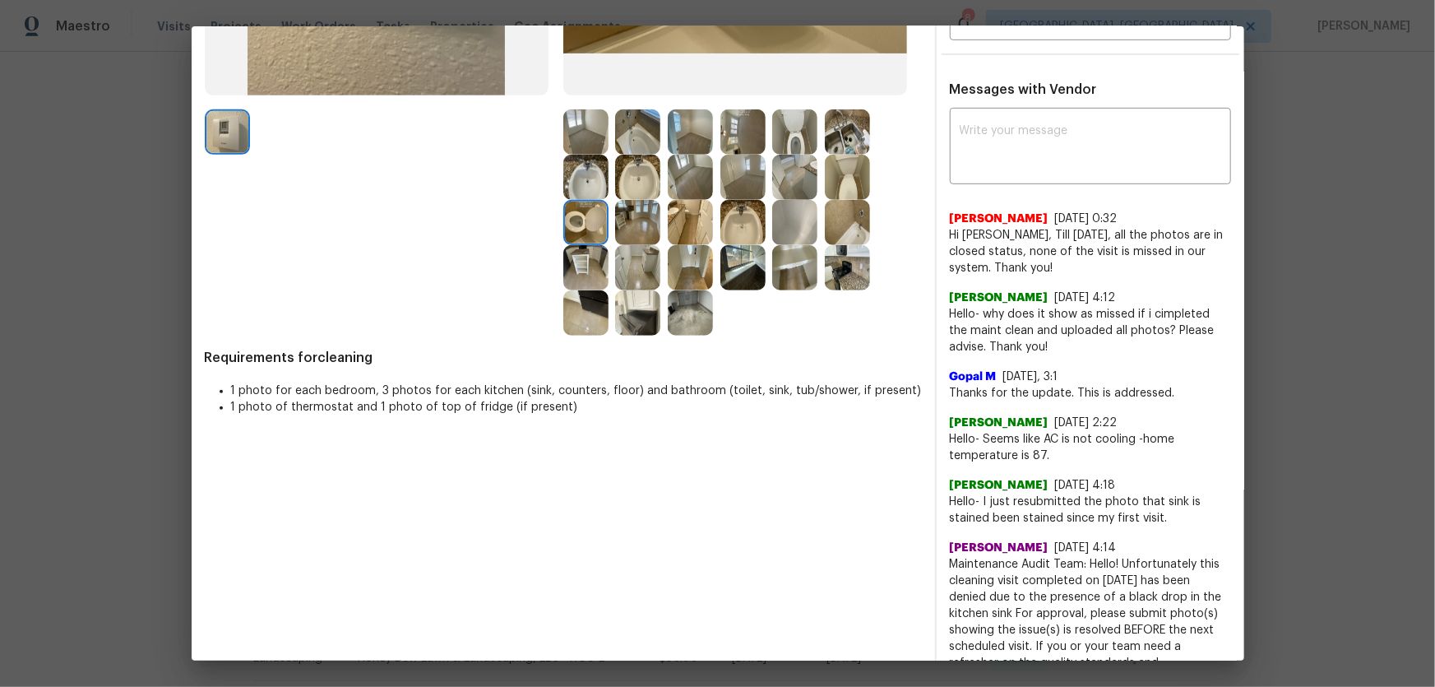
click at [774, 147] on img at bounding box center [794, 131] width 45 height 45
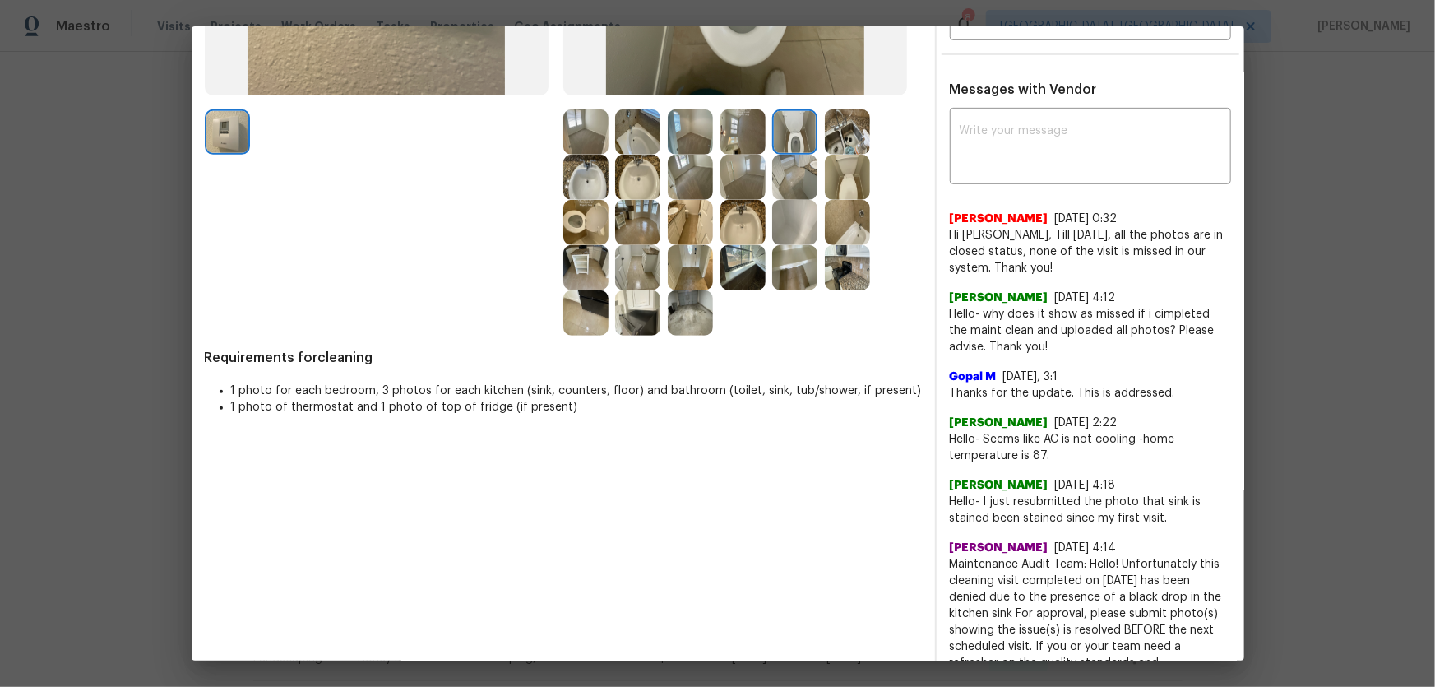
click at [747, 221] on img at bounding box center [742, 222] width 45 height 45
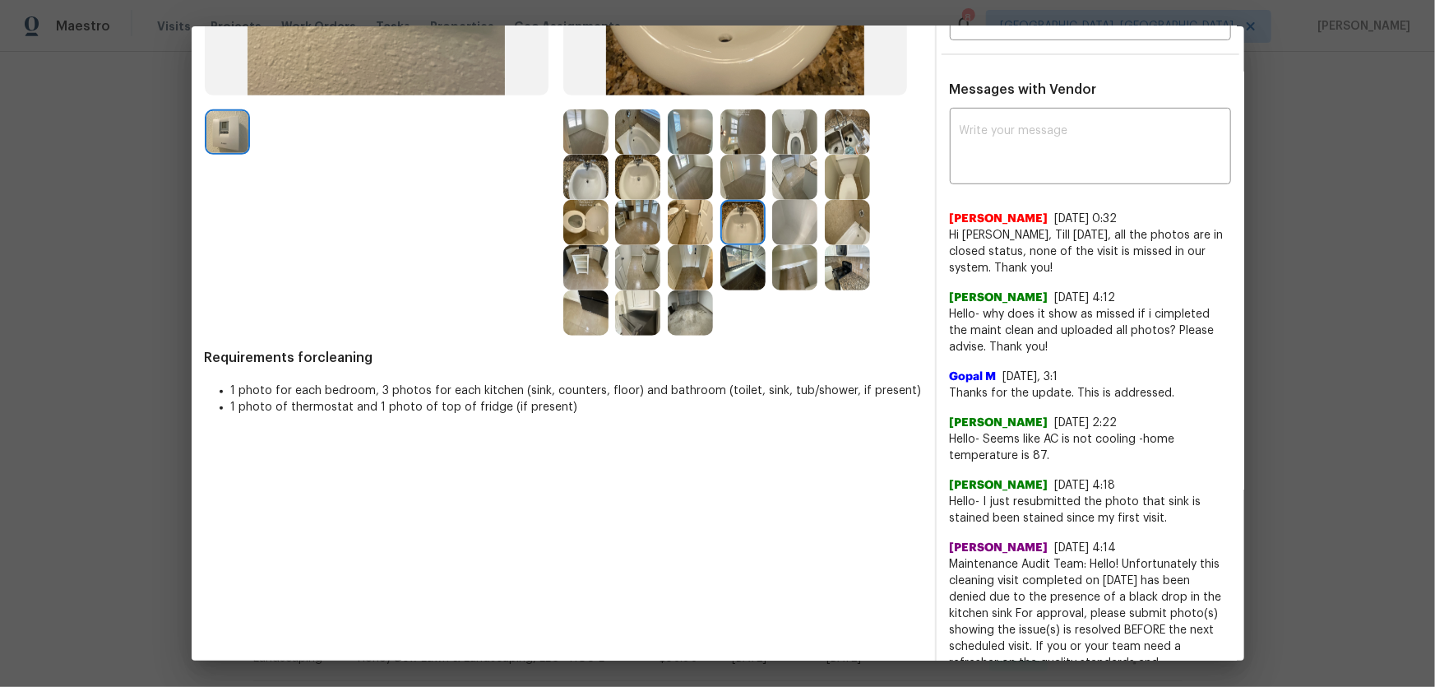
click at [650, 184] on img at bounding box center [637, 177] width 45 height 45
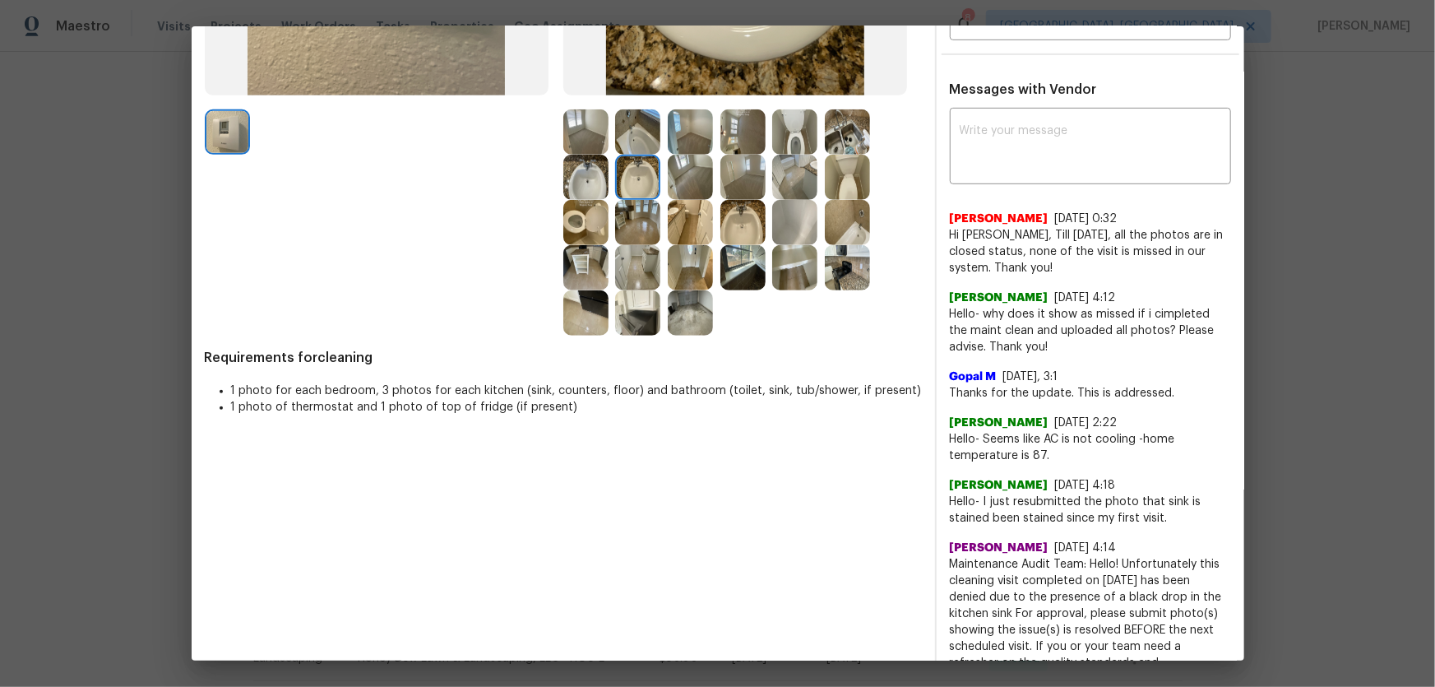
click at [632, 143] on img at bounding box center [637, 131] width 45 height 45
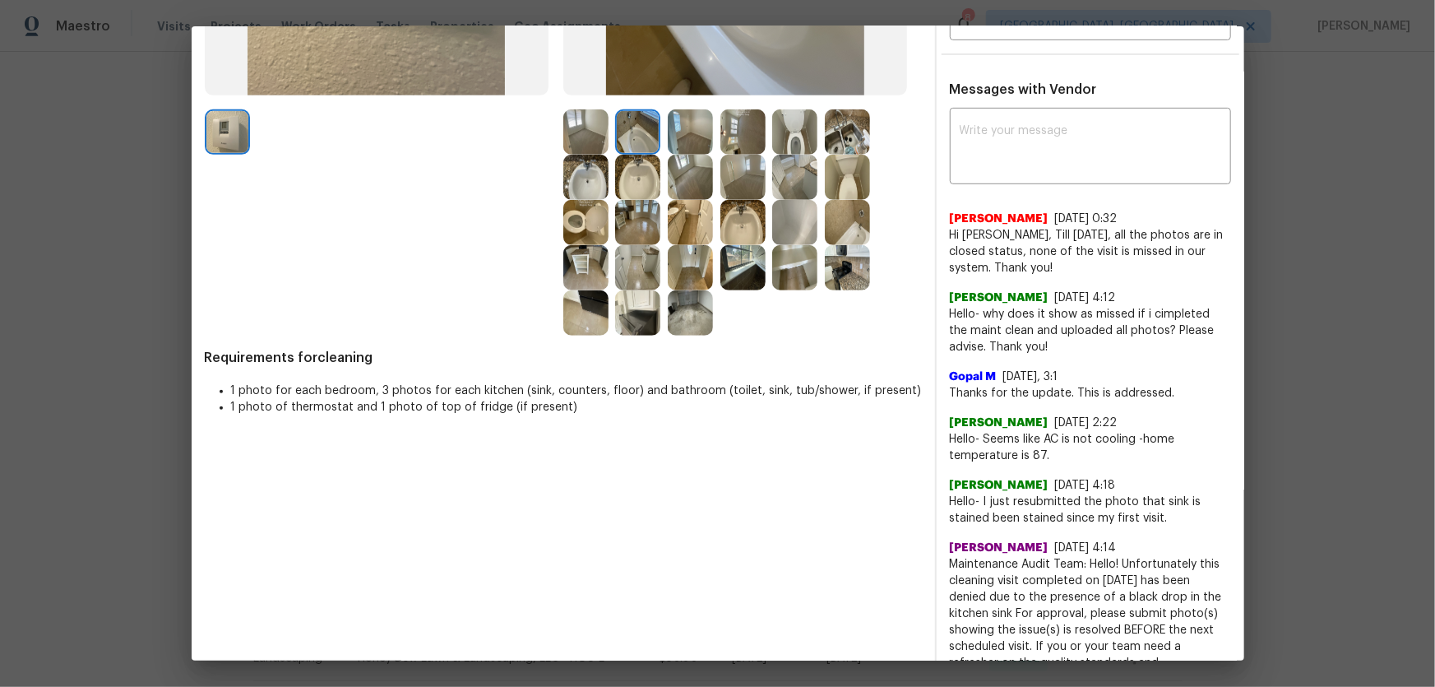
click at [848, 229] on img at bounding box center [847, 222] width 45 height 45
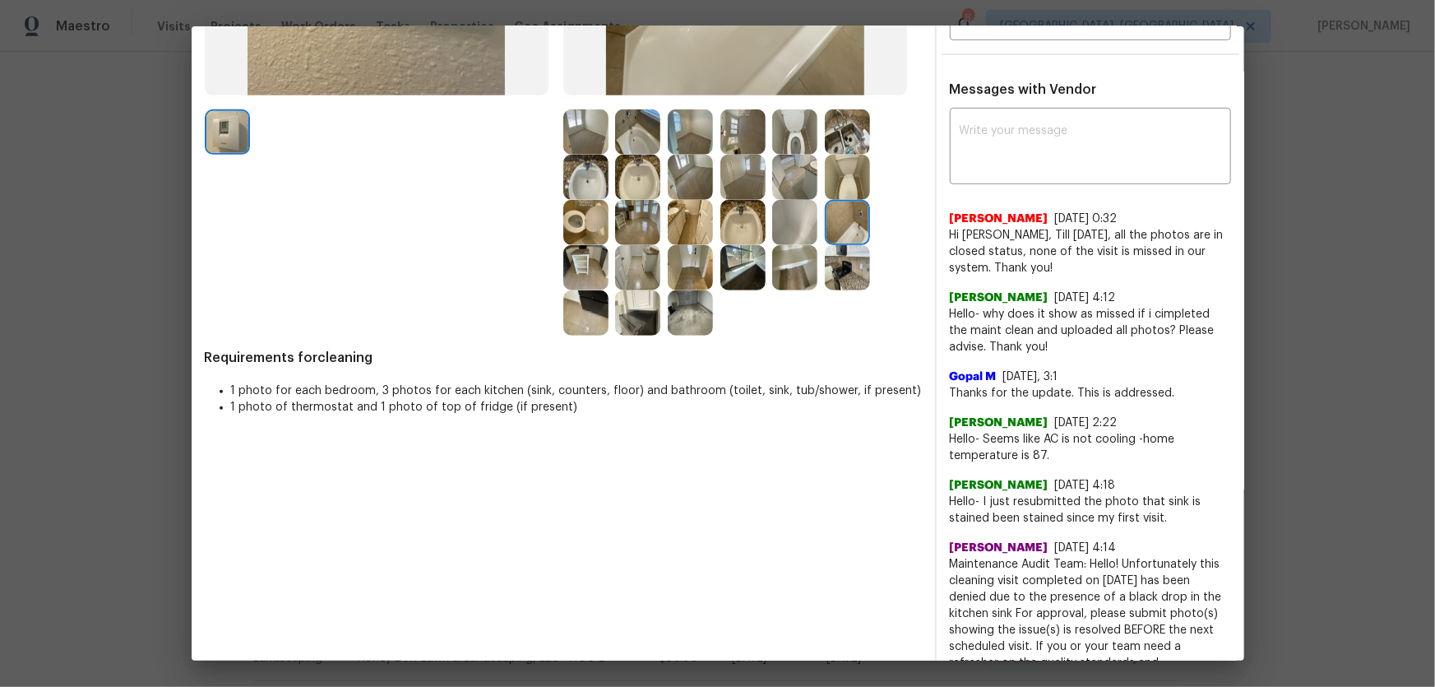
click at [811, 229] on img at bounding box center [794, 222] width 45 height 45
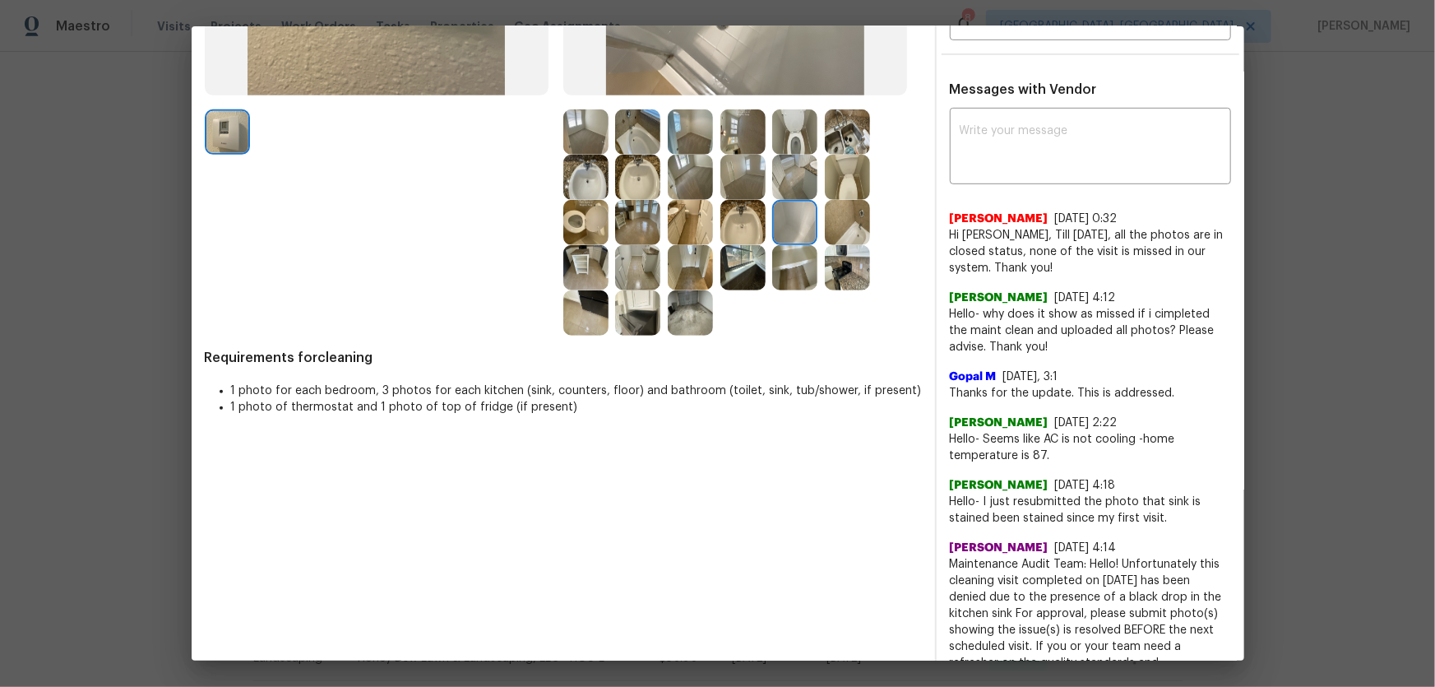
click at [794, 263] on img at bounding box center [794, 267] width 45 height 45
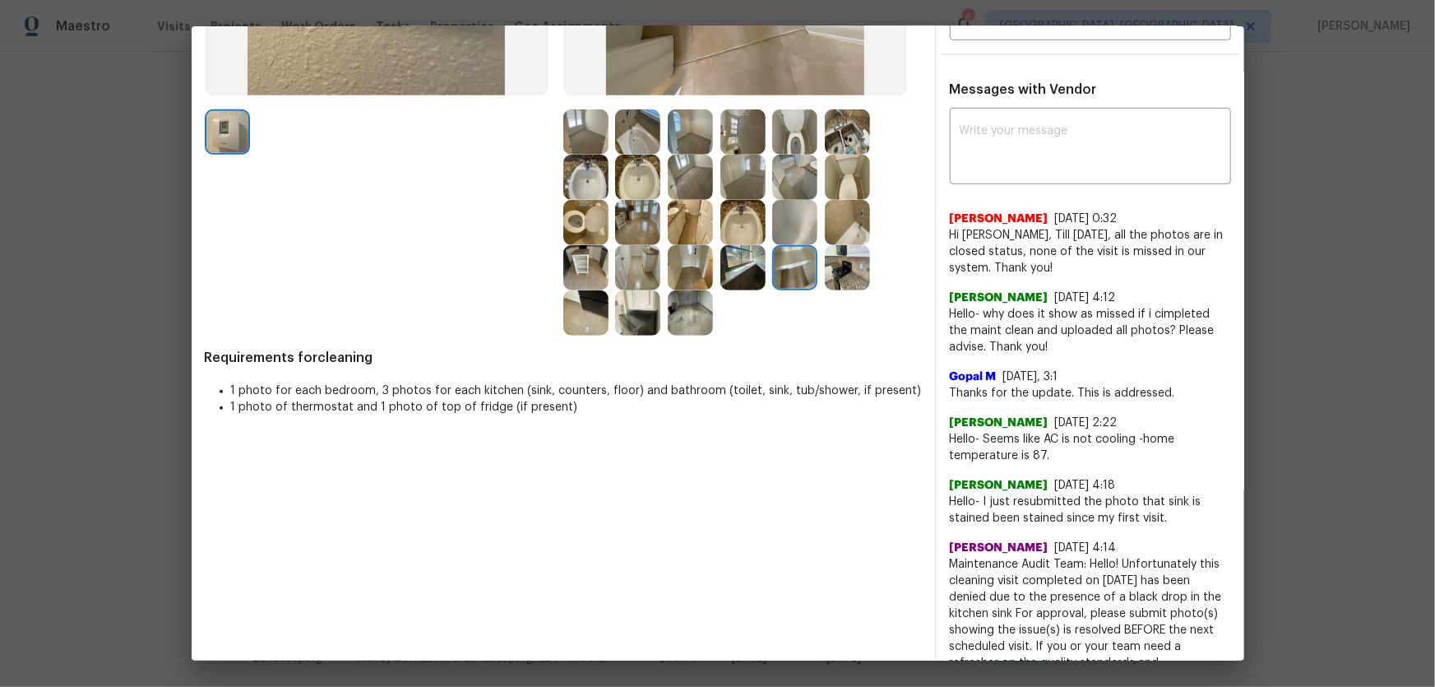
click at [737, 269] on img at bounding box center [742, 267] width 45 height 45
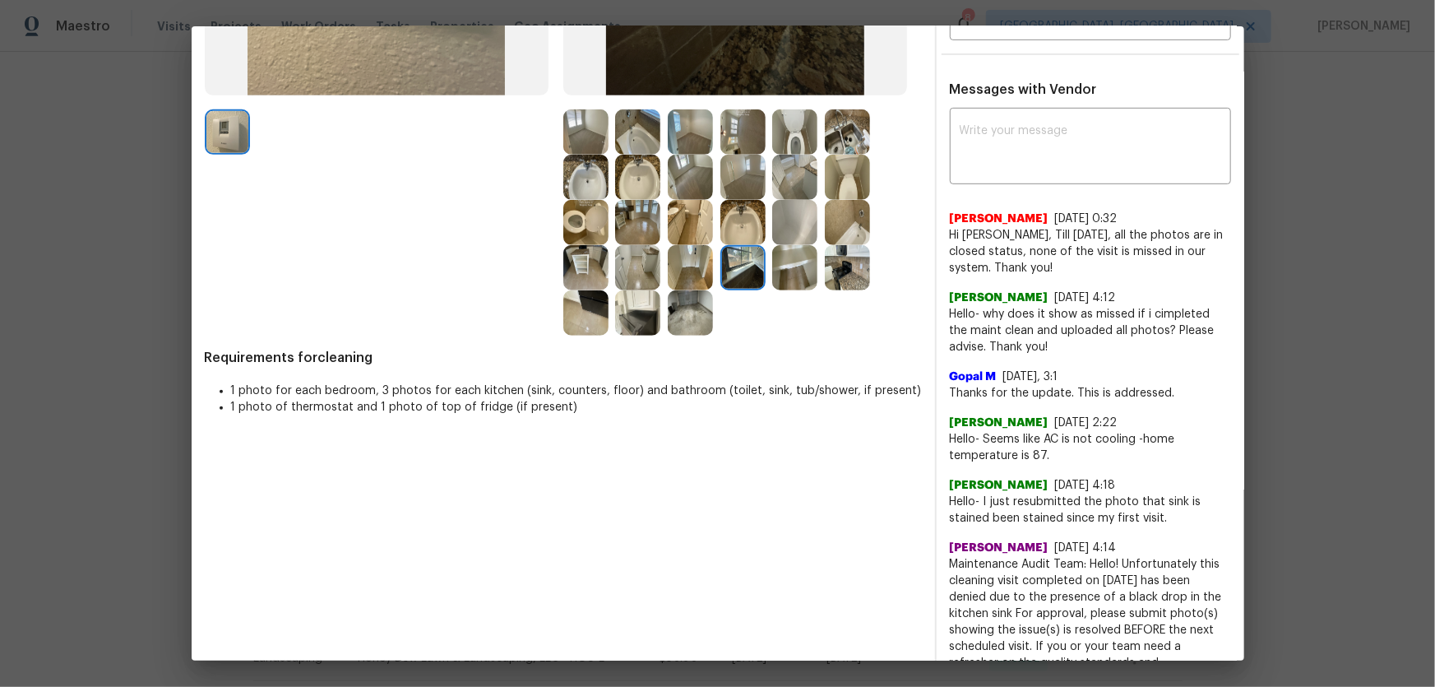
click at [833, 263] on img at bounding box center [847, 267] width 45 height 45
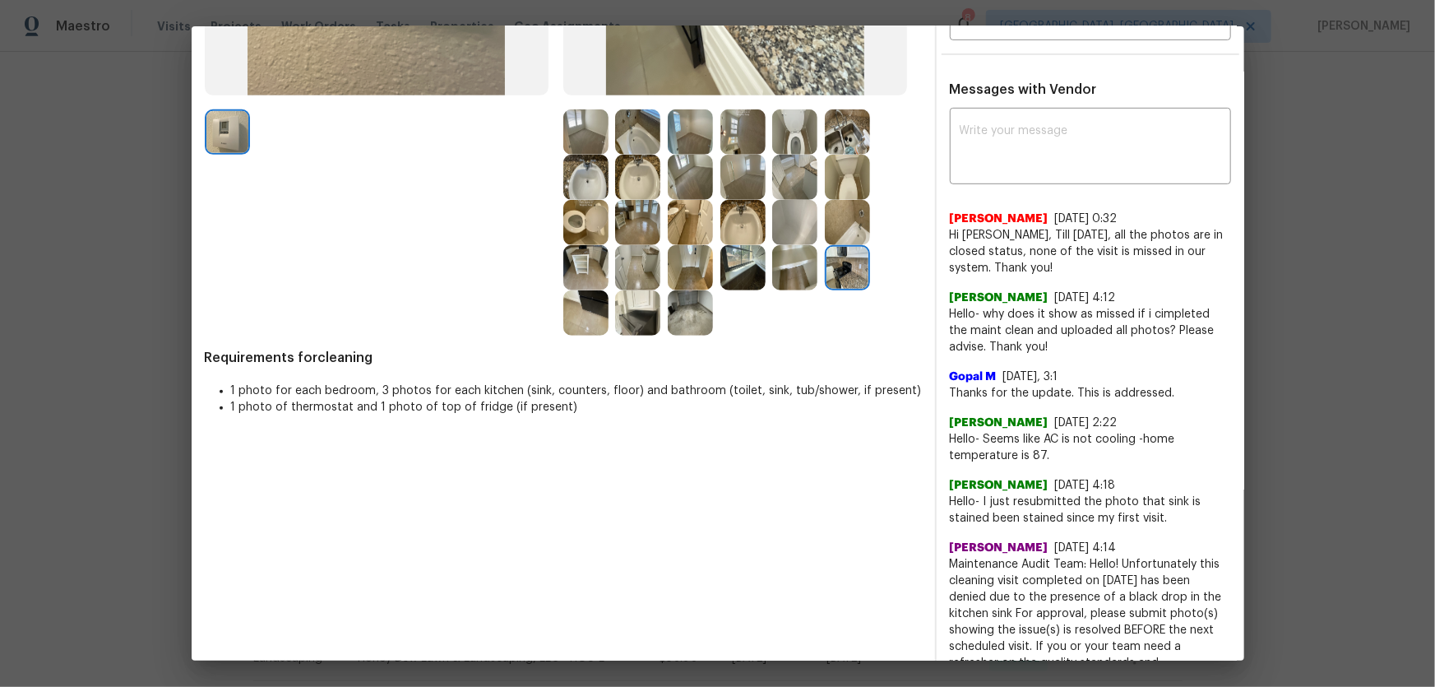
click at [647, 312] on img at bounding box center [637, 312] width 45 height 45
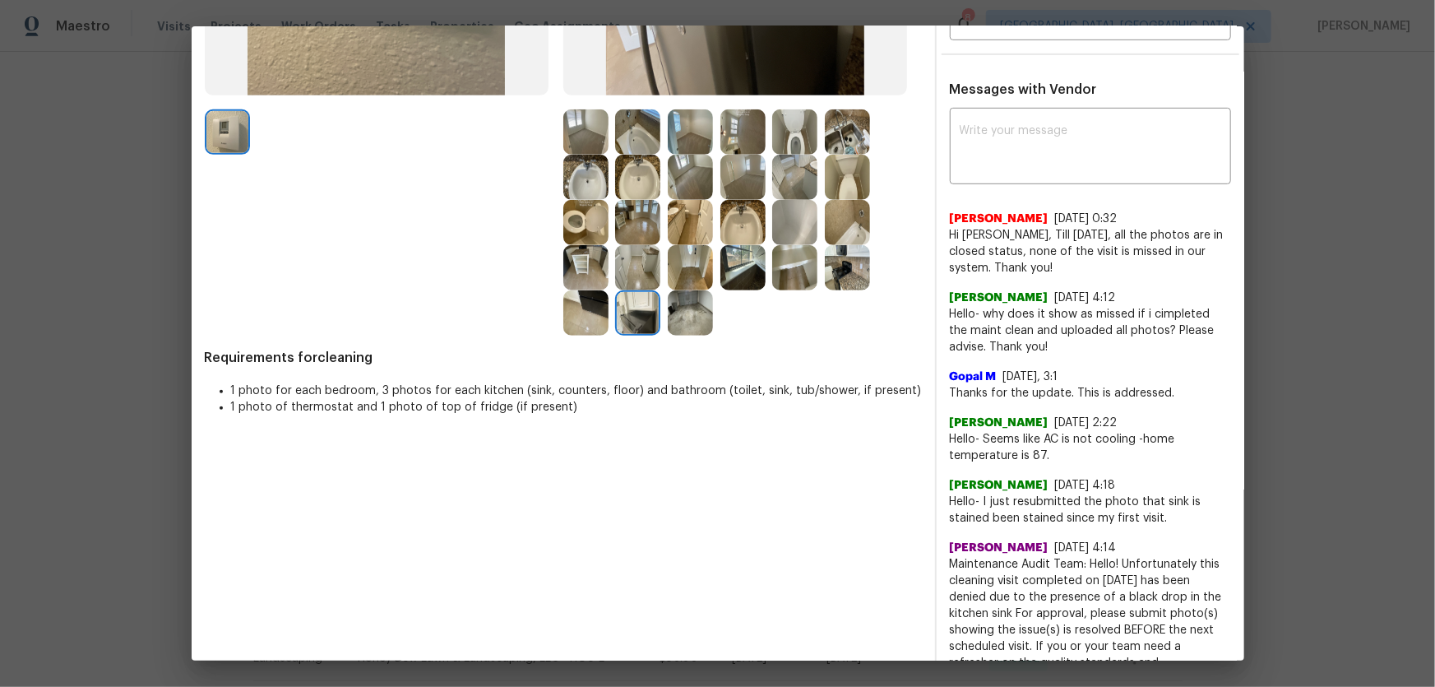
click at [682, 322] on img at bounding box center [690, 312] width 45 height 45
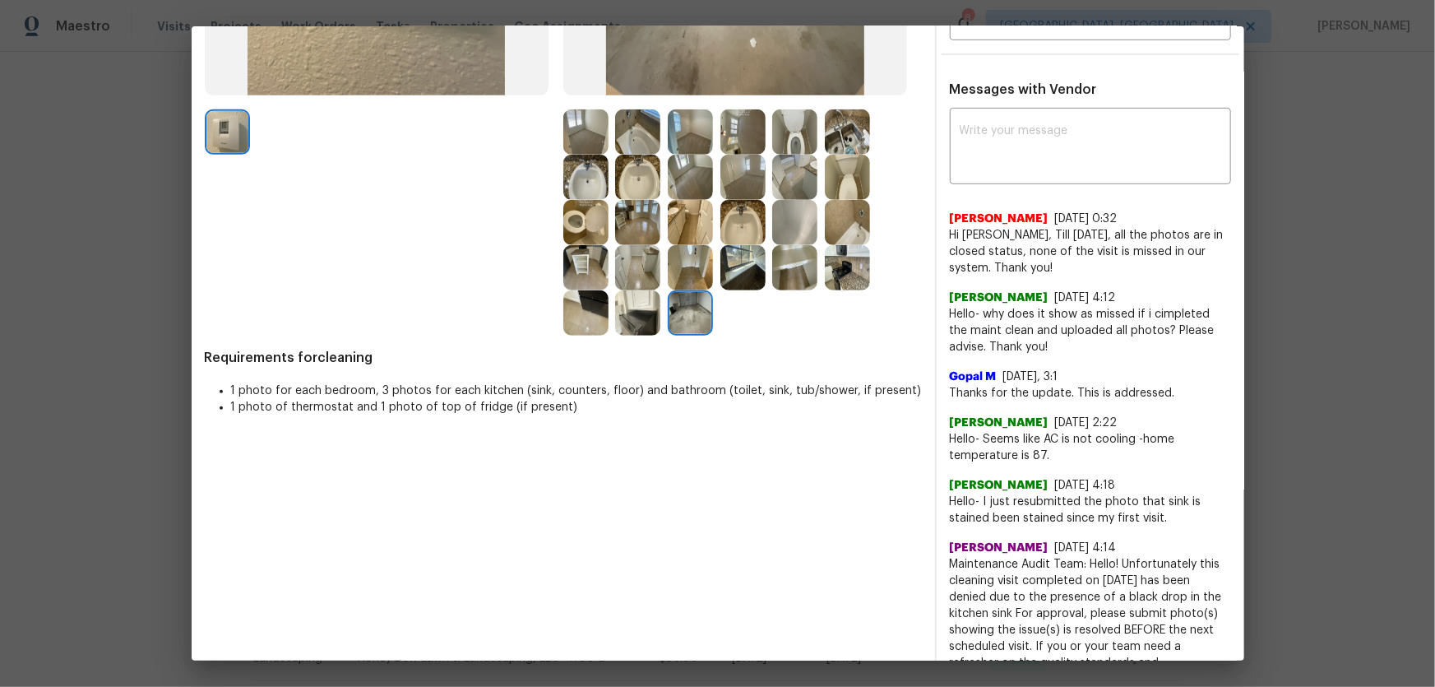
drag, startPoint x: 602, startPoint y: 317, endPoint x: 595, endPoint y: 304, distance: 14.4
click at [602, 317] on img at bounding box center [585, 312] width 45 height 45
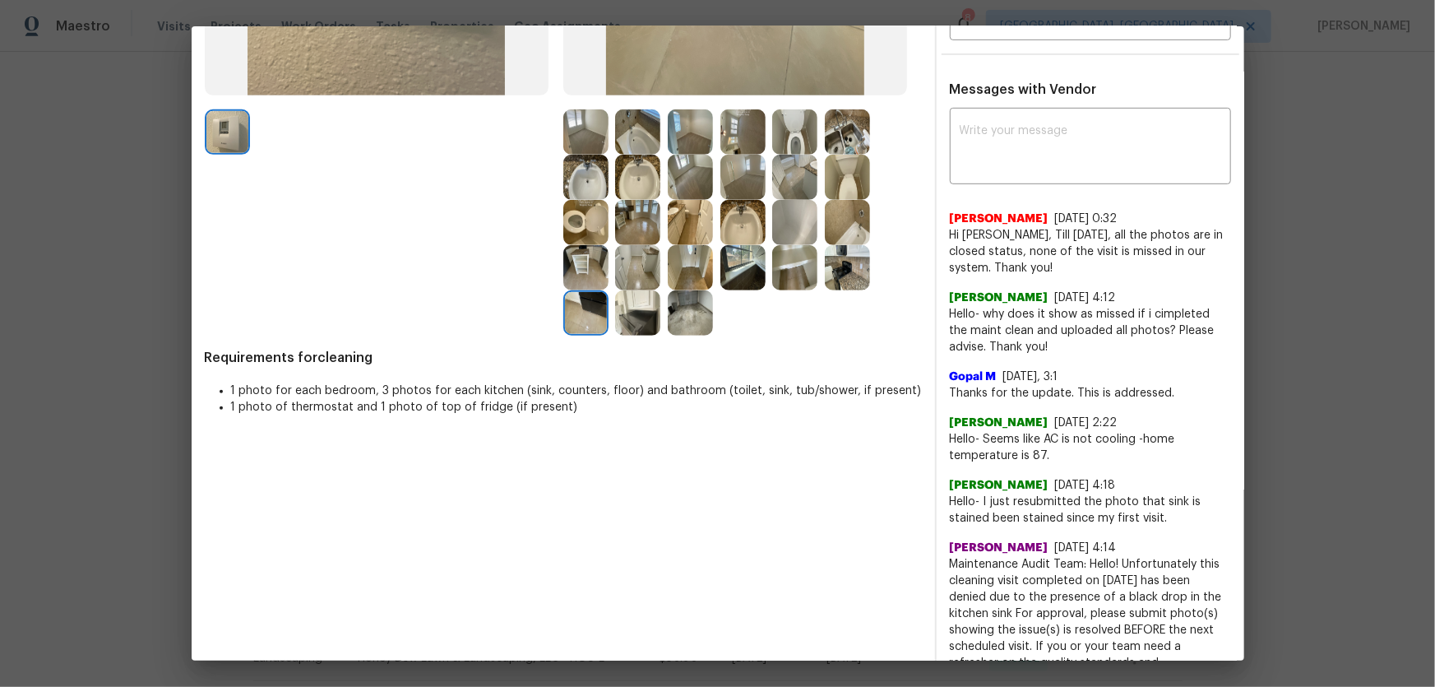
click at [584, 276] on img at bounding box center [585, 267] width 45 height 45
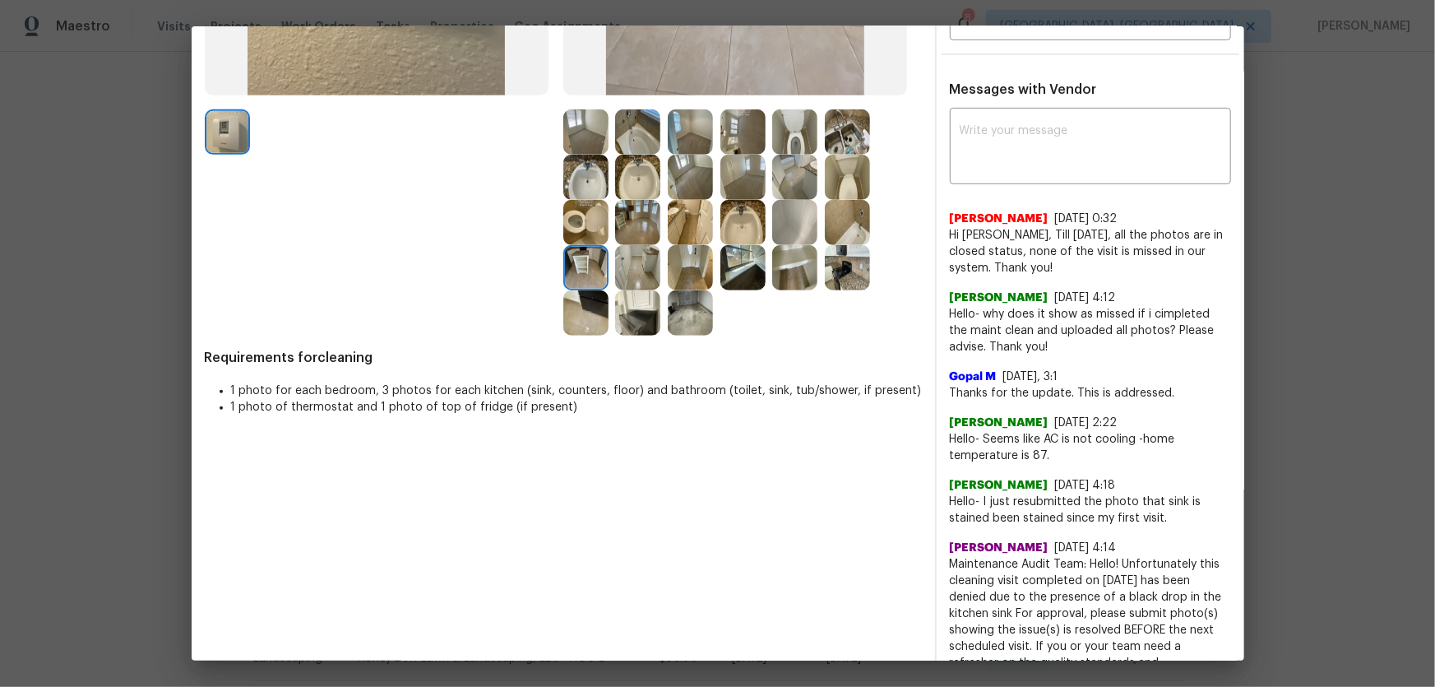
click at [606, 276] on div at bounding box center [589, 267] width 53 height 45
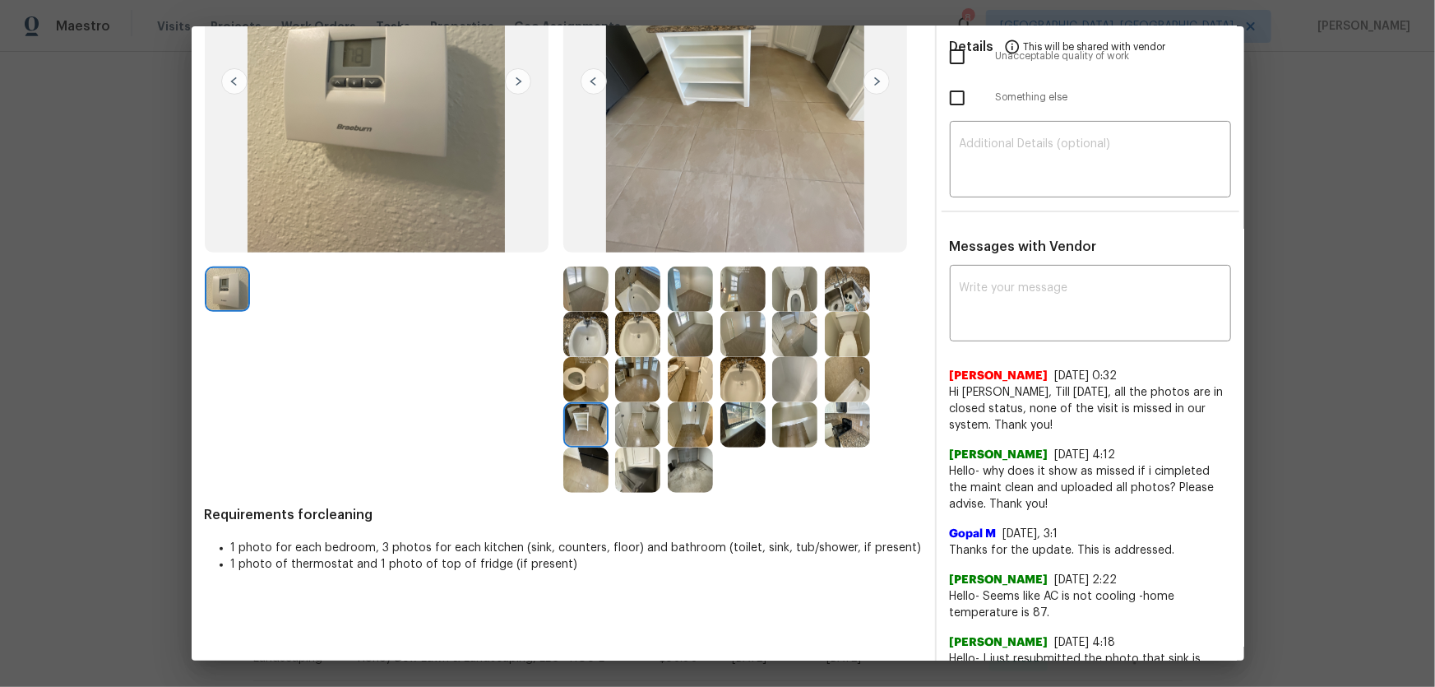
scroll to position [224, 0]
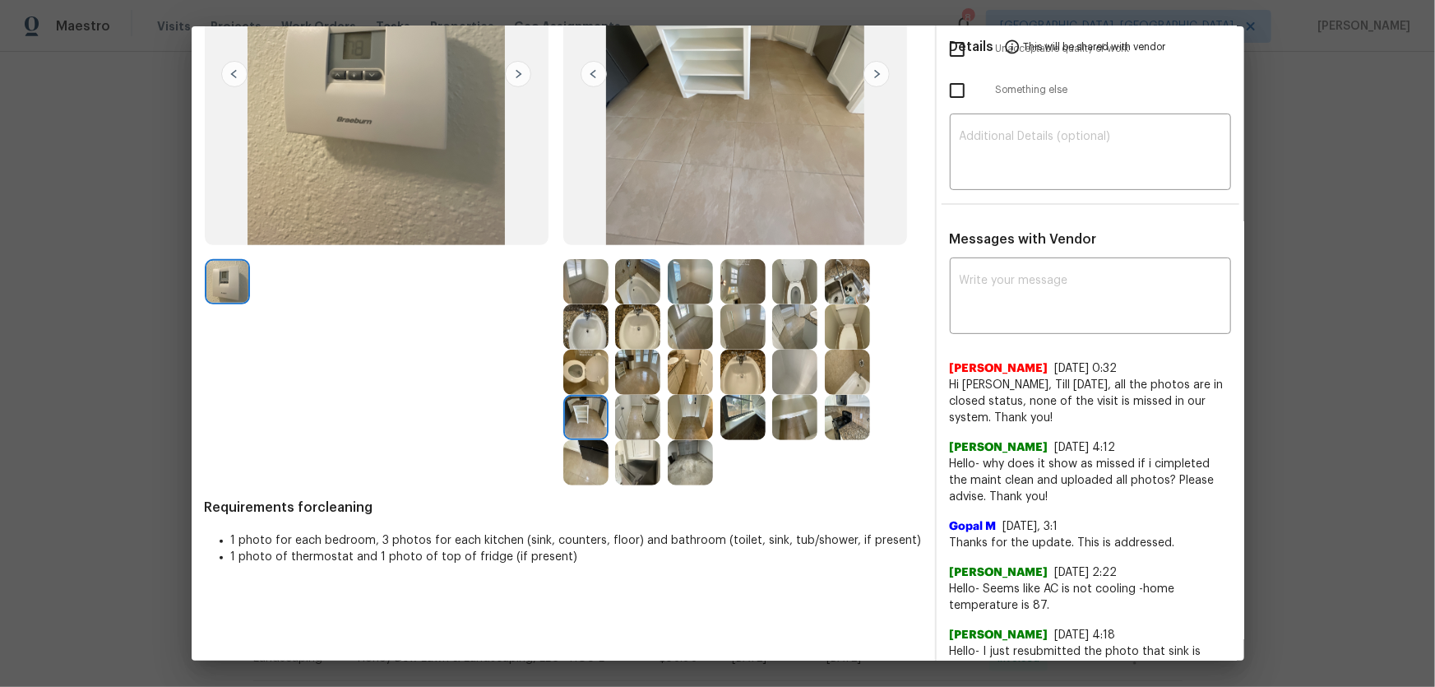
click at [687, 319] on img at bounding box center [690, 326] width 45 height 45
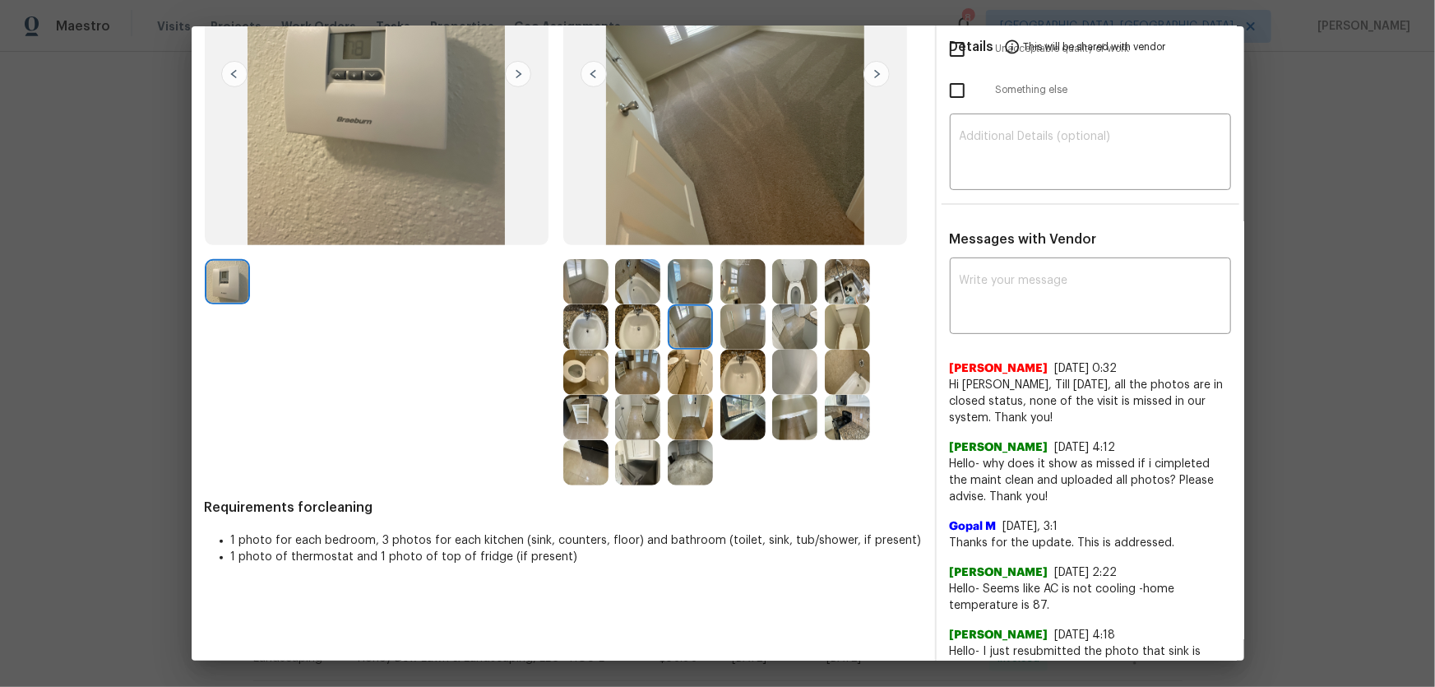
click at [687, 285] on img at bounding box center [690, 281] width 45 height 45
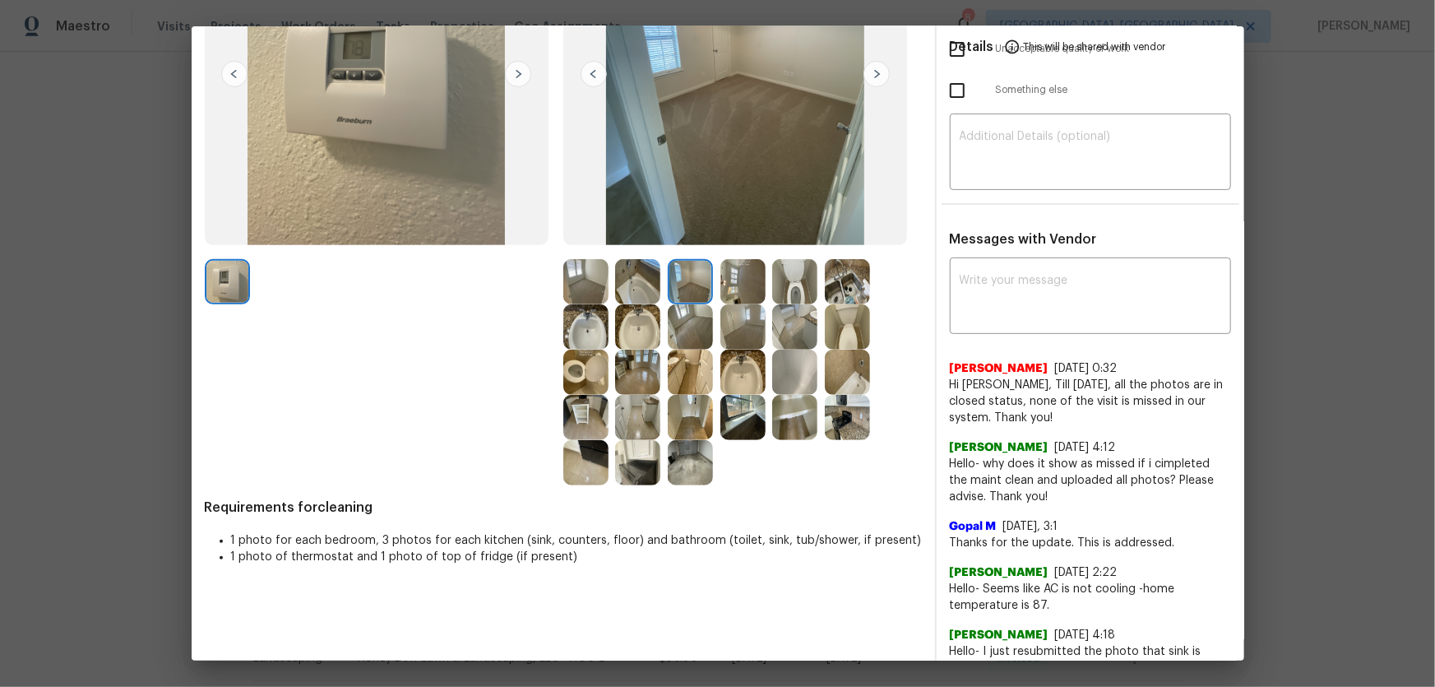
click at [738, 322] on img at bounding box center [742, 326] width 45 height 45
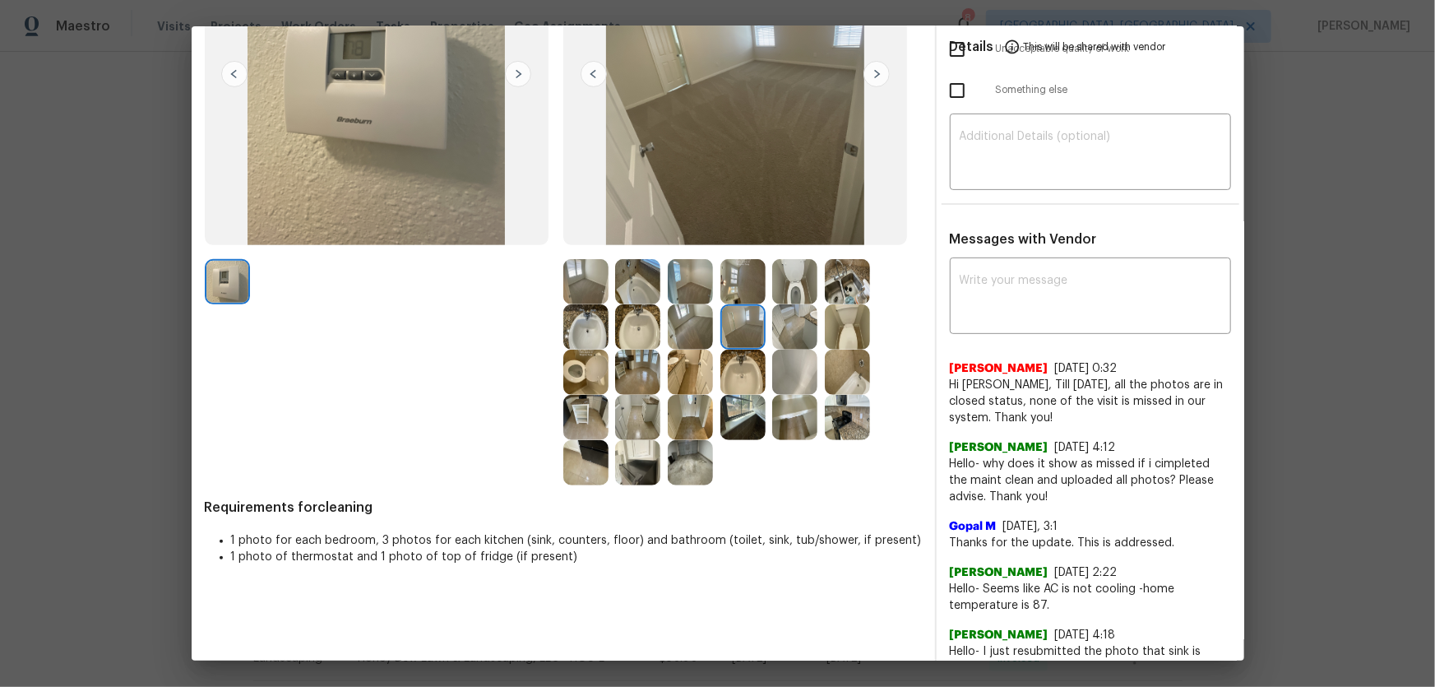
click at [736, 283] on img at bounding box center [742, 281] width 45 height 45
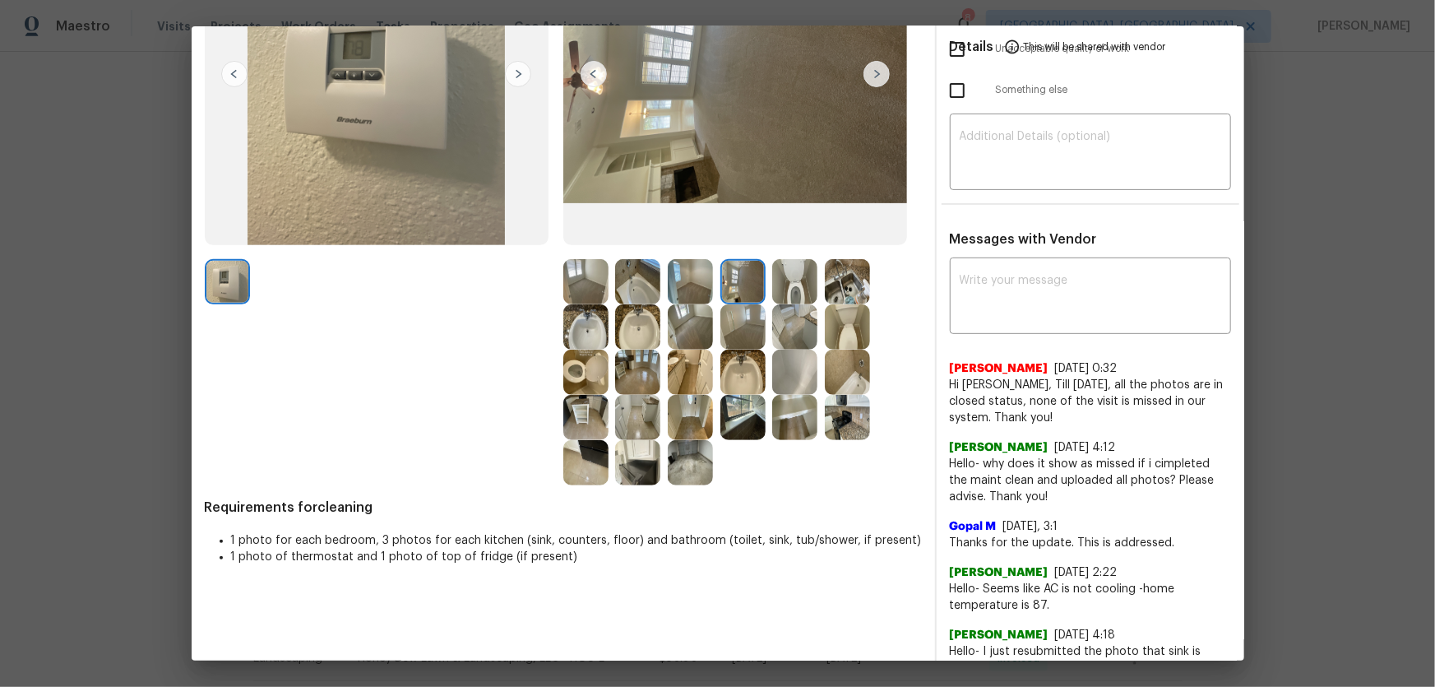
click at [789, 285] on img at bounding box center [794, 281] width 45 height 45
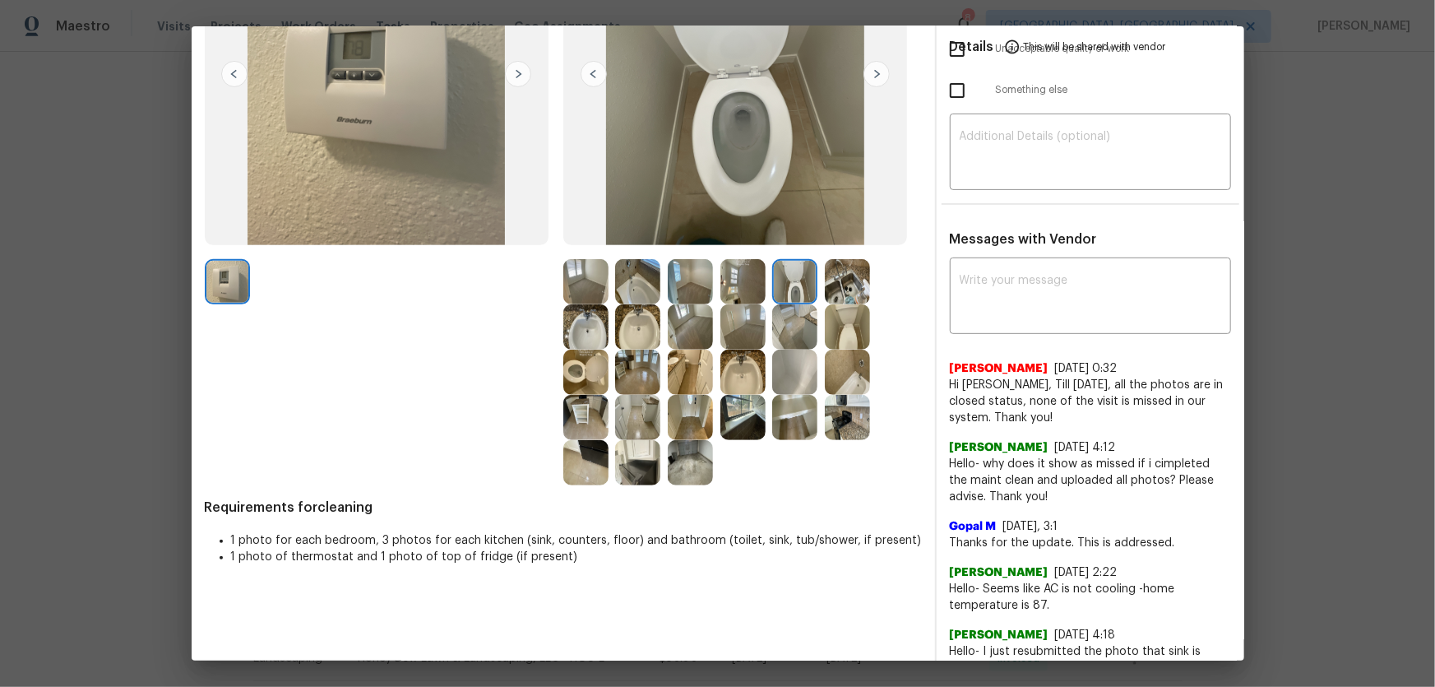
click at [836, 289] on img at bounding box center [847, 281] width 45 height 45
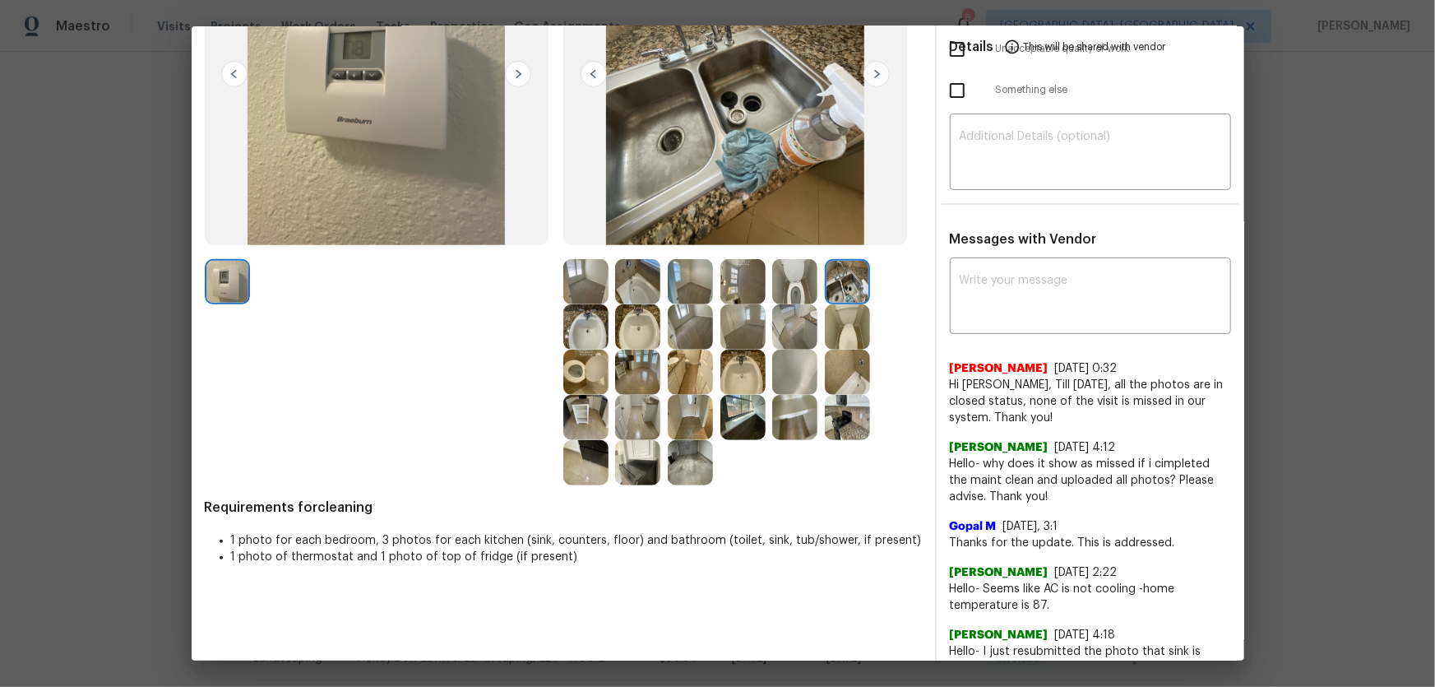
click at [596, 285] on img at bounding box center [585, 281] width 45 height 45
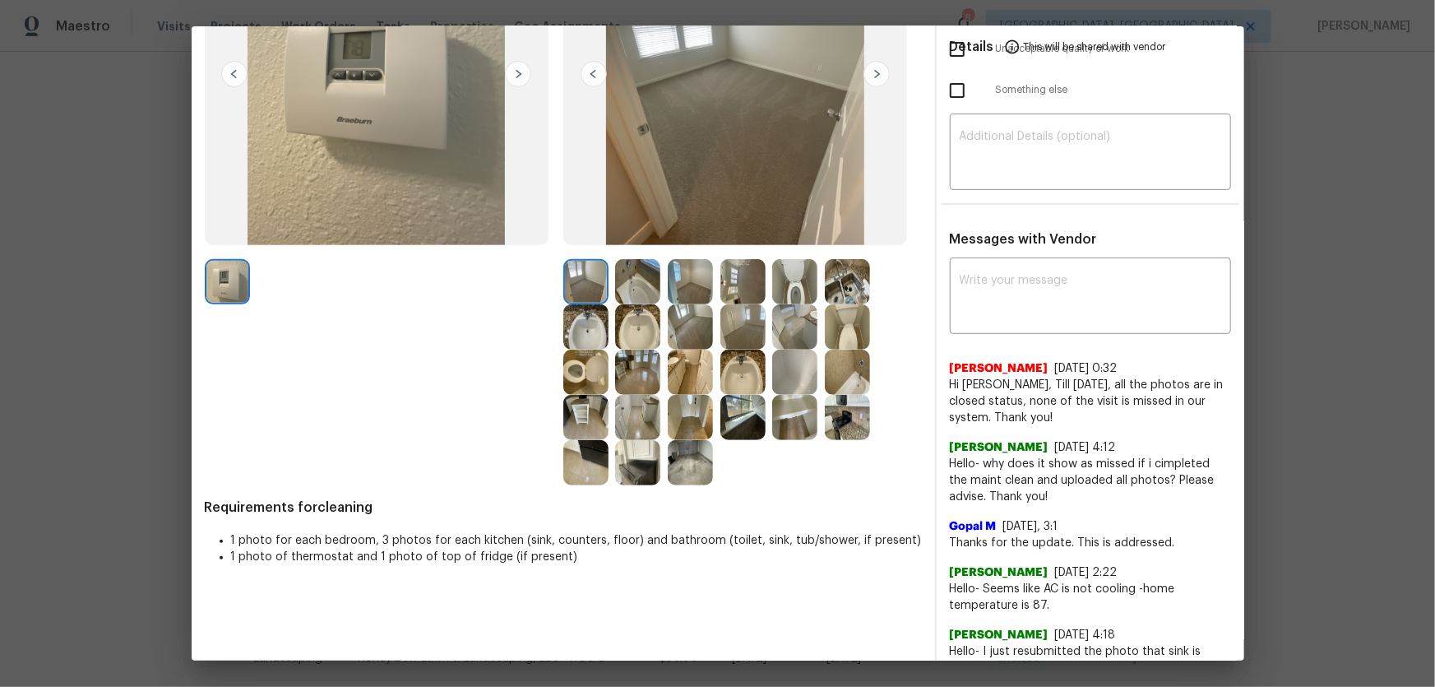
click at [645, 304] on img at bounding box center [637, 326] width 45 height 45
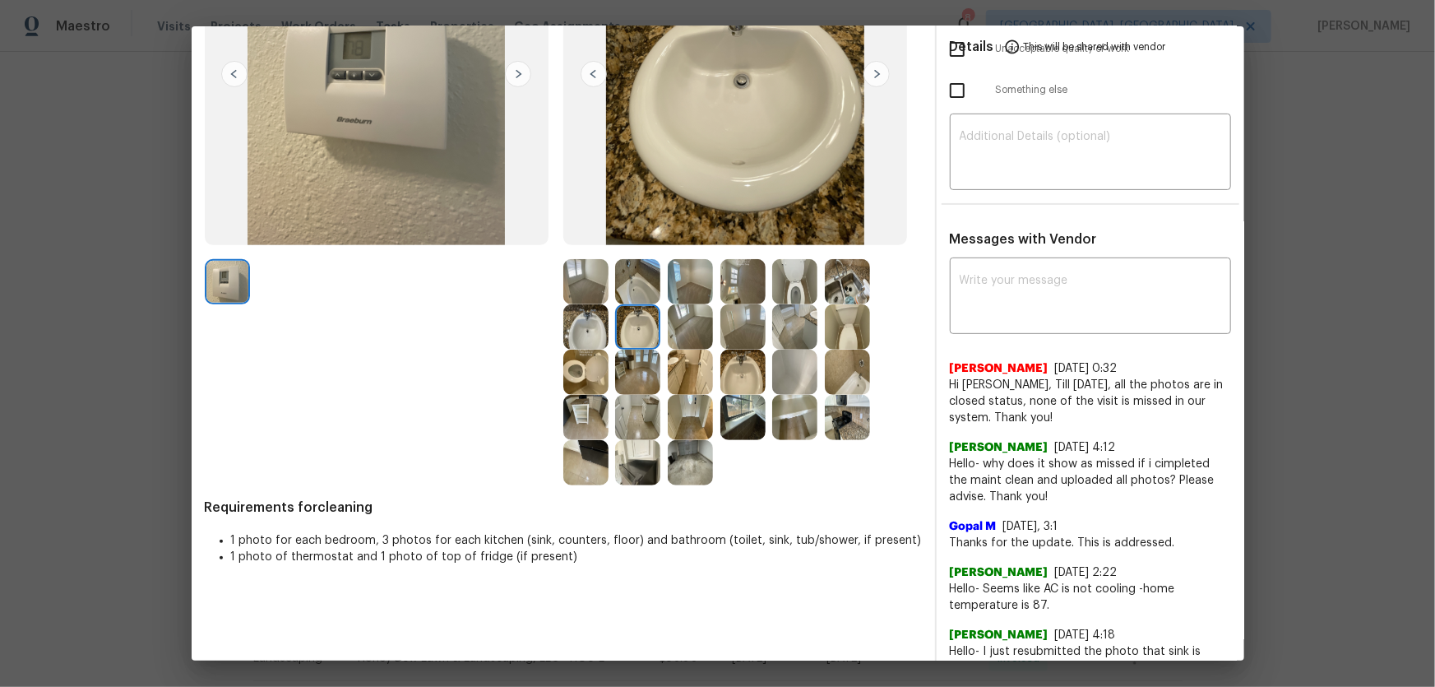
click at [697, 332] on img at bounding box center [690, 326] width 45 height 45
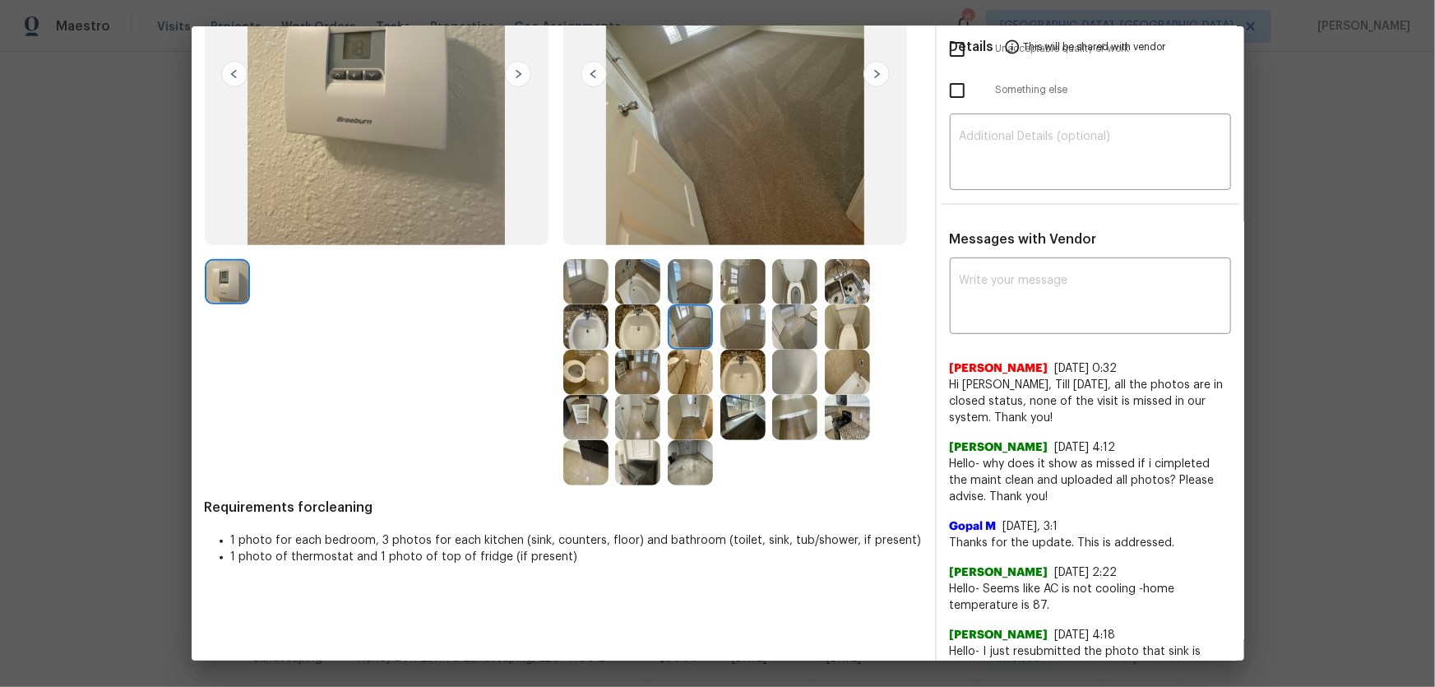
click at [684, 272] on img at bounding box center [690, 281] width 45 height 45
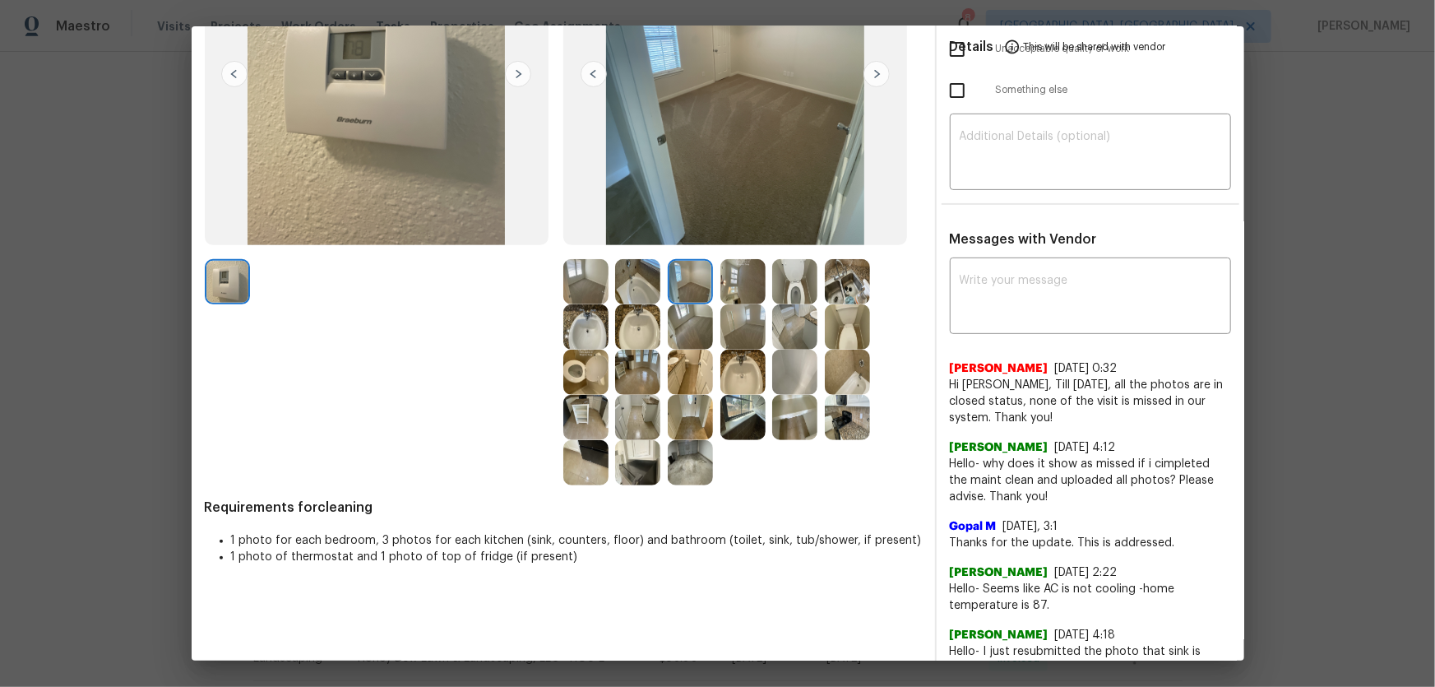
click at [633, 284] on img at bounding box center [637, 281] width 45 height 45
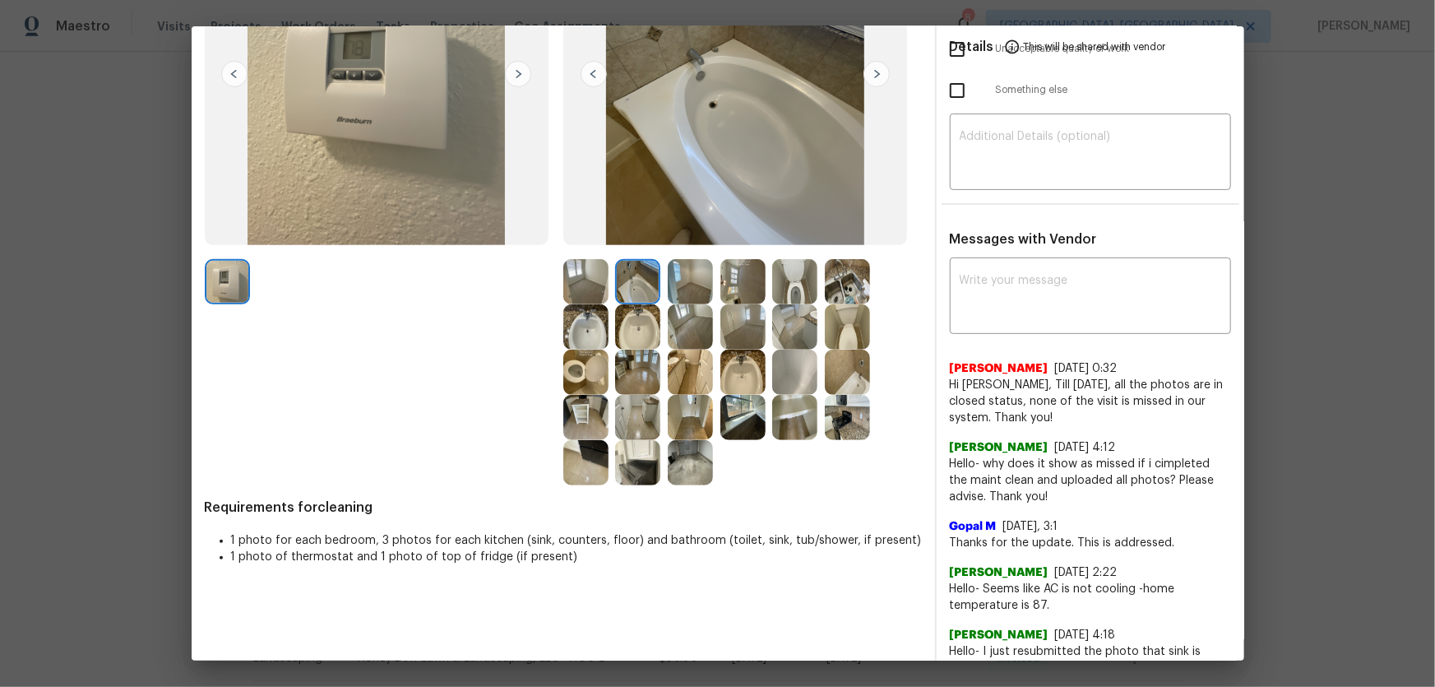
click at [729, 288] on img at bounding box center [742, 281] width 45 height 45
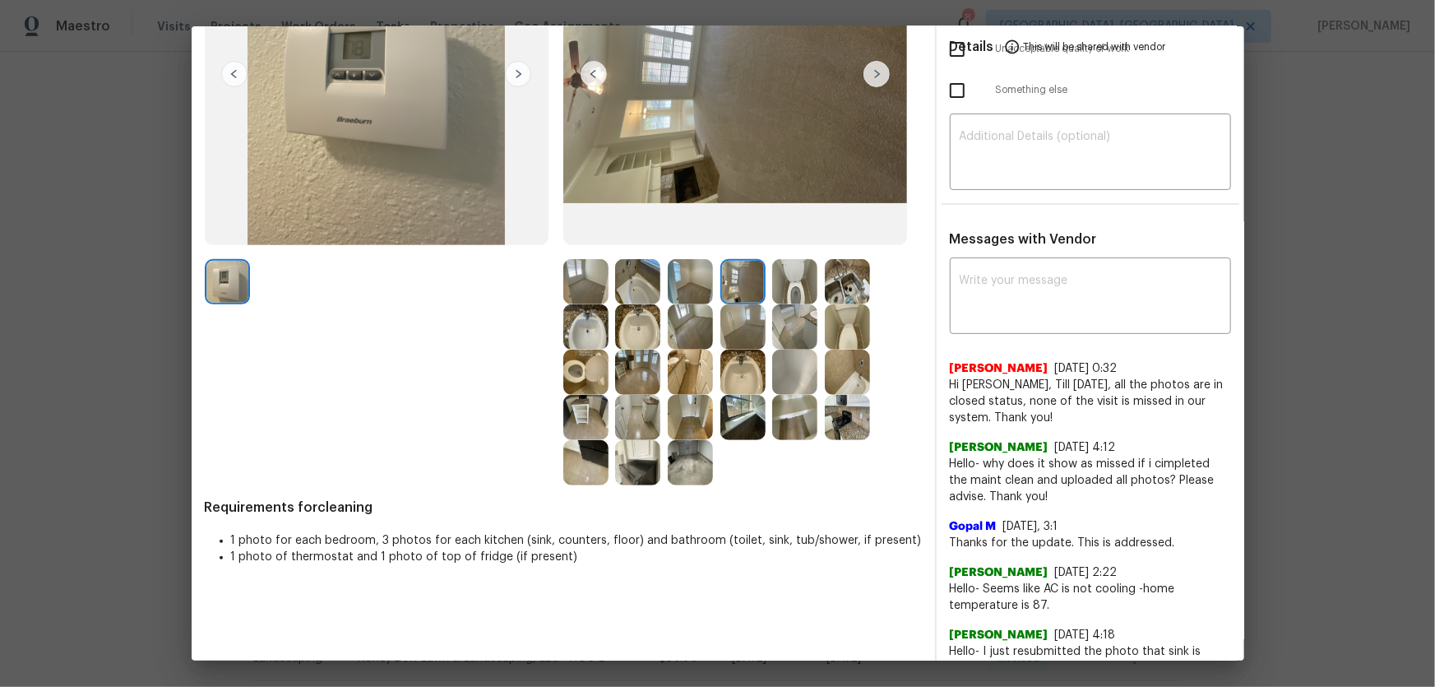
click at [735, 329] on img at bounding box center [742, 326] width 45 height 45
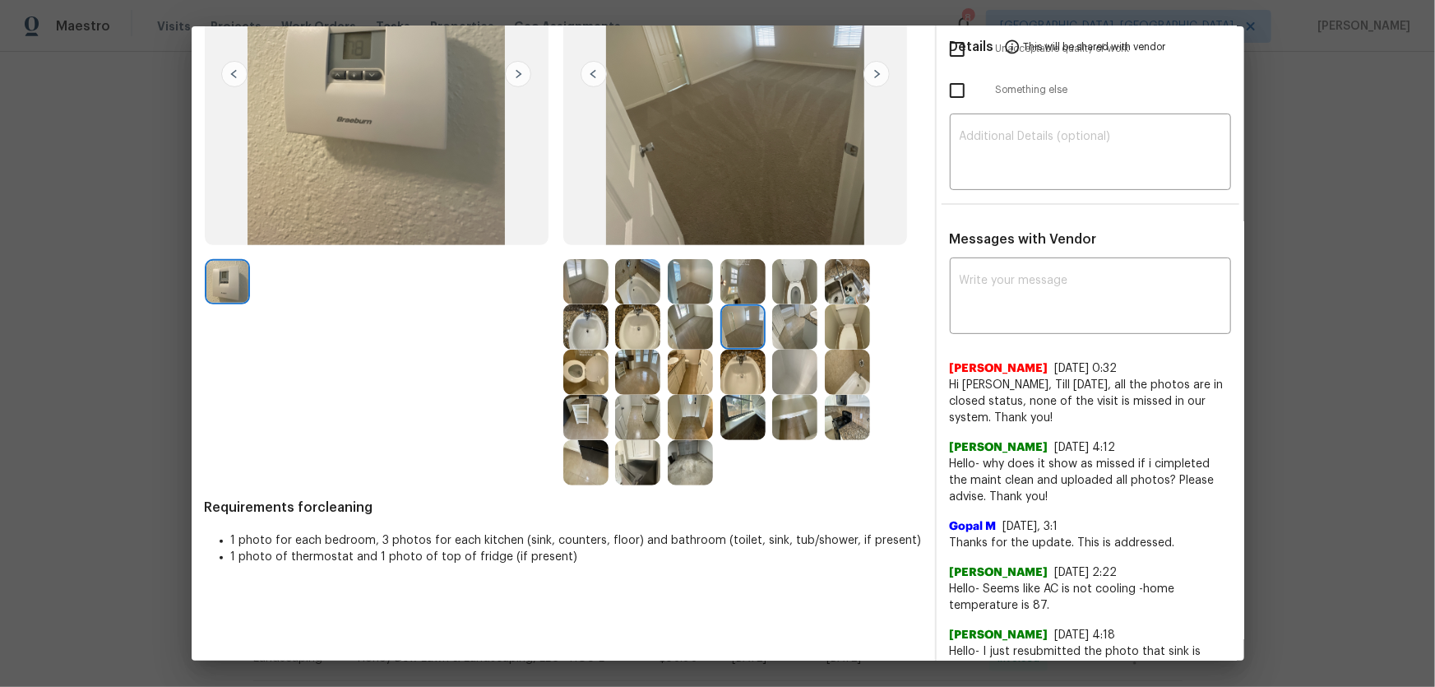
click at [797, 331] on img at bounding box center [794, 326] width 45 height 45
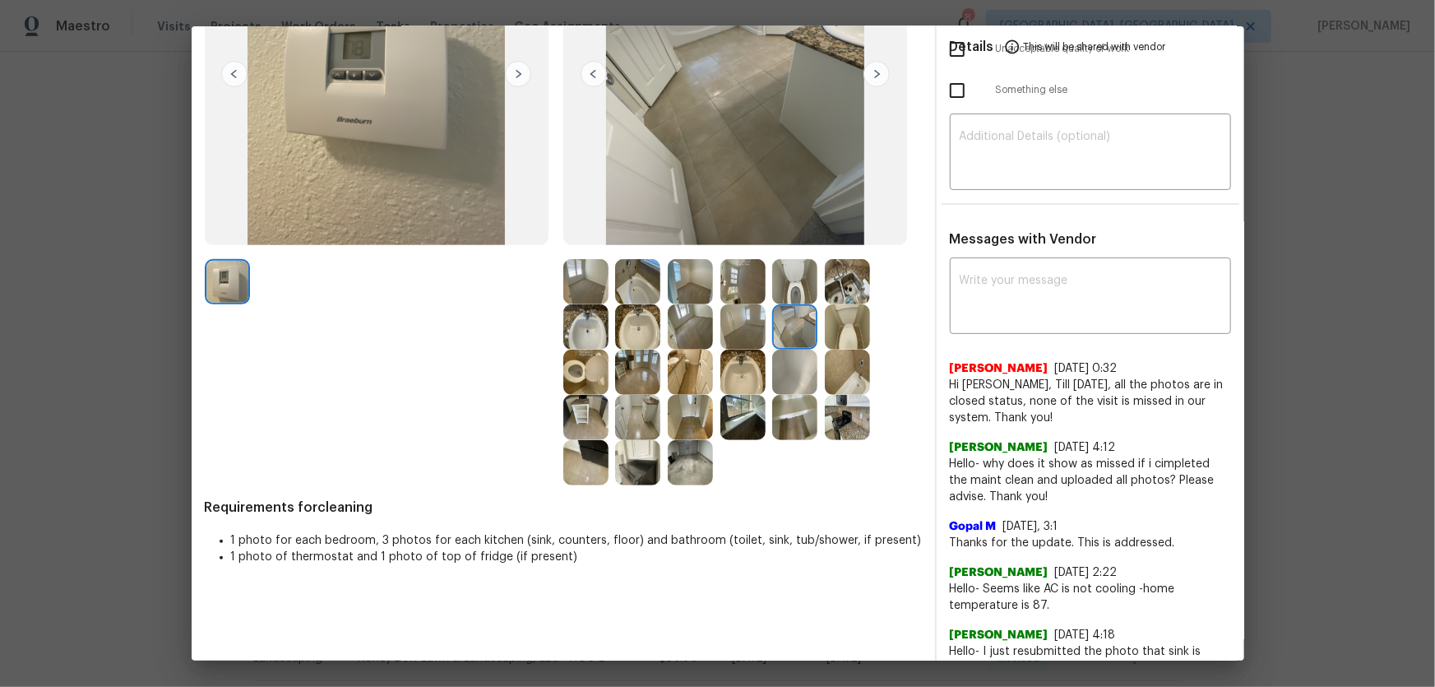
click at [789, 350] on img at bounding box center [794, 371] width 45 height 45
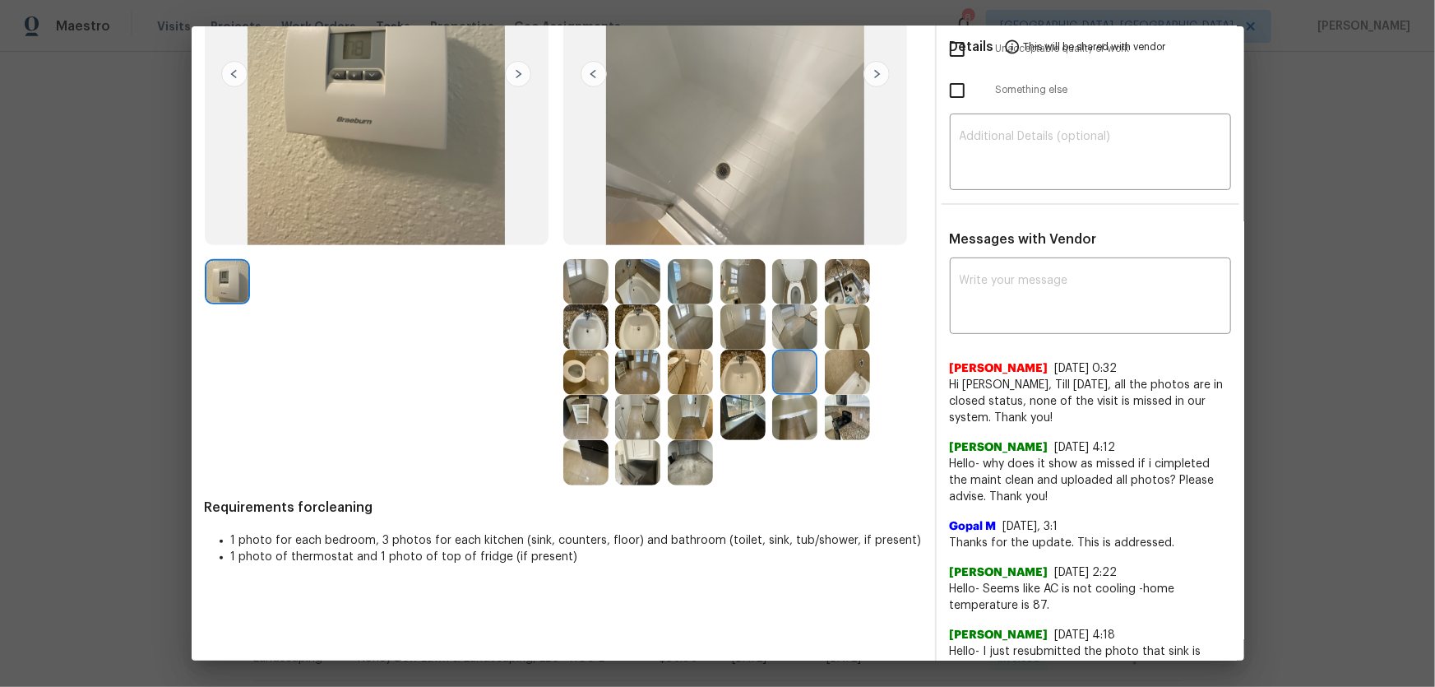
click at [833, 354] on img at bounding box center [847, 371] width 45 height 45
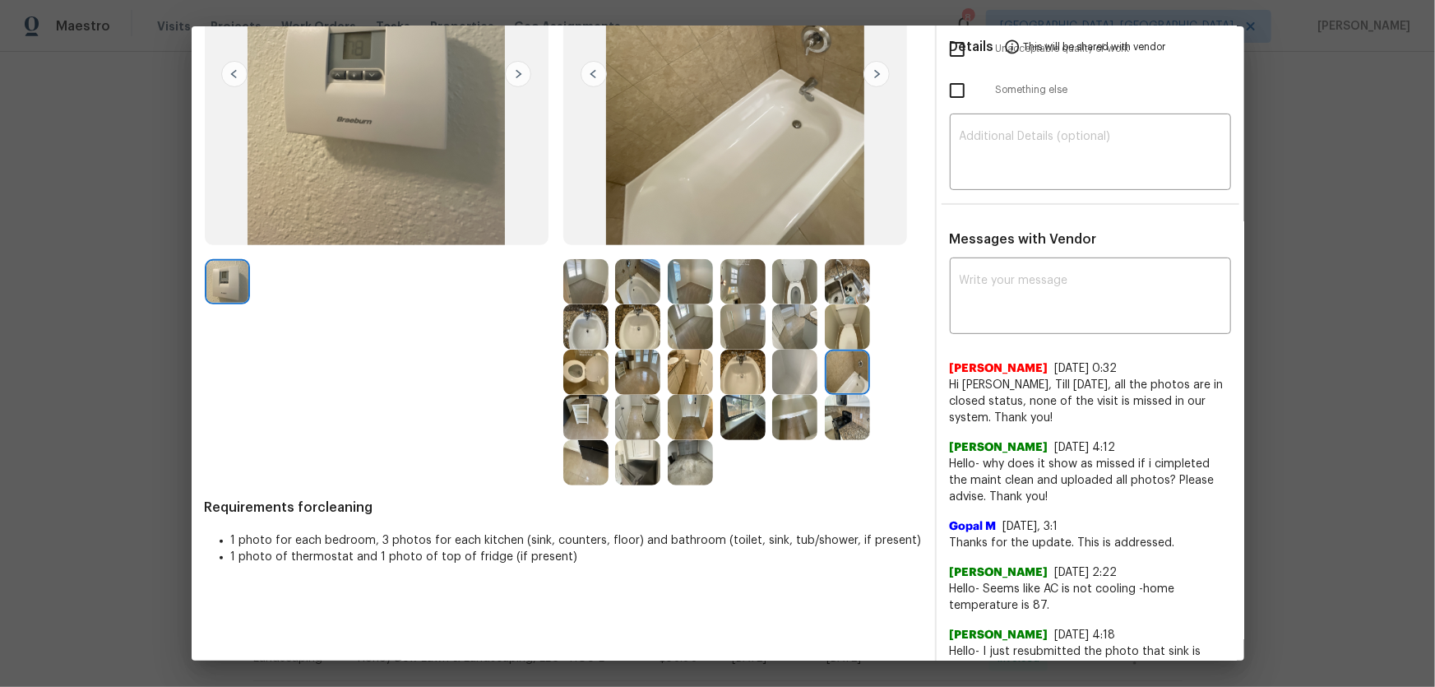
click at [832, 330] on img at bounding box center [847, 326] width 45 height 45
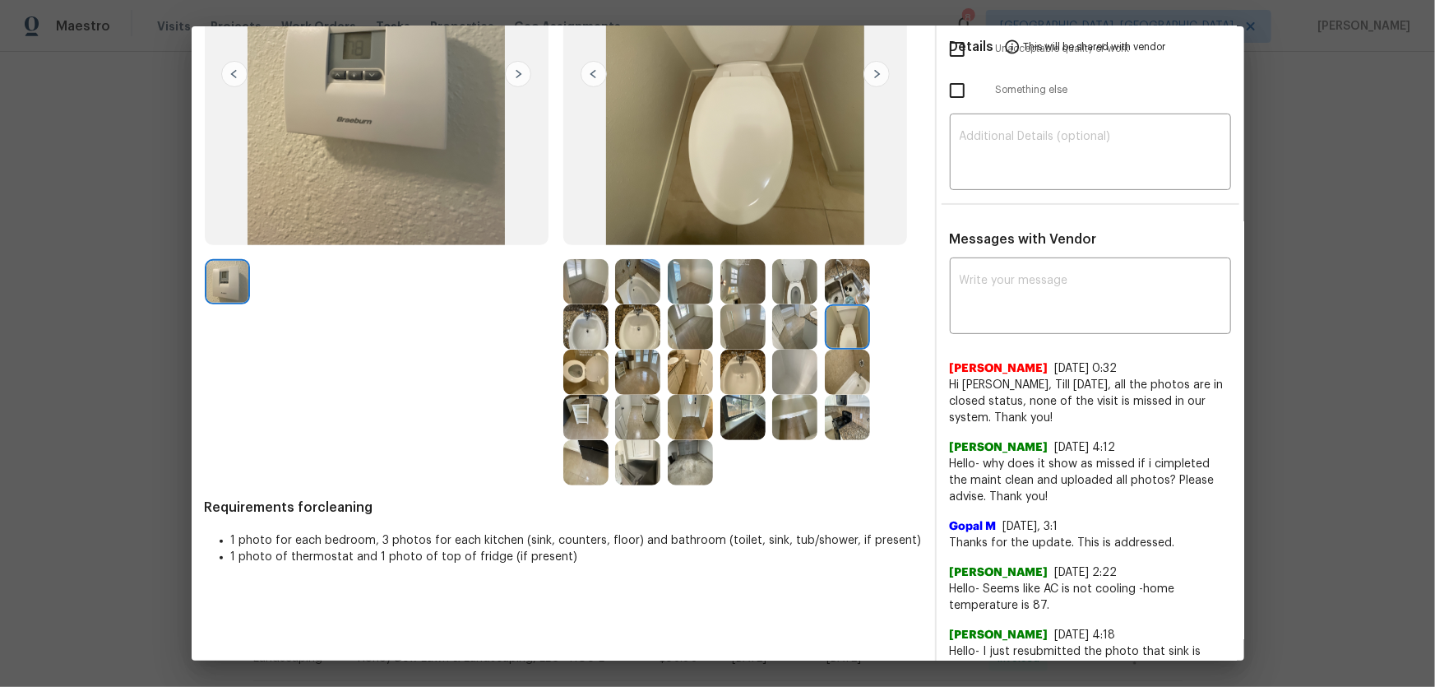
click at [683, 339] on img at bounding box center [690, 326] width 45 height 45
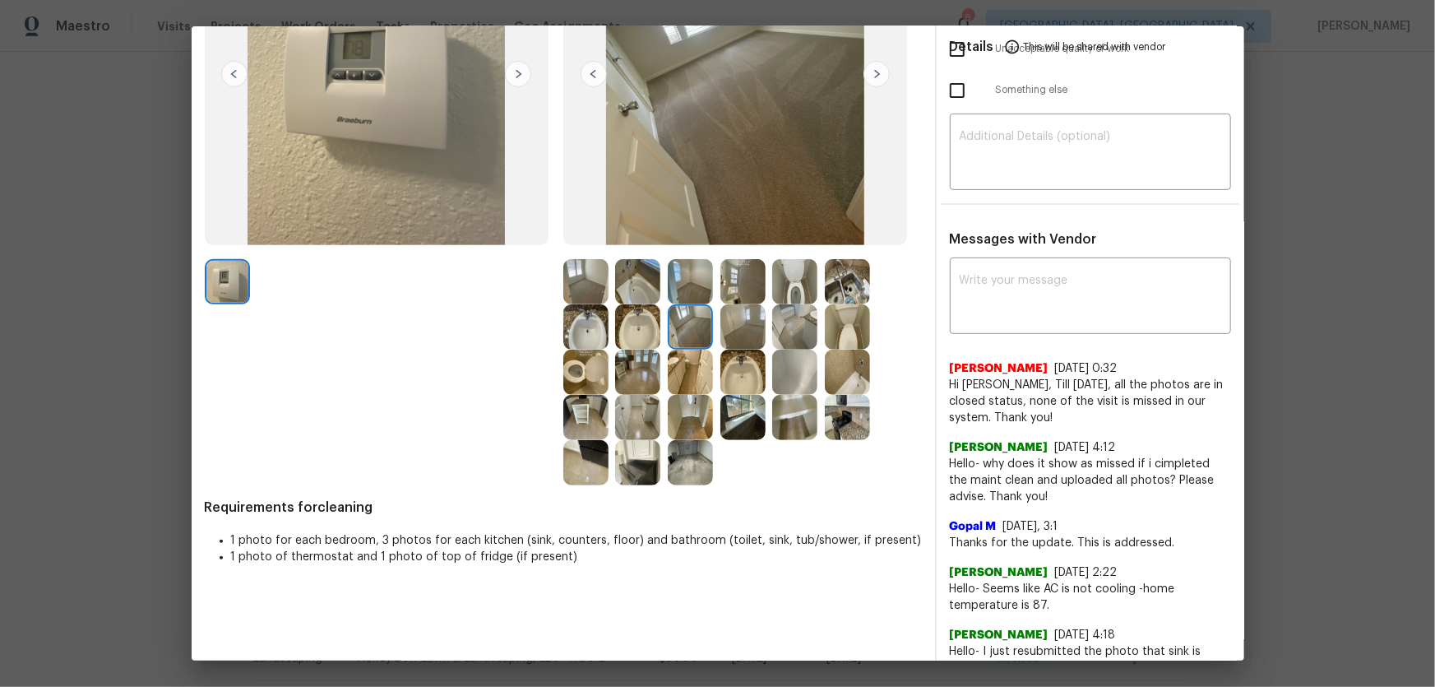
click at [741, 336] on img at bounding box center [742, 326] width 45 height 45
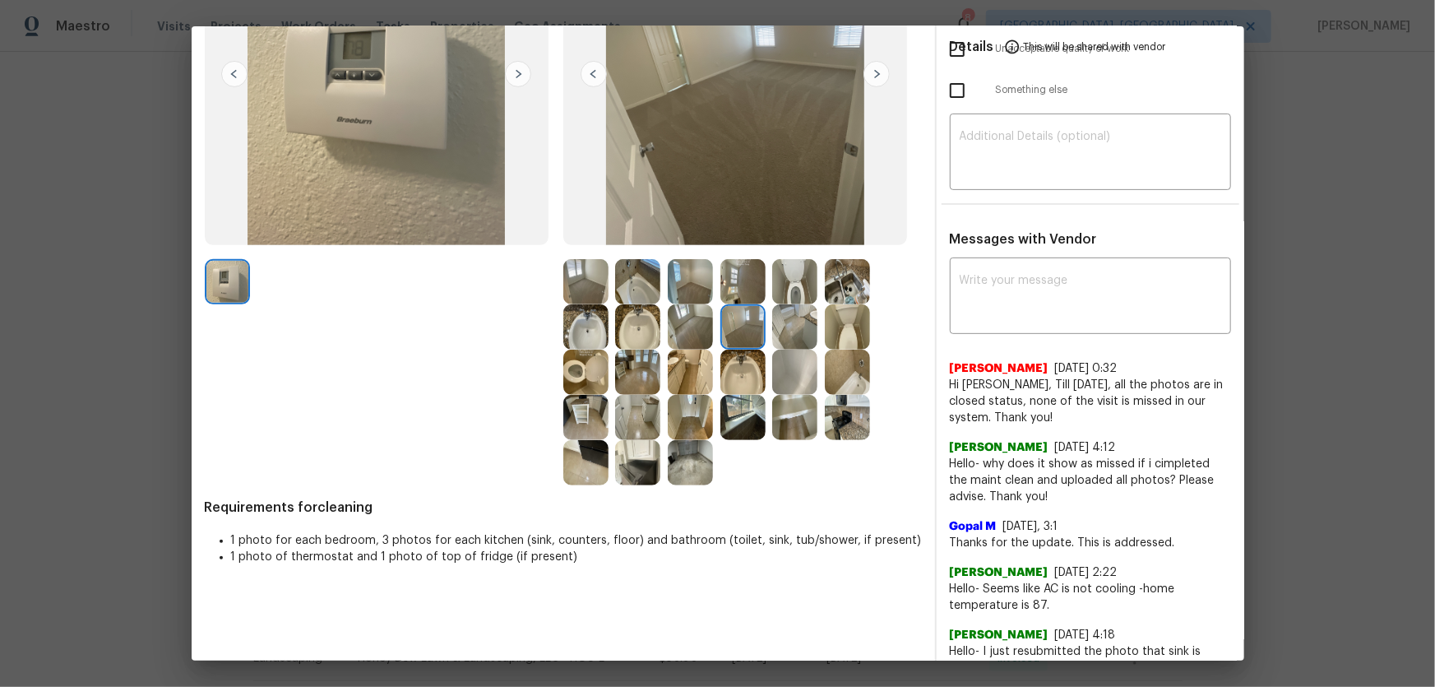
click at [581, 295] on img at bounding box center [585, 281] width 45 height 45
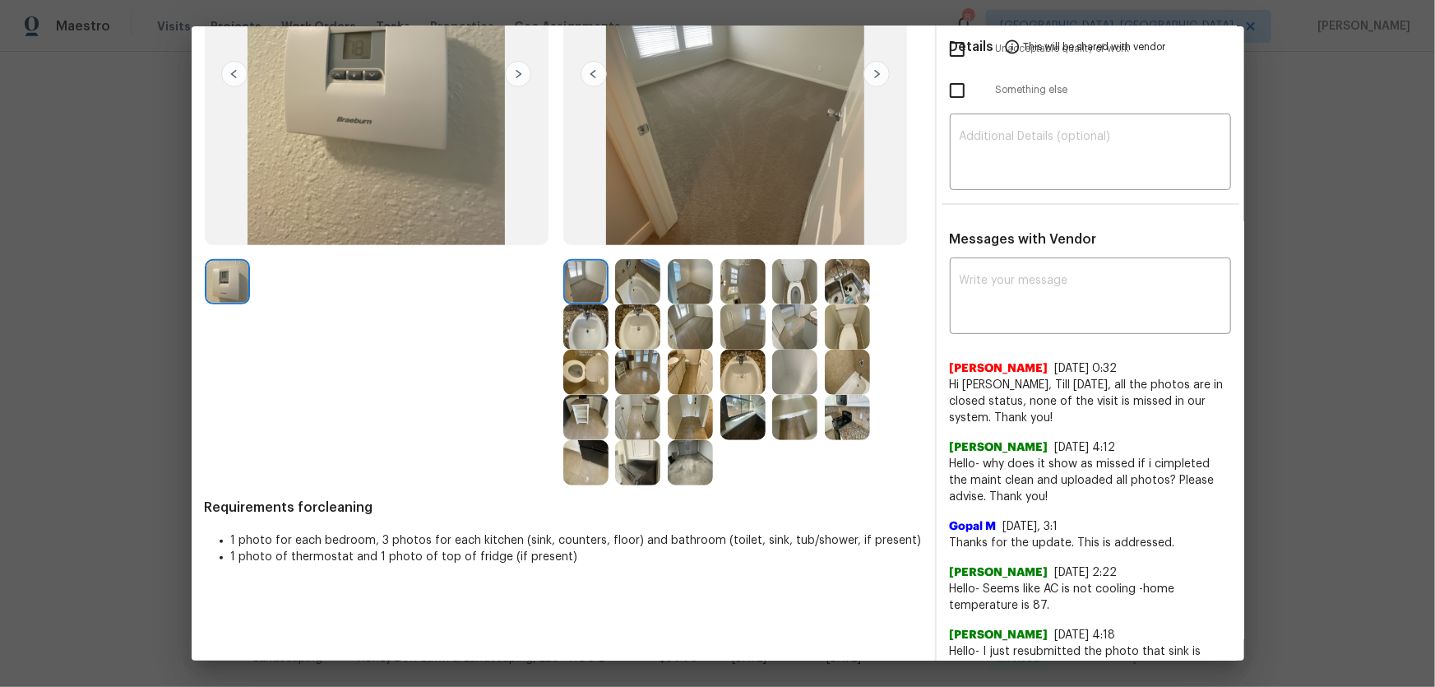
click at [625, 289] on img at bounding box center [637, 281] width 45 height 45
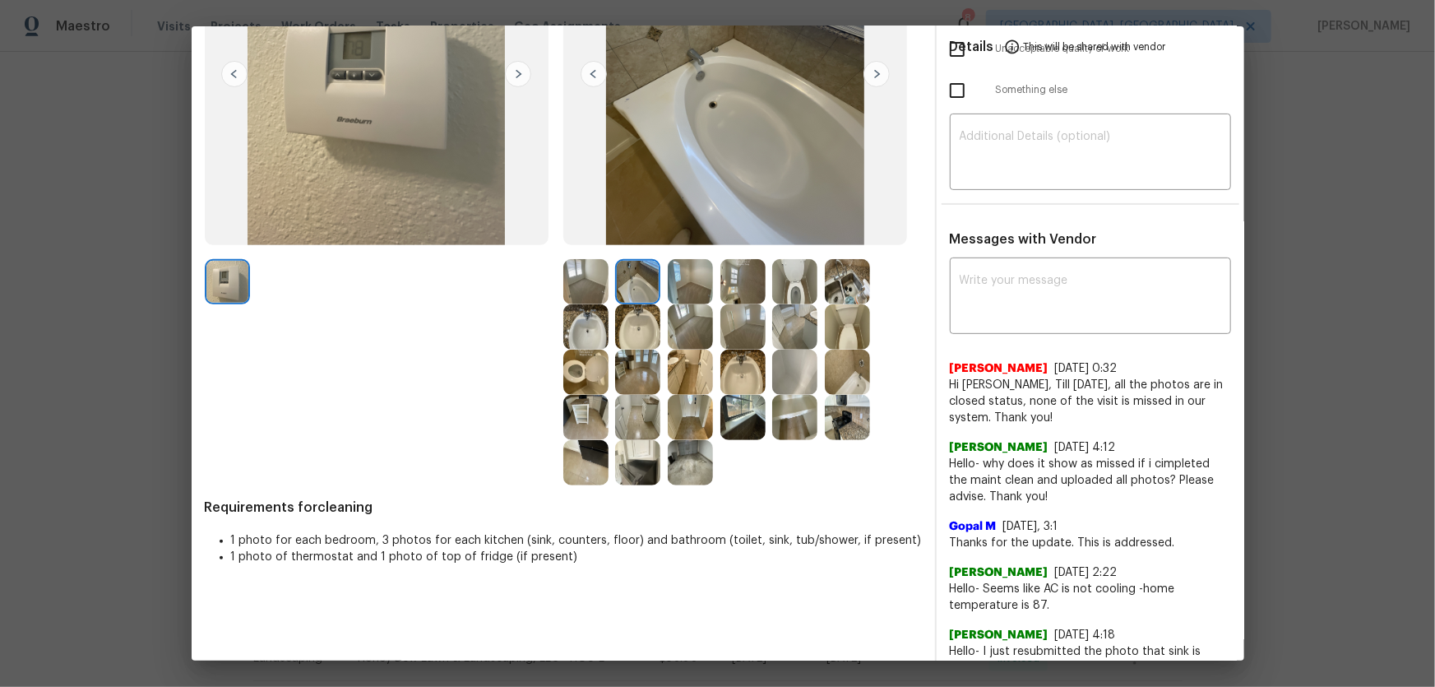
click at [585, 469] on img at bounding box center [585, 462] width 45 height 45
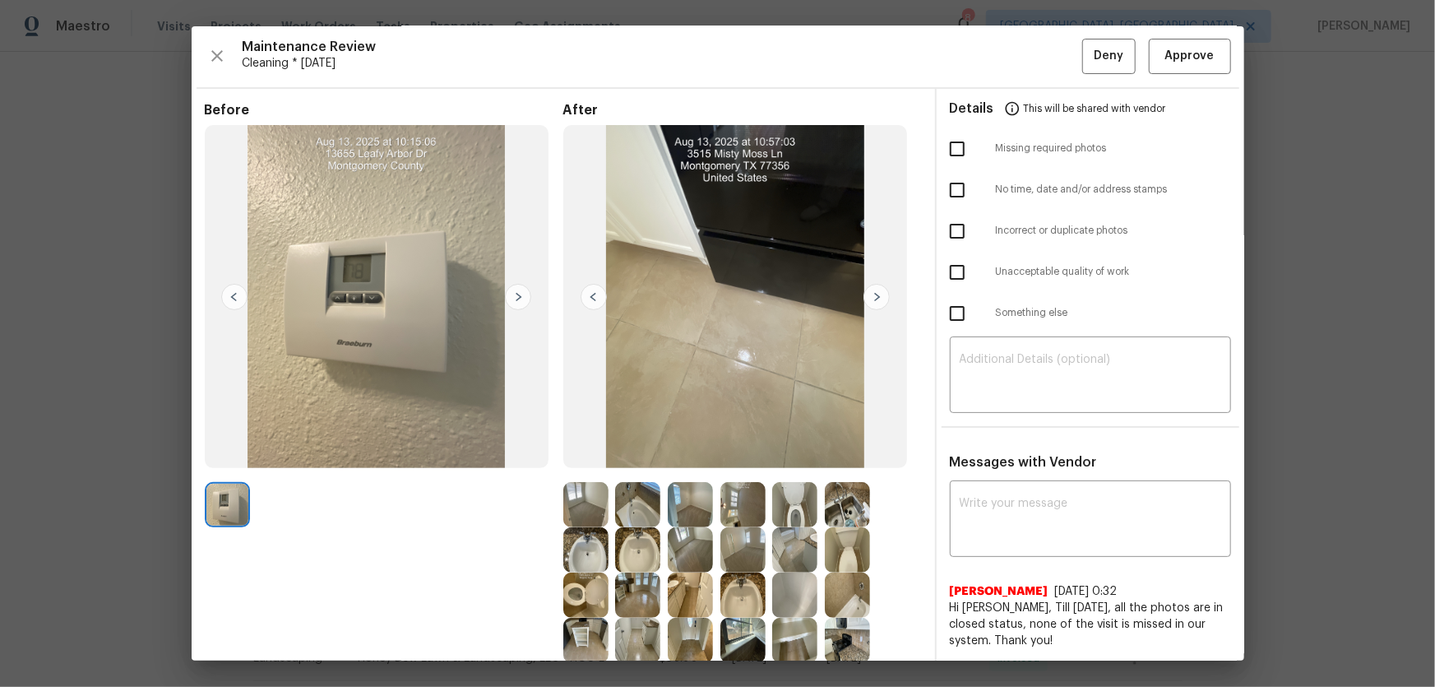
scroll to position [0, 0]
click at [1165, 62] on span "Approve" at bounding box center [1189, 57] width 49 height 21
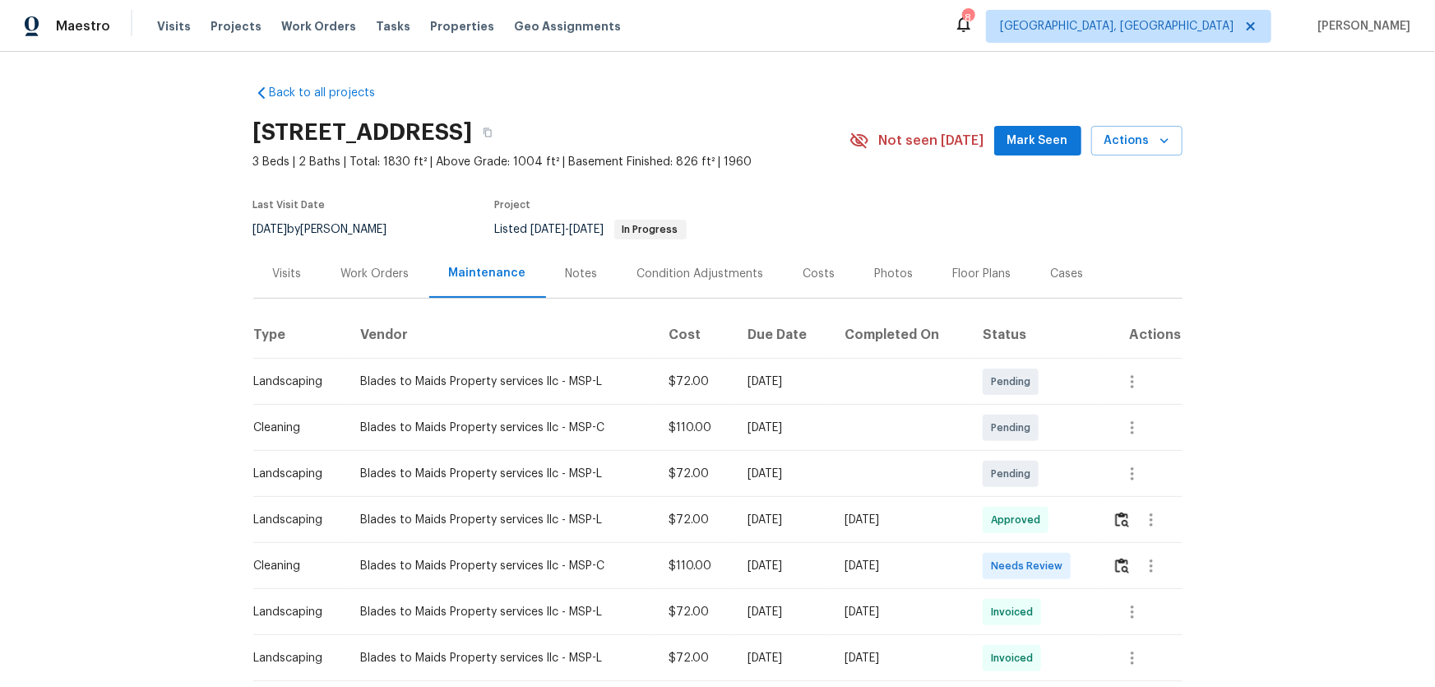
scroll to position [74, 0]
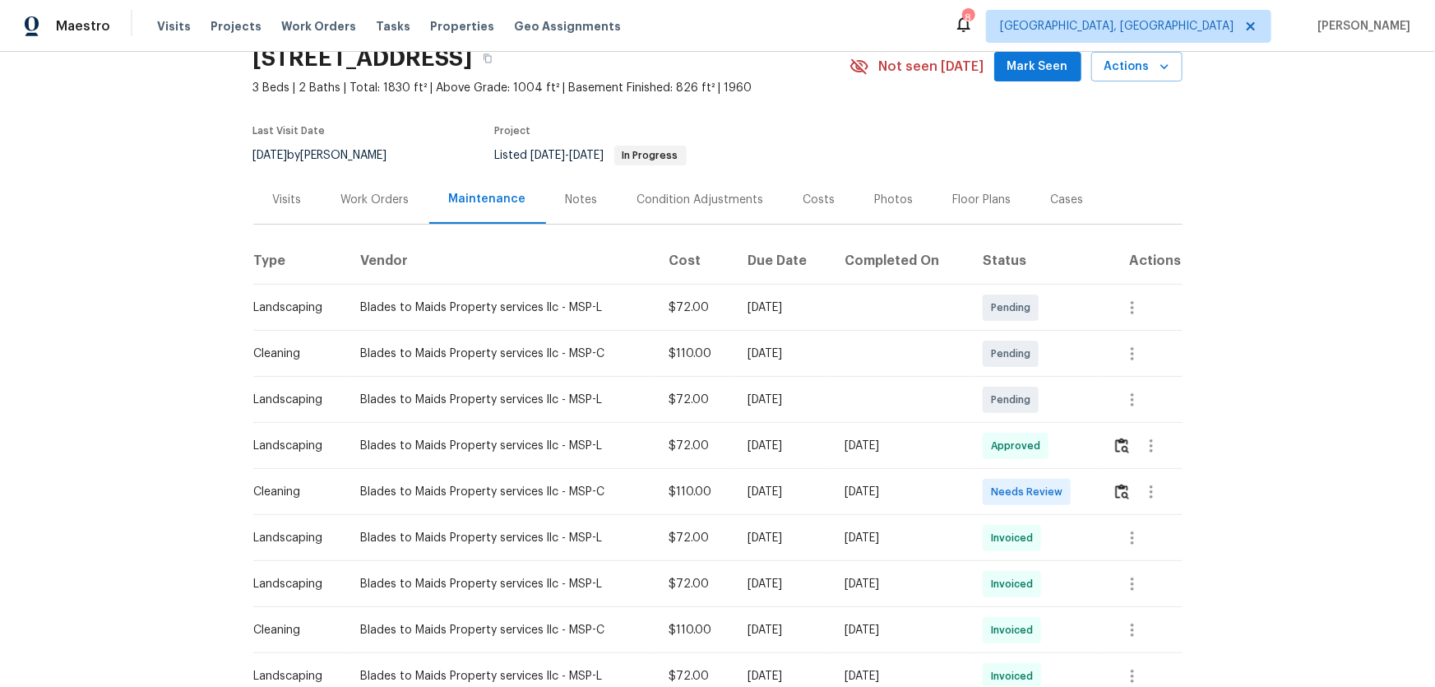
click at [1132, 502] on div at bounding box center [1151, 491] width 39 height 39
click at [1118, 491] on img "button" at bounding box center [1122, 492] width 14 height 16
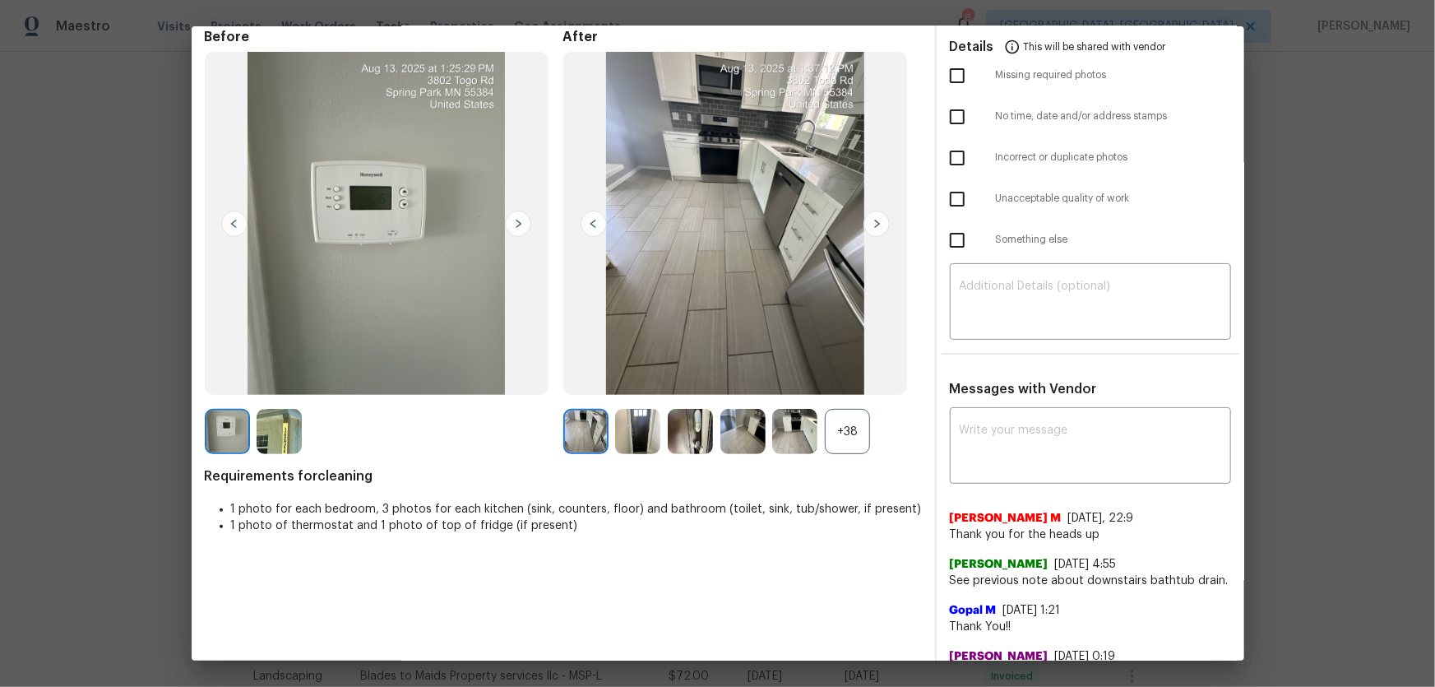
click at [839, 428] on div "+38" at bounding box center [847, 431] width 45 height 45
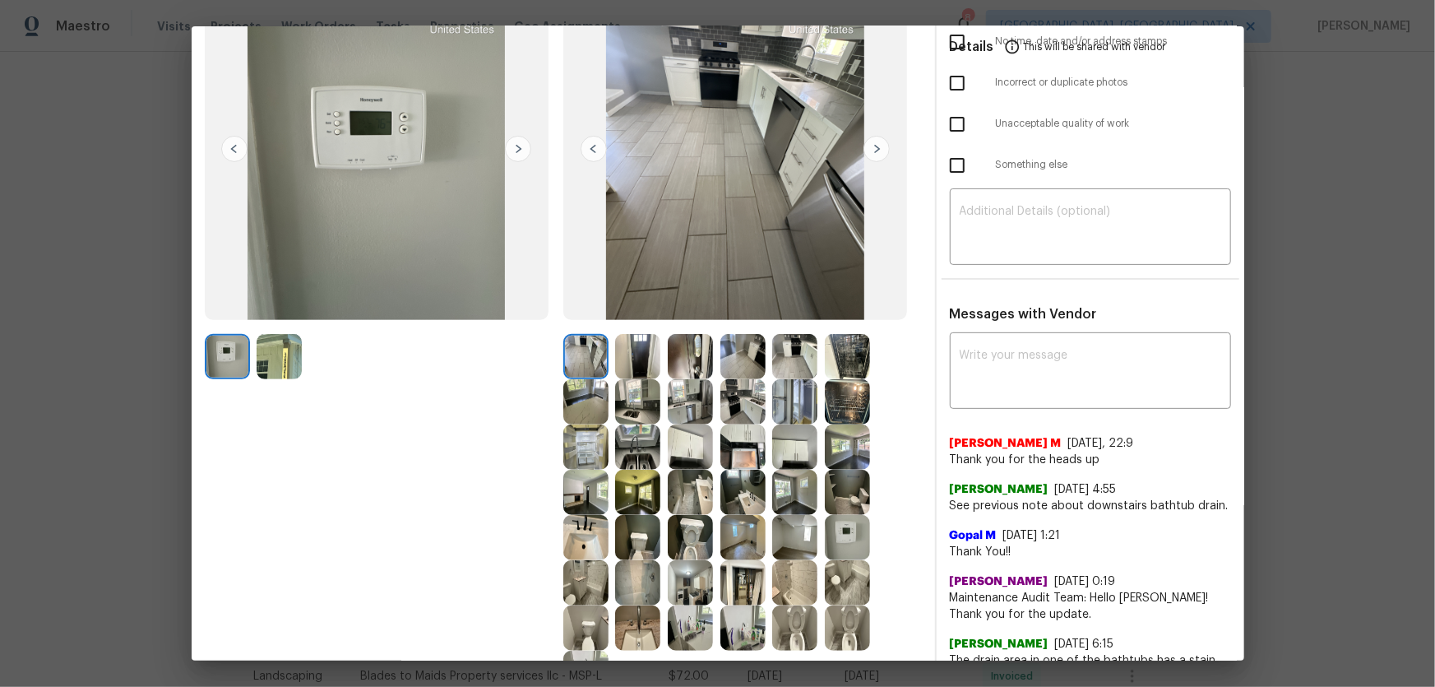
scroll to position [224, 0]
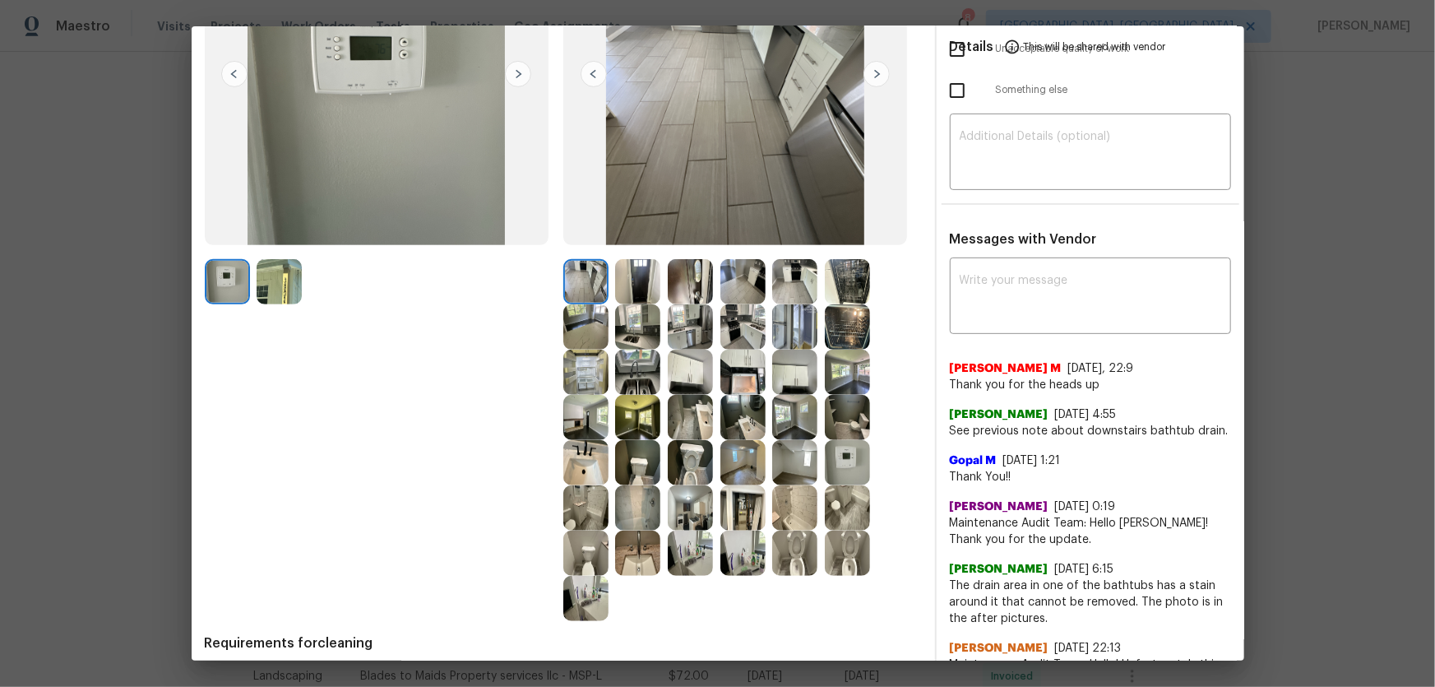
click at [688, 463] on img at bounding box center [690, 462] width 45 height 45
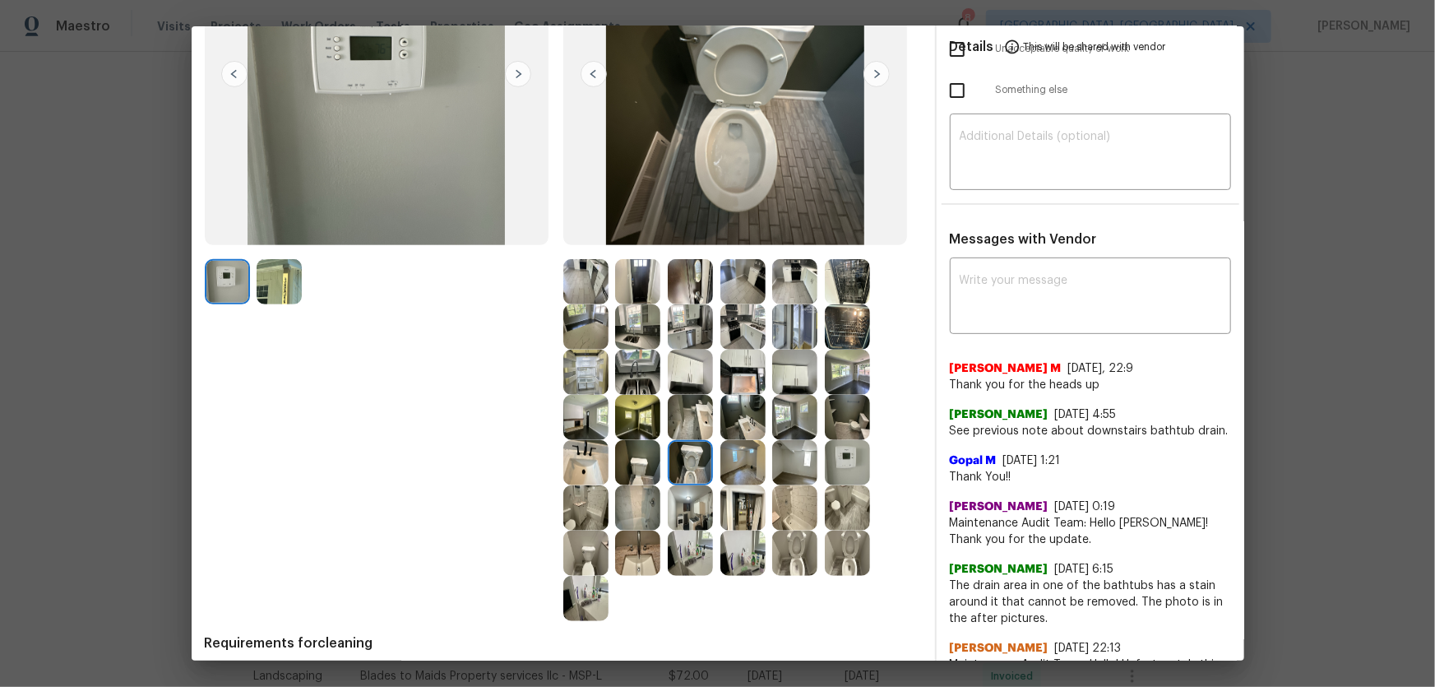
click at [776, 571] on img at bounding box center [794, 552] width 45 height 45
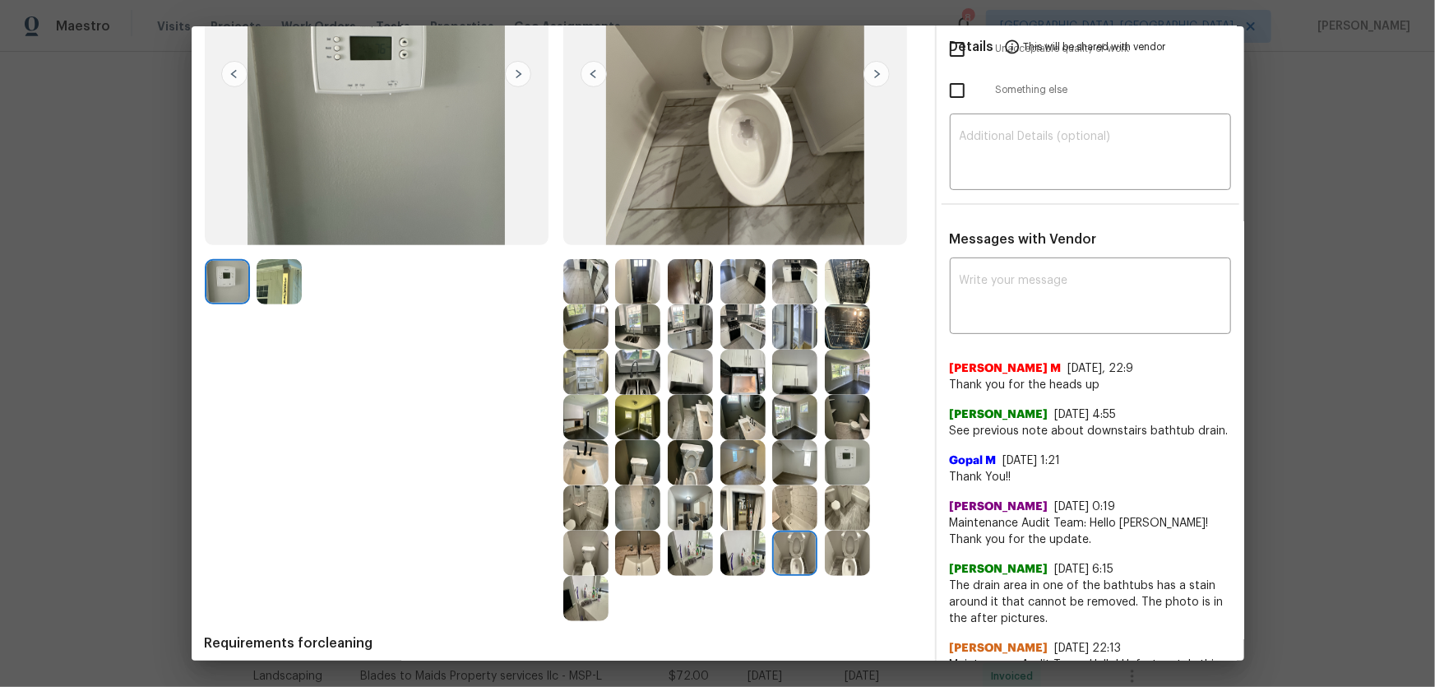
click at [638, 564] on img at bounding box center [637, 552] width 45 height 45
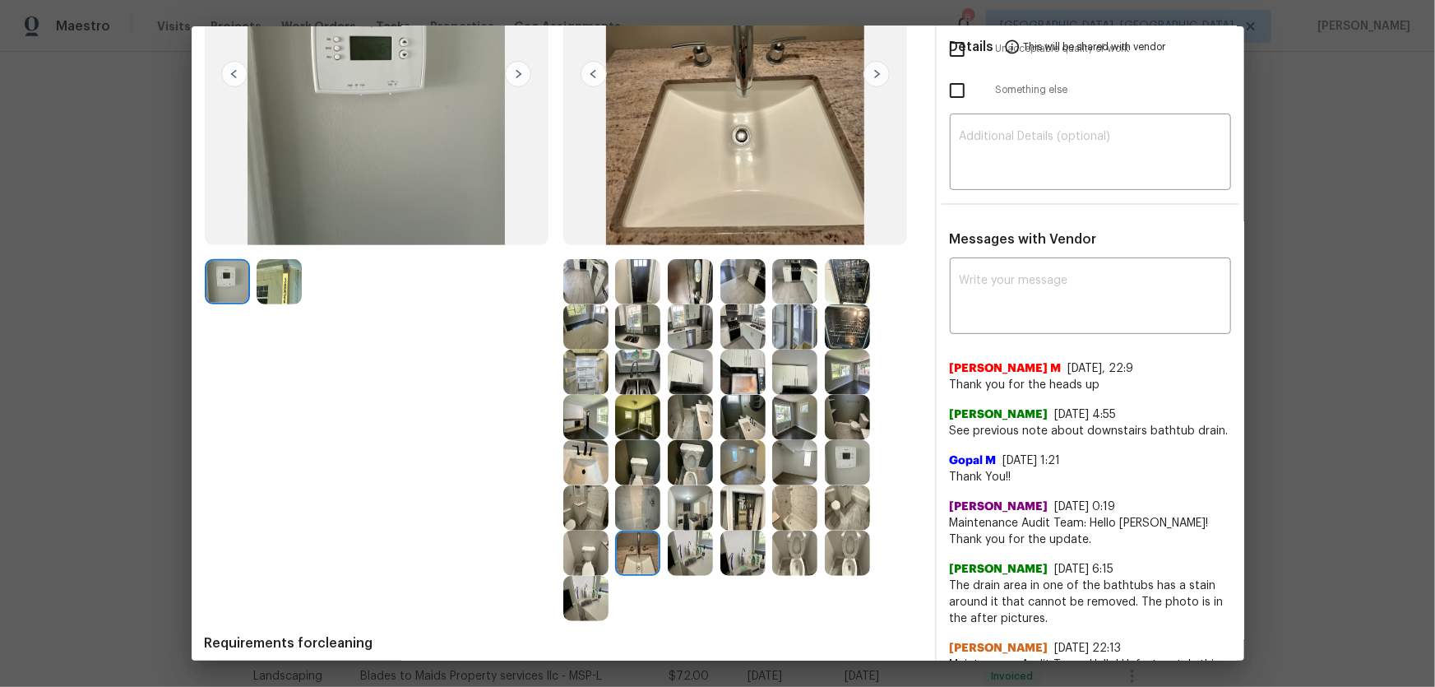
click at [598, 490] on img at bounding box center [585, 507] width 45 height 45
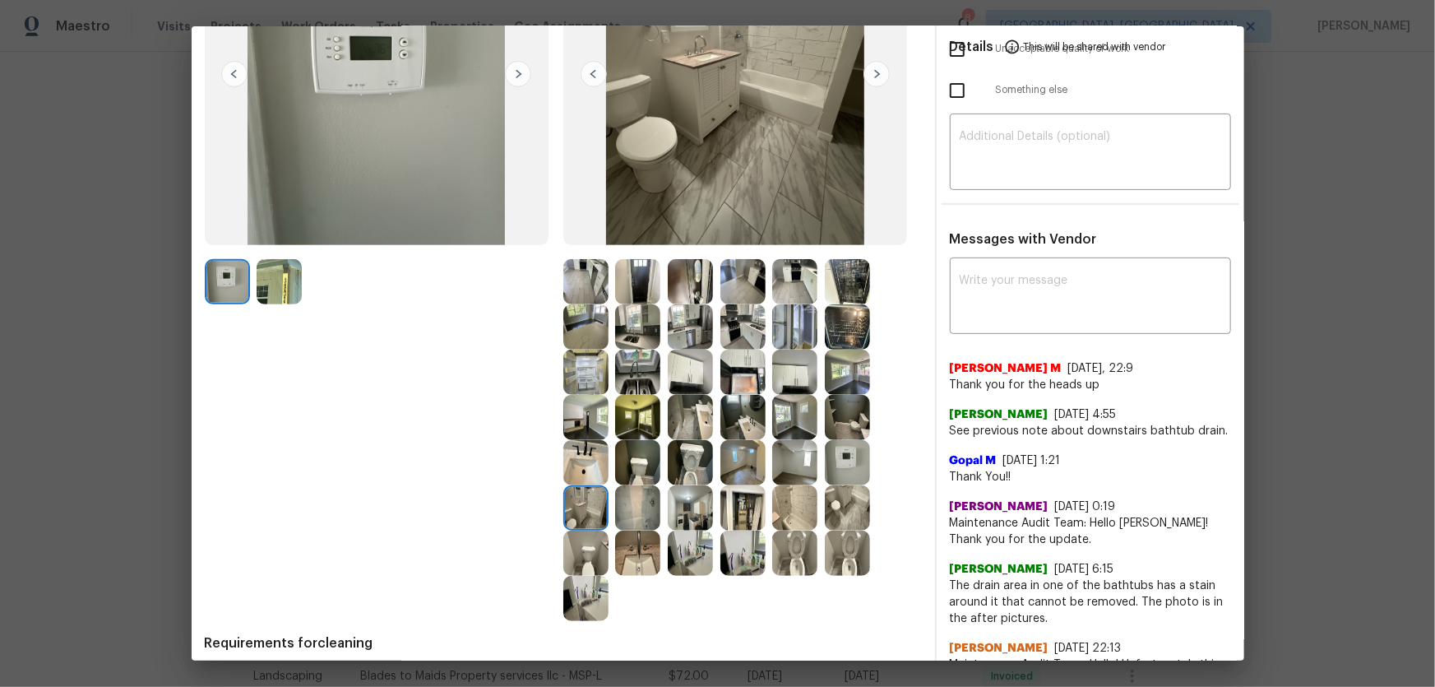
click at [590, 474] on img at bounding box center [585, 462] width 45 height 45
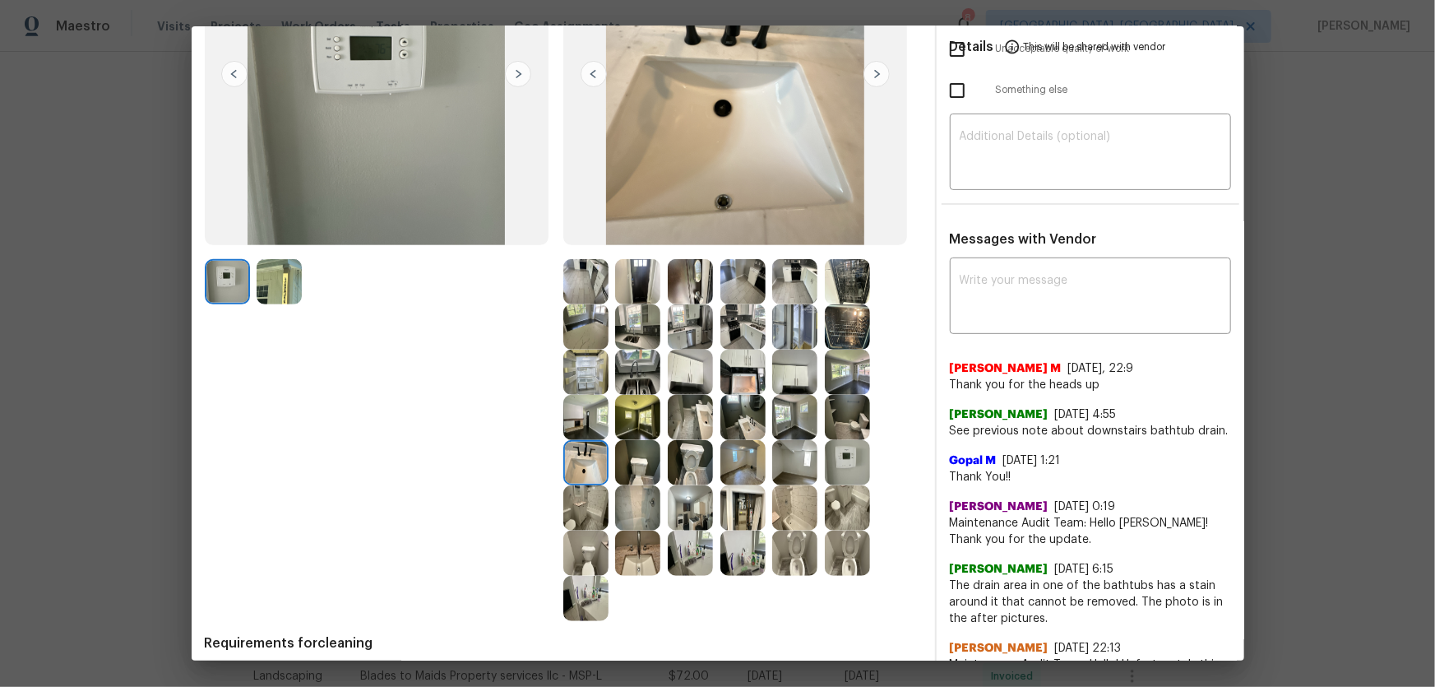
click at [623, 495] on img at bounding box center [637, 507] width 45 height 45
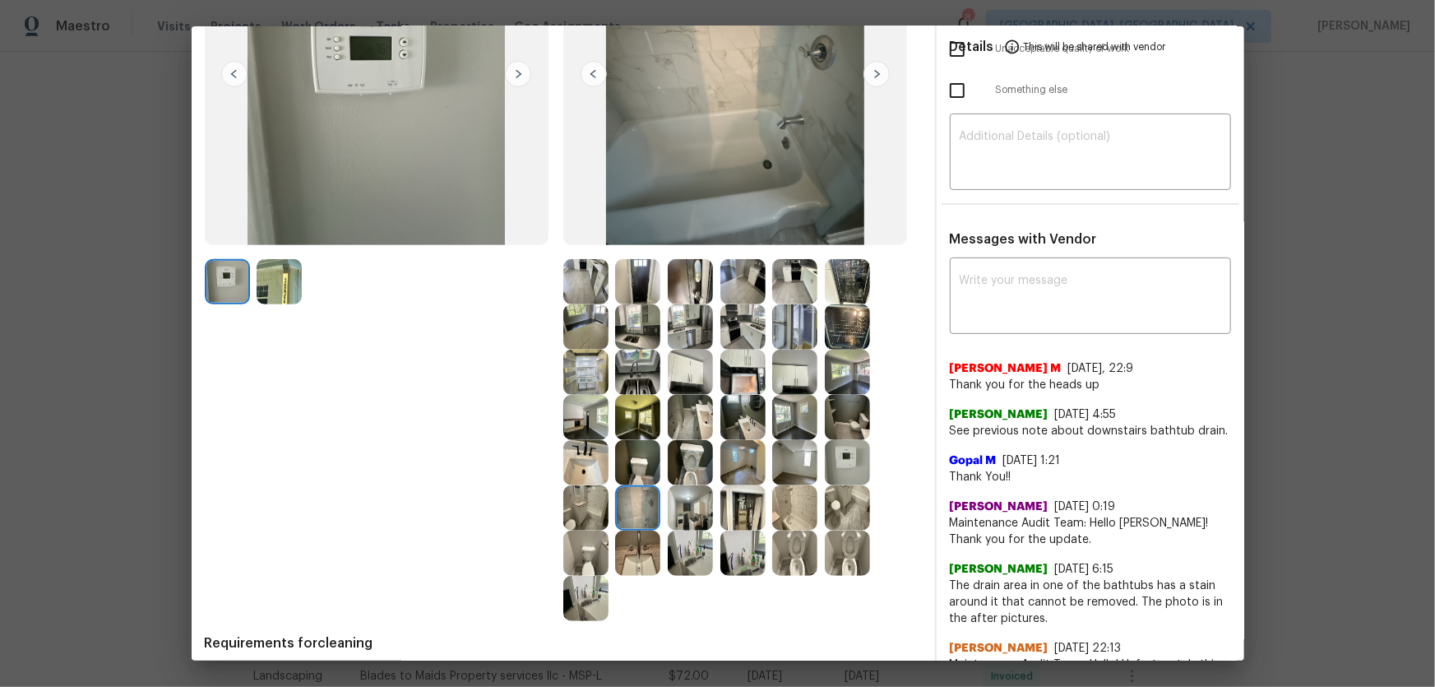
click at [790, 509] on img at bounding box center [794, 507] width 45 height 45
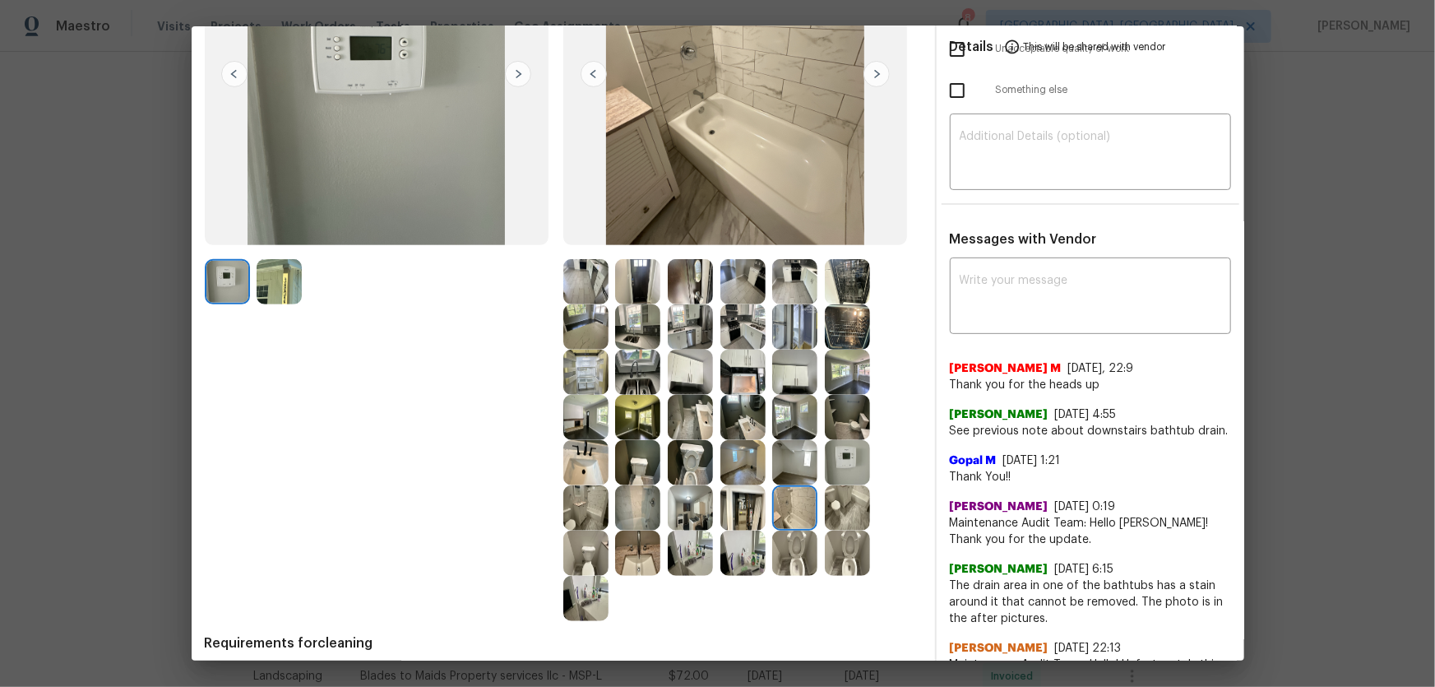
click at [849, 516] on img at bounding box center [847, 507] width 45 height 45
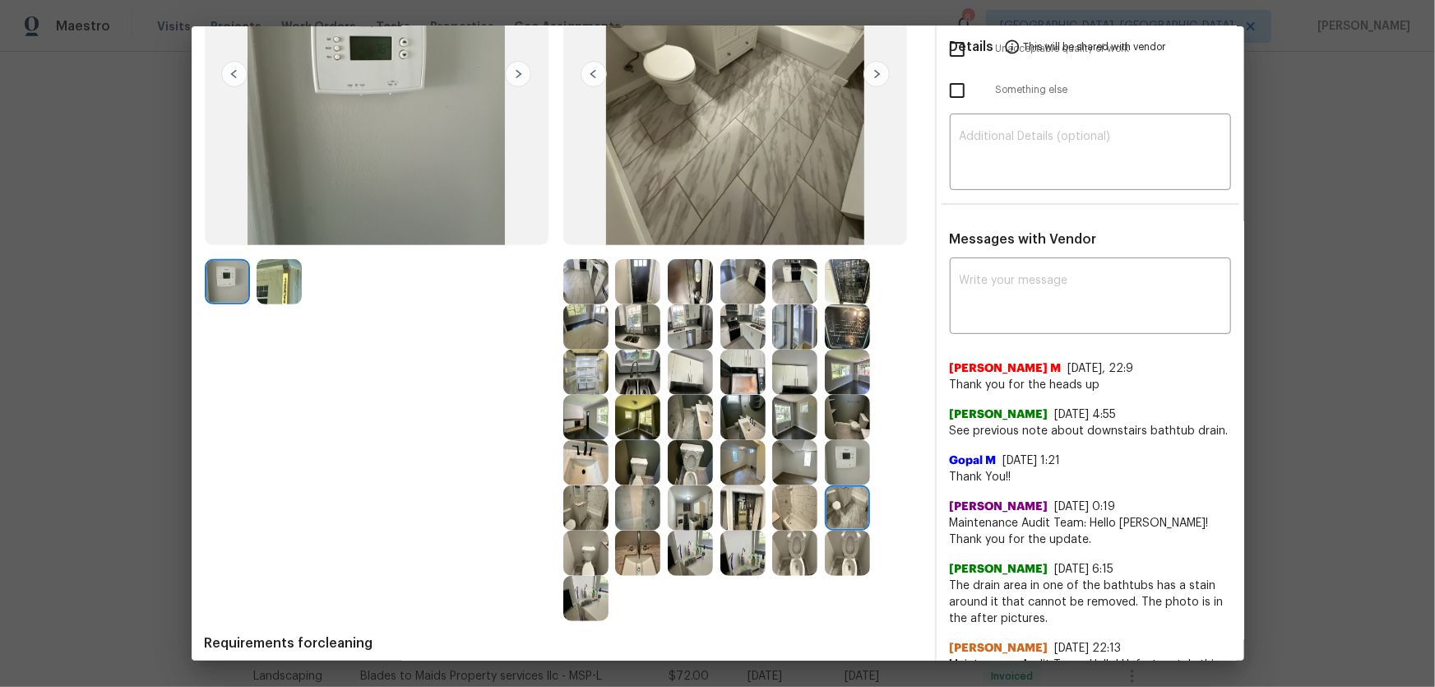
click at [842, 464] on img at bounding box center [847, 462] width 45 height 45
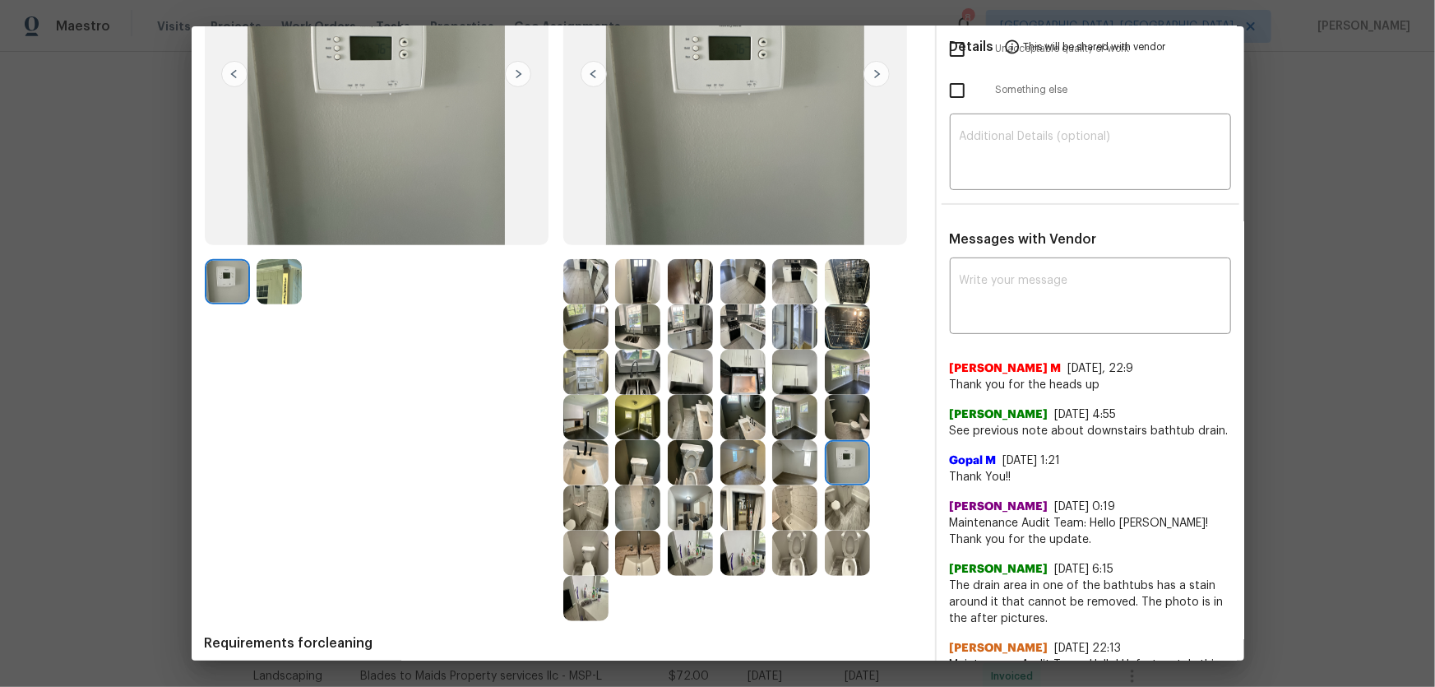
click at [785, 465] on img at bounding box center [794, 462] width 45 height 45
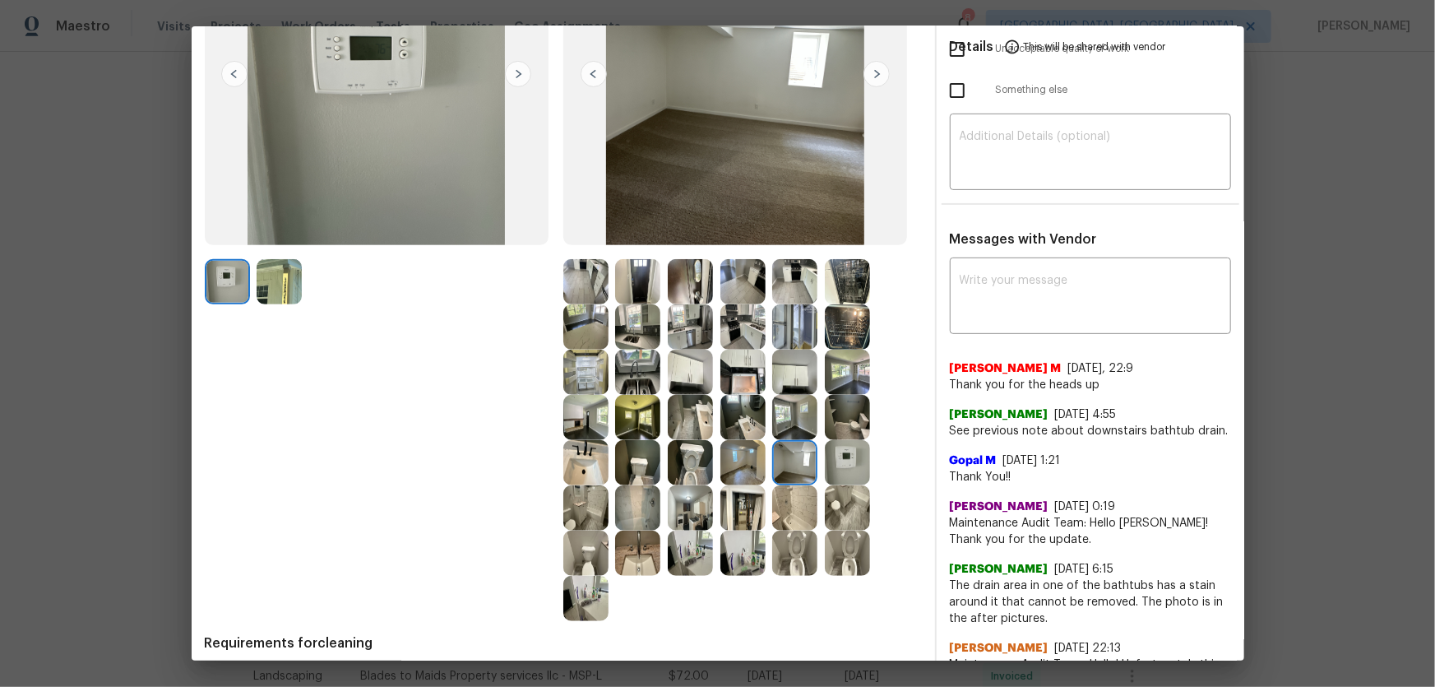
click at [751, 459] on img at bounding box center [742, 462] width 45 height 45
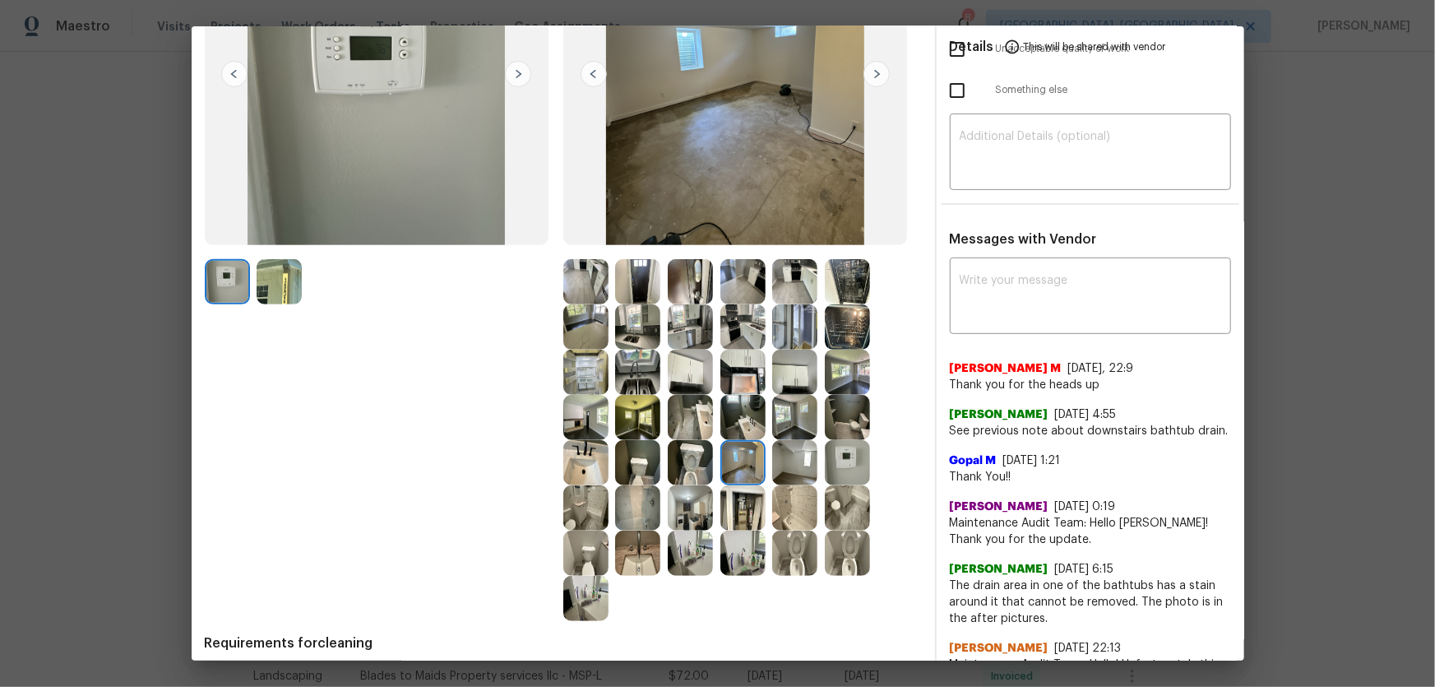
click at [589, 324] on img at bounding box center [585, 326] width 45 height 45
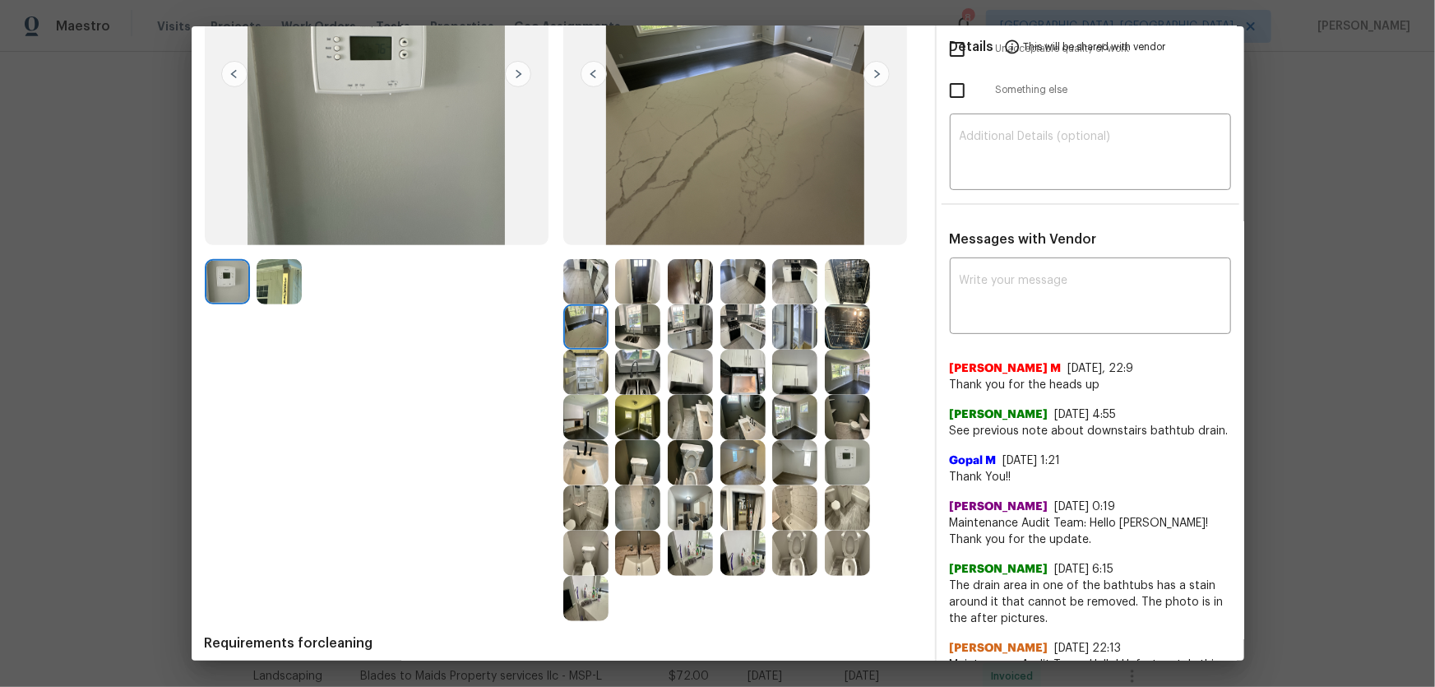
click at [736, 330] on img at bounding box center [742, 326] width 45 height 45
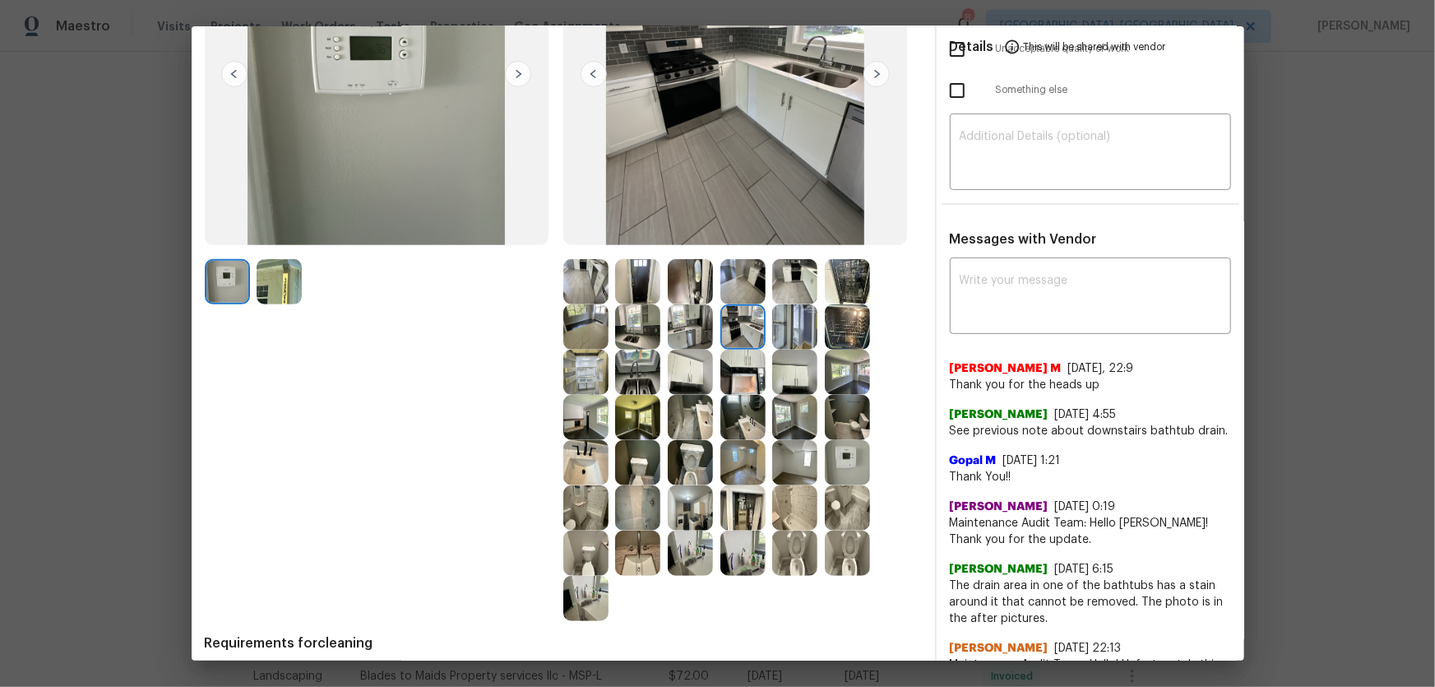
click at [625, 428] on img at bounding box center [637, 417] width 45 height 45
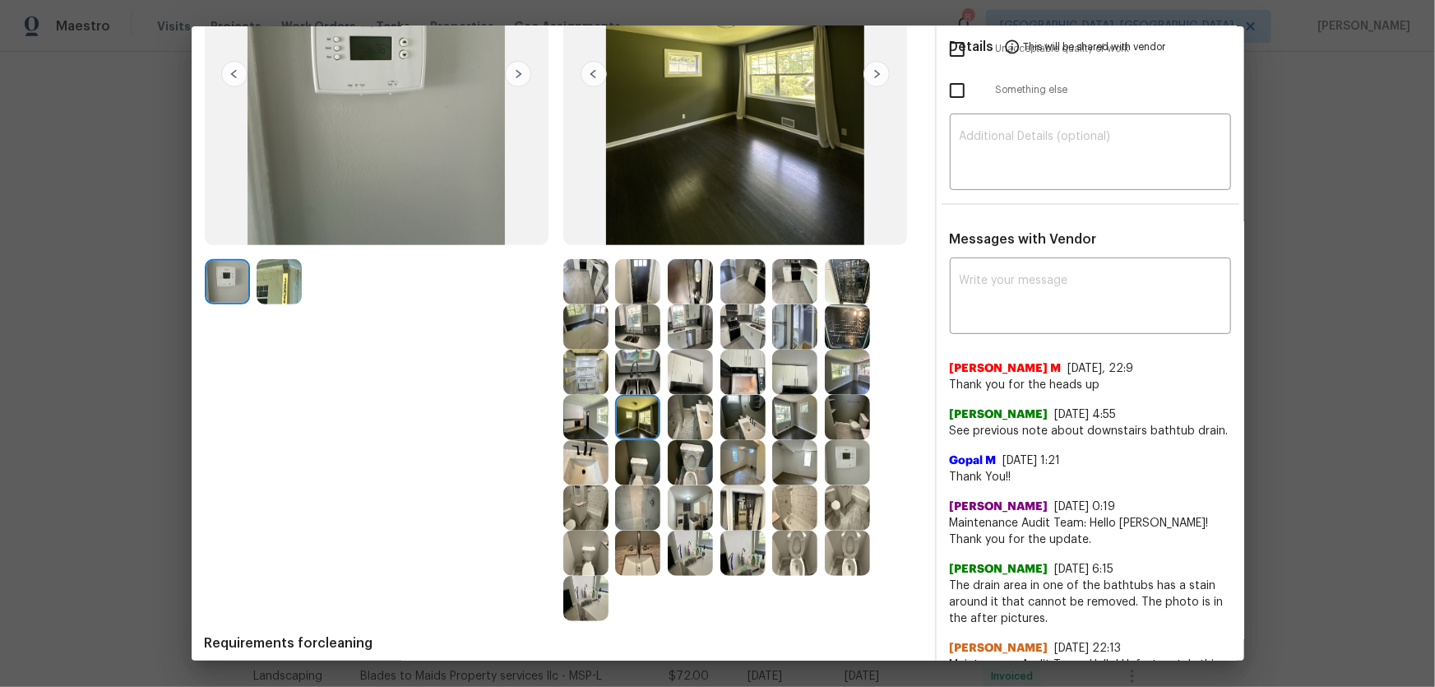
click at [627, 375] on img at bounding box center [637, 371] width 45 height 45
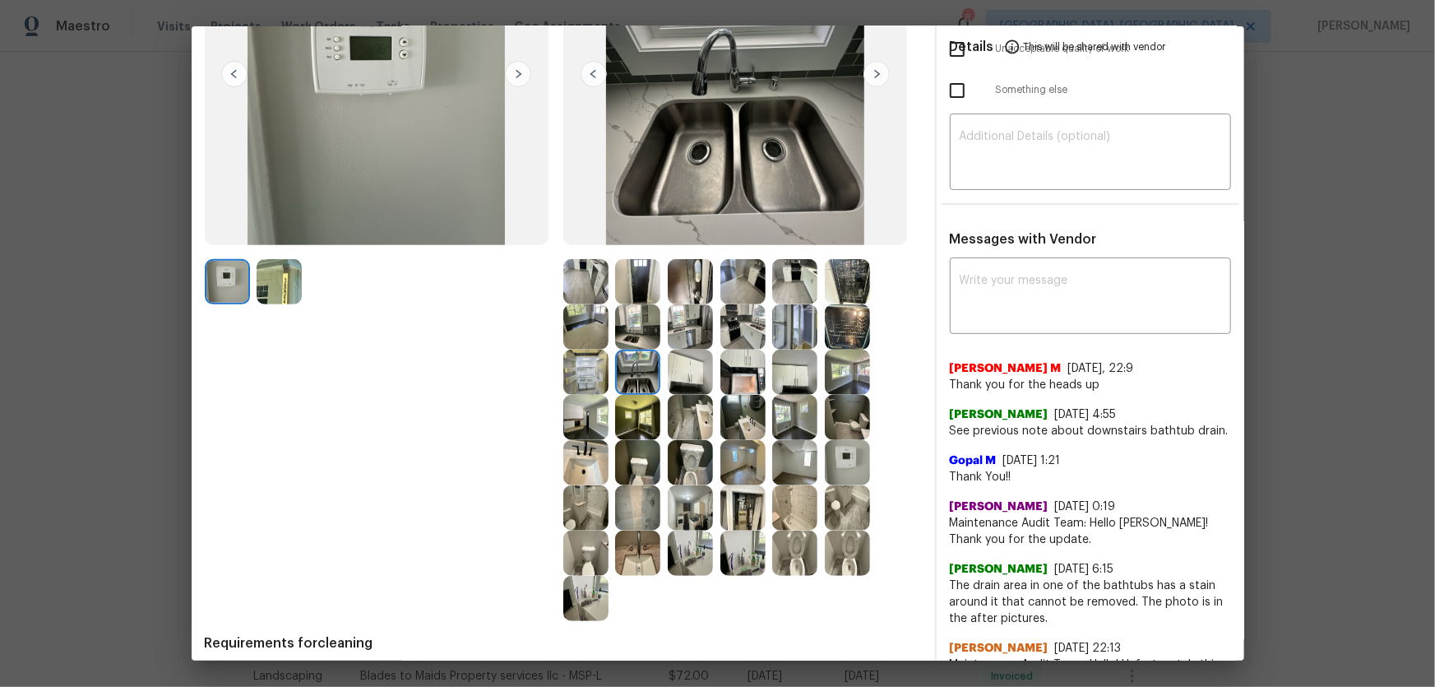
click at [691, 379] on img at bounding box center [690, 371] width 45 height 45
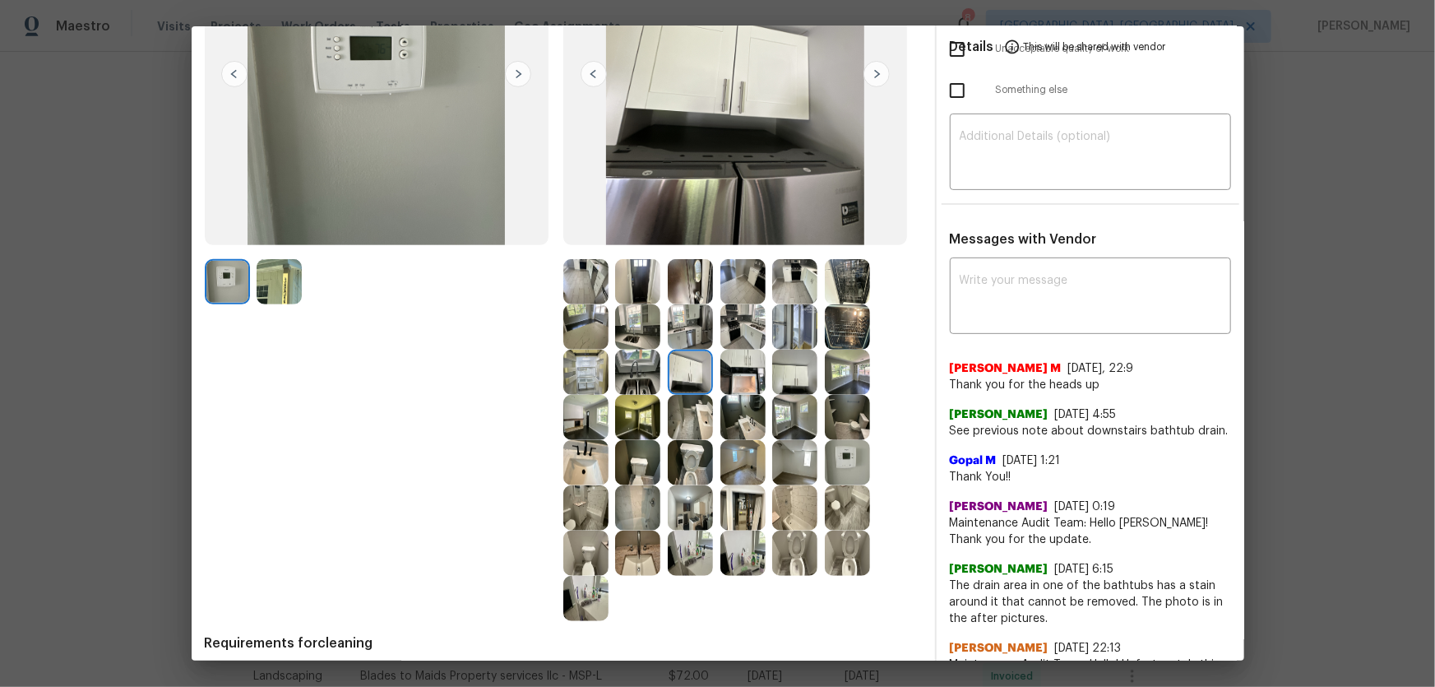
click at [740, 361] on img at bounding box center [742, 371] width 45 height 45
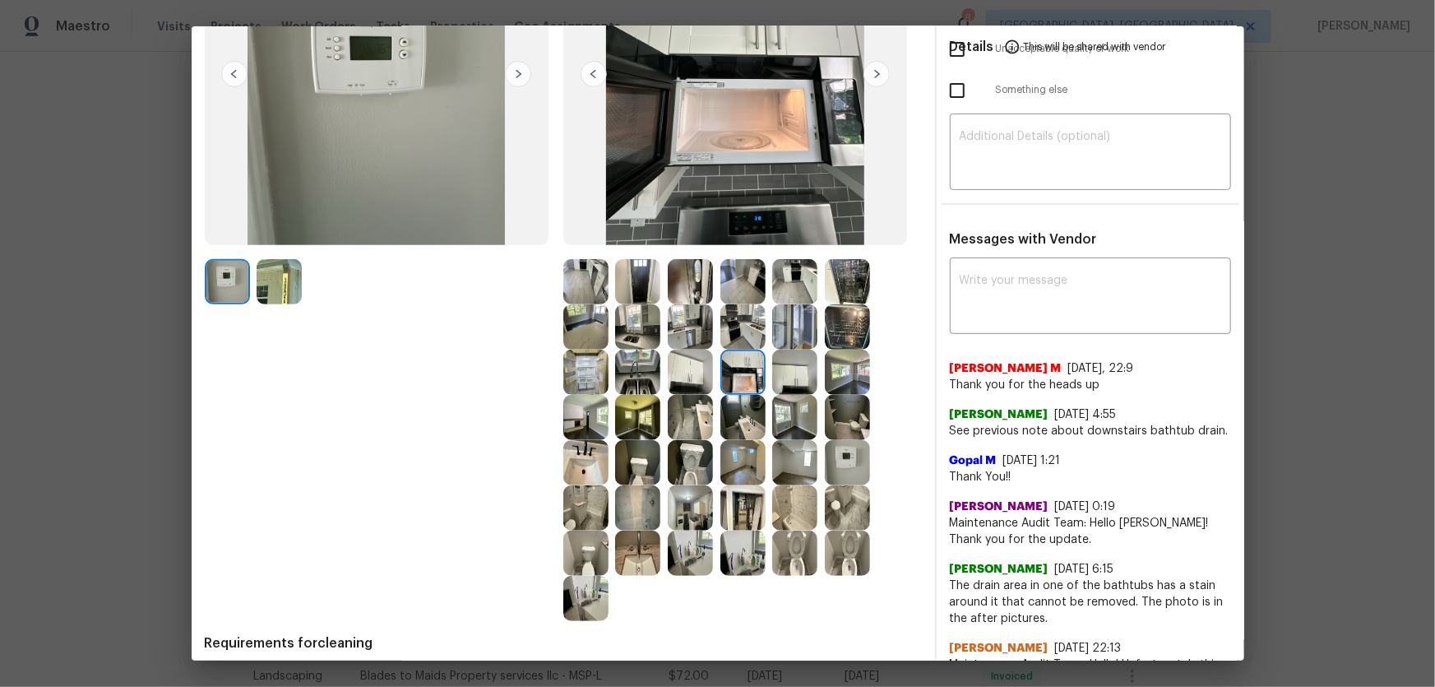
scroll to position [299, 0]
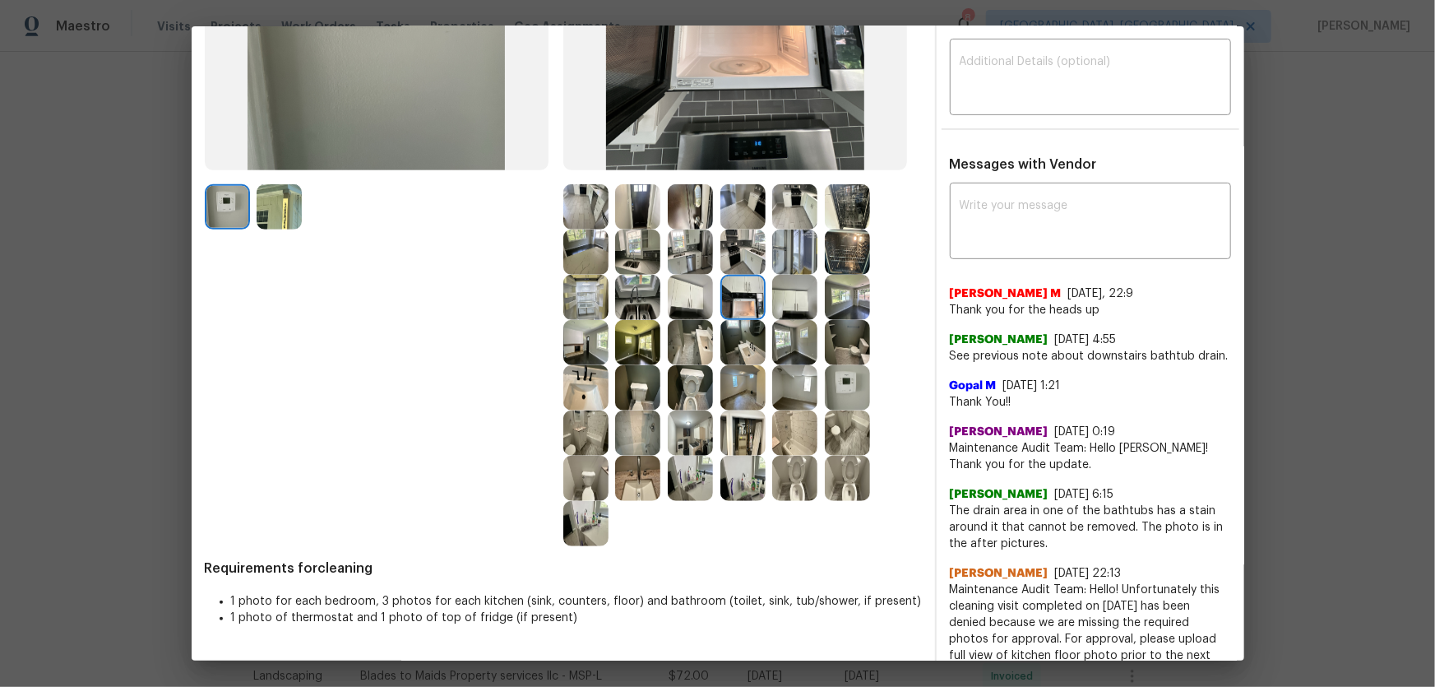
click at [739, 387] on img at bounding box center [742, 387] width 45 height 45
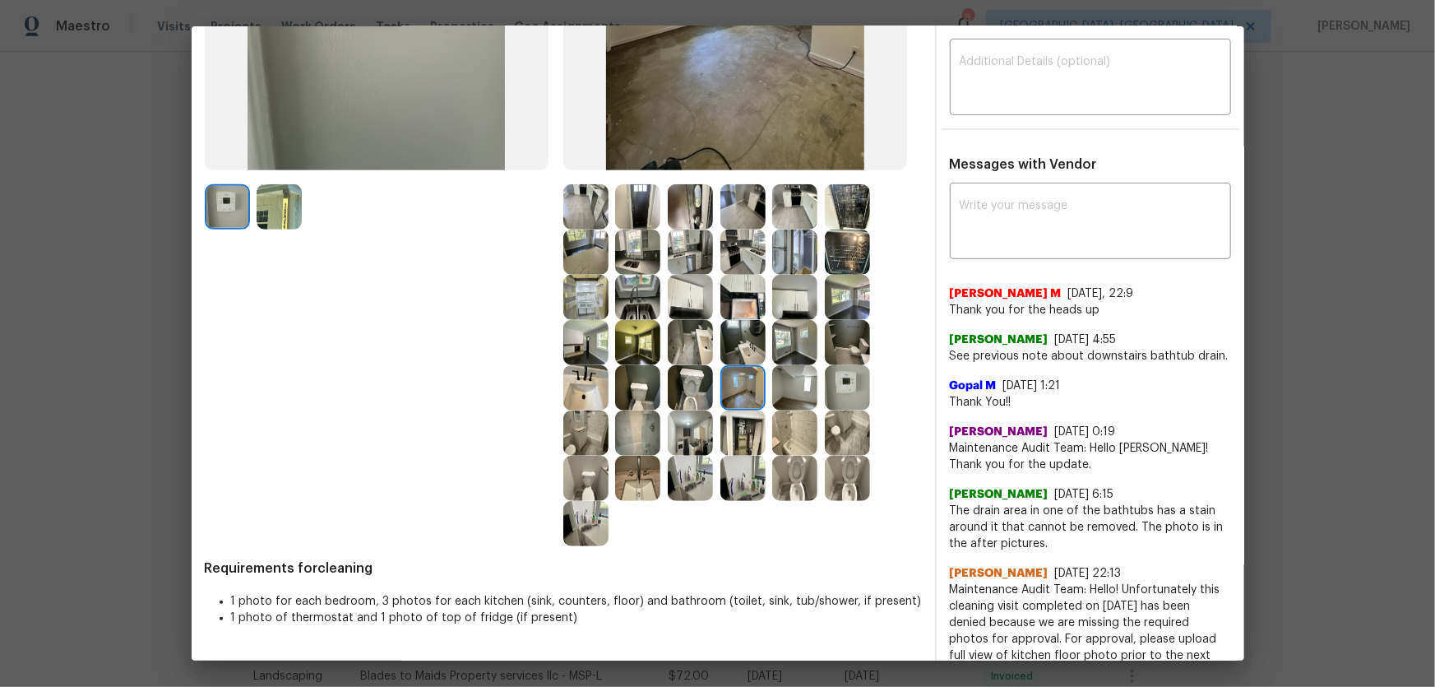
click at [807, 387] on img at bounding box center [794, 387] width 45 height 45
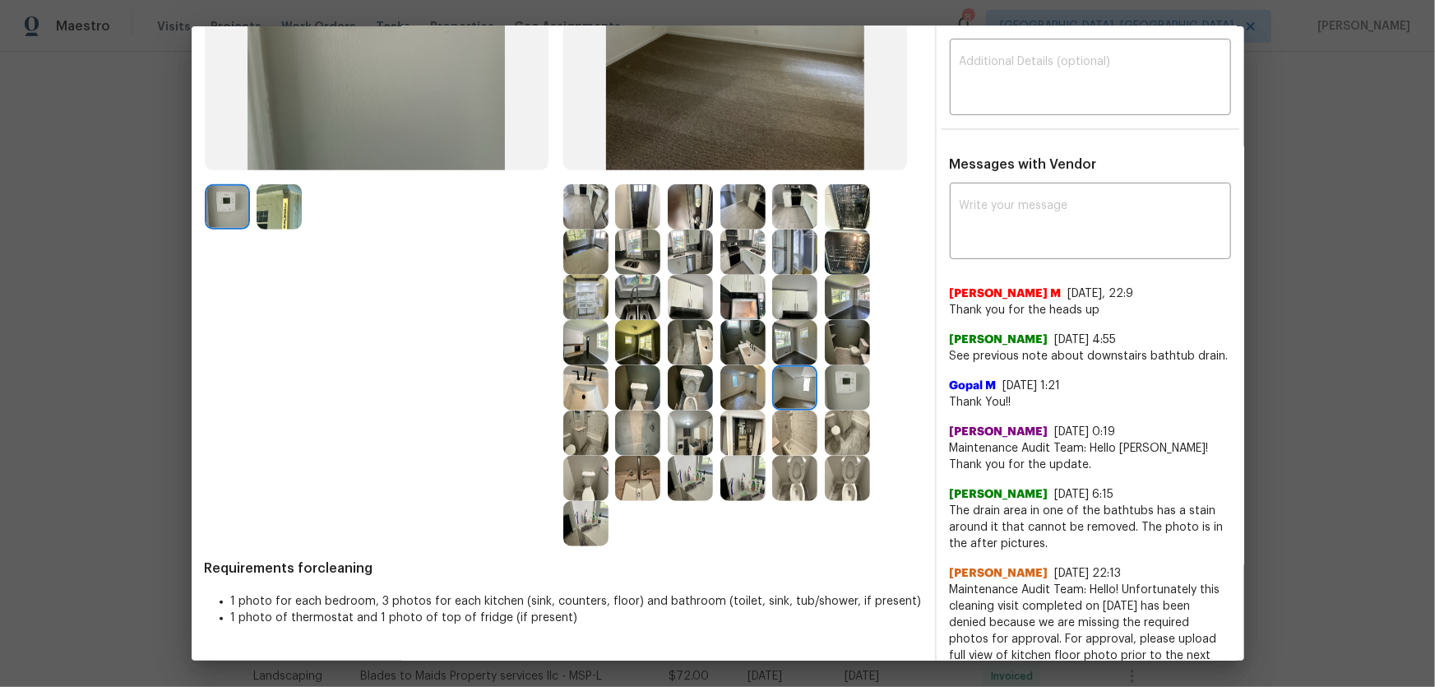
click at [852, 314] on img at bounding box center [847, 297] width 45 height 45
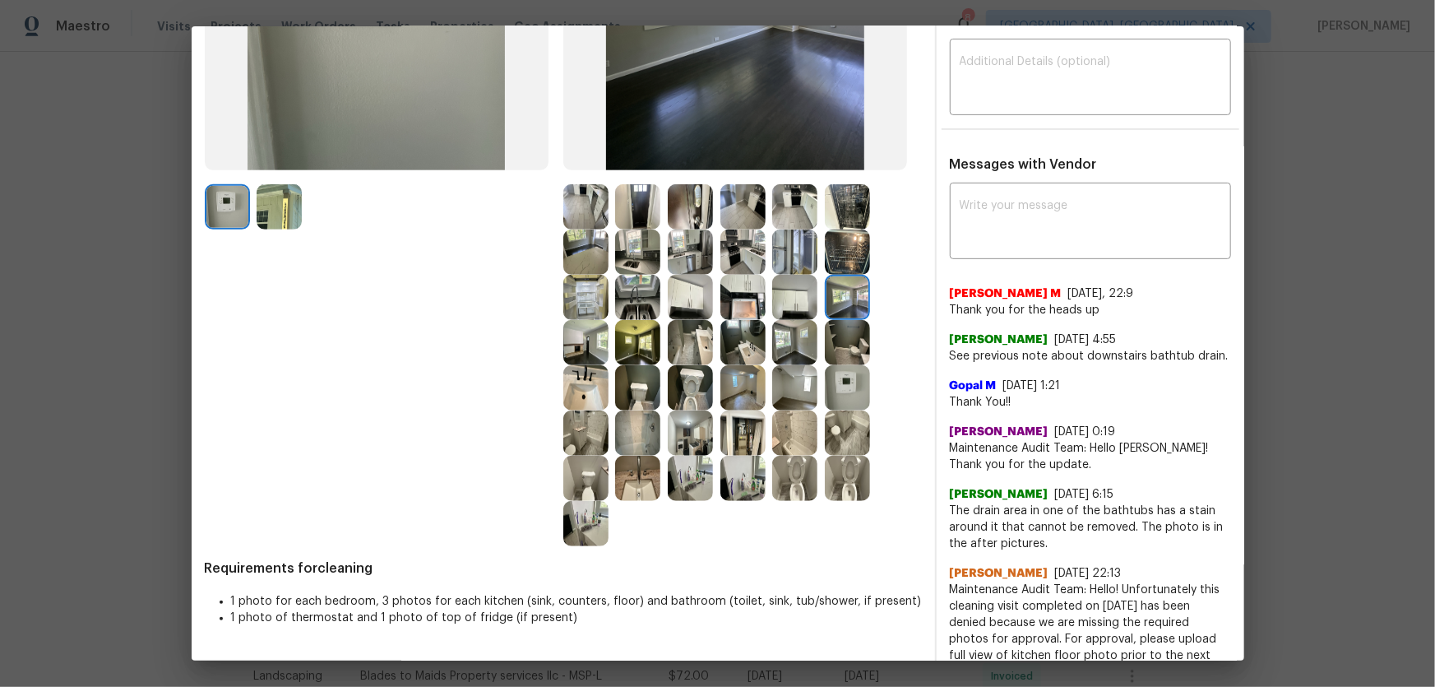
click at [797, 341] on img at bounding box center [794, 342] width 45 height 45
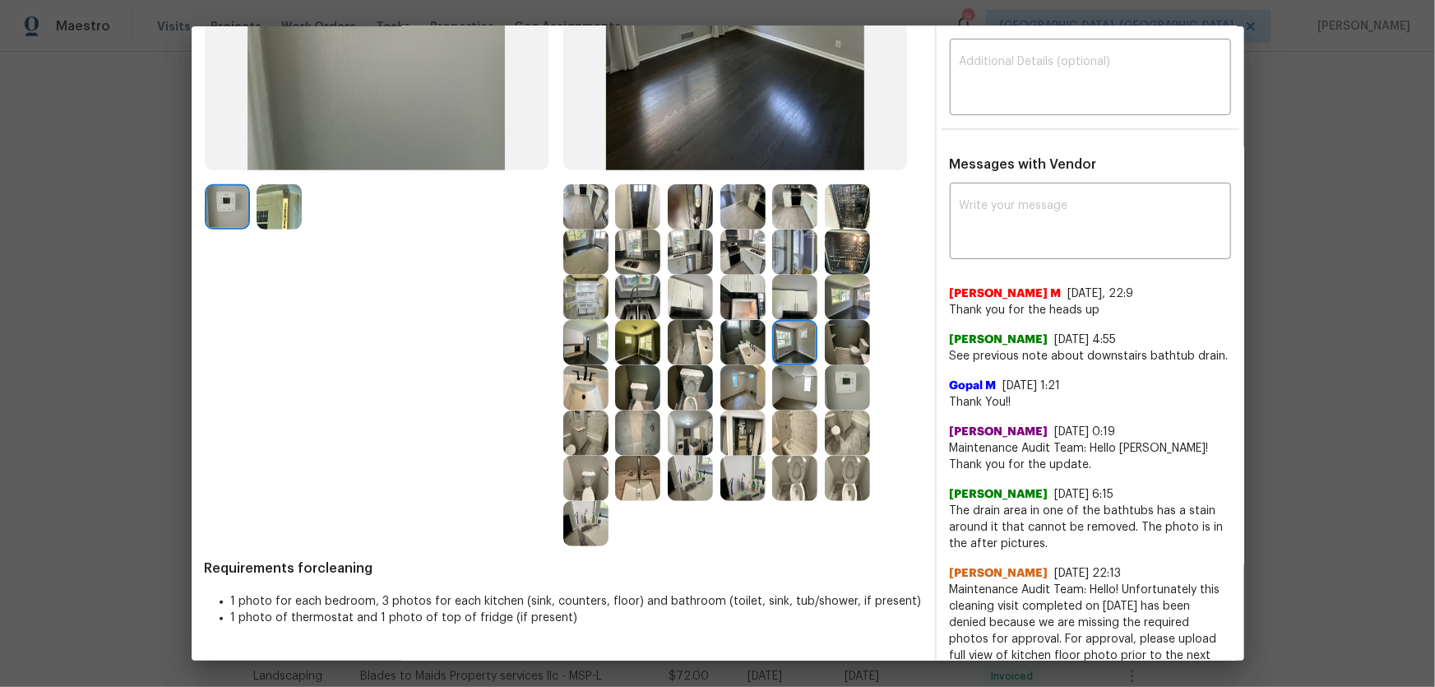
click at [797, 373] on img at bounding box center [794, 387] width 45 height 45
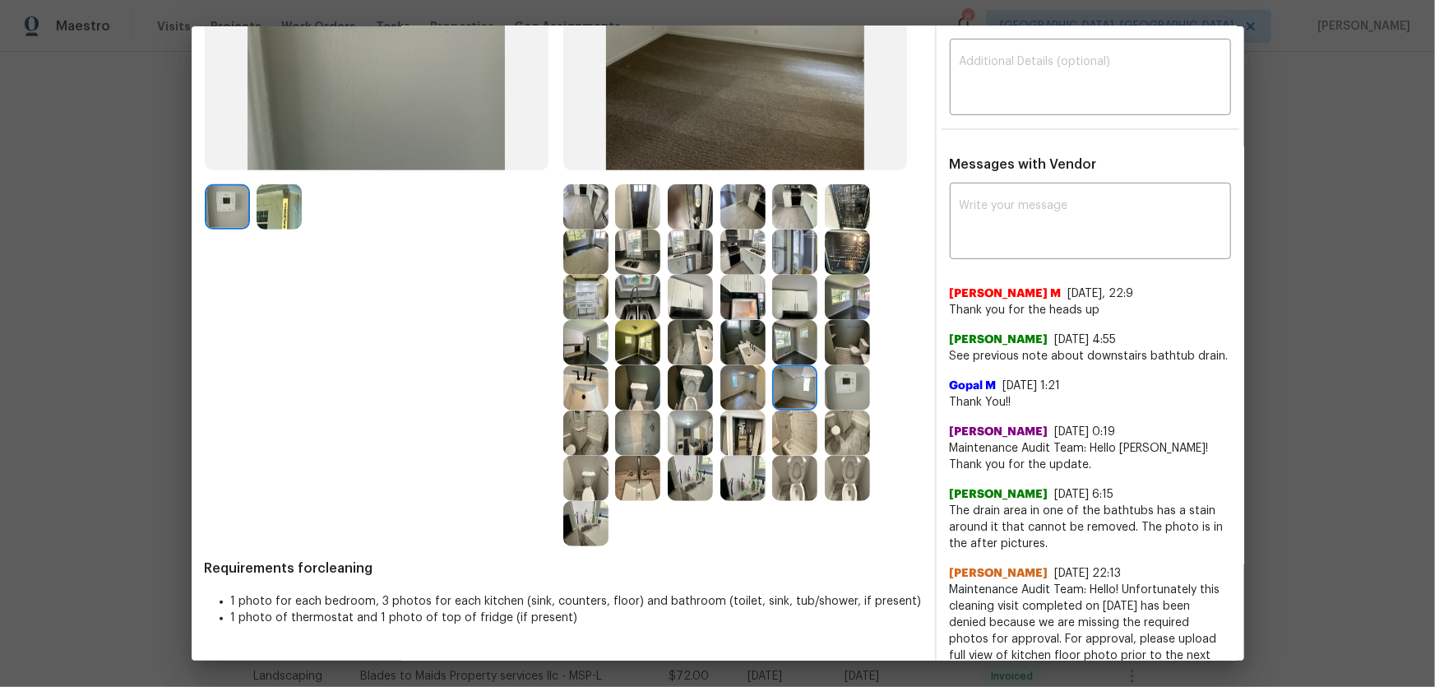
click at [714, 395] on div at bounding box center [694, 387] width 53 height 45
click at [857, 388] on img at bounding box center [847, 387] width 45 height 45
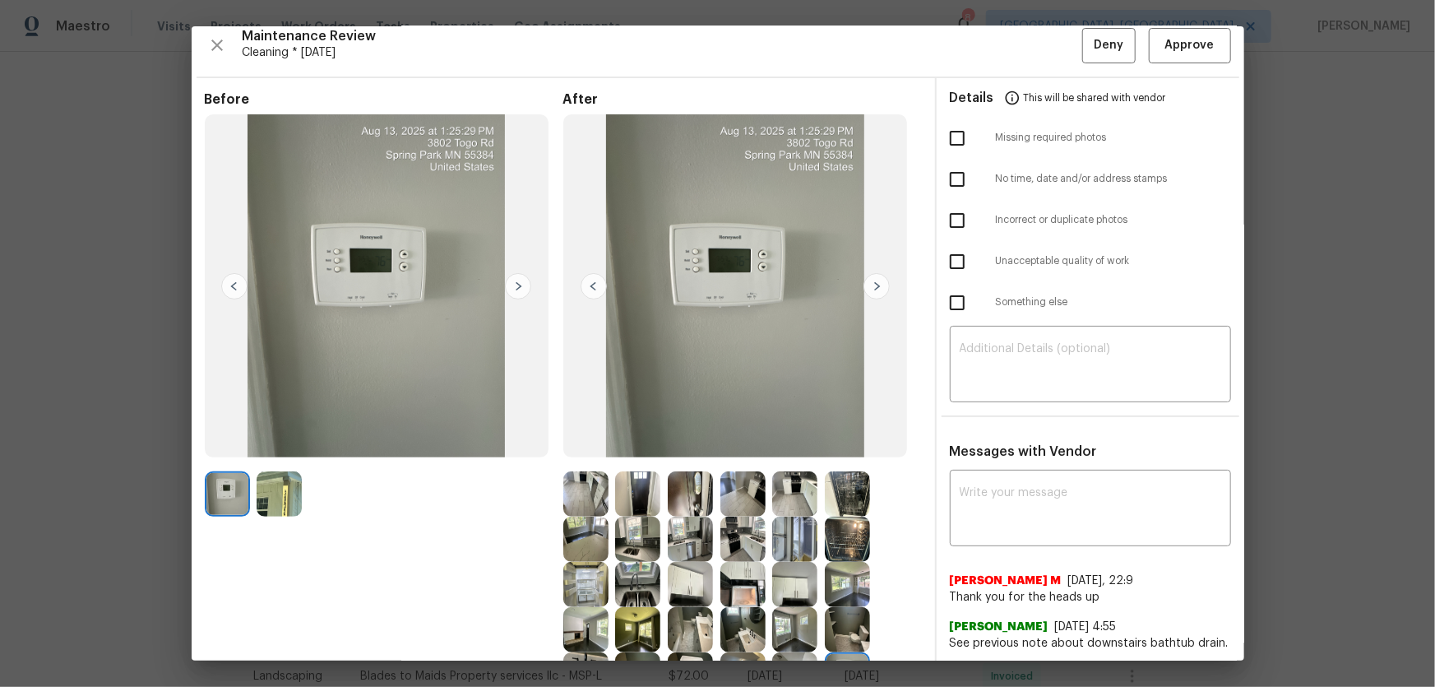
scroll to position [0, 0]
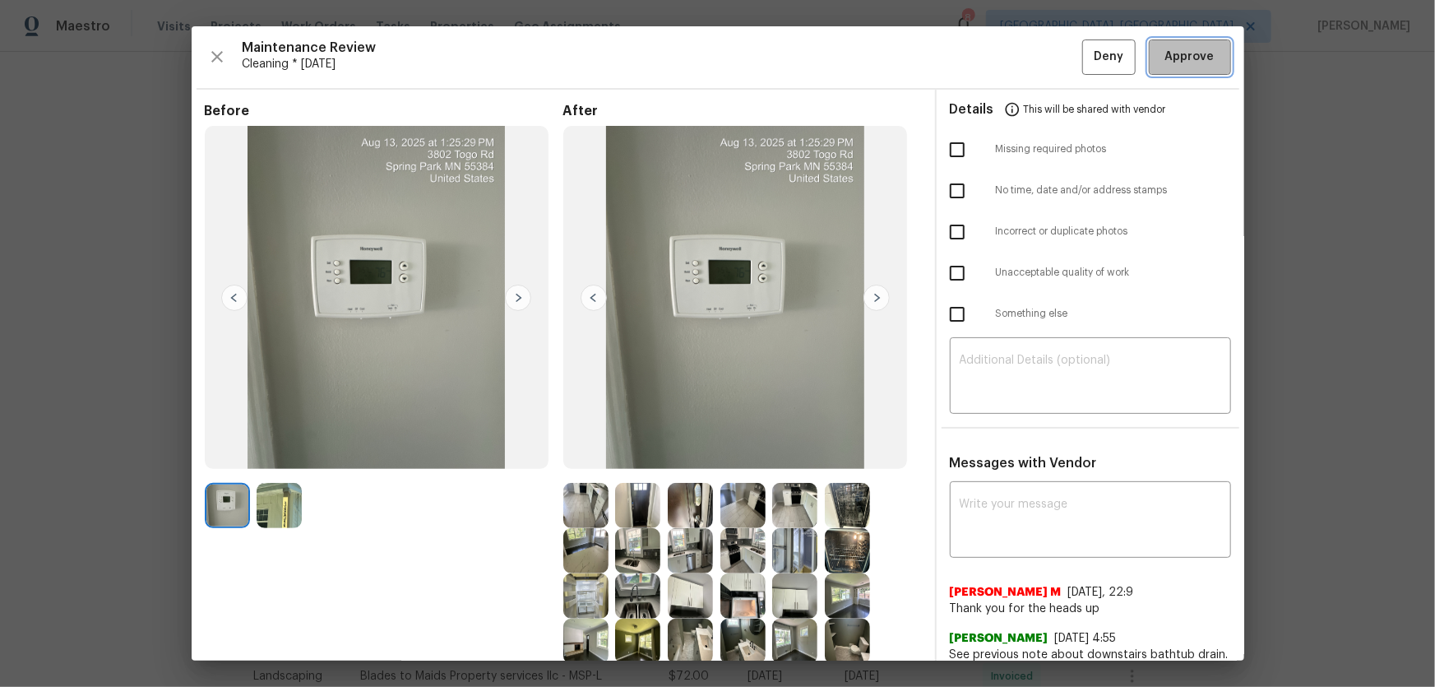
click at [1186, 68] on button "Approve" at bounding box center [1190, 56] width 82 height 35
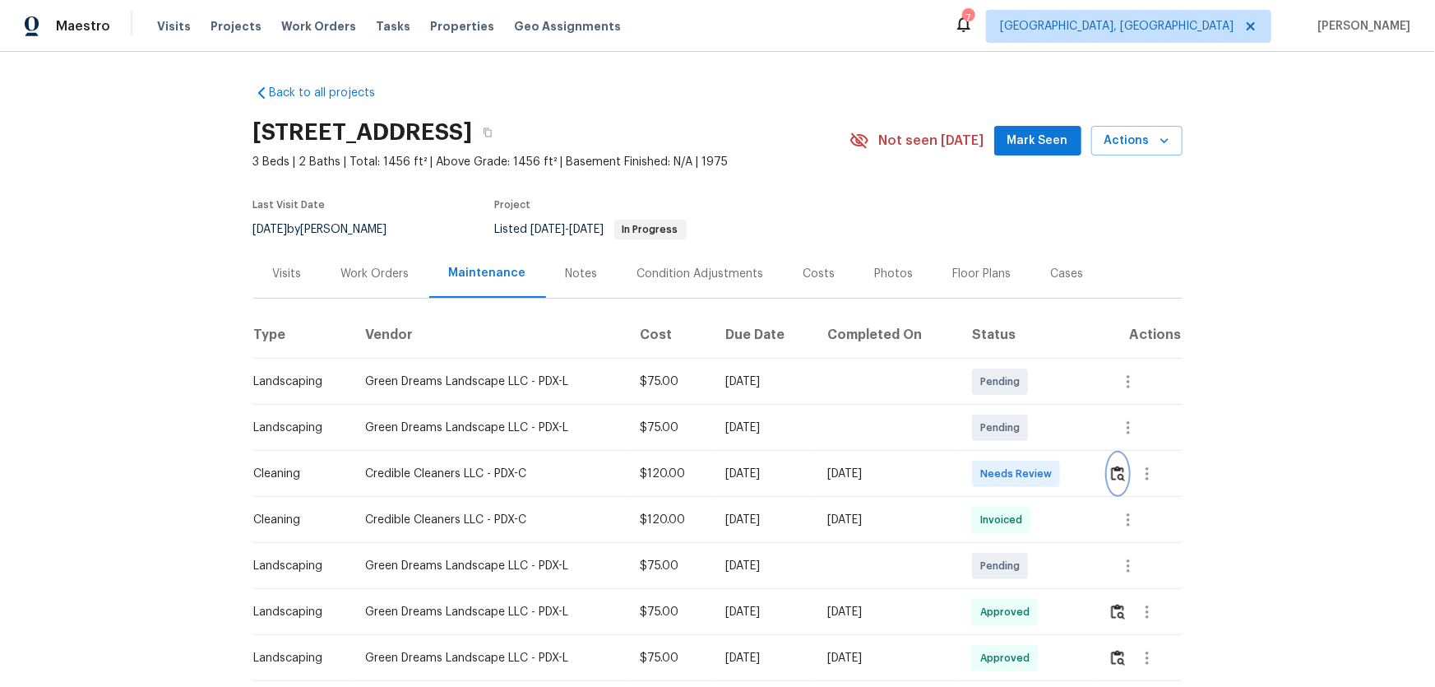
click at [1124, 481] on button "button" at bounding box center [1118, 473] width 19 height 39
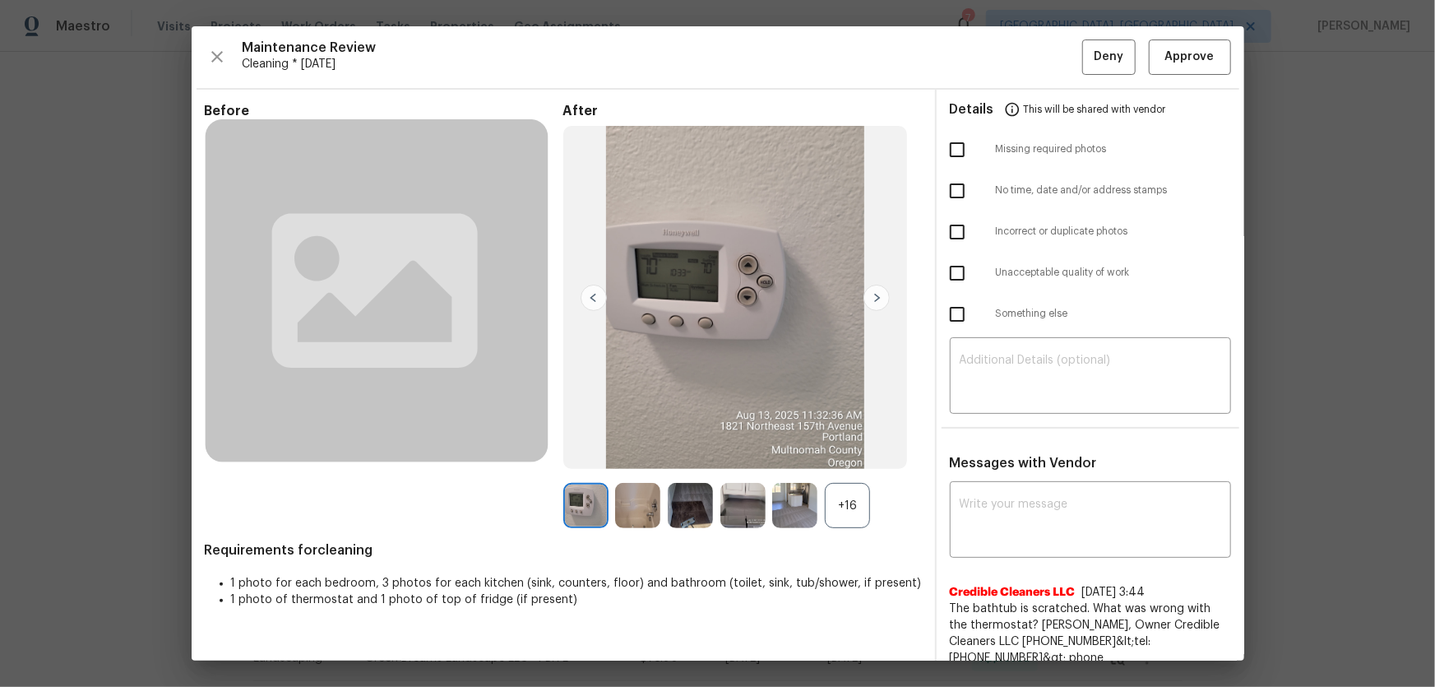
click at [844, 512] on div "+16" at bounding box center [847, 505] width 45 height 45
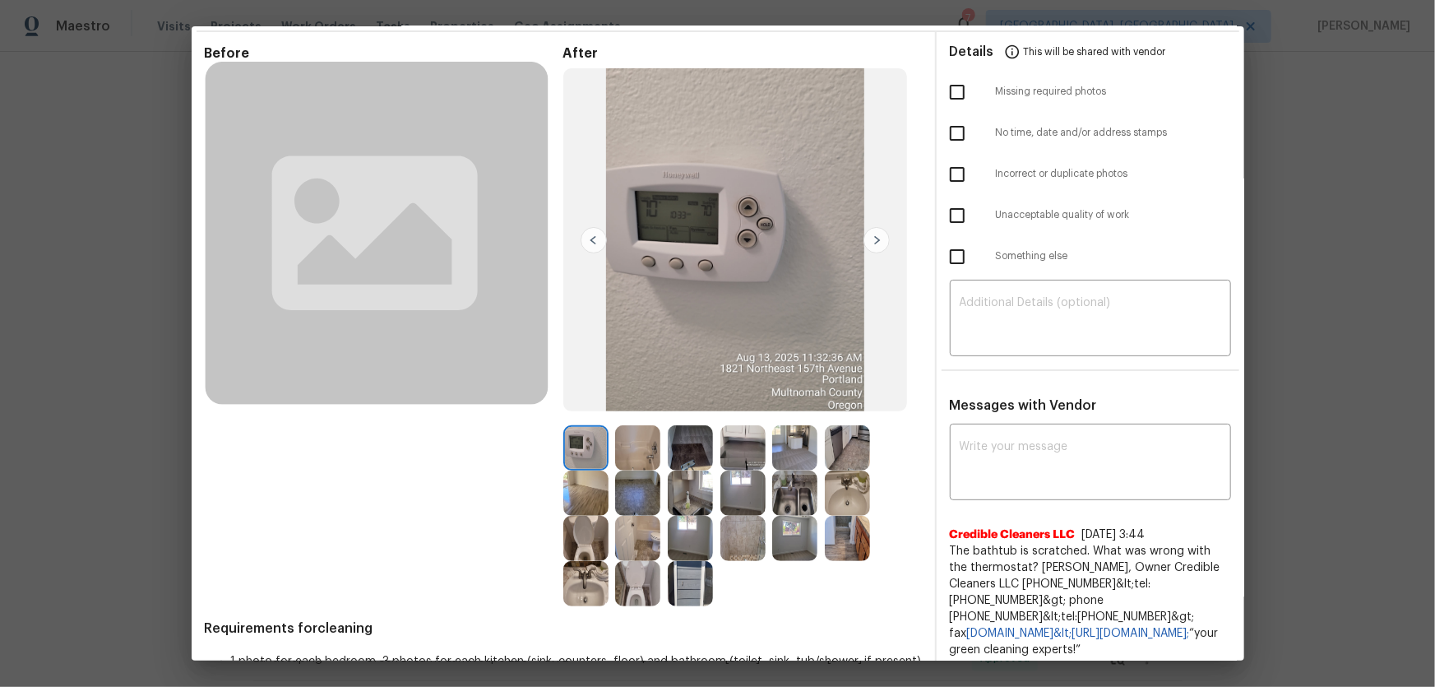
scroll to position [149, 0]
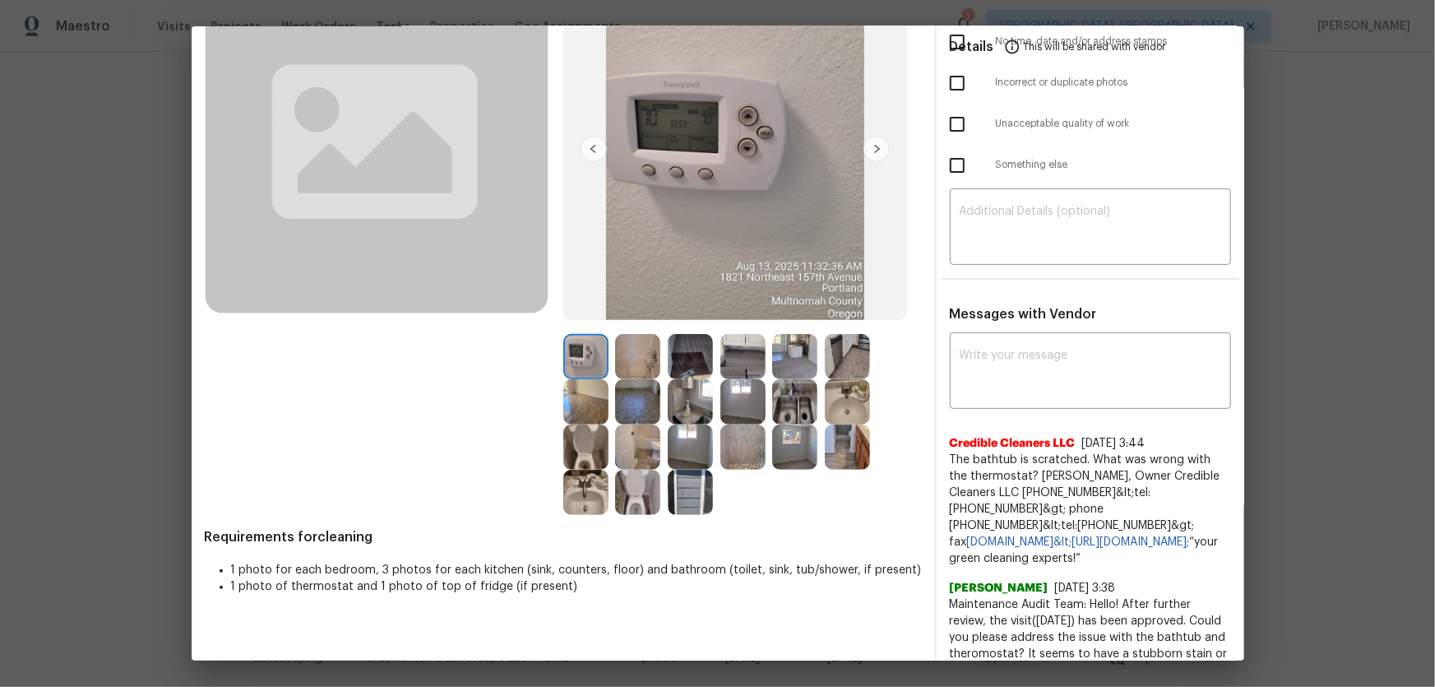
click at [641, 492] on img at bounding box center [637, 492] width 45 height 45
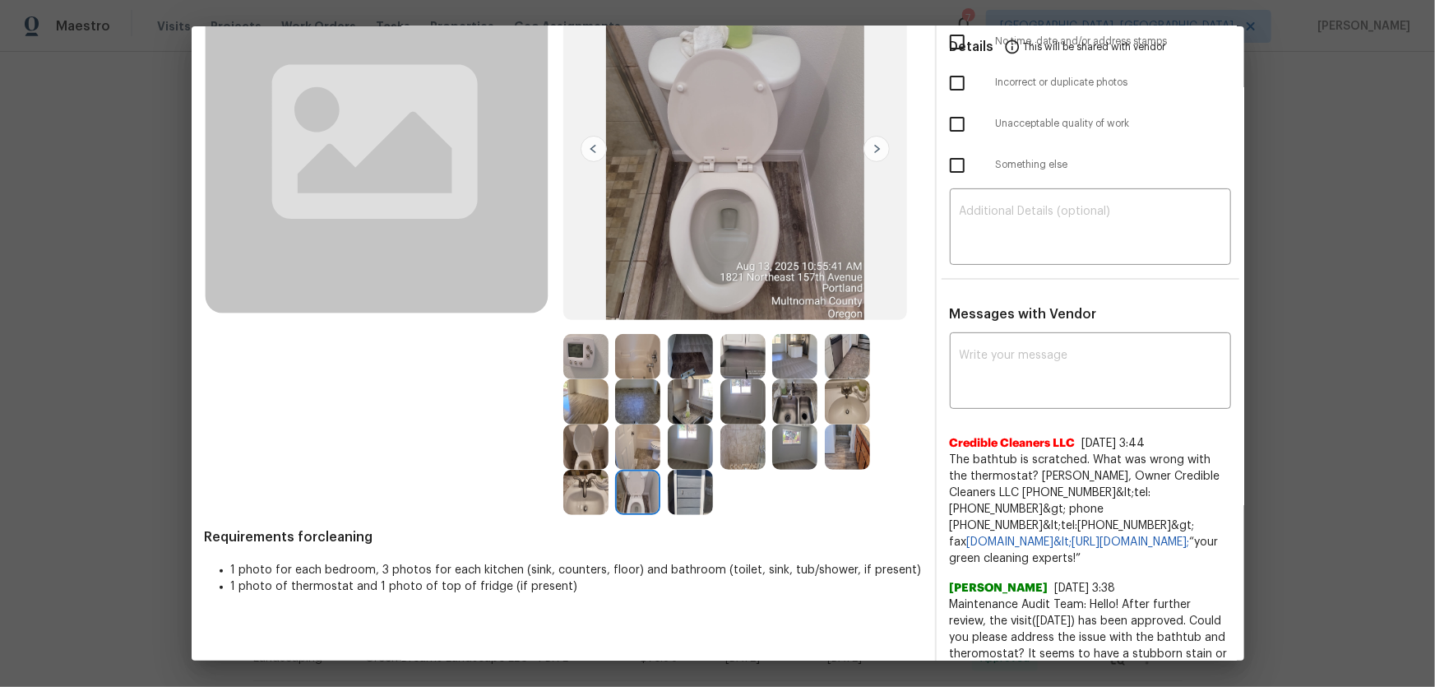
click at [581, 454] on img at bounding box center [585, 446] width 45 height 45
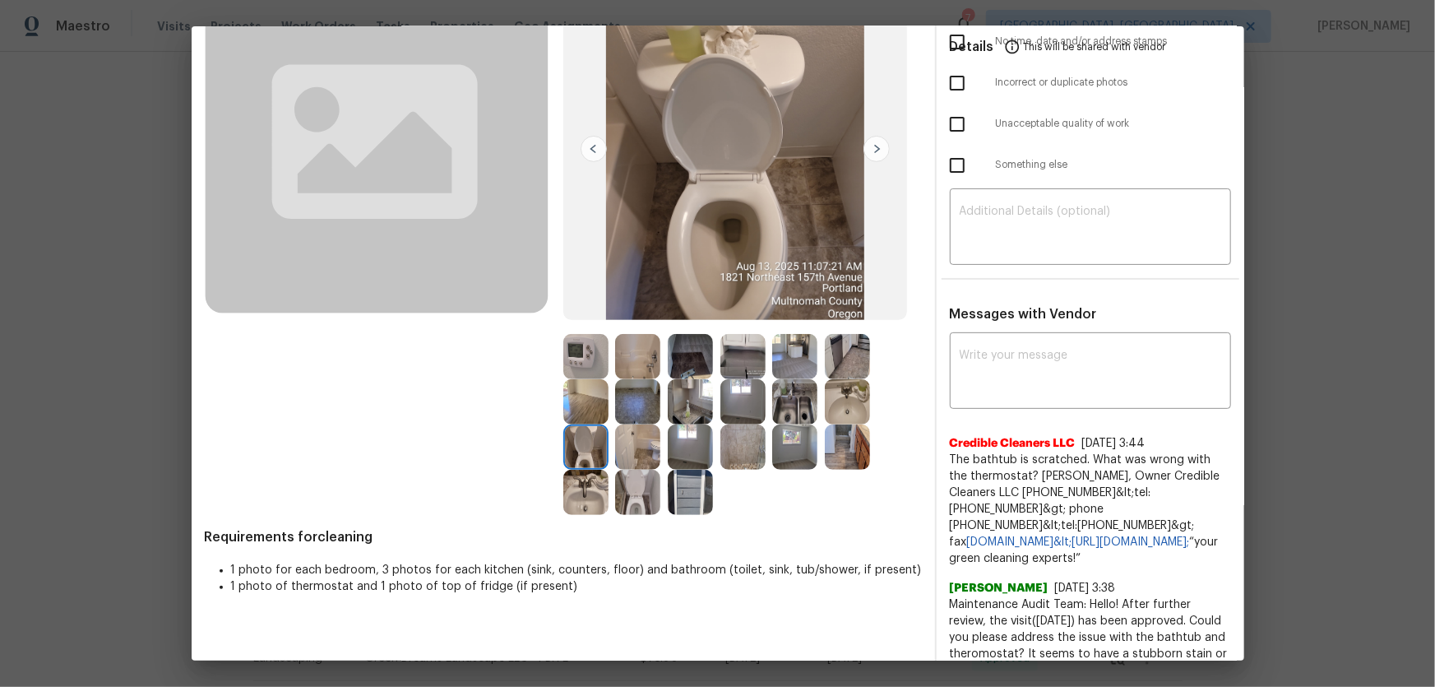
click at [830, 410] on img at bounding box center [847, 401] width 45 height 45
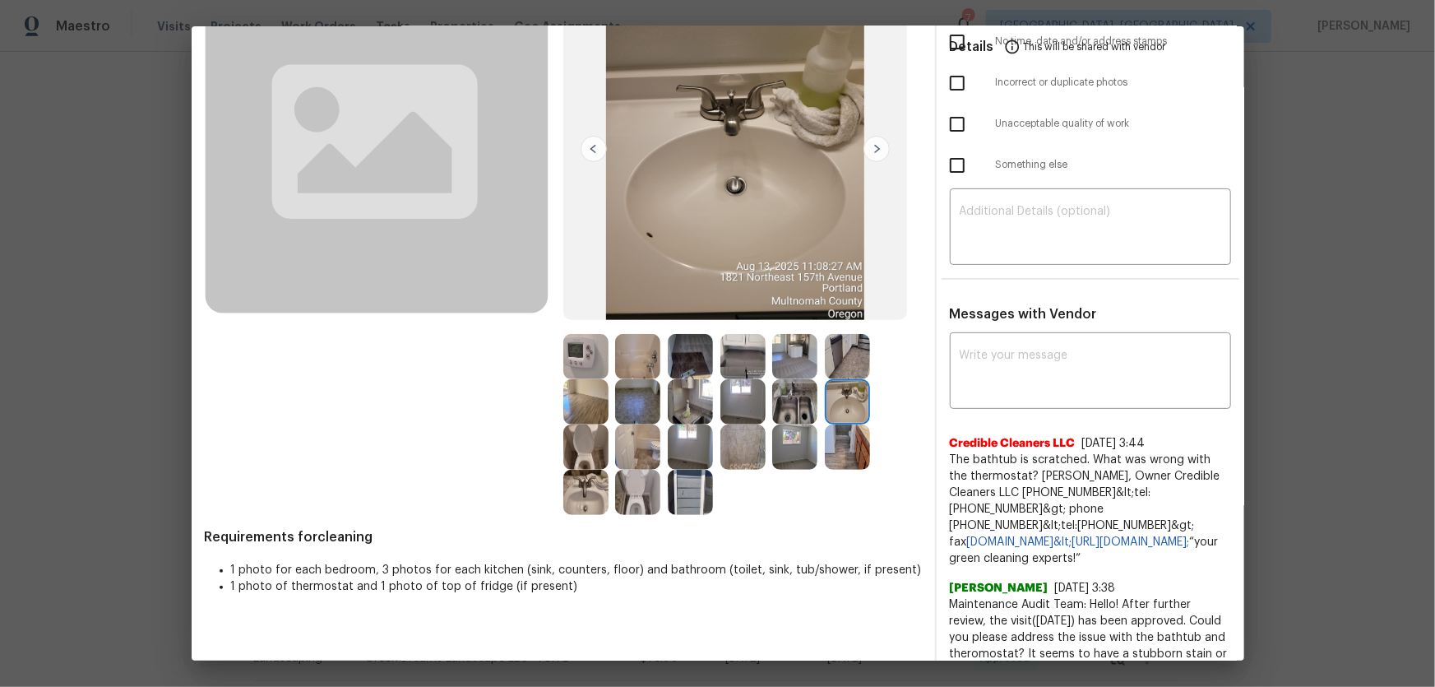
click at [582, 488] on img at bounding box center [585, 492] width 45 height 45
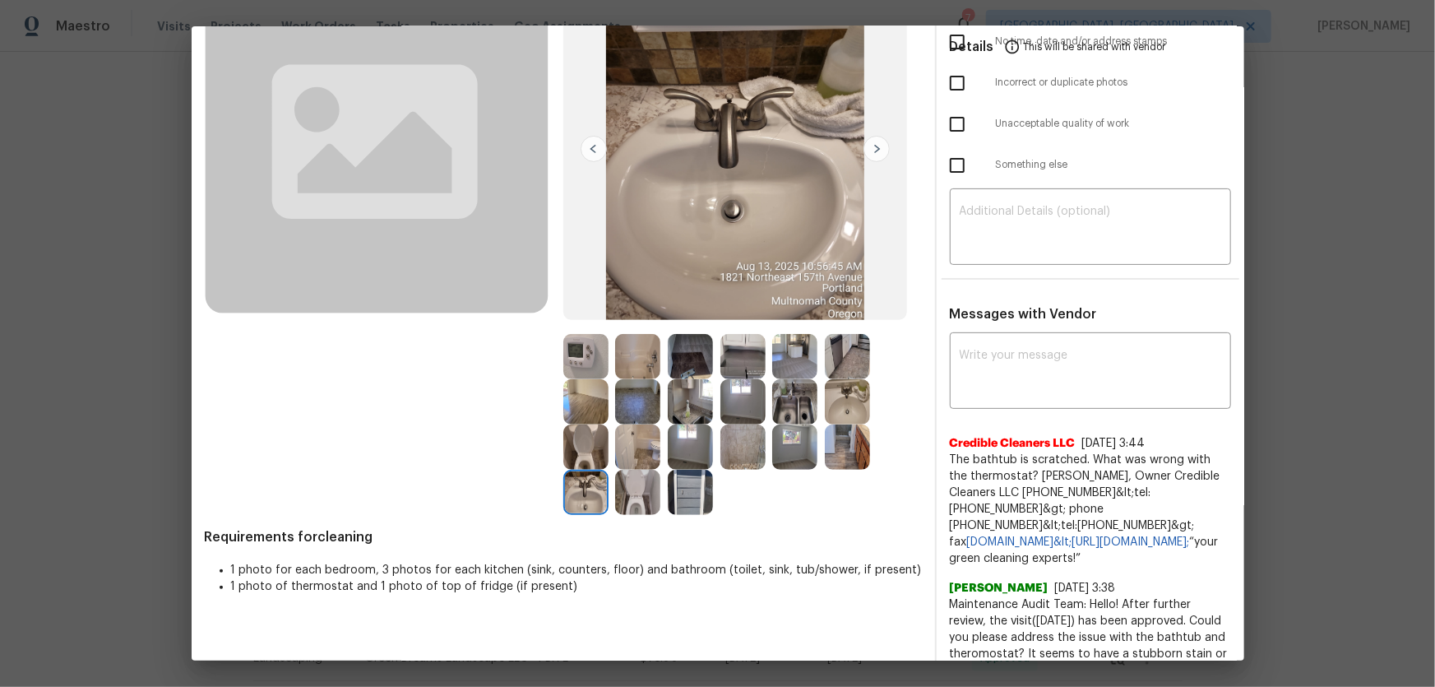
click at [641, 363] on img at bounding box center [637, 356] width 45 height 45
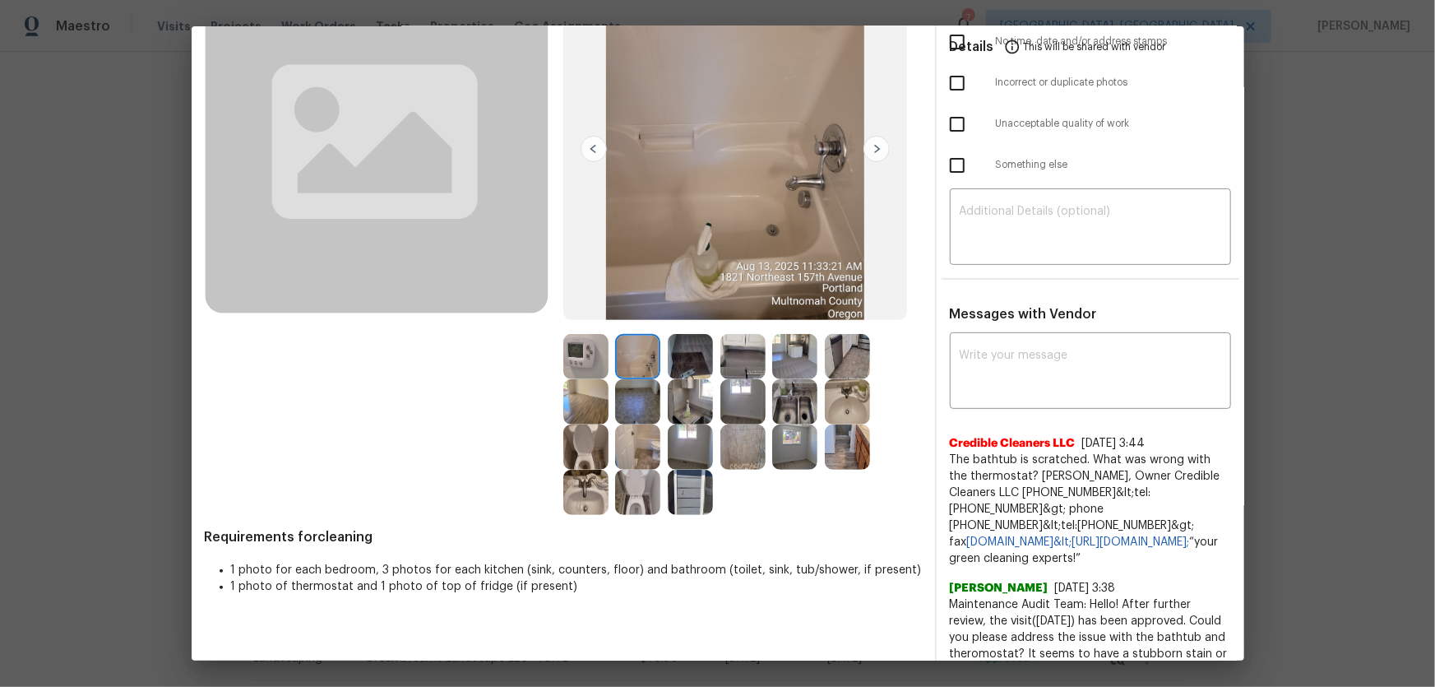
click at [749, 448] on img at bounding box center [742, 446] width 45 height 45
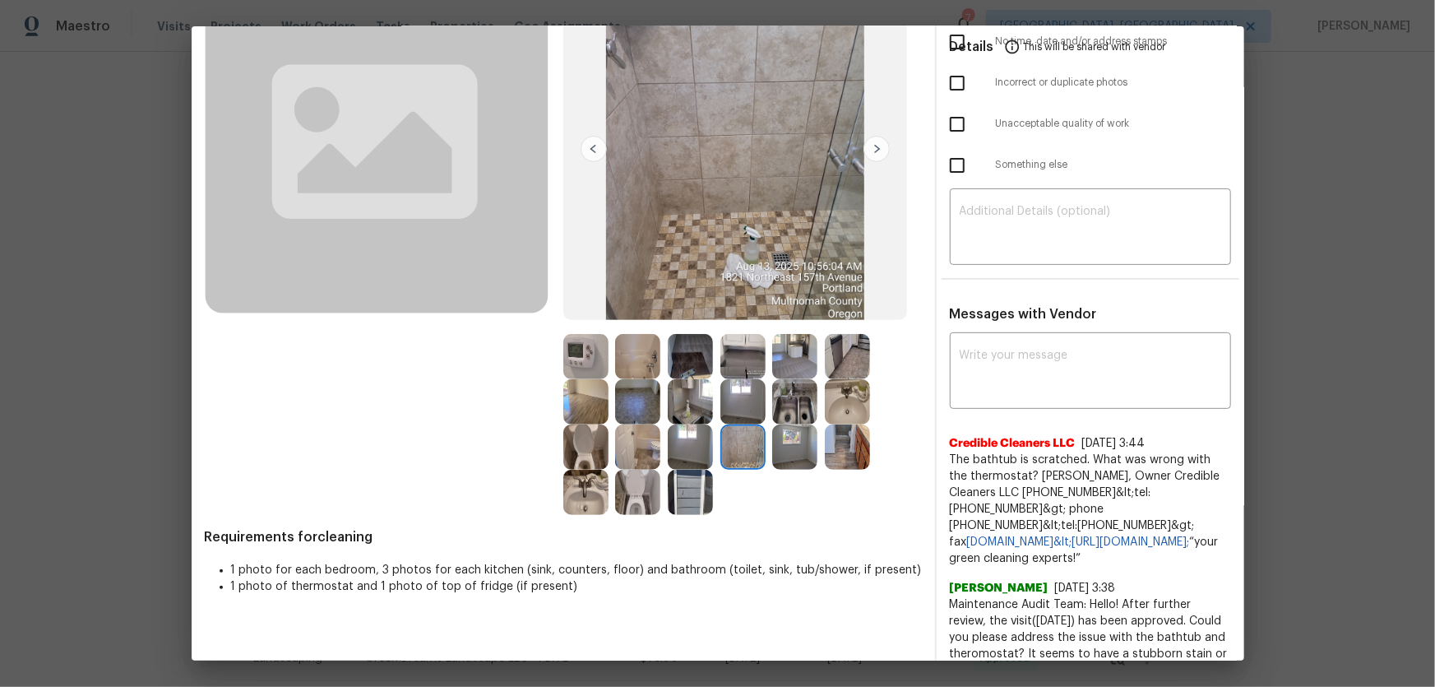
click at [799, 394] on img at bounding box center [794, 401] width 45 height 45
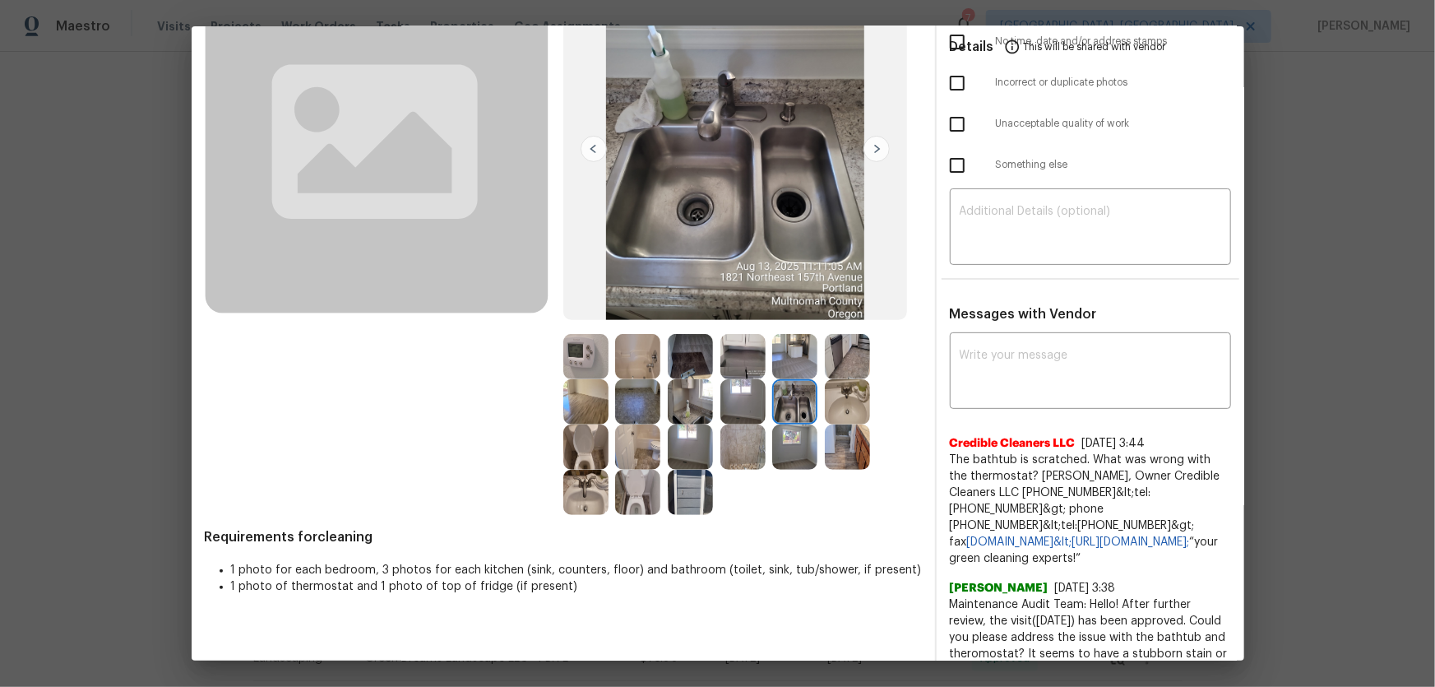
click at [692, 402] on img at bounding box center [690, 401] width 45 height 45
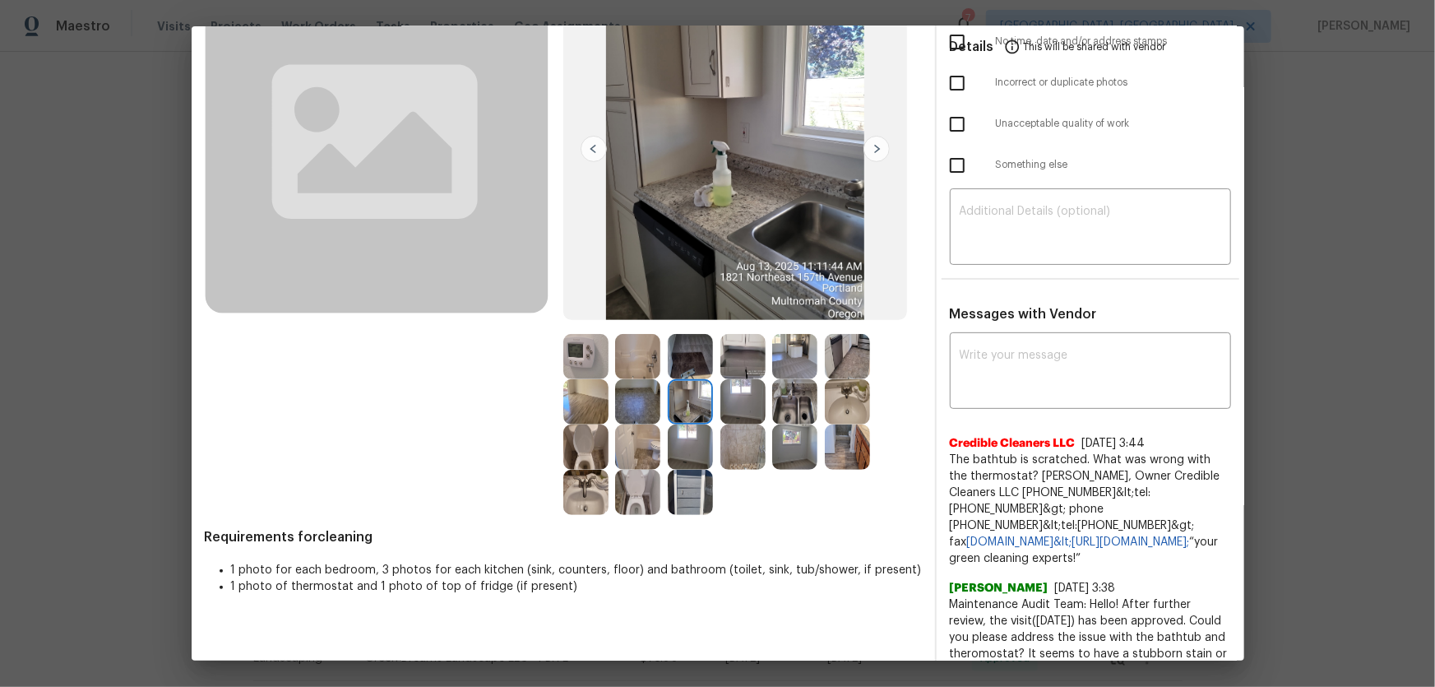
click at [621, 452] on img at bounding box center [637, 446] width 45 height 45
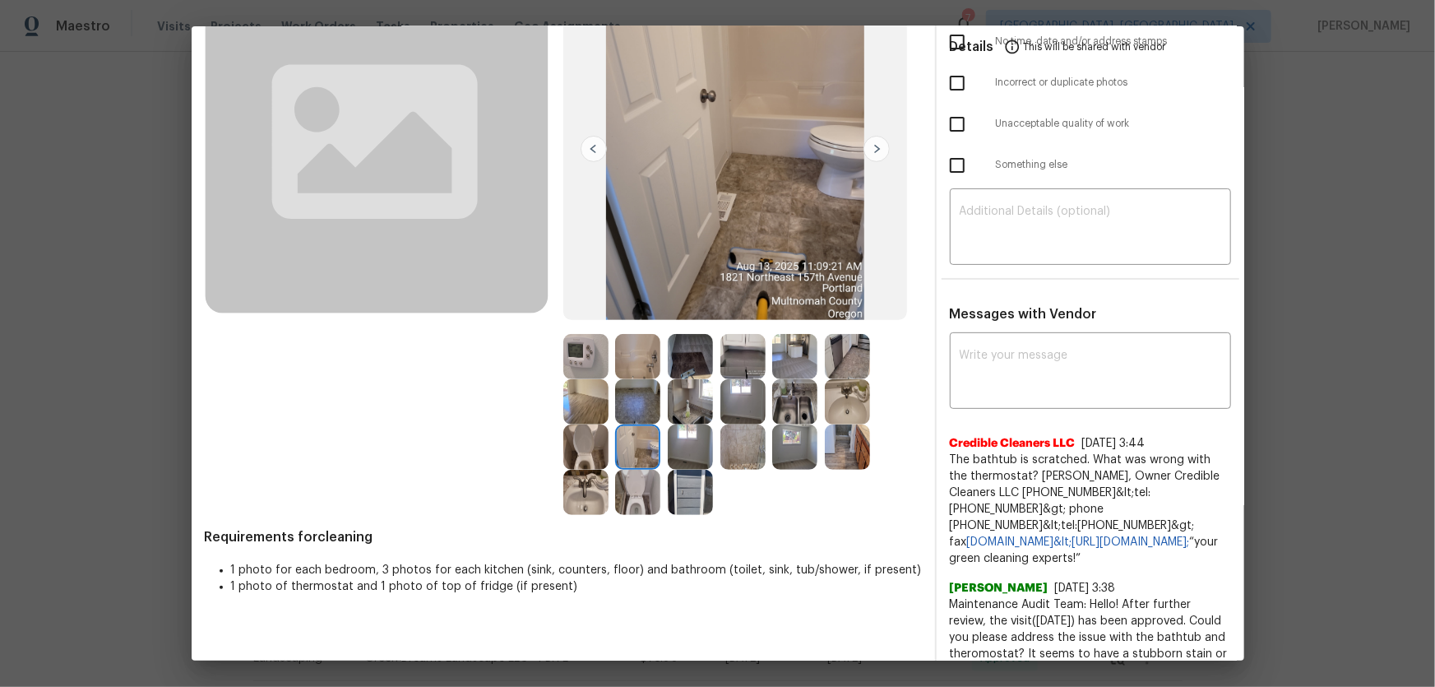
click at [636, 367] on img at bounding box center [637, 356] width 45 height 45
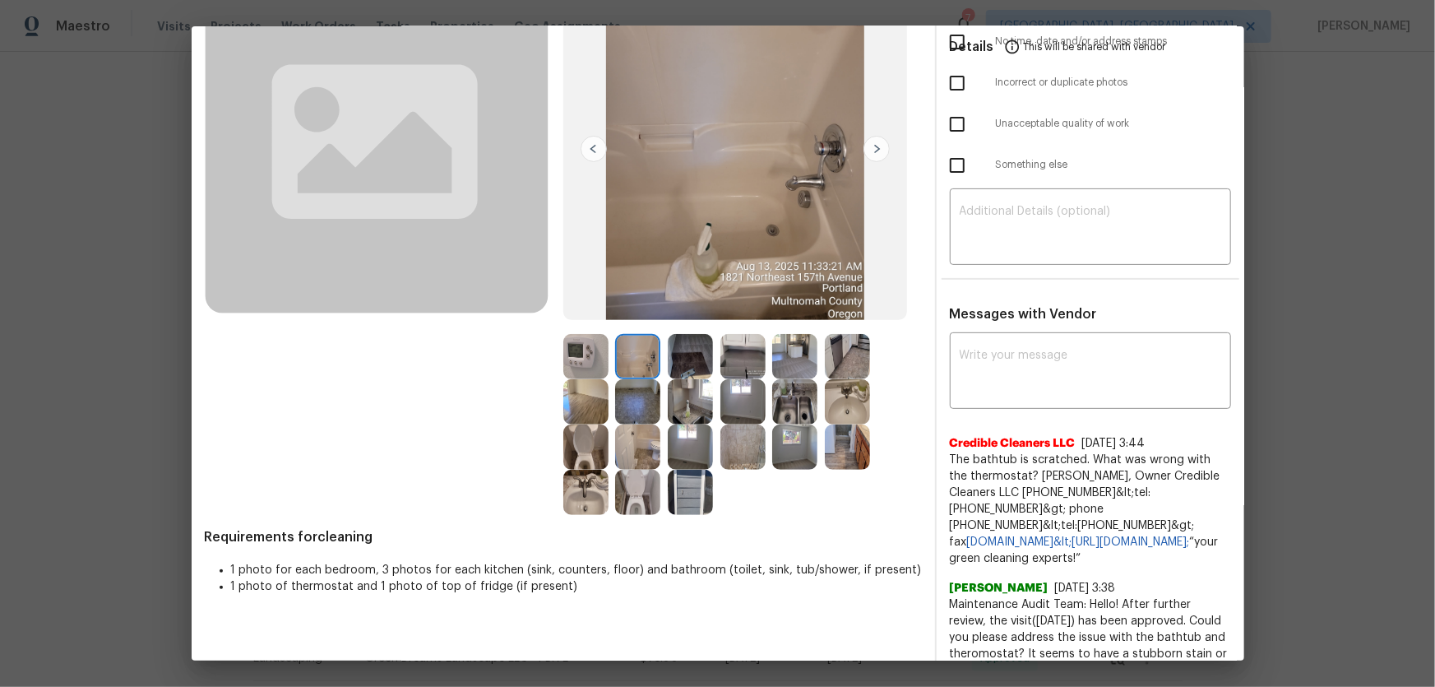
click at [575, 362] on img at bounding box center [585, 356] width 45 height 45
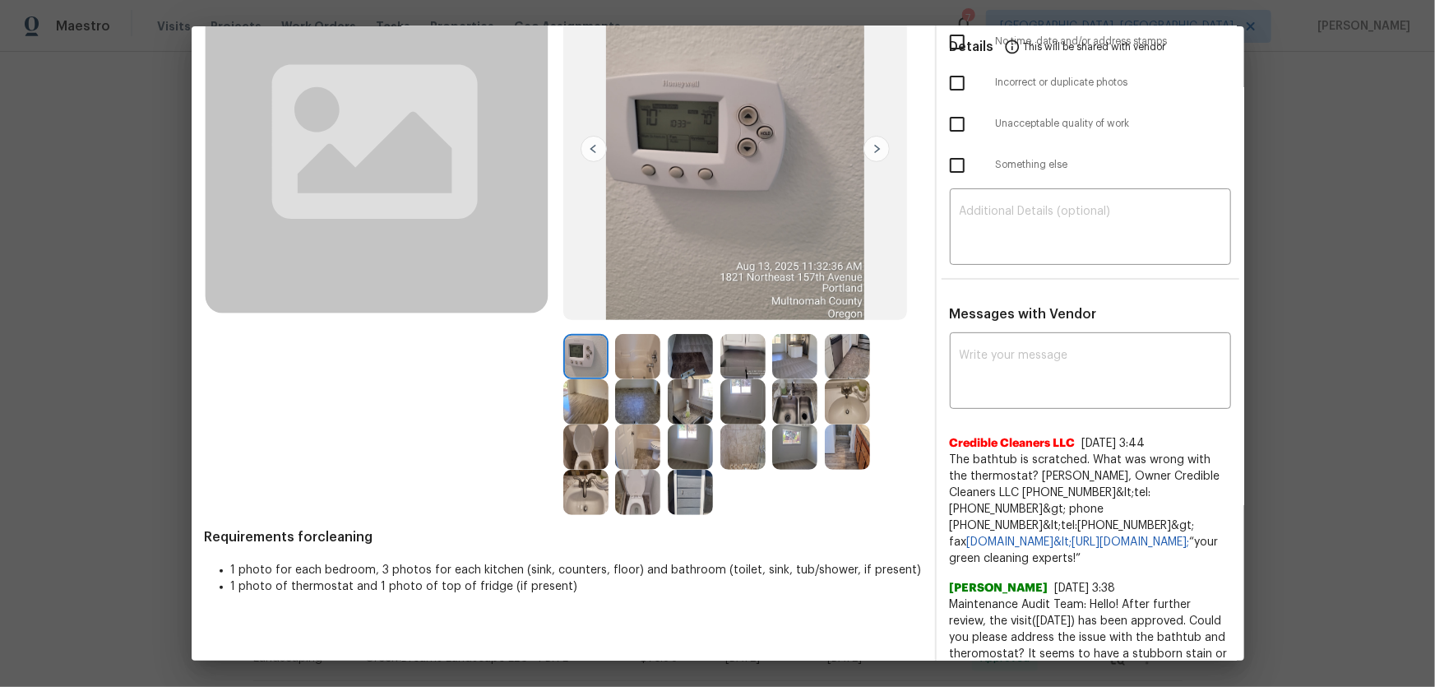
click at [687, 437] on img at bounding box center [690, 446] width 45 height 45
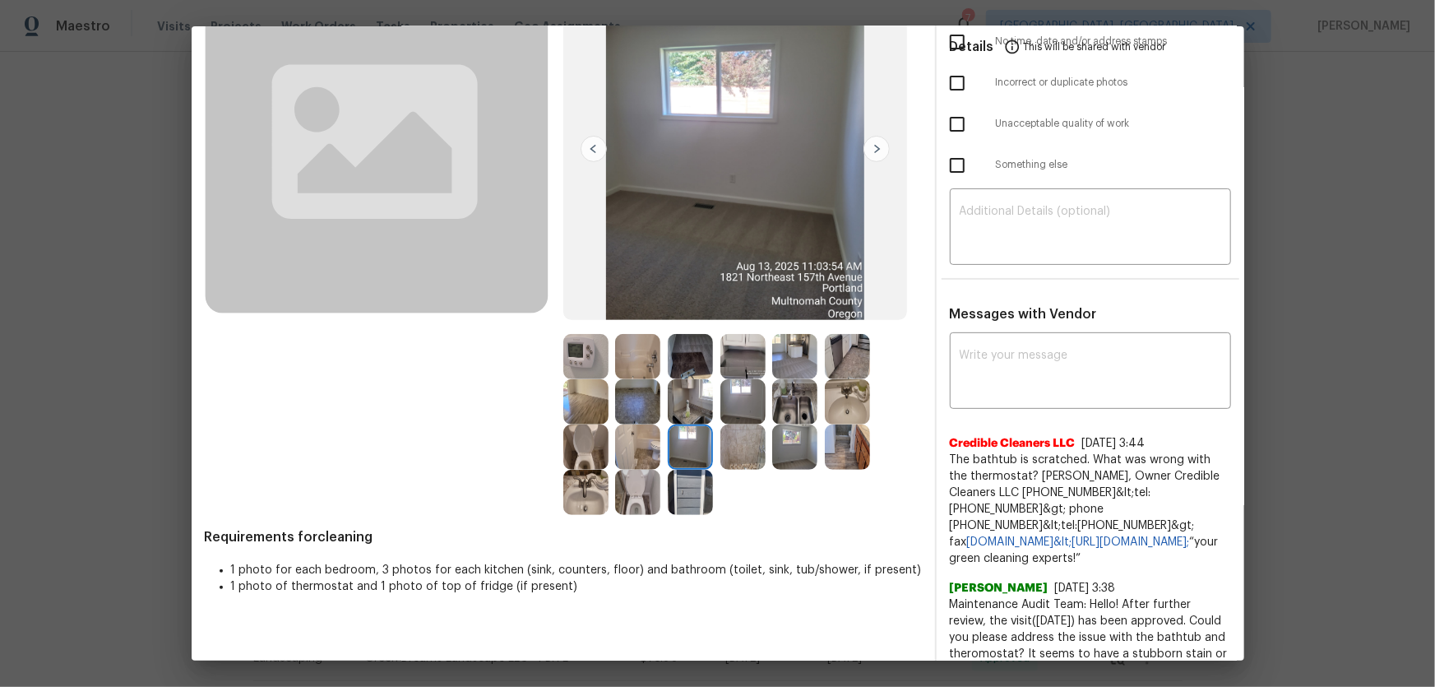
click at [783, 442] on img at bounding box center [794, 446] width 45 height 45
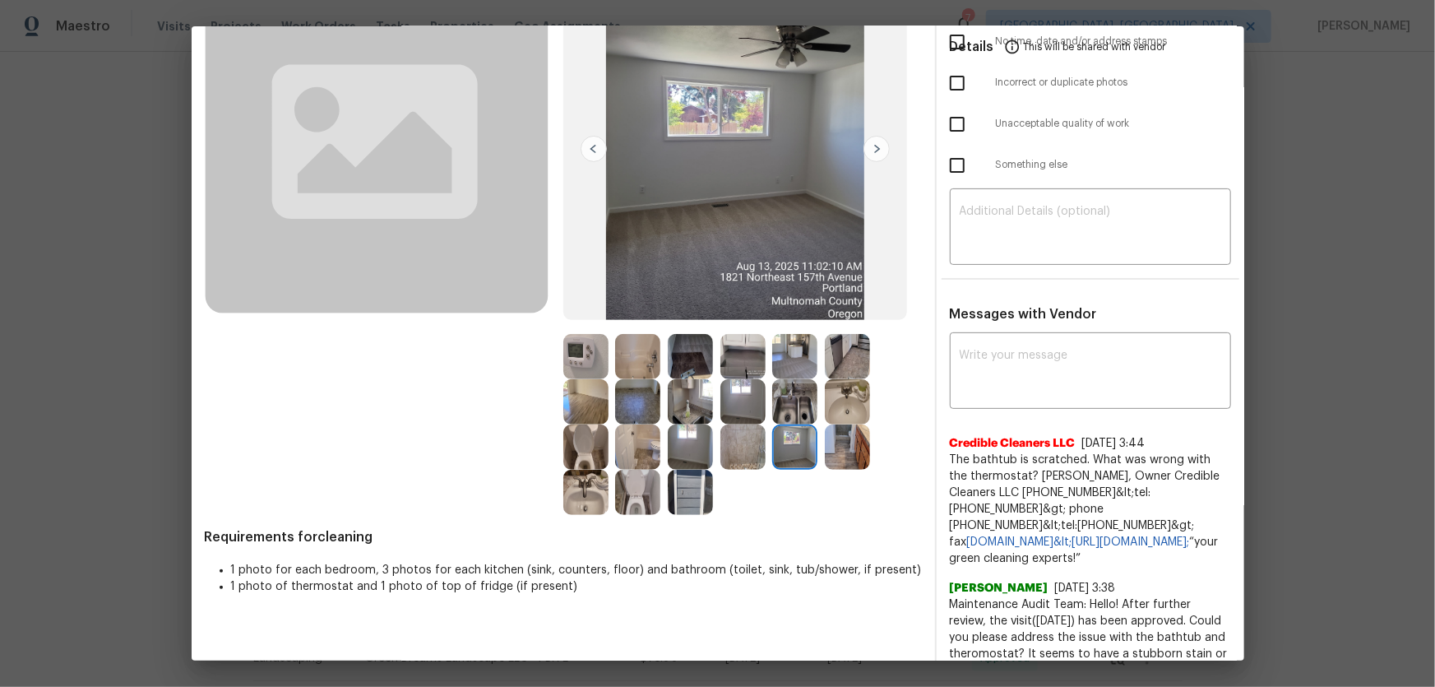
click at [634, 386] on img at bounding box center [637, 401] width 45 height 45
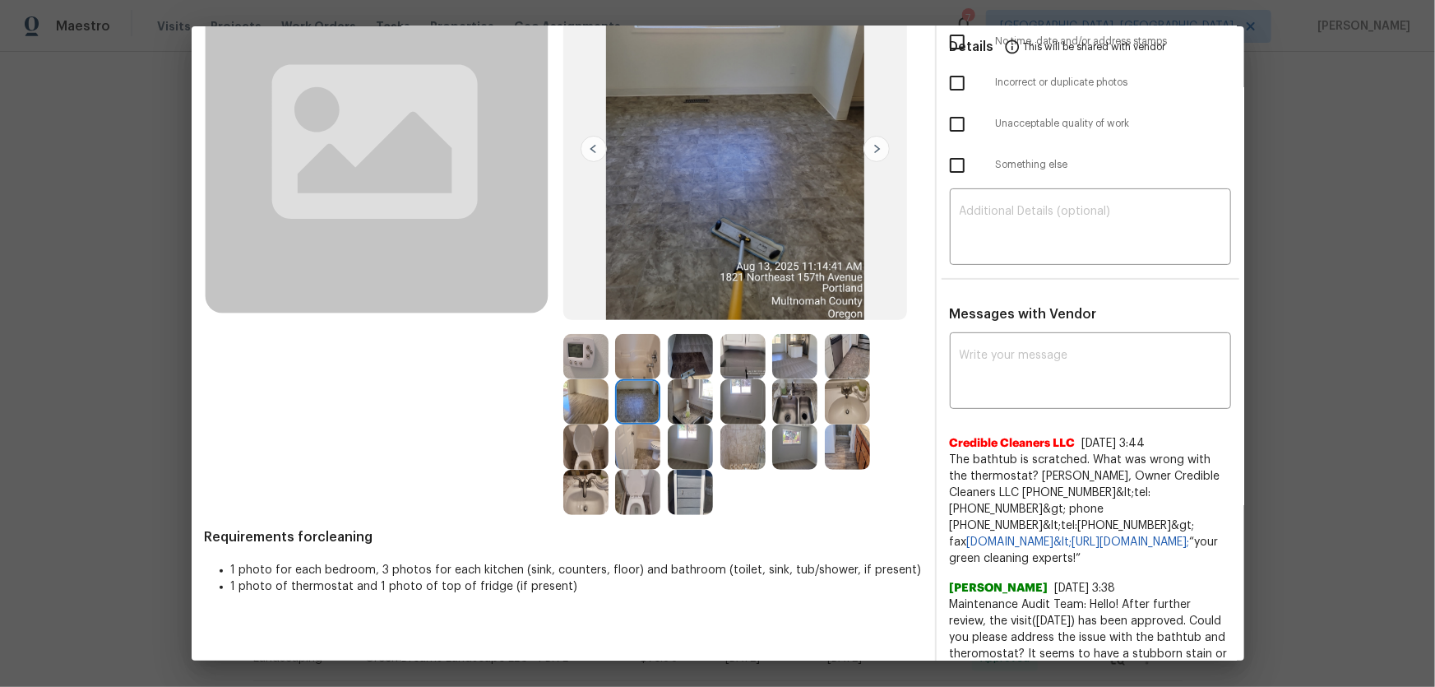
click at [583, 394] on img at bounding box center [585, 401] width 45 height 45
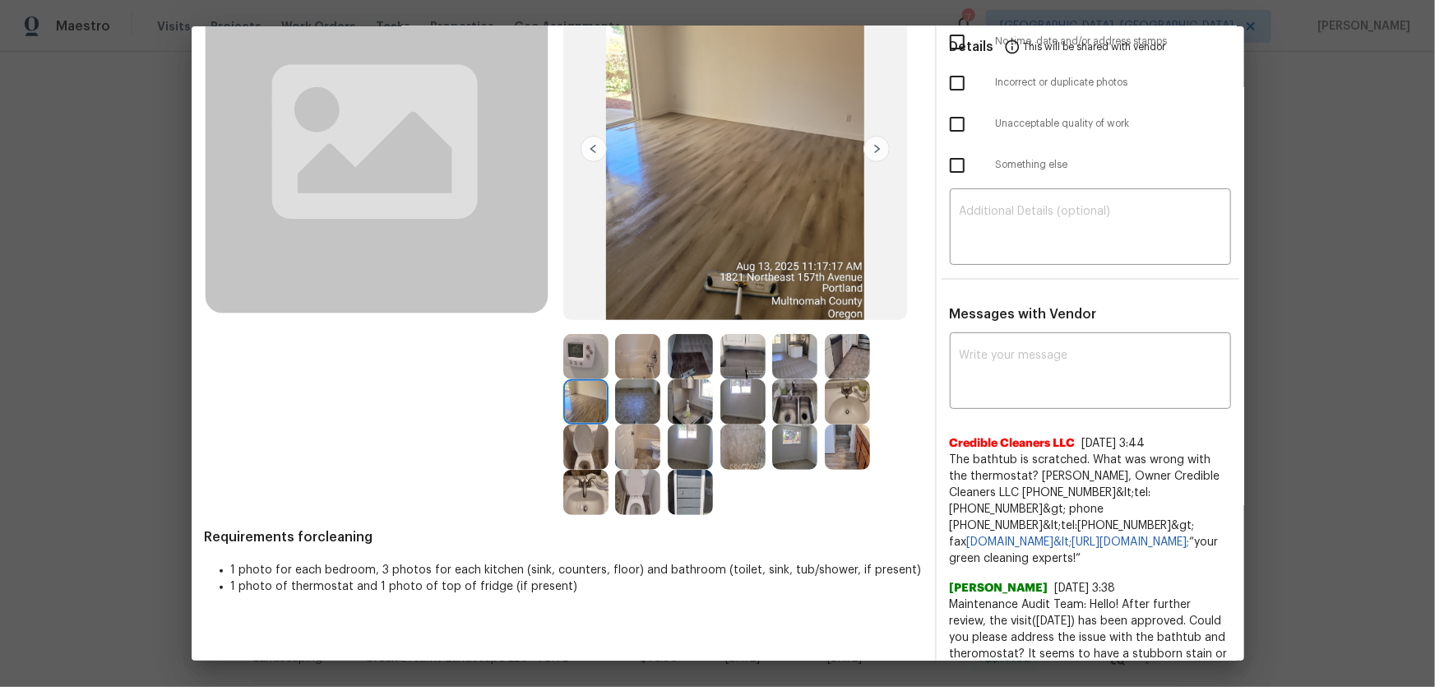
click at [584, 369] on img at bounding box center [585, 356] width 45 height 45
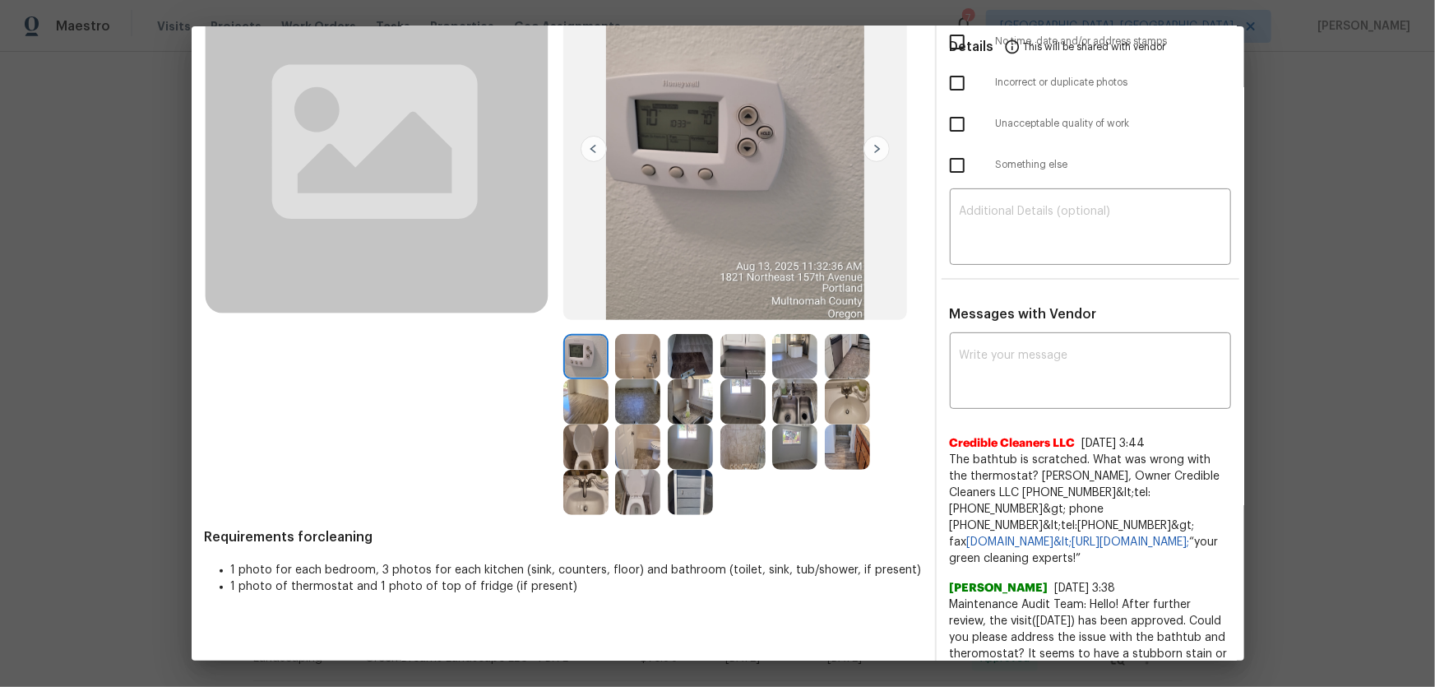
click at [641, 359] on img at bounding box center [637, 356] width 45 height 45
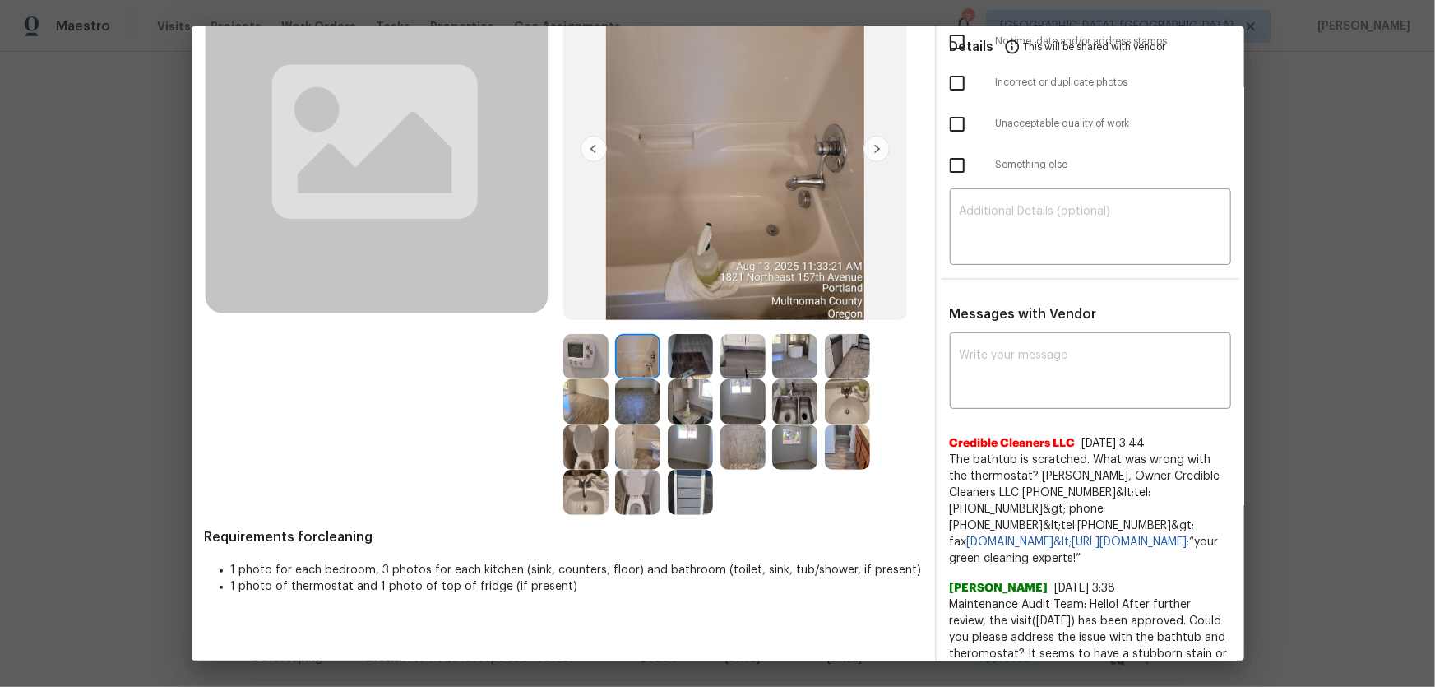
click at [684, 363] on img at bounding box center [690, 356] width 45 height 45
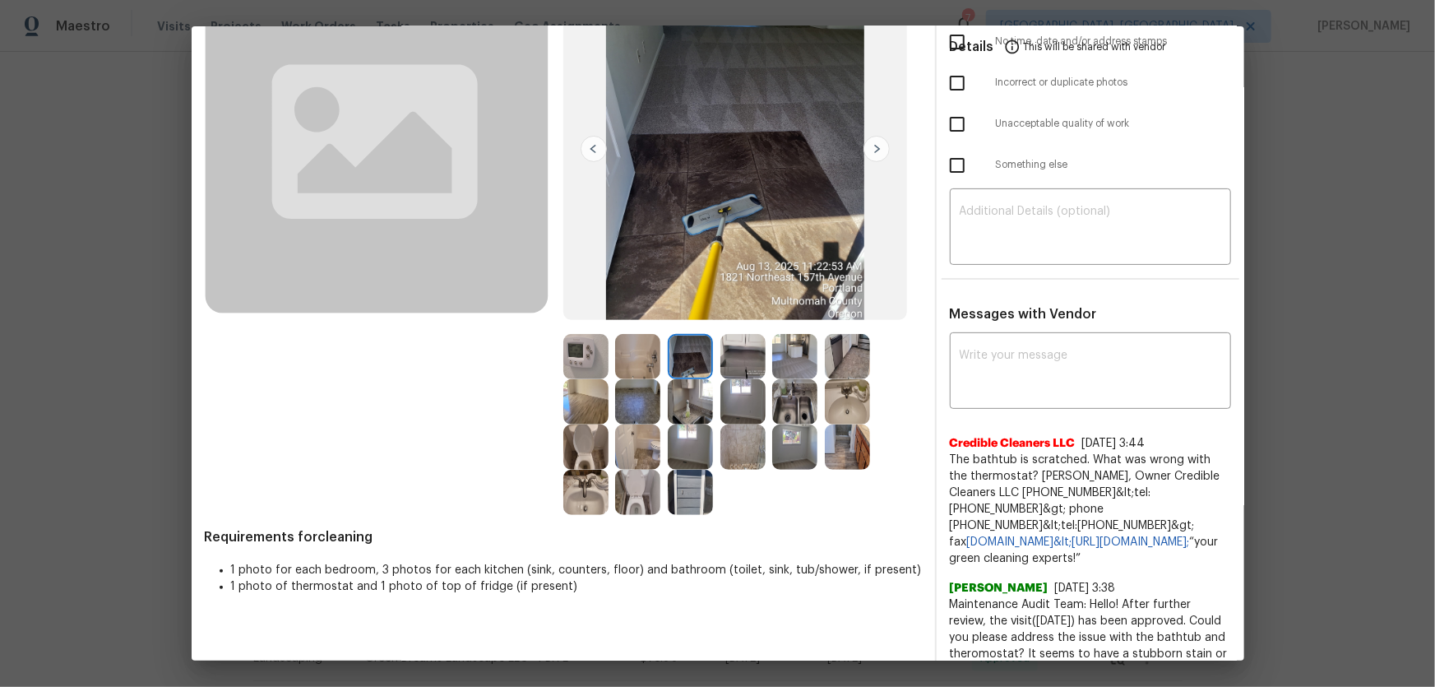
click at [730, 365] on img at bounding box center [742, 356] width 45 height 45
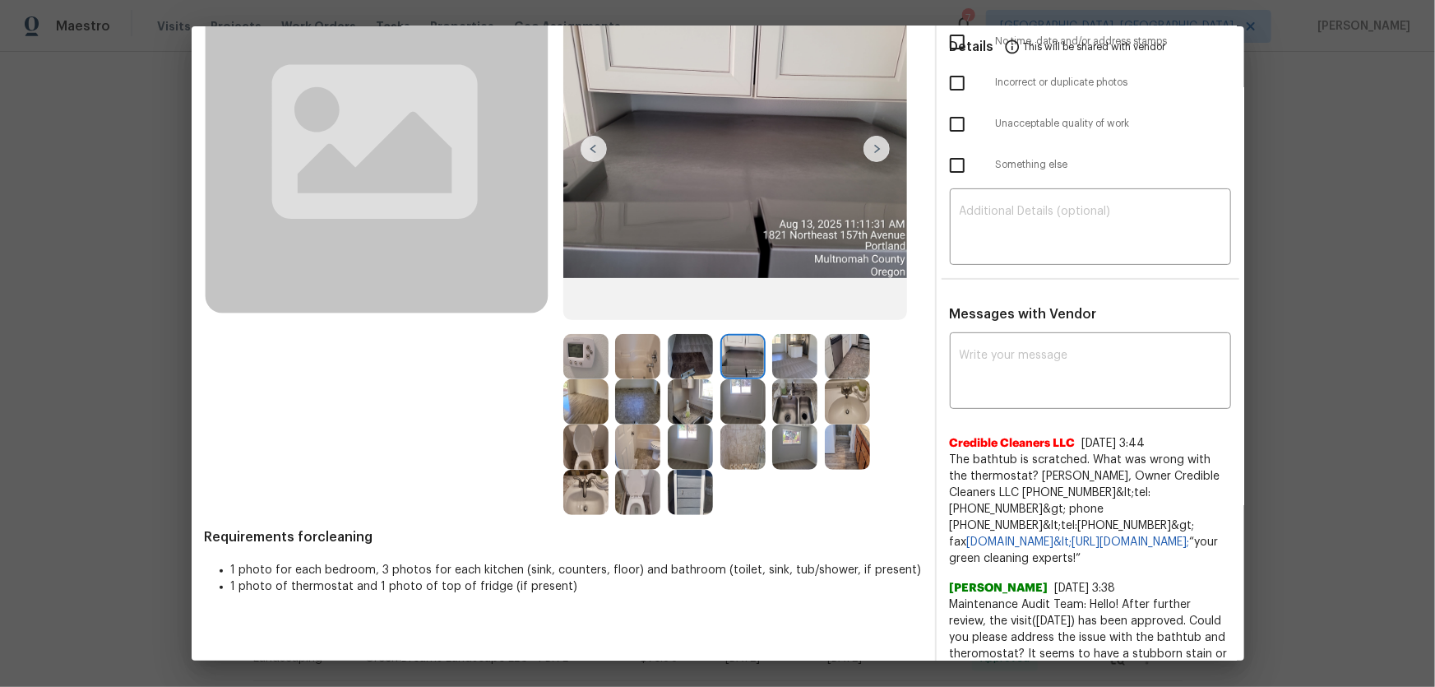
click at [773, 396] on img at bounding box center [794, 401] width 45 height 45
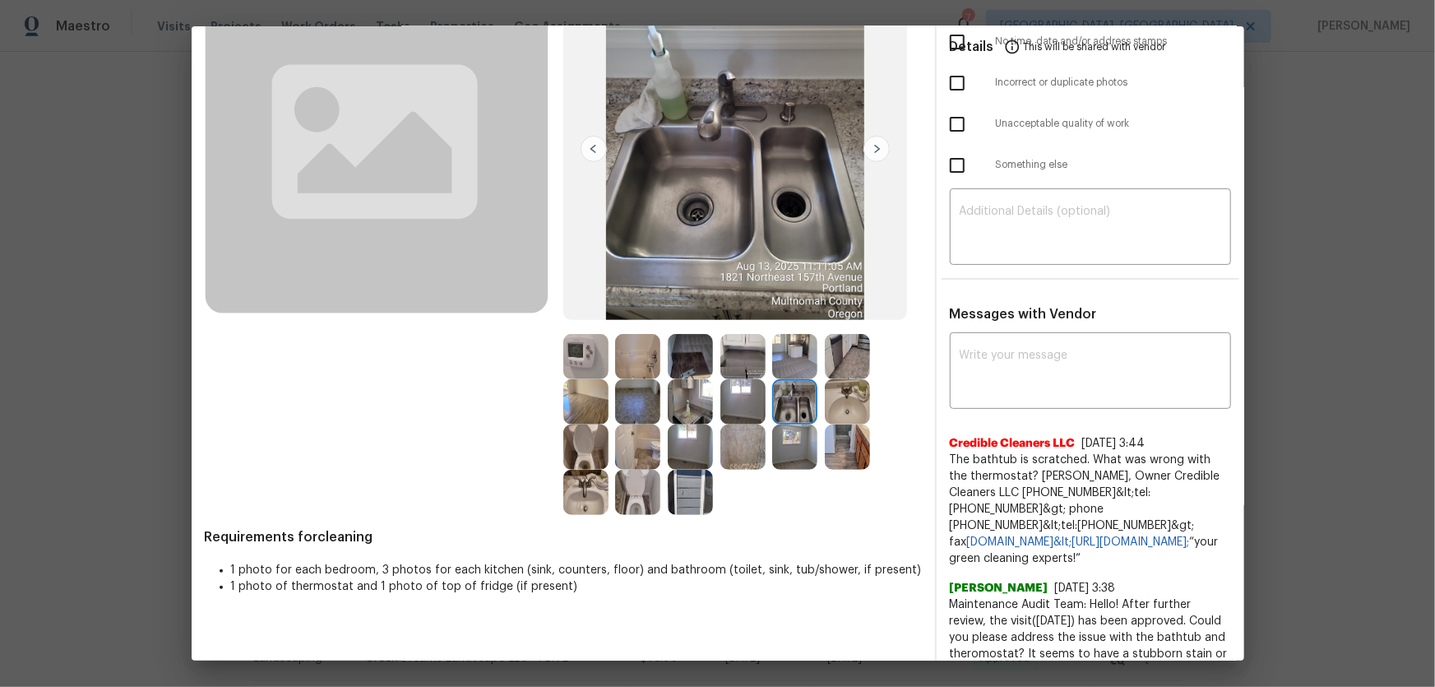
click at [788, 438] on img at bounding box center [794, 446] width 45 height 45
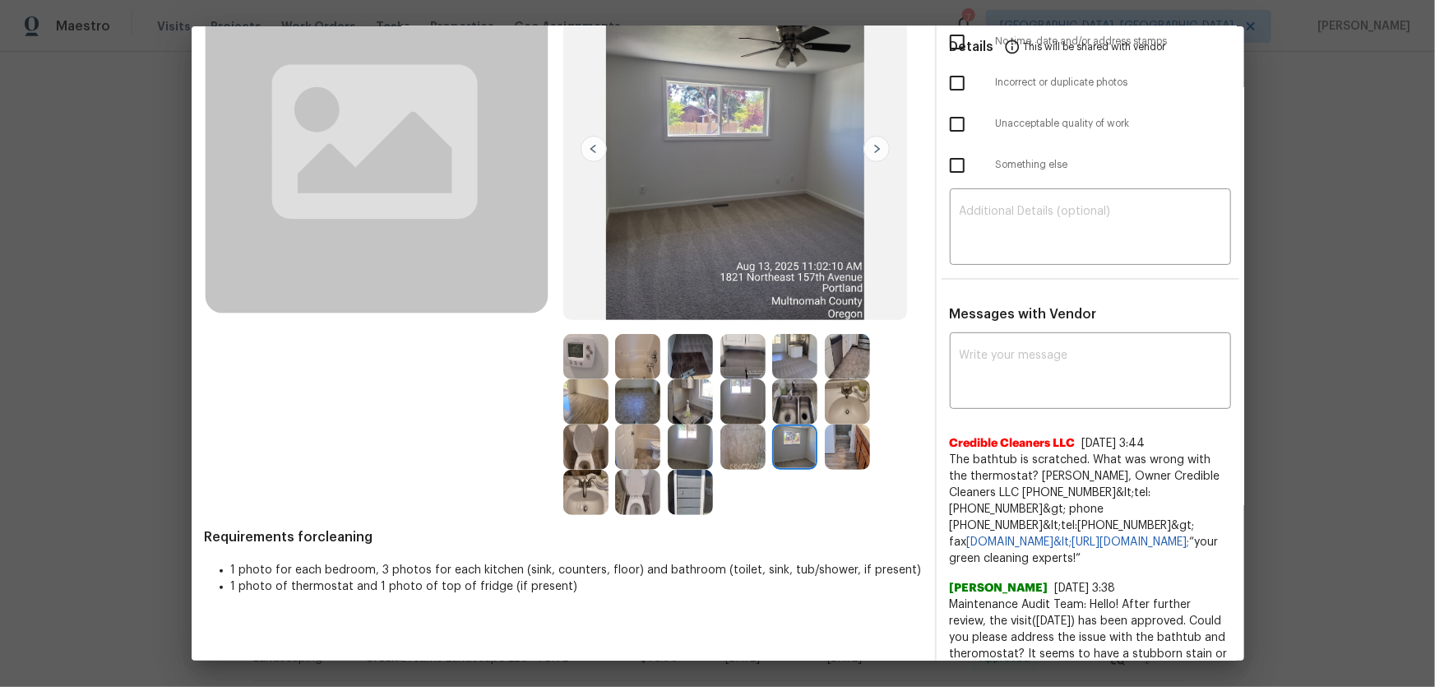
click at [838, 451] on img at bounding box center [847, 446] width 45 height 45
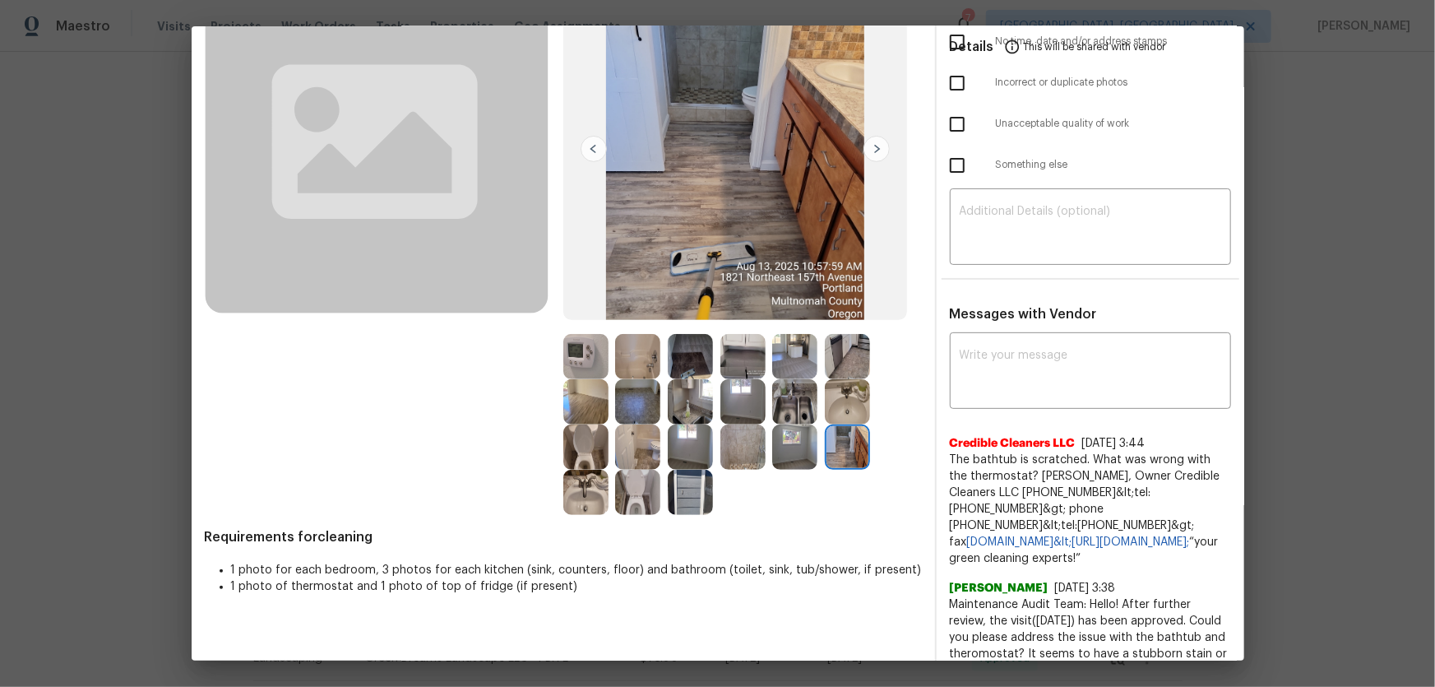
click at [683, 488] on img at bounding box center [690, 492] width 45 height 45
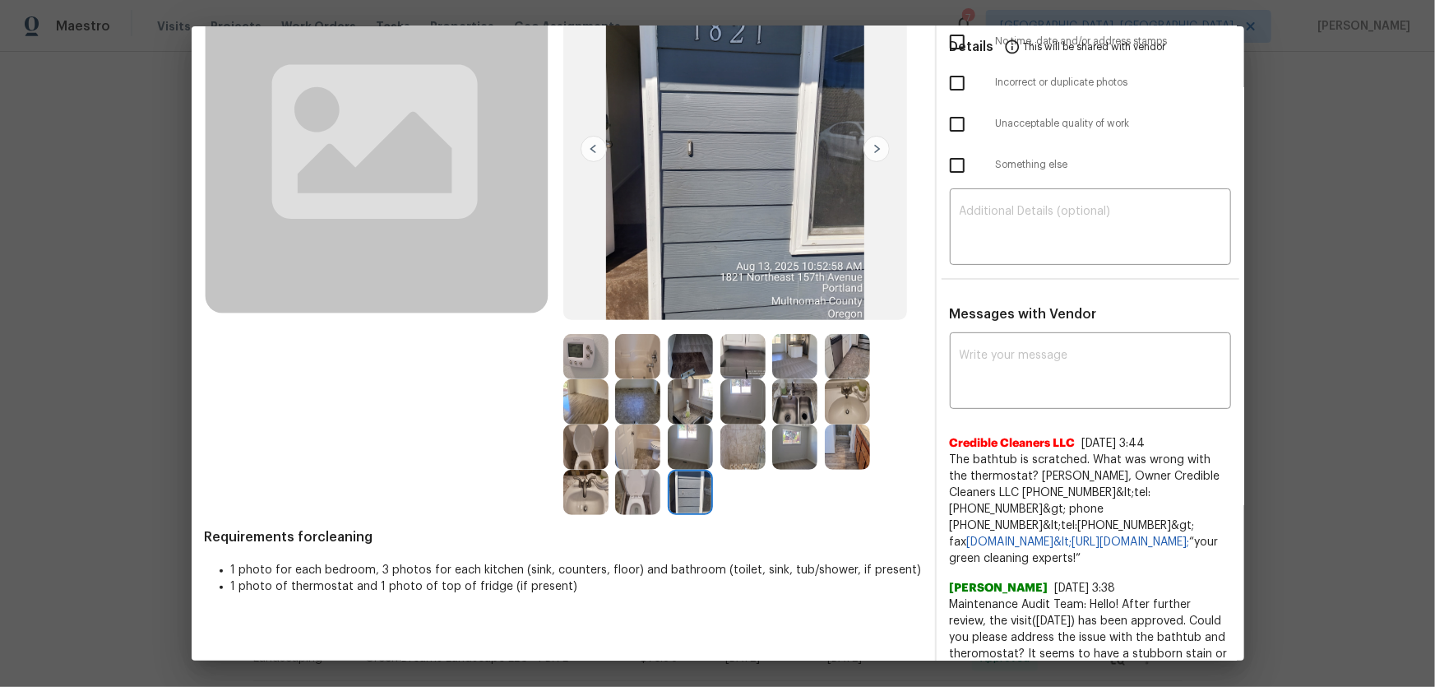
click at [621, 494] on img at bounding box center [637, 492] width 45 height 45
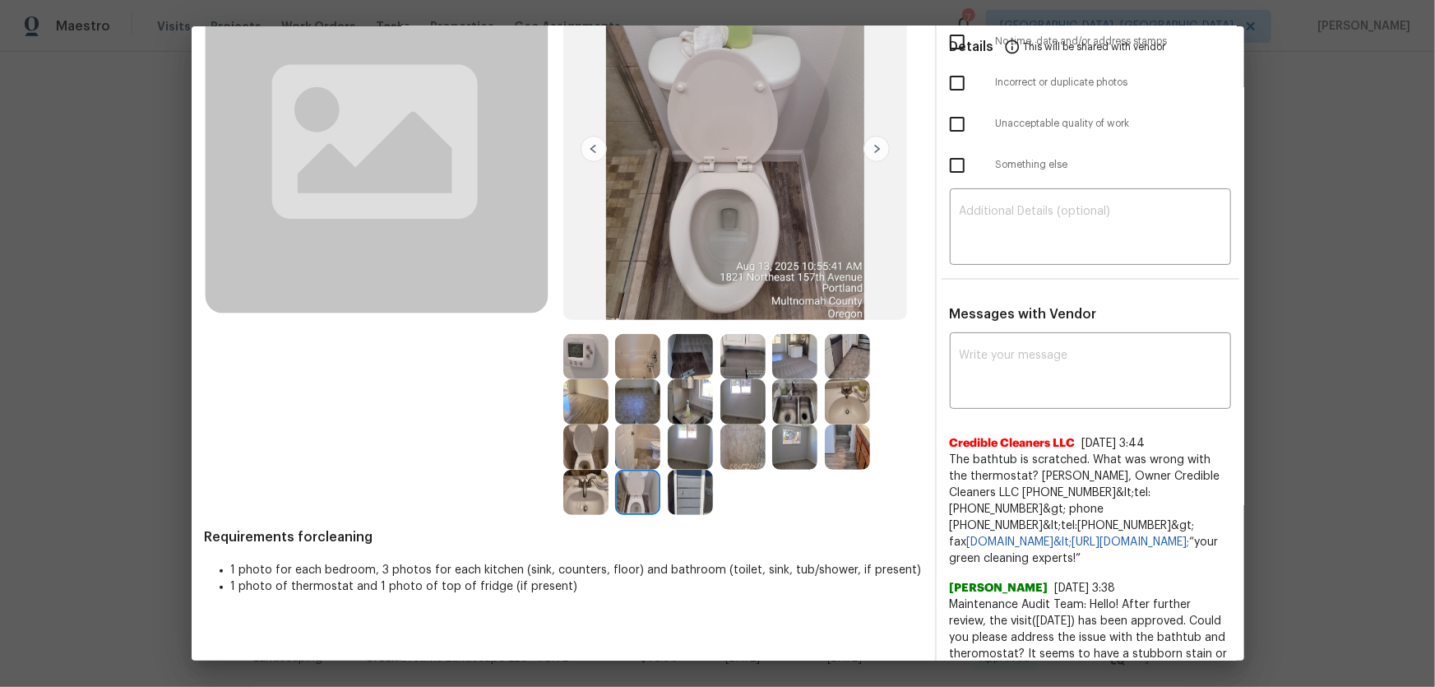
click at [615, 452] on img at bounding box center [637, 446] width 45 height 45
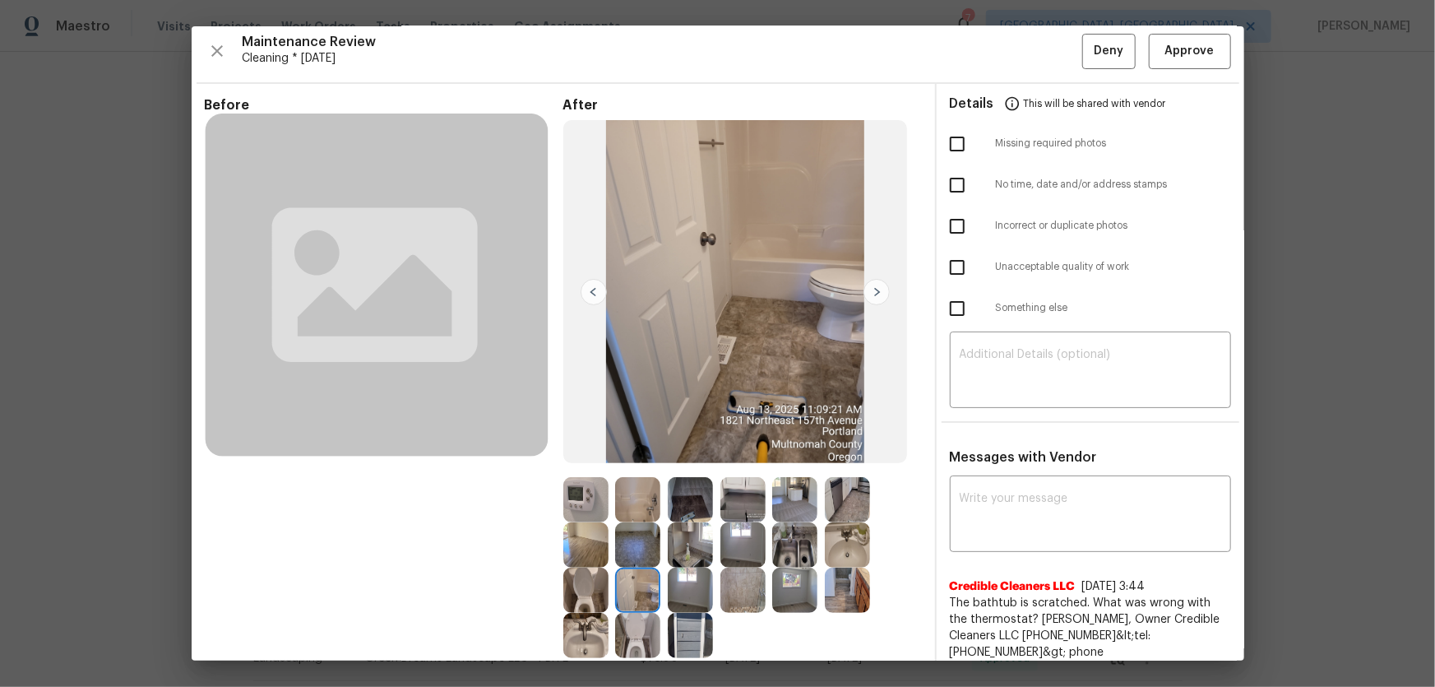
scroll to position [0, 0]
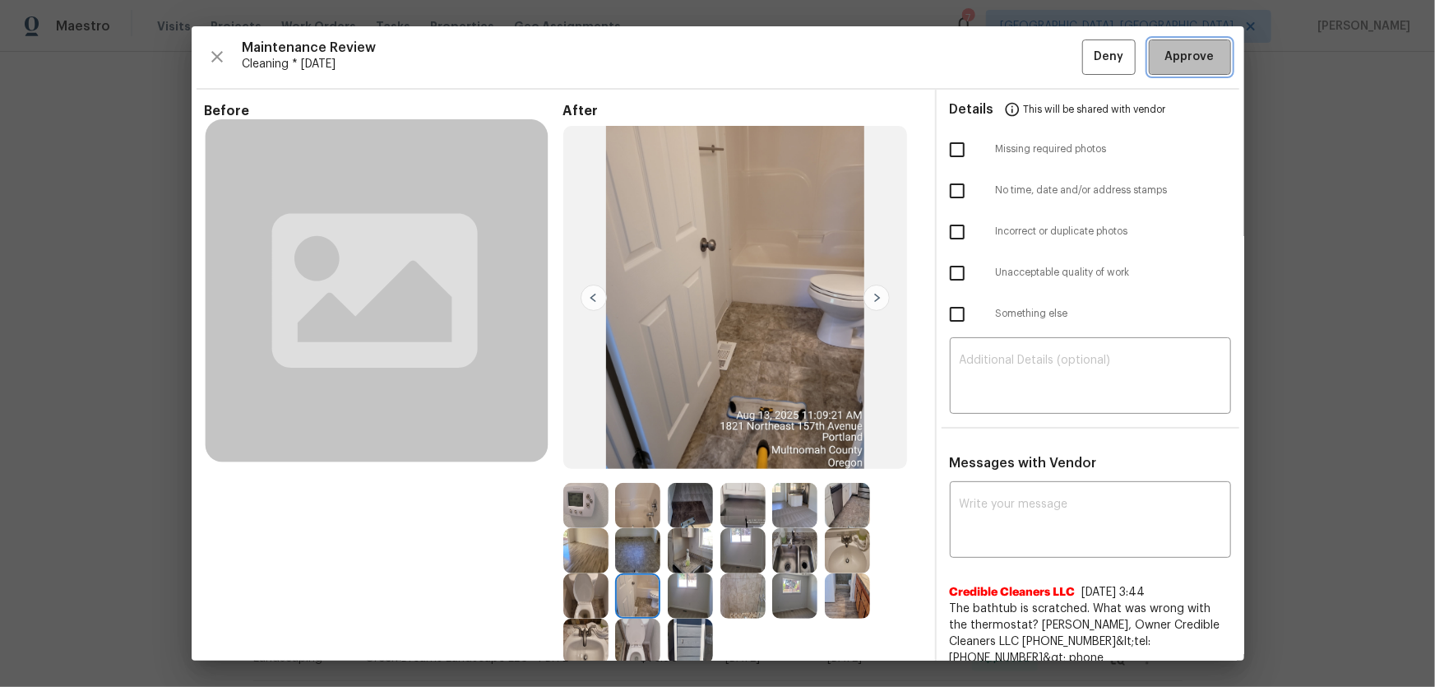
click at [1200, 60] on span "Approve" at bounding box center [1189, 57] width 49 height 21
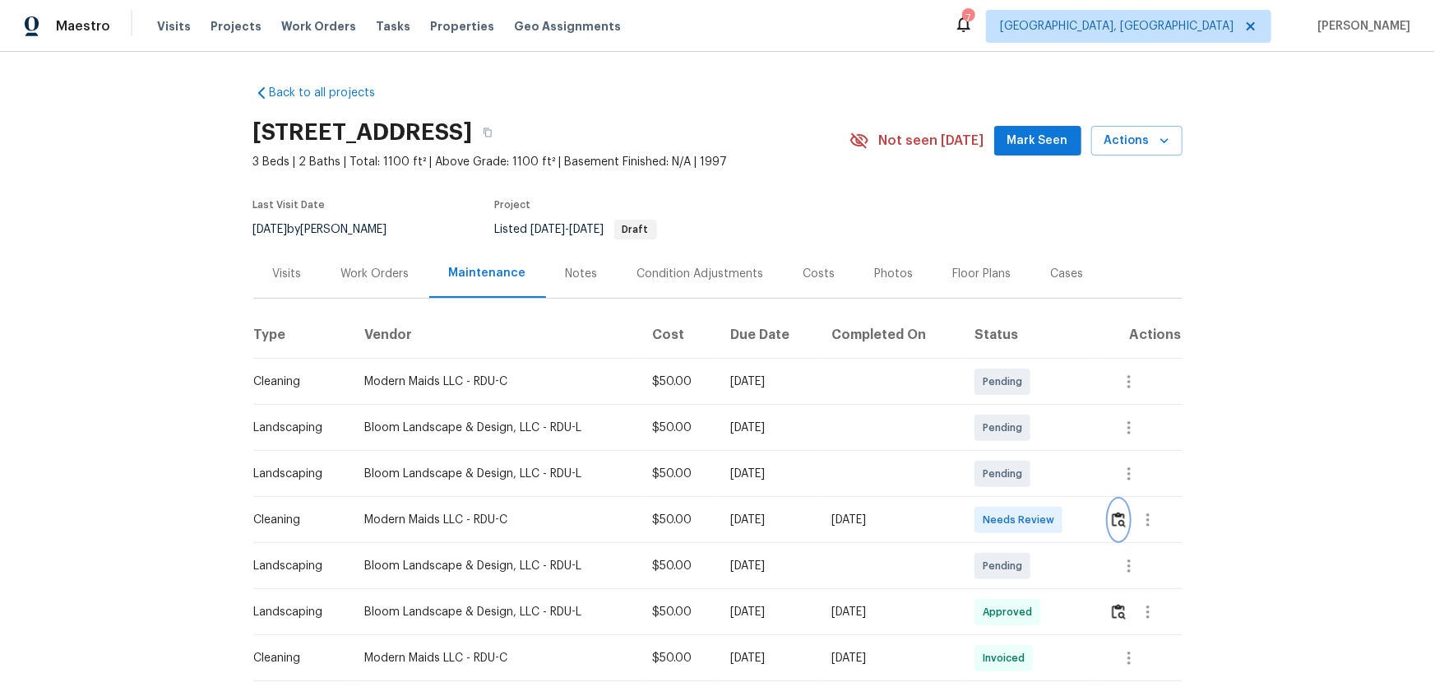
click at [1021, 453] on img "button" at bounding box center [1119, 520] width 14 height 16
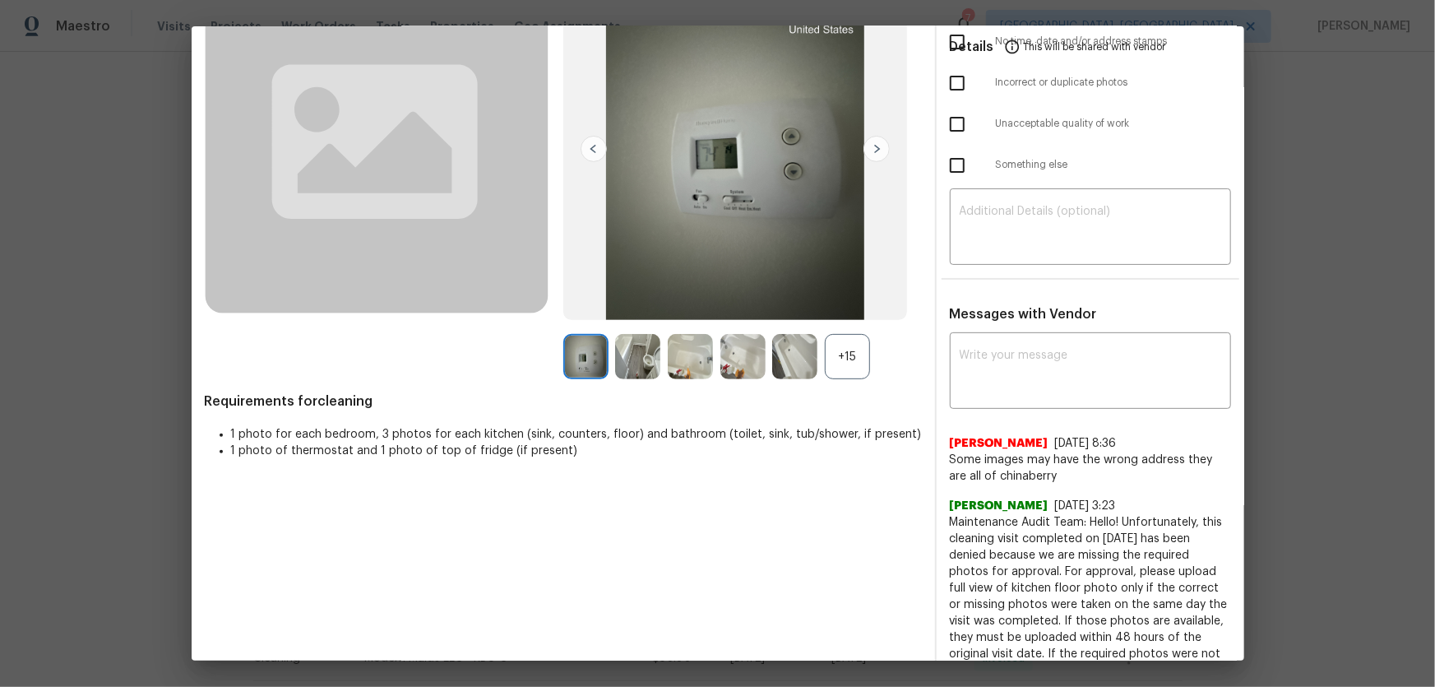
click at [852, 357] on div "+15" at bounding box center [847, 356] width 45 height 45
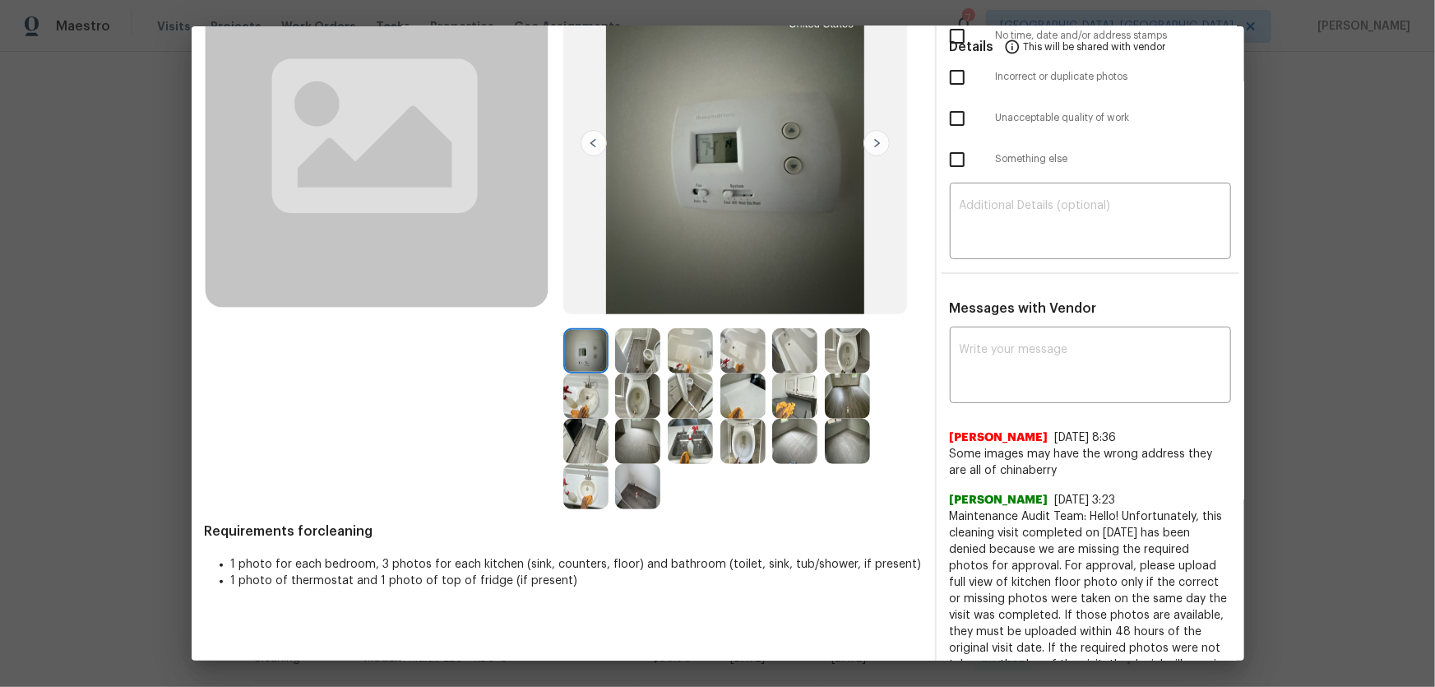
scroll to position [149, 0]
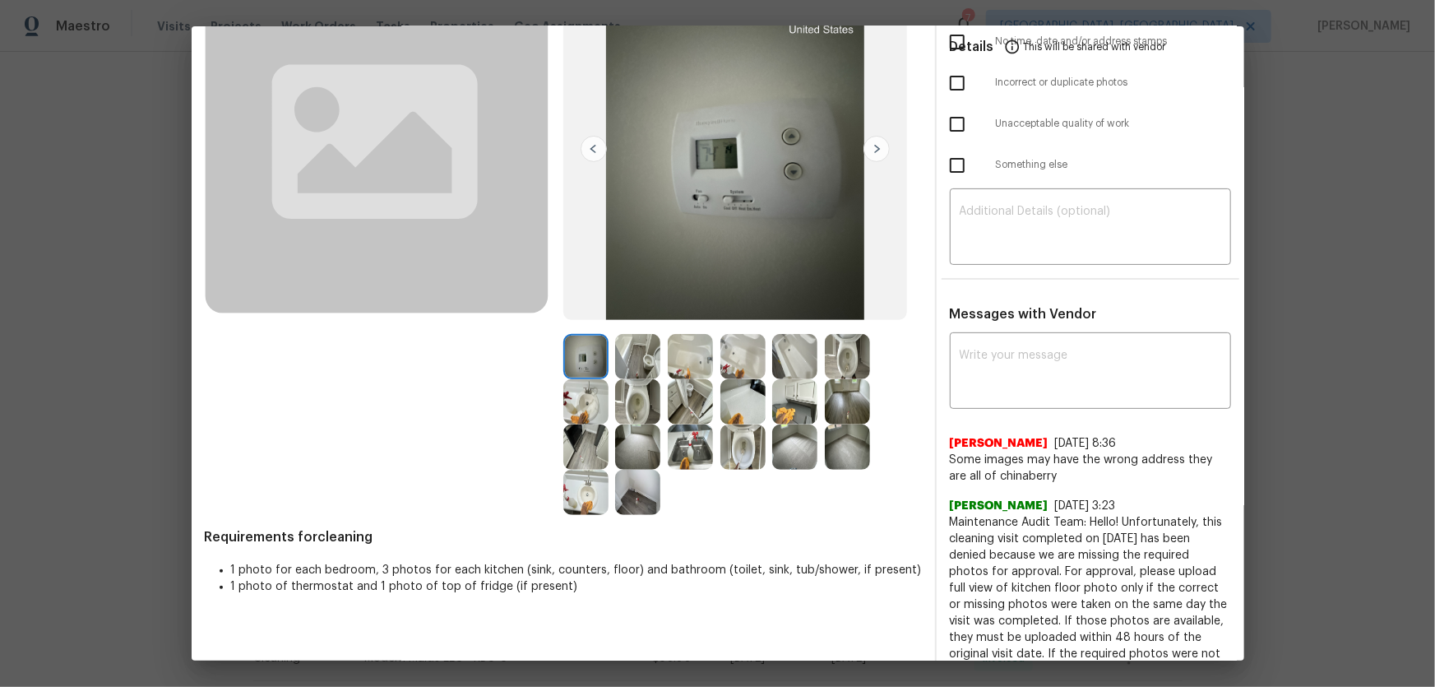
click at [642, 396] on img at bounding box center [637, 401] width 45 height 45
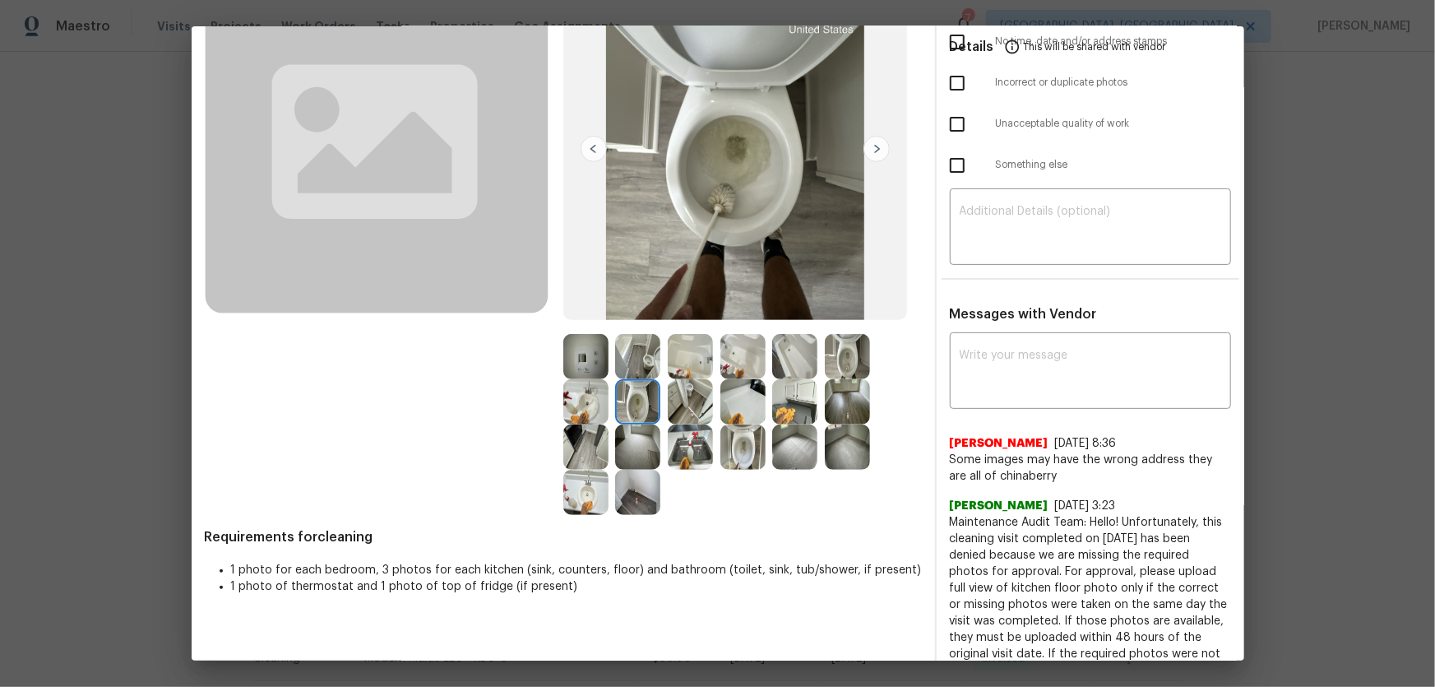
click at [758, 446] on img at bounding box center [742, 446] width 45 height 45
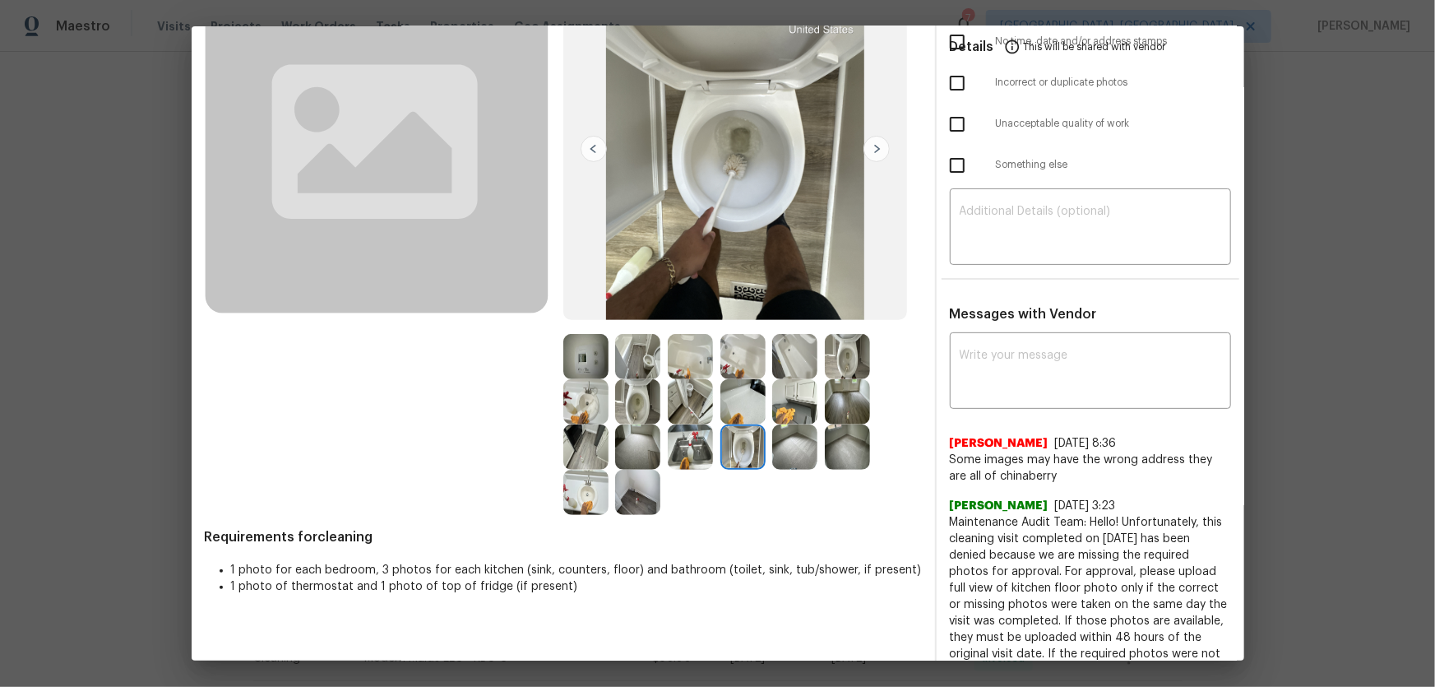
click at [583, 397] on img at bounding box center [585, 401] width 45 height 45
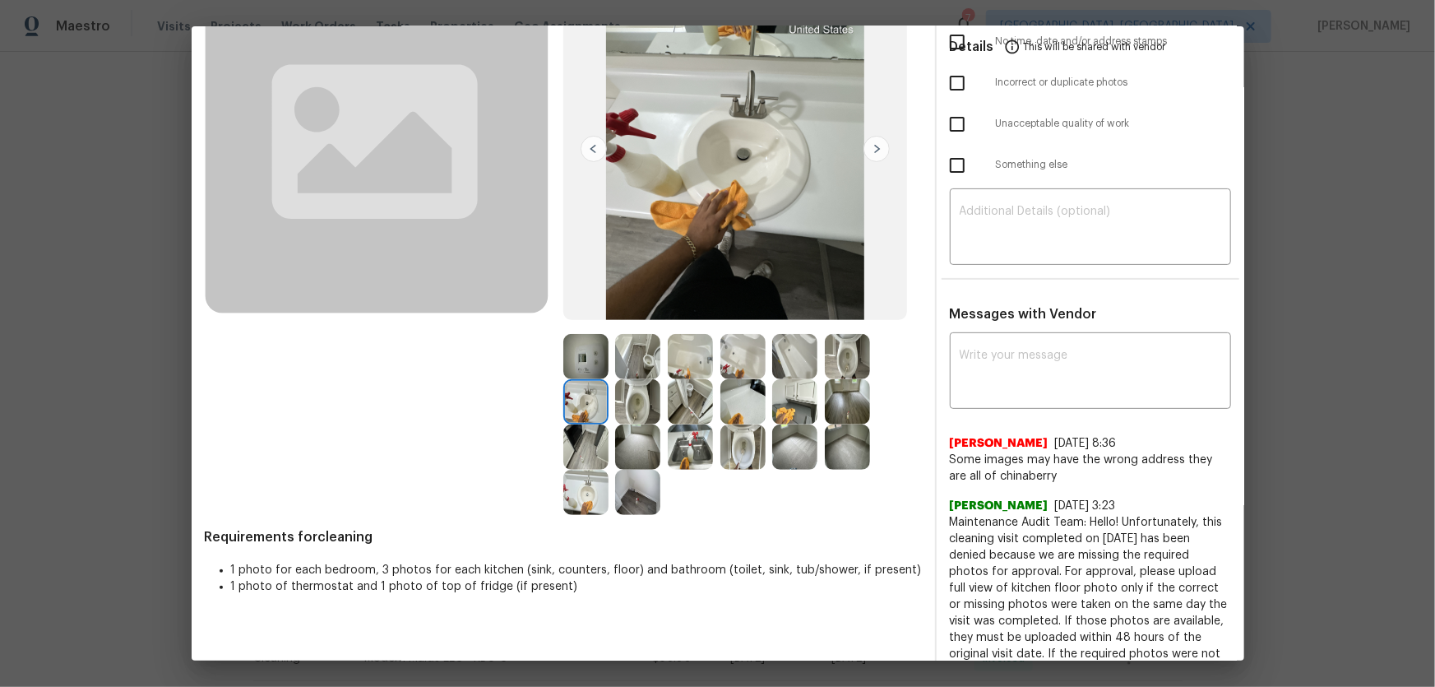
click at [591, 453] on img at bounding box center [585, 492] width 45 height 45
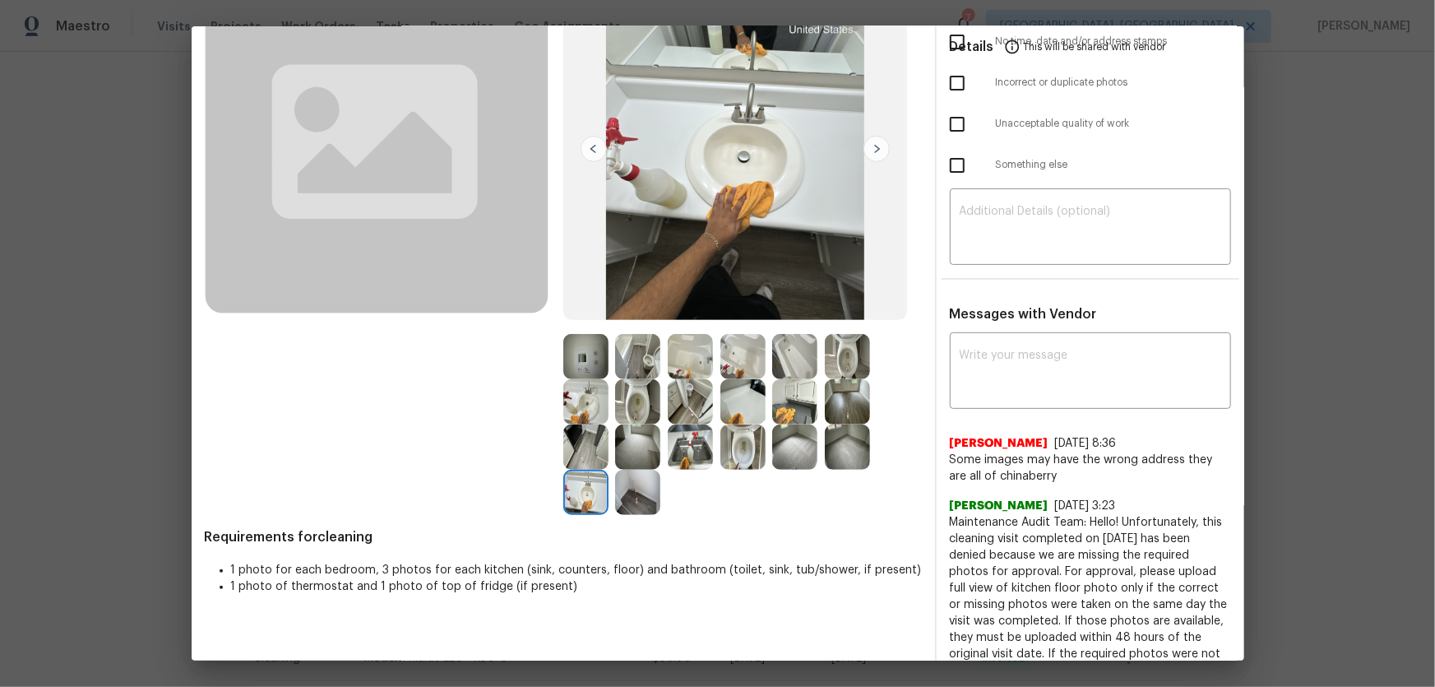
click at [693, 367] on img at bounding box center [690, 356] width 45 height 45
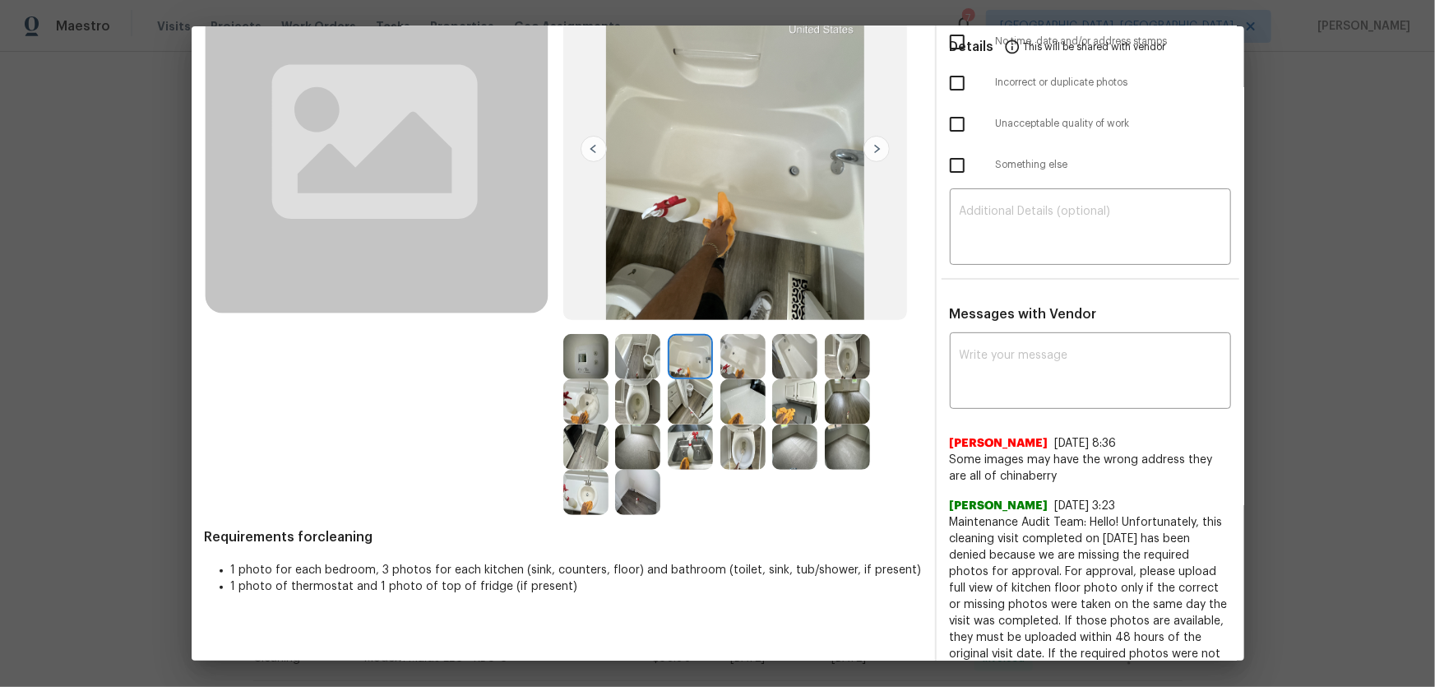
click at [748, 349] on img at bounding box center [742, 356] width 45 height 45
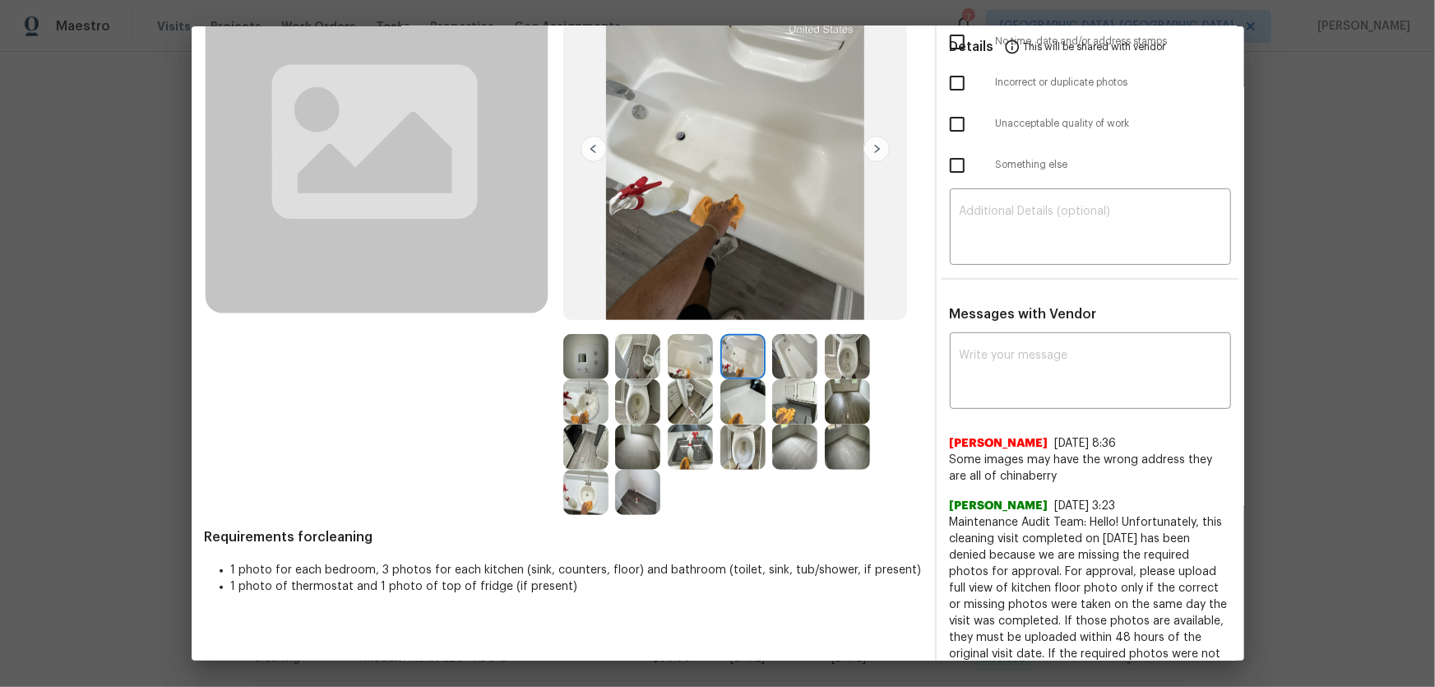
click at [796, 349] on img at bounding box center [794, 356] width 45 height 45
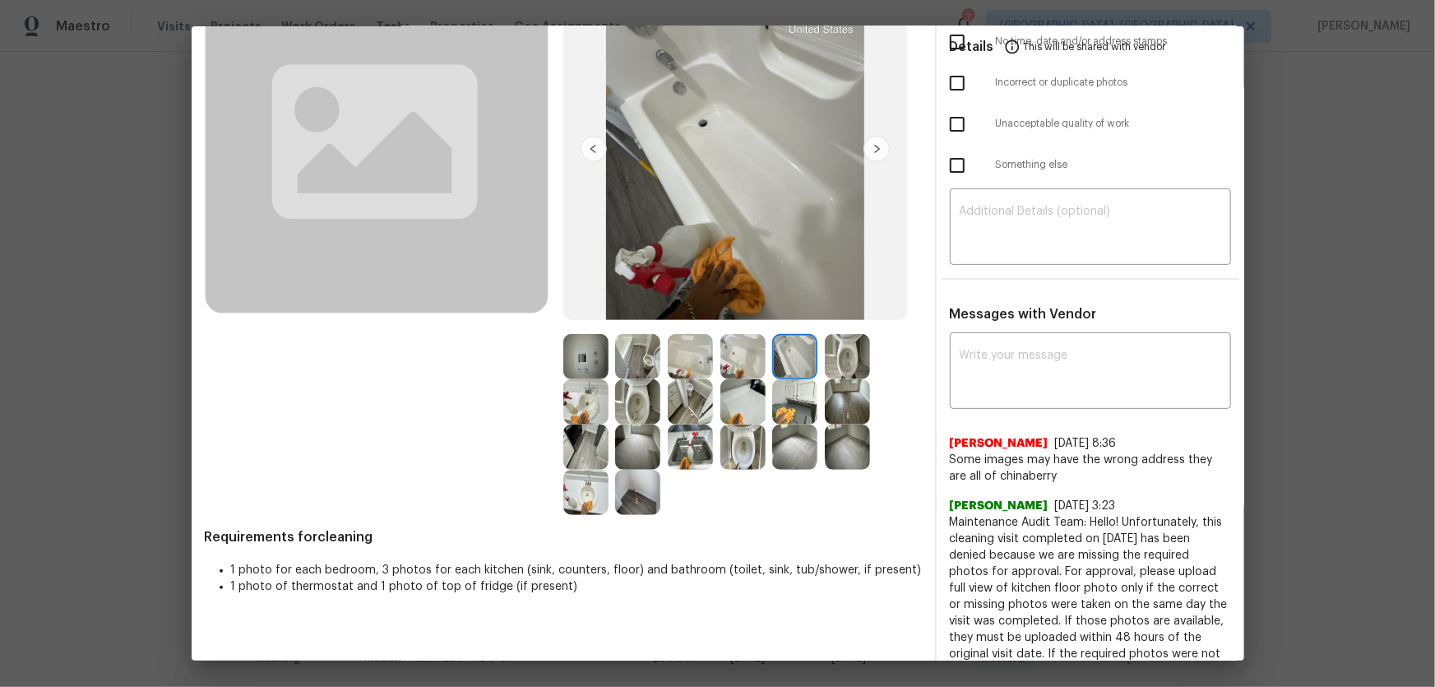
click at [795, 390] on img at bounding box center [794, 401] width 45 height 45
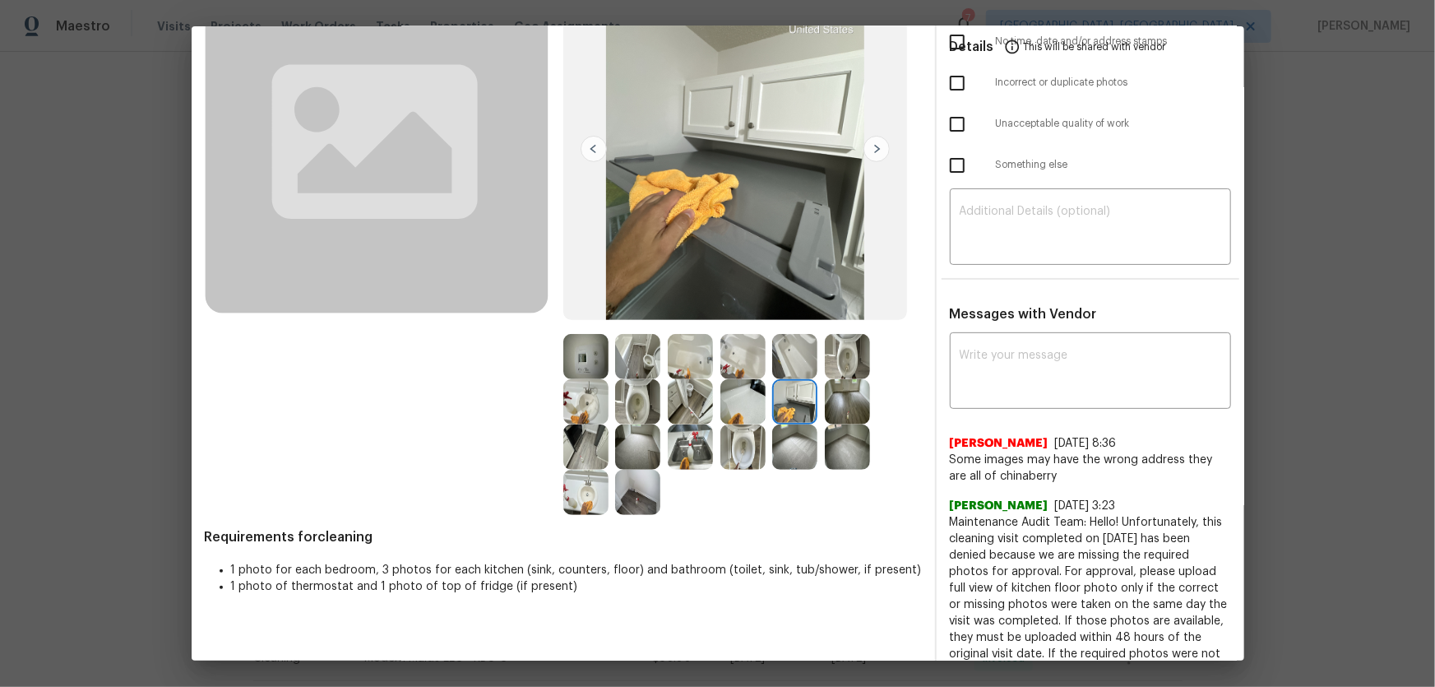
click at [760, 394] on img at bounding box center [742, 401] width 45 height 45
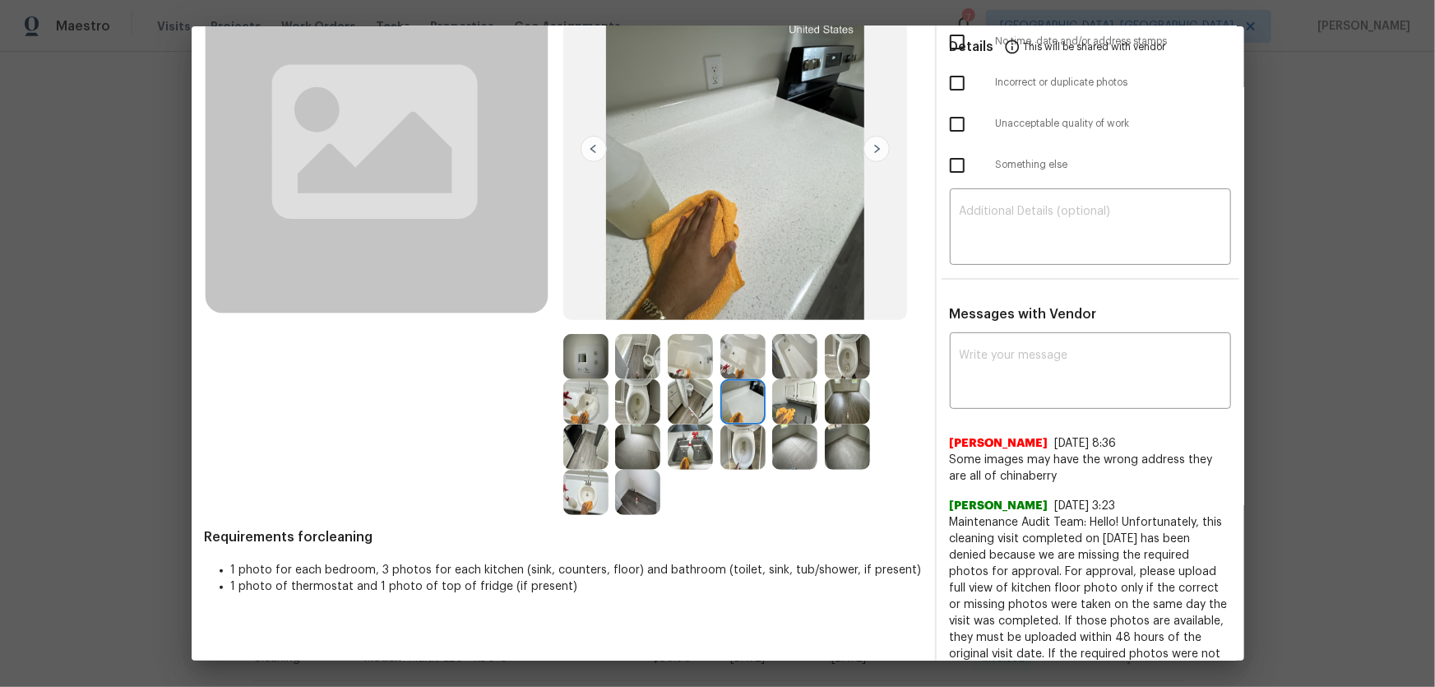
click at [739, 453] on img at bounding box center [742, 446] width 45 height 45
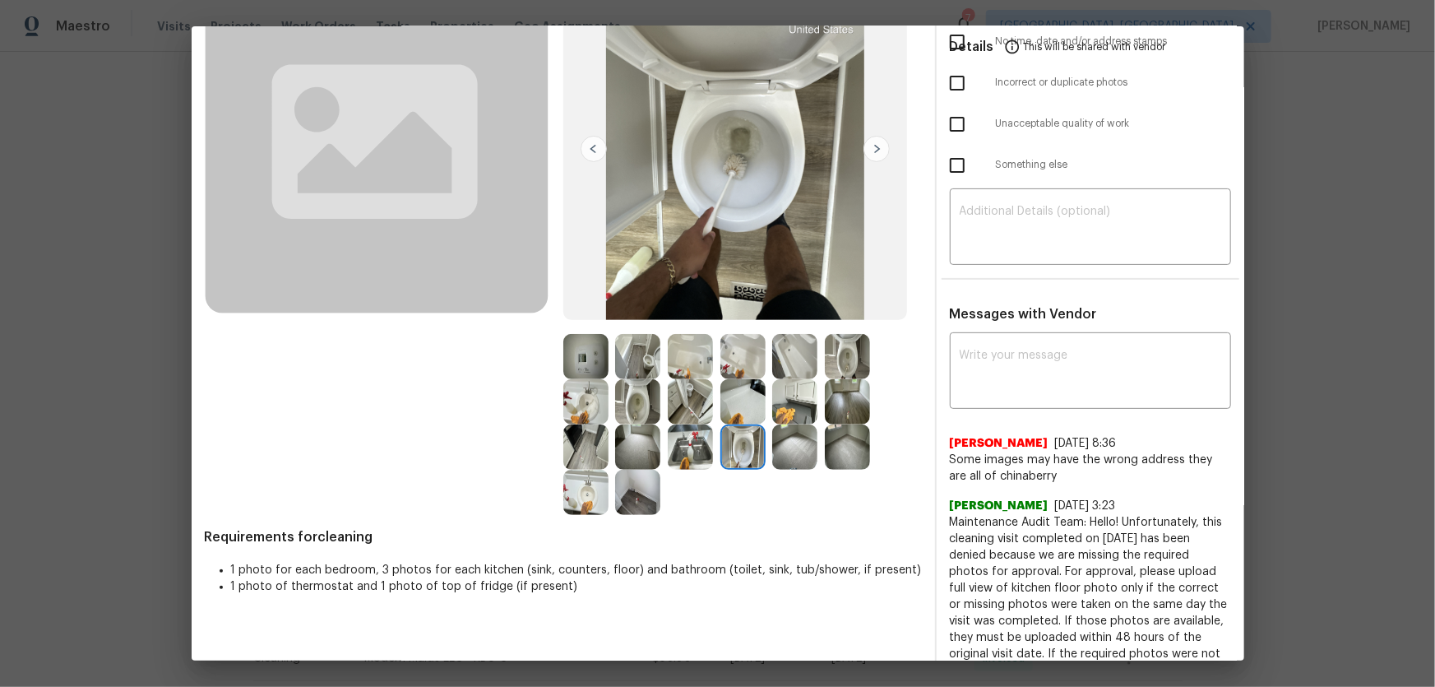
click at [693, 442] on img at bounding box center [690, 446] width 45 height 45
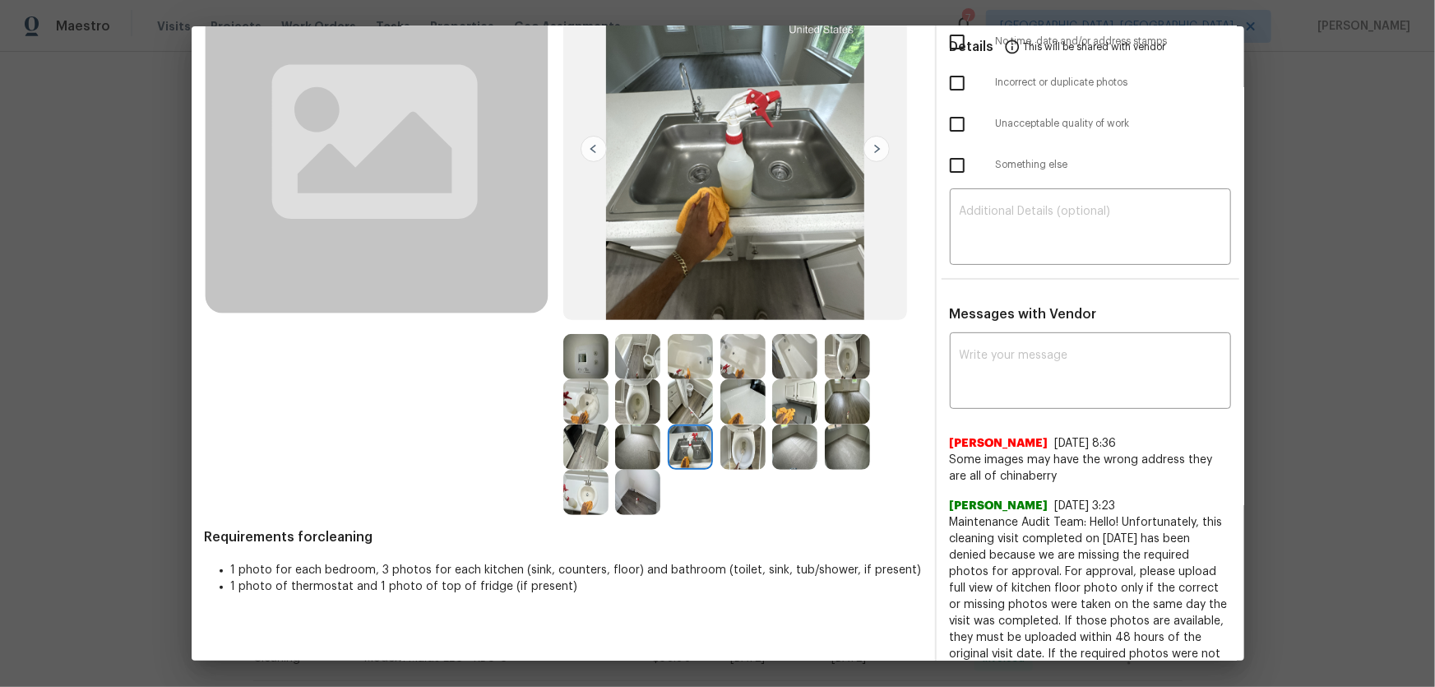
click at [629, 453] on img at bounding box center [637, 492] width 45 height 45
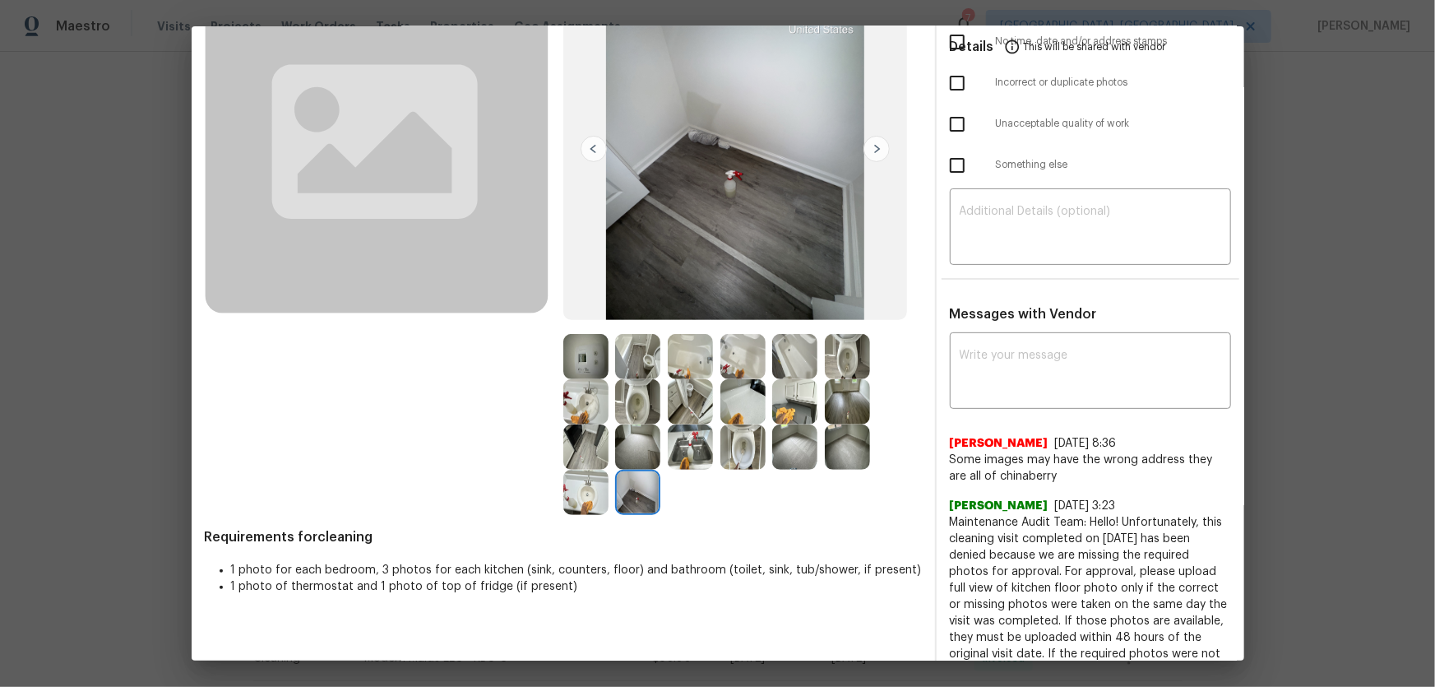
click at [638, 403] on img at bounding box center [637, 401] width 45 height 45
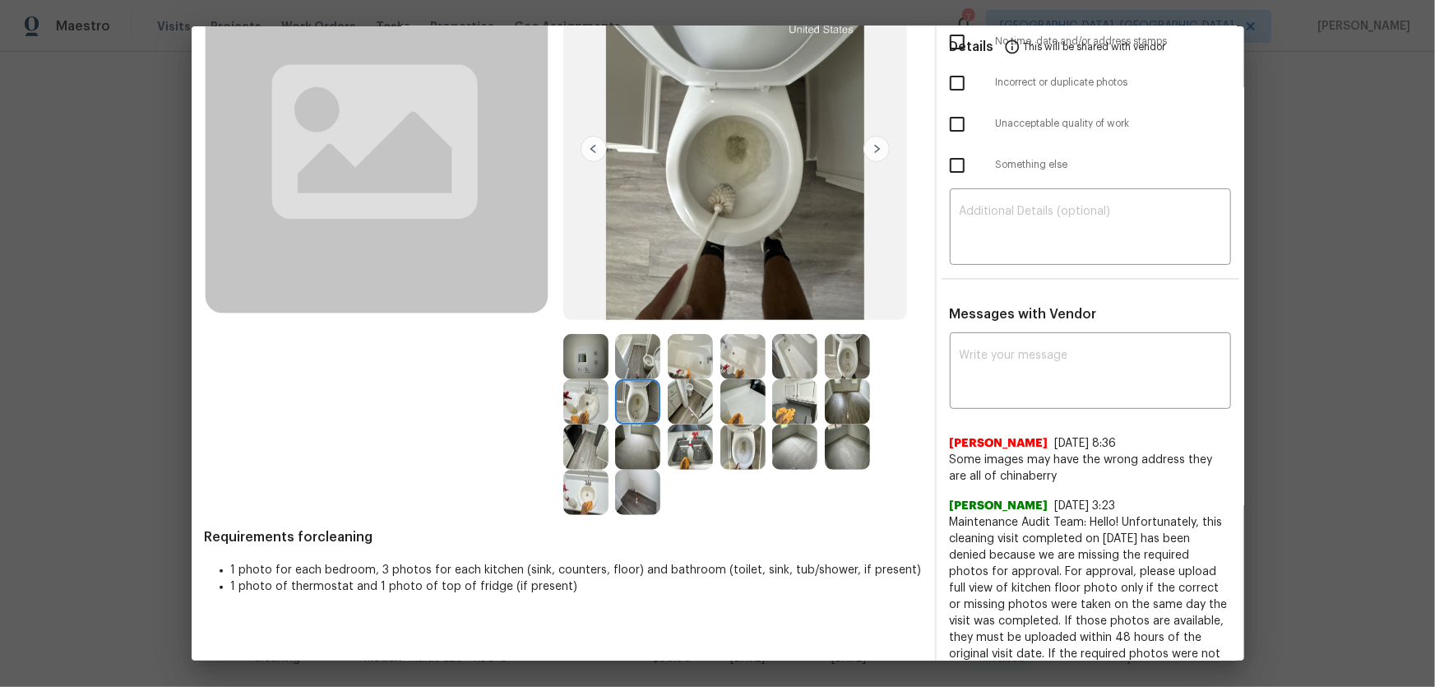
click at [668, 398] on img at bounding box center [690, 401] width 45 height 45
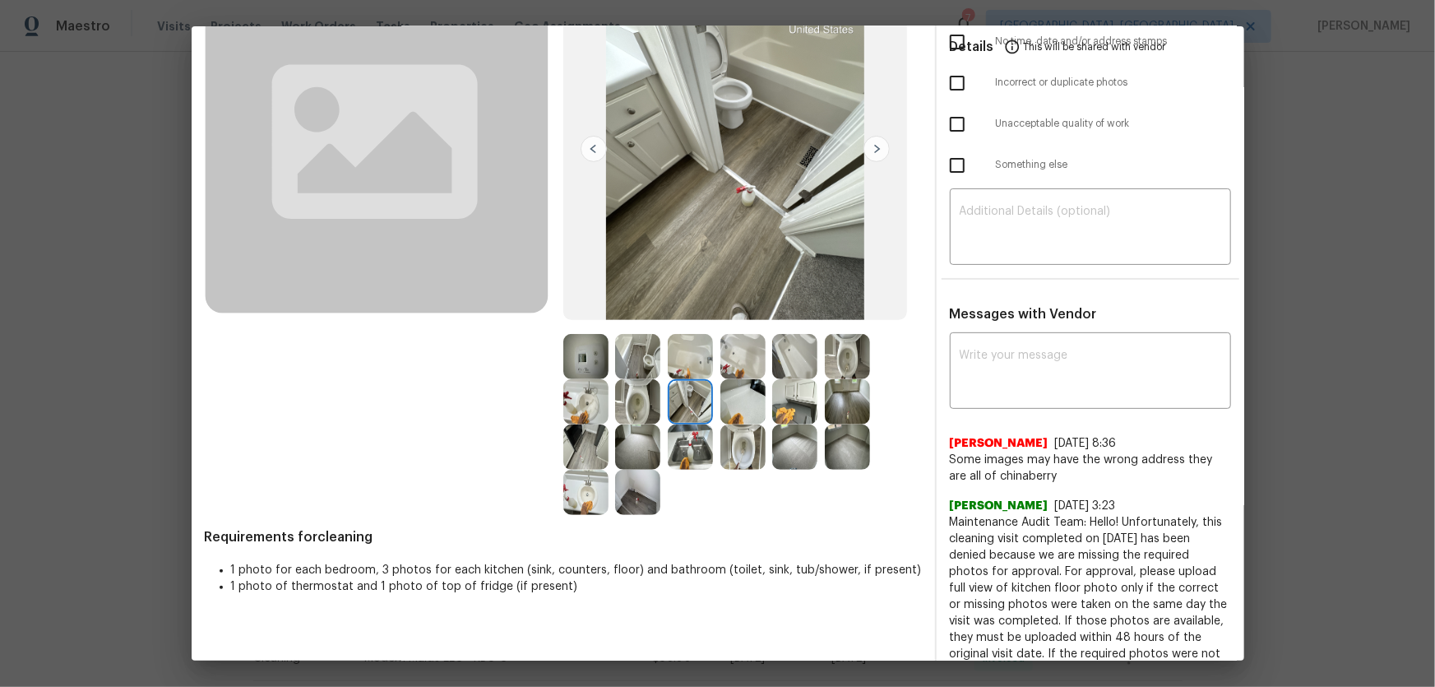
click at [627, 363] on img at bounding box center [637, 356] width 45 height 45
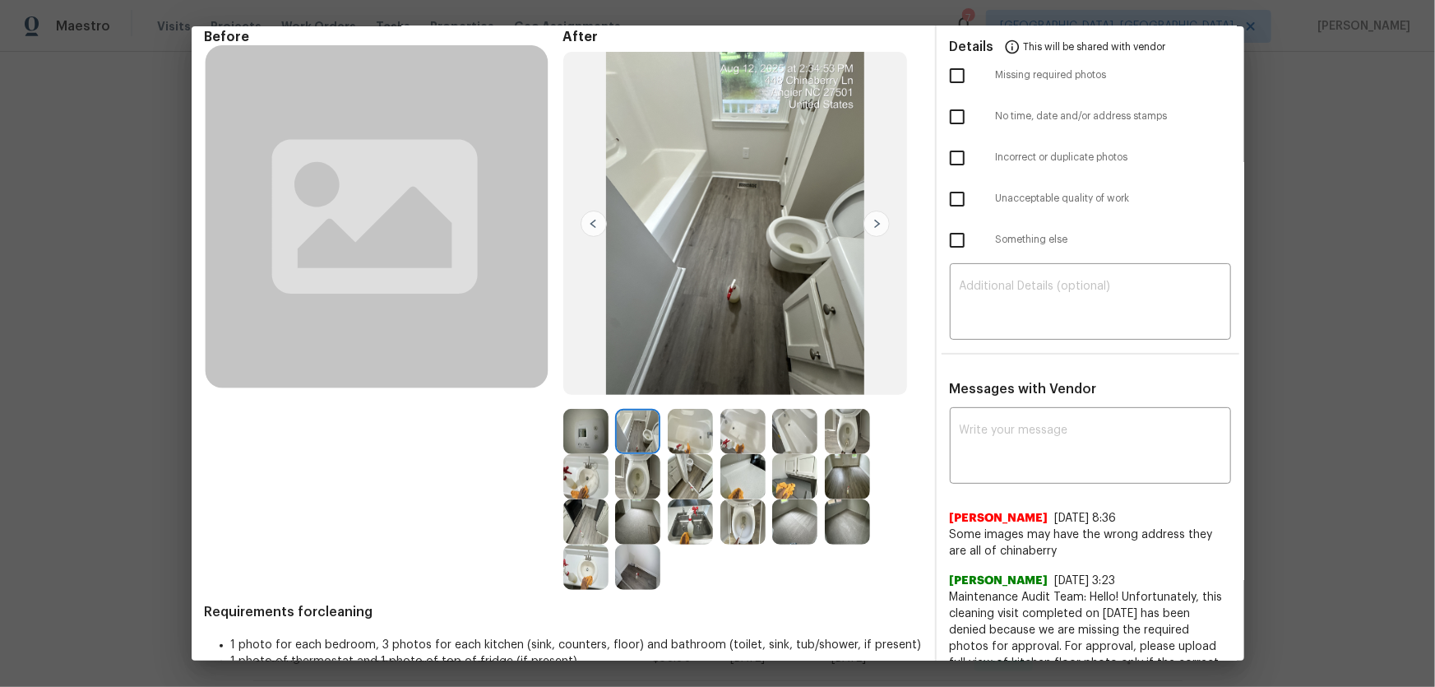
scroll to position [0, 0]
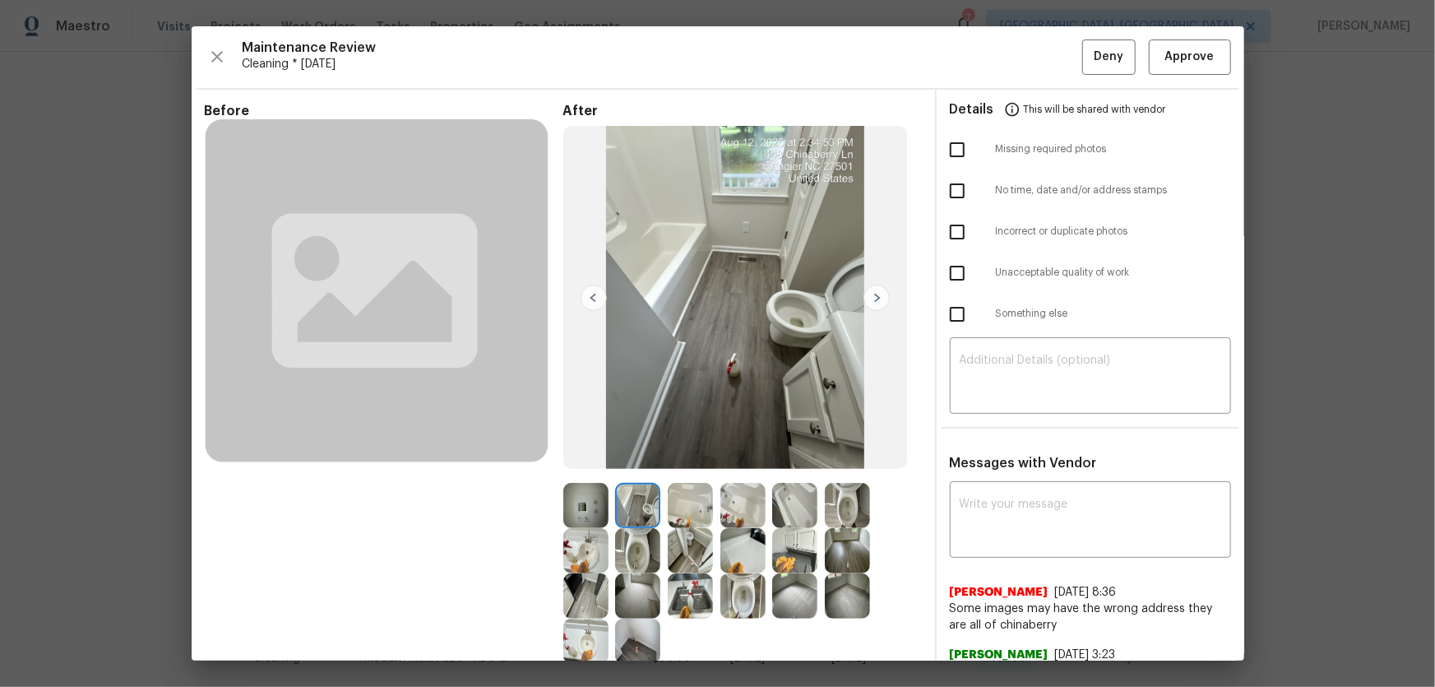
click at [793, 453] on img at bounding box center [794, 505] width 45 height 45
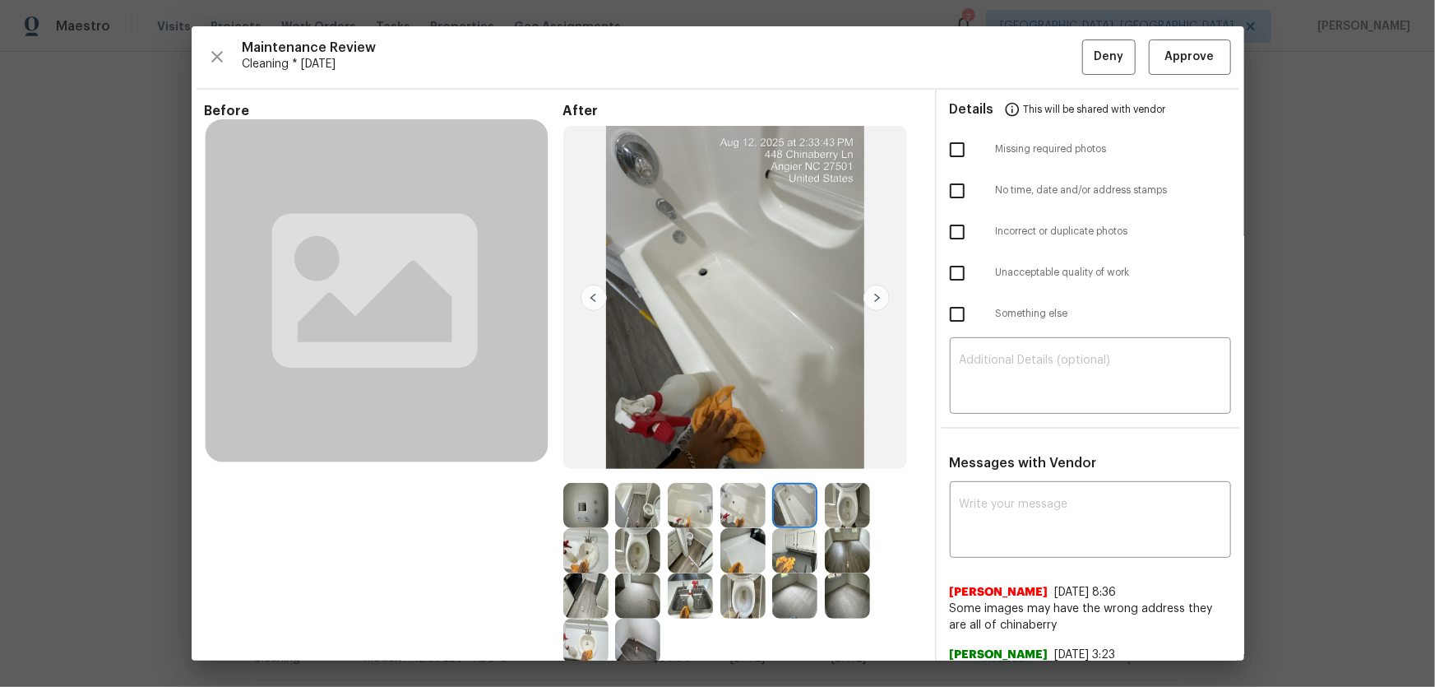
scroll to position [74, 0]
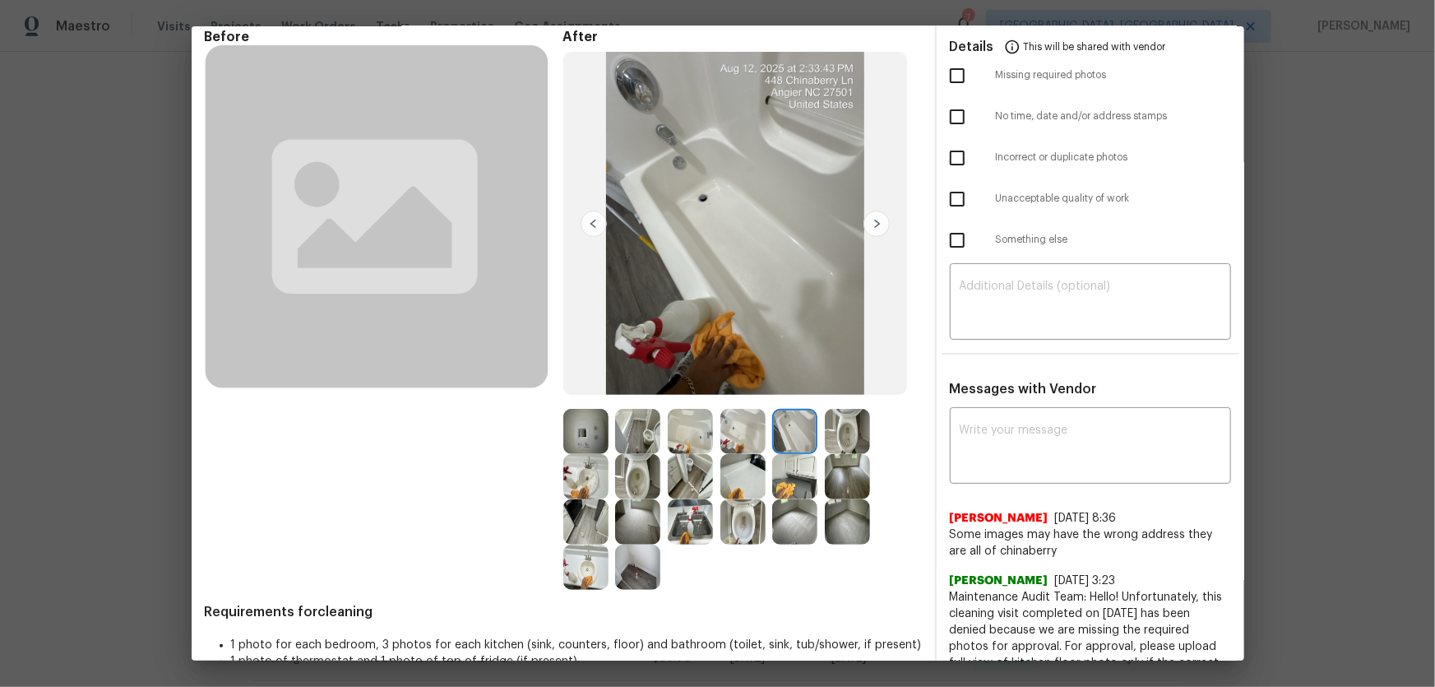
click at [638, 453] on img at bounding box center [637, 476] width 45 height 45
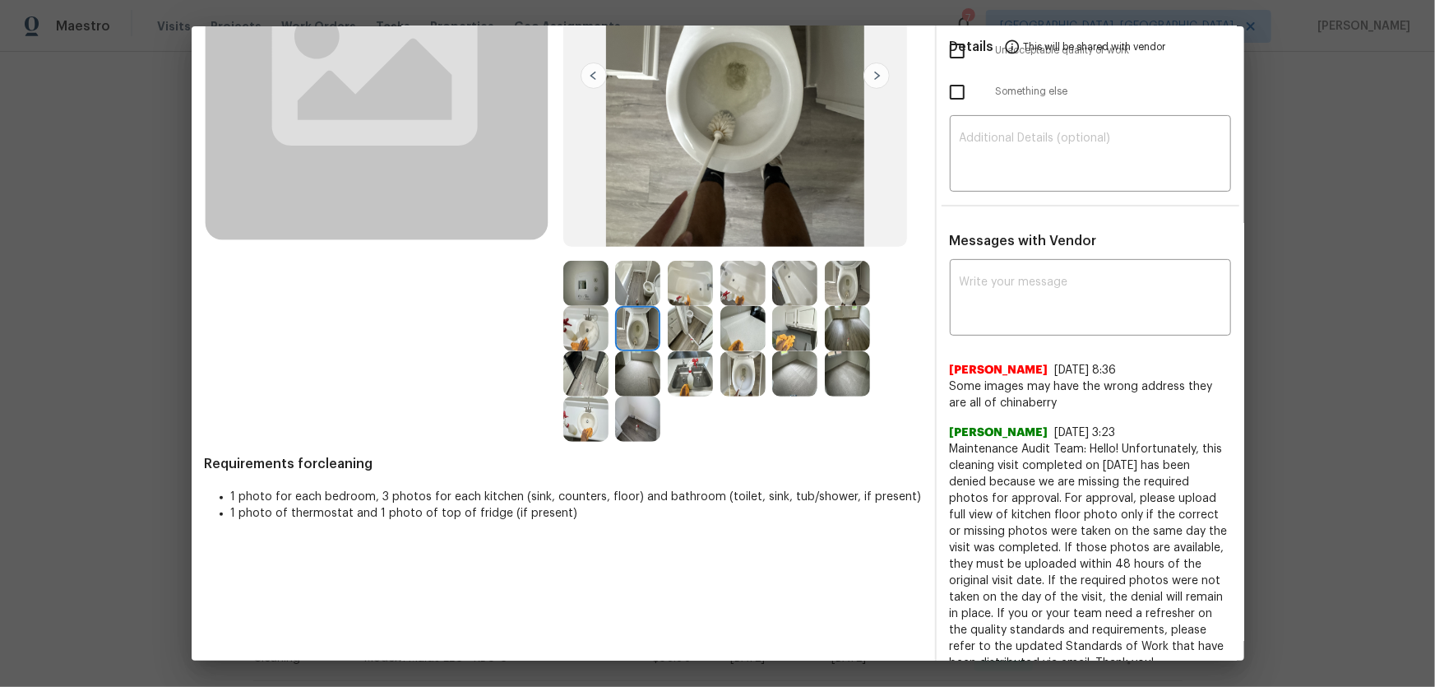
scroll to position [224, 0]
click at [591, 285] on img at bounding box center [585, 281] width 45 height 45
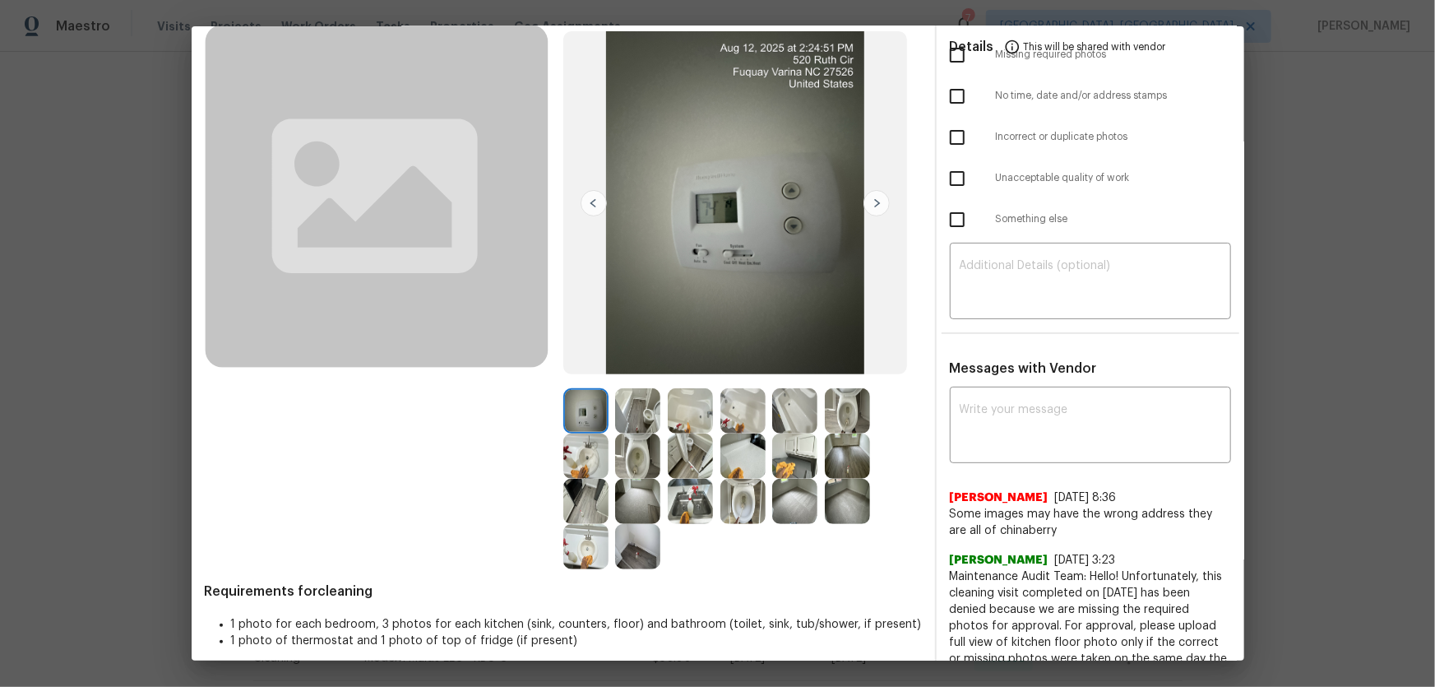
scroll to position [74, 0]
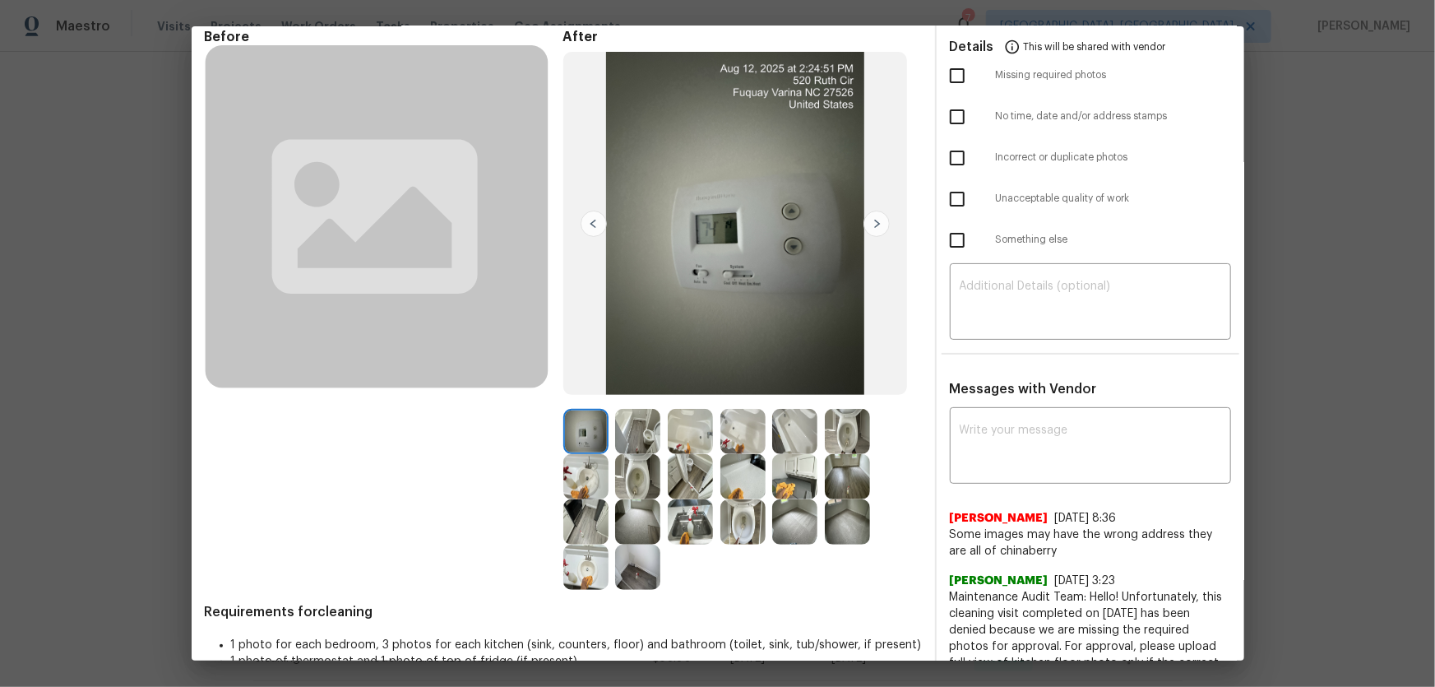
click at [647, 420] on img at bounding box center [637, 431] width 45 height 45
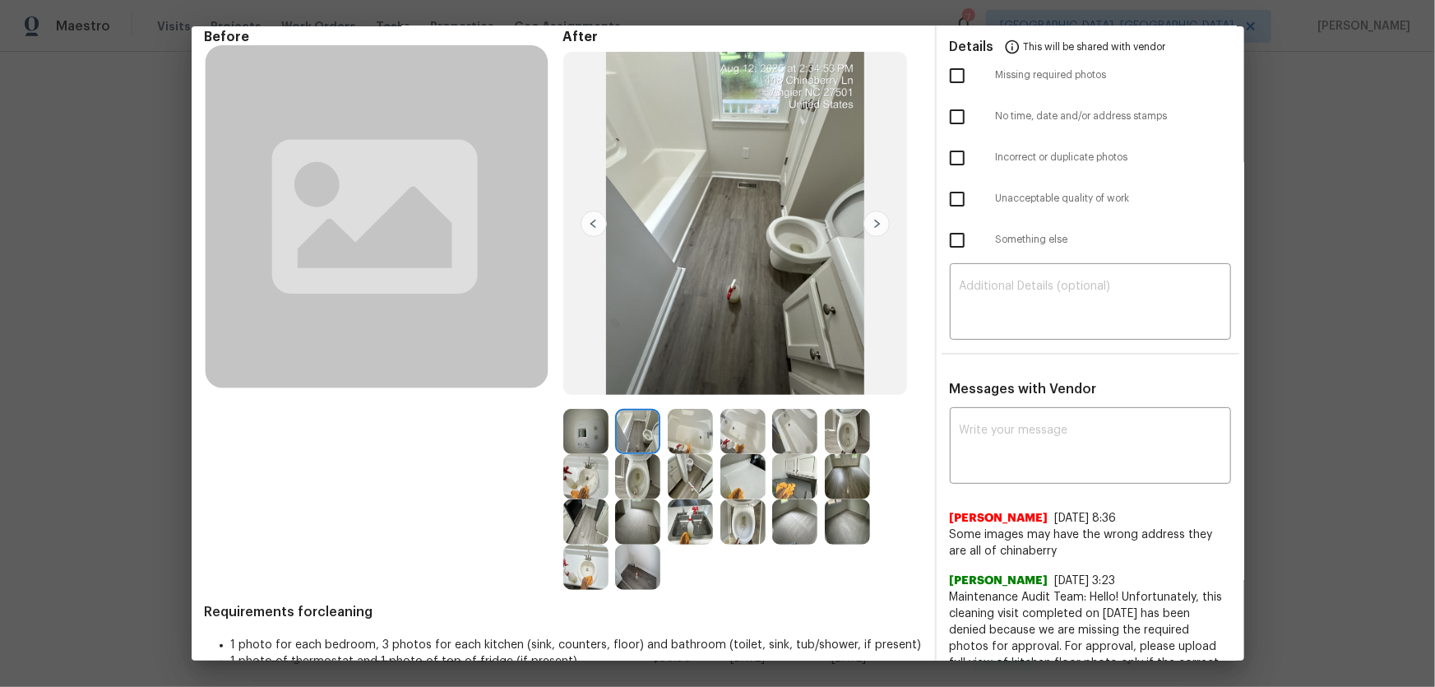
click at [688, 426] on img at bounding box center [690, 431] width 45 height 45
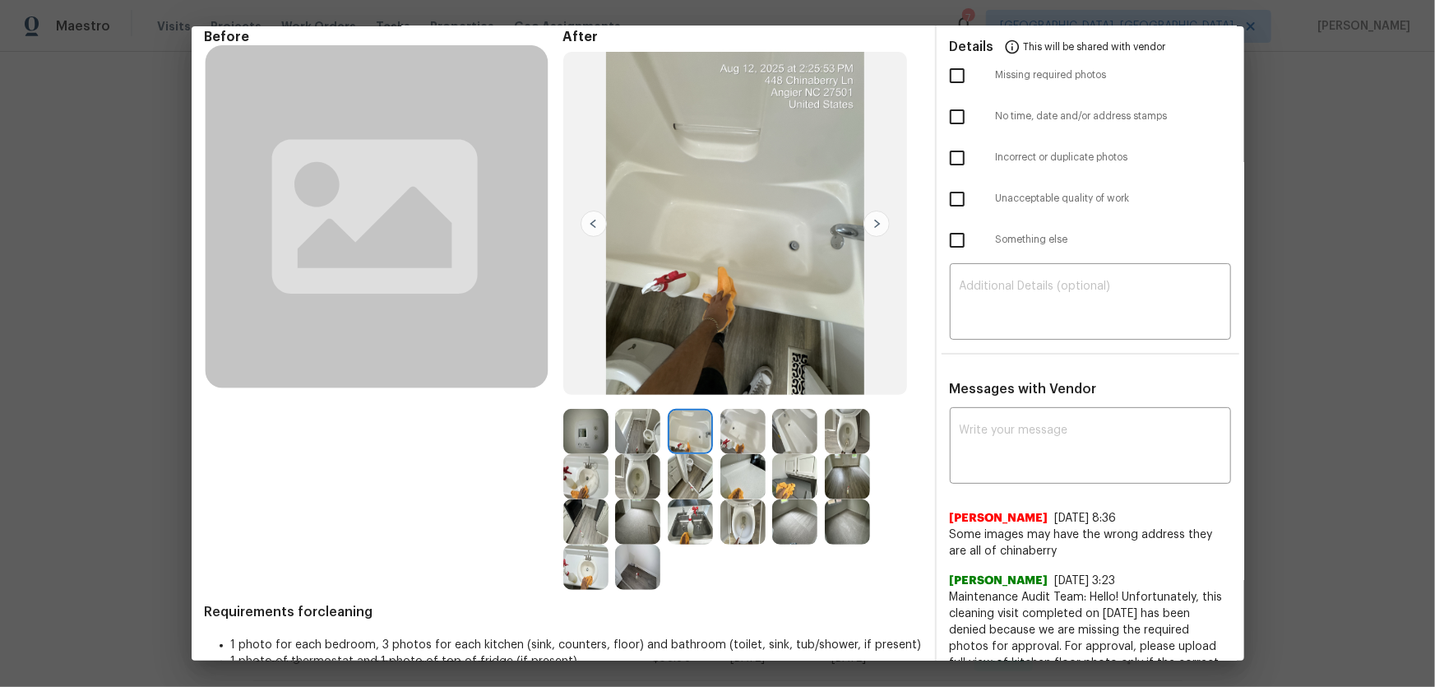
click at [688, 426] on img at bounding box center [690, 431] width 45 height 45
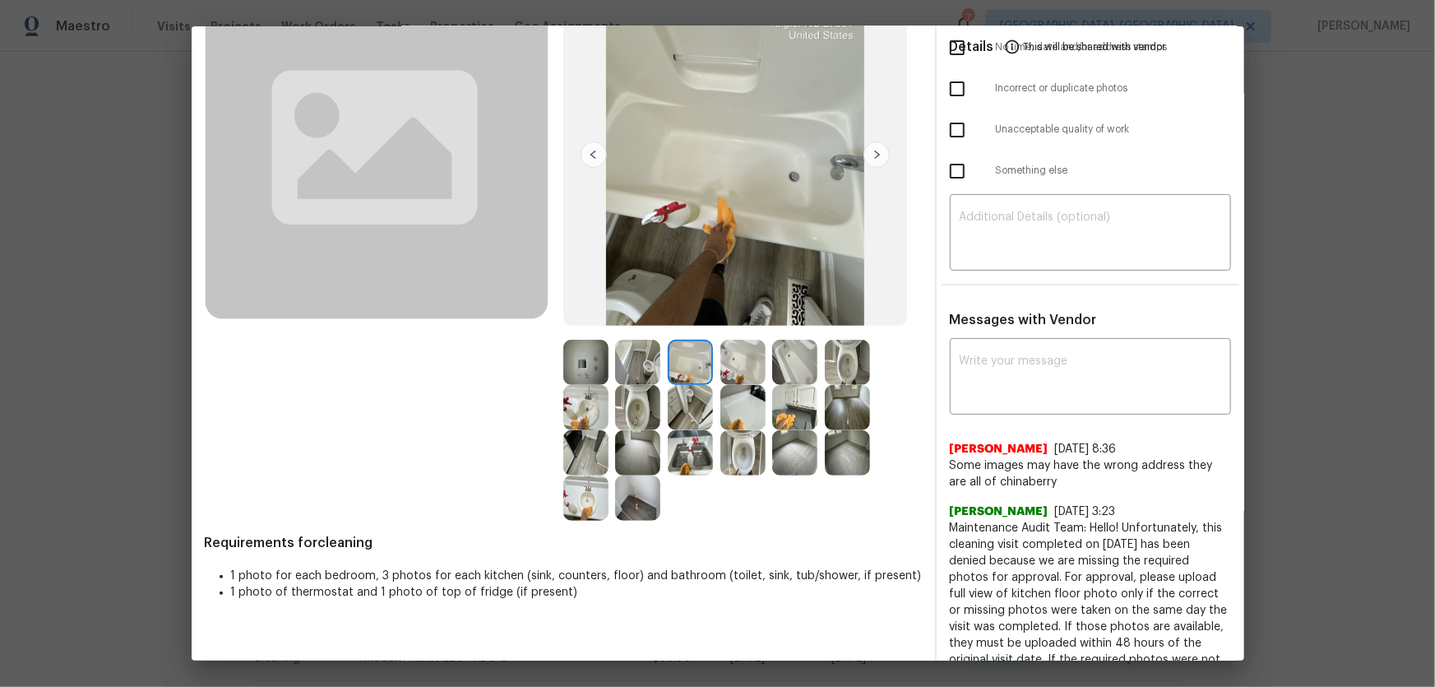
scroll to position [149, 0]
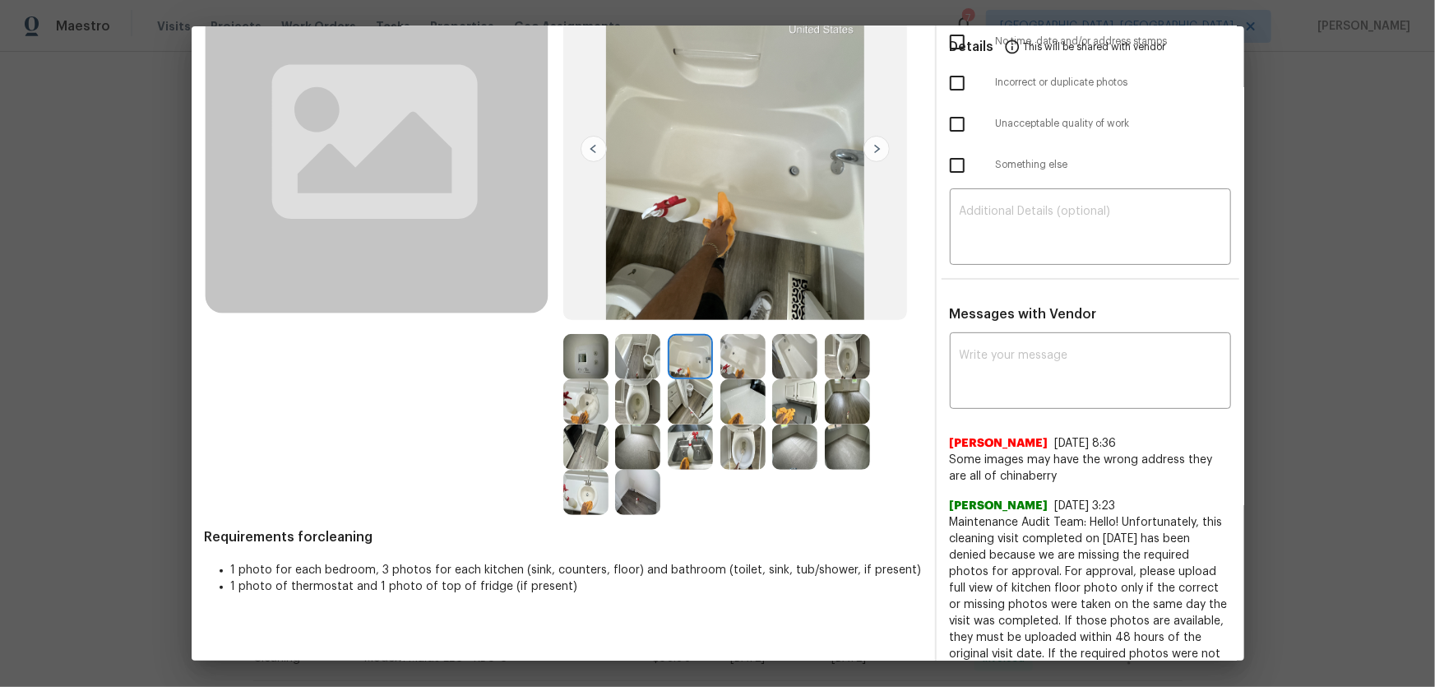
click at [790, 451] on img at bounding box center [794, 446] width 45 height 45
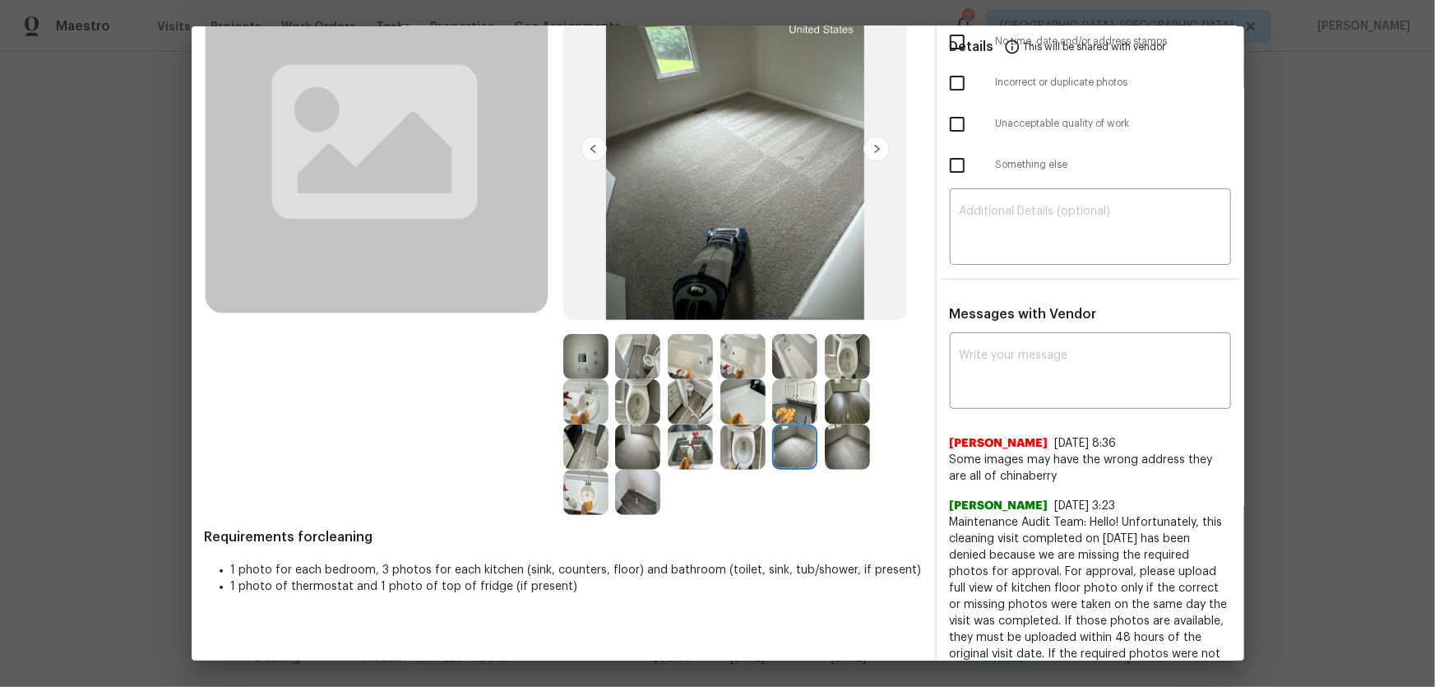
click at [849, 448] on img at bounding box center [847, 446] width 45 height 45
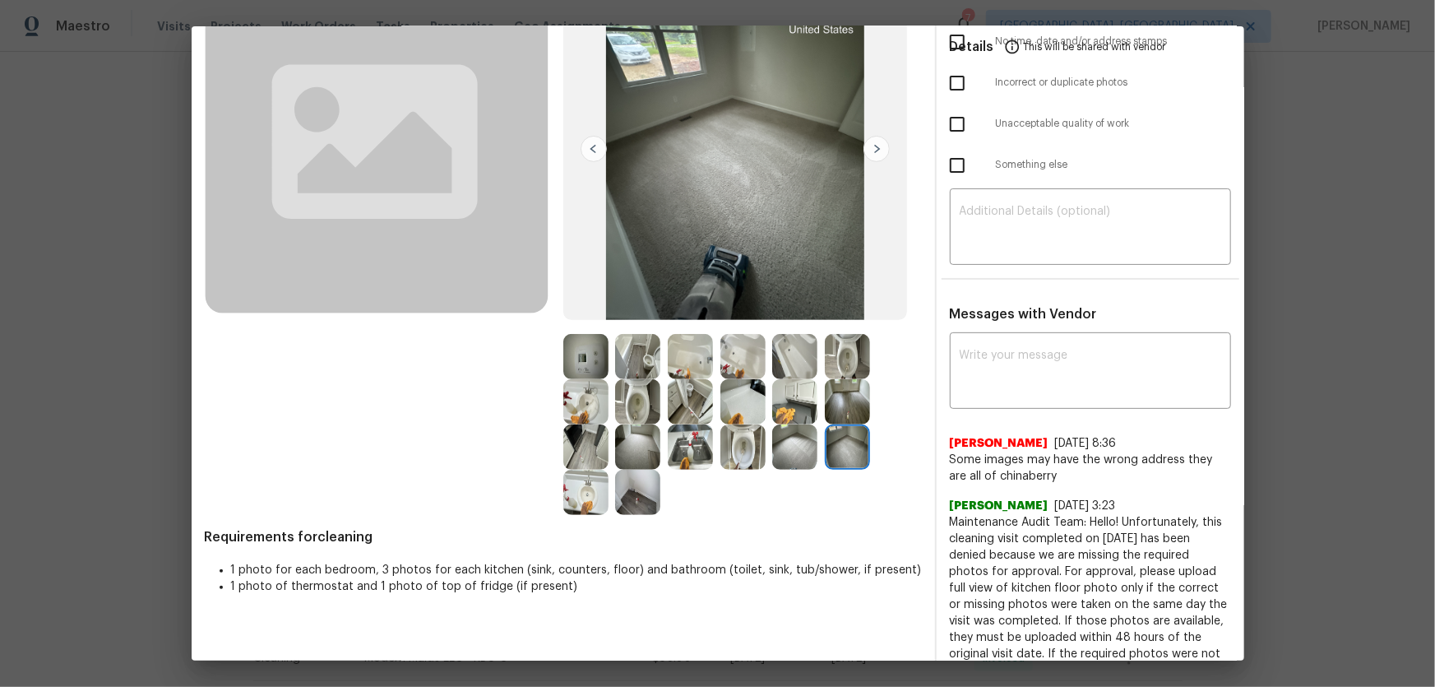
click at [830, 404] on img at bounding box center [847, 401] width 45 height 45
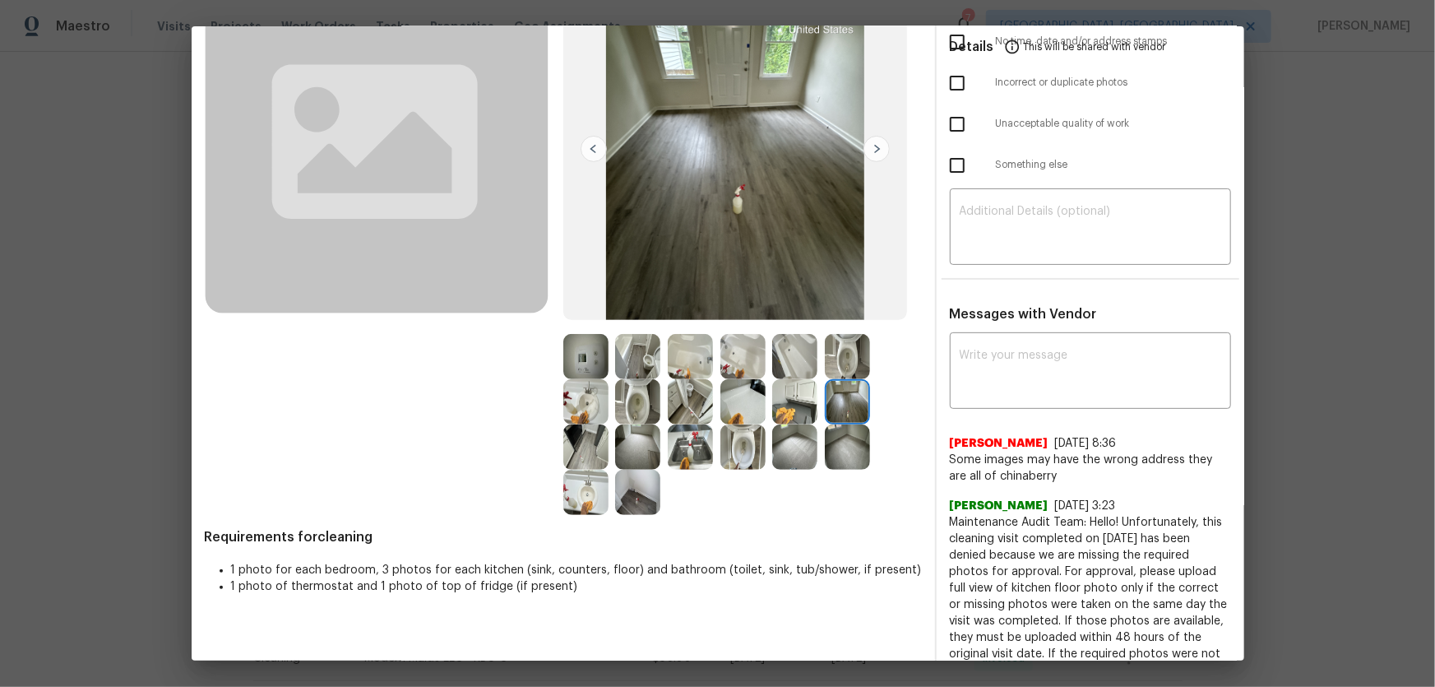
click at [788, 397] on img at bounding box center [794, 401] width 45 height 45
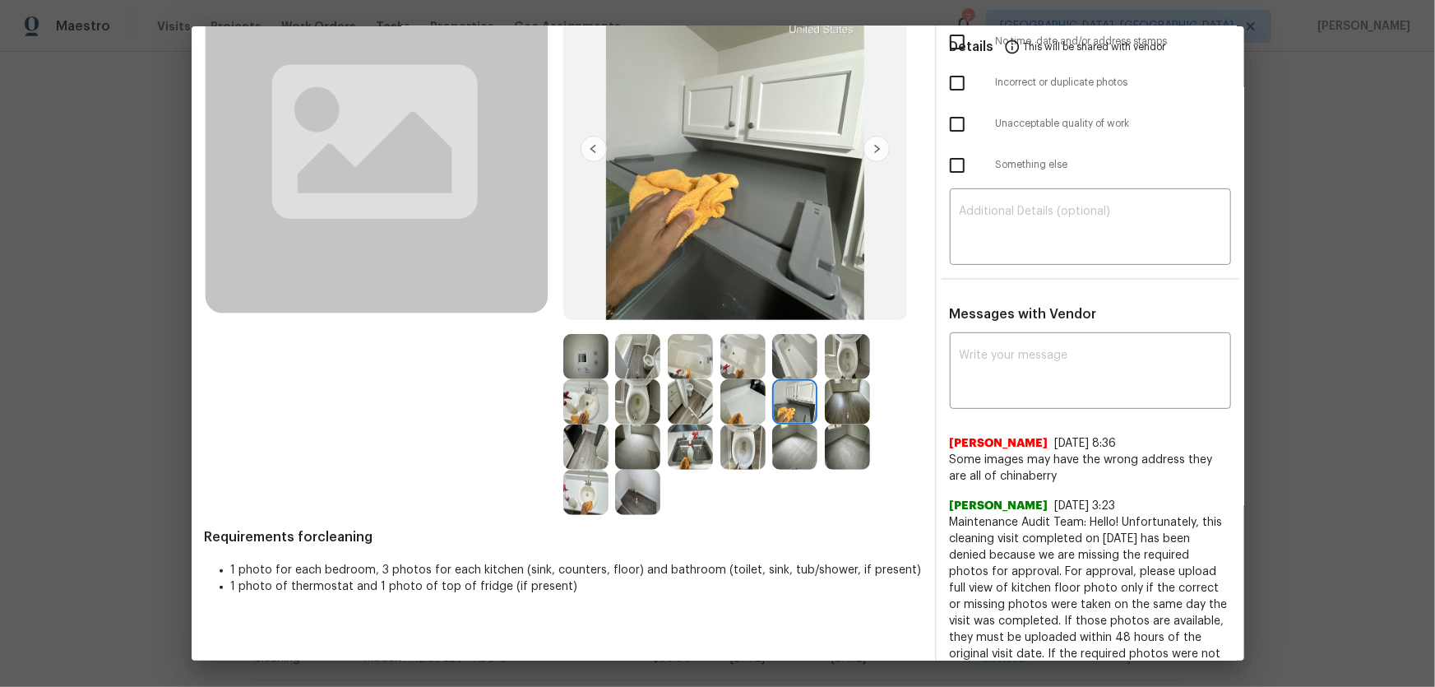
click at [734, 397] on img at bounding box center [742, 401] width 45 height 45
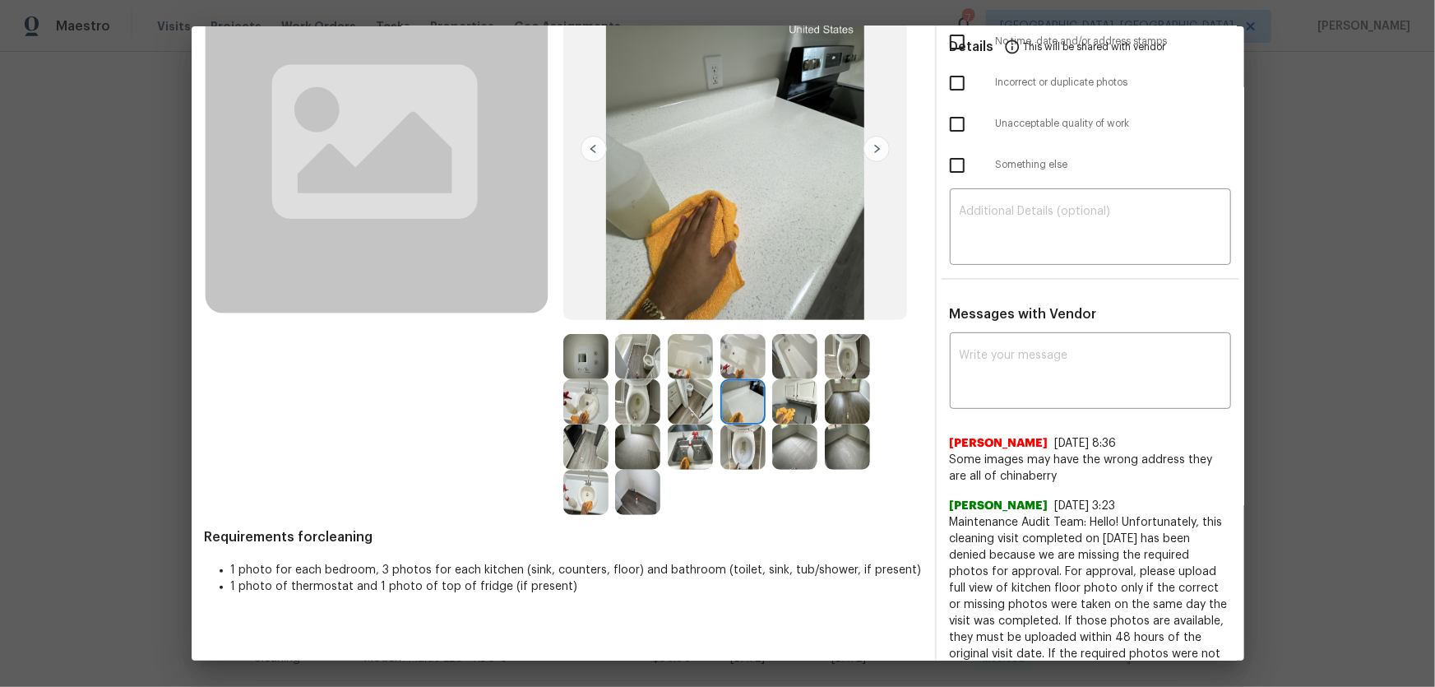
click at [675, 395] on img at bounding box center [690, 401] width 45 height 45
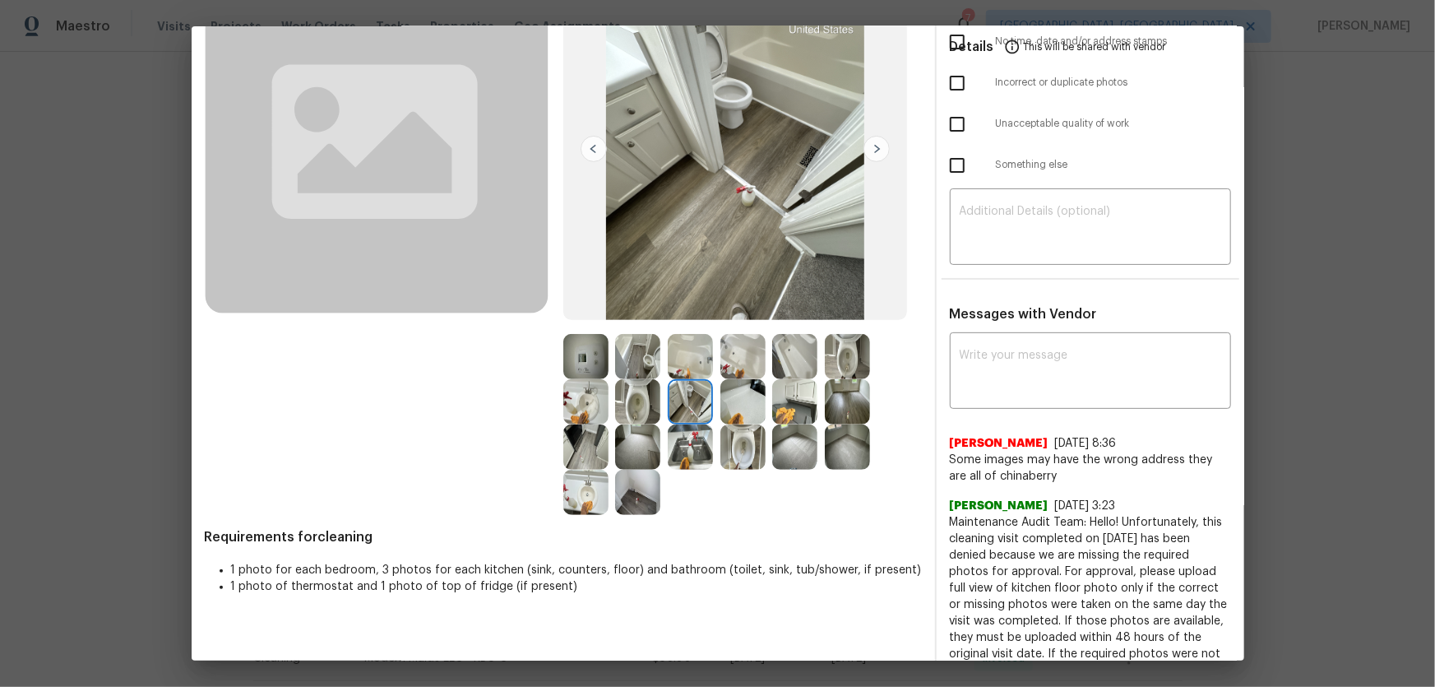
click at [680, 450] on img at bounding box center [690, 446] width 45 height 45
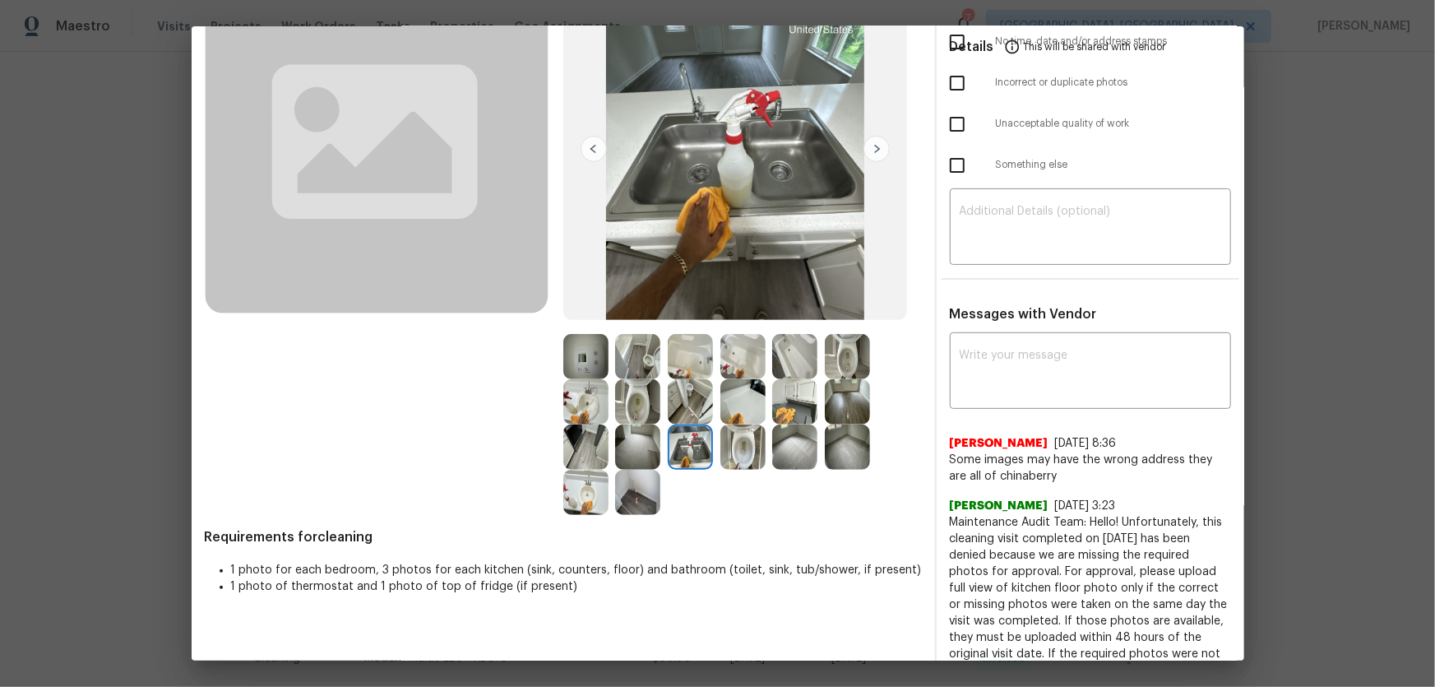
click at [636, 451] on img at bounding box center [637, 446] width 45 height 45
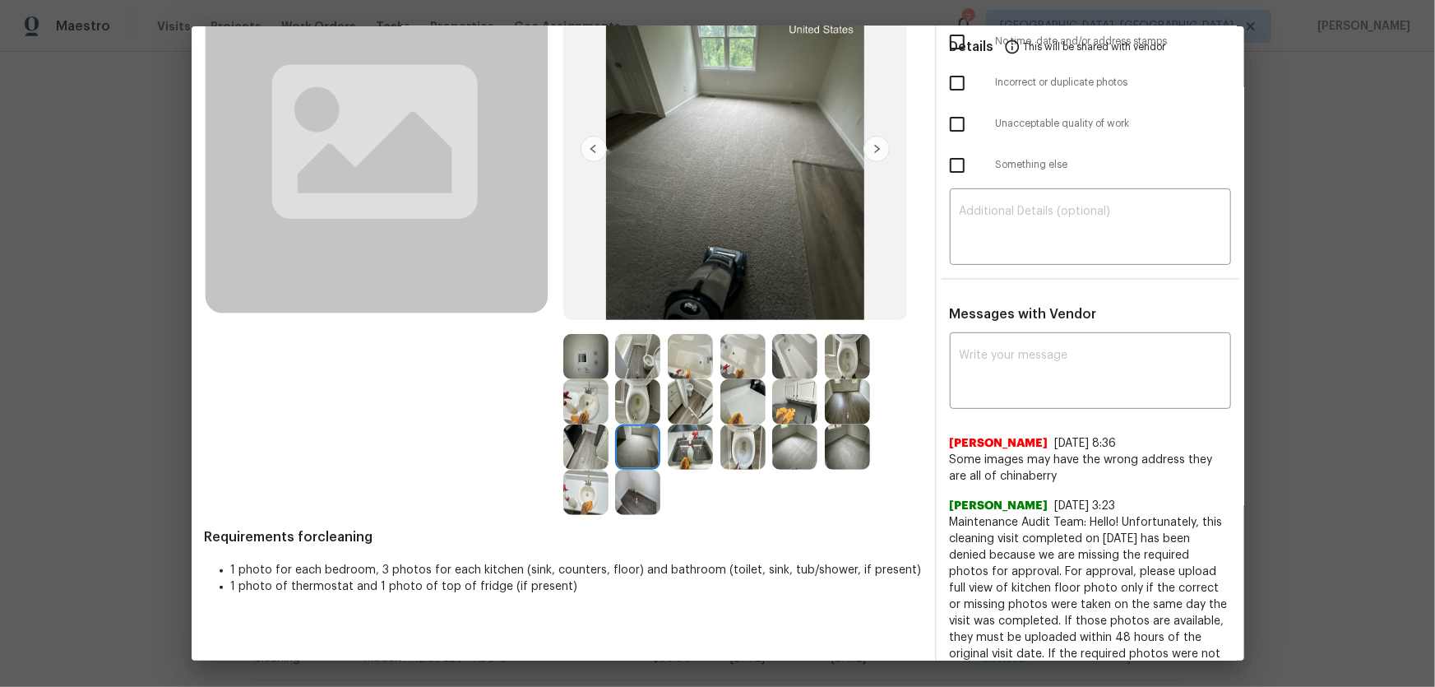
click at [627, 453] on img at bounding box center [637, 492] width 45 height 45
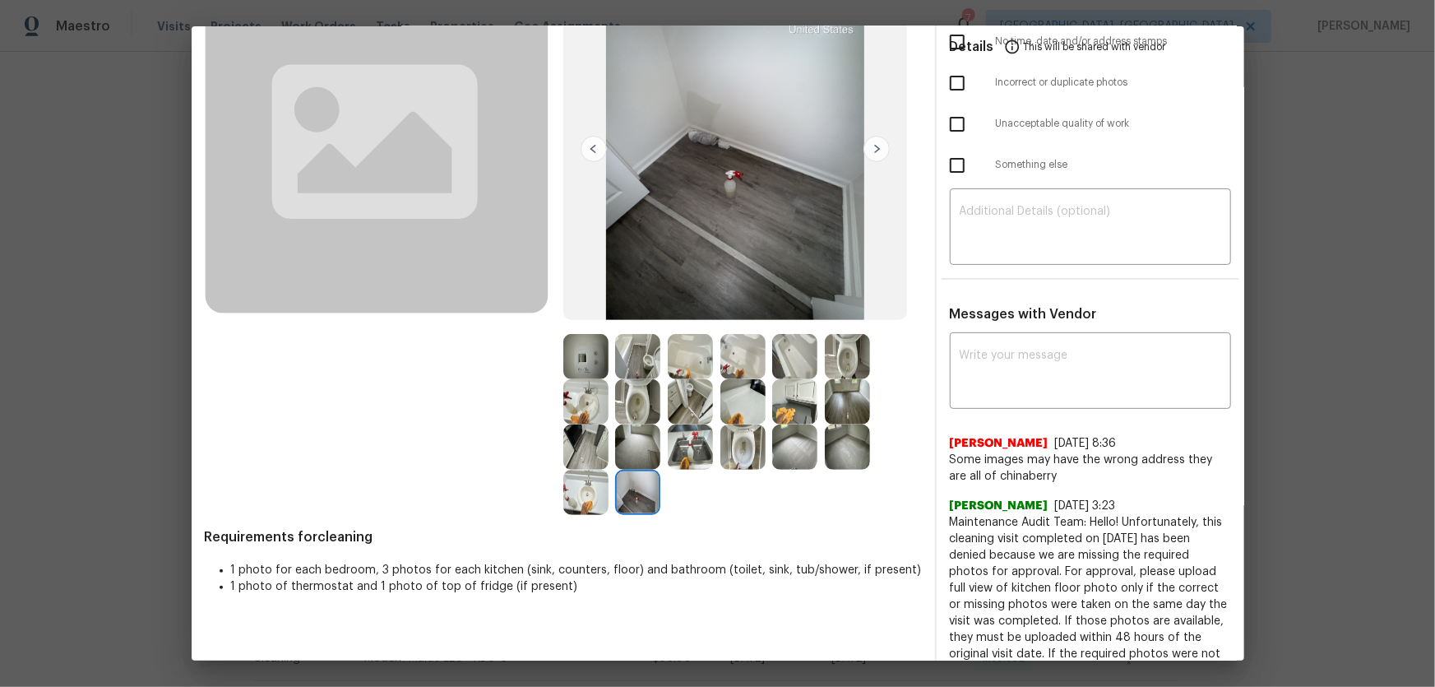
click at [588, 453] on img at bounding box center [585, 492] width 45 height 45
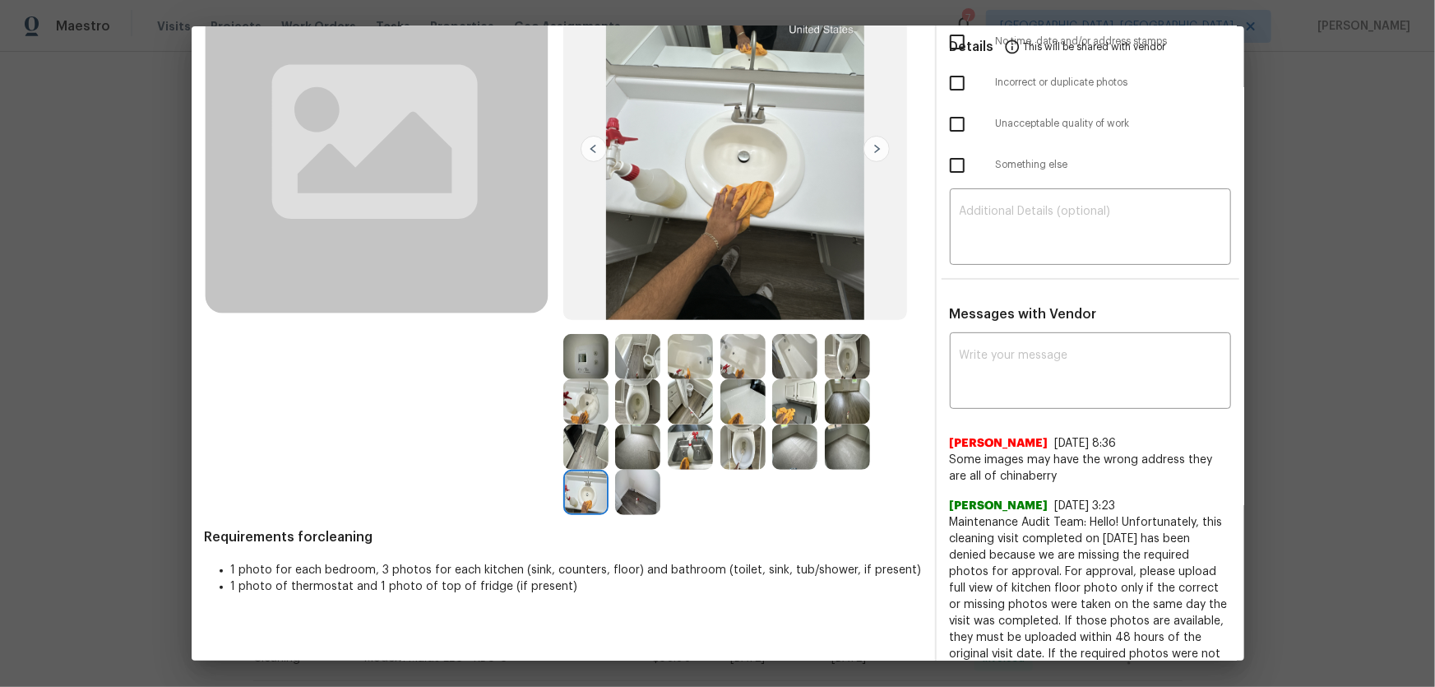
click at [579, 430] on img at bounding box center [585, 446] width 45 height 45
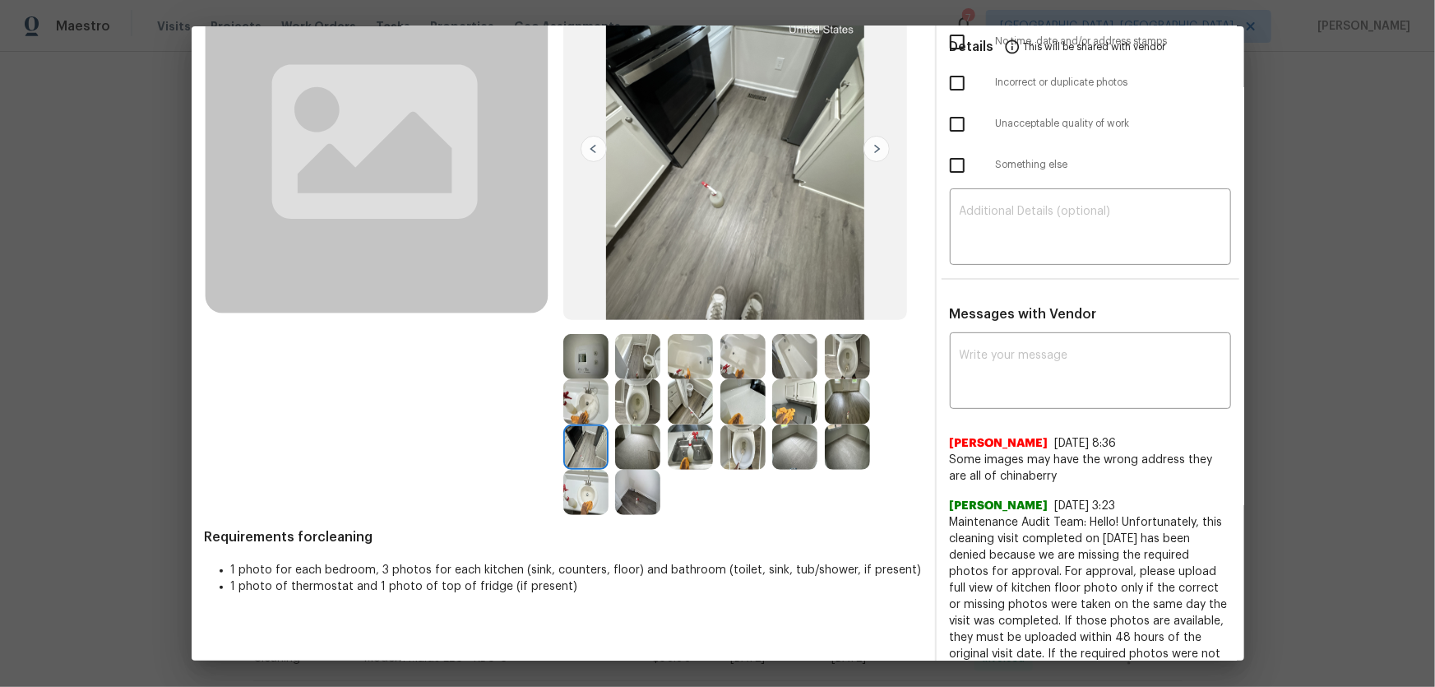
click at [579, 410] on img at bounding box center [585, 401] width 45 height 45
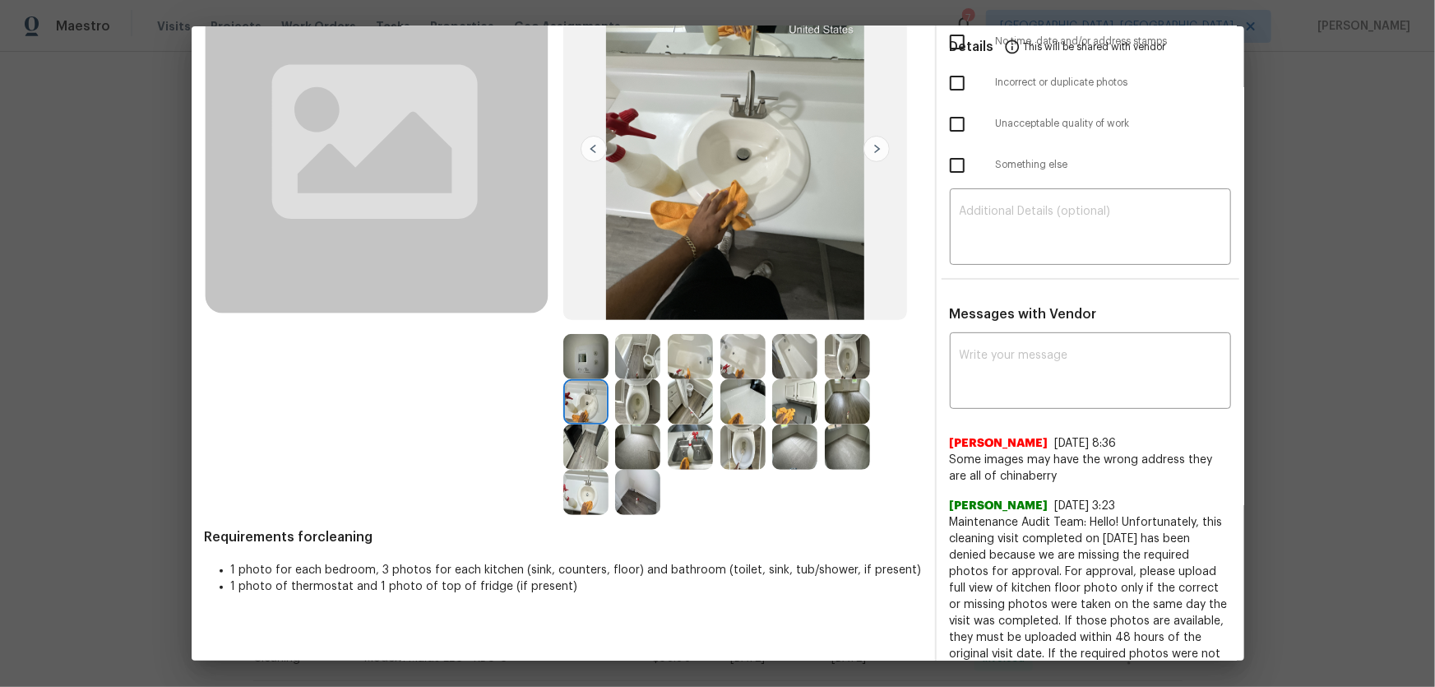
click at [579, 367] on img at bounding box center [585, 356] width 45 height 45
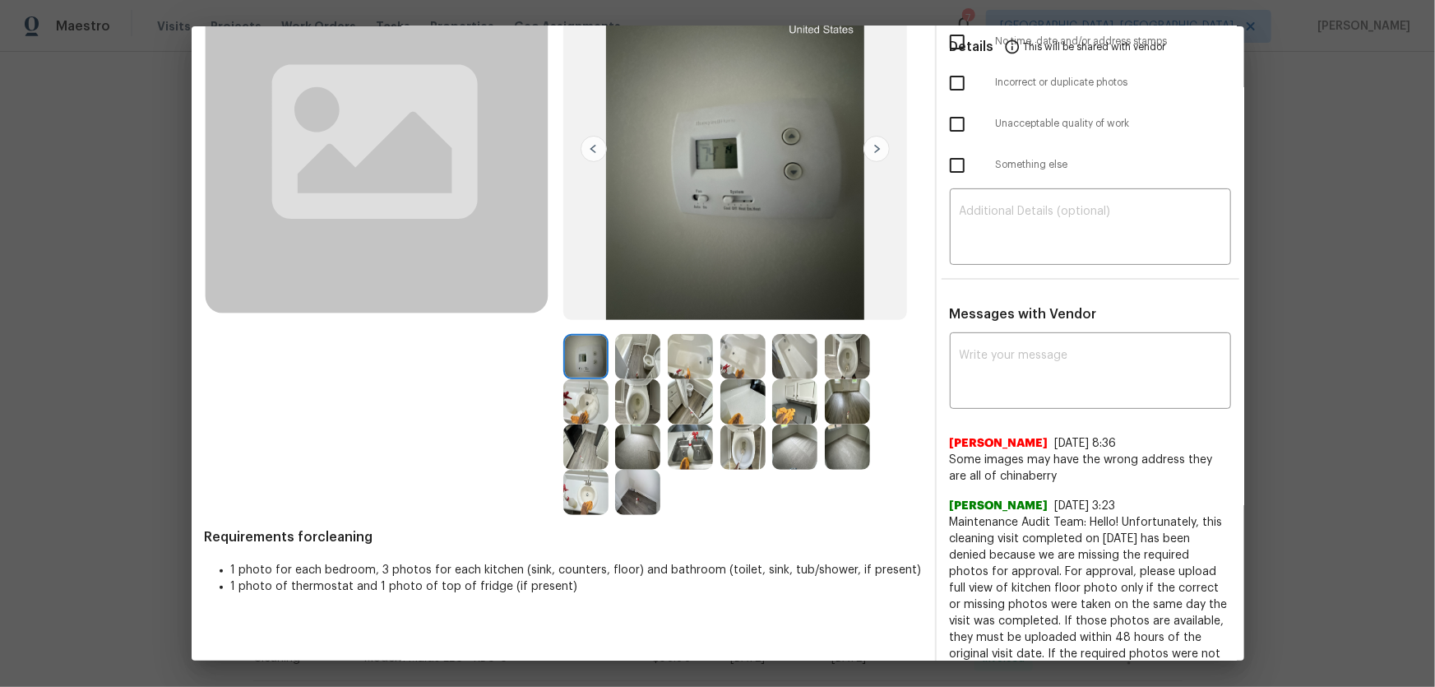
click at [641, 366] on img at bounding box center [637, 356] width 45 height 45
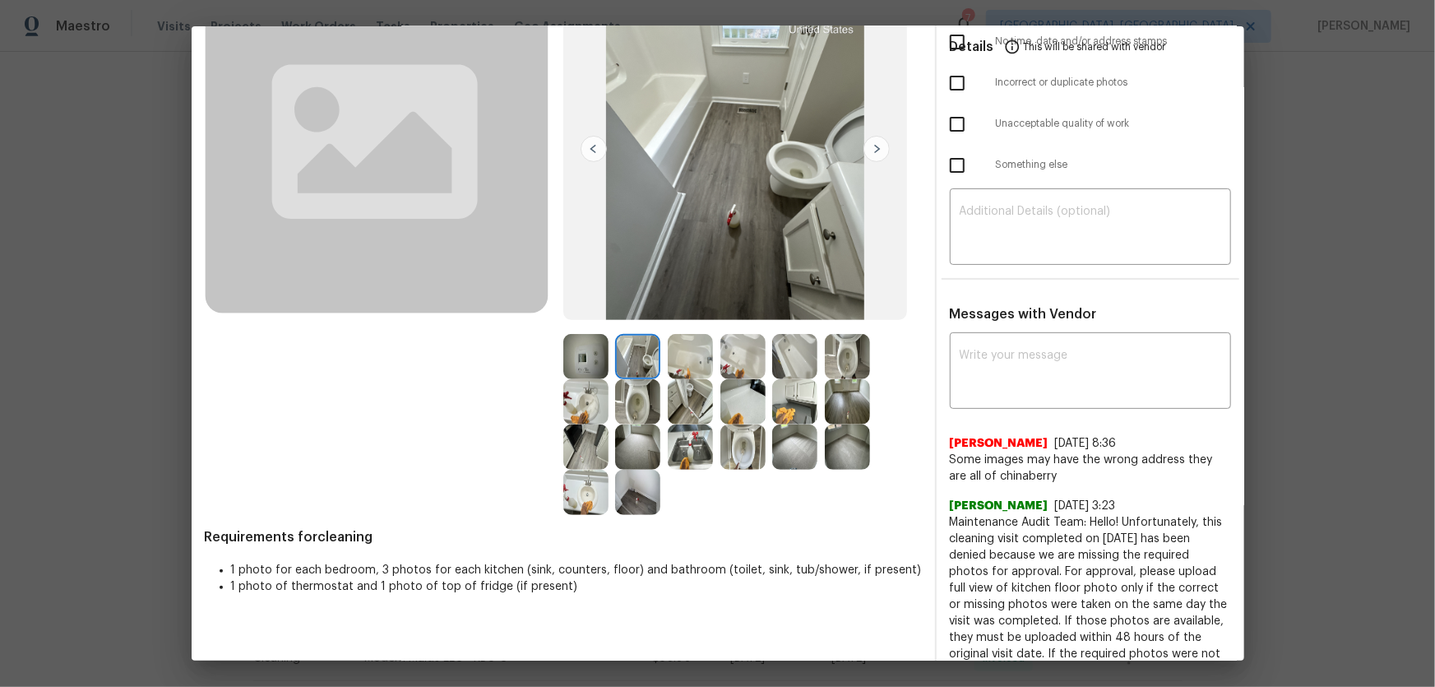
click at [669, 366] on img at bounding box center [690, 356] width 45 height 45
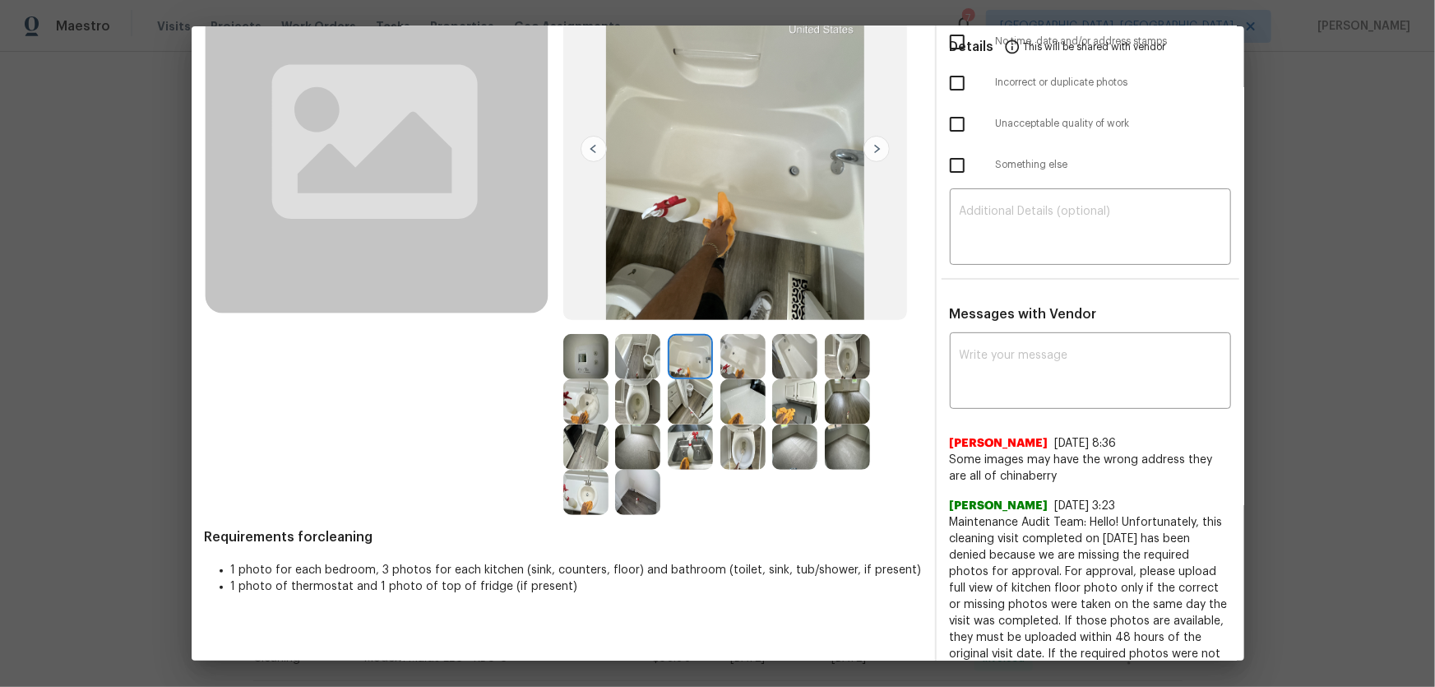
click at [725, 358] on img at bounding box center [742, 356] width 45 height 45
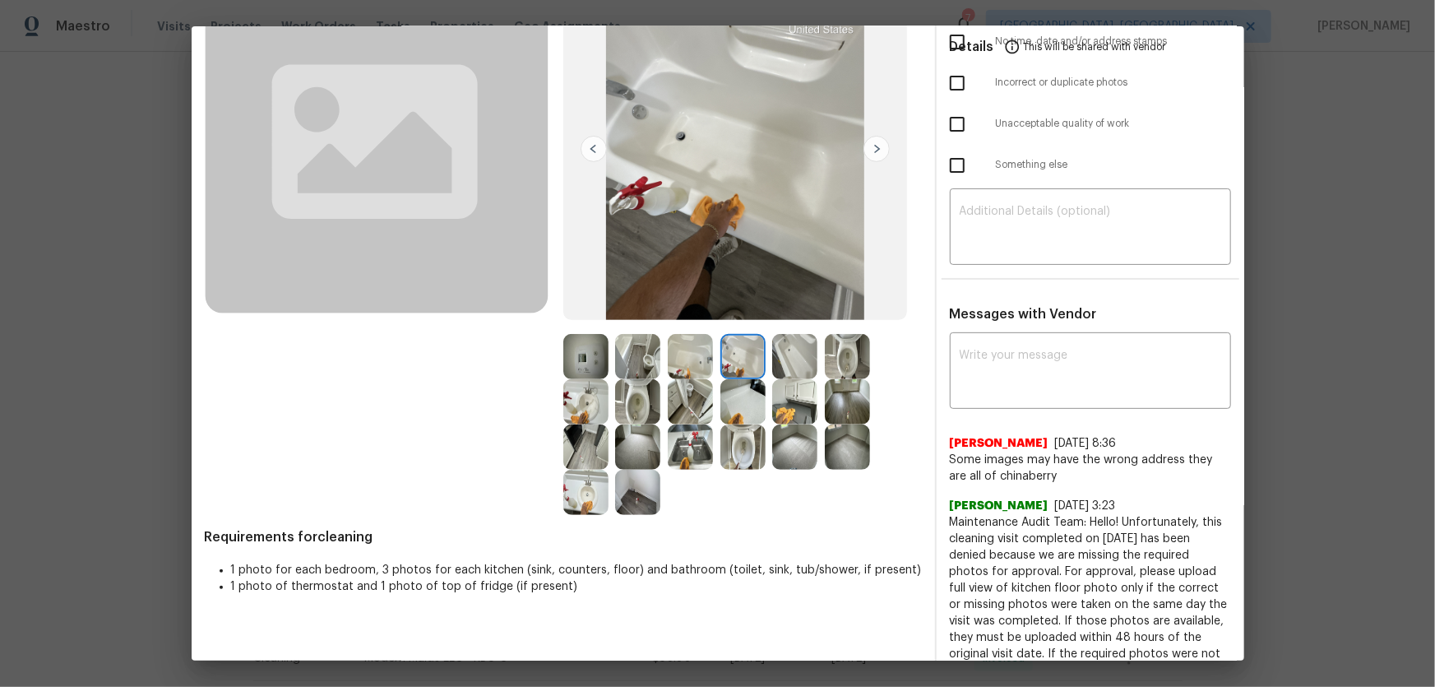
click at [775, 363] on img at bounding box center [794, 356] width 45 height 45
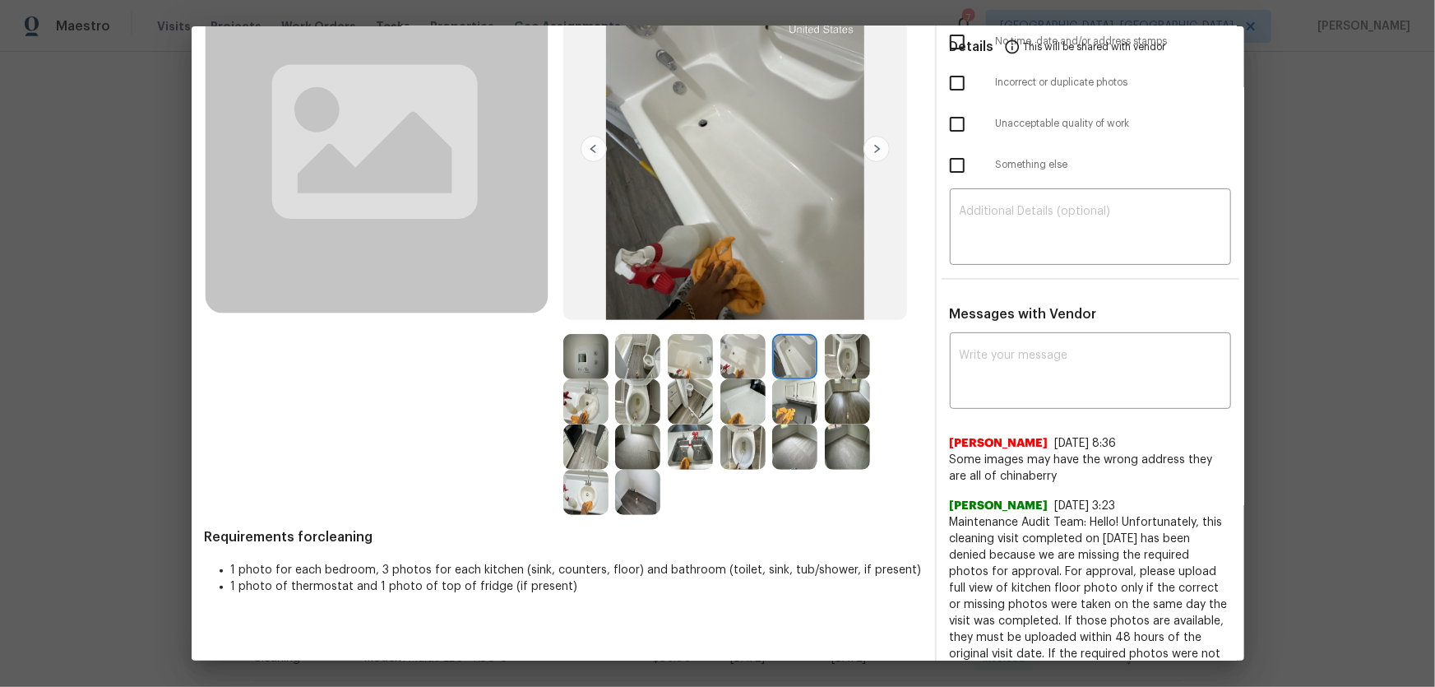
click at [846, 356] on img at bounding box center [847, 356] width 45 height 45
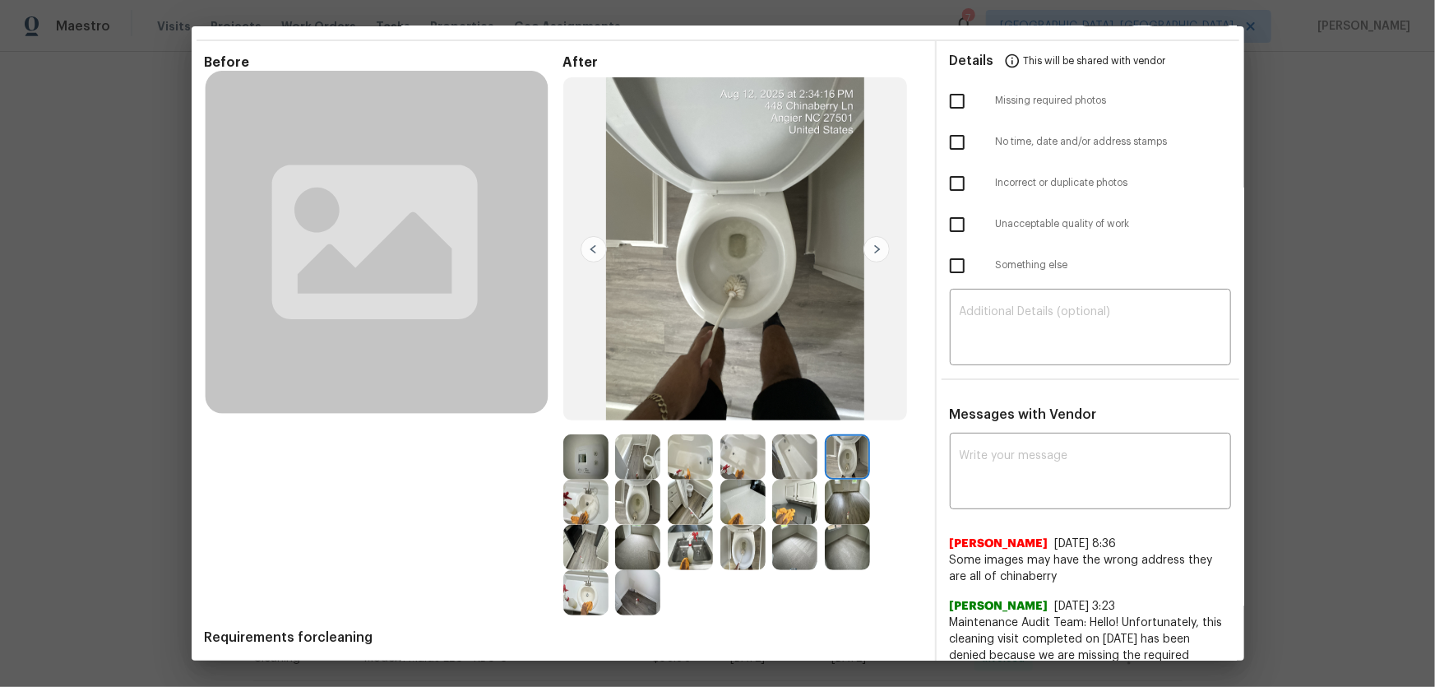
scroll to position [74, 0]
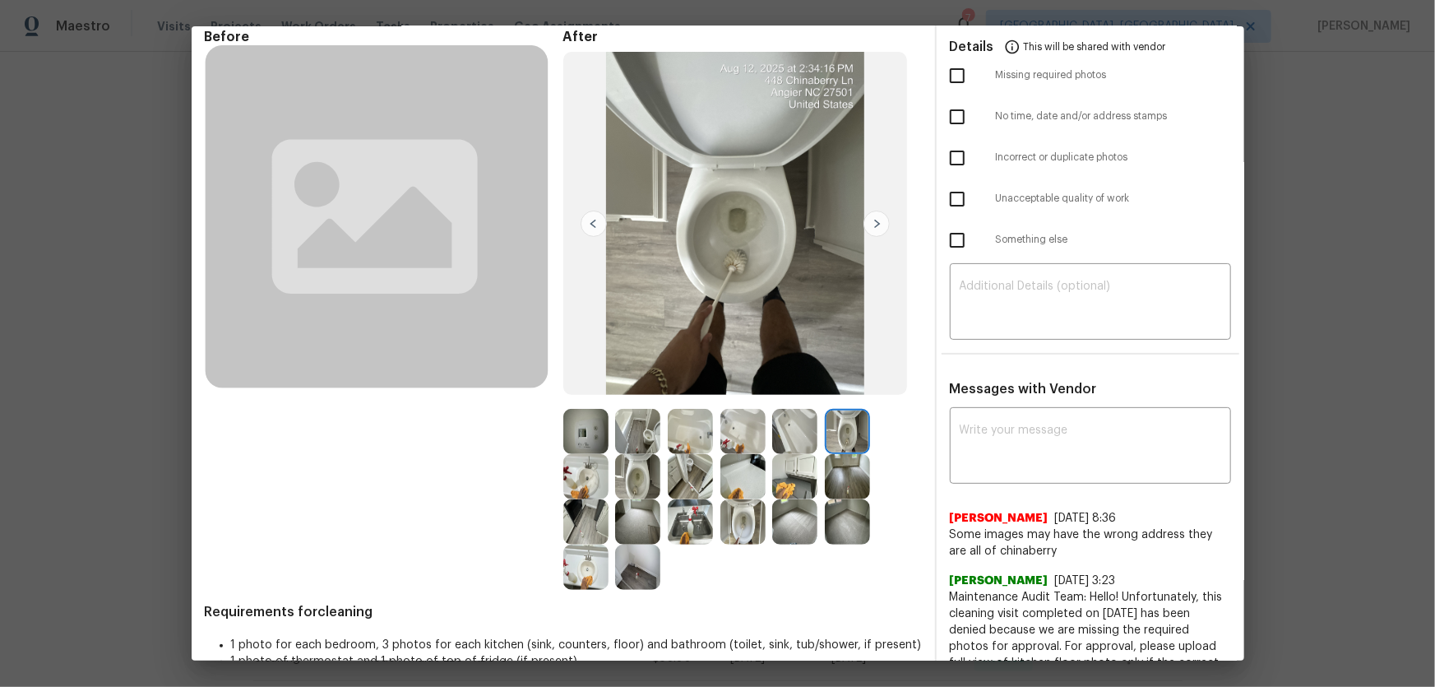
click at [586, 433] on img at bounding box center [585, 431] width 45 height 45
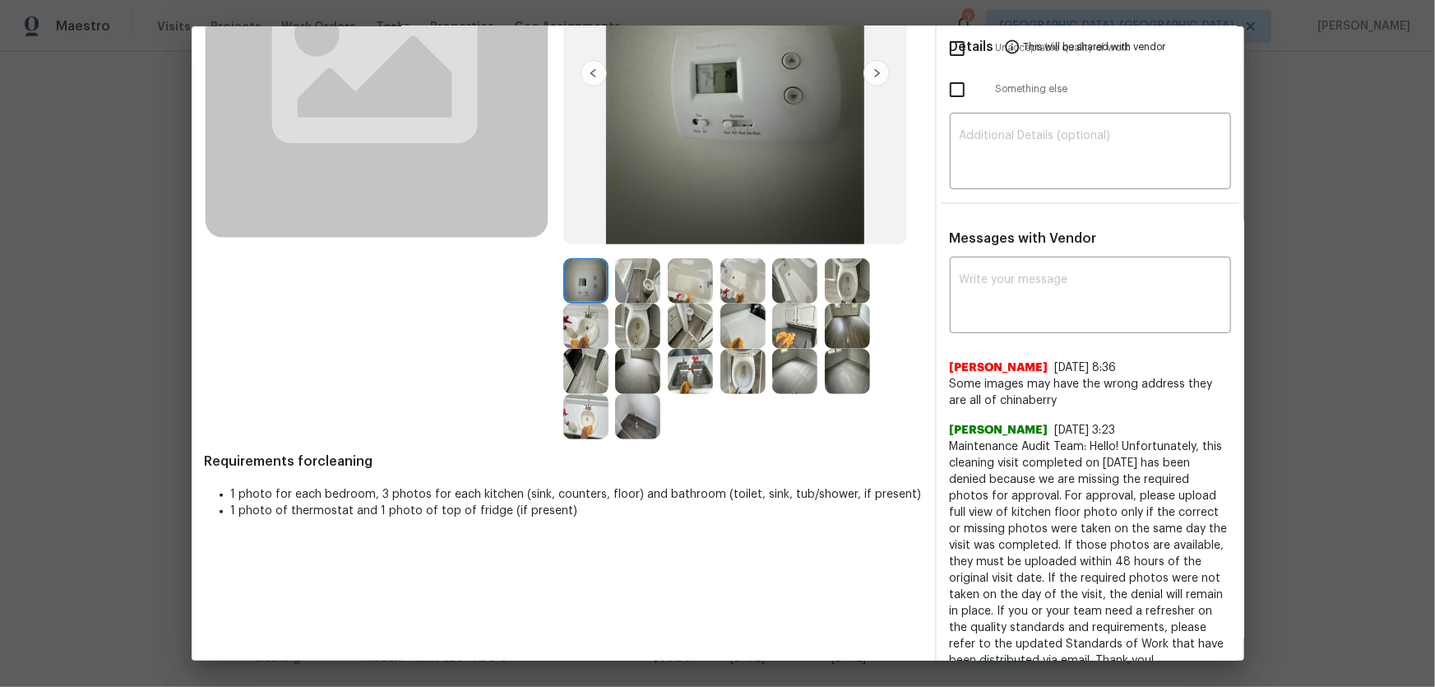
scroll to position [224, 0]
click at [808, 349] on div at bounding box center [798, 371] width 53 height 45
click at [691, 327] on img at bounding box center [690, 326] width 45 height 45
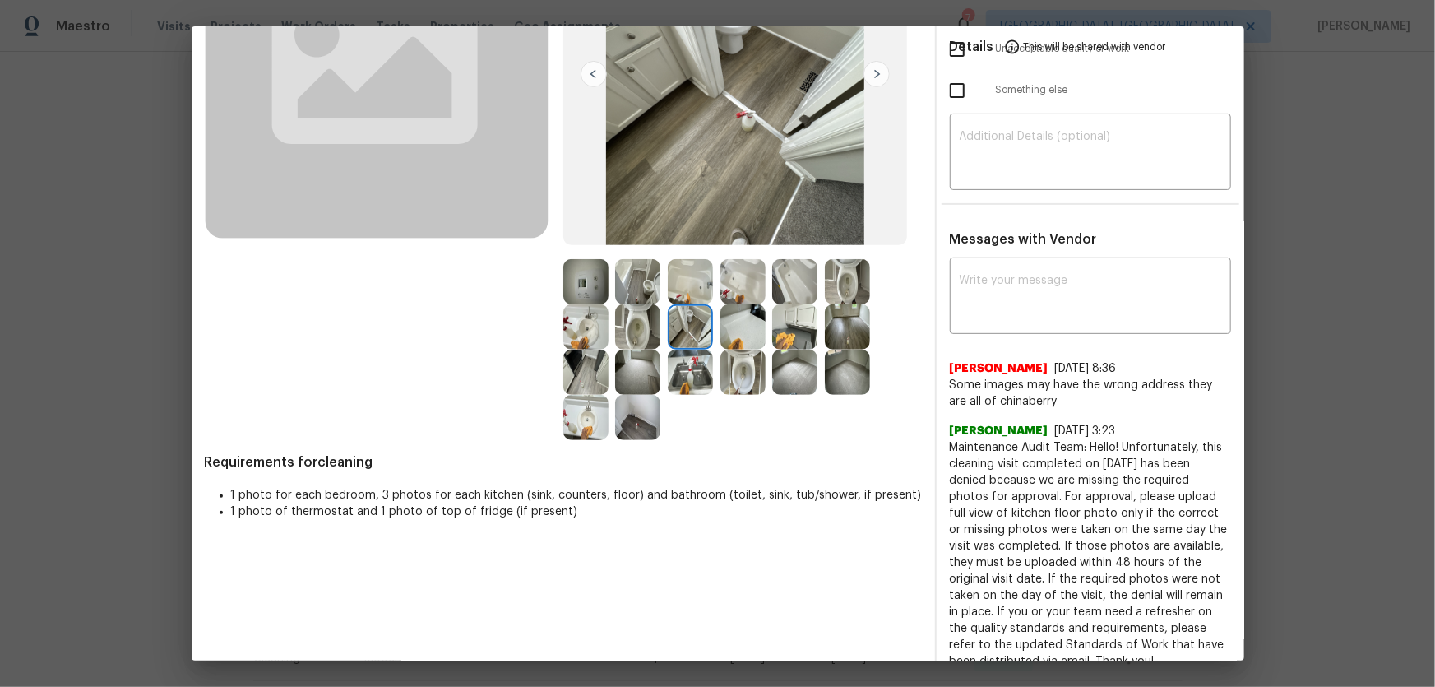
click at [575, 382] on img at bounding box center [585, 371] width 45 height 45
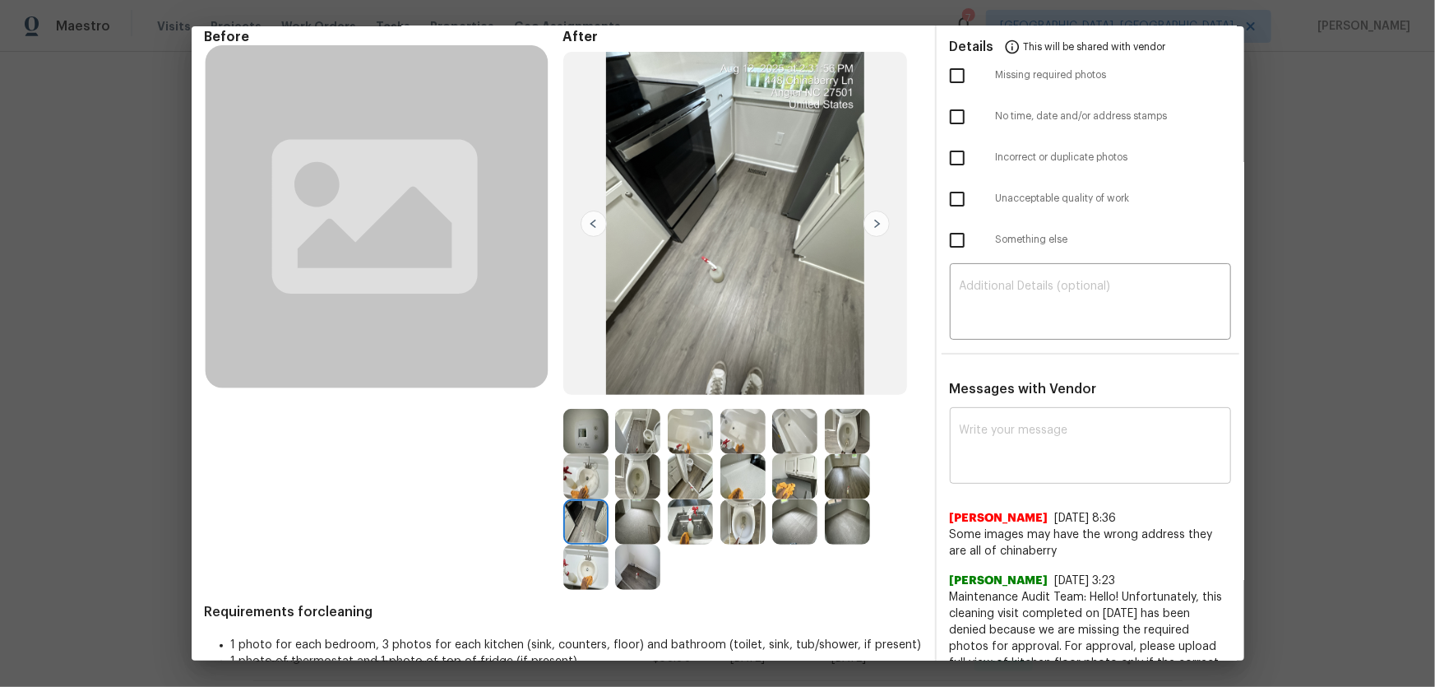
scroll to position [0, 0]
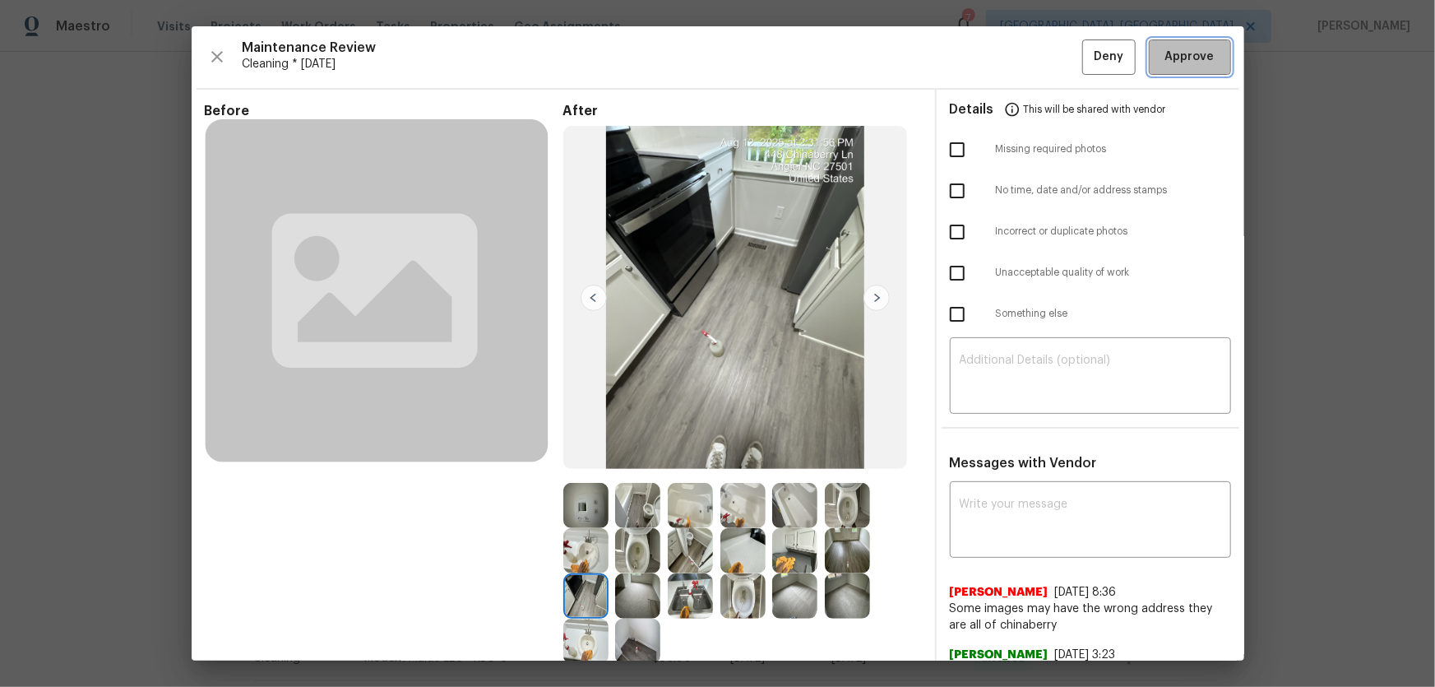
click at [1021, 52] on span "Approve" at bounding box center [1189, 57] width 49 height 21
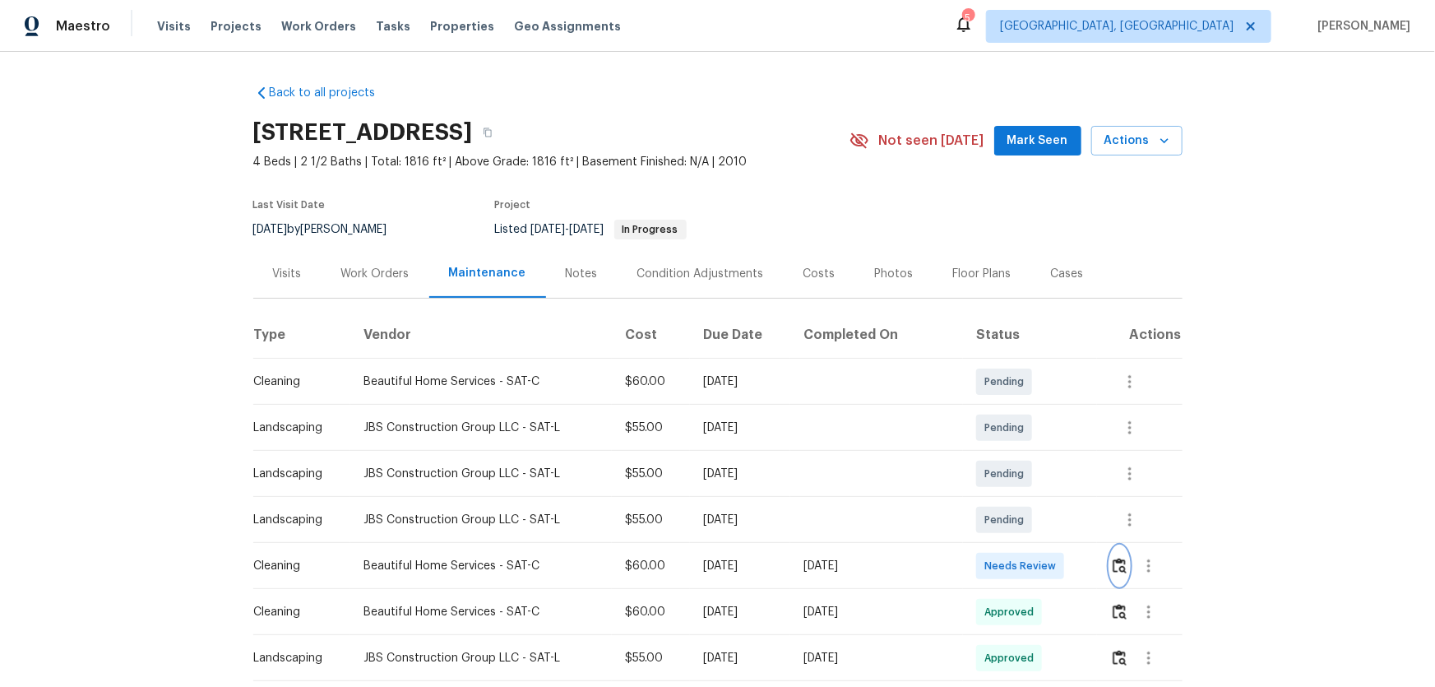
click at [1113, 560] on img "button" at bounding box center [1120, 566] width 14 height 16
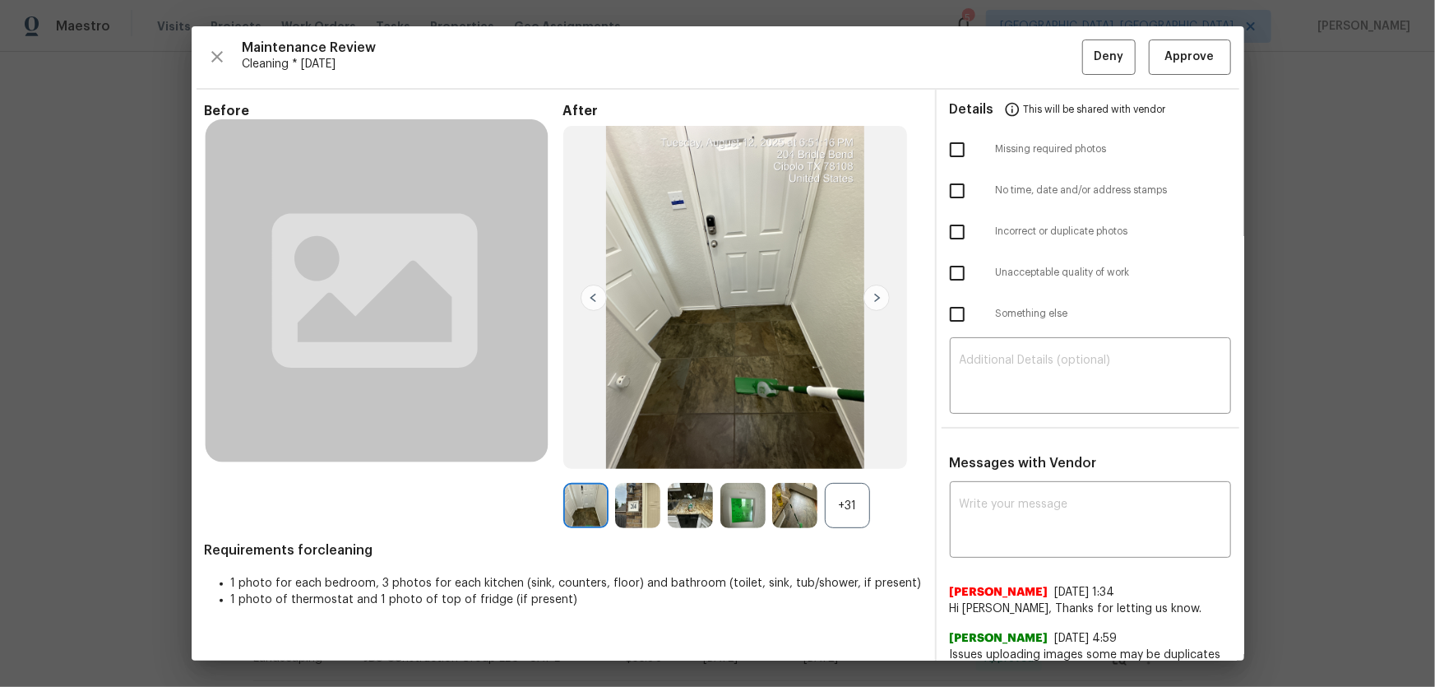
click at [837, 517] on div "+31" at bounding box center [847, 505] width 45 height 45
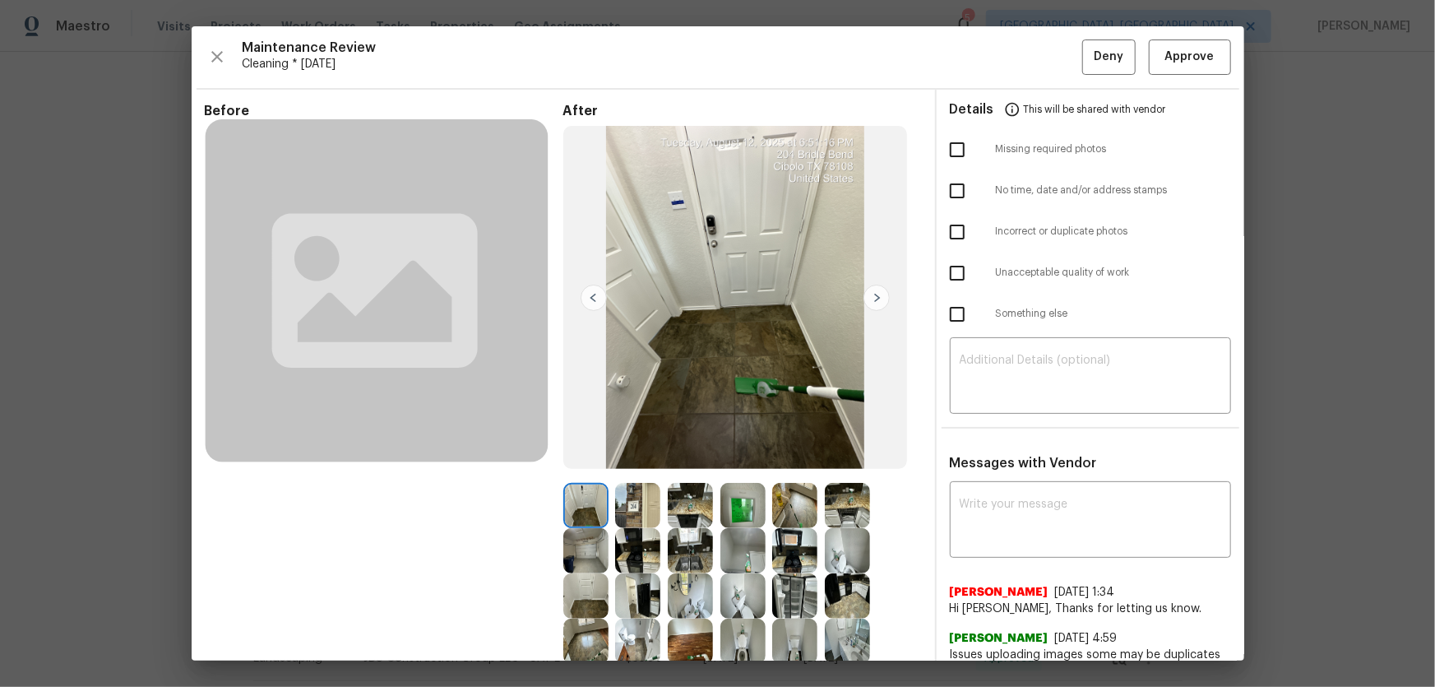
scroll to position [201, 0]
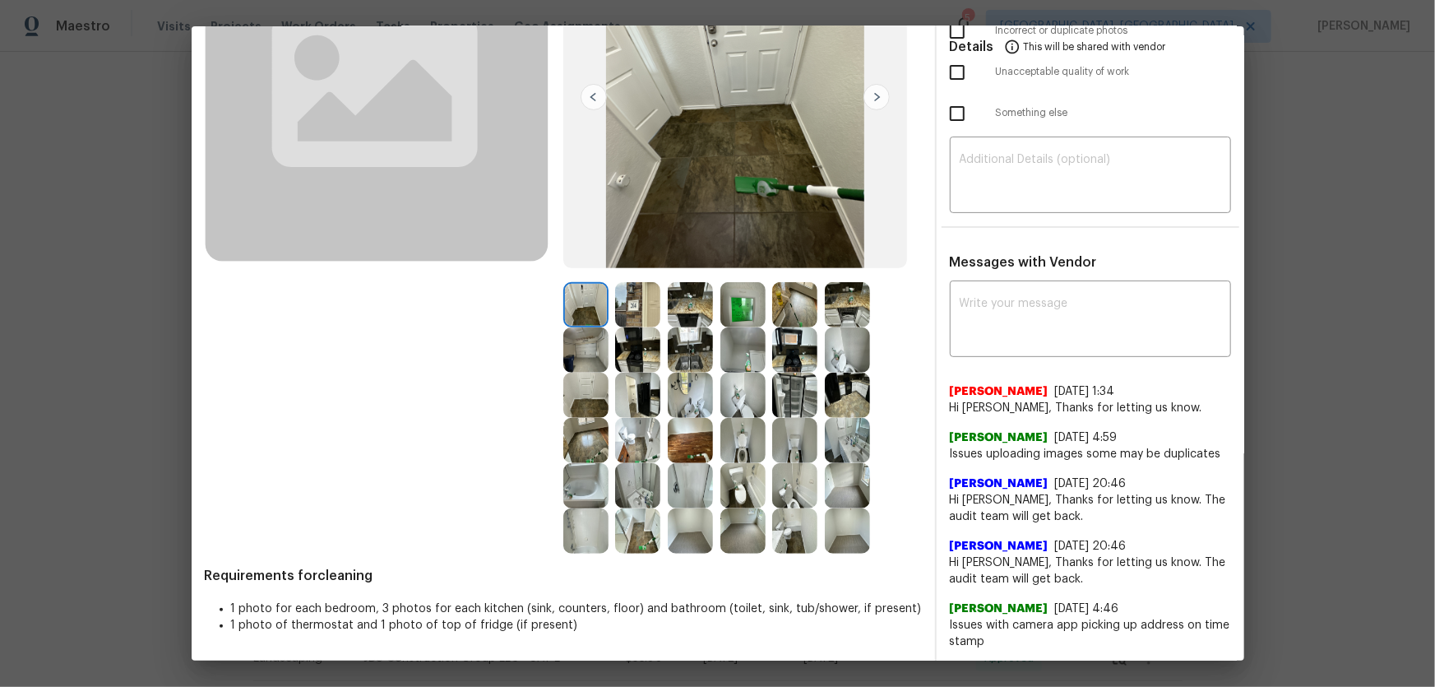
click at [744, 429] on img at bounding box center [742, 440] width 45 height 45
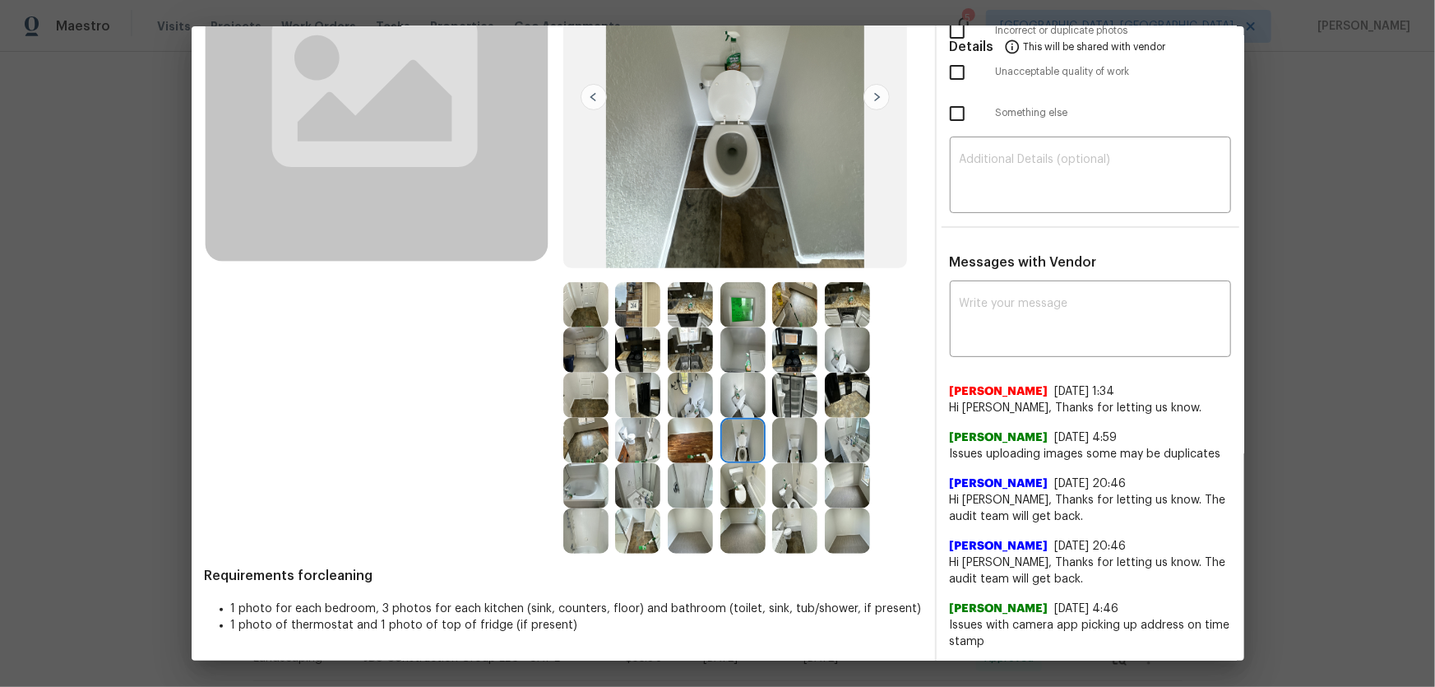
click at [830, 364] on img at bounding box center [847, 349] width 45 height 45
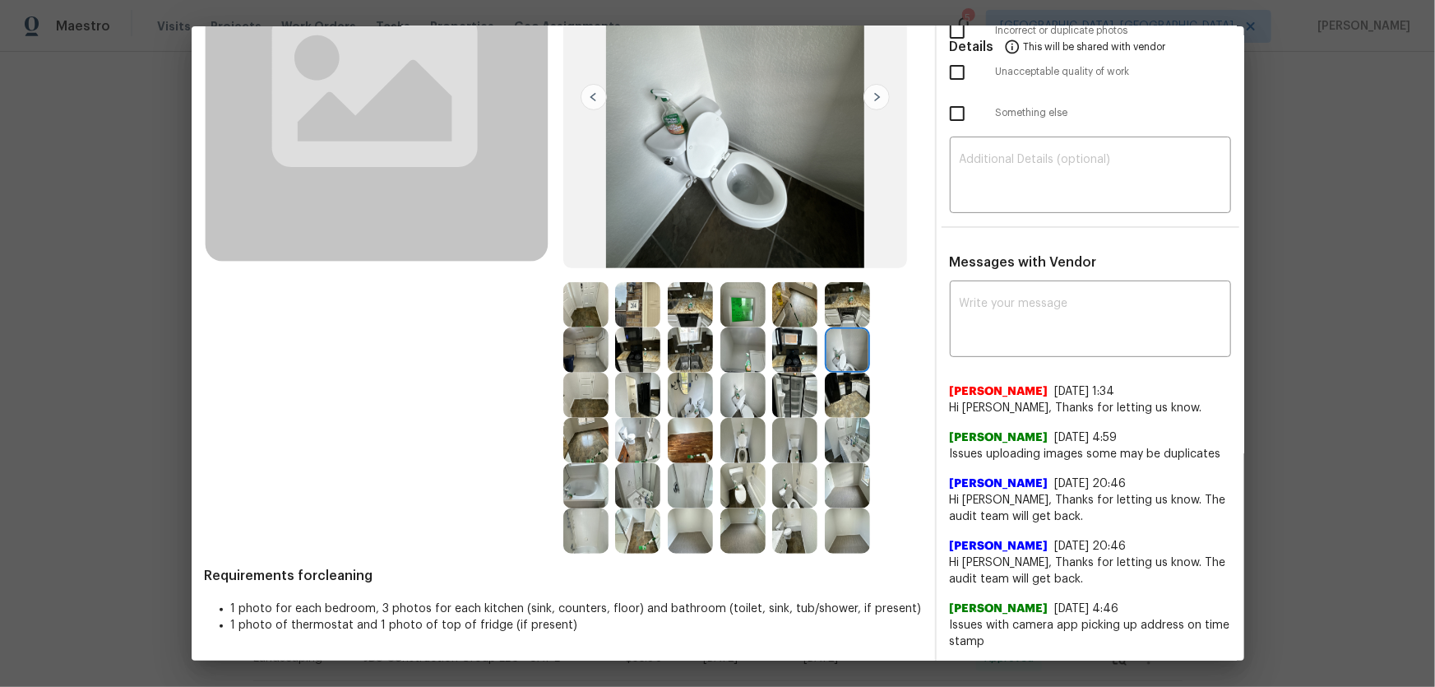
click at [785, 493] on img at bounding box center [794, 485] width 45 height 45
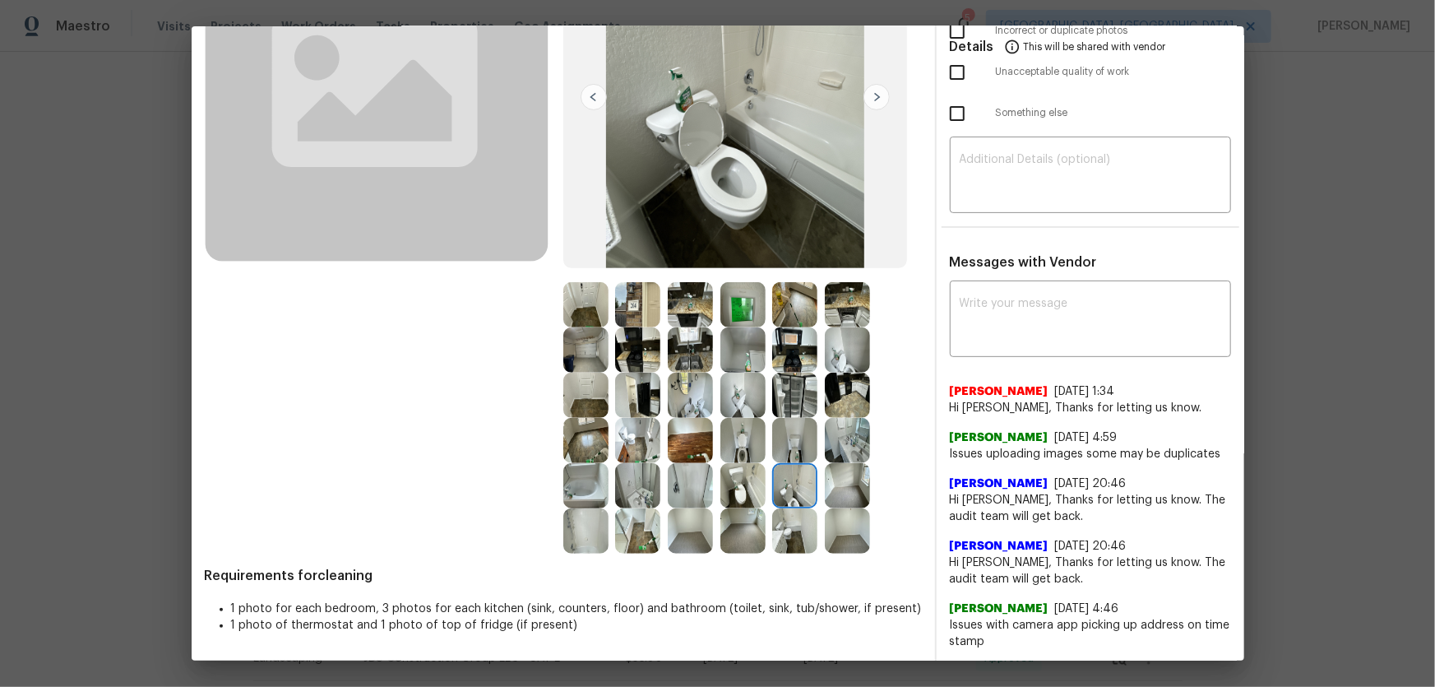
click at [647, 487] on img at bounding box center [637, 485] width 45 height 45
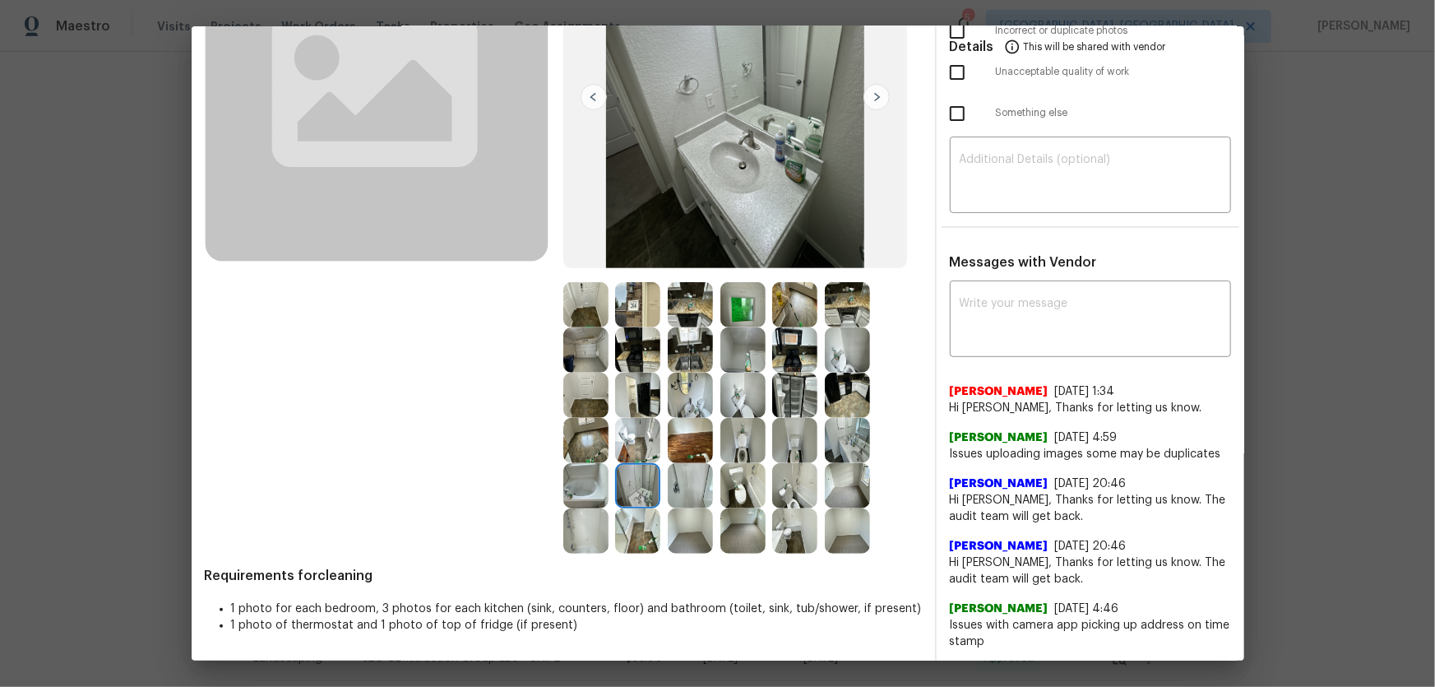
click at [840, 442] on img at bounding box center [847, 440] width 45 height 45
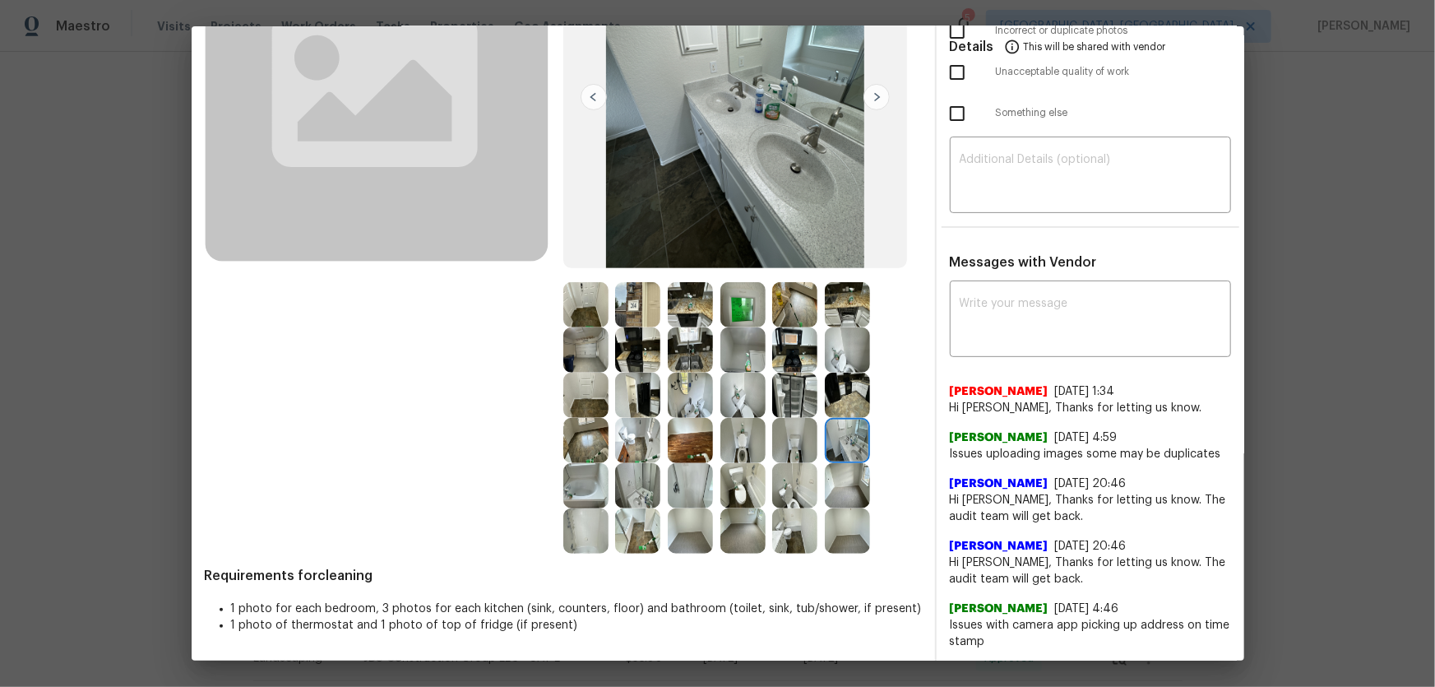
click at [690, 400] on img at bounding box center [690, 395] width 45 height 45
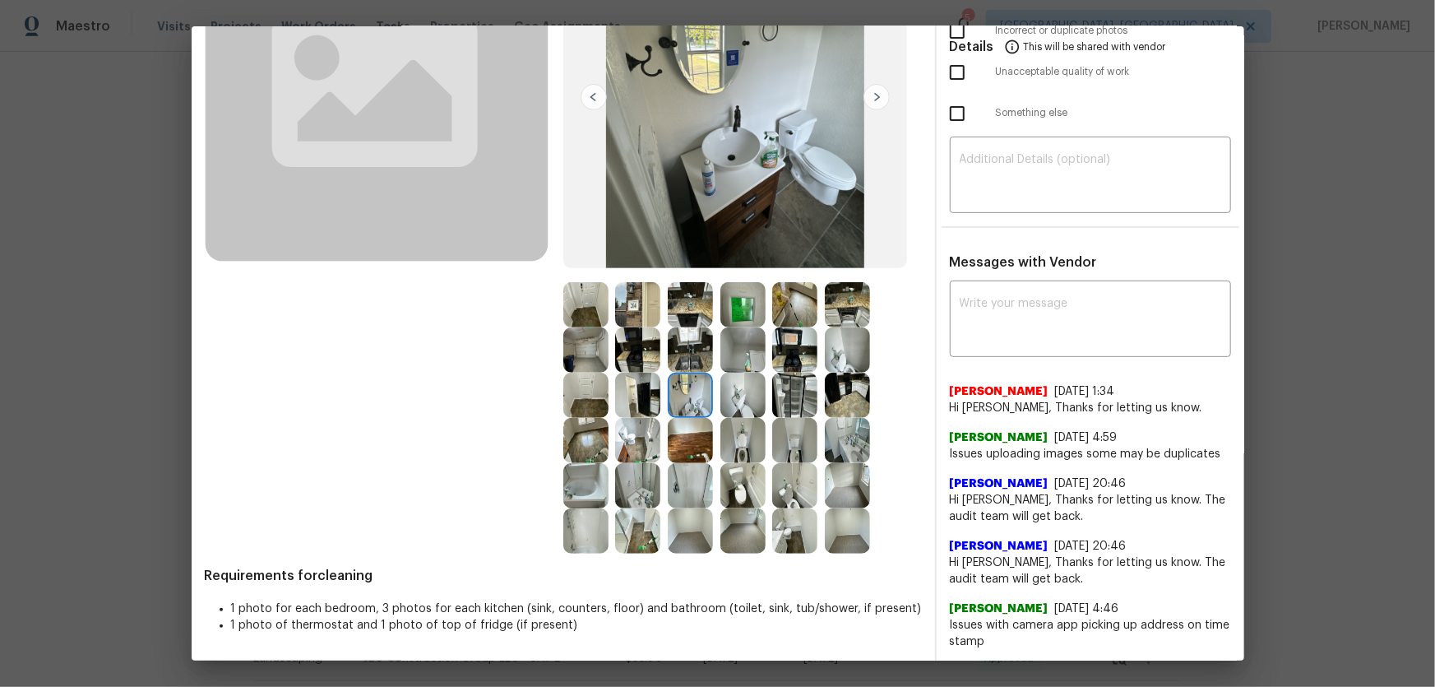
click at [584, 481] on img at bounding box center [585, 485] width 45 height 45
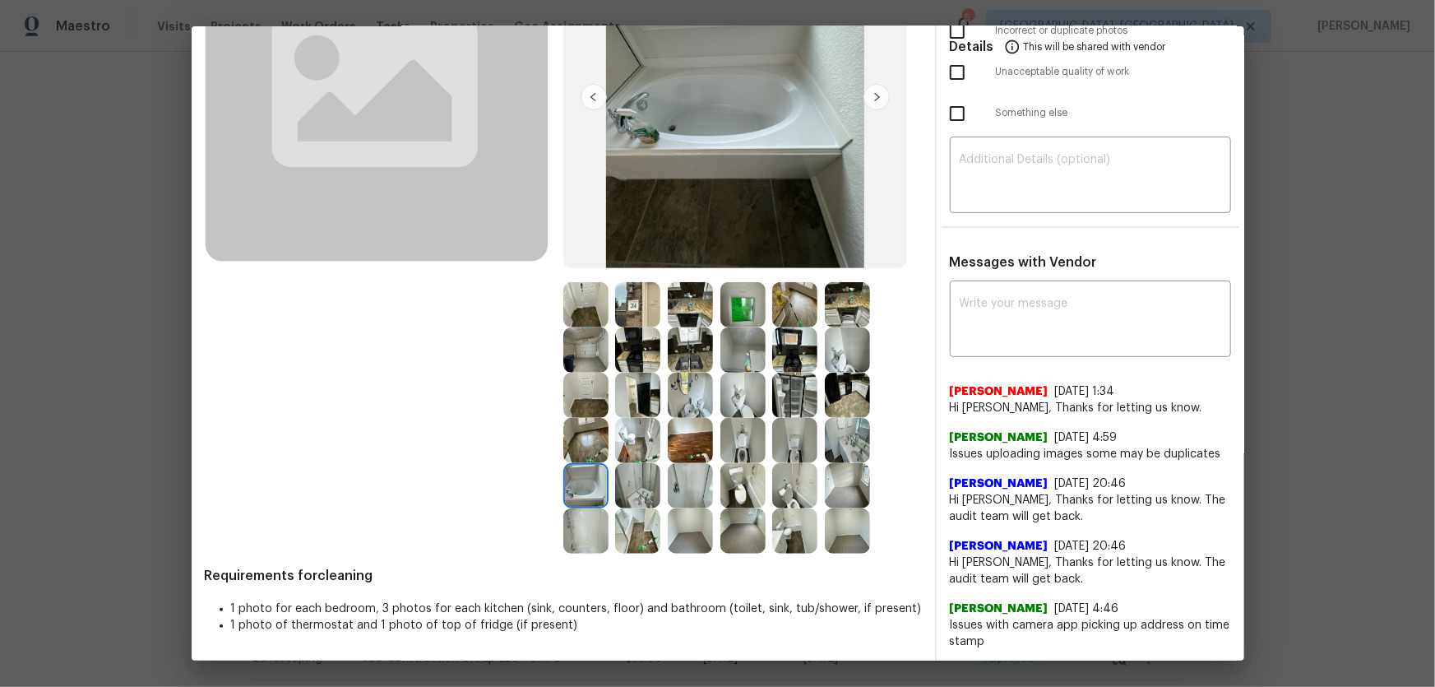
click at [581, 521] on img at bounding box center [585, 530] width 45 height 45
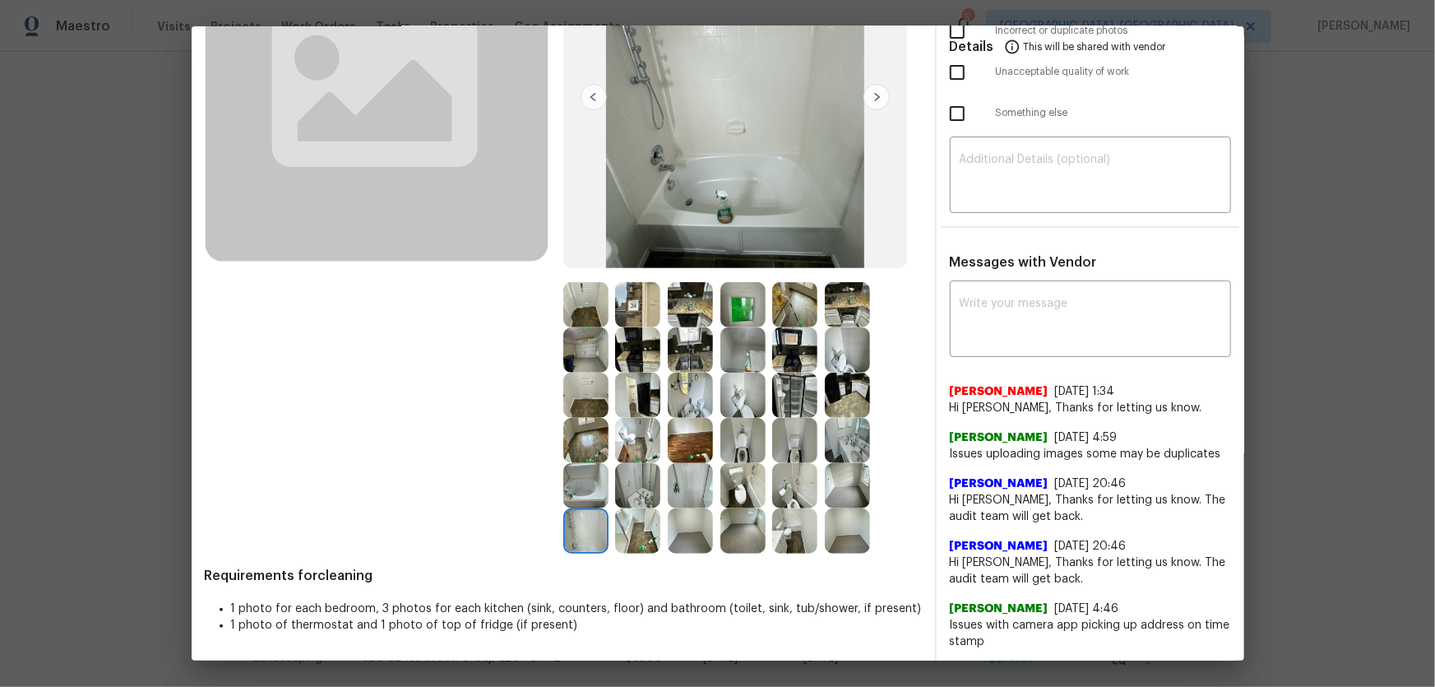
click at [634, 522] on img at bounding box center [637, 530] width 45 height 45
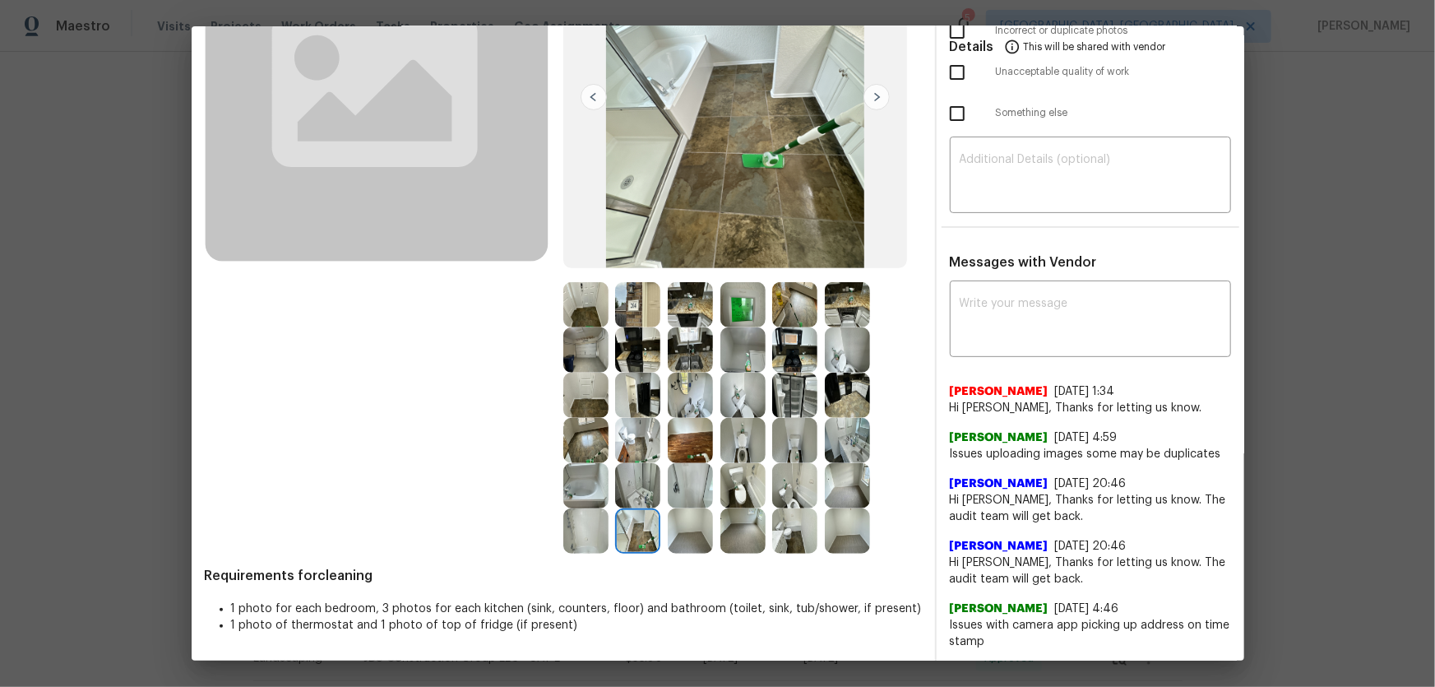
click at [683, 498] on img at bounding box center [690, 485] width 45 height 45
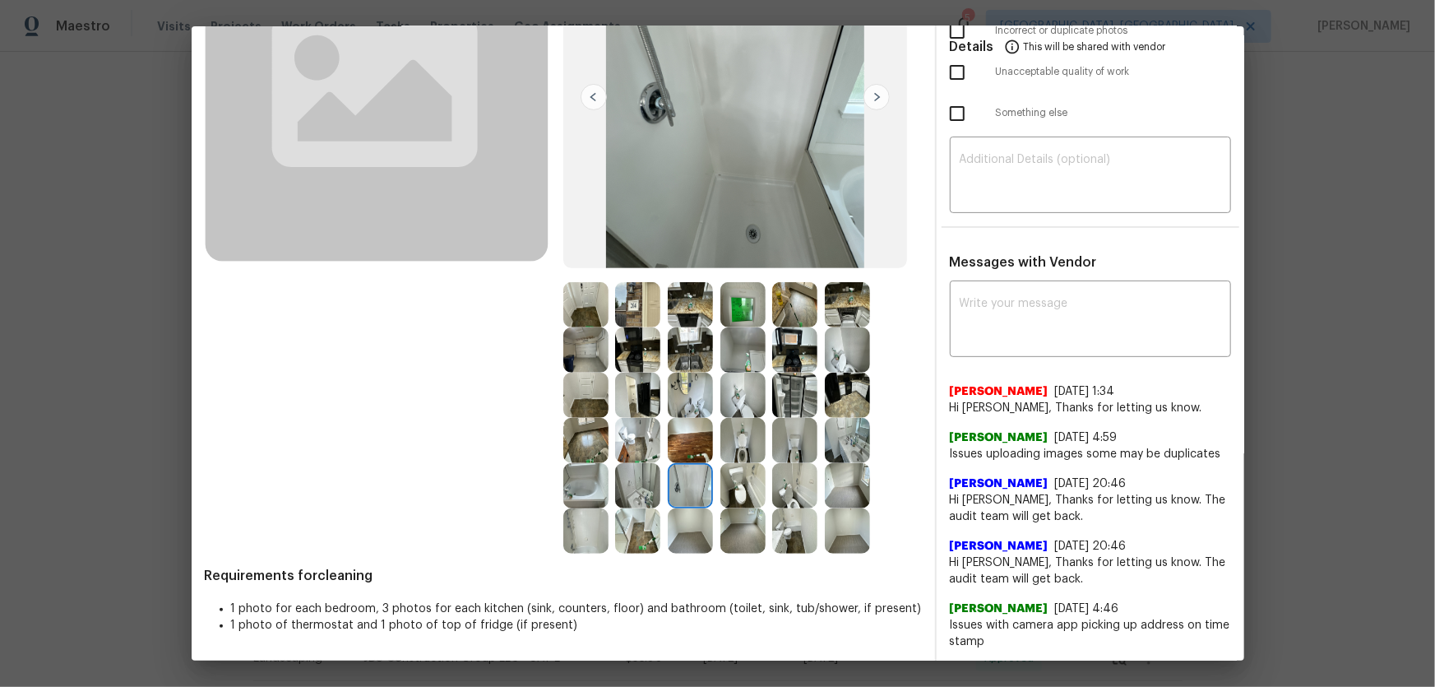
click at [757, 494] on img at bounding box center [742, 485] width 45 height 45
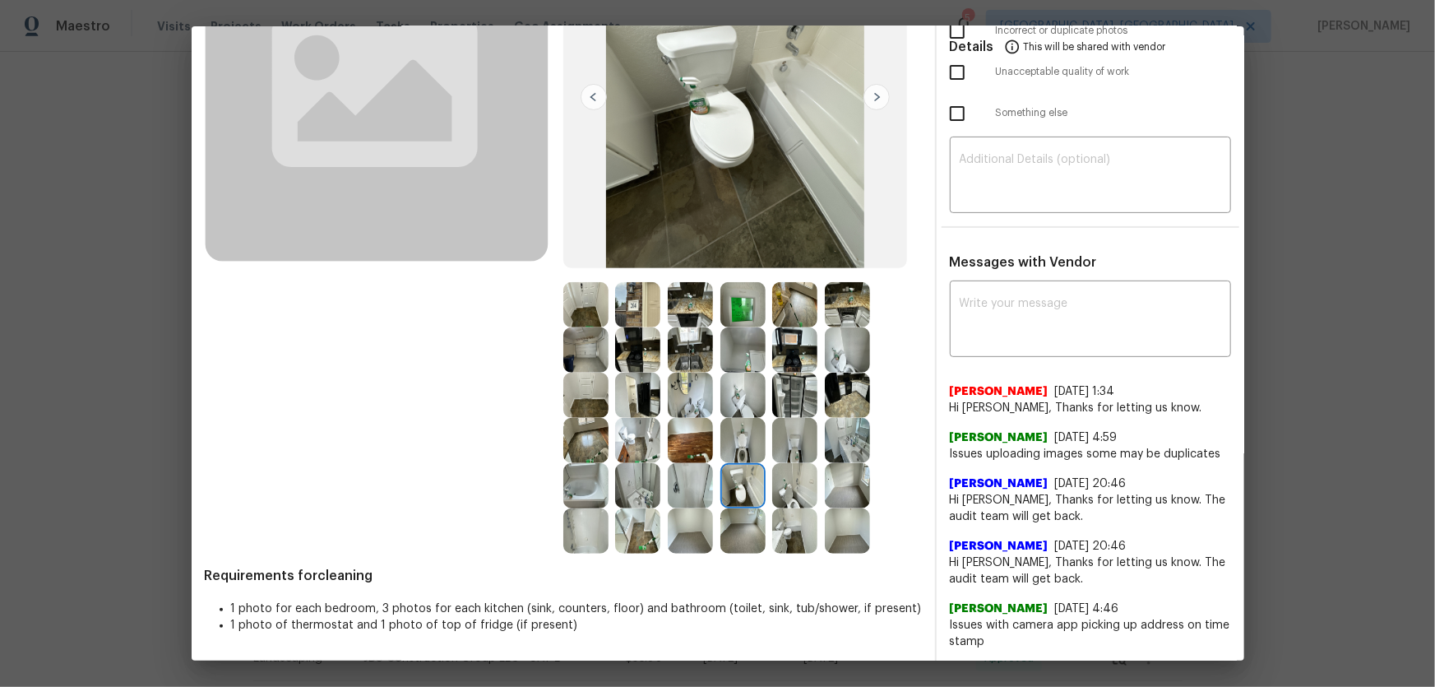
click at [784, 493] on img at bounding box center [794, 485] width 45 height 45
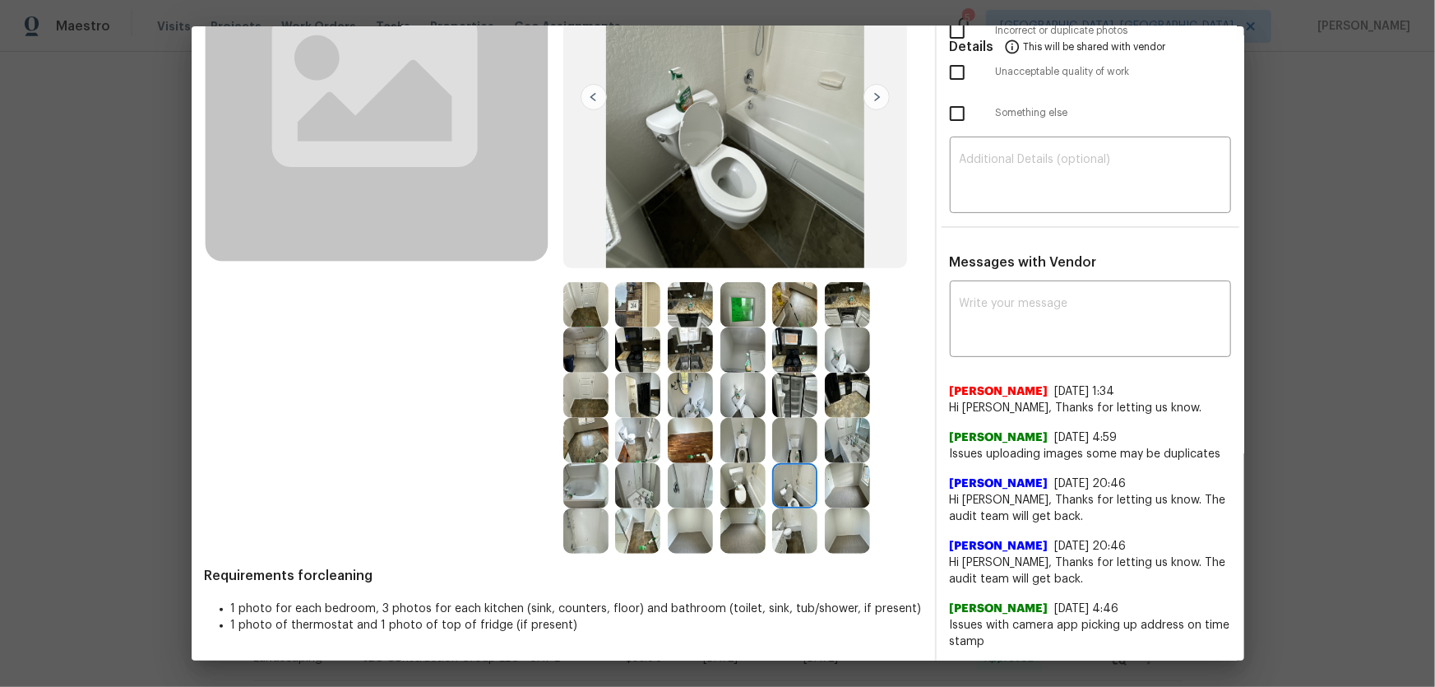
click at [788, 404] on img at bounding box center [794, 395] width 45 height 45
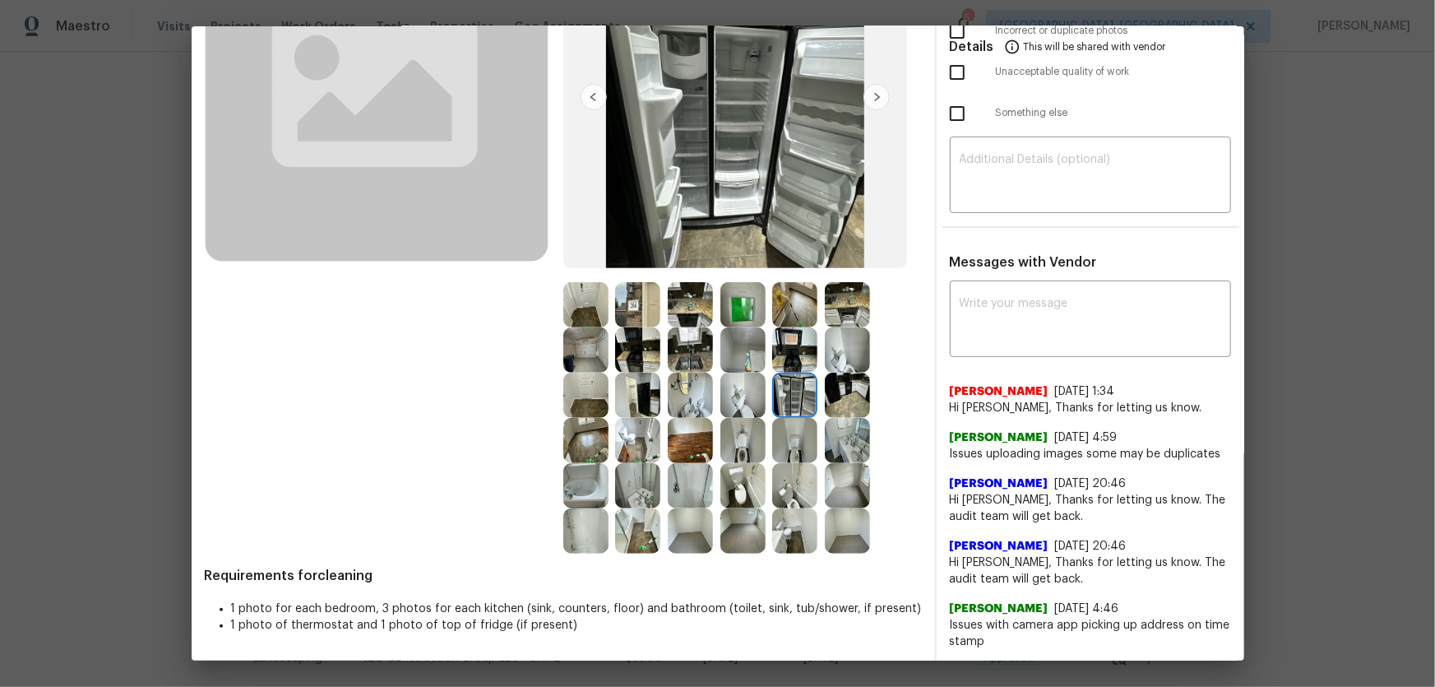
click at [785, 354] on img at bounding box center [794, 349] width 45 height 45
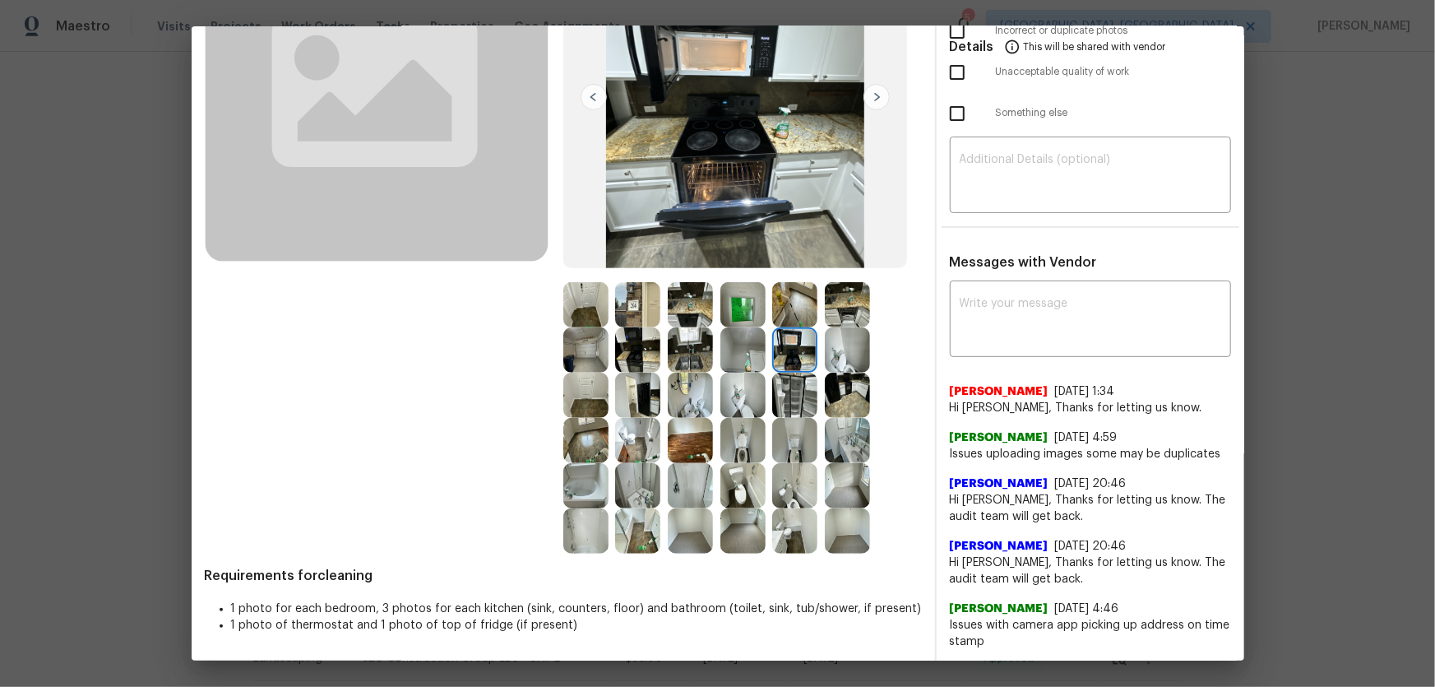
click at [748, 356] on img at bounding box center [742, 349] width 45 height 45
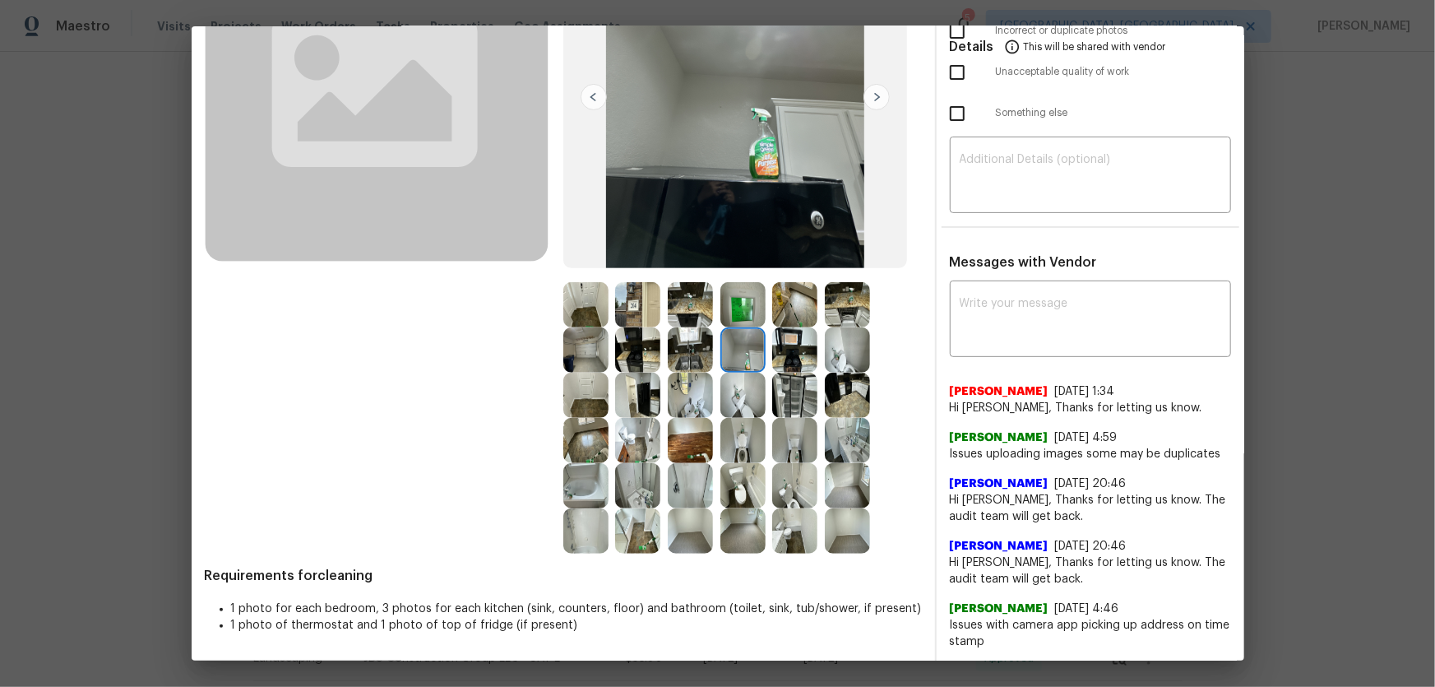
click at [694, 348] on img at bounding box center [690, 349] width 45 height 45
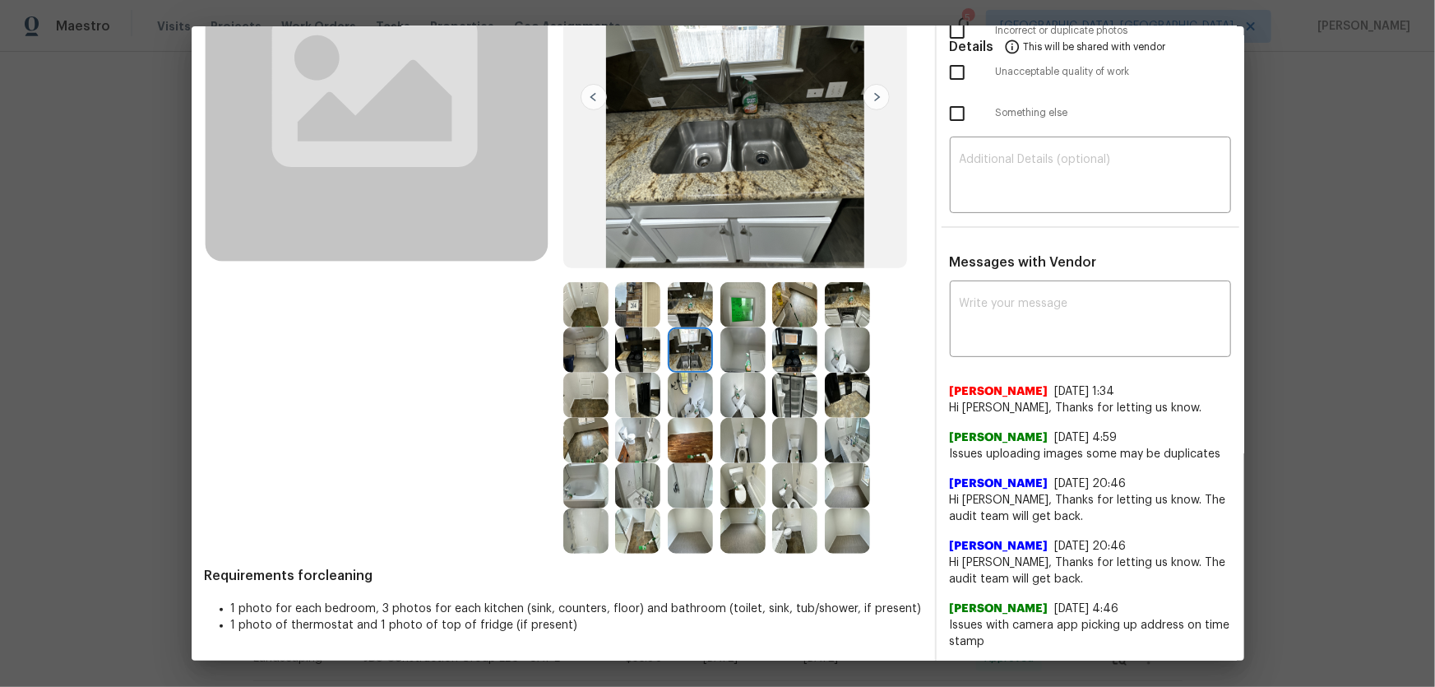
click at [688, 311] on img at bounding box center [690, 304] width 45 height 45
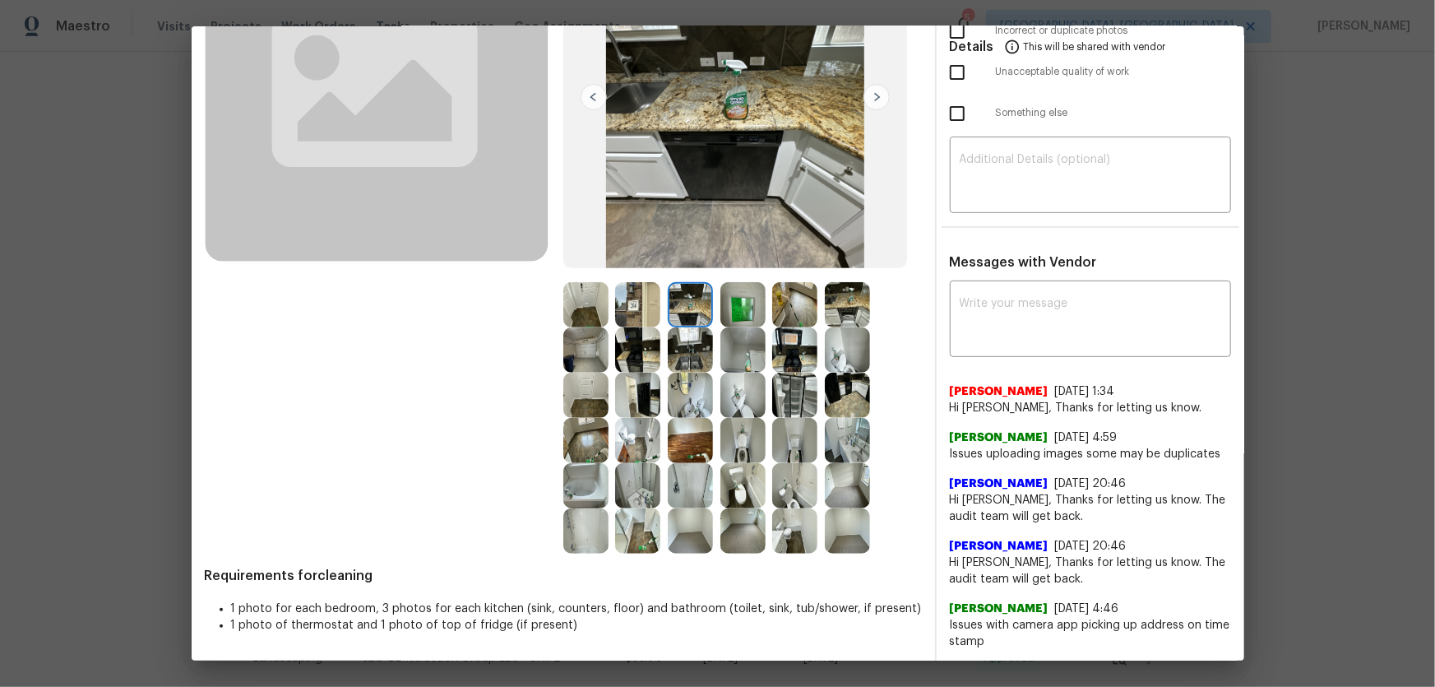
click at [632, 296] on img at bounding box center [637, 304] width 45 height 45
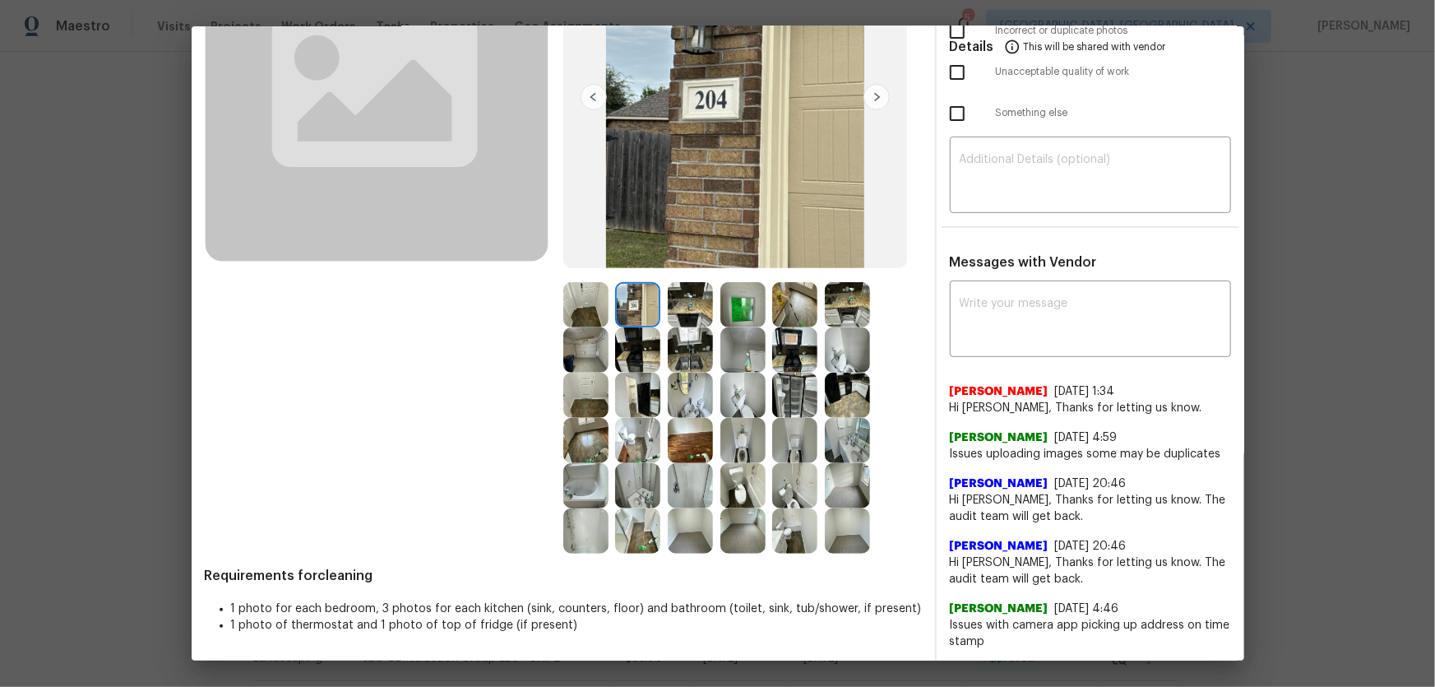
click at [640, 345] on img at bounding box center [637, 349] width 45 height 45
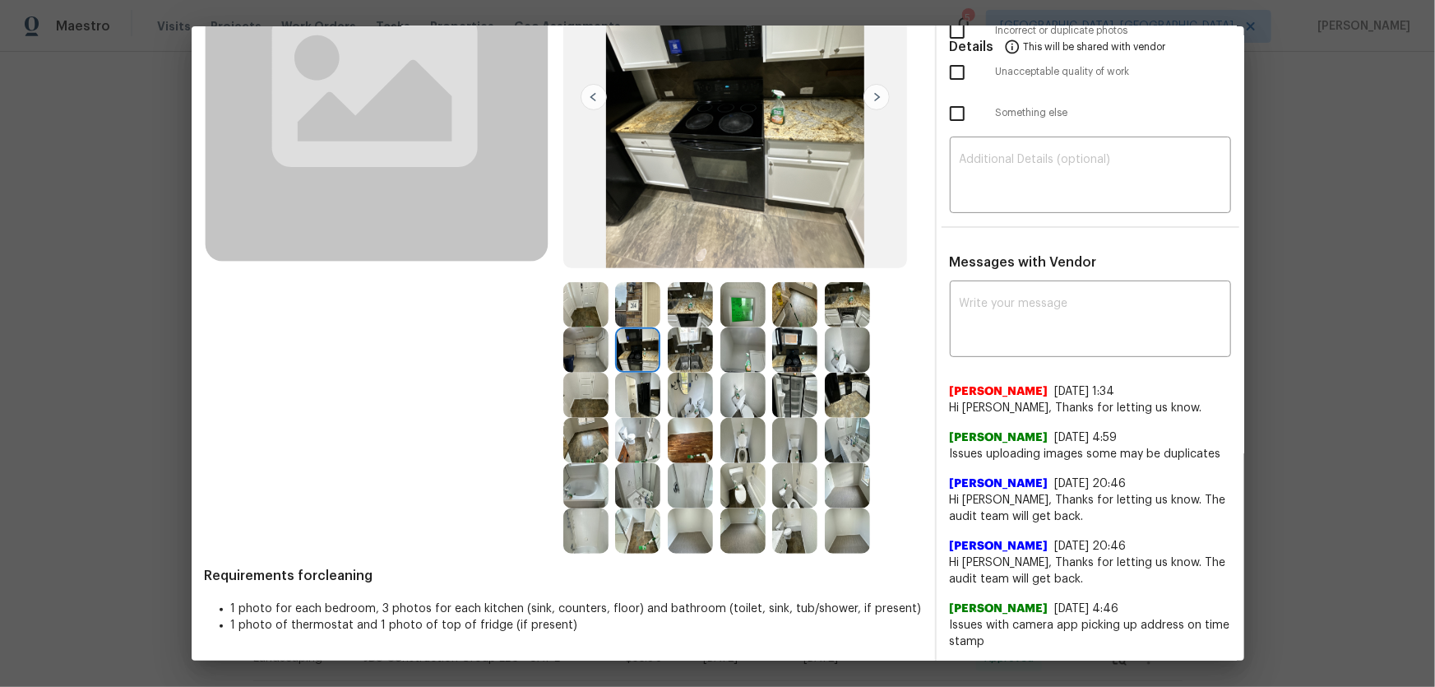
click at [586, 348] on img at bounding box center [585, 349] width 45 height 45
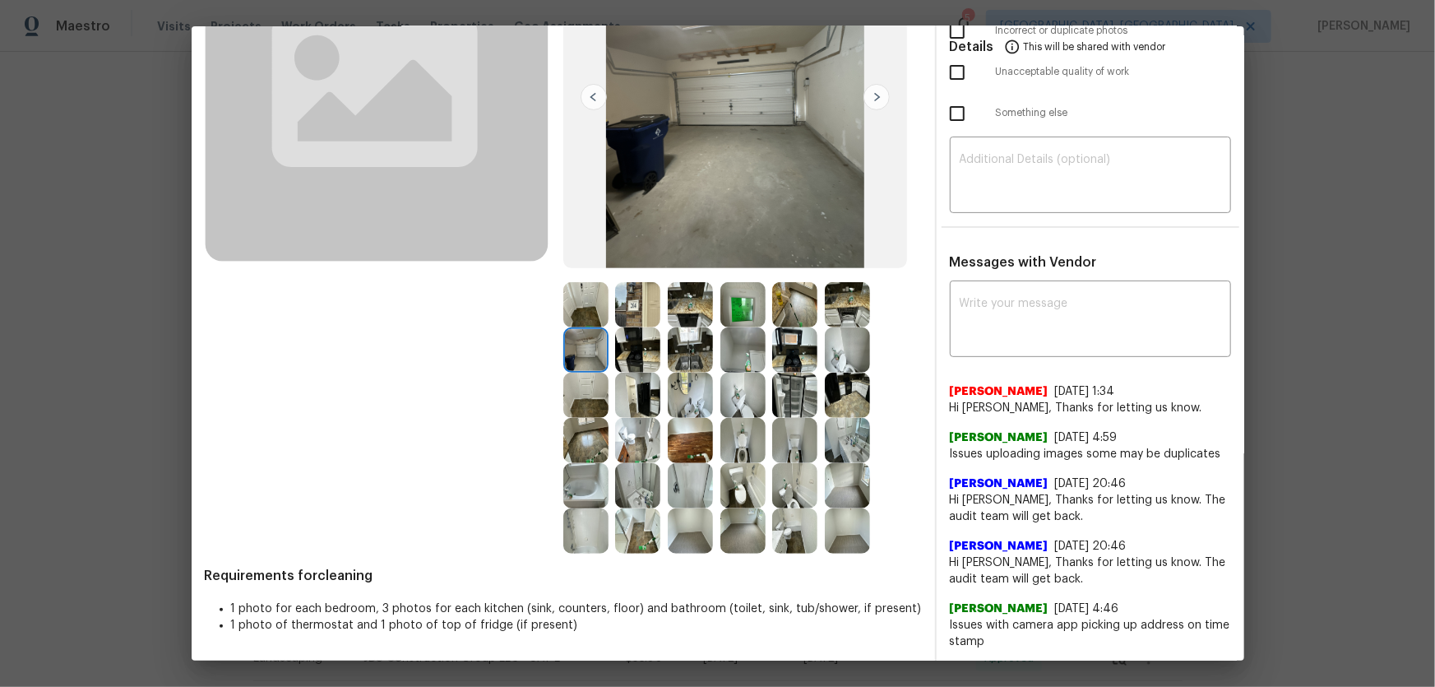
click at [584, 306] on img at bounding box center [585, 304] width 45 height 45
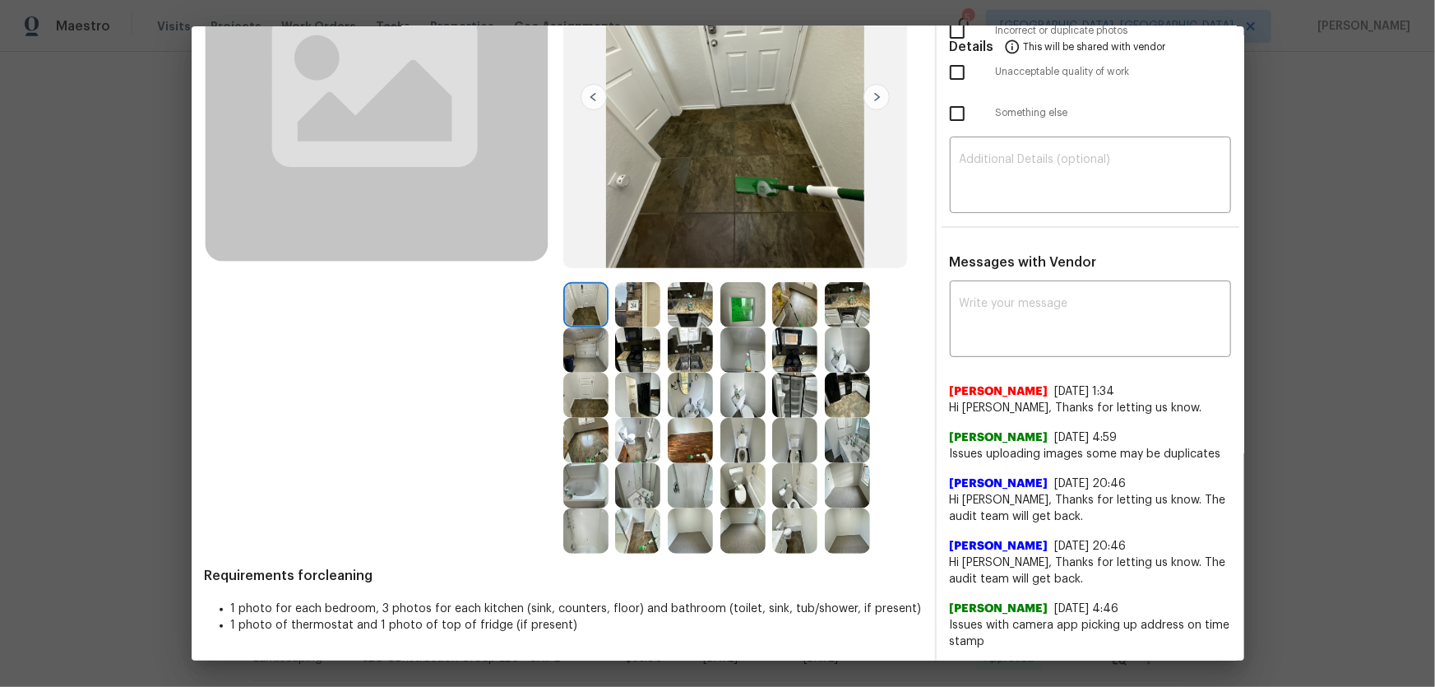
click at [734, 514] on img at bounding box center [742, 530] width 45 height 45
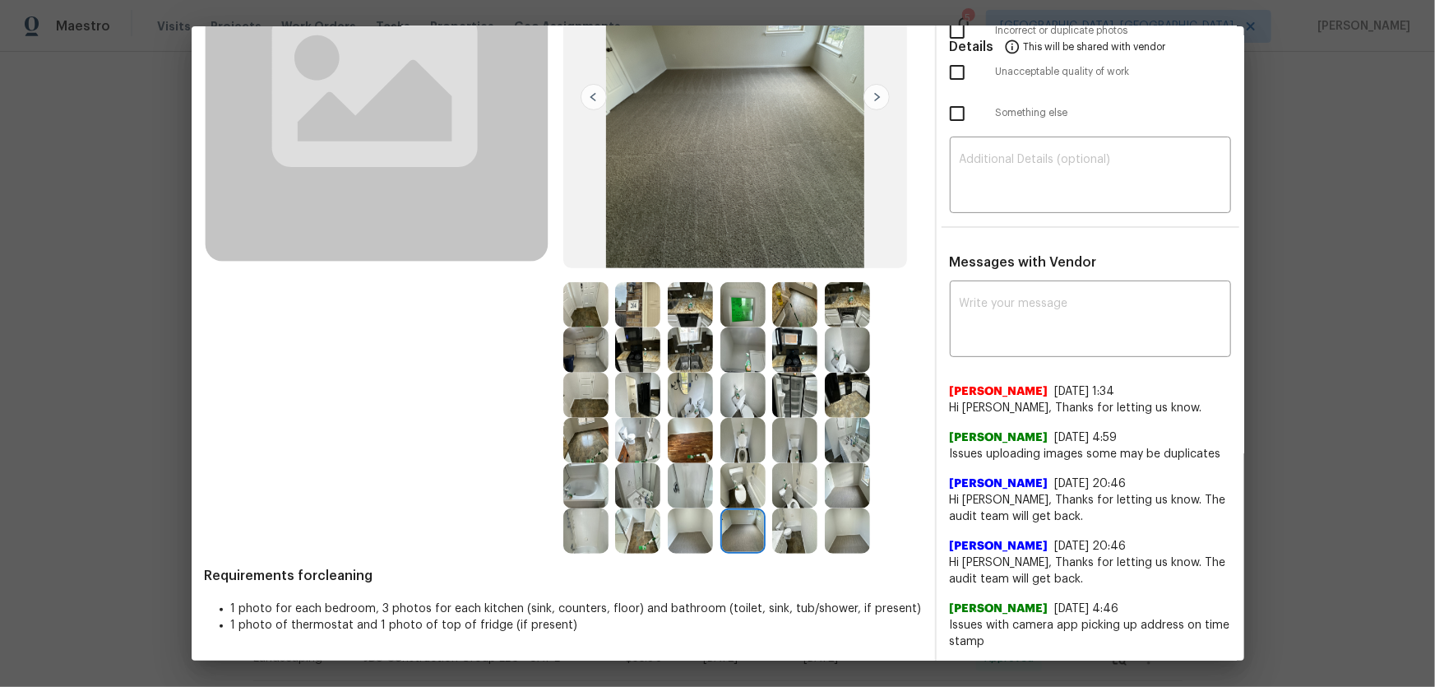
click at [668, 527] on img at bounding box center [690, 530] width 45 height 45
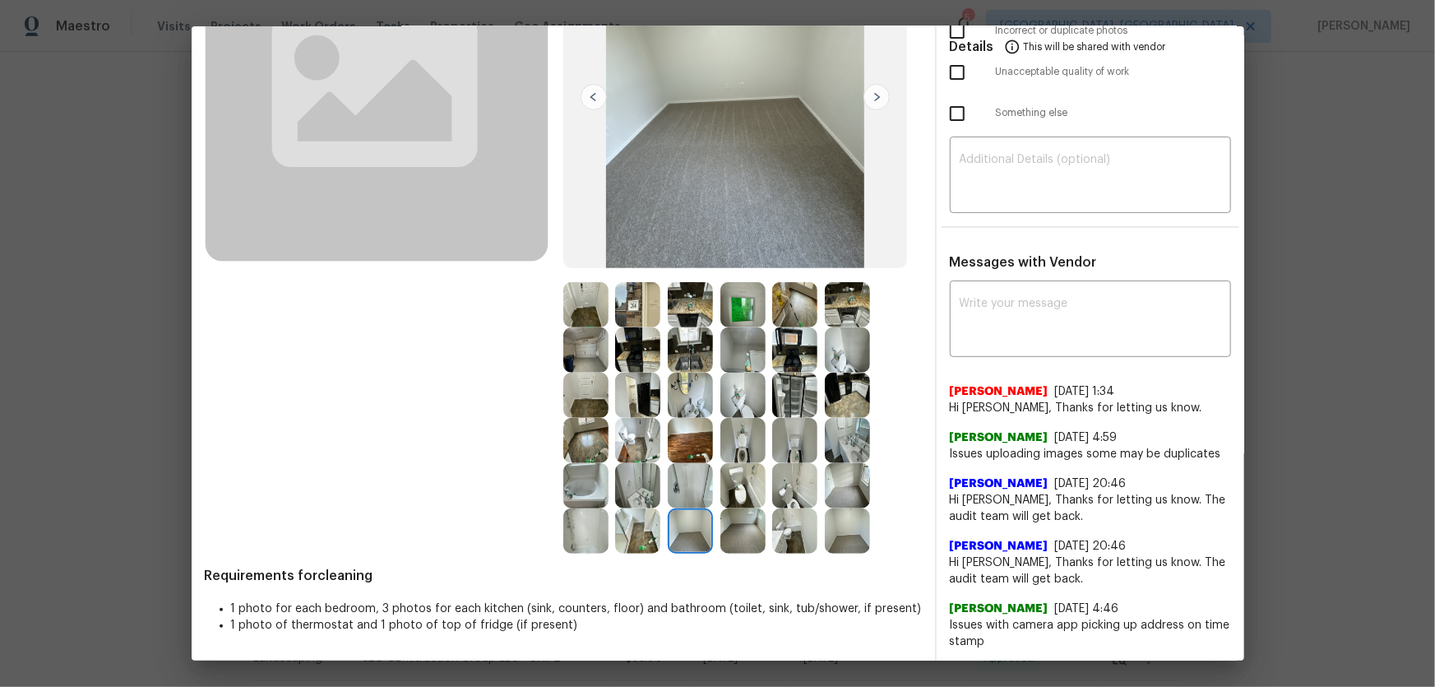
click at [847, 491] on img at bounding box center [847, 485] width 45 height 45
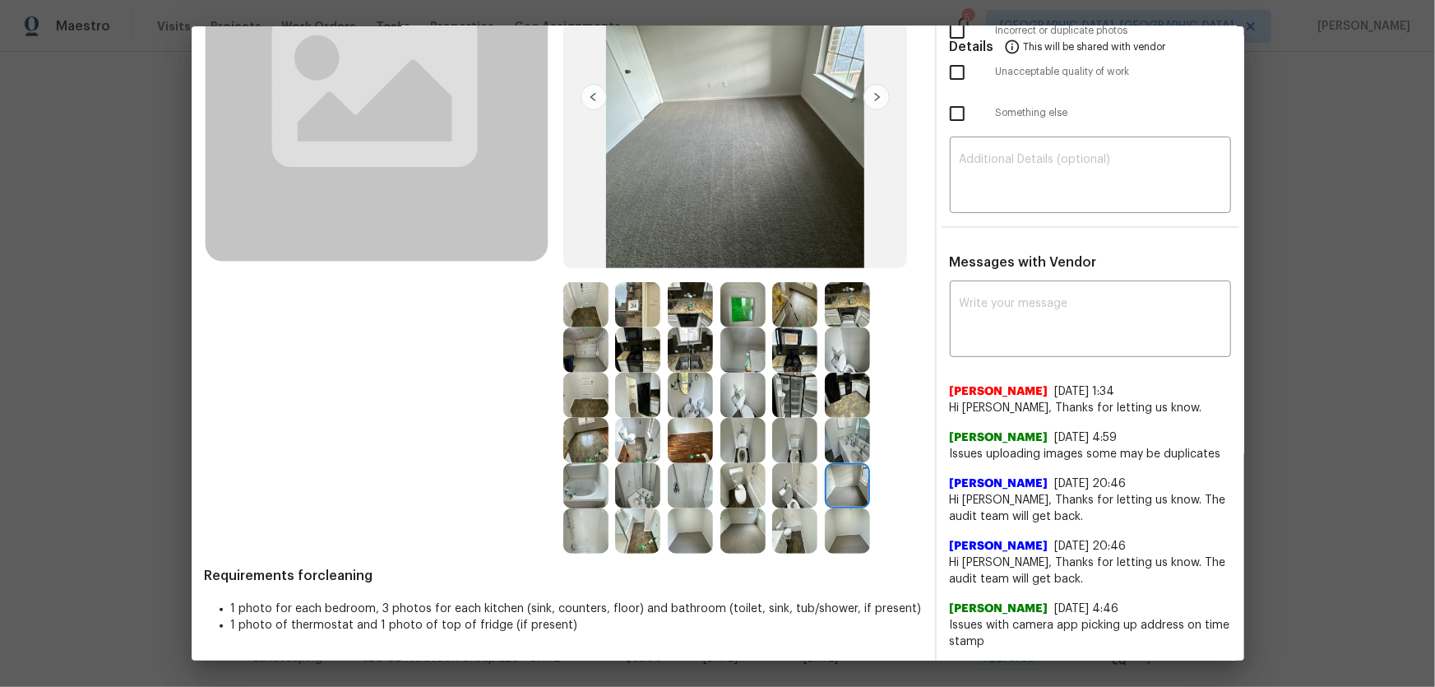
click at [844, 528] on img at bounding box center [847, 530] width 45 height 45
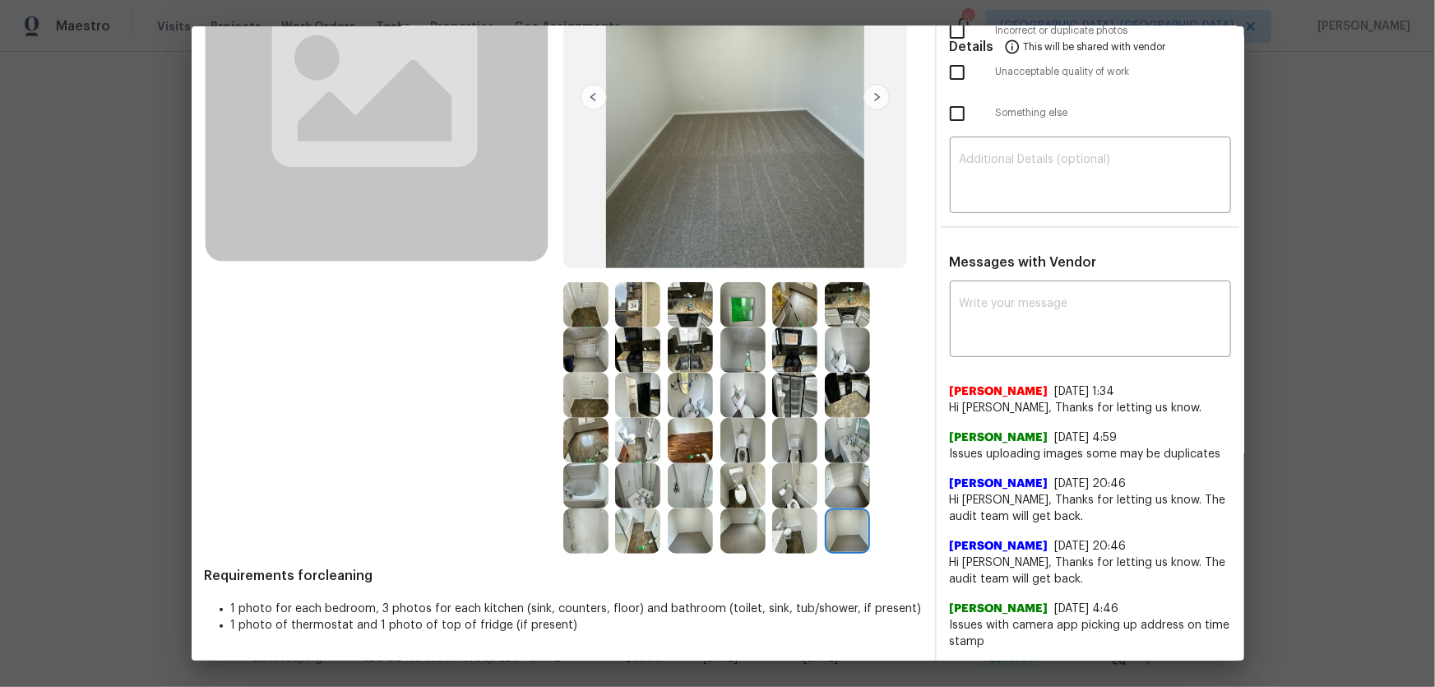
drag, startPoint x: 850, startPoint y: 440, endPoint x: 841, endPoint y: 405, distance: 36.5
click at [850, 440] on img at bounding box center [847, 440] width 45 height 45
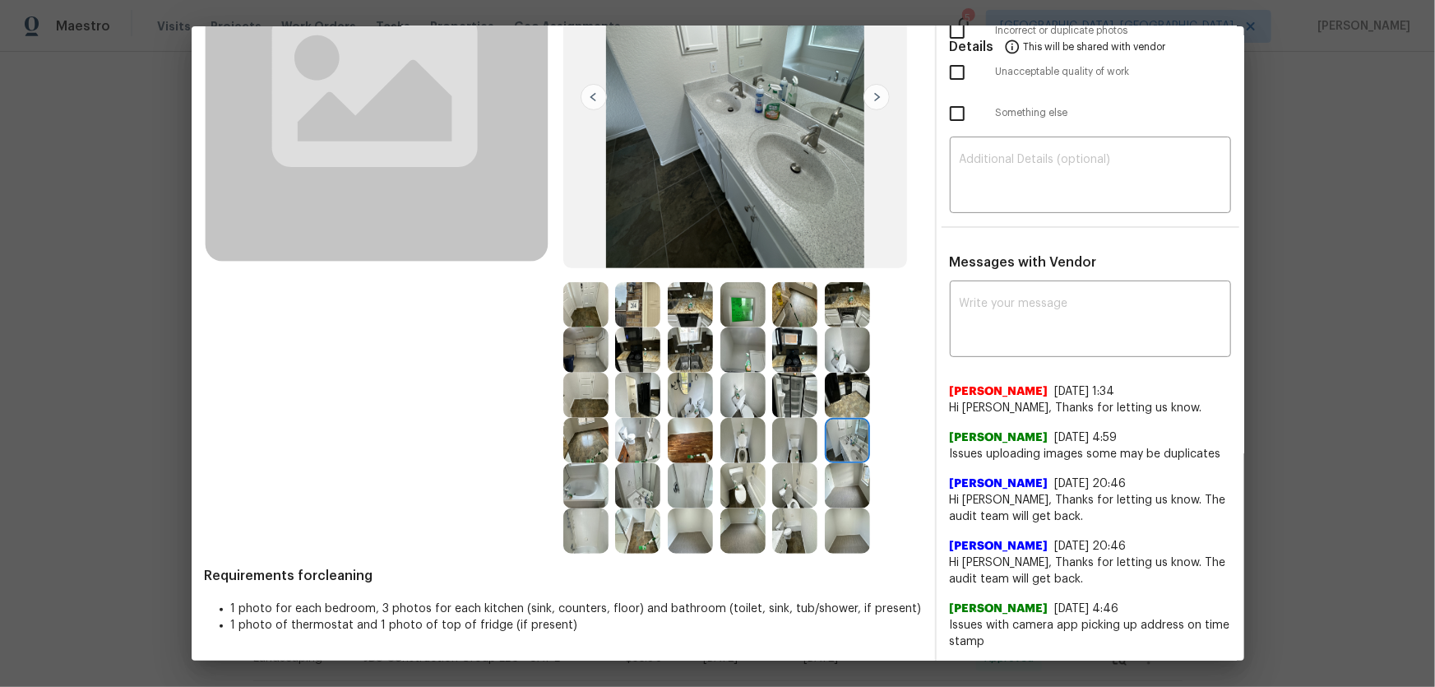
click at [841, 394] on img at bounding box center [847, 395] width 45 height 45
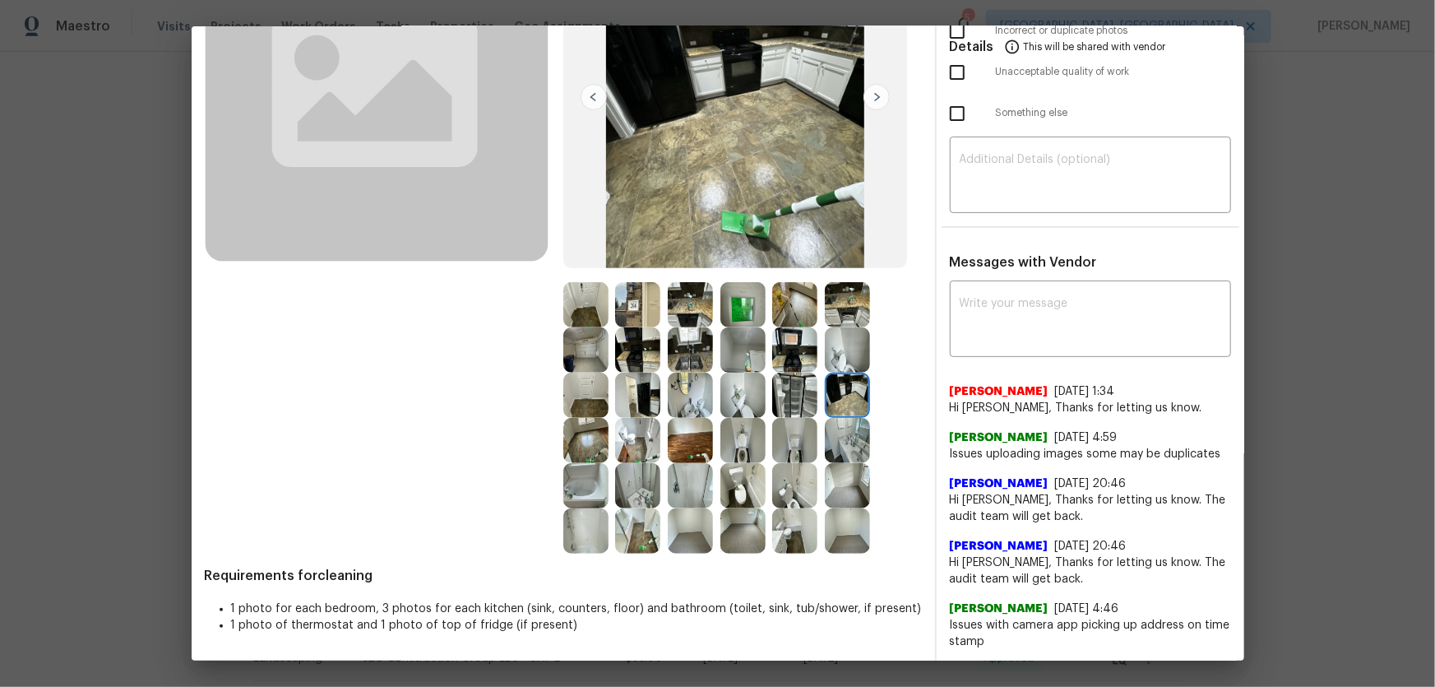
click at [826, 359] on img at bounding box center [847, 349] width 45 height 45
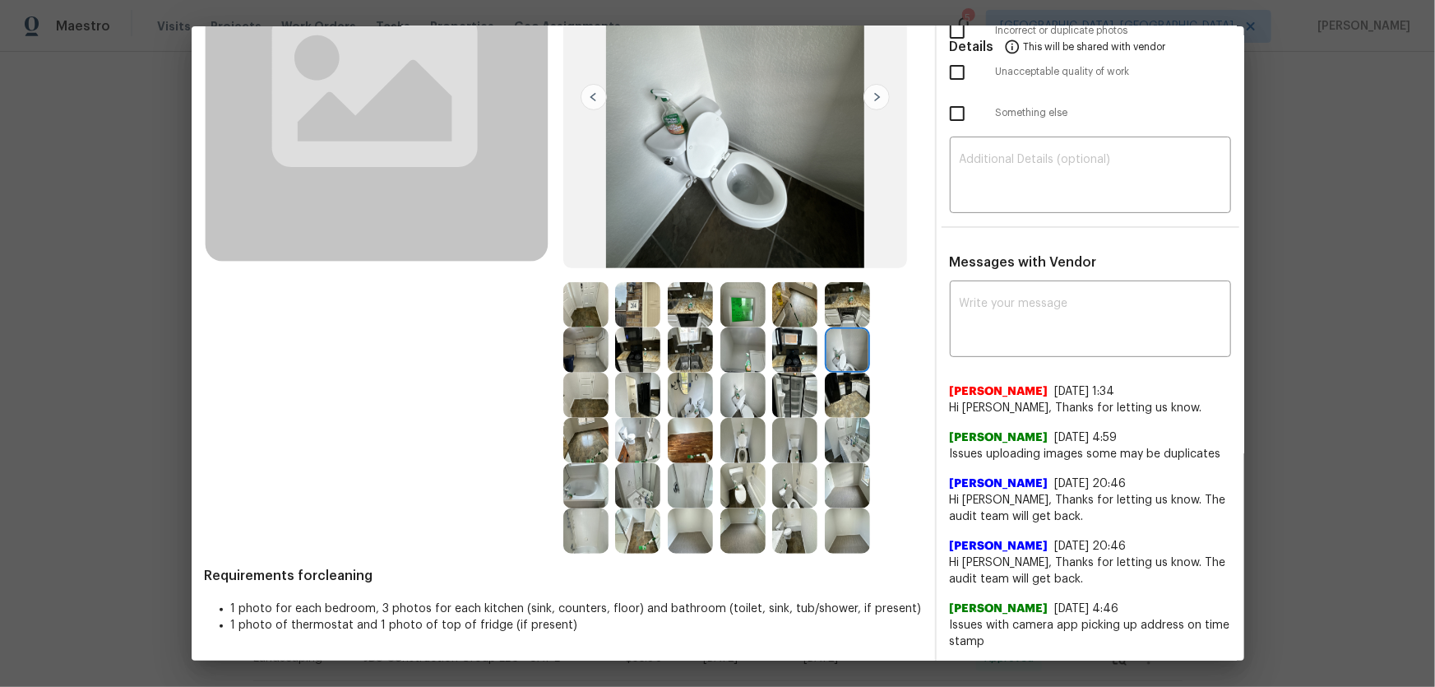
click at [738, 301] on img at bounding box center [742, 304] width 45 height 45
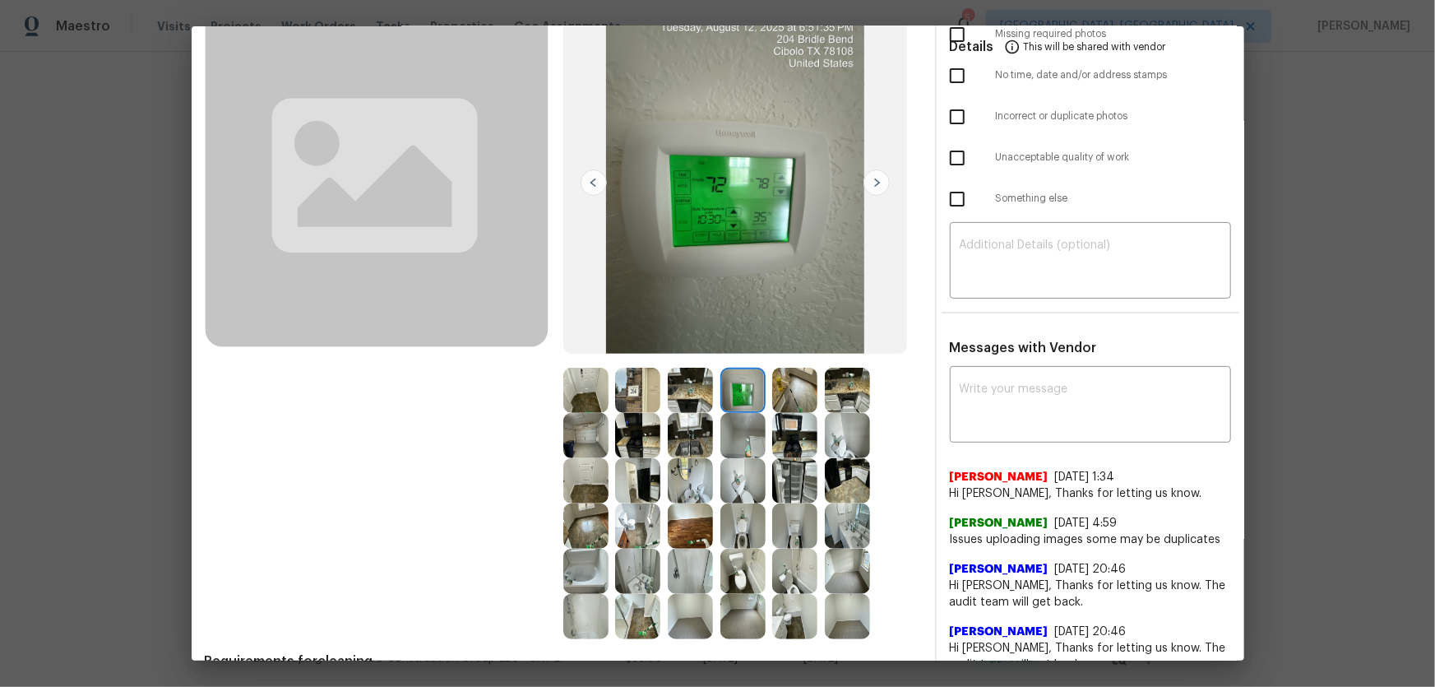
scroll to position [0, 0]
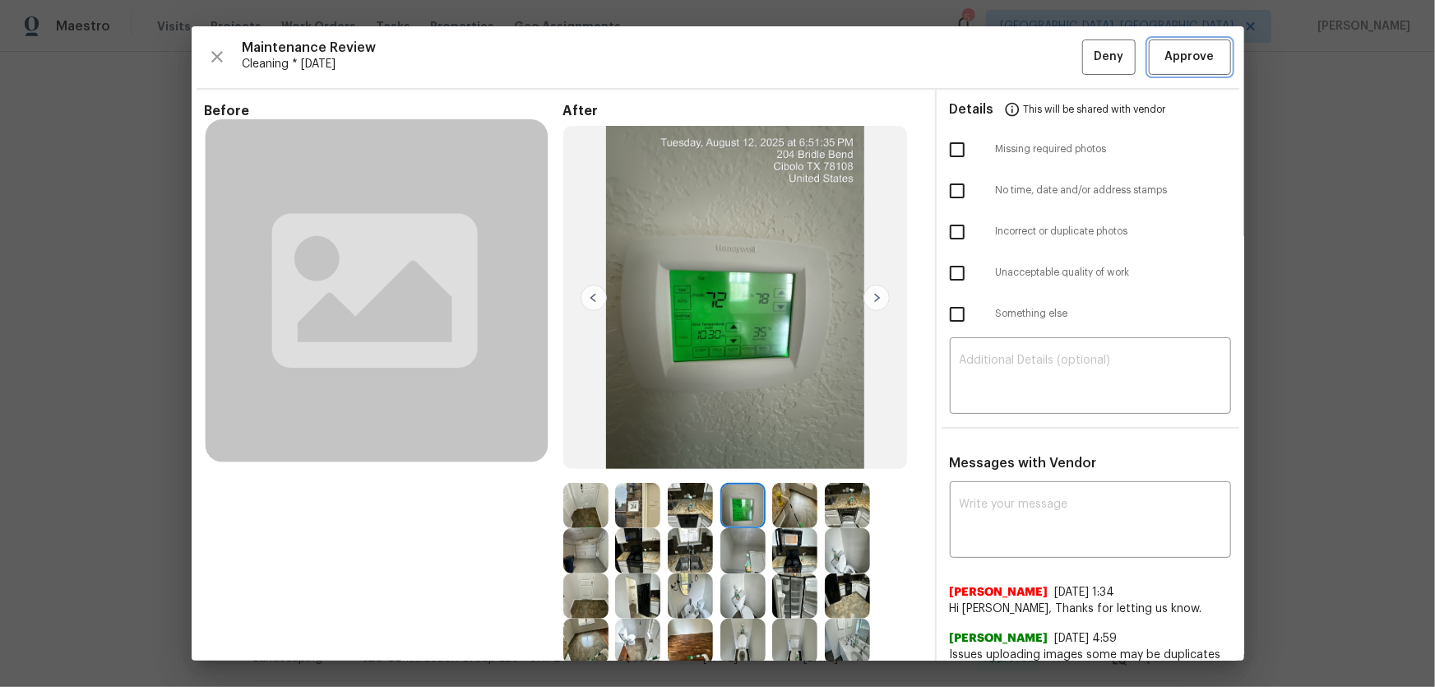
click at [1169, 40] on button "Approve" at bounding box center [1190, 56] width 82 height 35
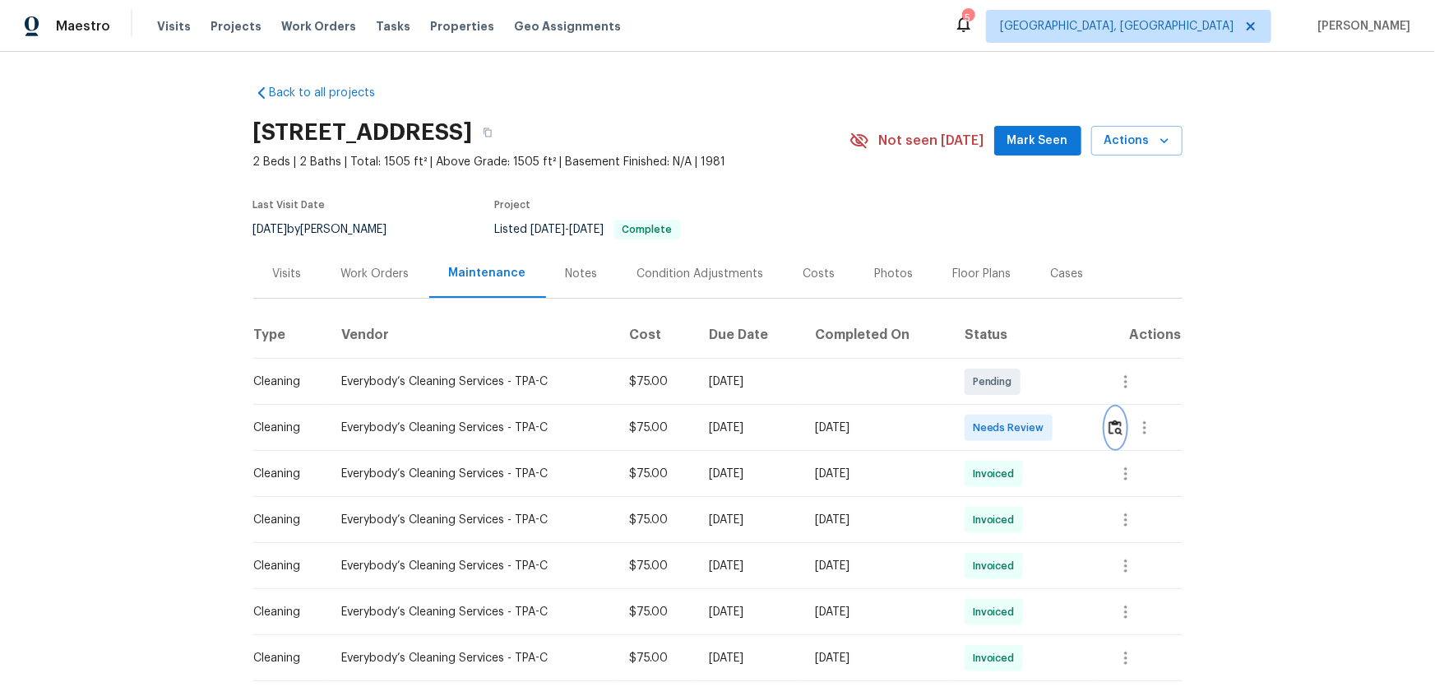
click at [1021, 419] on button "button" at bounding box center [1115, 427] width 19 height 39
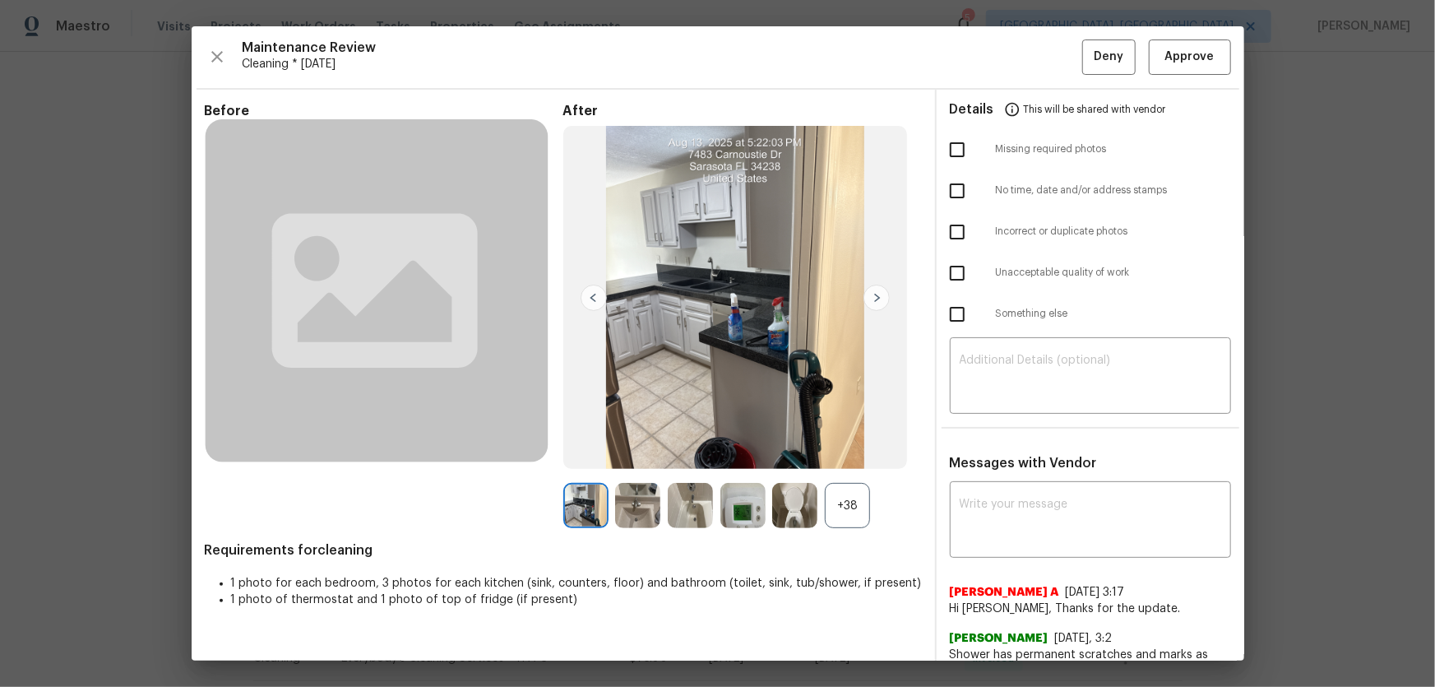
click at [846, 453] on div "+38" at bounding box center [847, 505] width 45 height 45
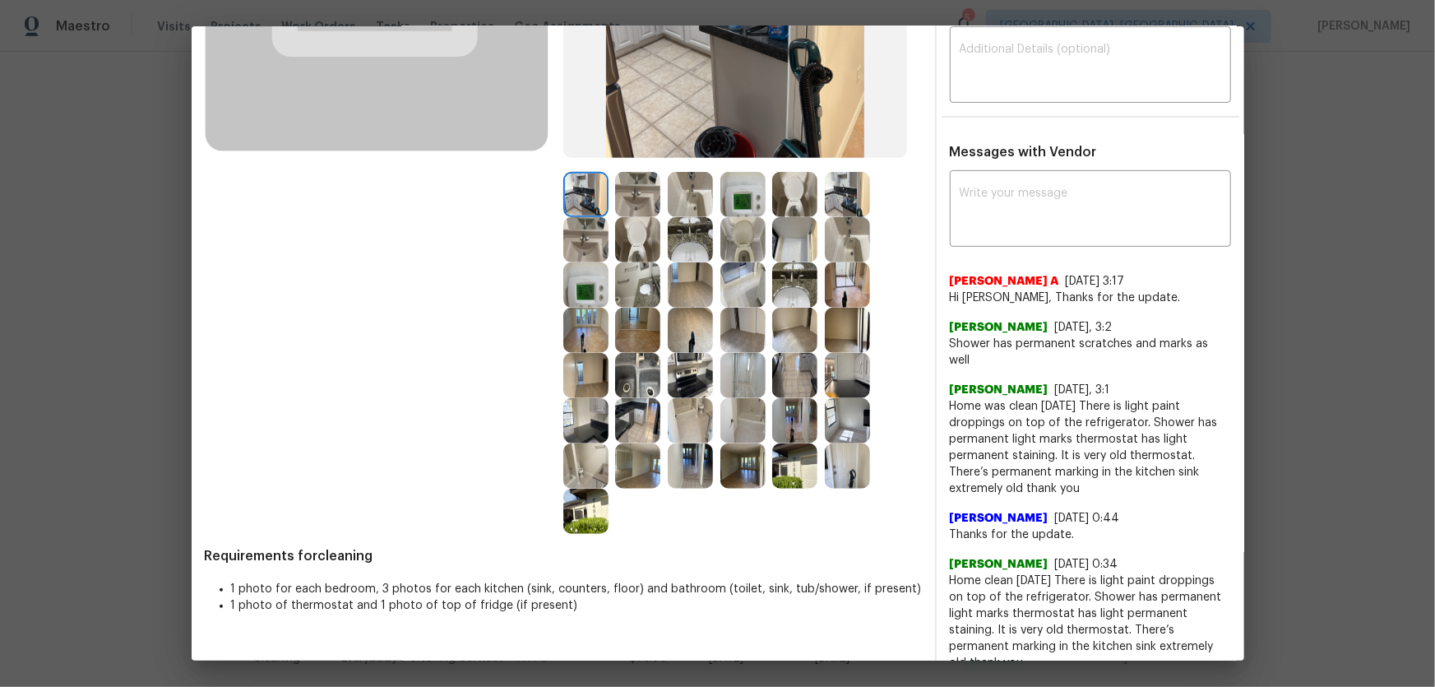
scroll to position [299, 0]
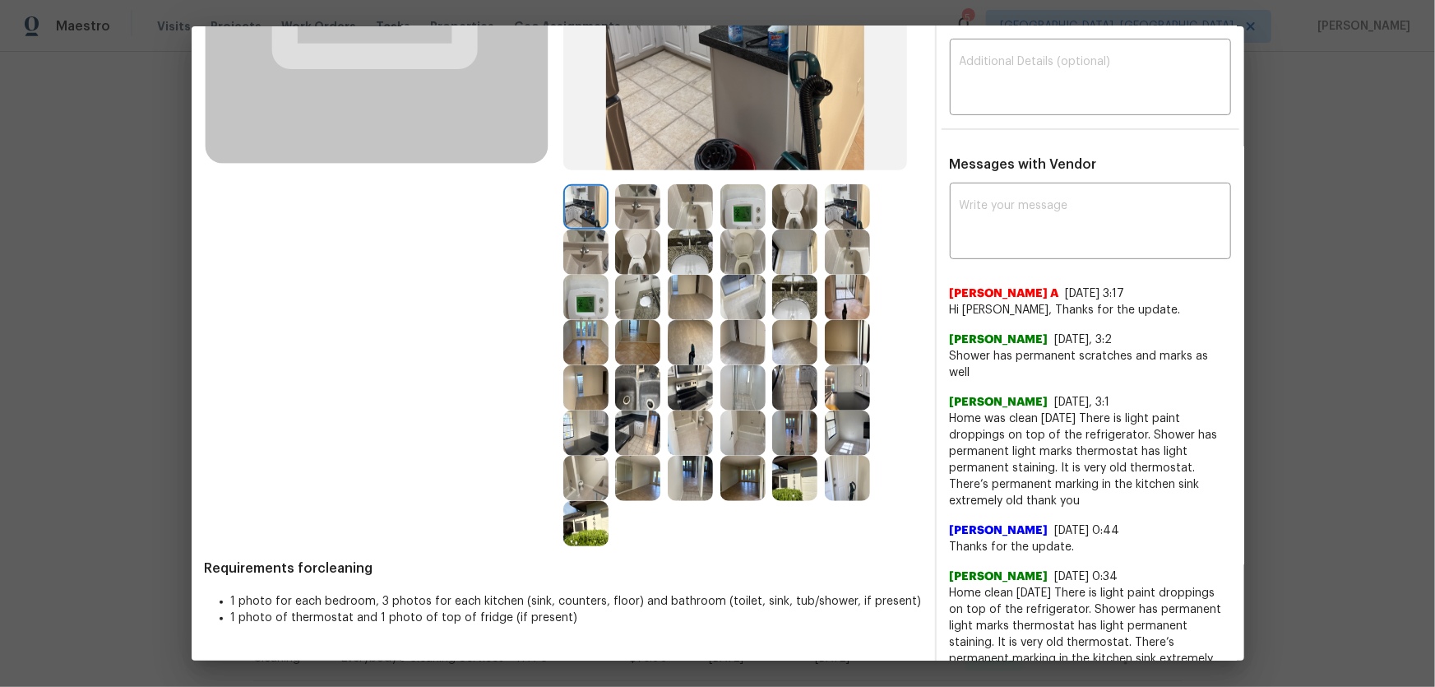
click at [738, 265] on img at bounding box center [742, 251] width 45 height 45
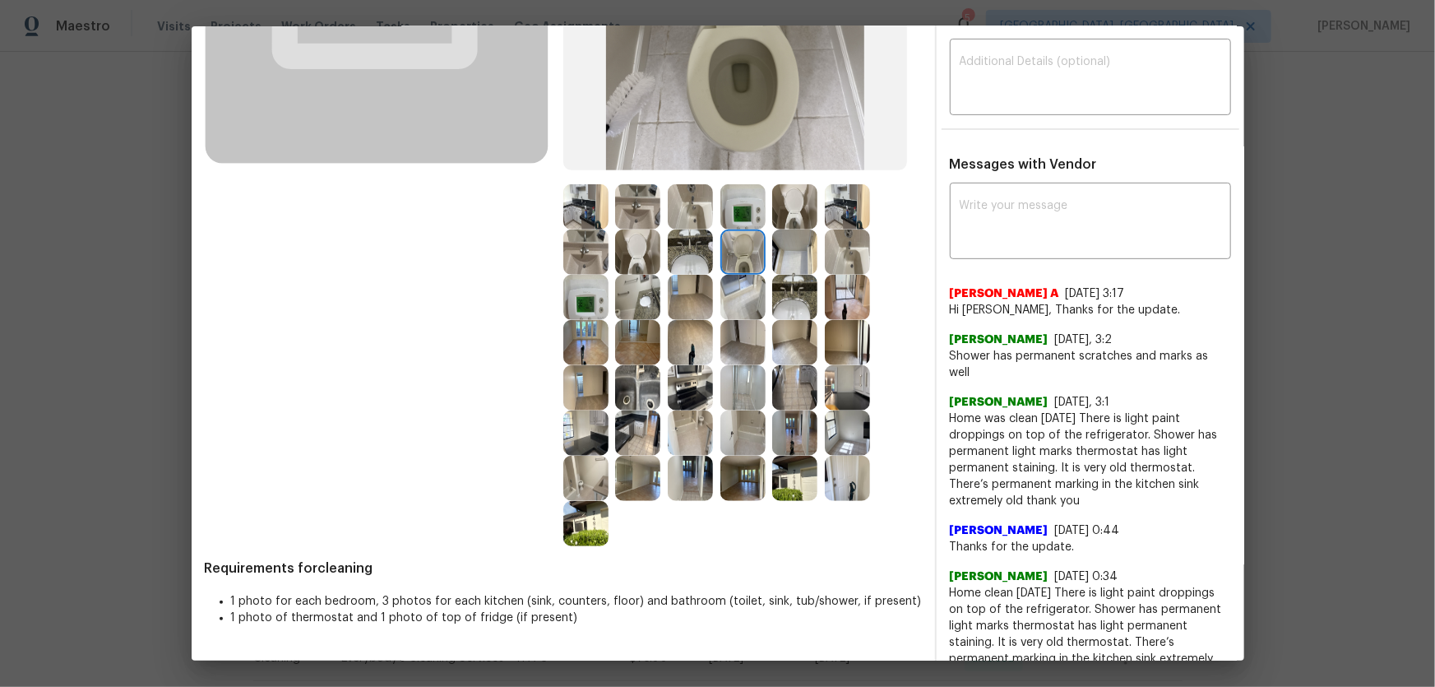
click at [811, 212] on img at bounding box center [794, 206] width 45 height 45
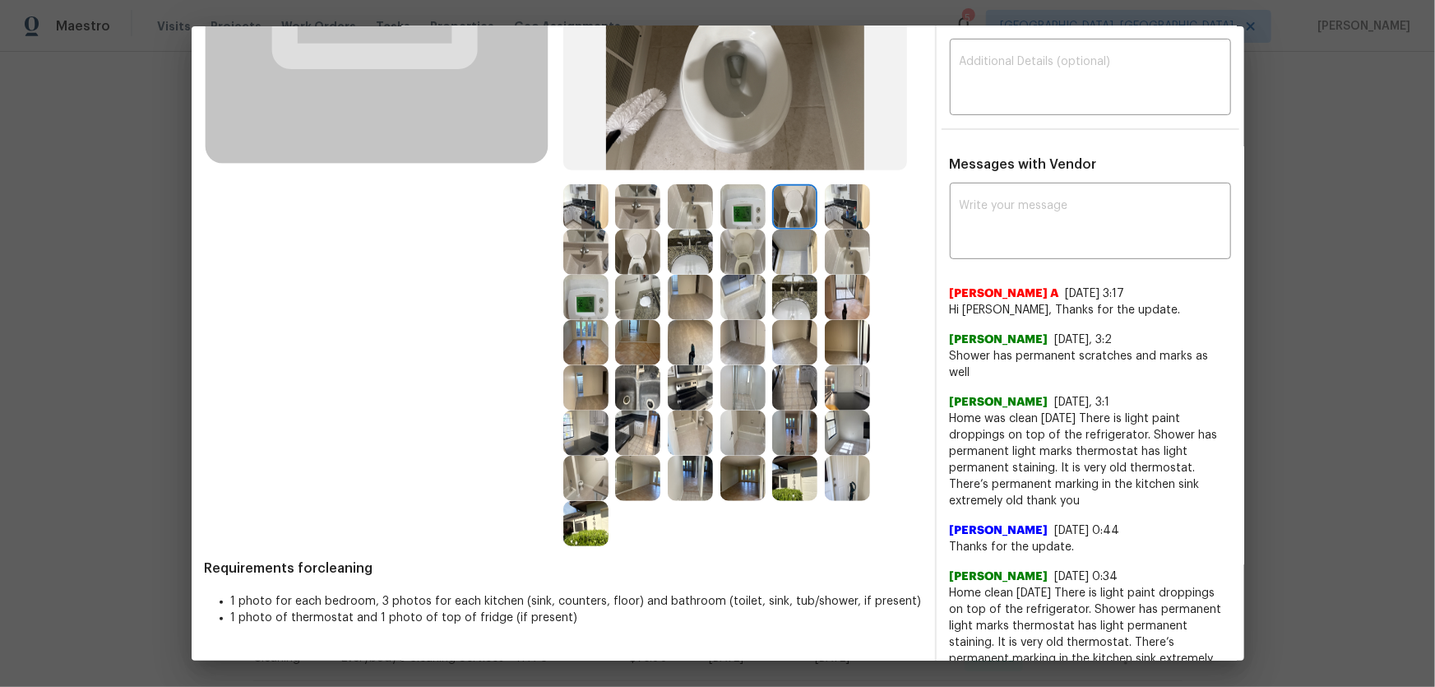
click at [678, 271] on img at bounding box center [690, 251] width 45 height 45
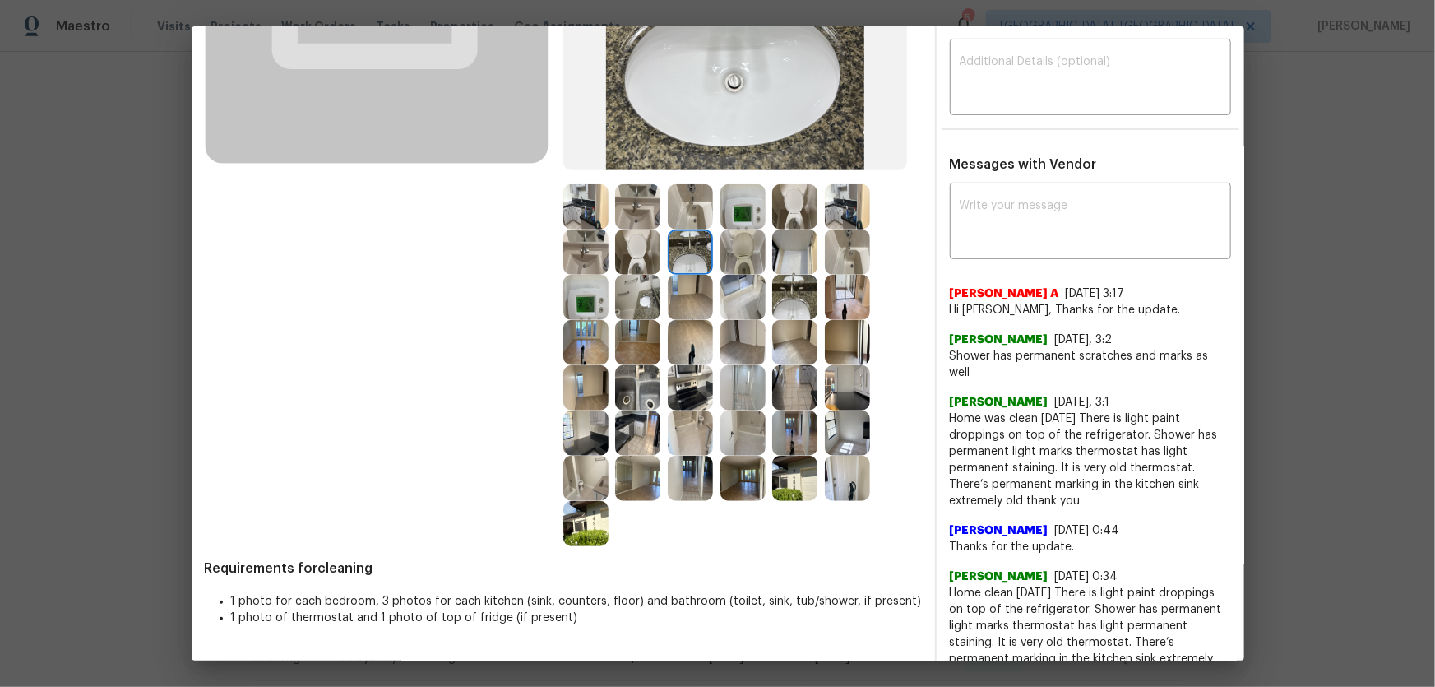
click at [786, 312] on img at bounding box center [794, 297] width 45 height 45
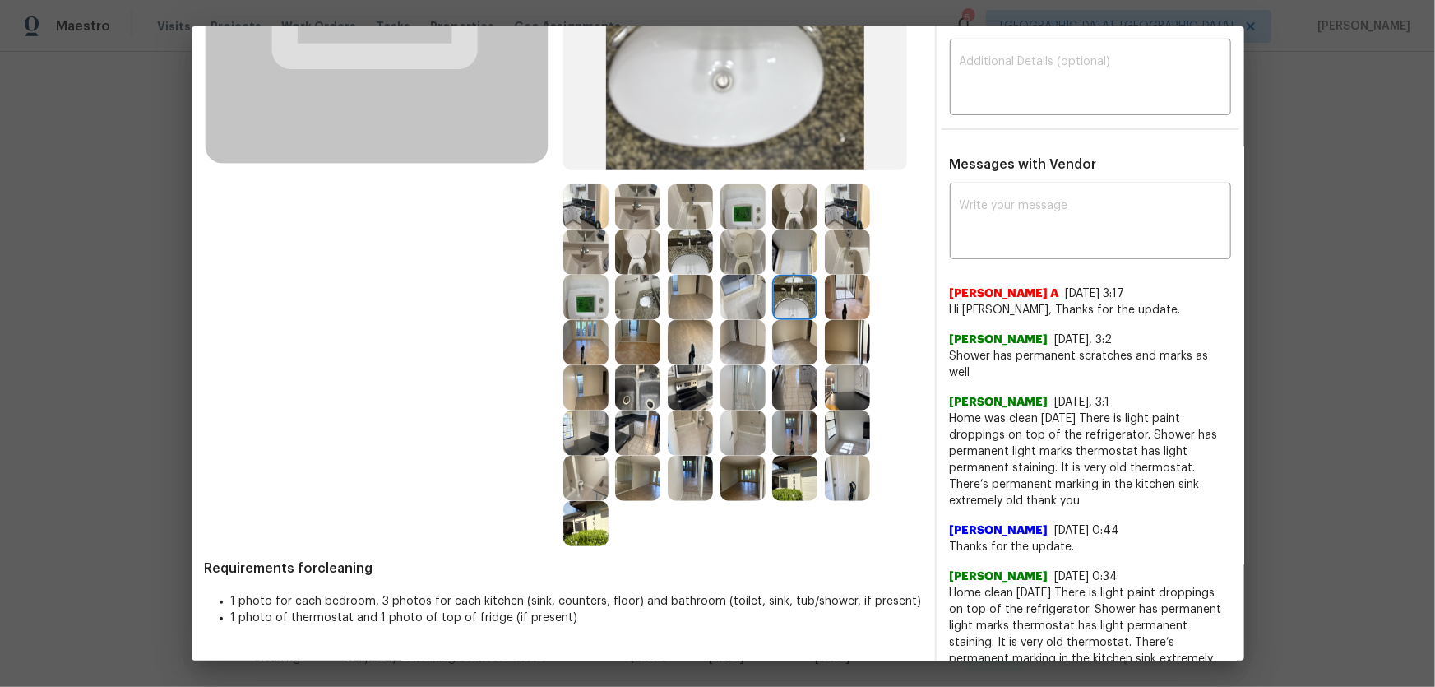
click at [697, 228] on img at bounding box center [690, 206] width 45 height 45
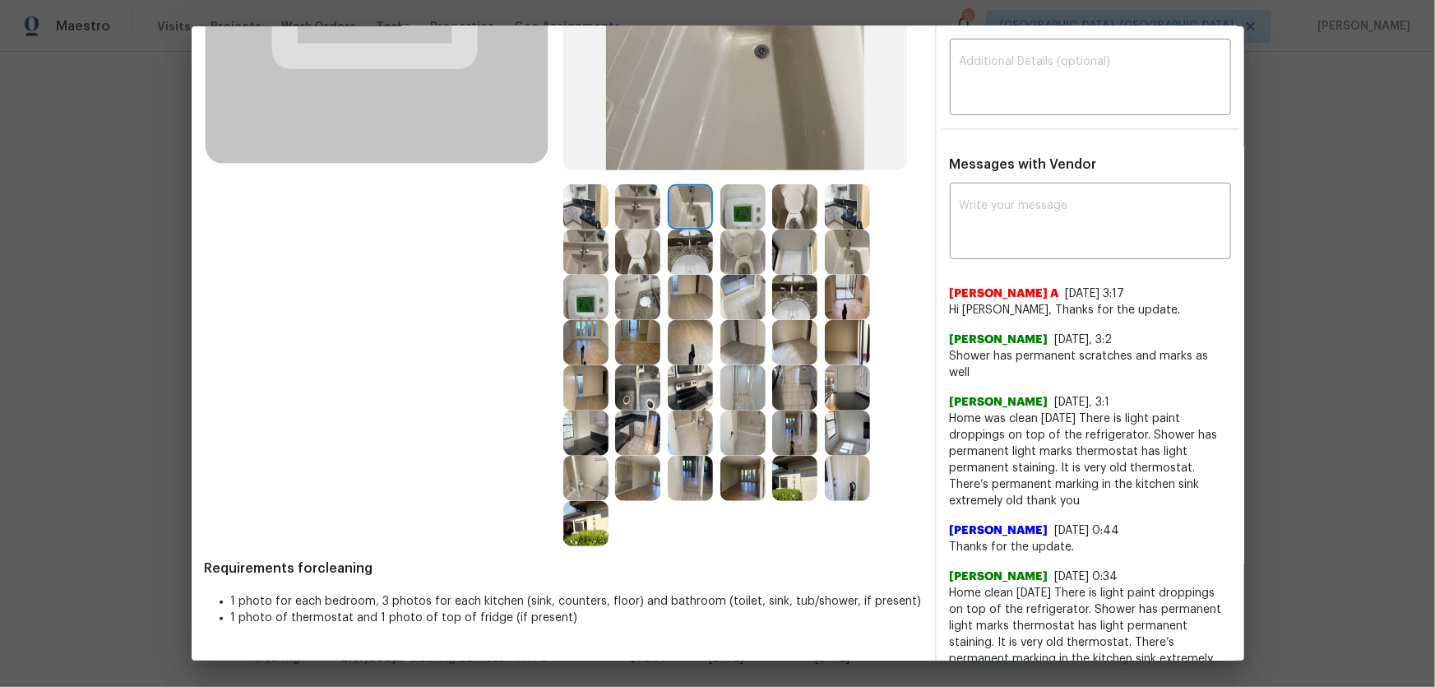
click at [849, 275] on img at bounding box center [847, 297] width 45 height 45
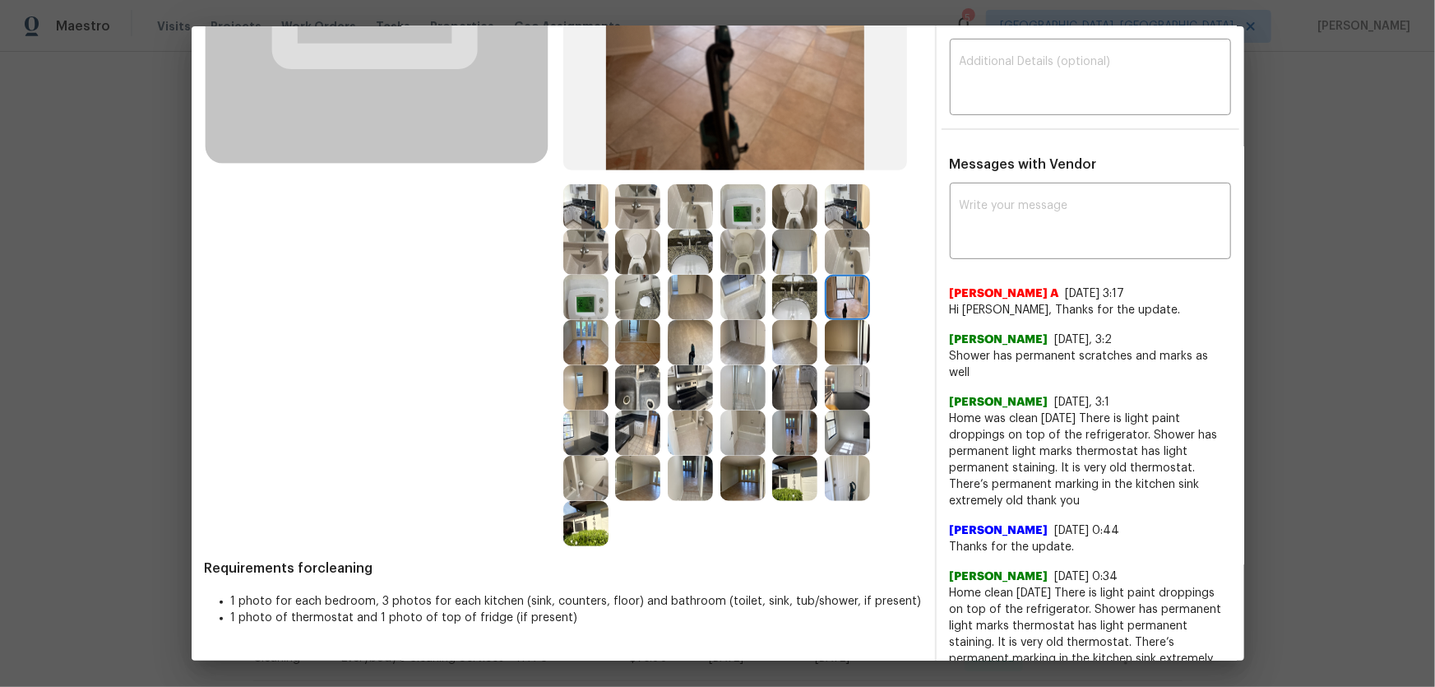
click at [642, 380] on img at bounding box center [637, 387] width 45 height 45
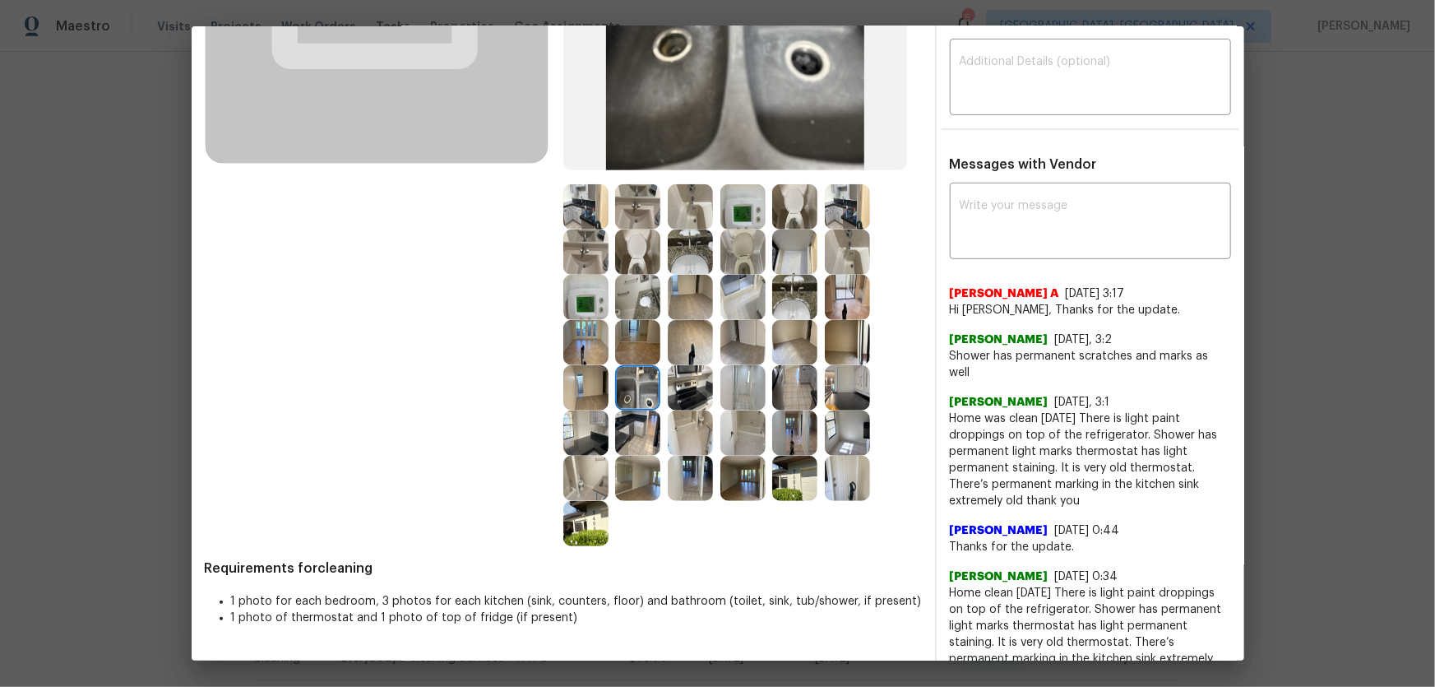
click at [691, 426] on img at bounding box center [690, 432] width 45 height 45
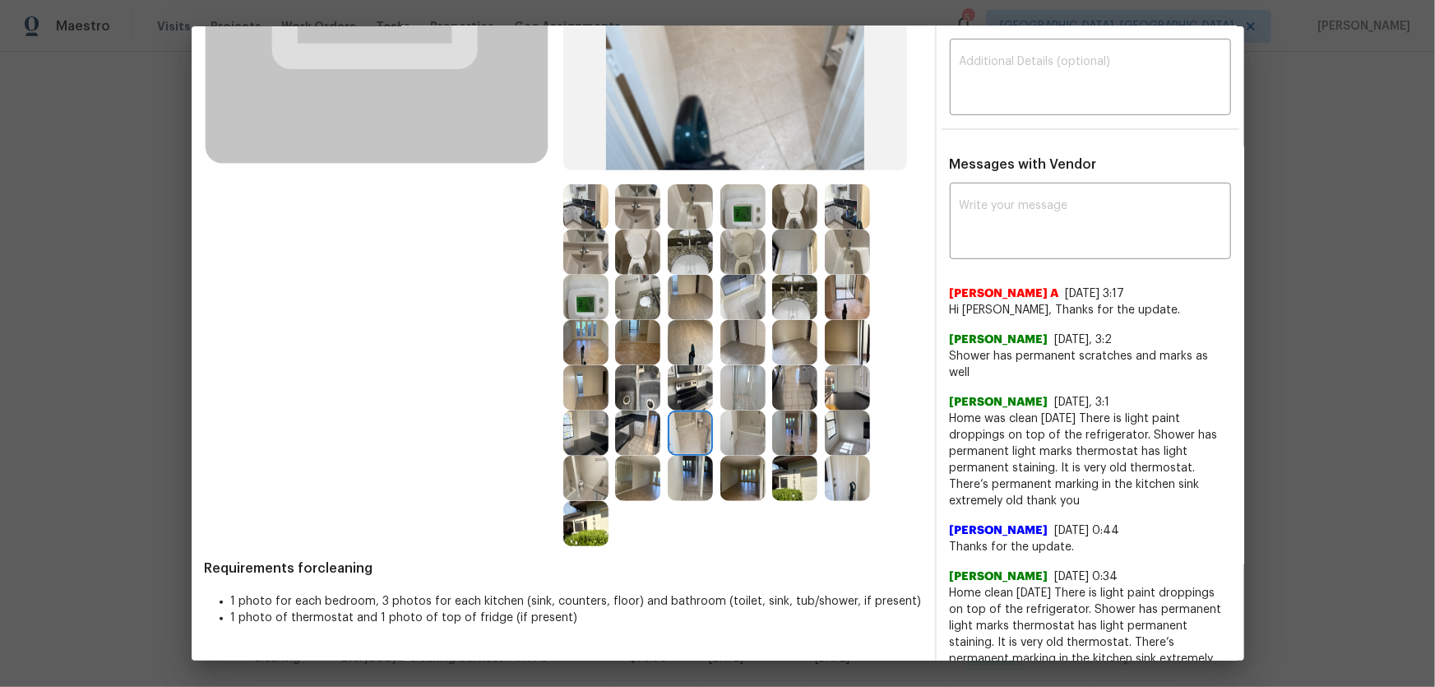
click at [750, 428] on img at bounding box center [742, 432] width 45 height 45
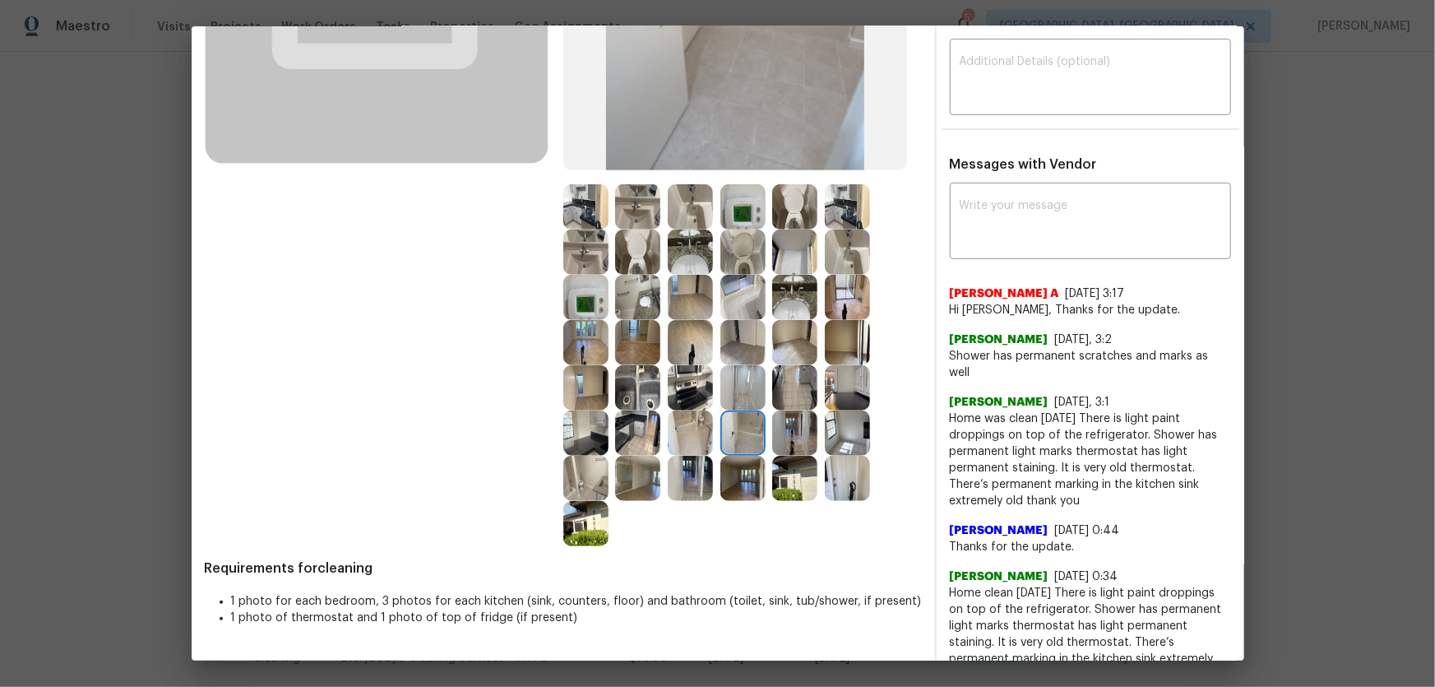
click at [734, 377] on img at bounding box center [742, 387] width 45 height 45
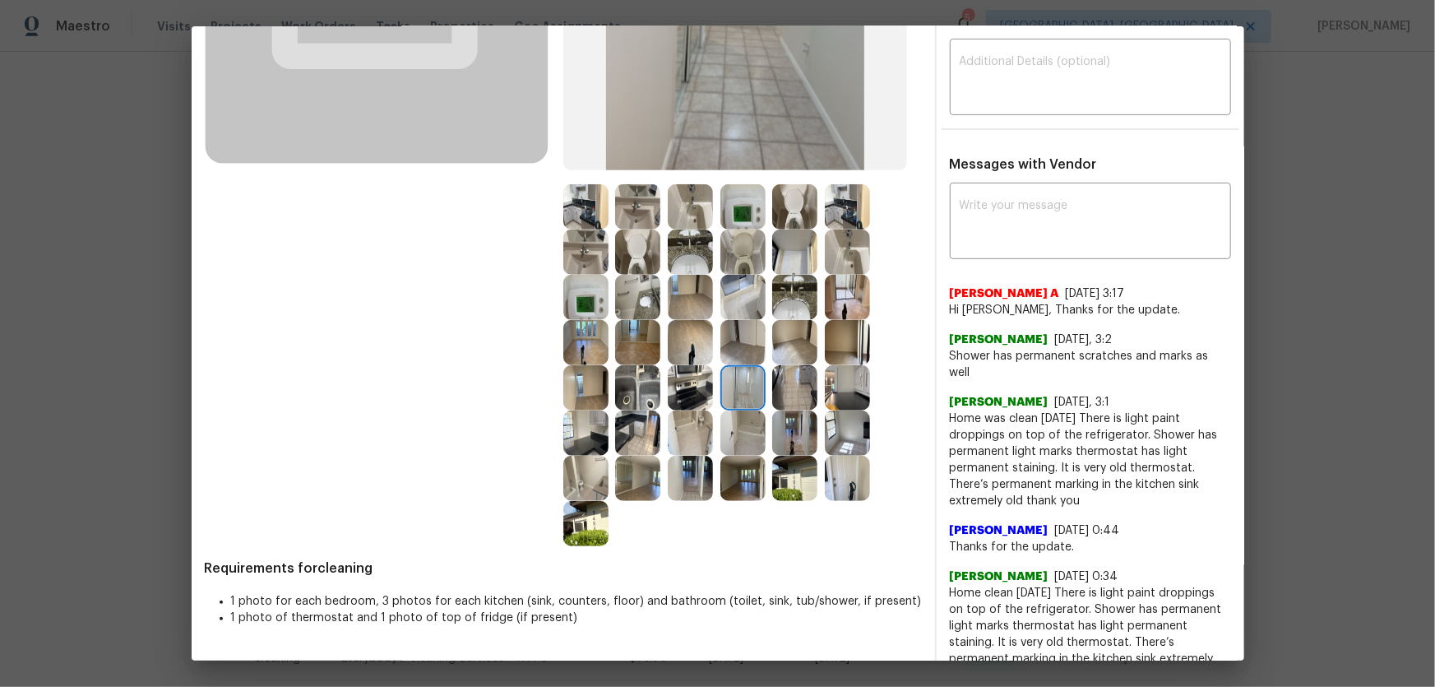
click at [810, 389] on img at bounding box center [794, 387] width 45 height 45
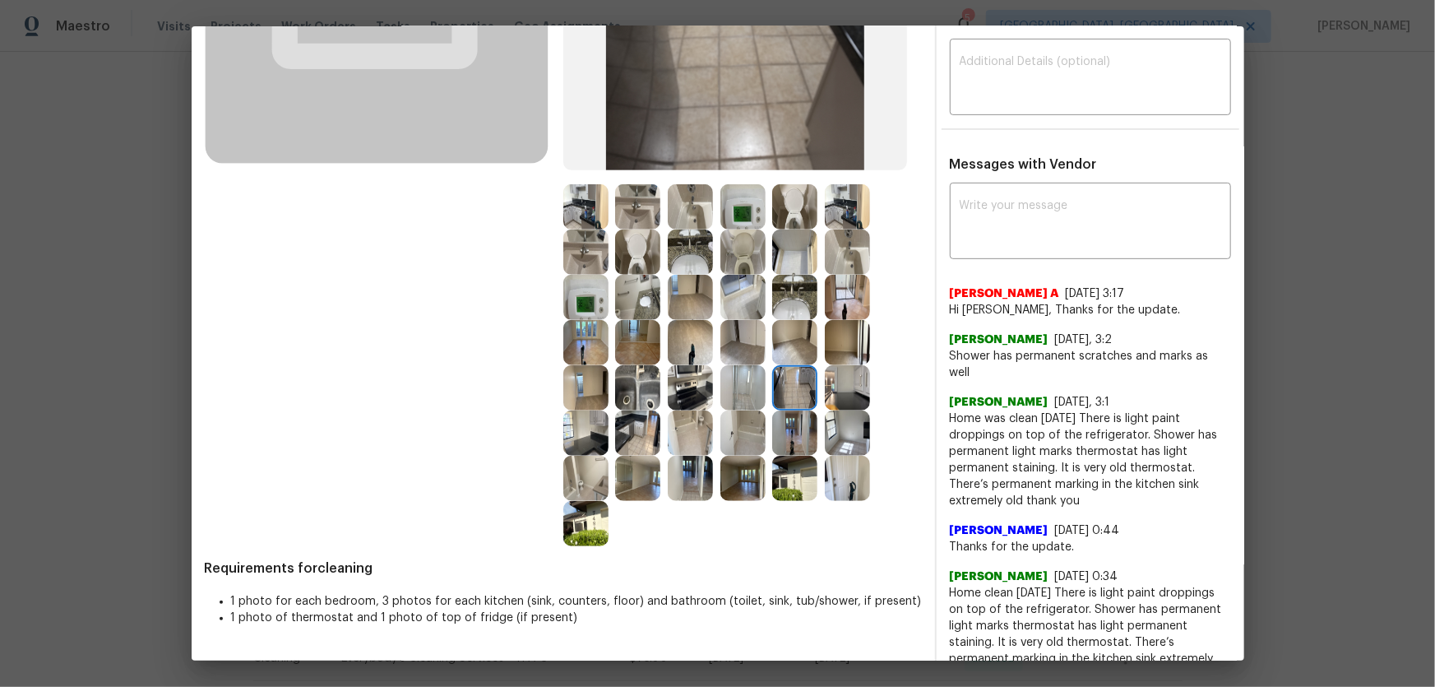
click at [795, 427] on img at bounding box center [794, 432] width 45 height 45
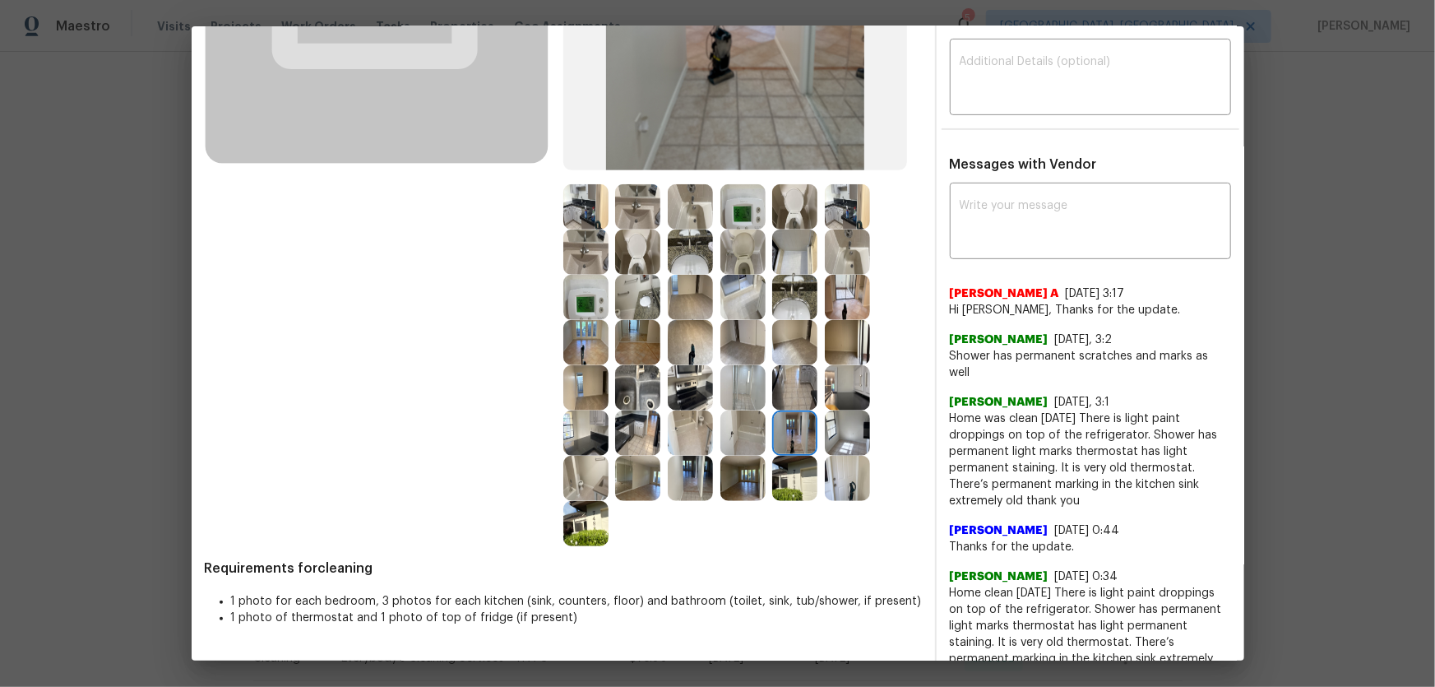
click at [856, 434] on img at bounding box center [847, 432] width 45 height 45
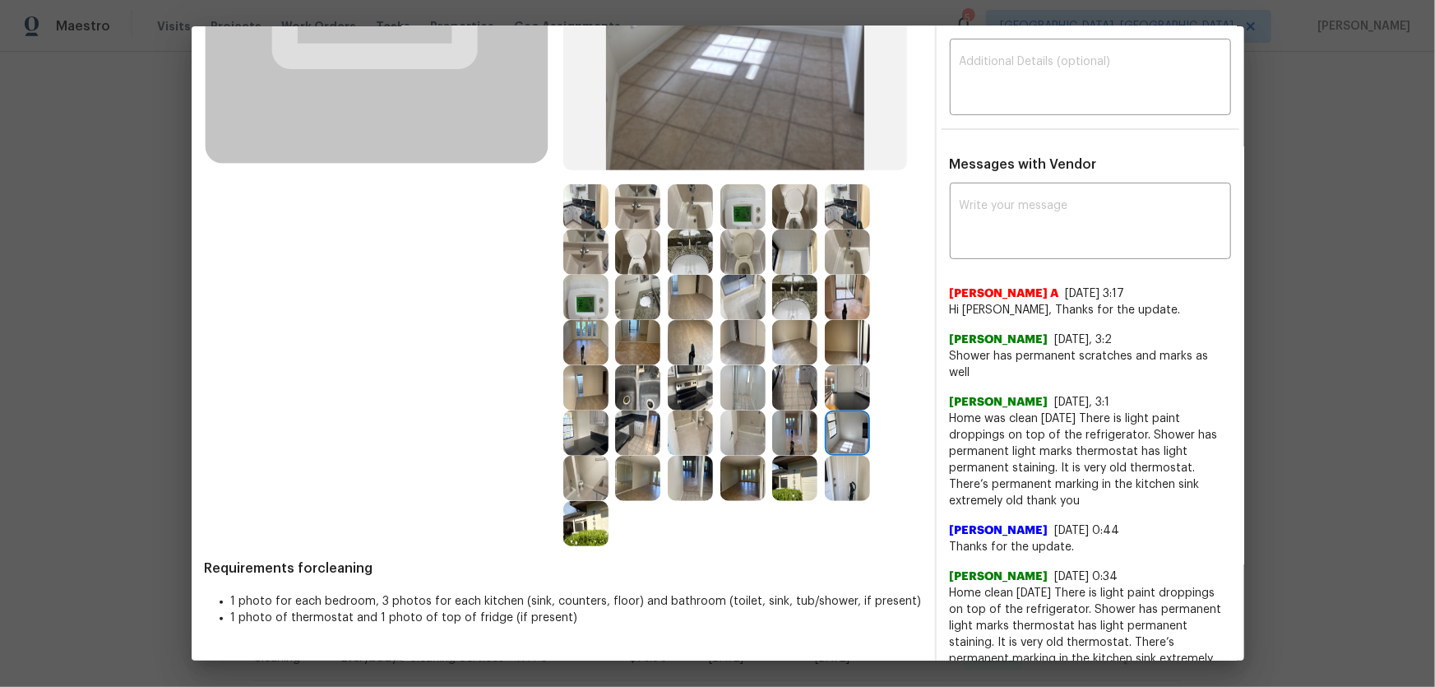
click at [840, 388] on img at bounding box center [847, 387] width 45 height 45
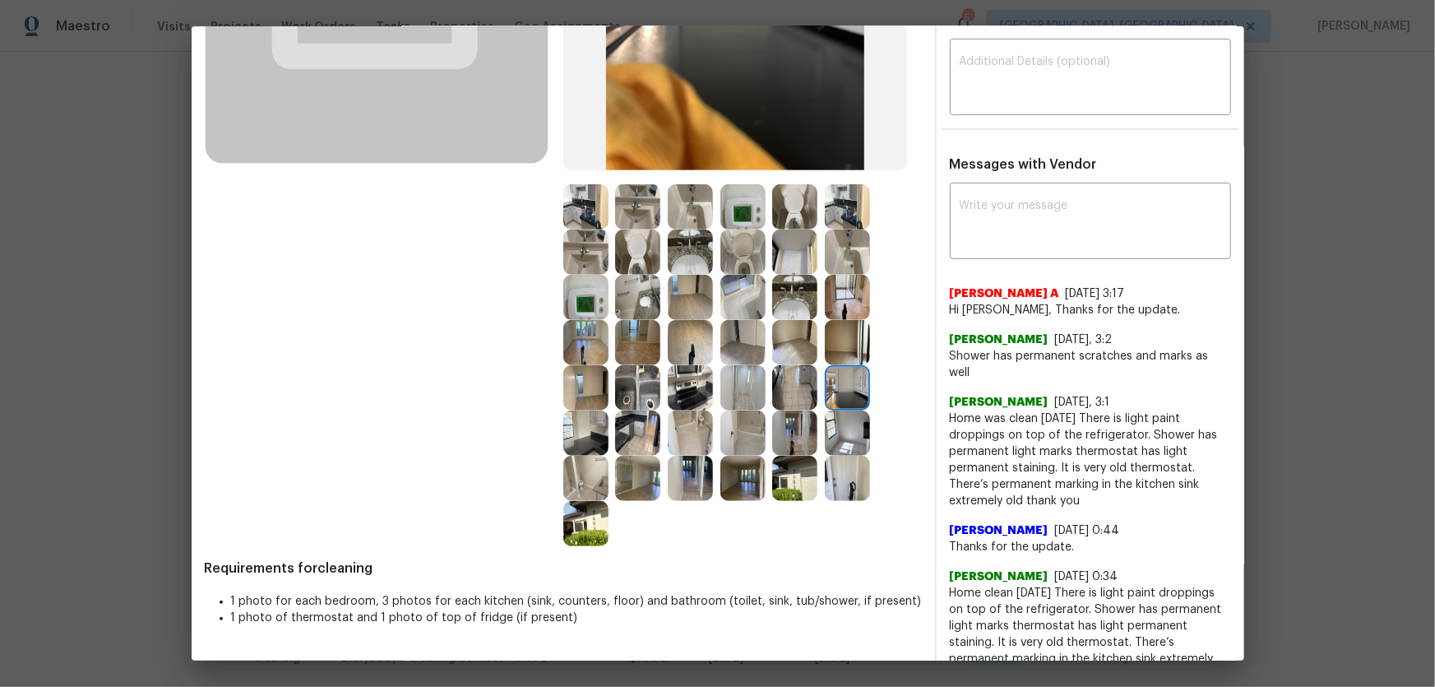
click at [802, 433] on img at bounding box center [794, 432] width 45 height 45
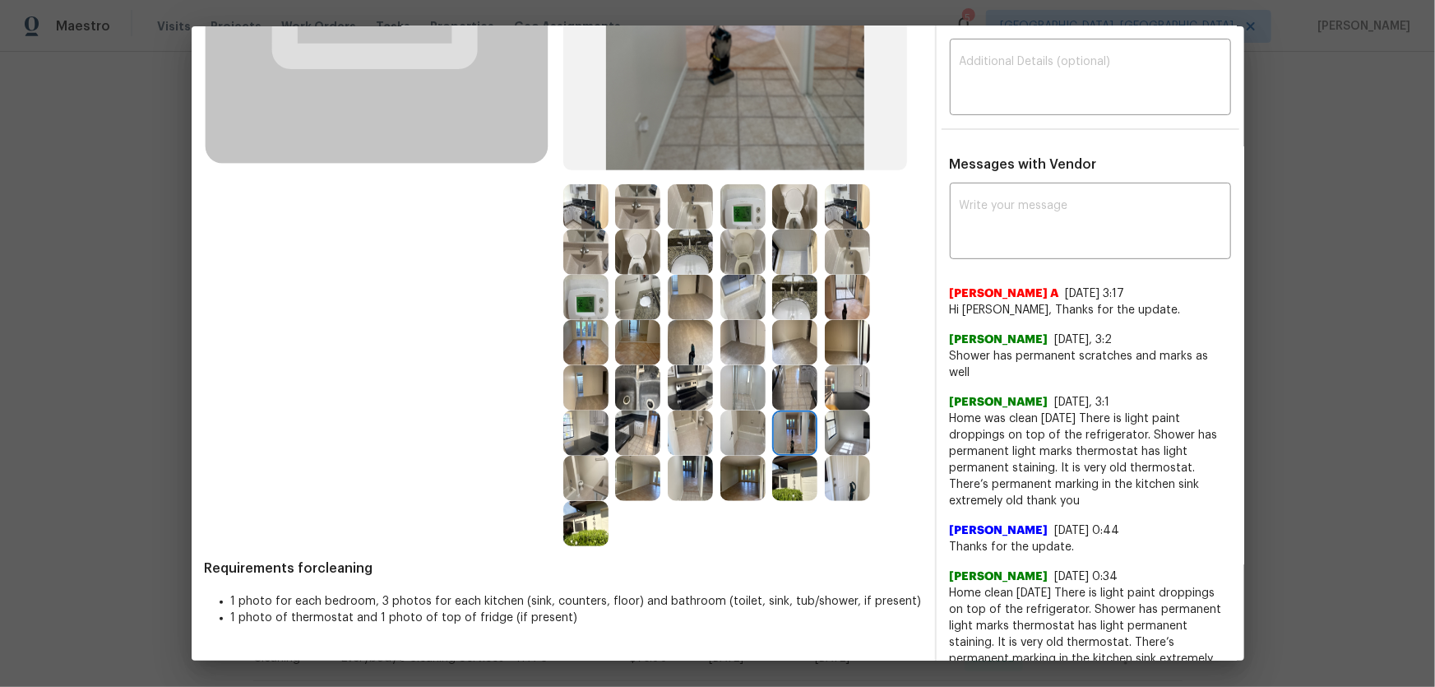
click at [790, 453] on img at bounding box center [794, 478] width 45 height 45
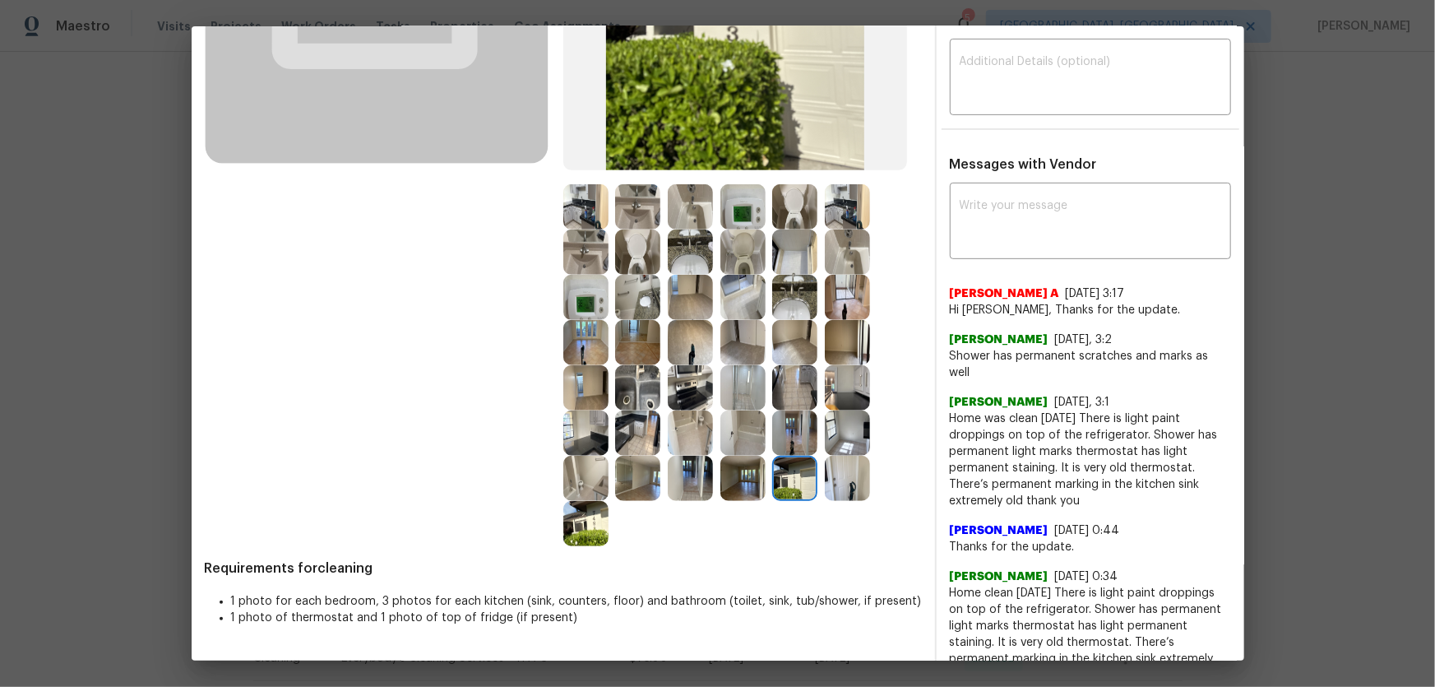
click at [751, 453] on img at bounding box center [742, 478] width 45 height 45
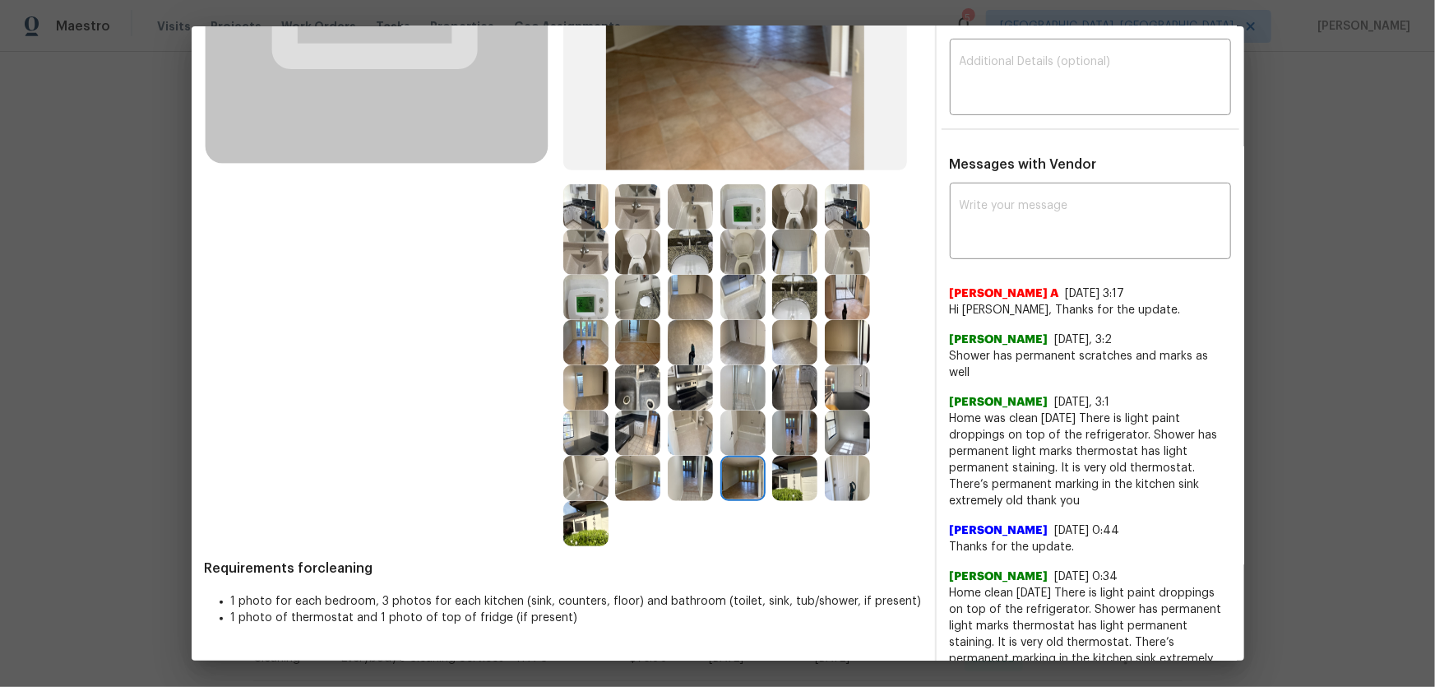
click at [735, 442] on img at bounding box center [742, 432] width 45 height 45
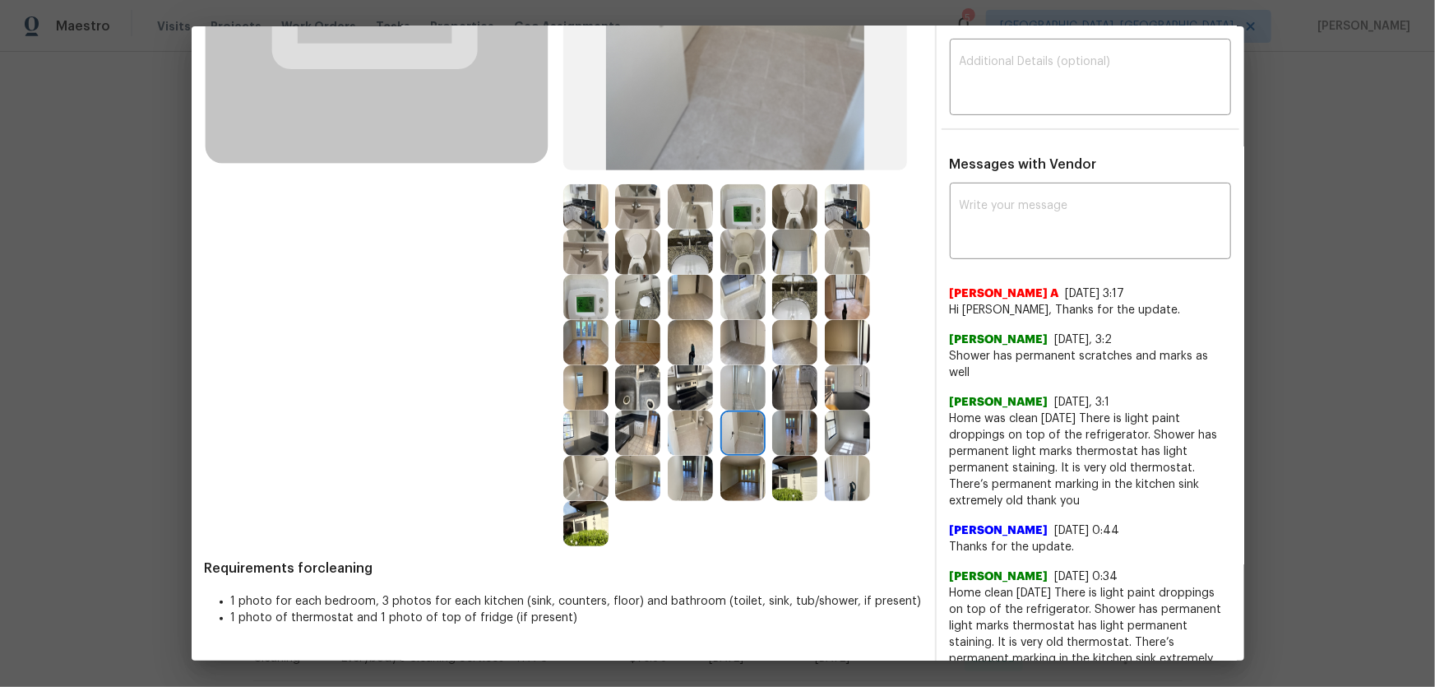
click at [684, 430] on img at bounding box center [690, 432] width 45 height 45
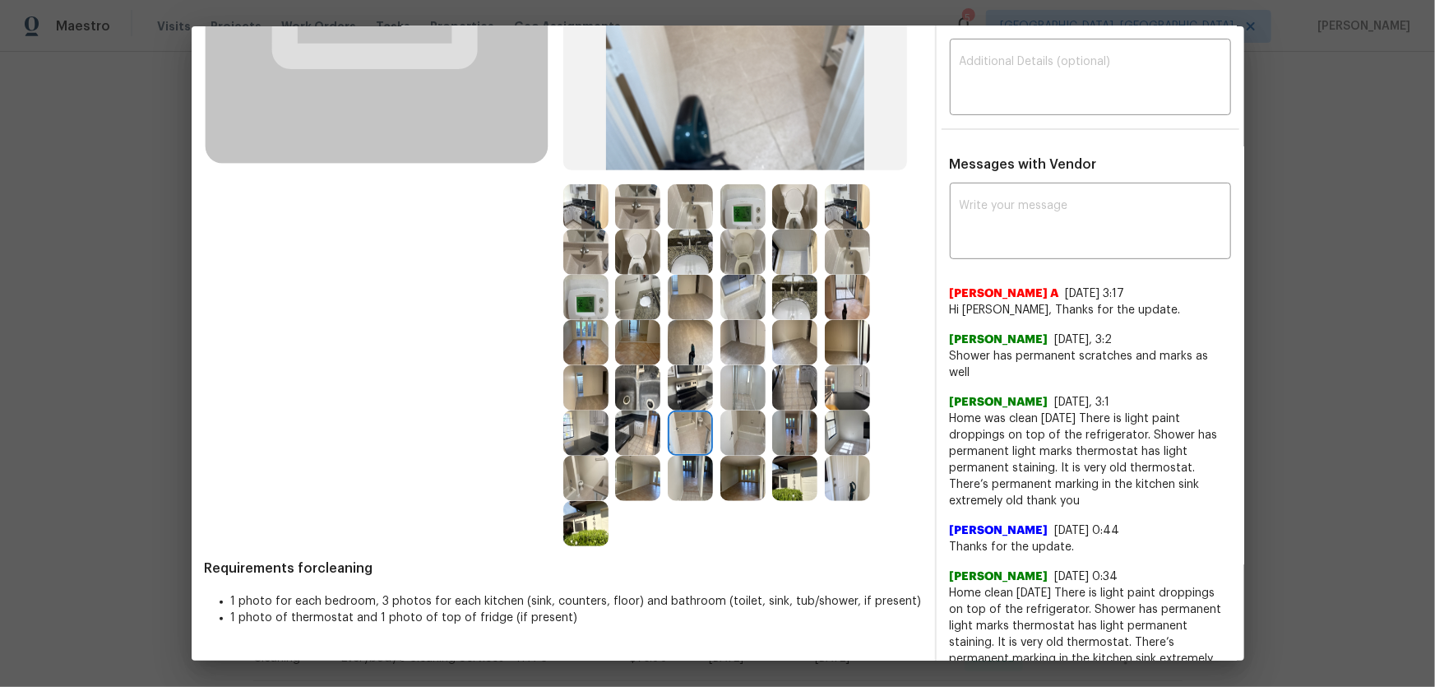
click at [676, 377] on img at bounding box center [690, 387] width 45 height 45
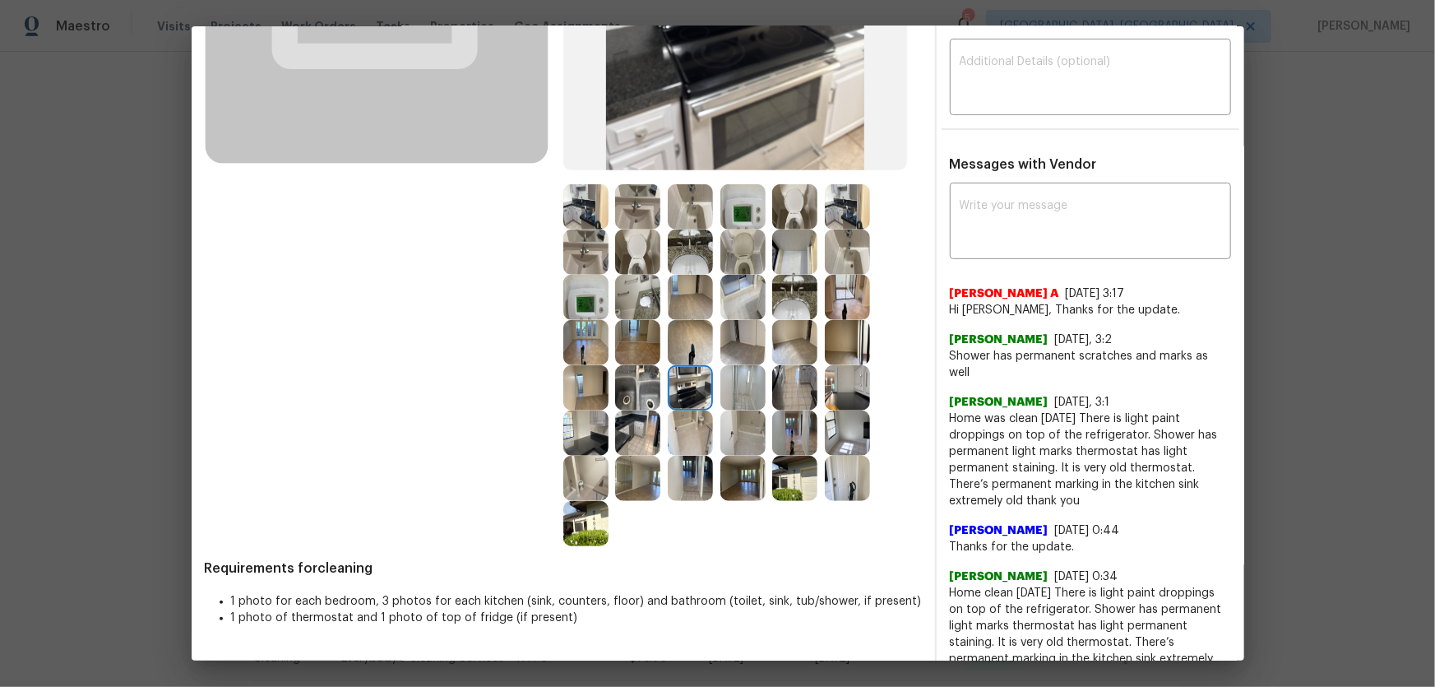
click at [650, 381] on img at bounding box center [637, 387] width 45 height 45
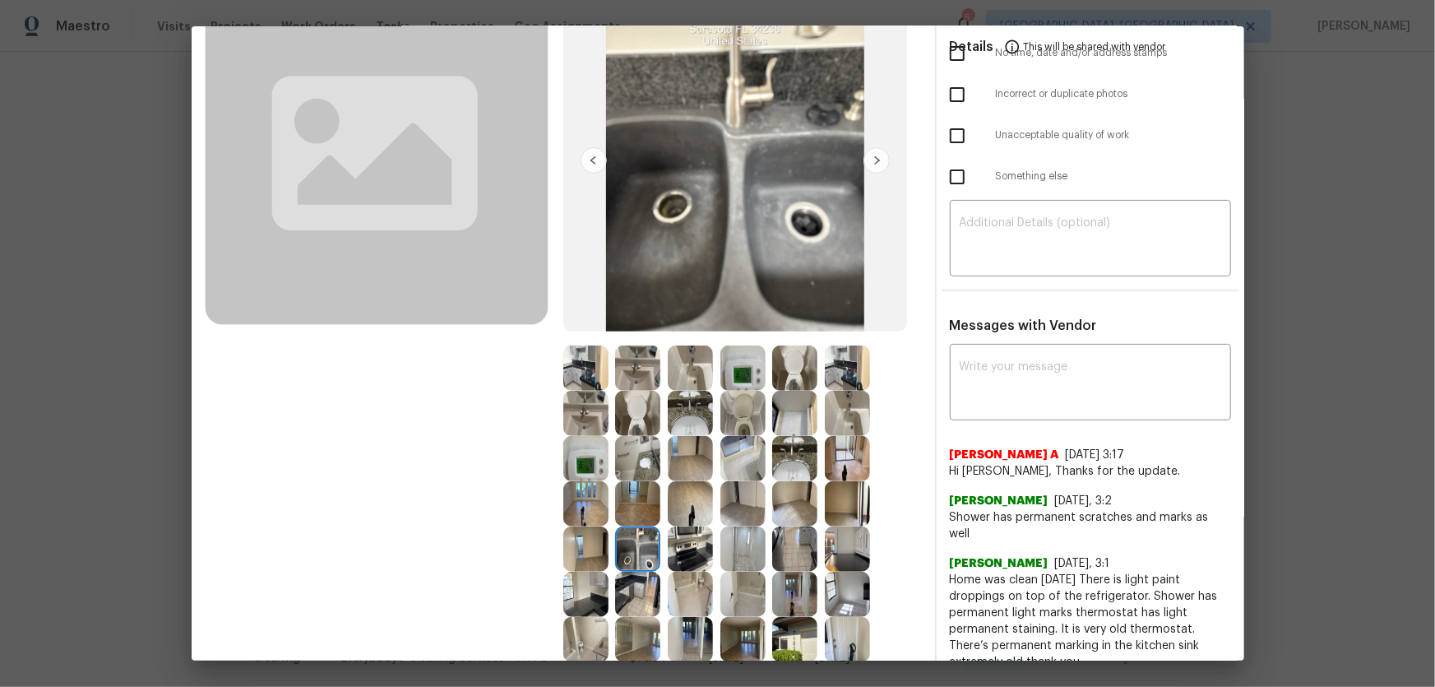
scroll to position [149, 0]
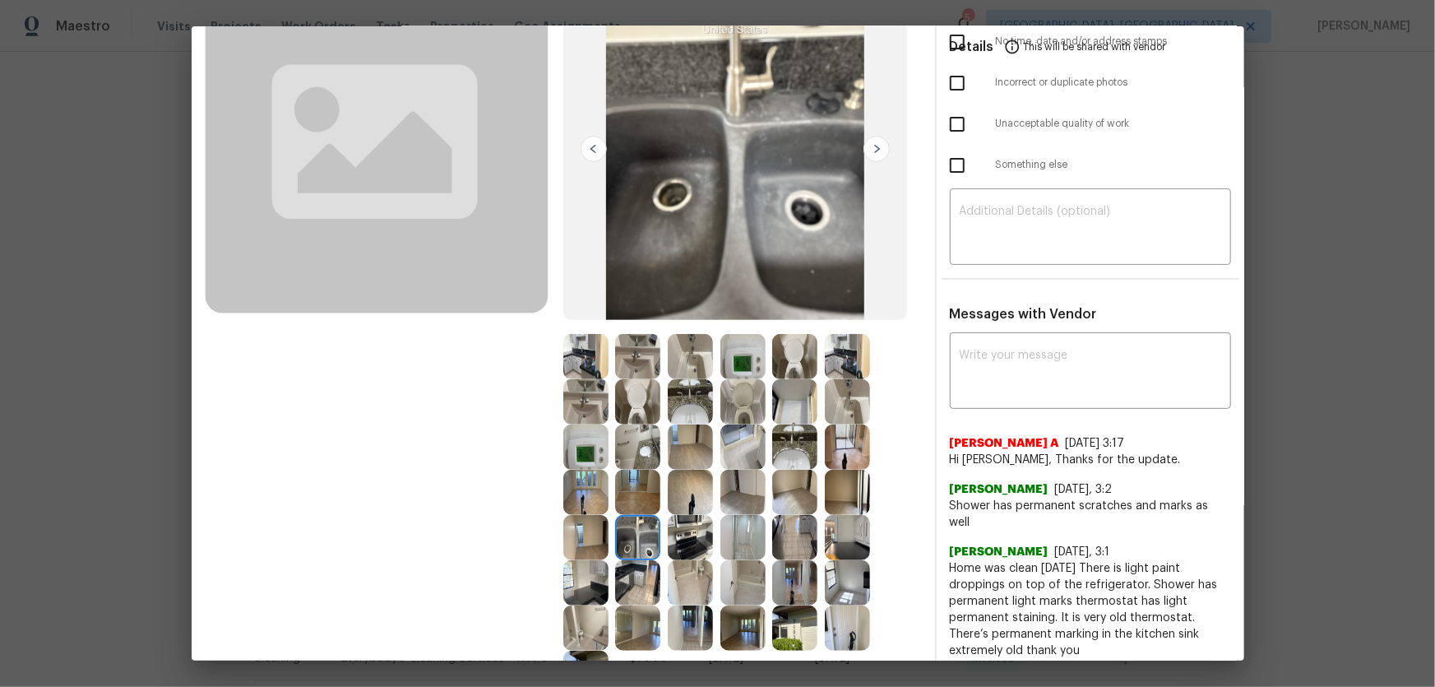
click at [668, 407] on img at bounding box center [690, 401] width 45 height 45
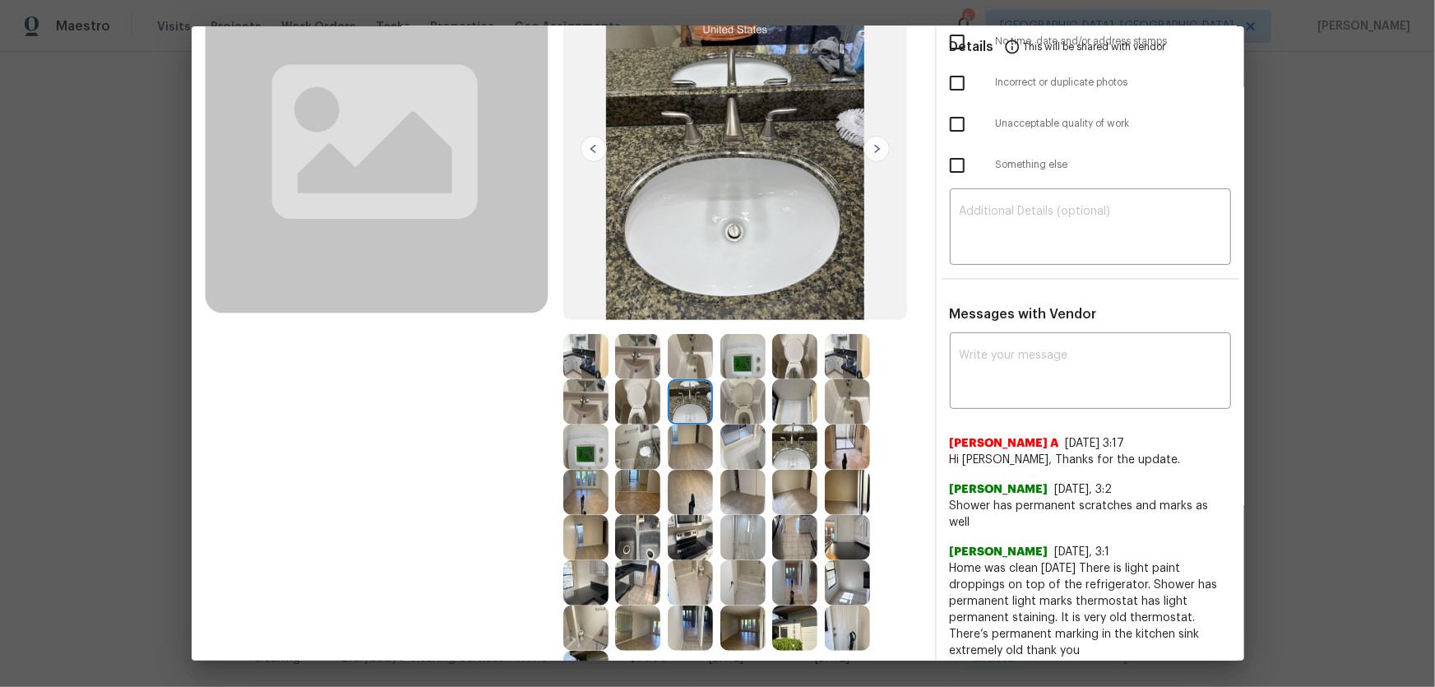
click at [671, 381] on img at bounding box center [690, 401] width 45 height 45
click at [684, 369] on img at bounding box center [690, 356] width 45 height 45
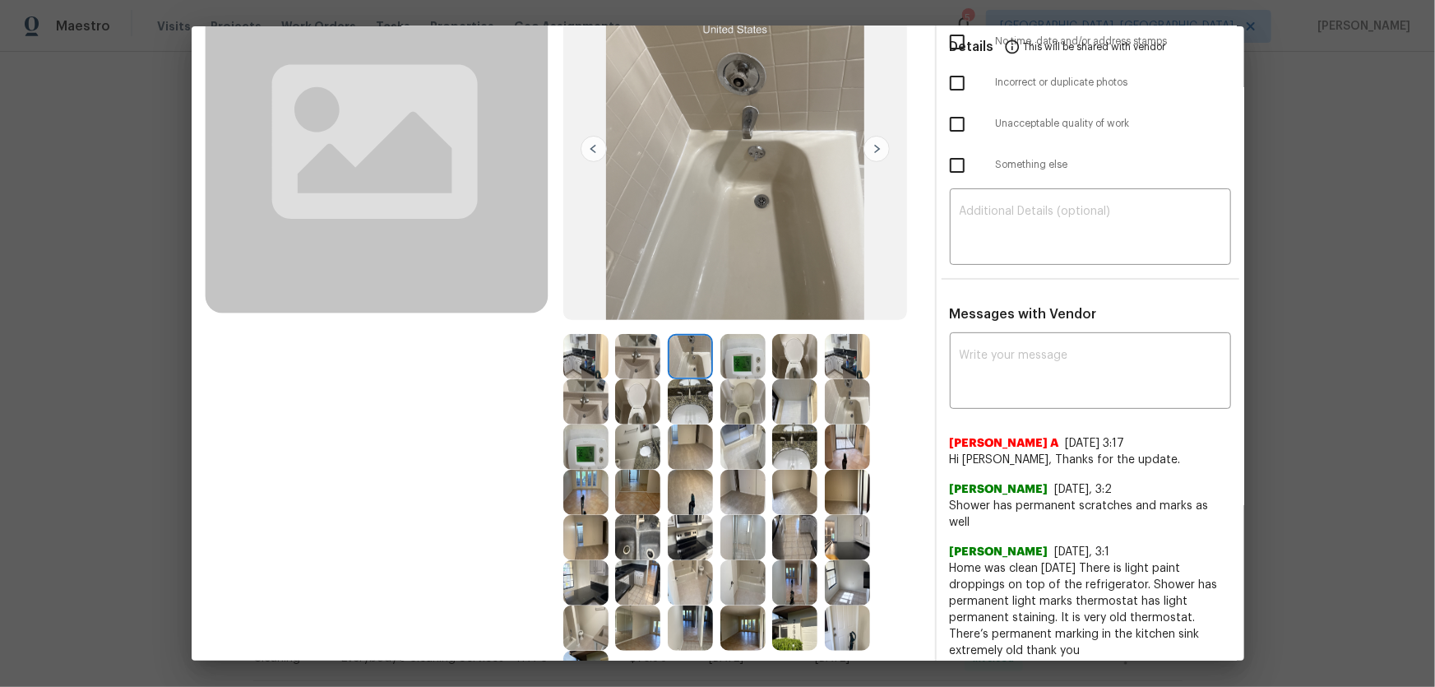
click at [789, 409] on img at bounding box center [794, 401] width 45 height 45
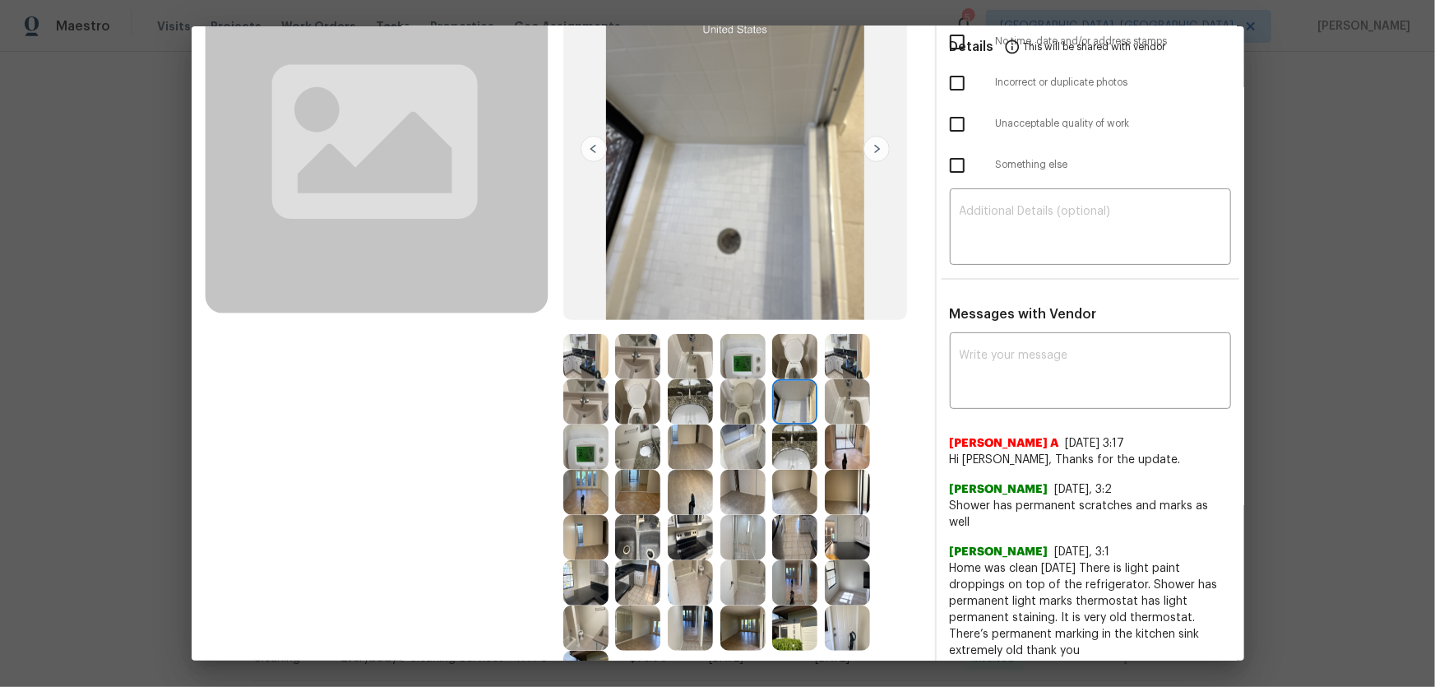
click at [848, 429] on img at bounding box center [847, 446] width 45 height 45
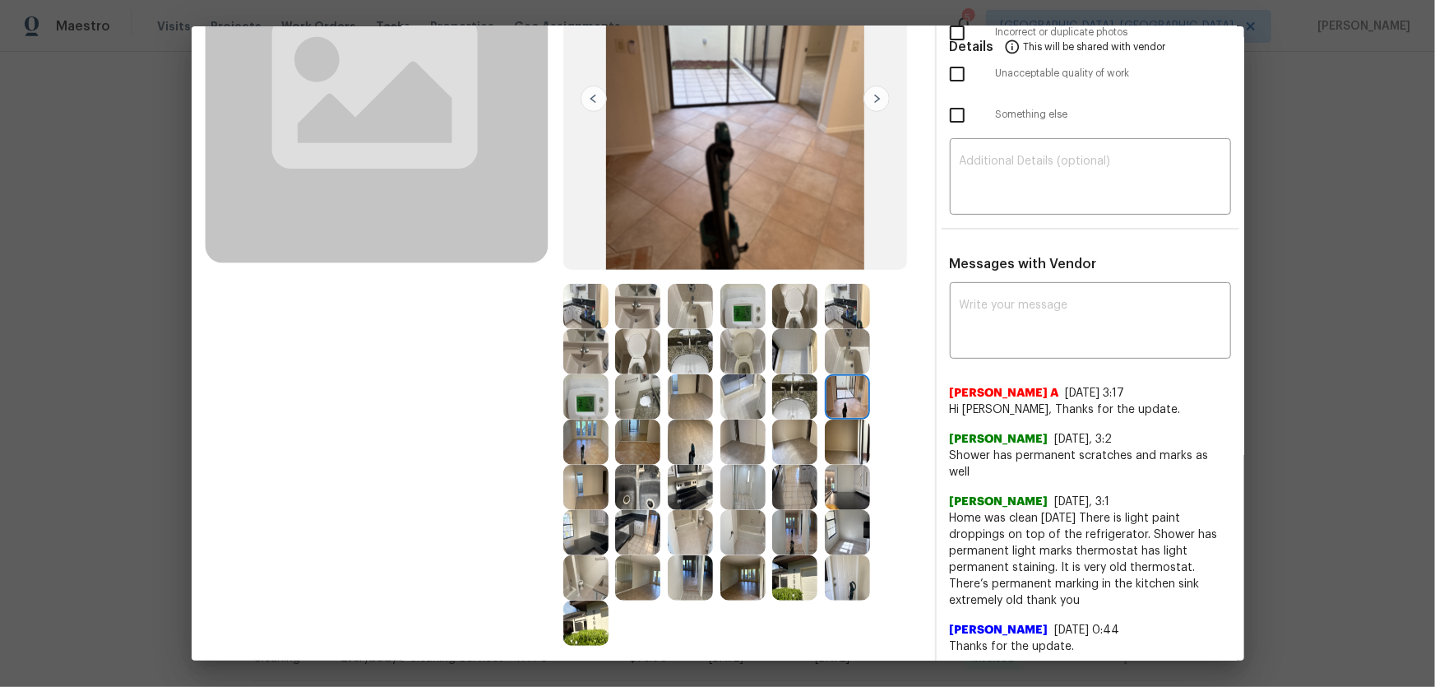
scroll to position [224, 0]
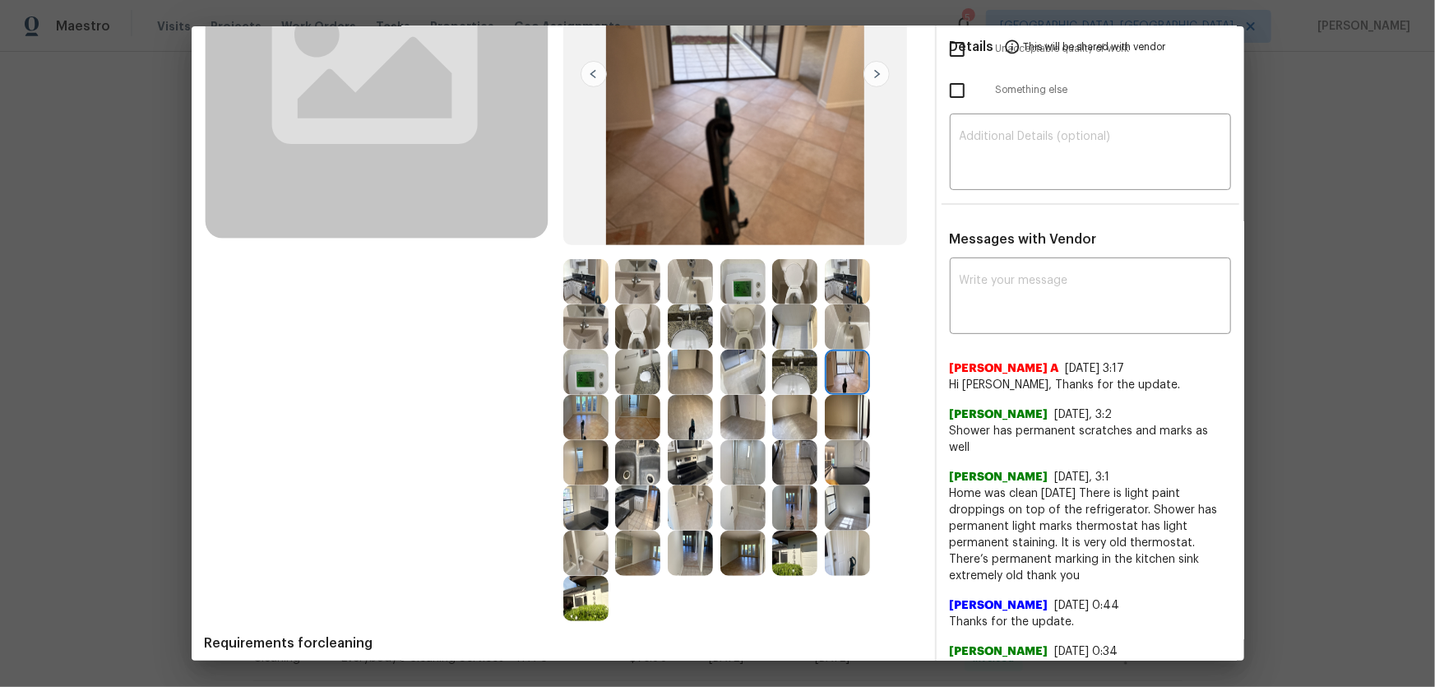
click at [755, 453] on img at bounding box center [742, 462] width 45 height 45
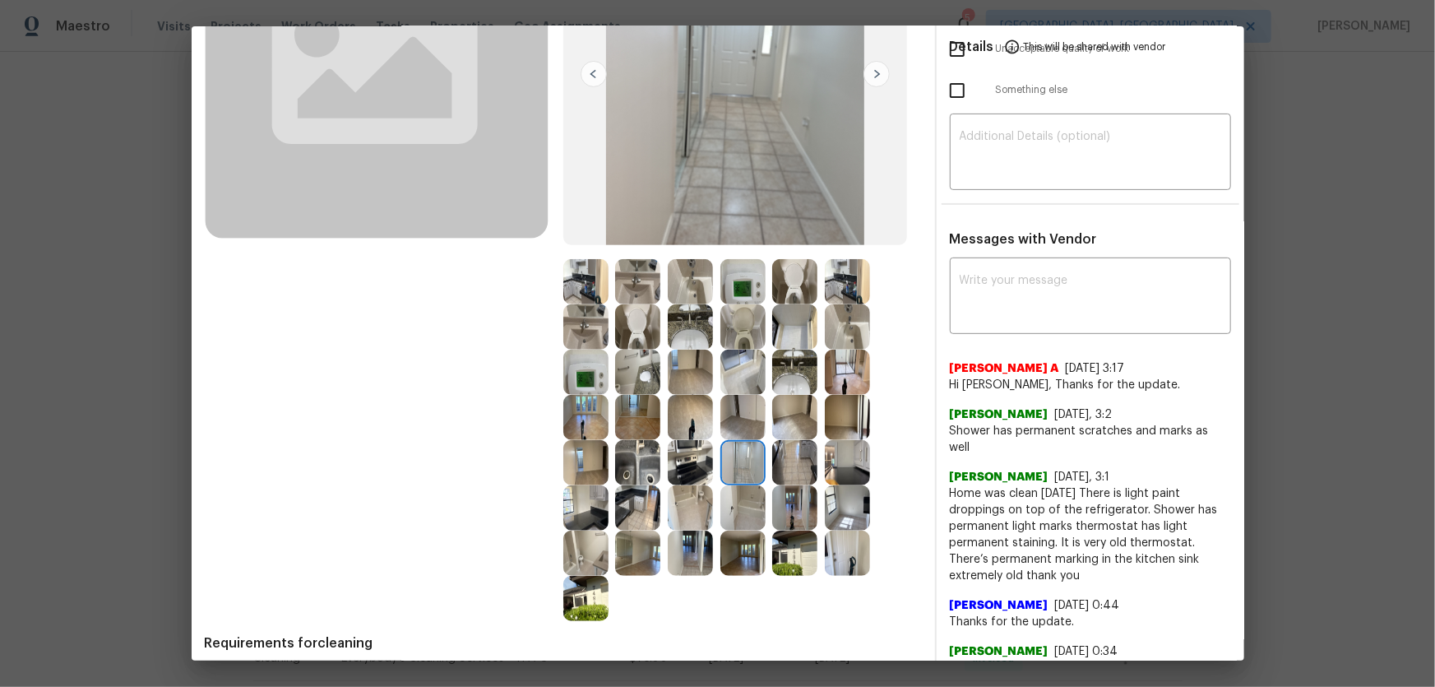
click at [751, 453] on img at bounding box center [742, 462] width 45 height 45
click at [753, 453] on img at bounding box center [742, 507] width 45 height 45
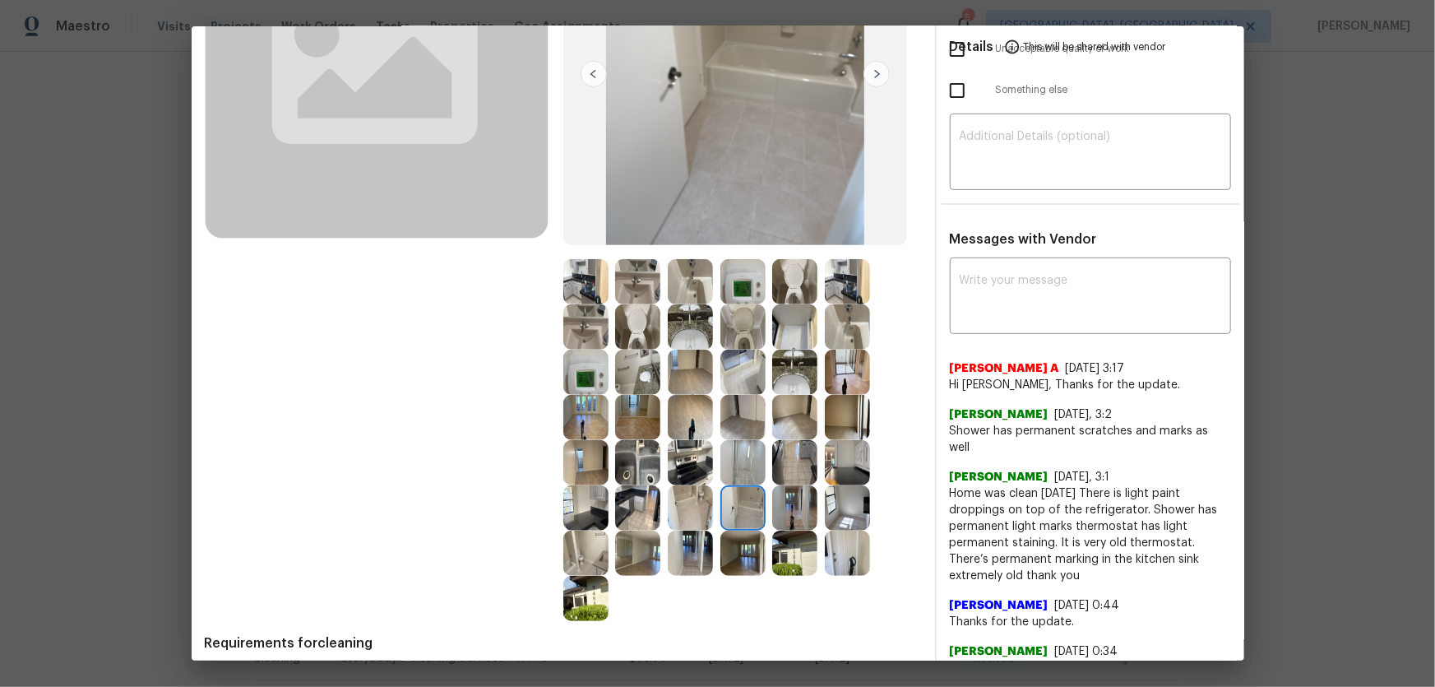
click at [792, 453] on img at bounding box center [794, 507] width 45 height 45
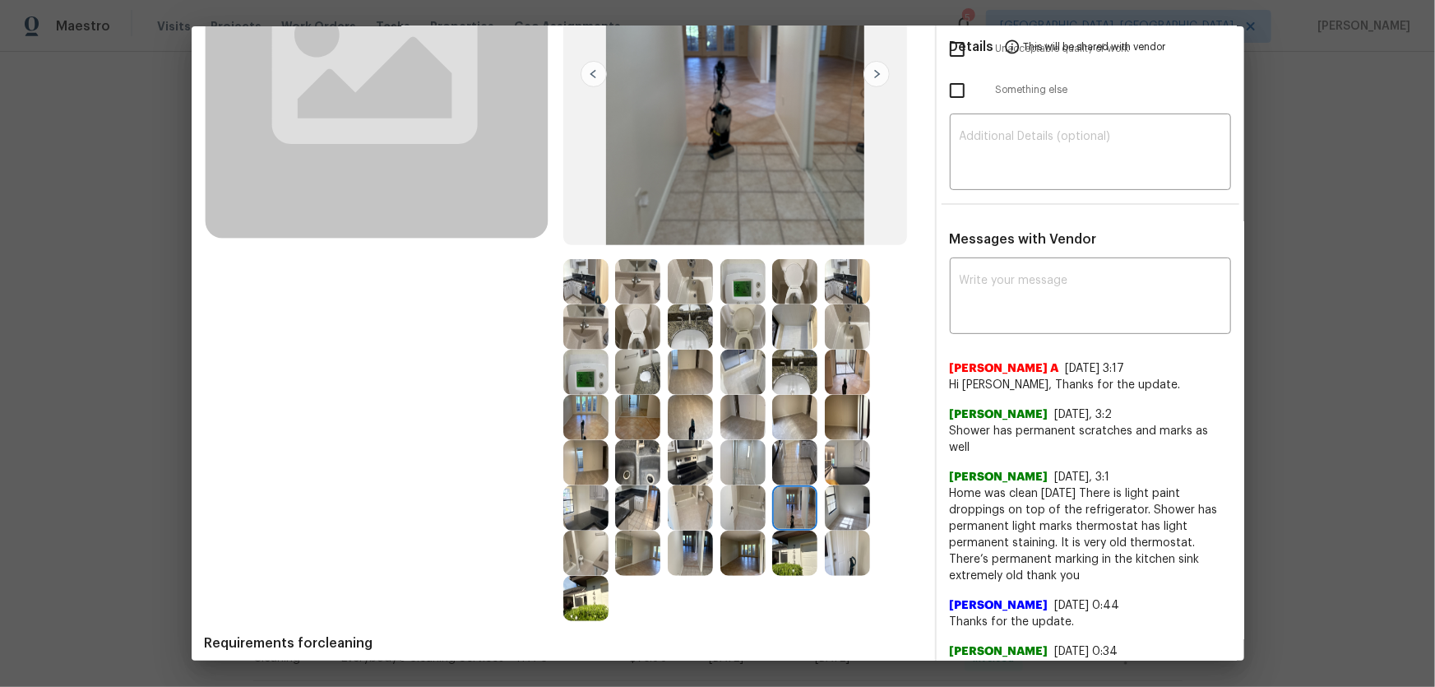
click at [795, 453] on img at bounding box center [794, 552] width 45 height 45
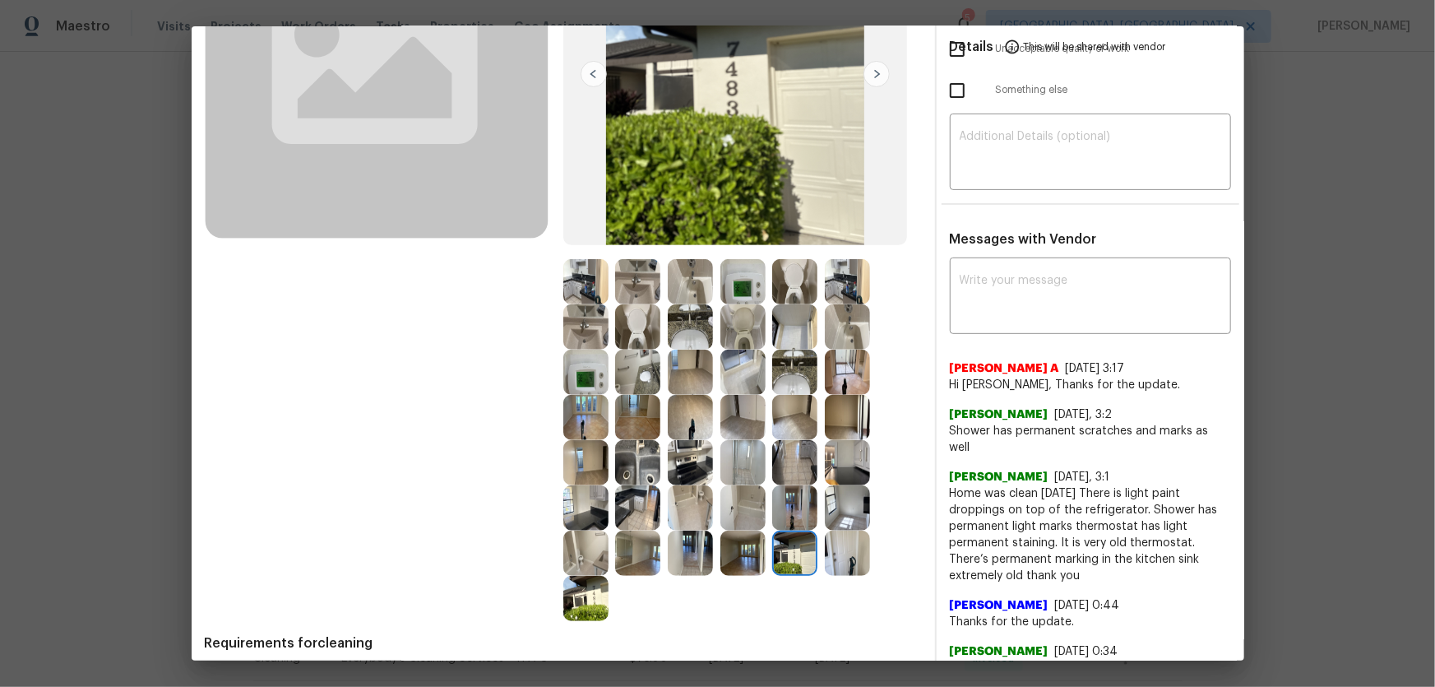
click at [850, 453] on img at bounding box center [847, 552] width 45 height 45
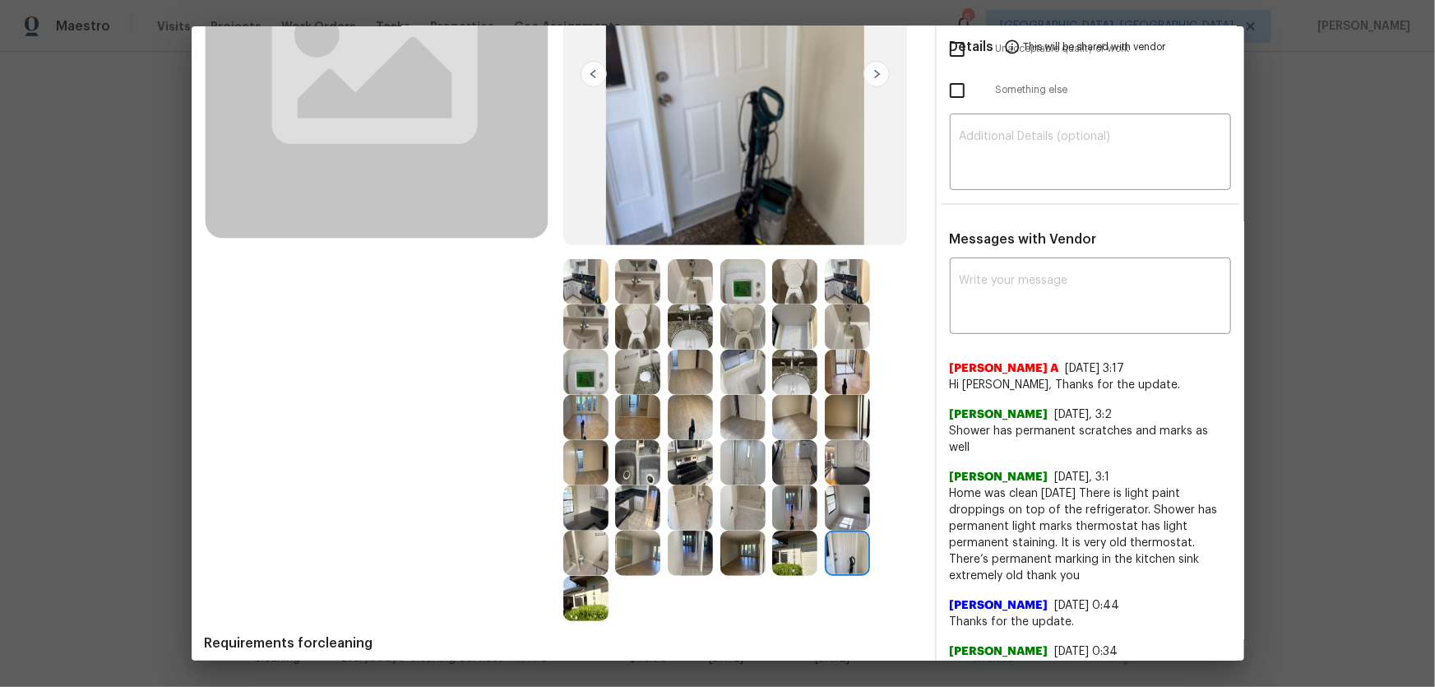
click at [635, 453] on img at bounding box center [637, 462] width 45 height 45
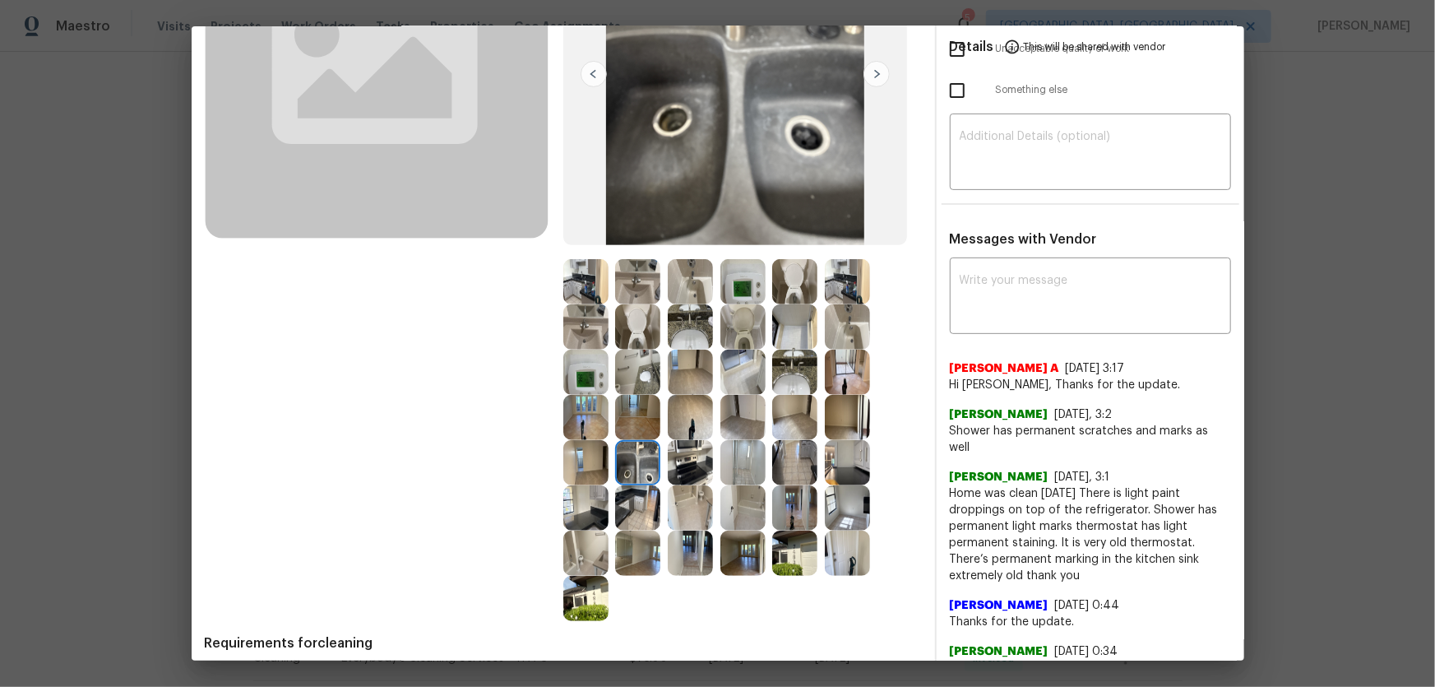
click at [799, 323] on img at bounding box center [794, 326] width 45 height 45
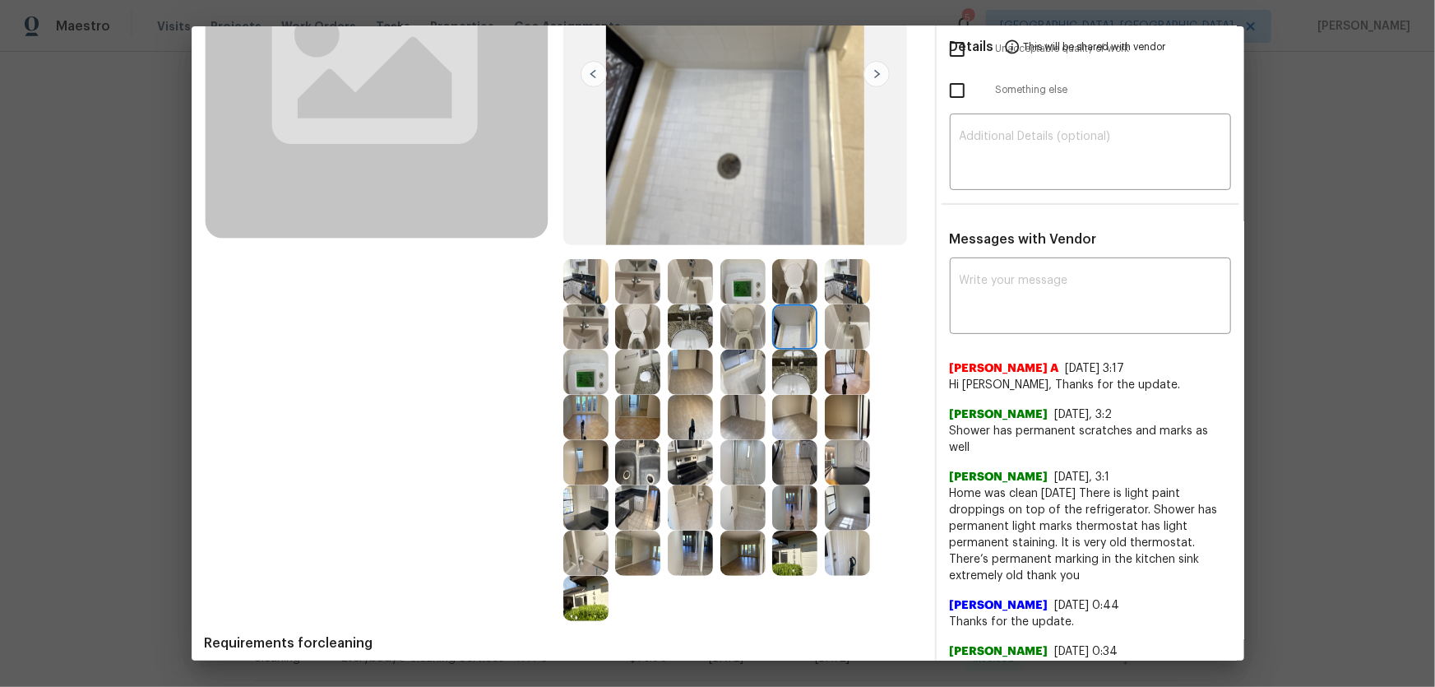
click at [845, 340] on img at bounding box center [847, 326] width 45 height 45
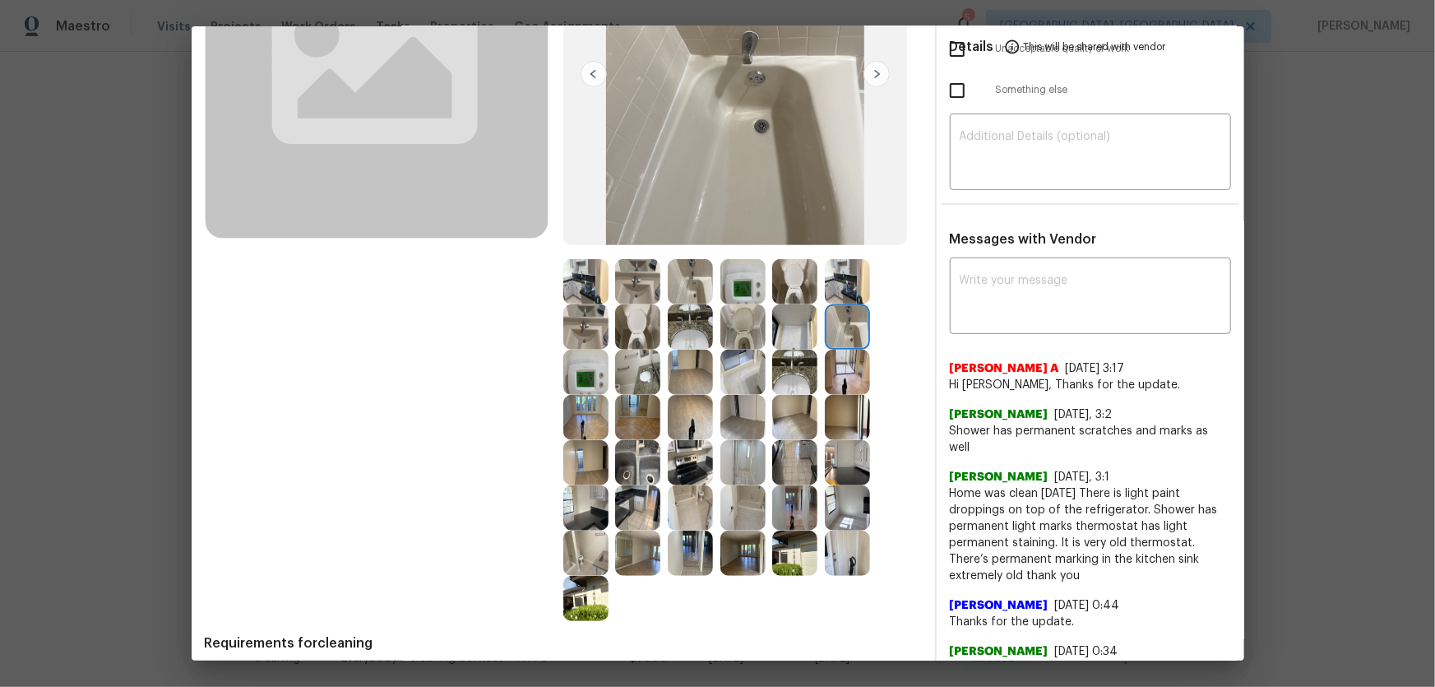
click at [840, 275] on img at bounding box center [847, 281] width 45 height 45
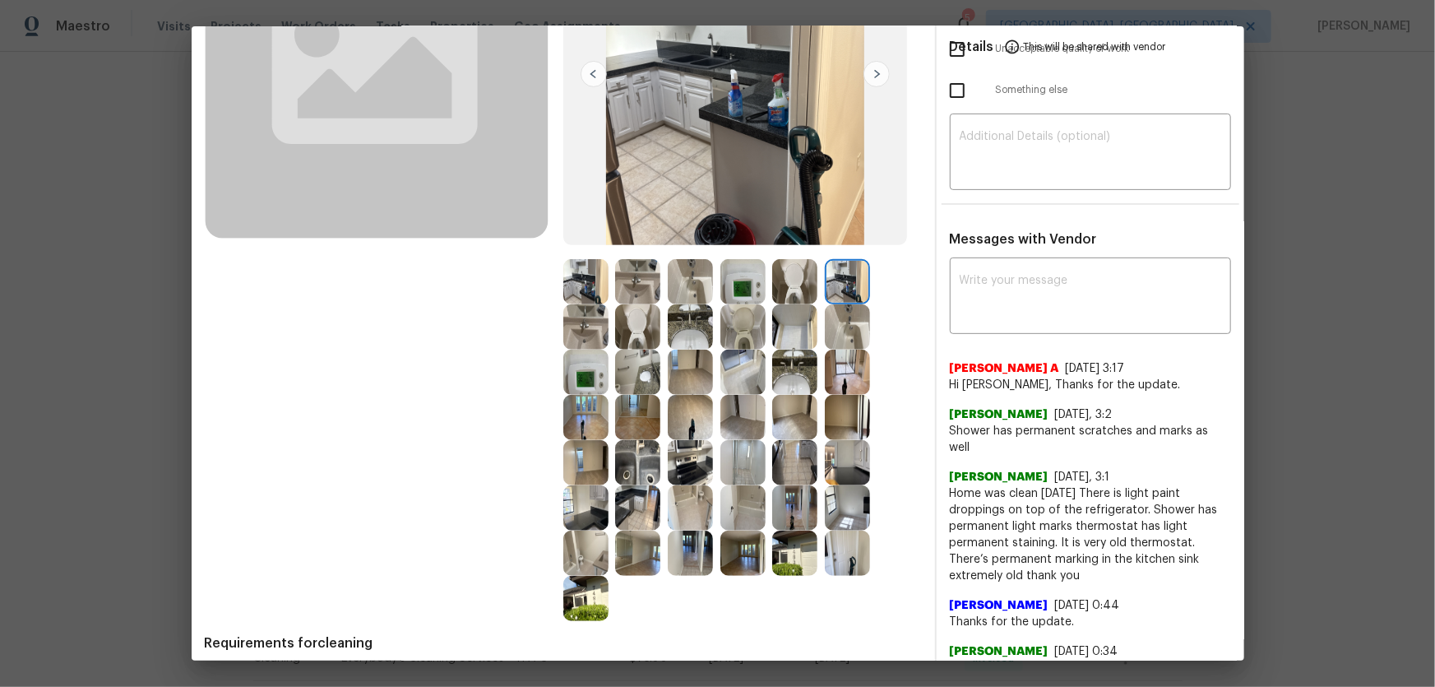
click at [767, 289] on div at bounding box center [746, 281] width 53 height 45
click at [736, 283] on img at bounding box center [742, 281] width 45 height 45
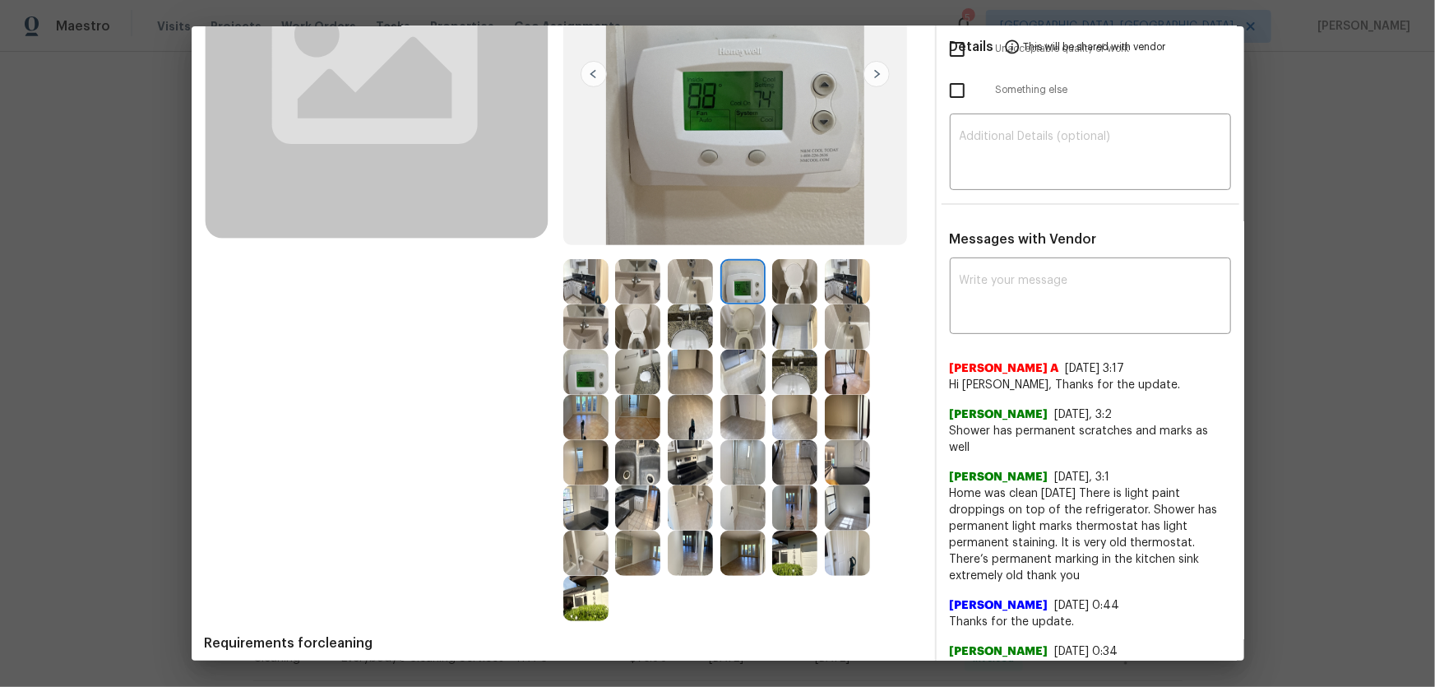
click at [674, 283] on img at bounding box center [690, 281] width 45 height 45
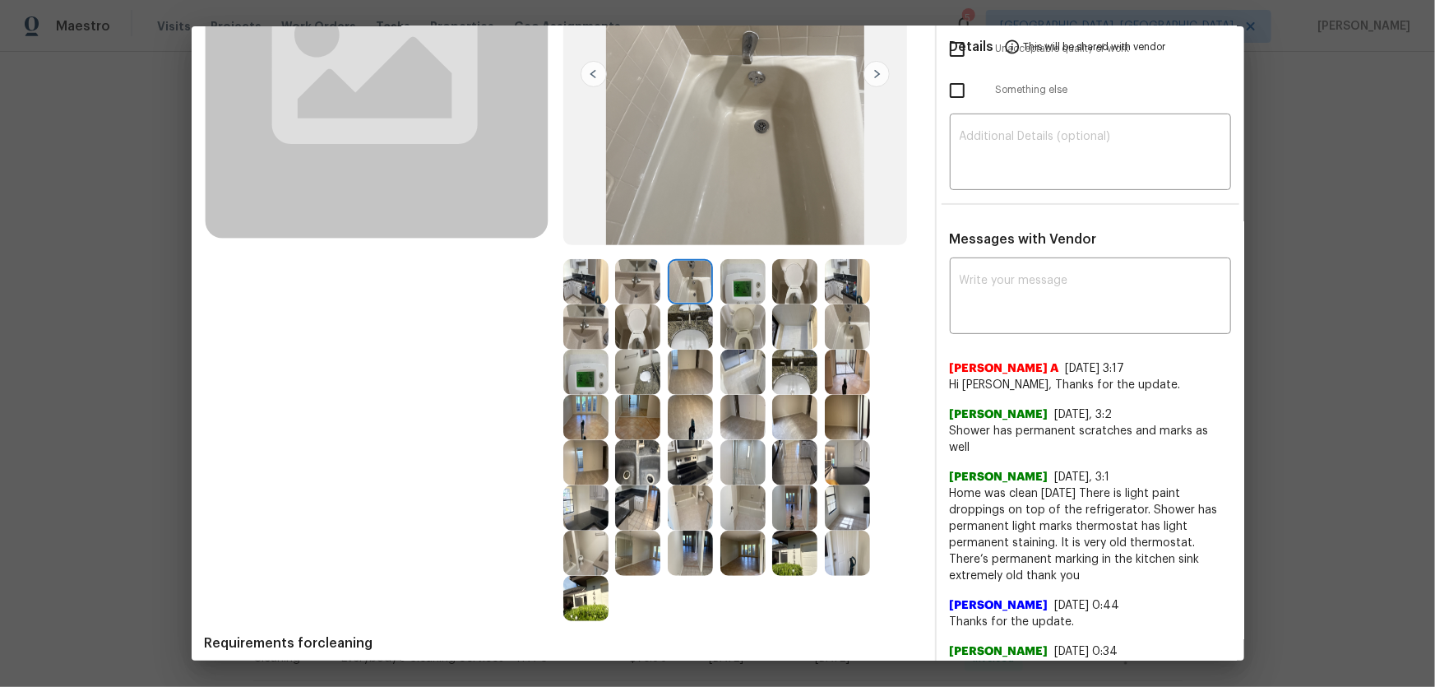
click at [723, 453] on img at bounding box center [742, 462] width 45 height 45
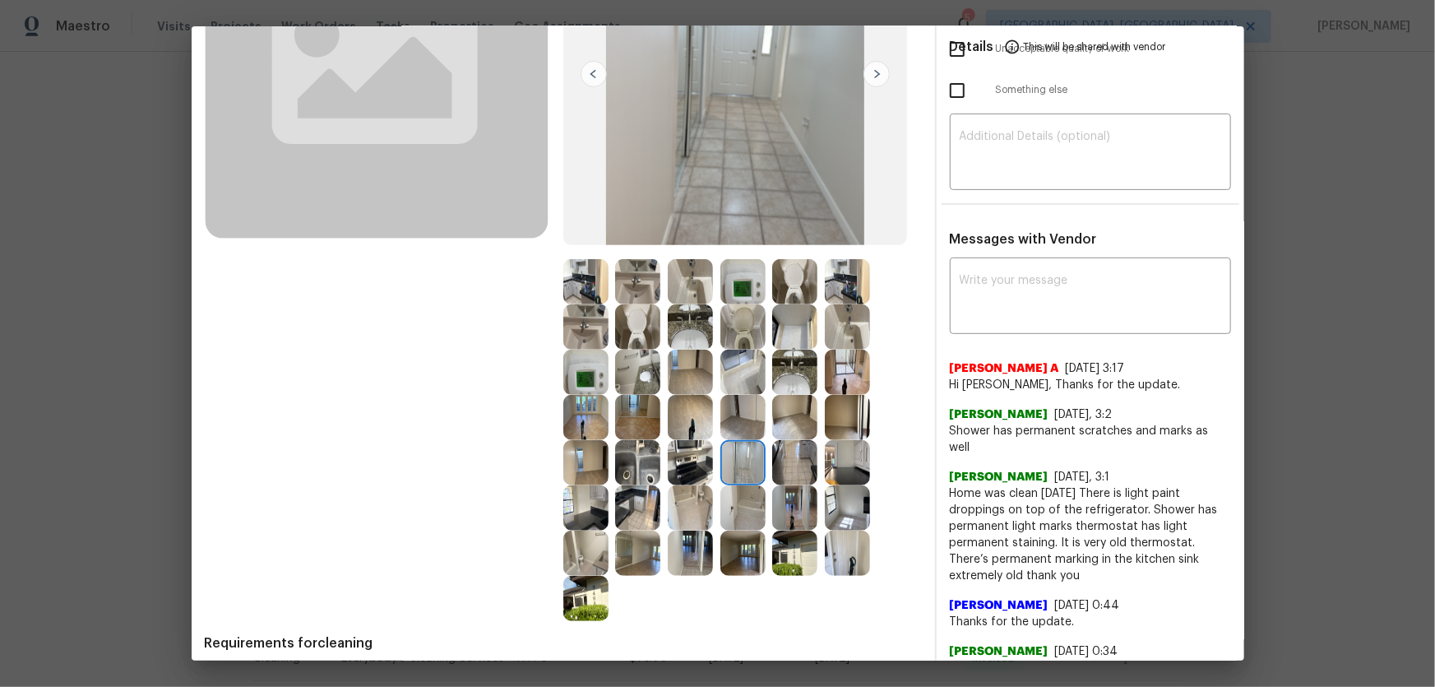
click at [738, 453] on img at bounding box center [742, 507] width 45 height 45
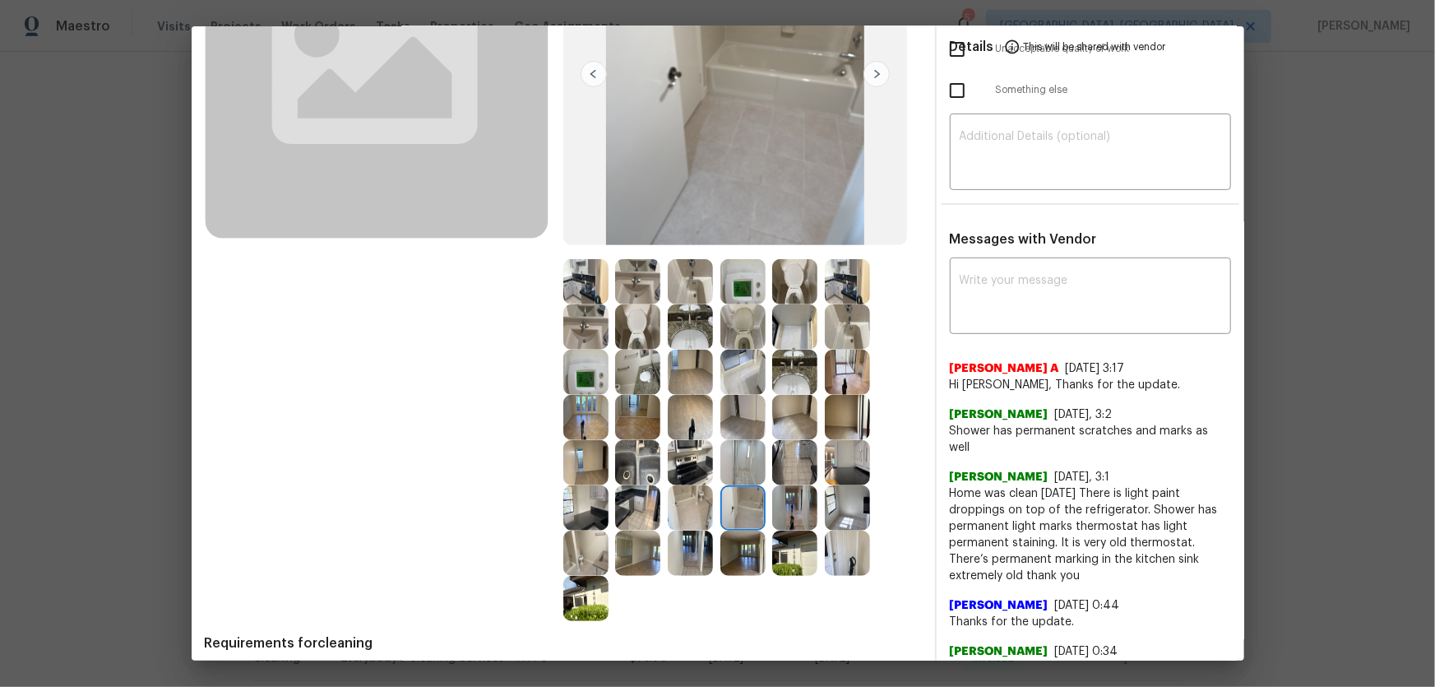
click at [795, 453] on img at bounding box center [794, 507] width 45 height 45
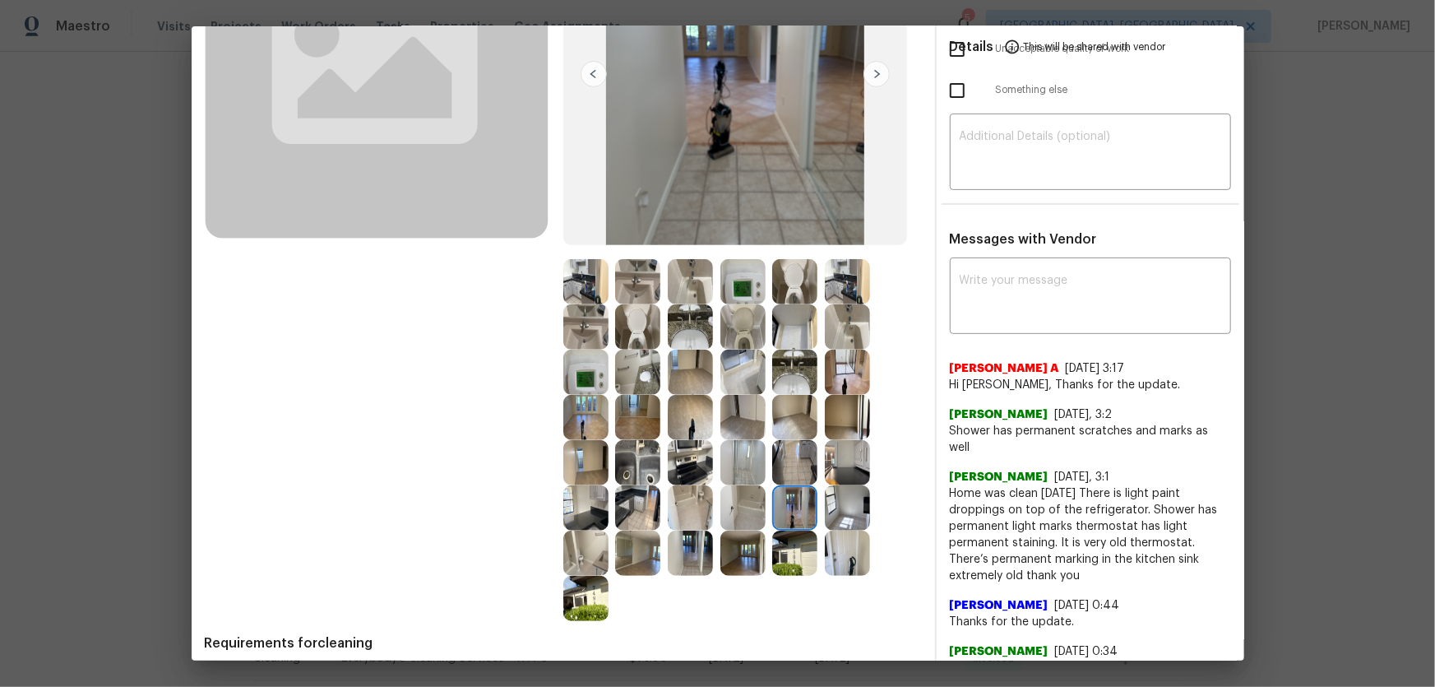
click at [844, 453] on img at bounding box center [847, 552] width 45 height 45
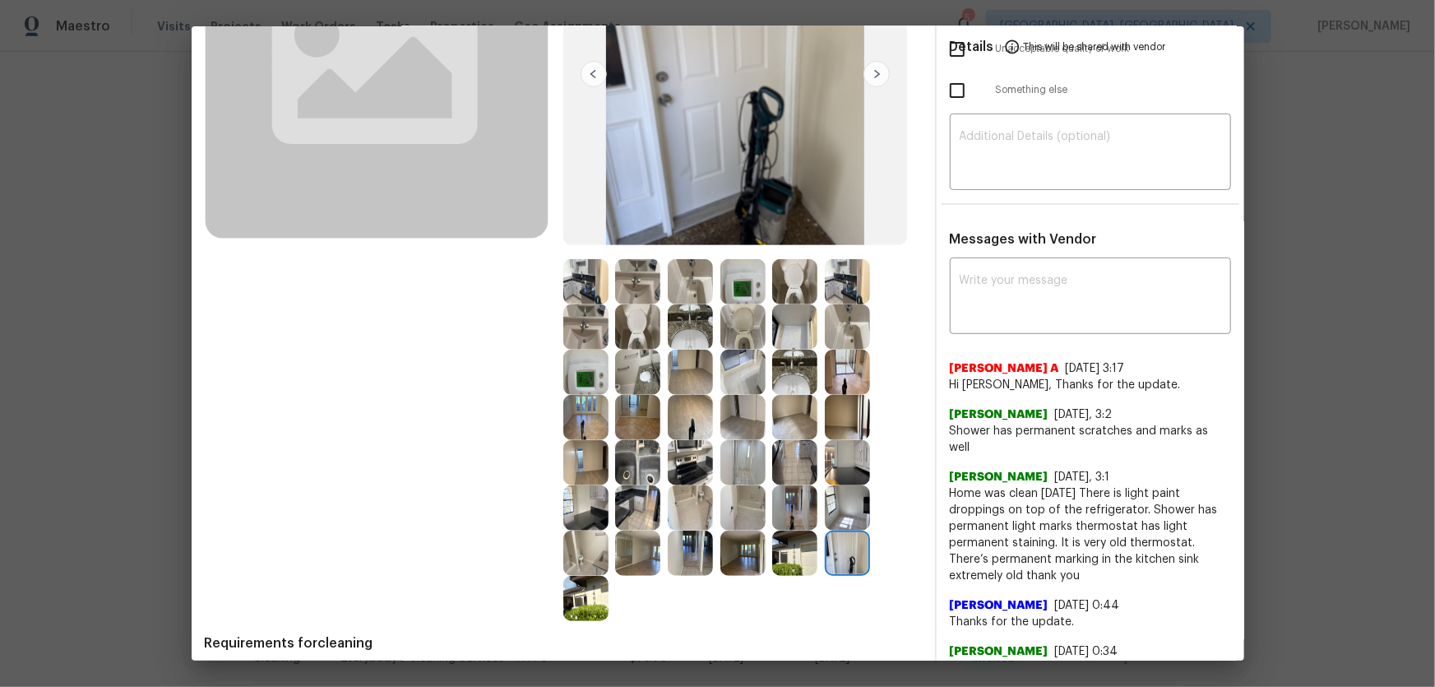
click at [836, 441] on img at bounding box center [847, 462] width 45 height 45
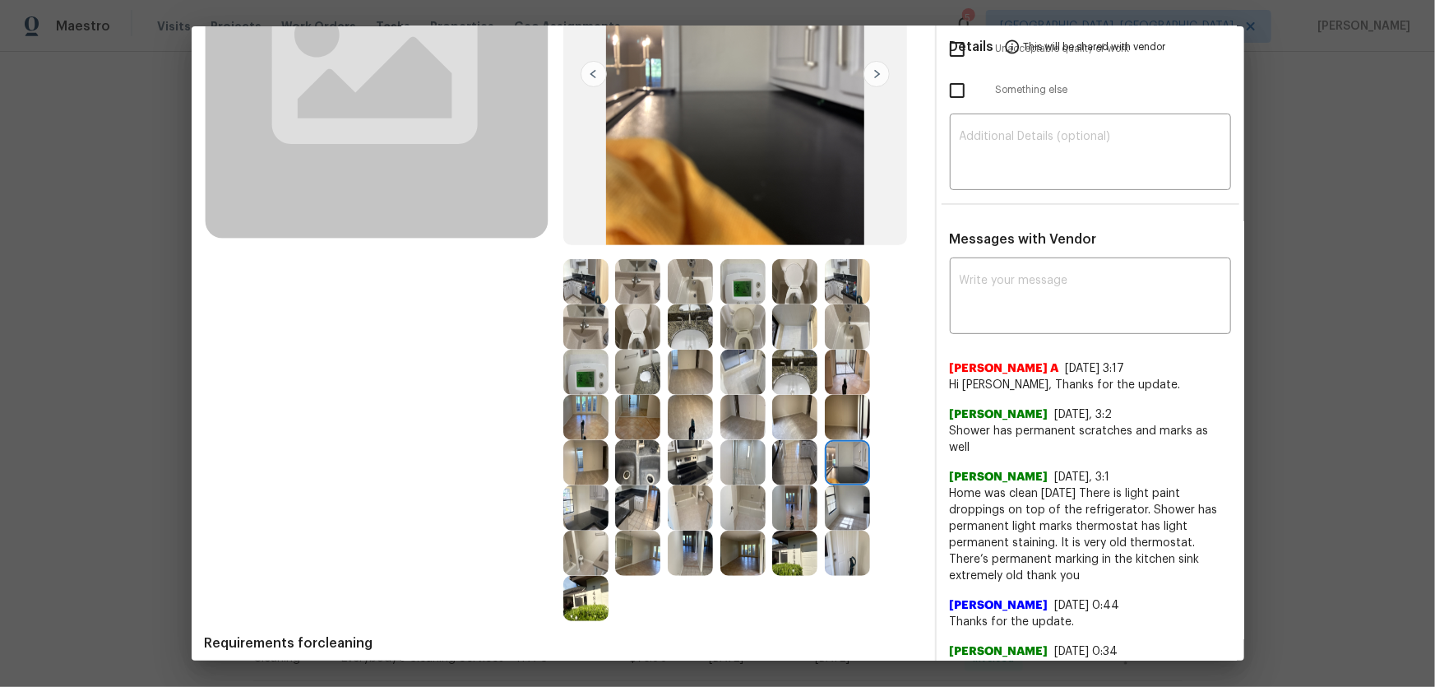
click at [841, 410] on img at bounding box center [847, 417] width 45 height 45
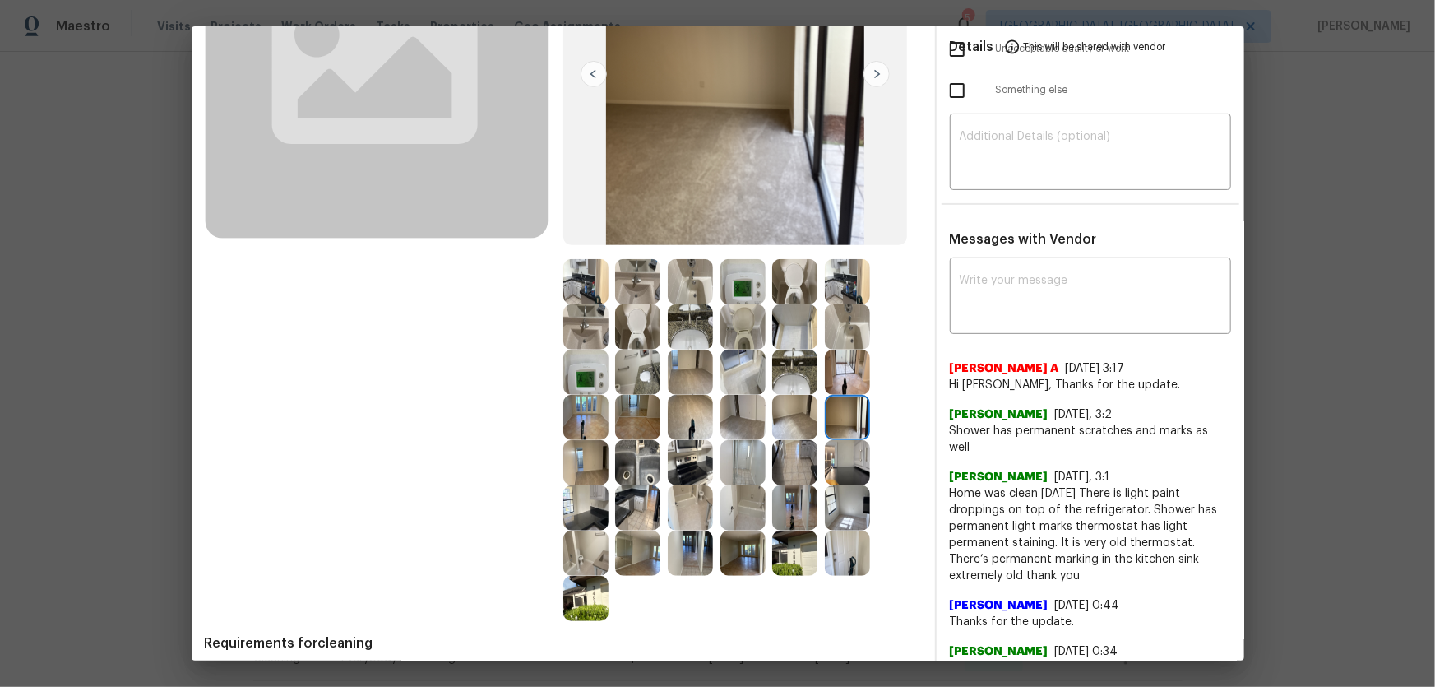
click at [786, 405] on img at bounding box center [794, 417] width 45 height 45
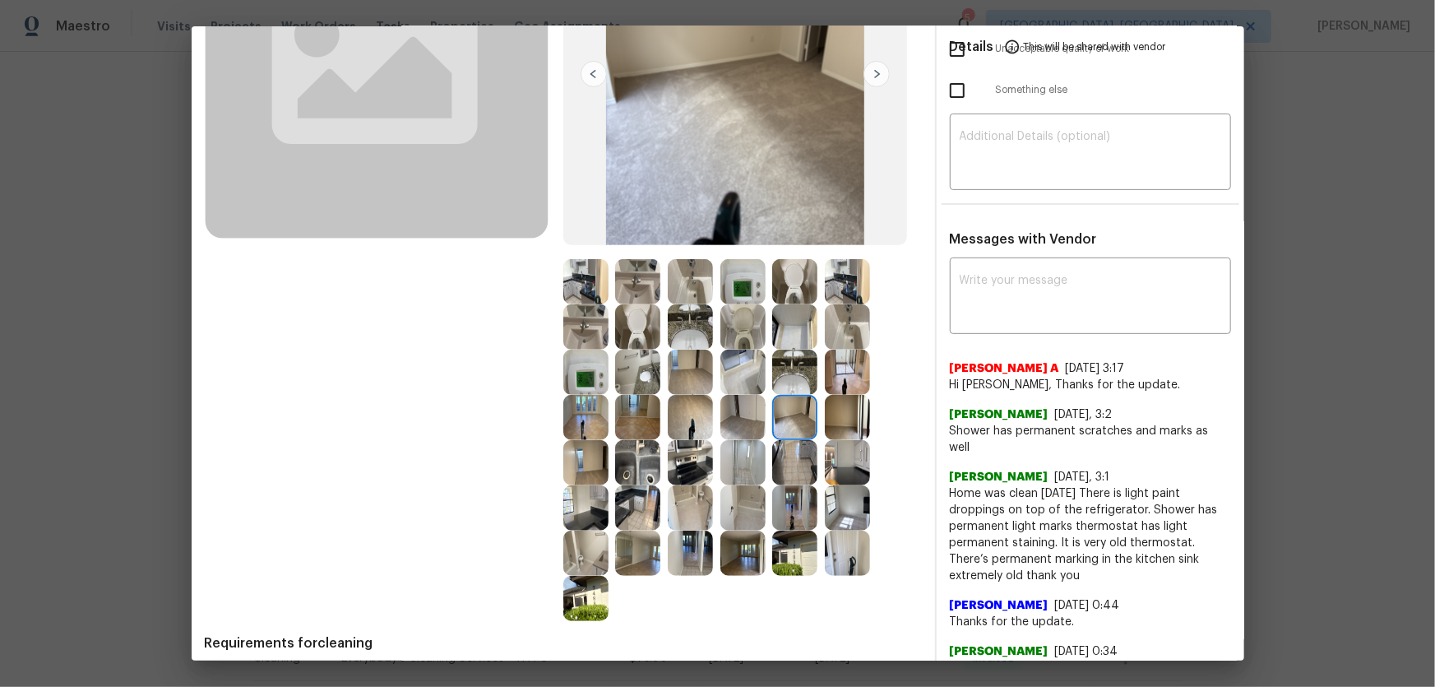
click at [668, 414] on img at bounding box center [690, 417] width 45 height 45
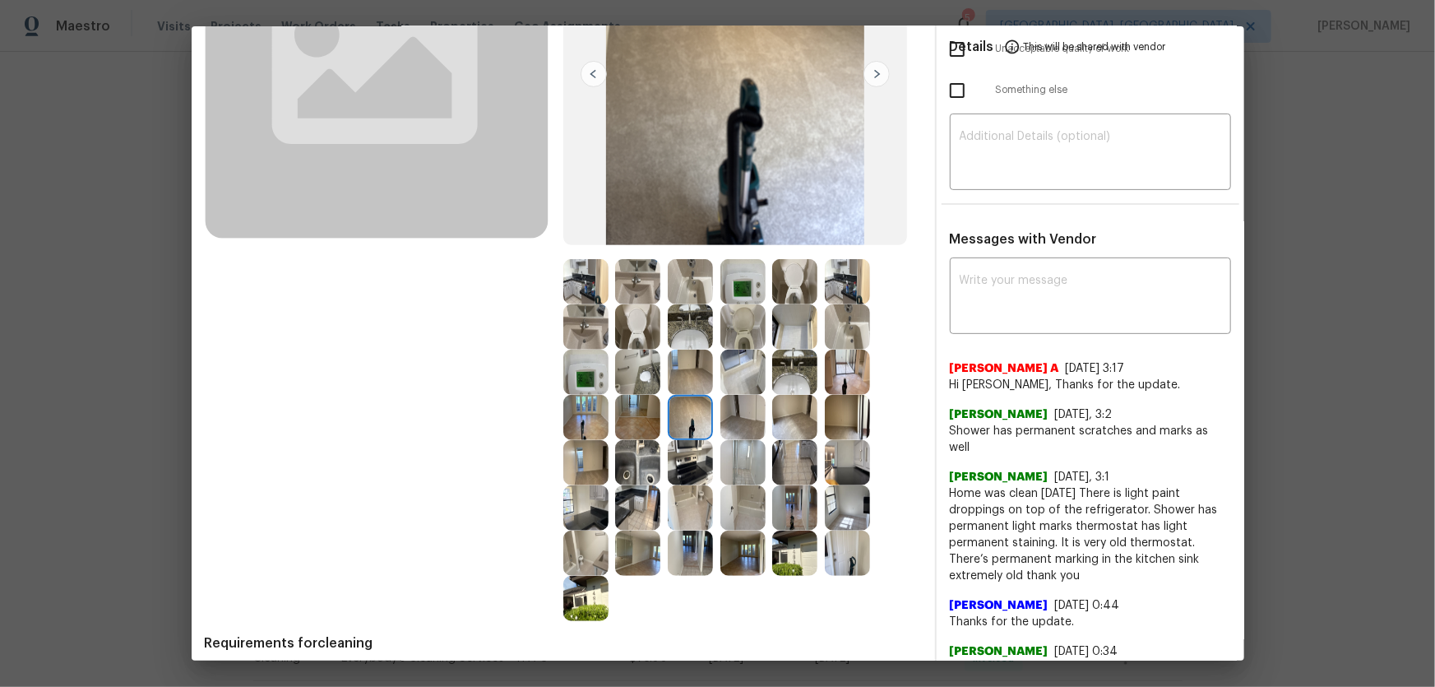
click at [636, 414] on img at bounding box center [637, 417] width 45 height 45
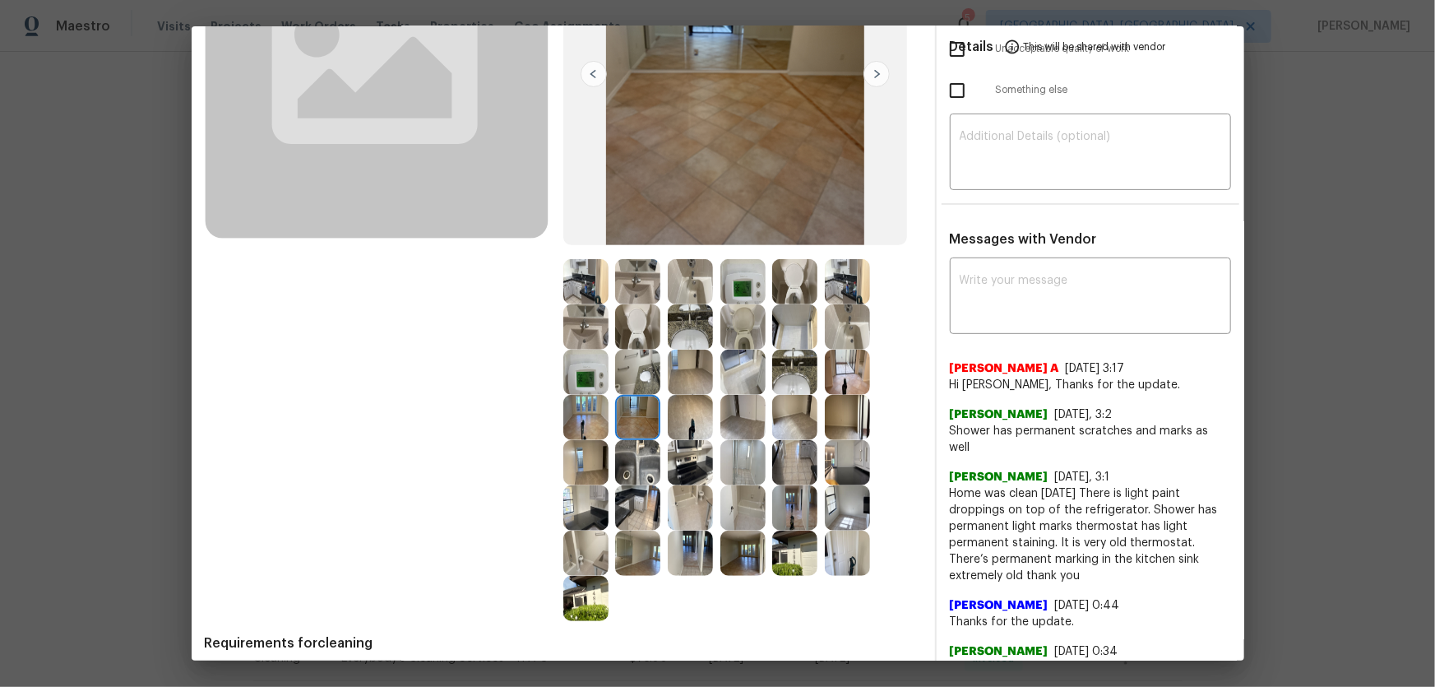
click at [630, 375] on img at bounding box center [637, 371] width 45 height 45
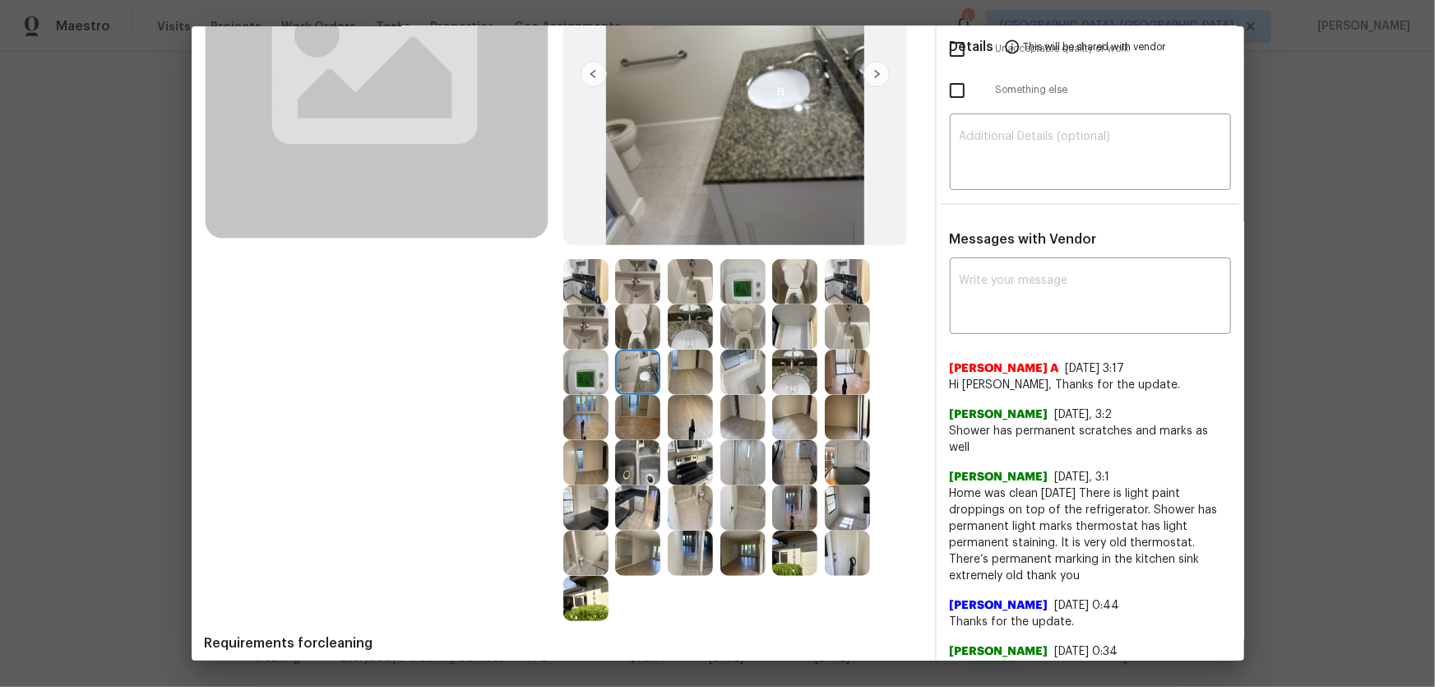
click at [581, 375] on img at bounding box center [585, 371] width 45 height 45
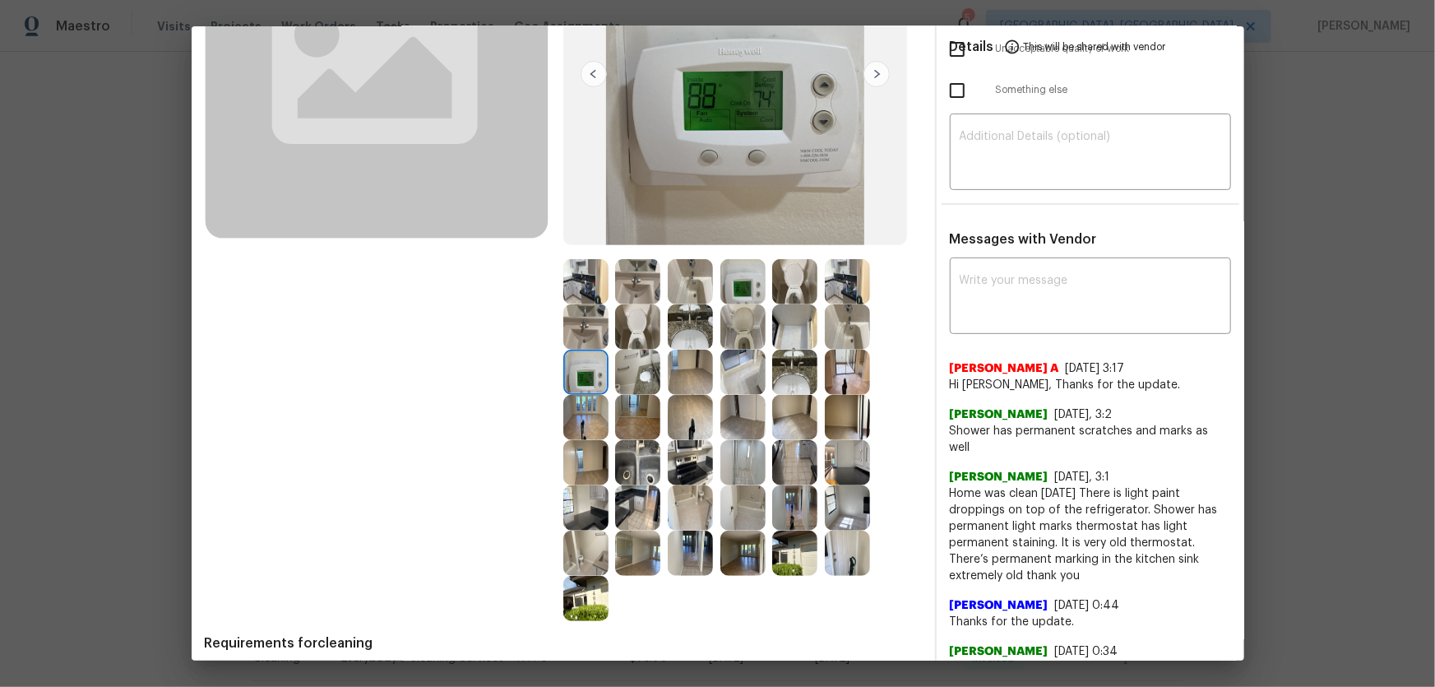
click at [569, 326] on img at bounding box center [585, 326] width 45 height 45
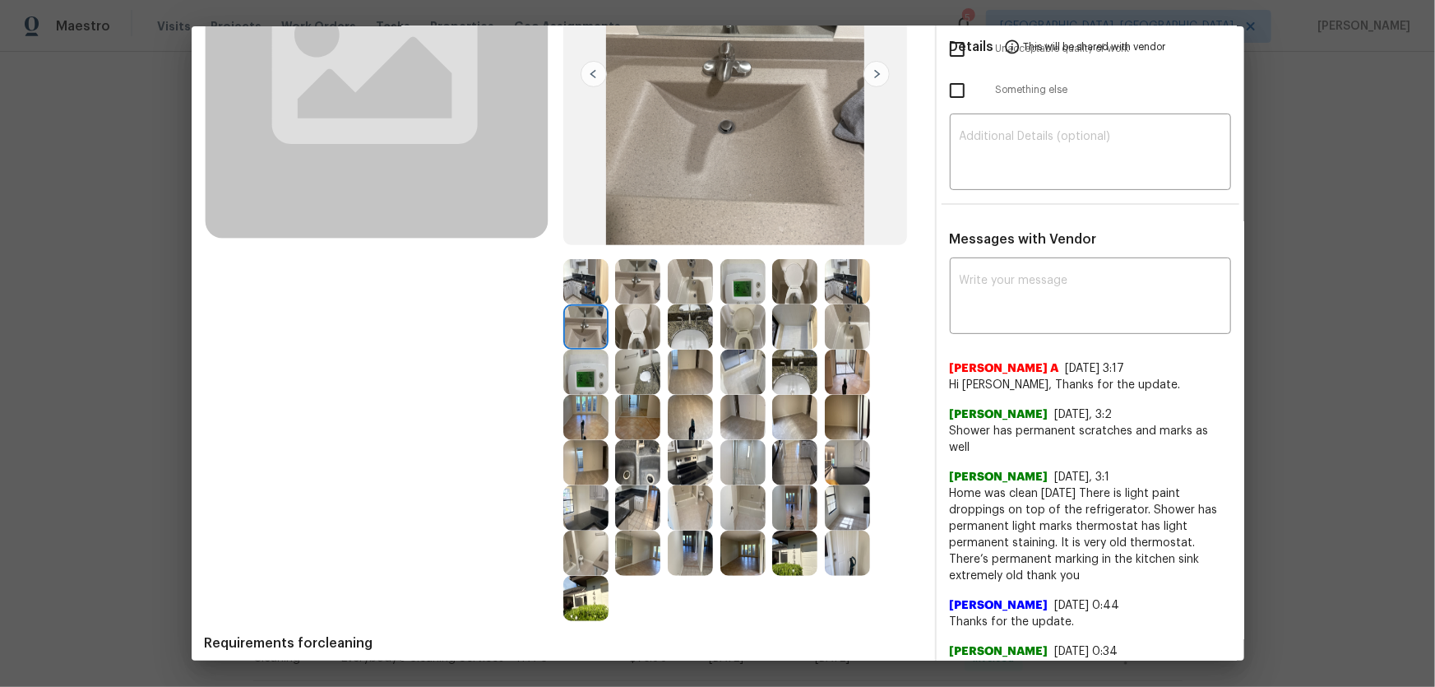
click at [576, 291] on img at bounding box center [585, 281] width 45 height 45
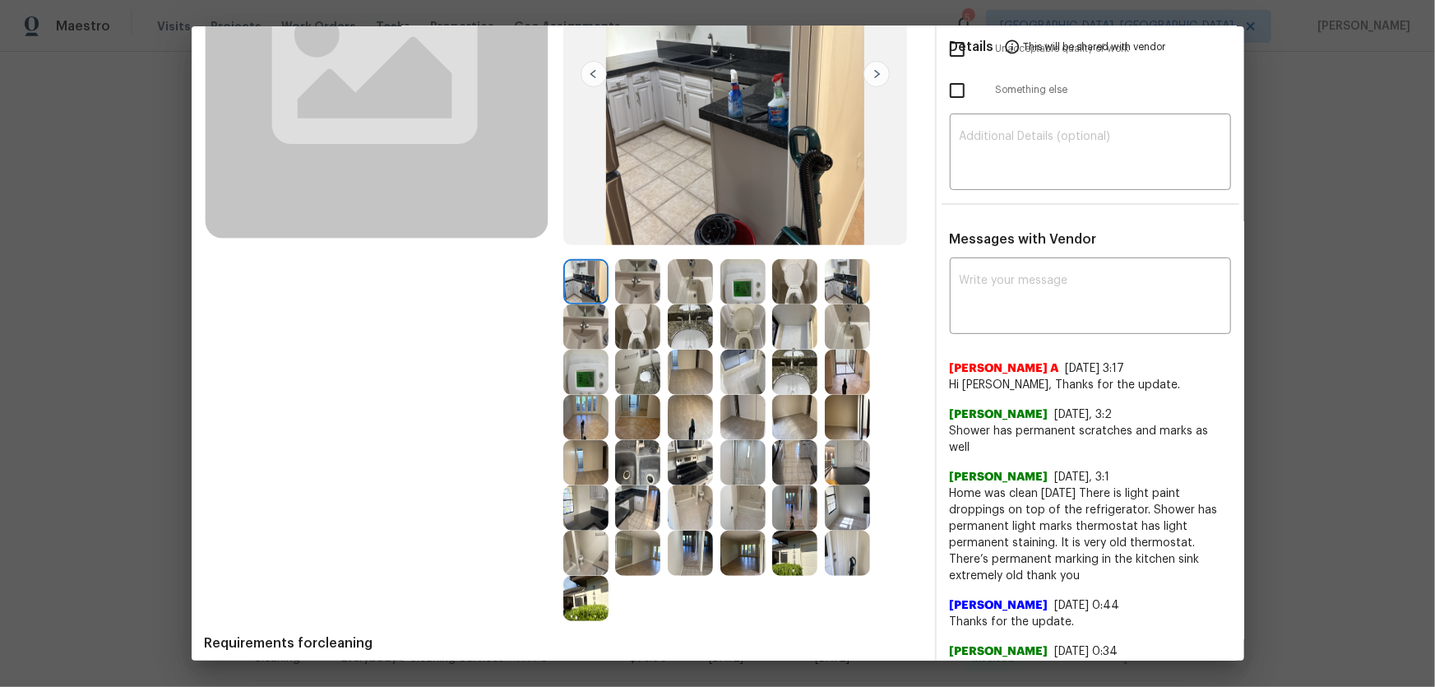
click at [793, 325] on img at bounding box center [794, 326] width 45 height 45
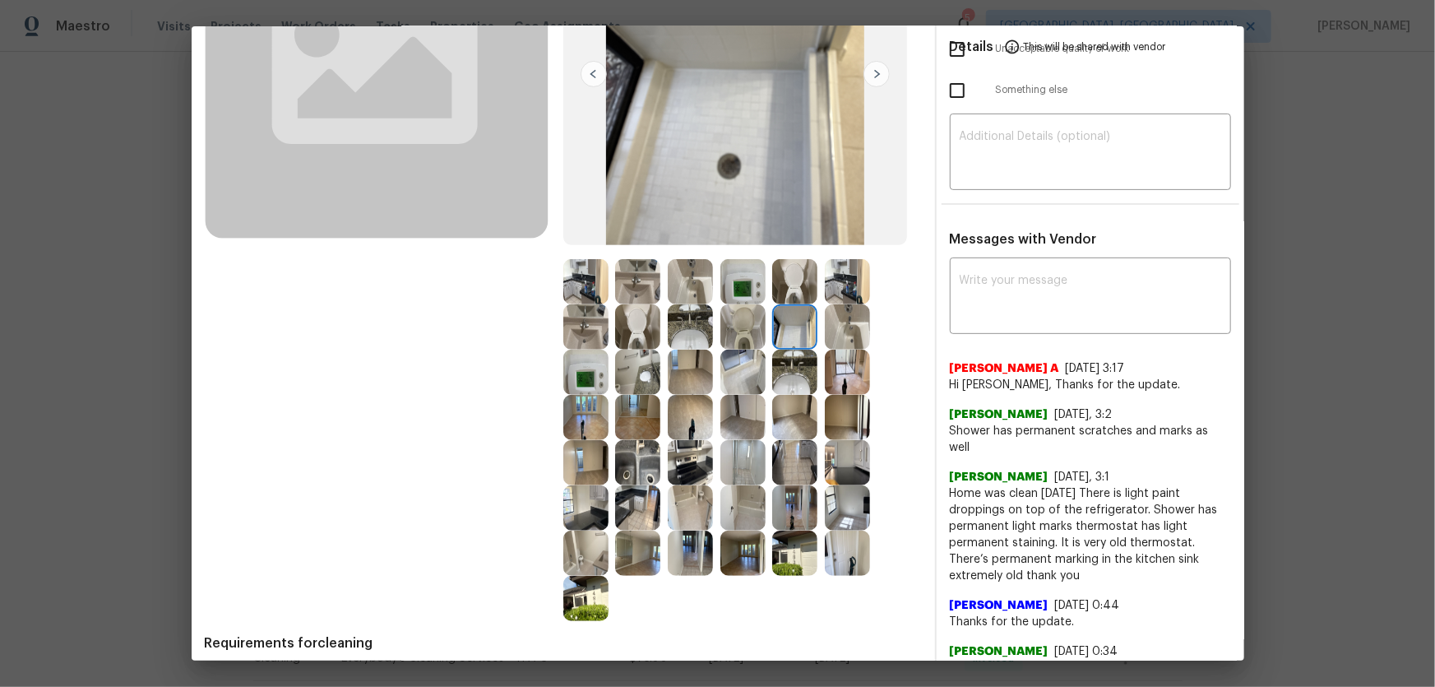
click at [825, 325] on img at bounding box center [847, 326] width 45 height 45
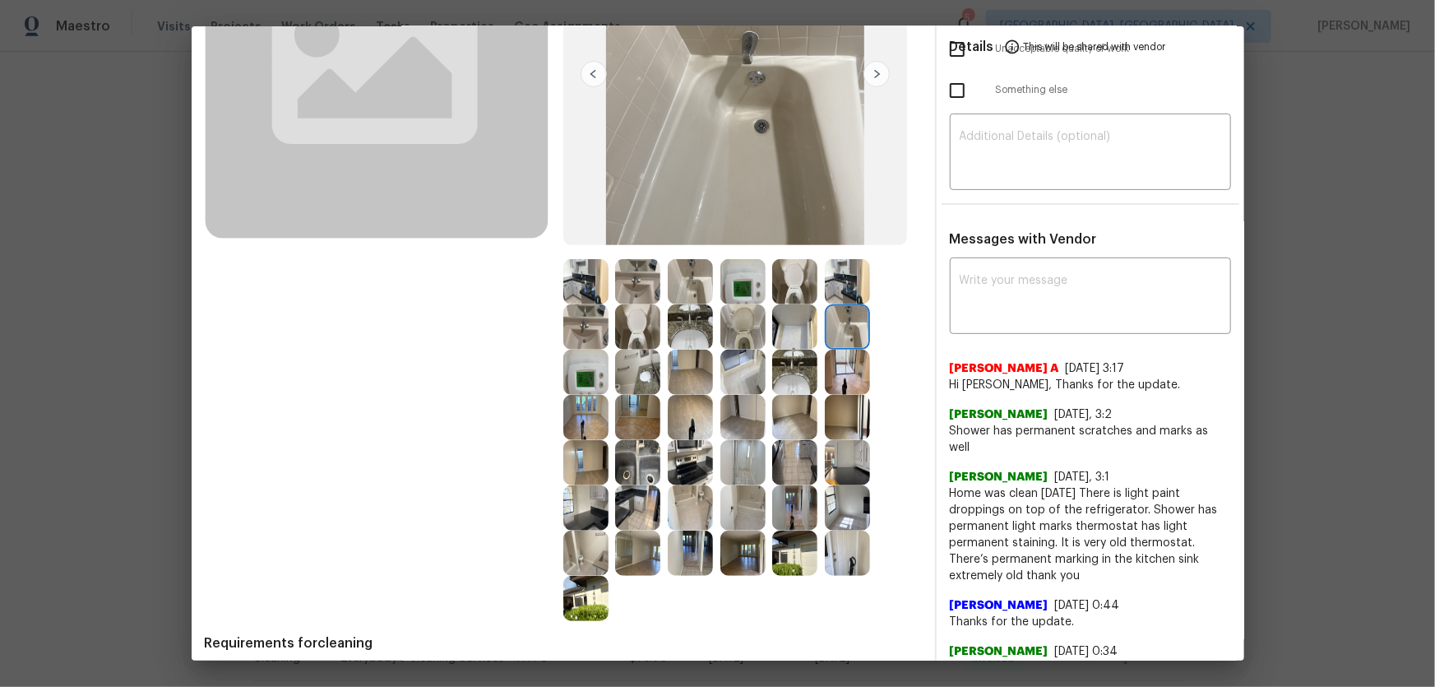
click at [838, 281] on img at bounding box center [847, 281] width 45 height 45
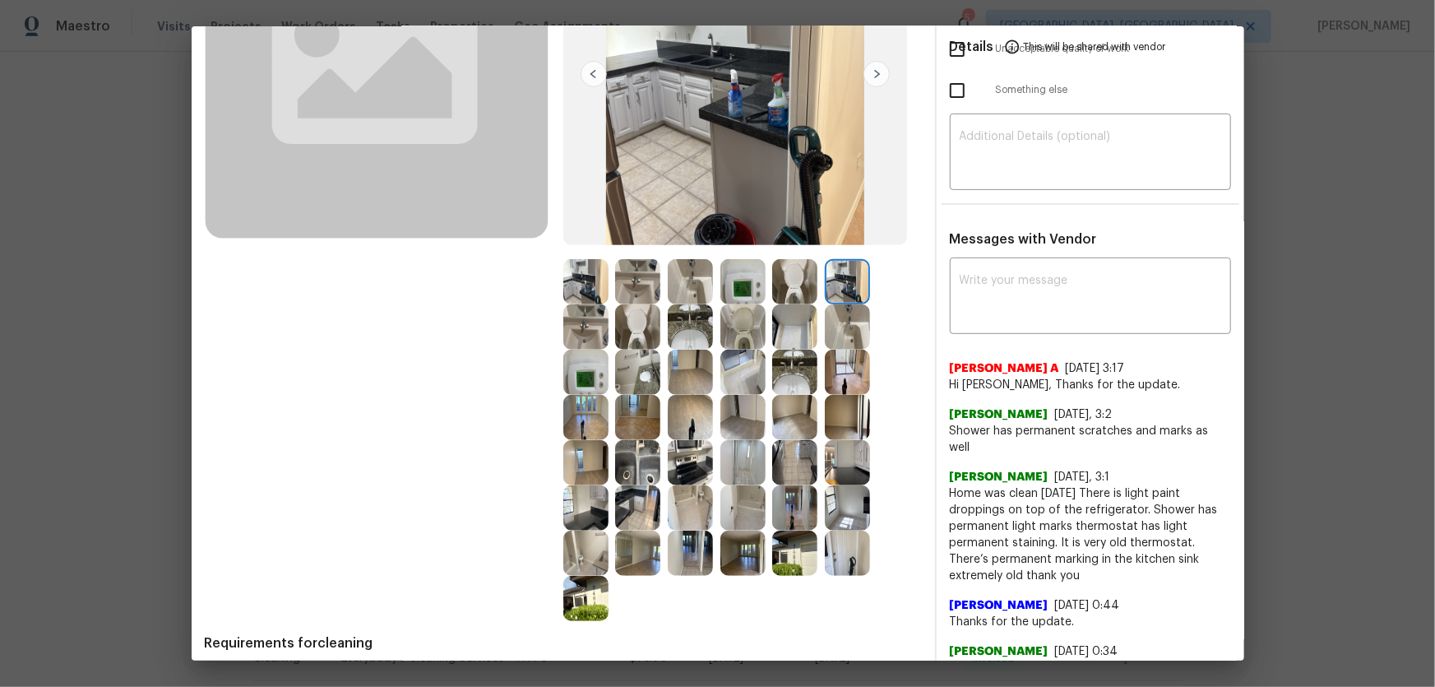
click at [743, 453] on img at bounding box center [742, 462] width 45 height 45
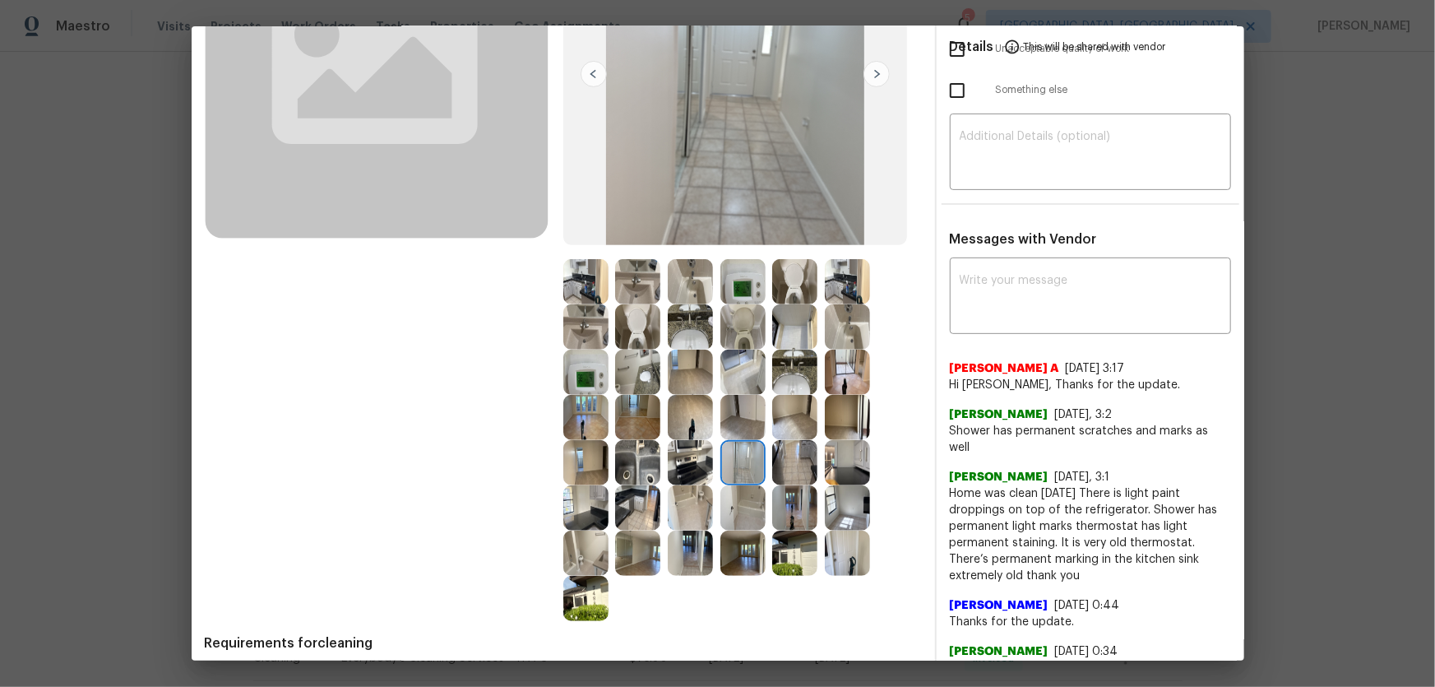
click at [743, 453] on img at bounding box center [742, 507] width 45 height 45
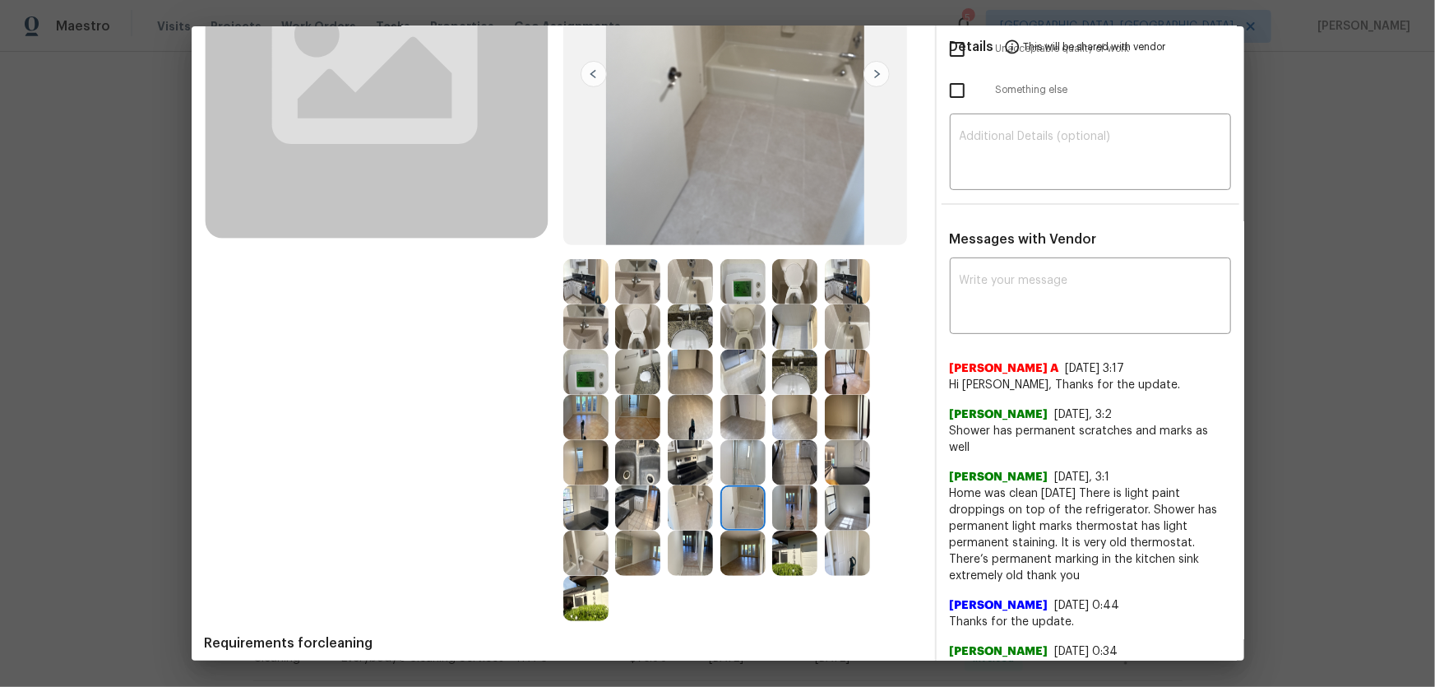
click at [601, 453] on img at bounding box center [585, 462] width 45 height 45
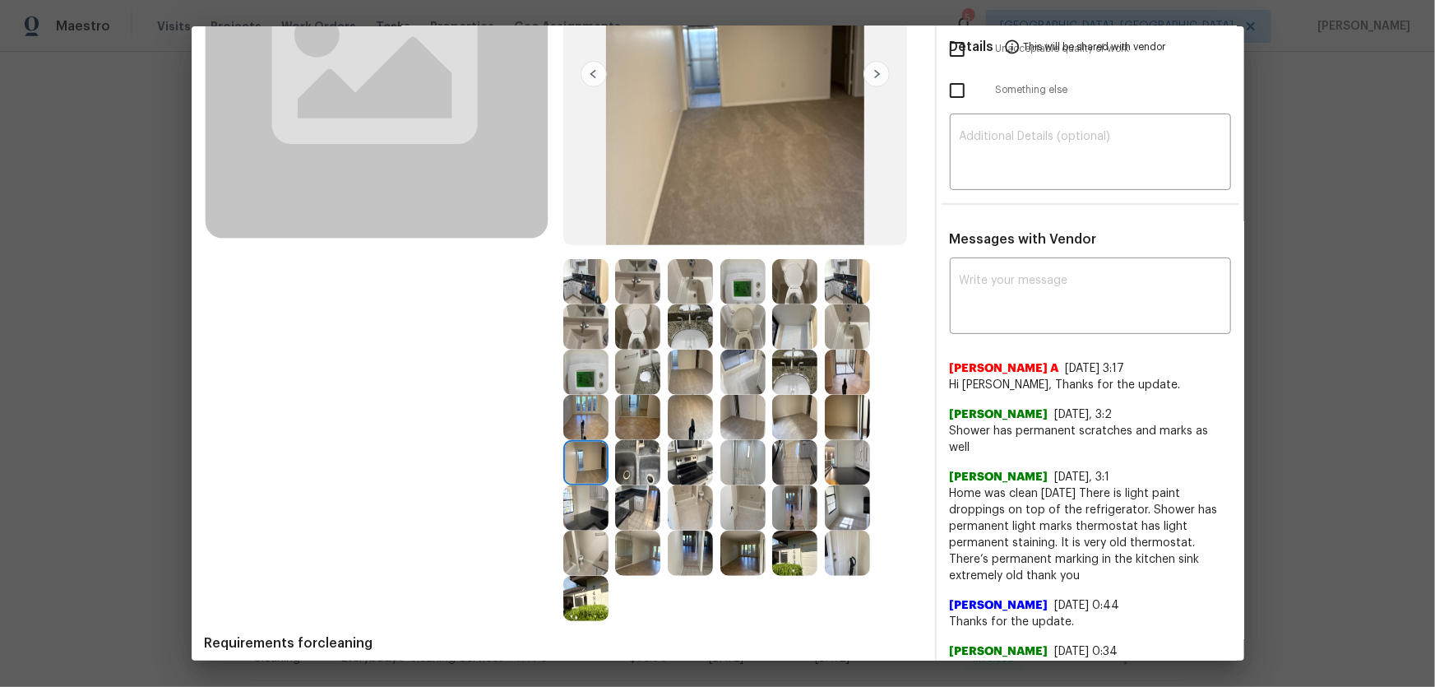
click at [618, 453] on img at bounding box center [637, 462] width 45 height 45
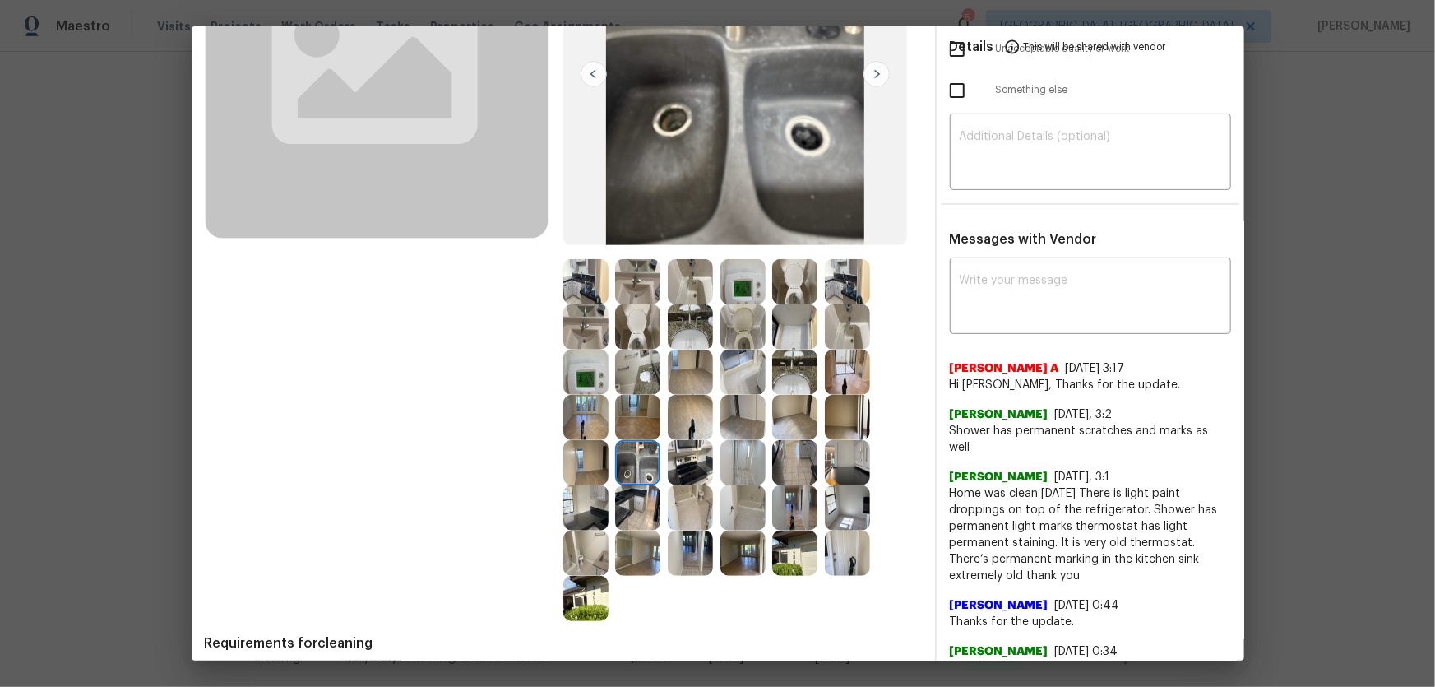
click at [629, 371] on img at bounding box center [637, 371] width 45 height 45
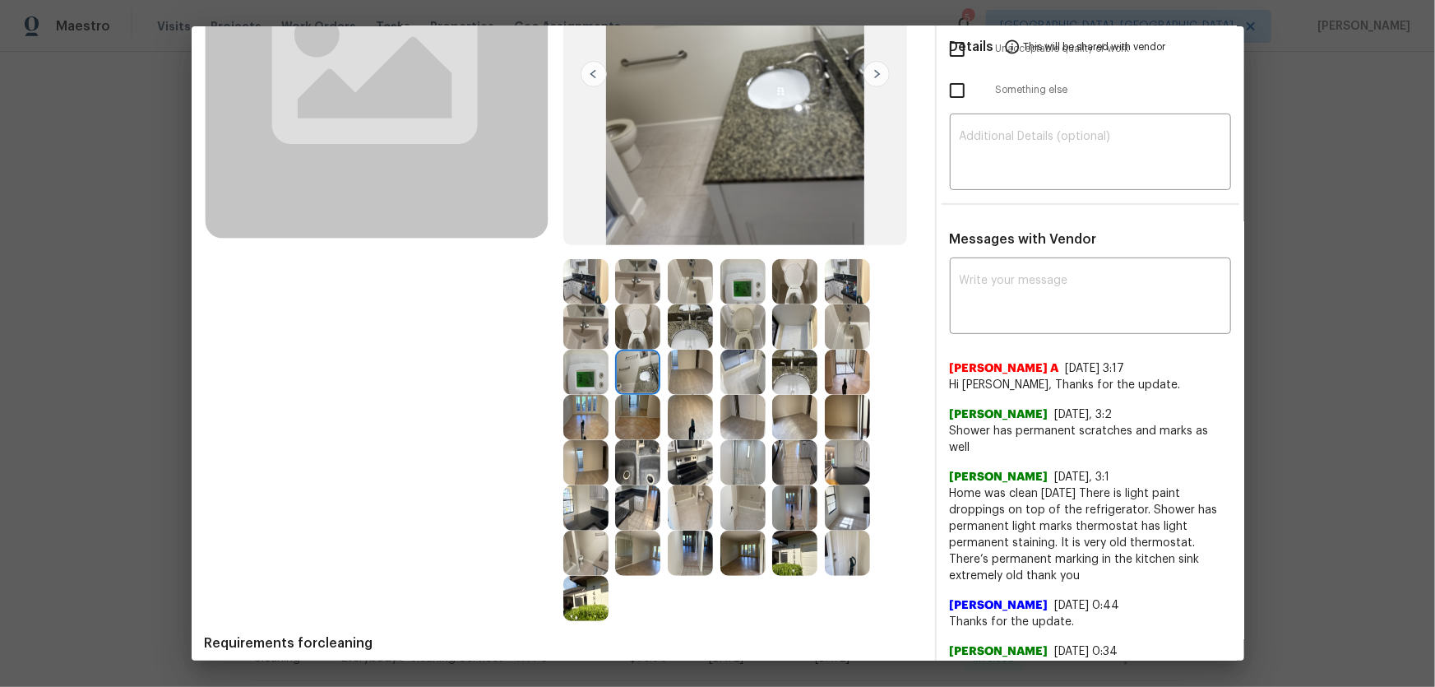
click at [627, 323] on img at bounding box center [637, 326] width 45 height 45
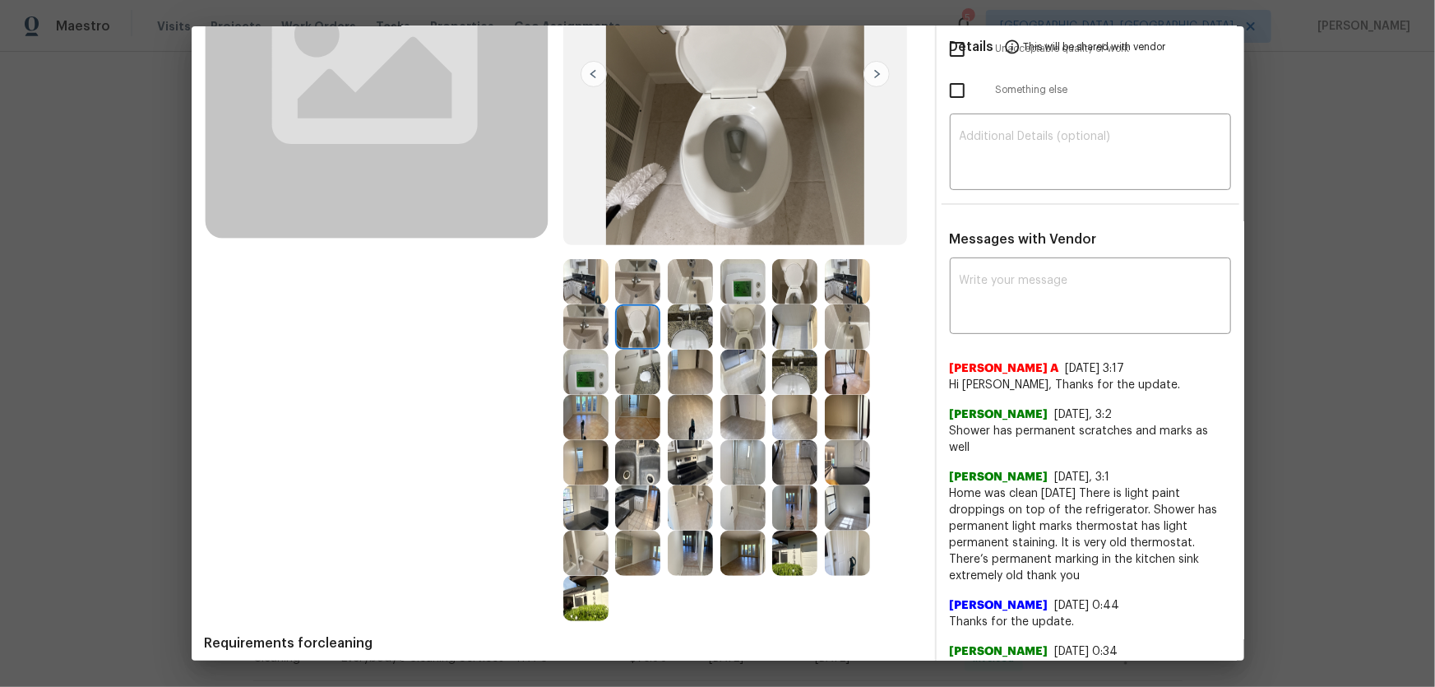
click at [701, 326] on img at bounding box center [690, 326] width 45 height 45
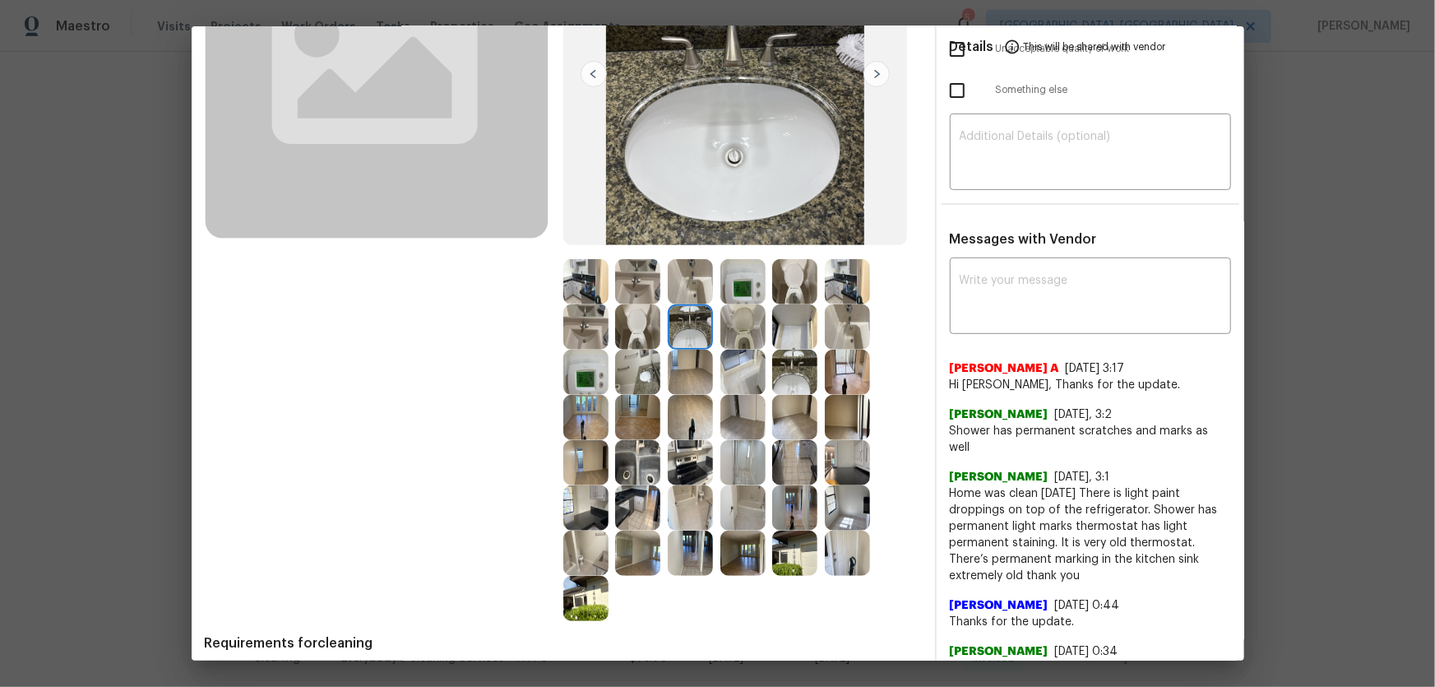
click at [729, 326] on img at bounding box center [742, 326] width 45 height 45
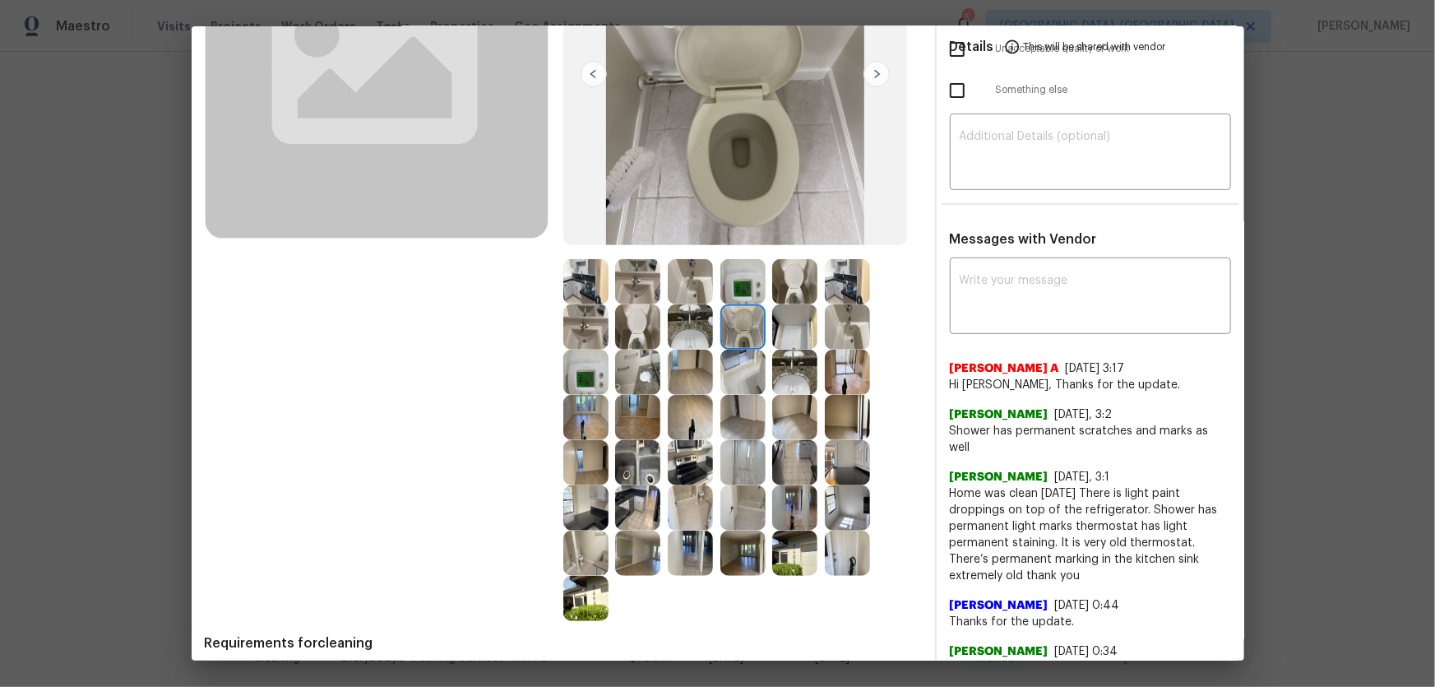
click at [742, 290] on img at bounding box center [742, 281] width 45 height 45
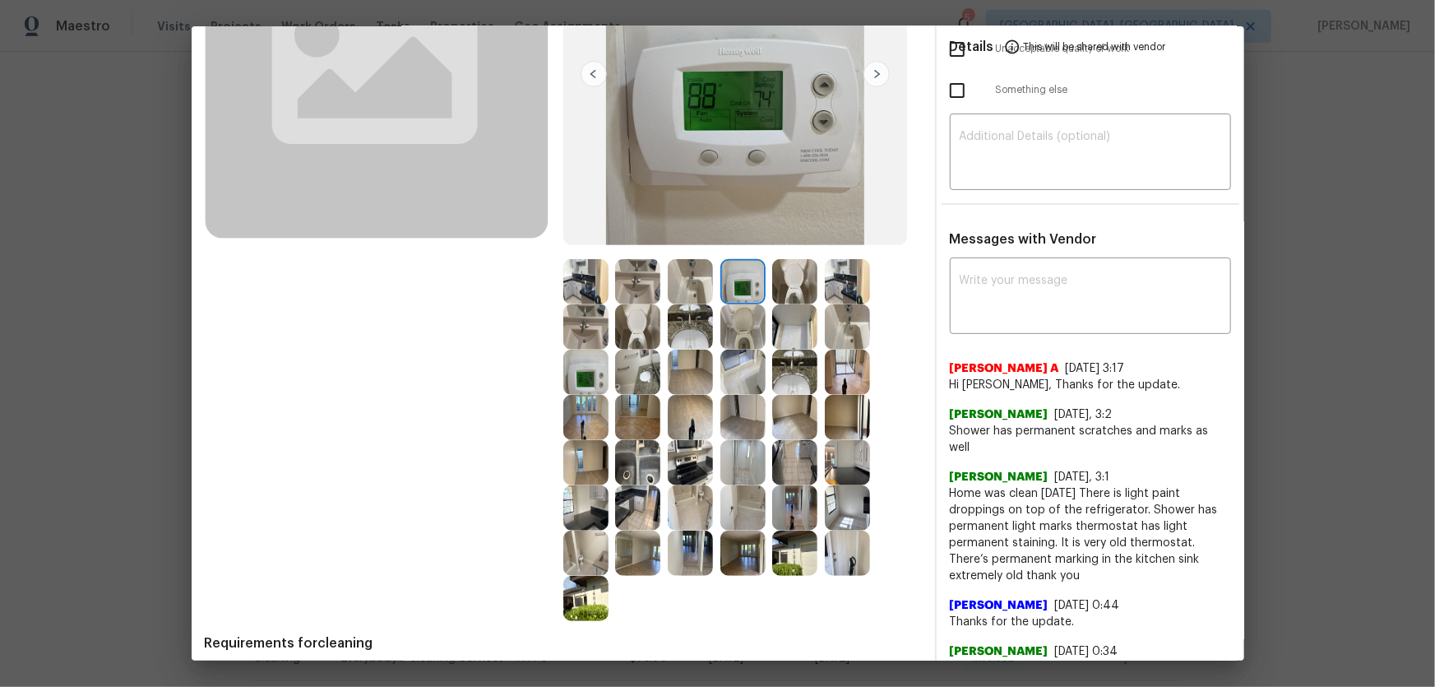
click at [799, 337] on img at bounding box center [794, 326] width 45 height 45
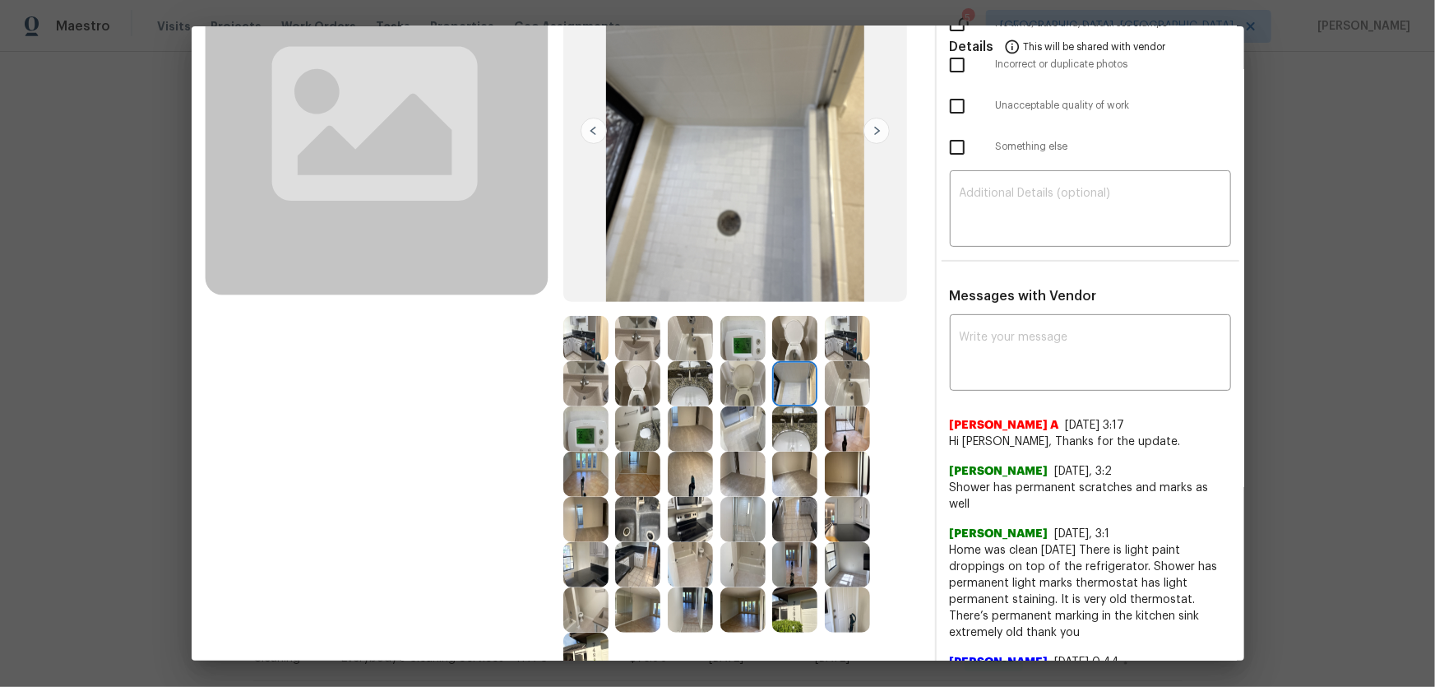
scroll to position [373, 0]
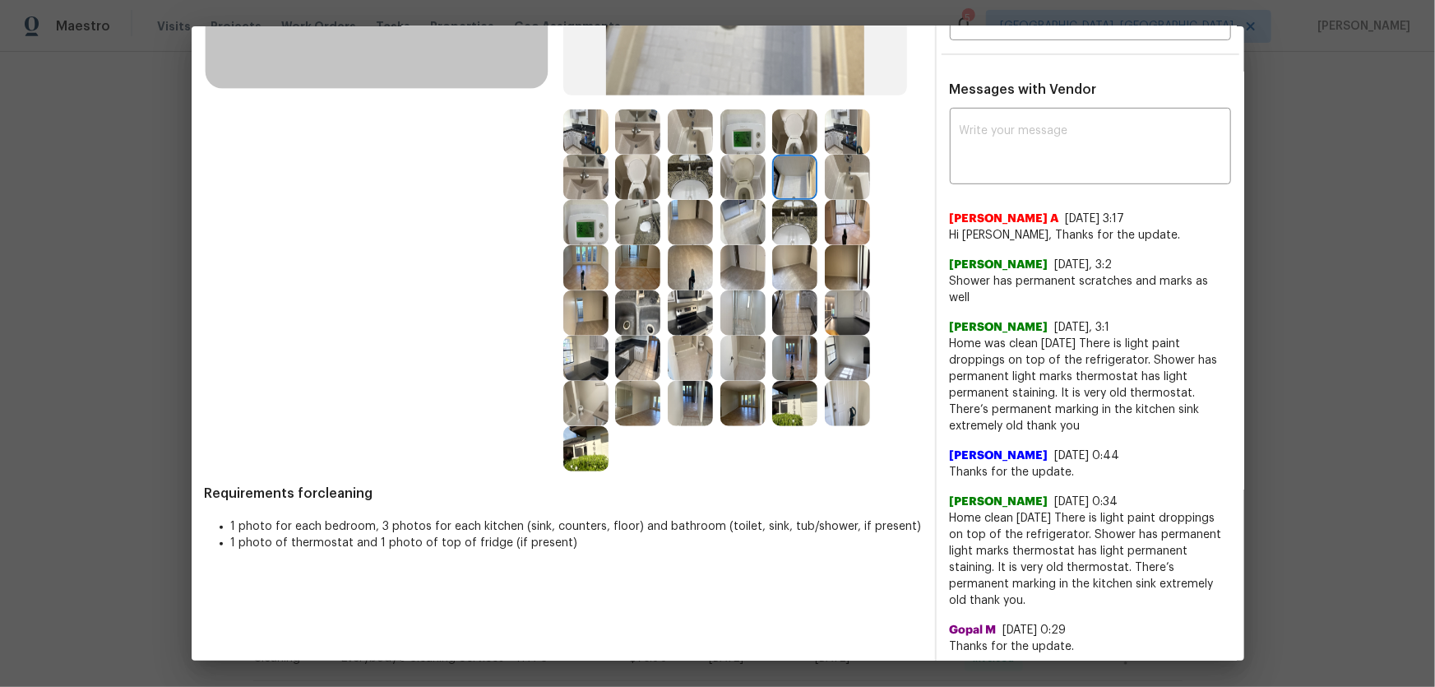
click at [849, 398] on img at bounding box center [847, 403] width 45 height 45
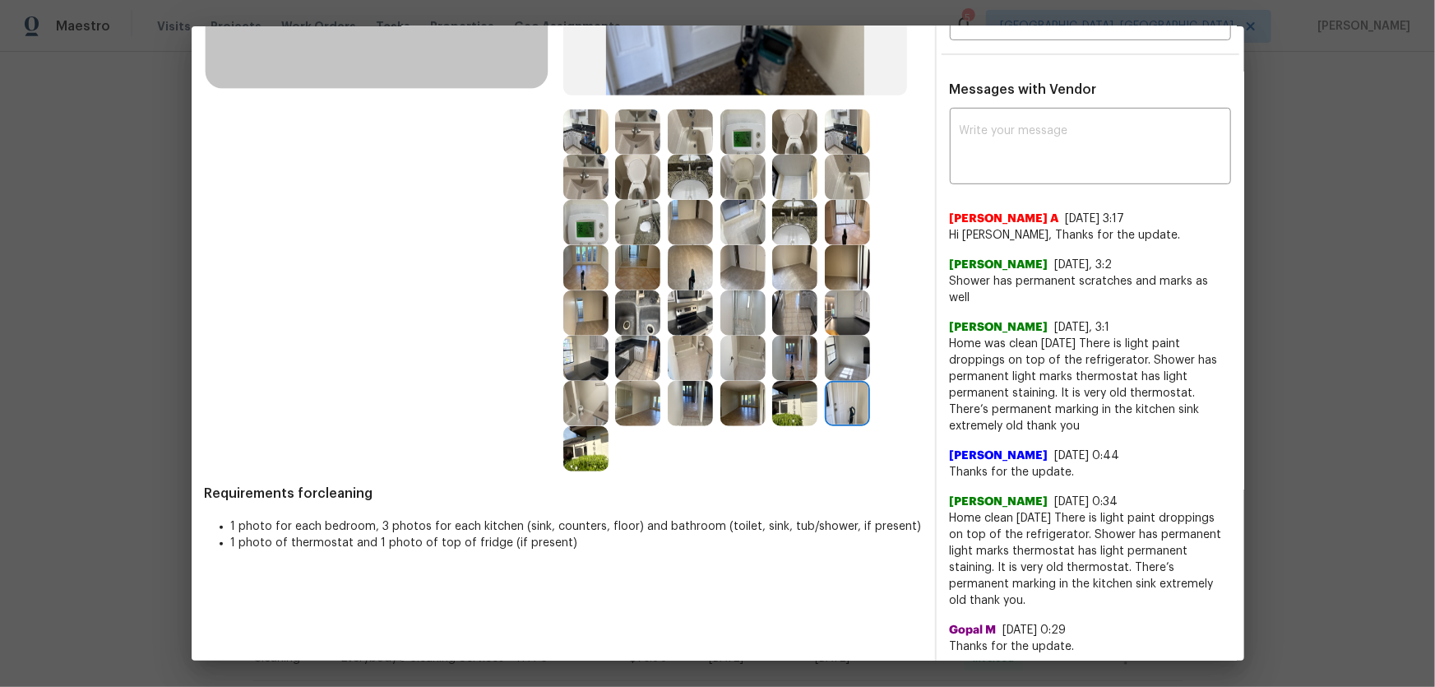
click at [849, 374] on img at bounding box center [847, 358] width 45 height 45
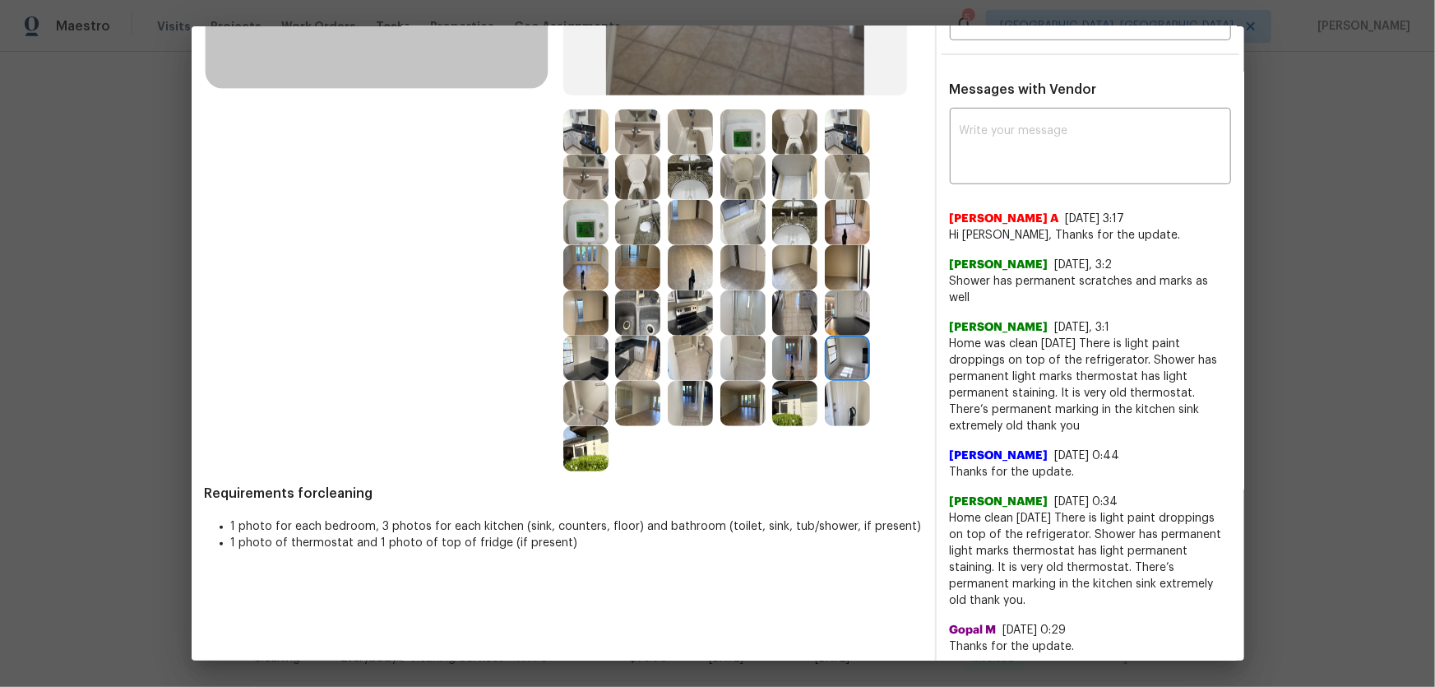
click at [780, 366] on img at bounding box center [794, 358] width 45 height 45
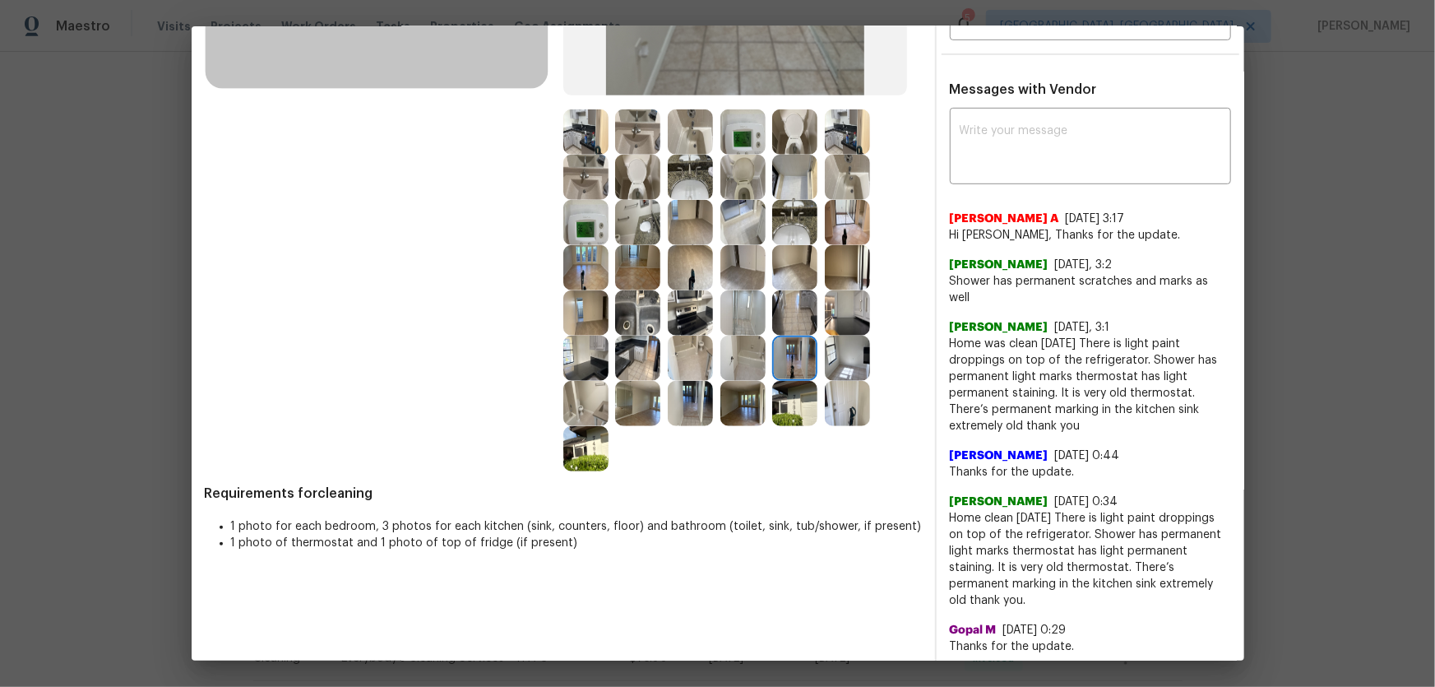
click at [781, 410] on img at bounding box center [794, 403] width 45 height 45
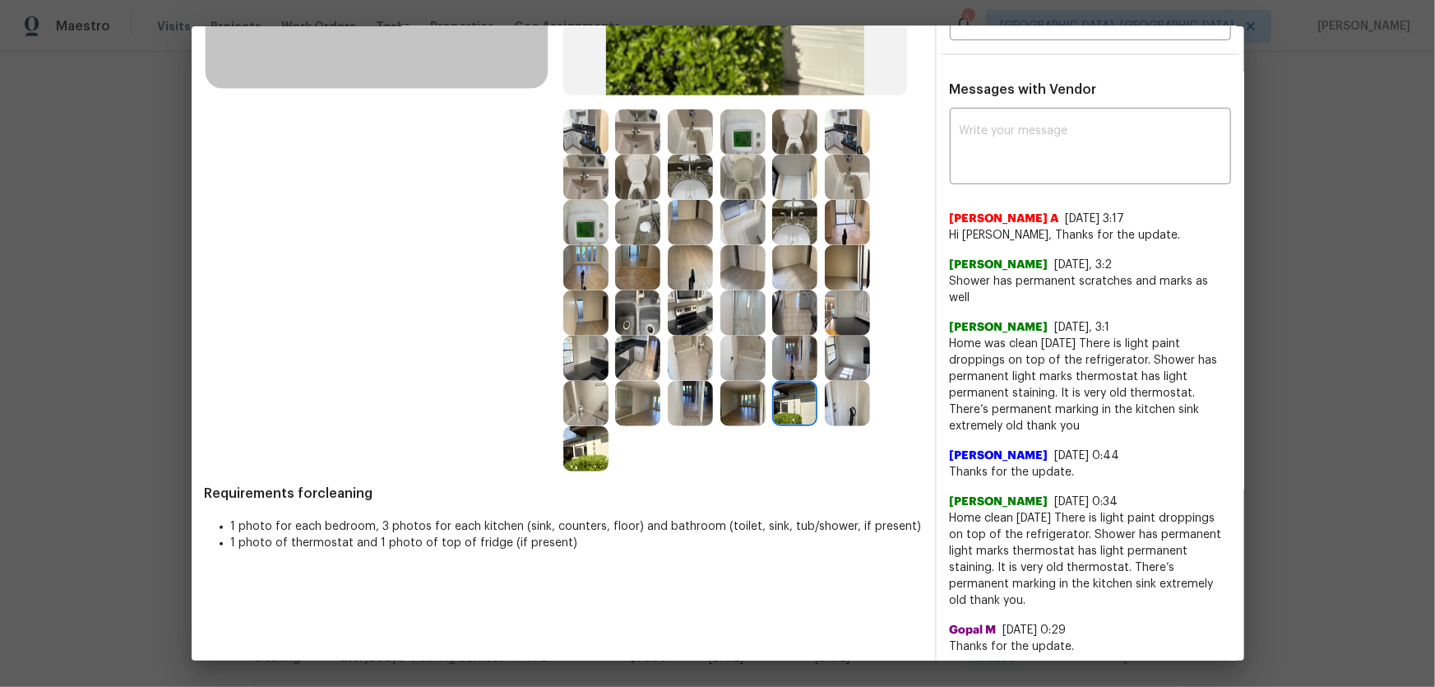
click at [744, 395] on img at bounding box center [742, 403] width 45 height 45
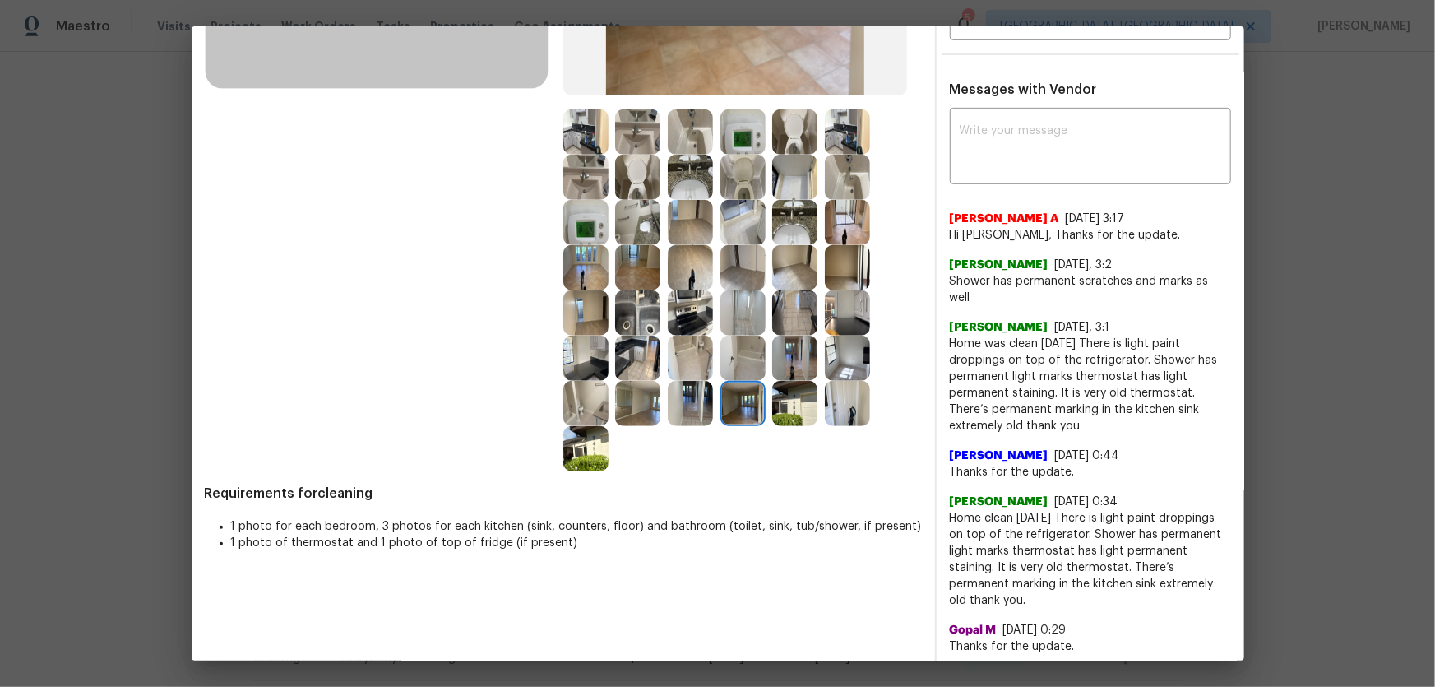
click at [797, 369] on img at bounding box center [794, 358] width 45 height 45
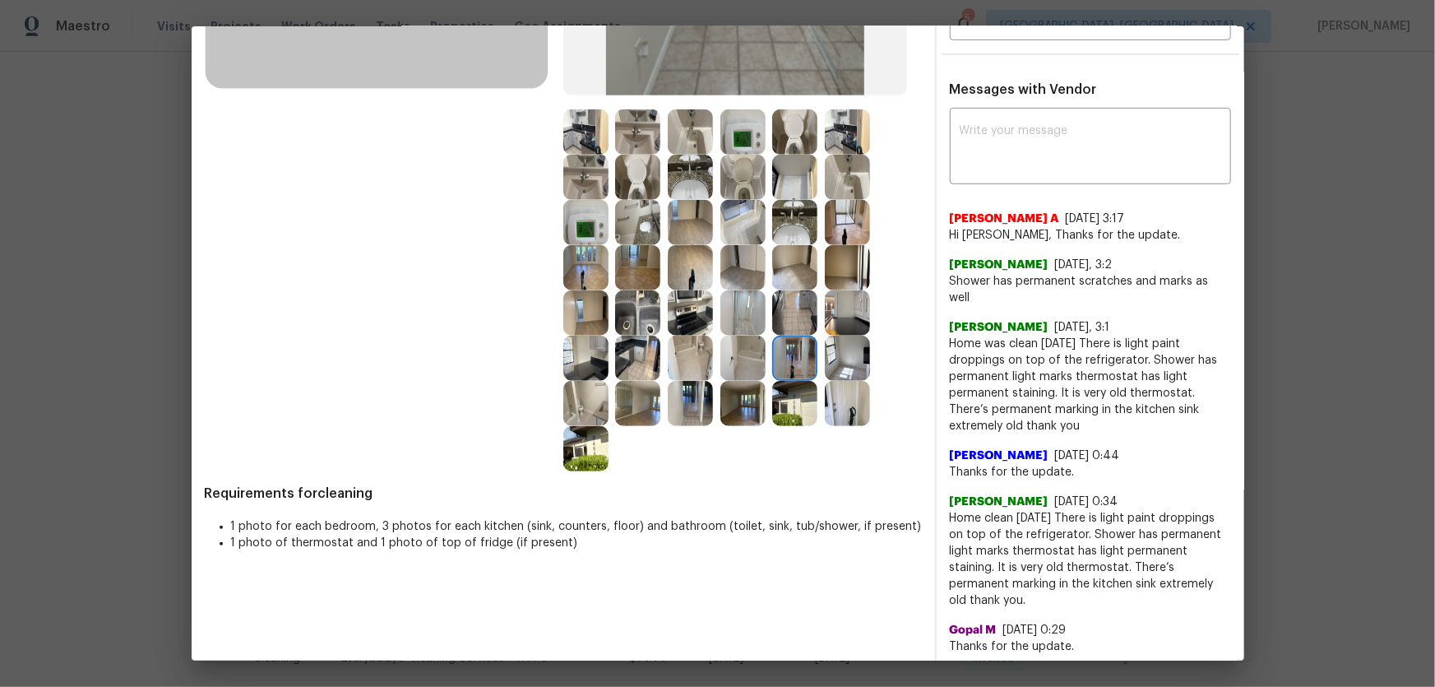
click at [794, 401] on img at bounding box center [794, 403] width 45 height 45
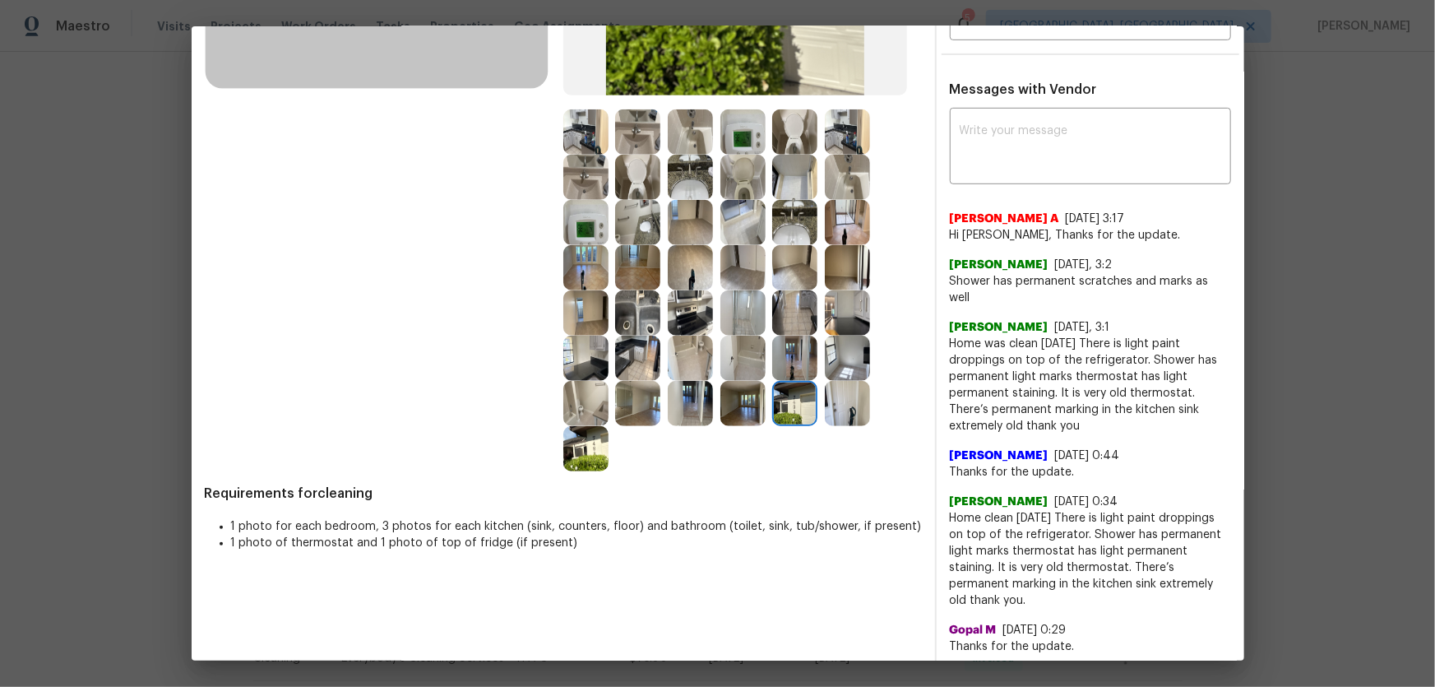
click at [825, 409] on img at bounding box center [847, 403] width 45 height 45
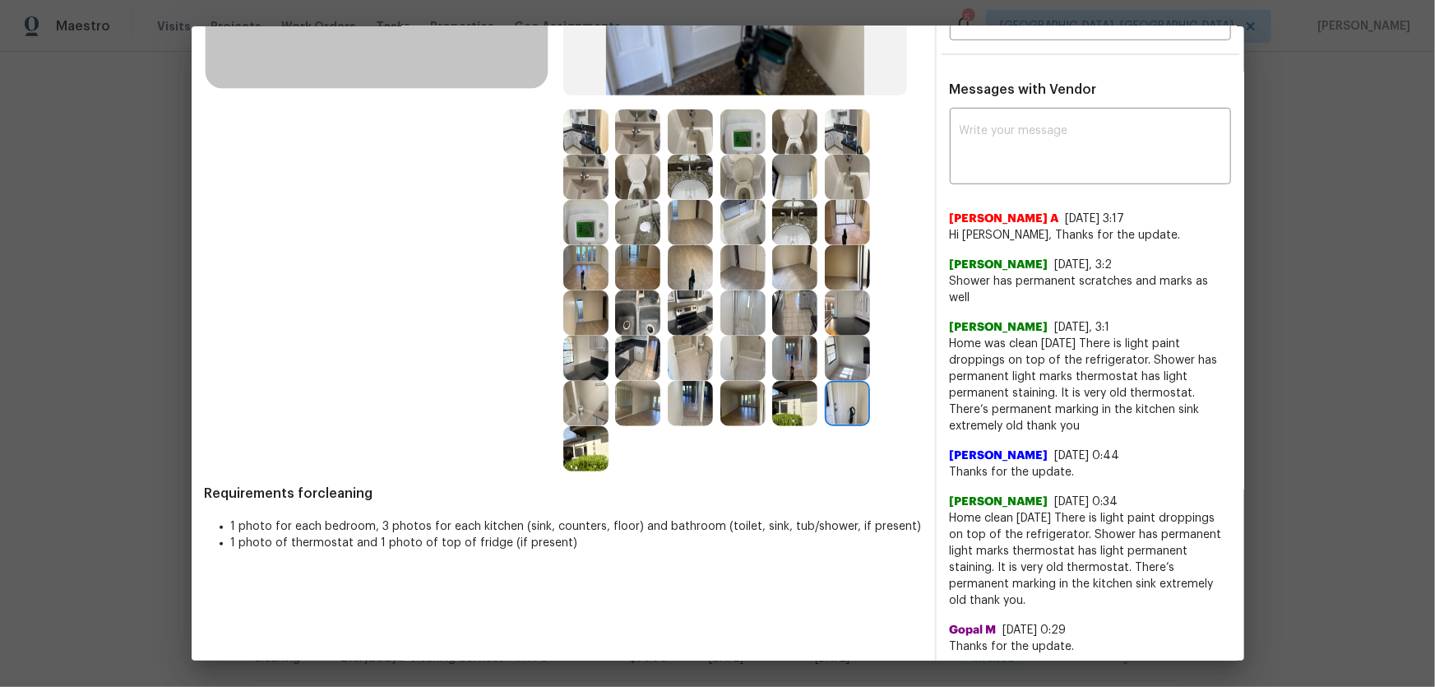
click at [833, 350] on img at bounding box center [847, 358] width 45 height 45
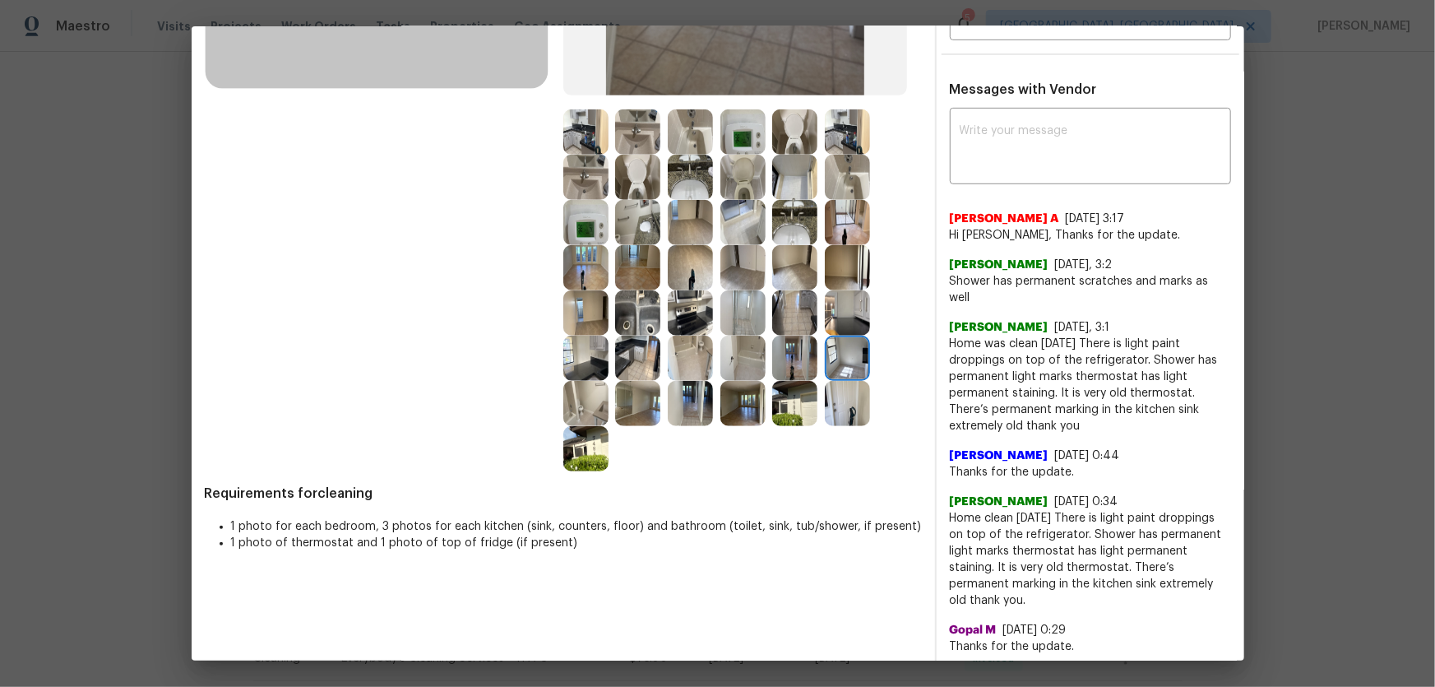
click at [838, 320] on img at bounding box center [847, 312] width 45 height 45
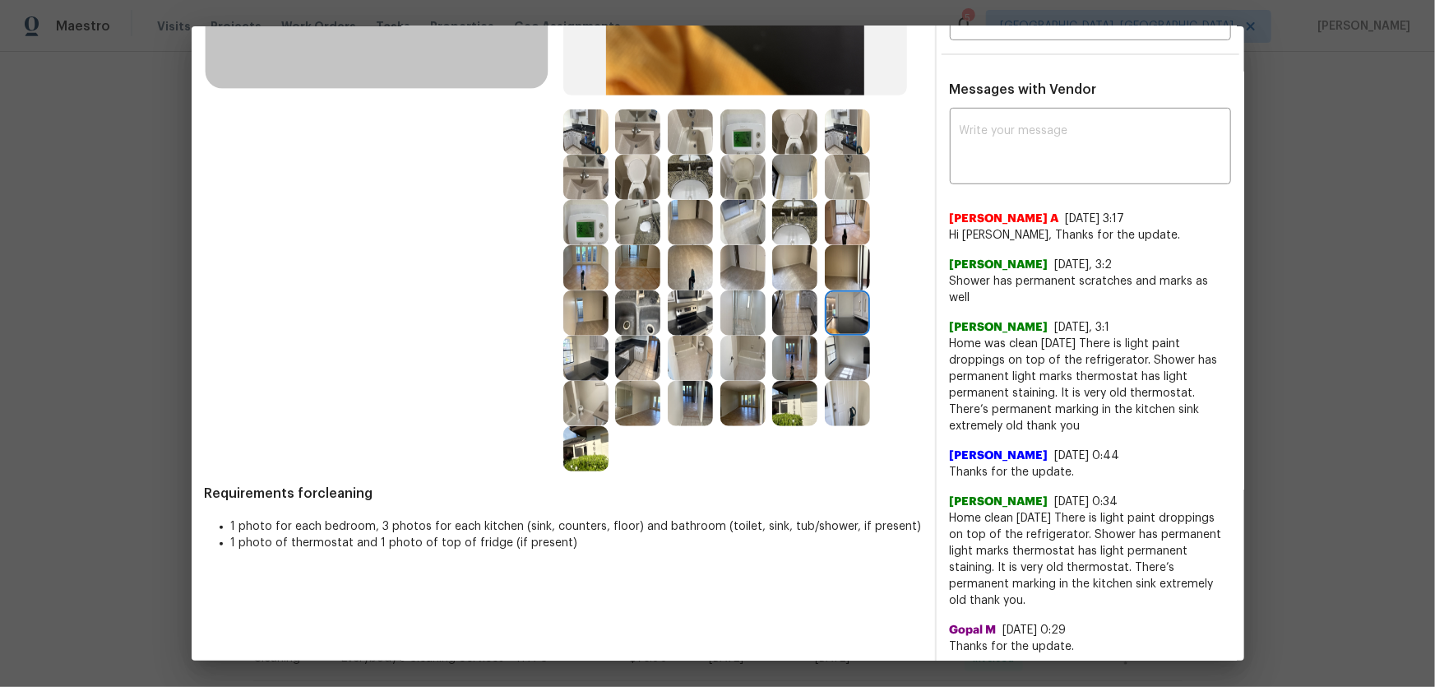
click at [794, 312] on img at bounding box center [794, 312] width 45 height 45
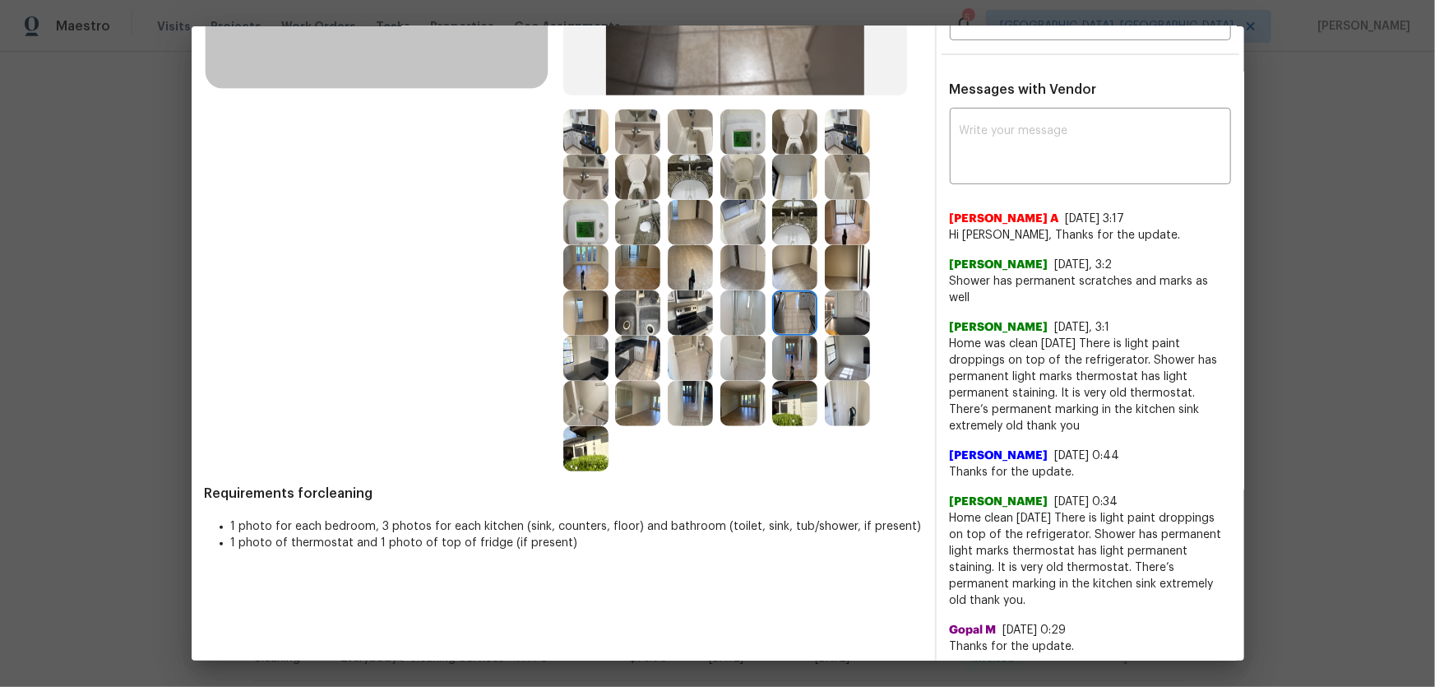
click at [793, 282] on img at bounding box center [794, 267] width 45 height 45
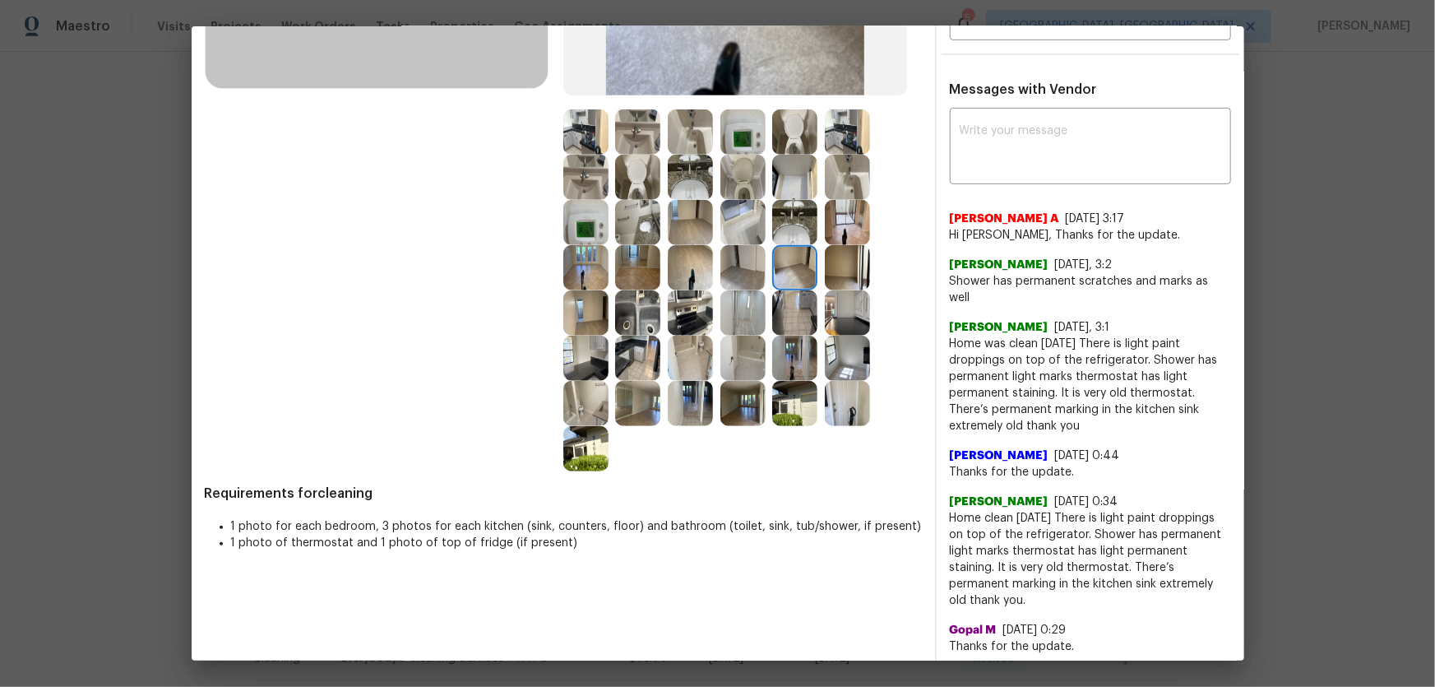
click at [687, 304] on img at bounding box center [690, 312] width 45 height 45
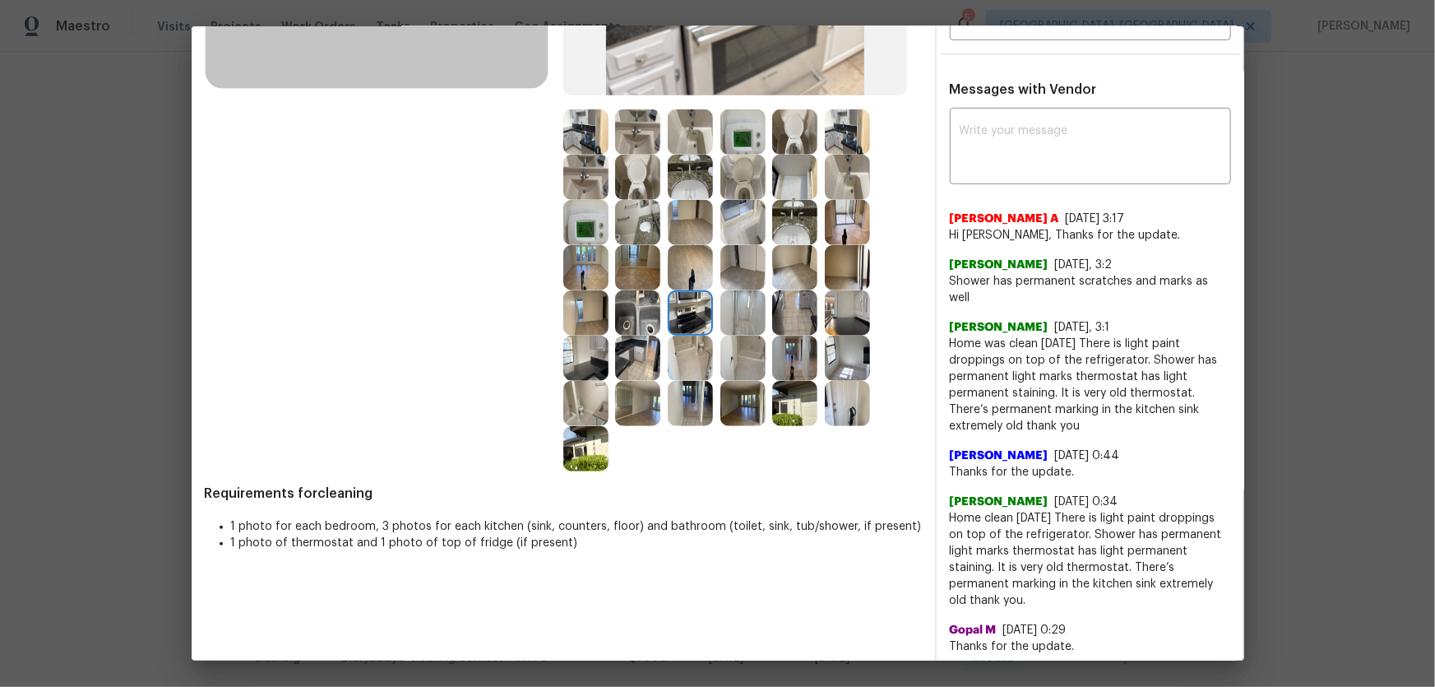
click at [651, 303] on img at bounding box center [637, 312] width 45 height 45
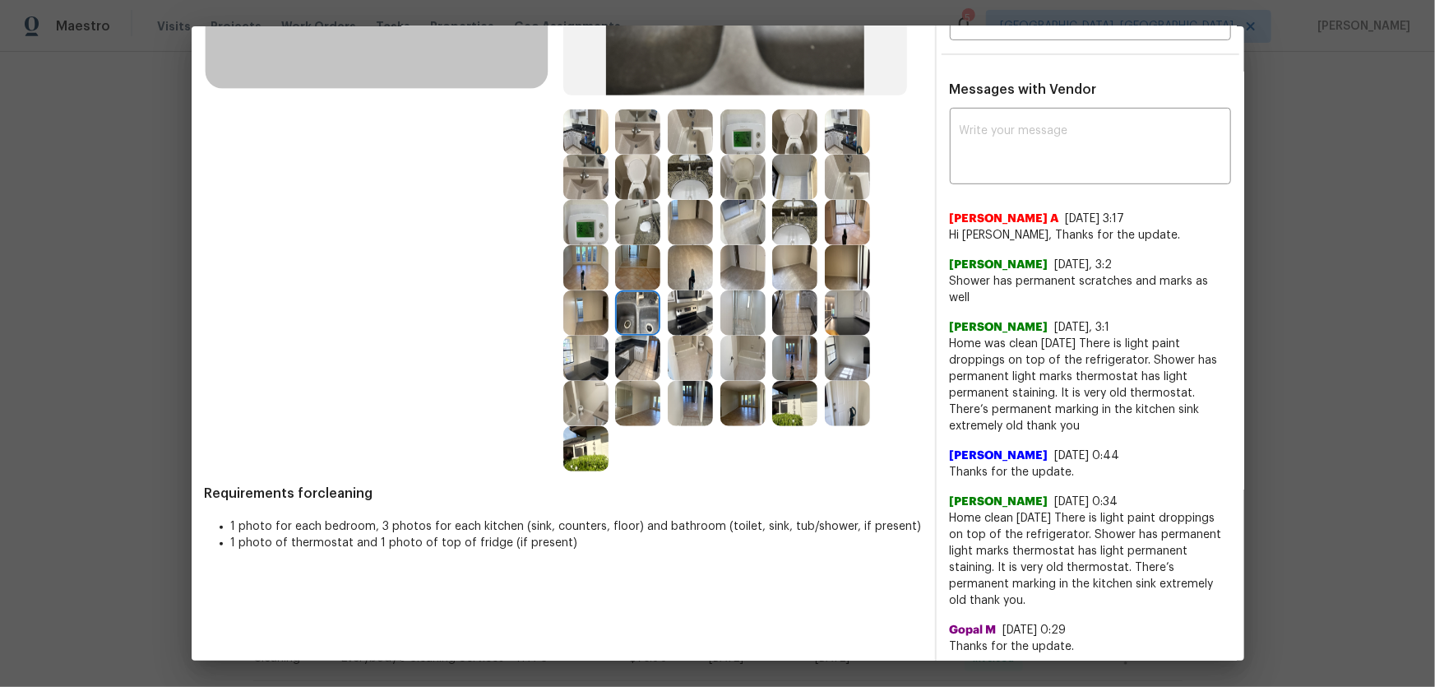
click at [647, 350] on img at bounding box center [637, 358] width 45 height 45
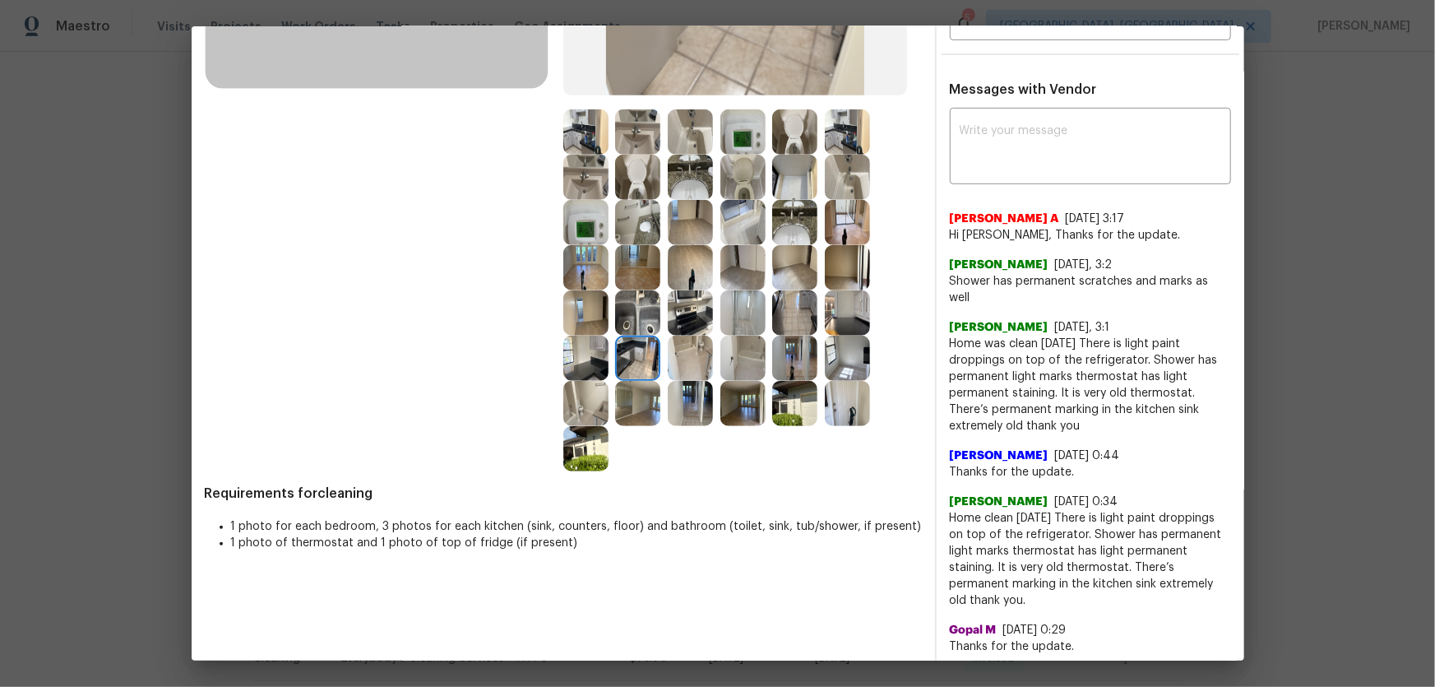
click at [581, 352] on img at bounding box center [585, 358] width 45 height 45
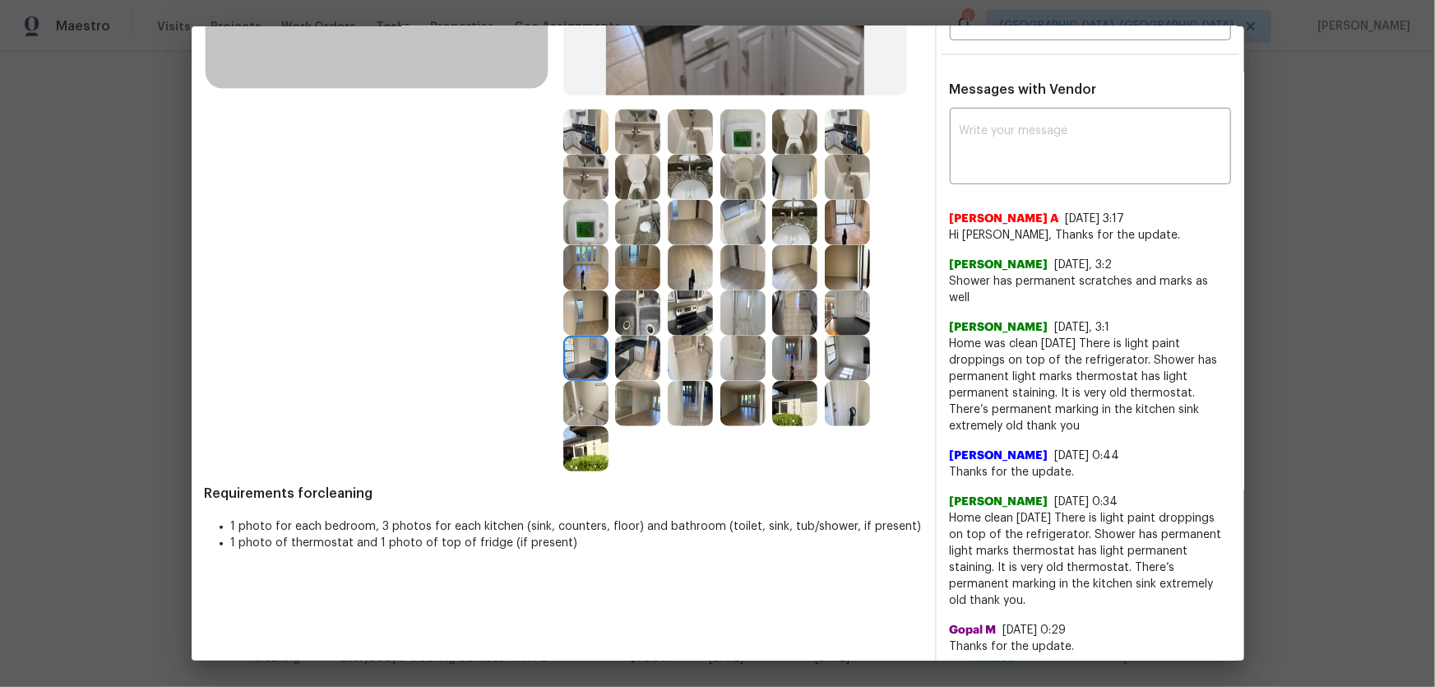
click at [590, 396] on img at bounding box center [585, 403] width 45 height 45
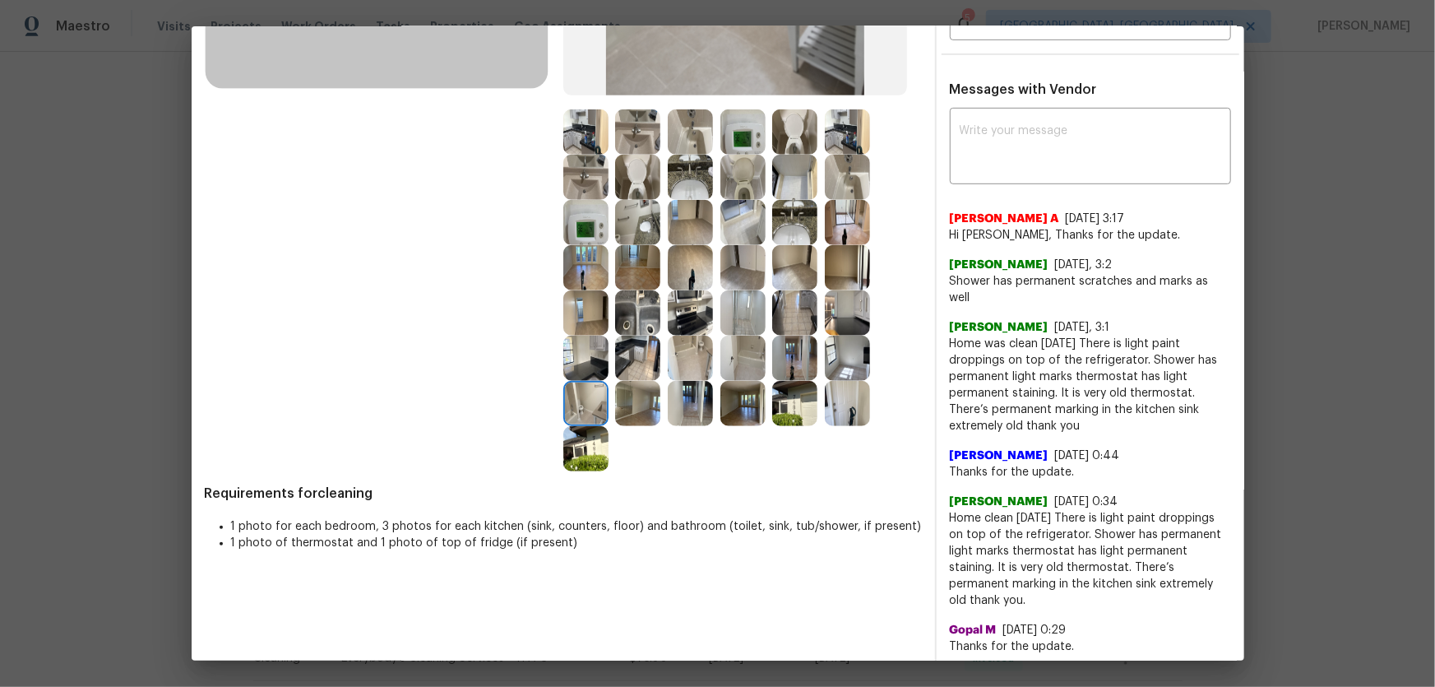
click at [701, 397] on img at bounding box center [690, 403] width 45 height 45
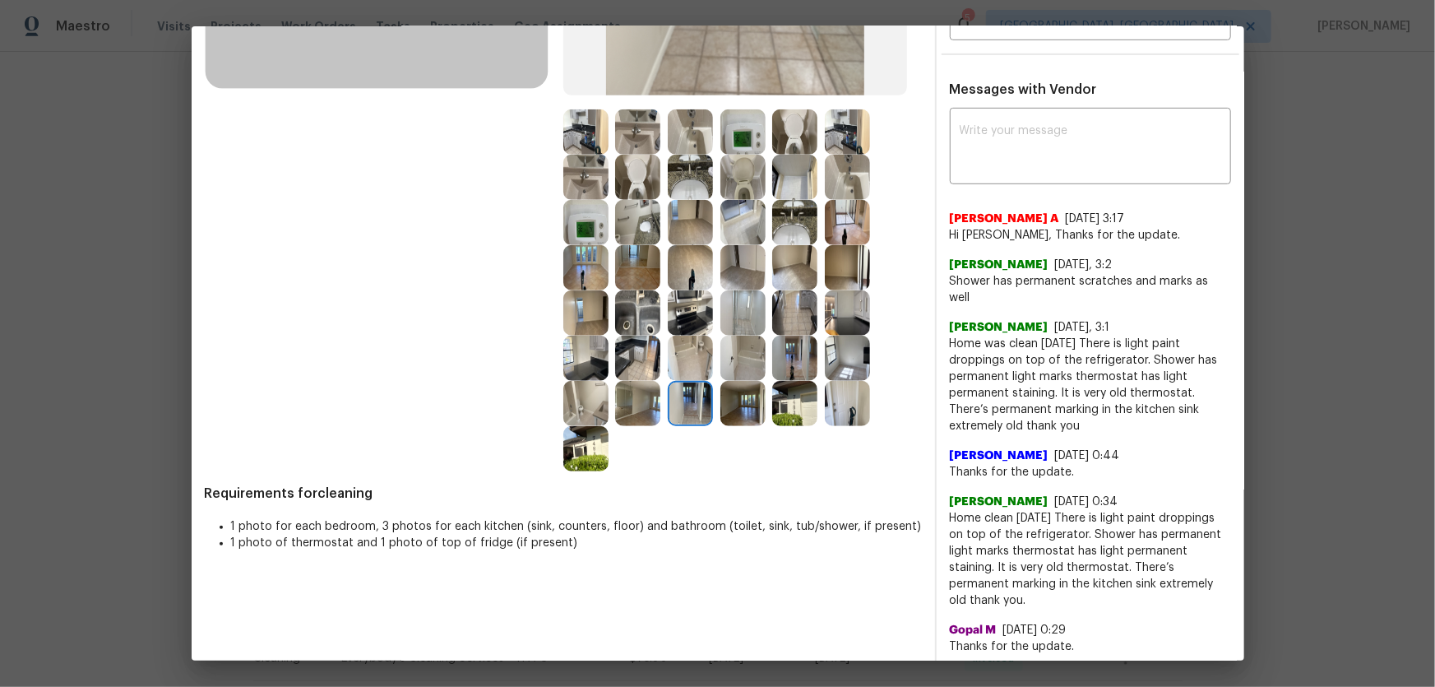
click at [690, 360] on img at bounding box center [690, 358] width 45 height 45
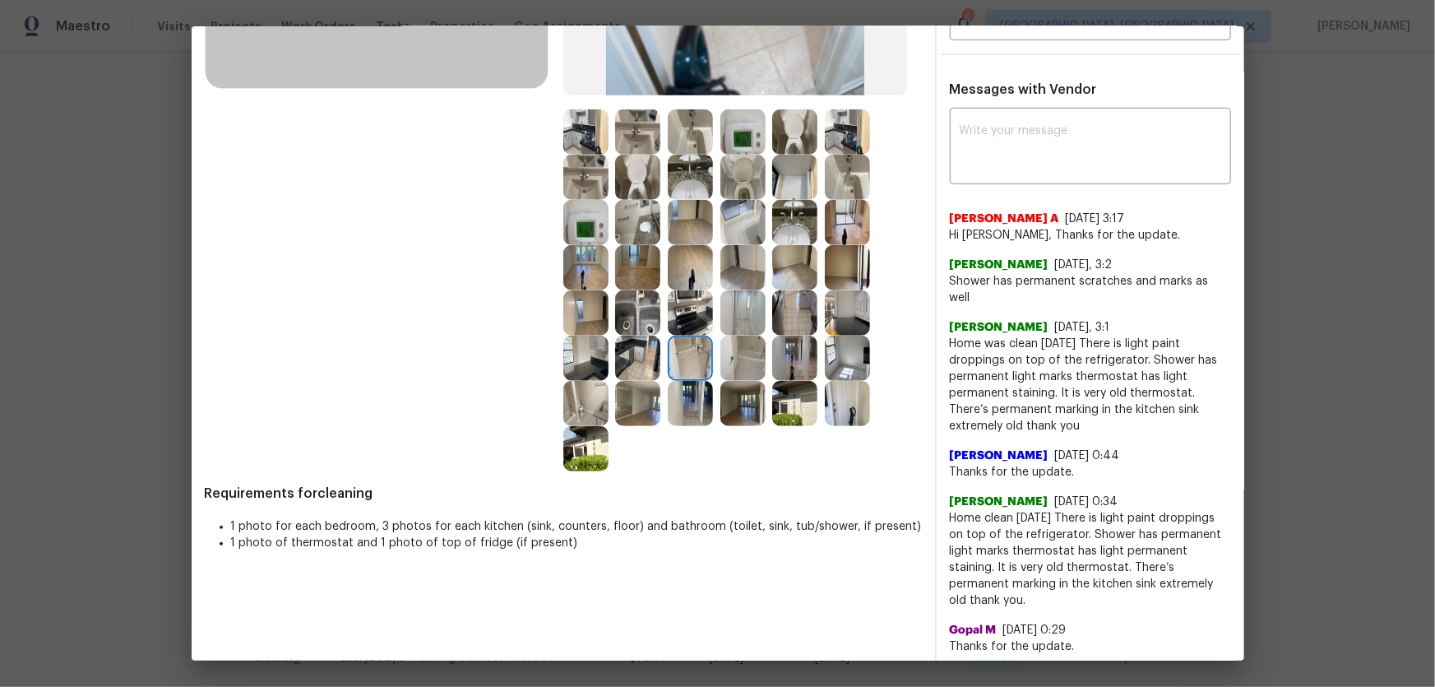
click at [743, 365] on img at bounding box center [742, 358] width 45 height 45
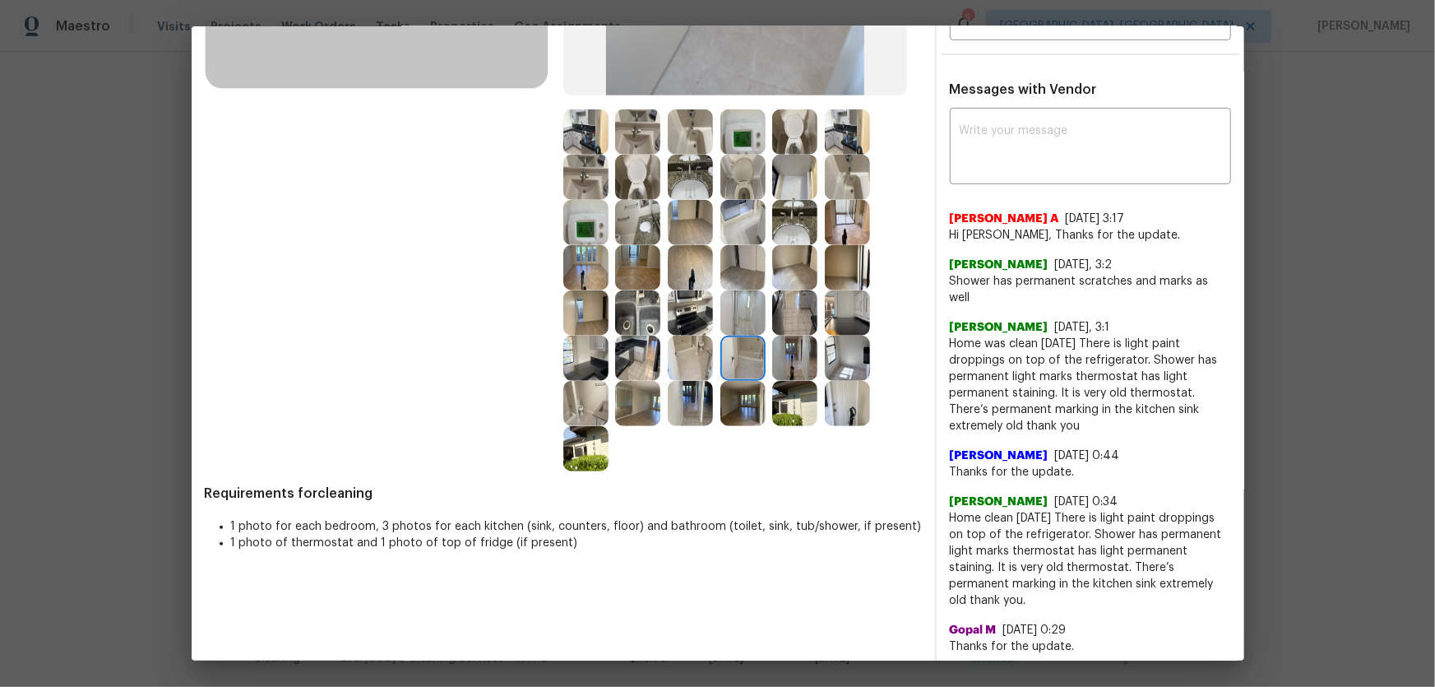
click at [744, 326] on img at bounding box center [742, 312] width 45 height 45
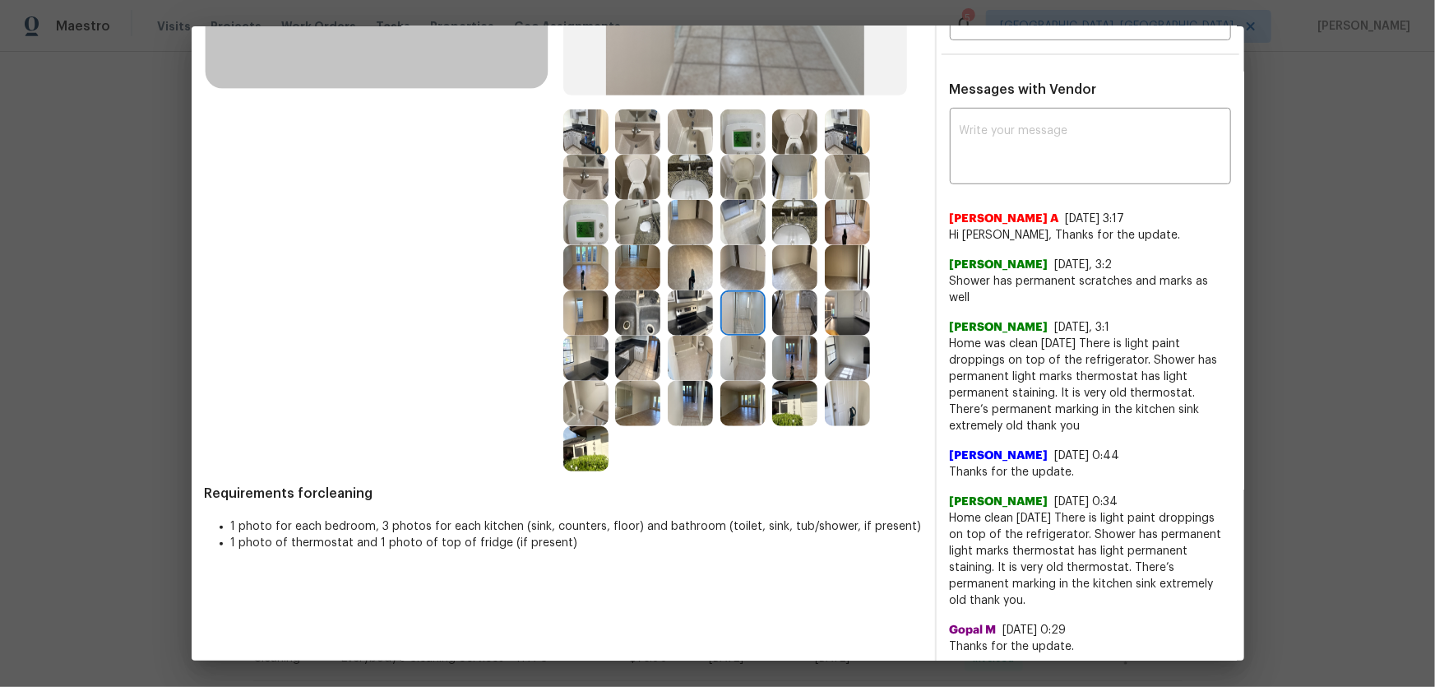
click at [806, 316] on img at bounding box center [794, 312] width 45 height 45
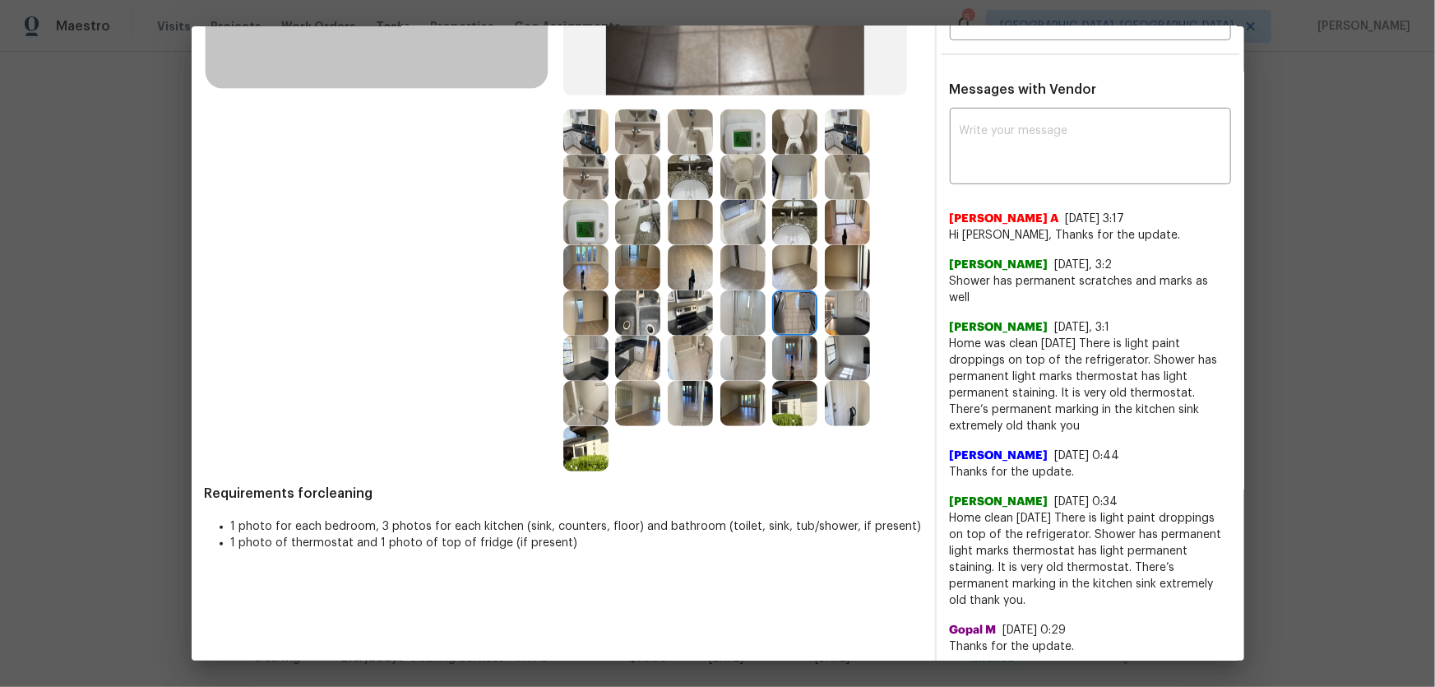
click at [788, 214] on img at bounding box center [794, 222] width 45 height 45
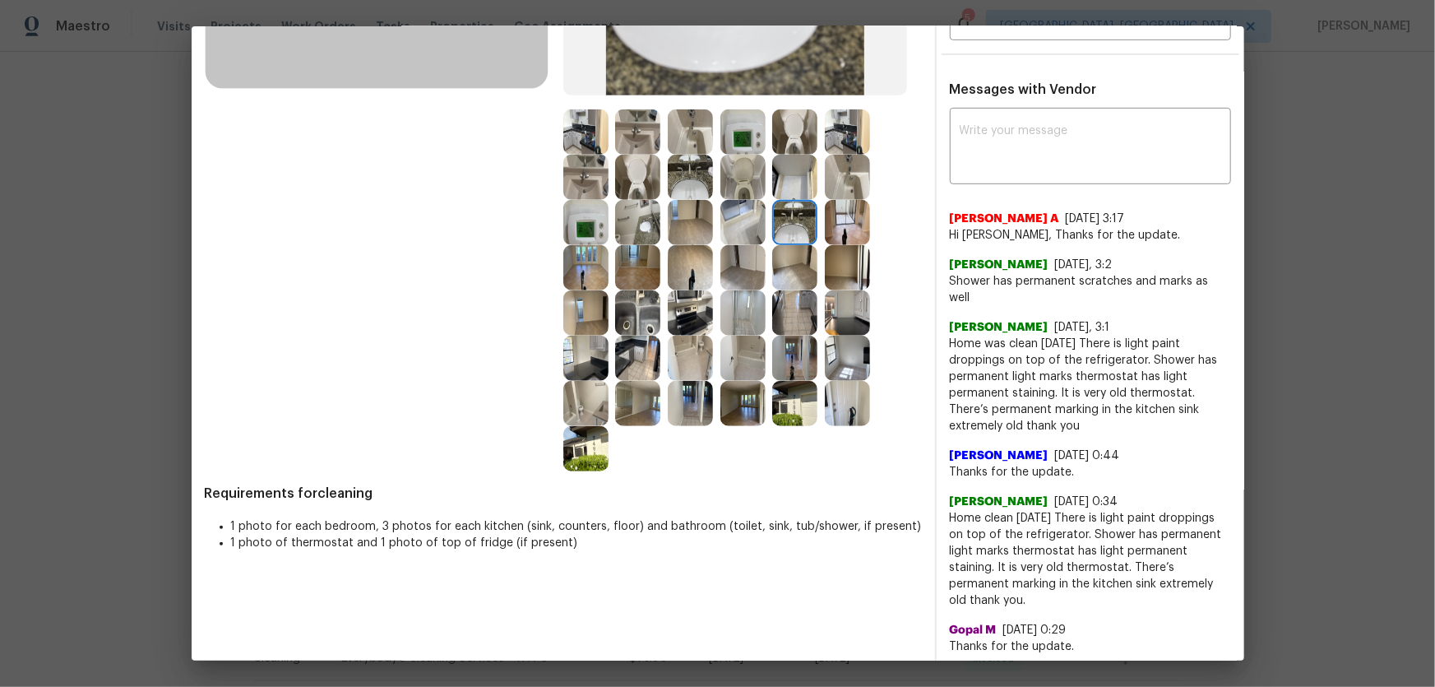
click at [847, 222] on img at bounding box center [847, 222] width 45 height 45
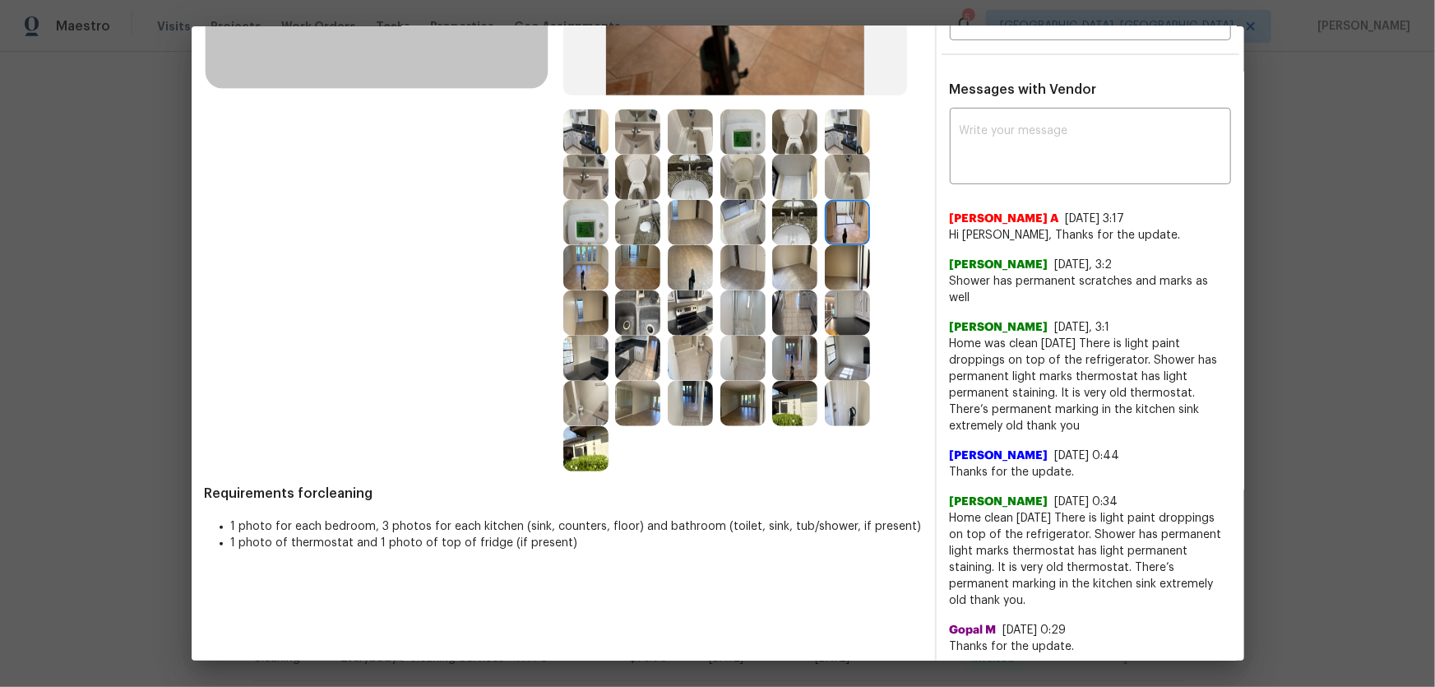
click at [729, 144] on img at bounding box center [742, 131] width 45 height 45
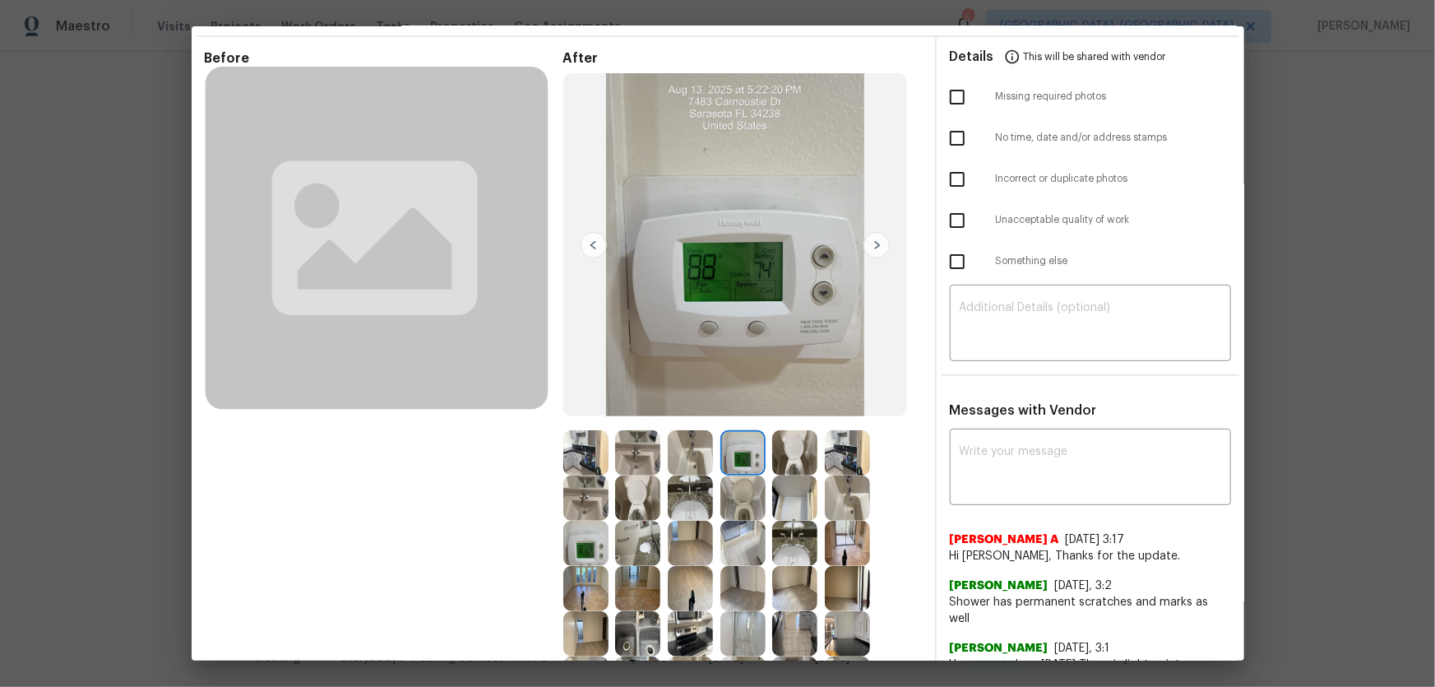
scroll to position [0, 0]
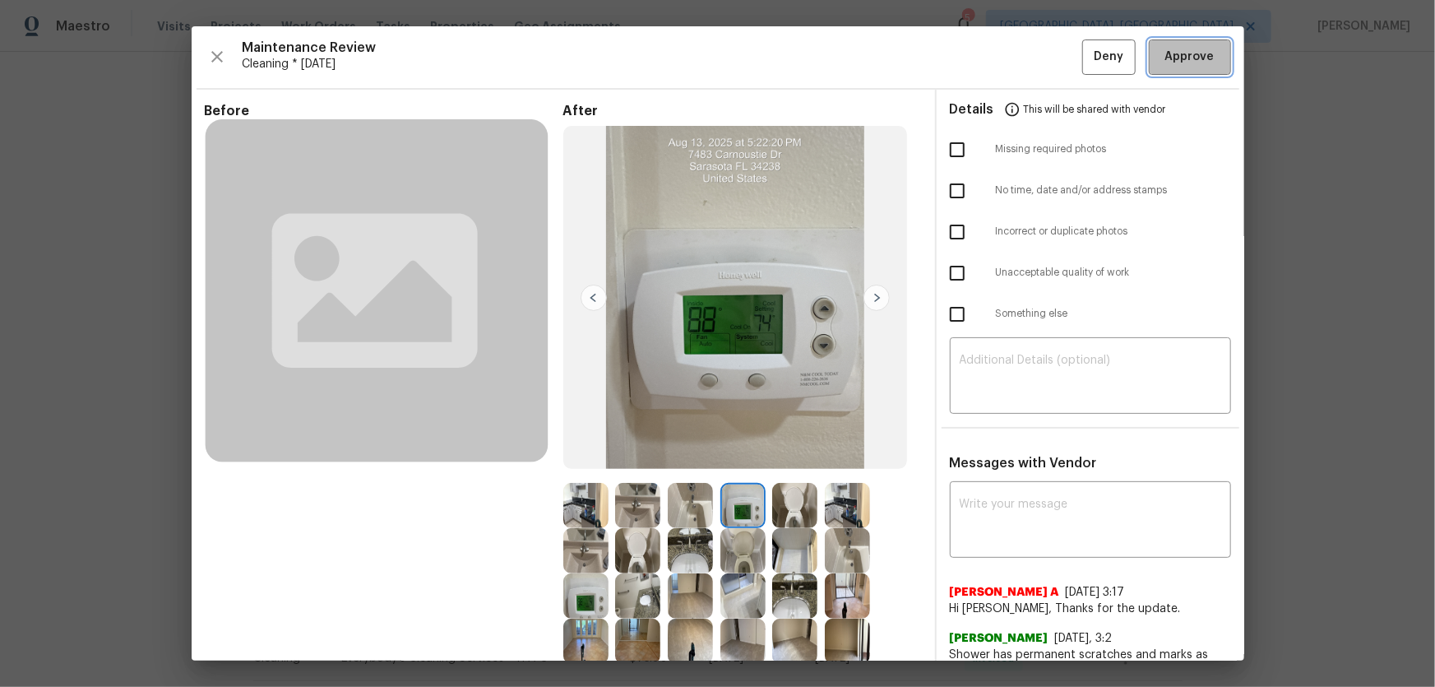
click at [1021, 49] on span "Approve" at bounding box center [1189, 57] width 49 height 21
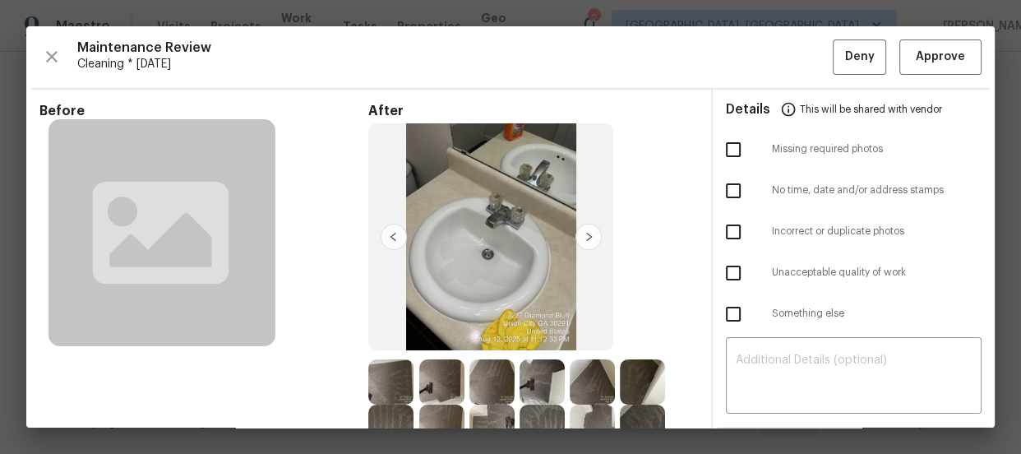
scroll to position [292, 0]
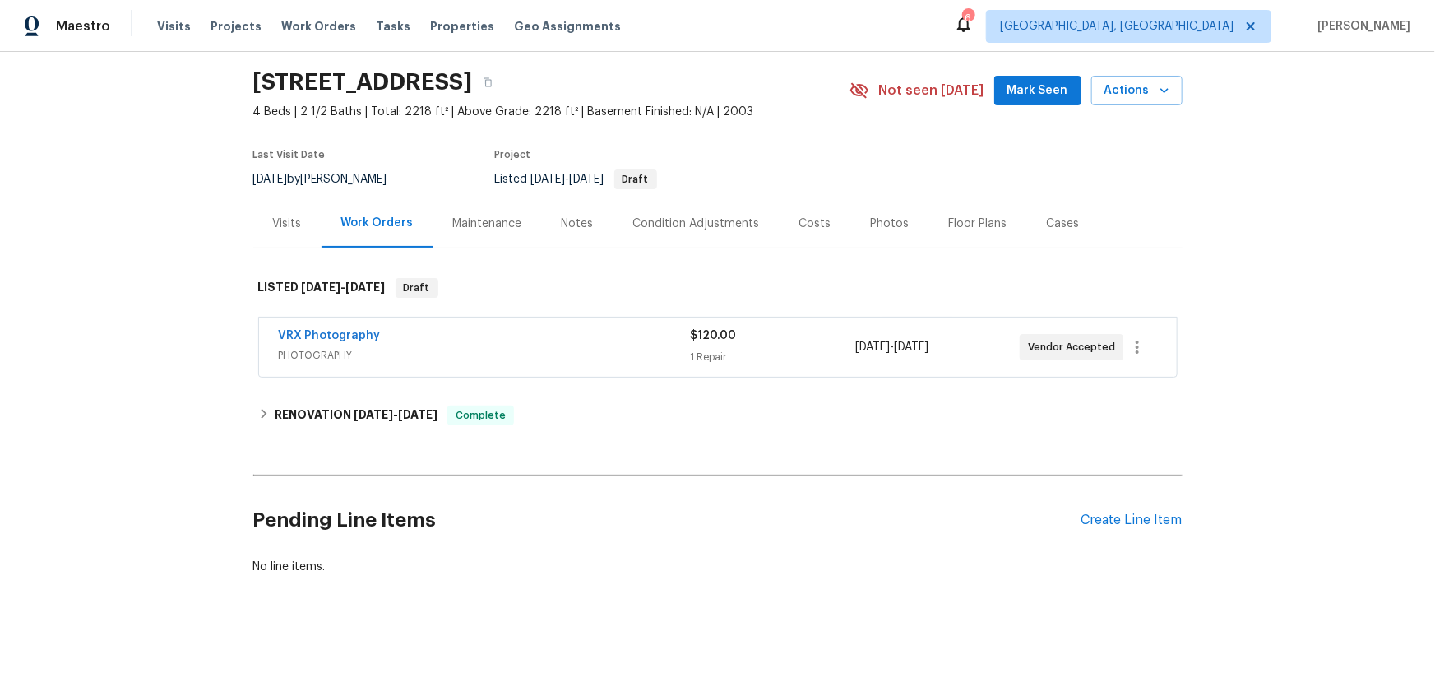
scroll to position [59, 0]
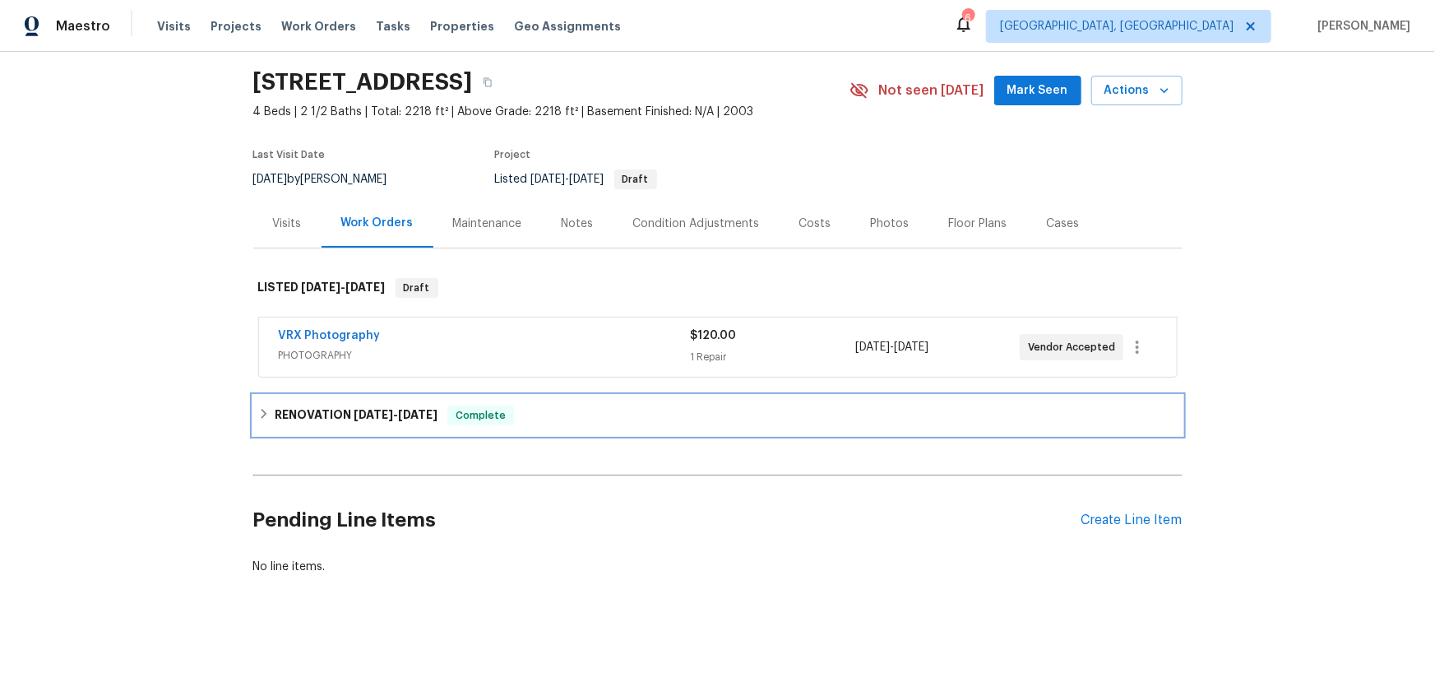
click at [275, 405] on h6 "RENOVATION [DATE] - [DATE]" at bounding box center [356, 415] width 163 height 20
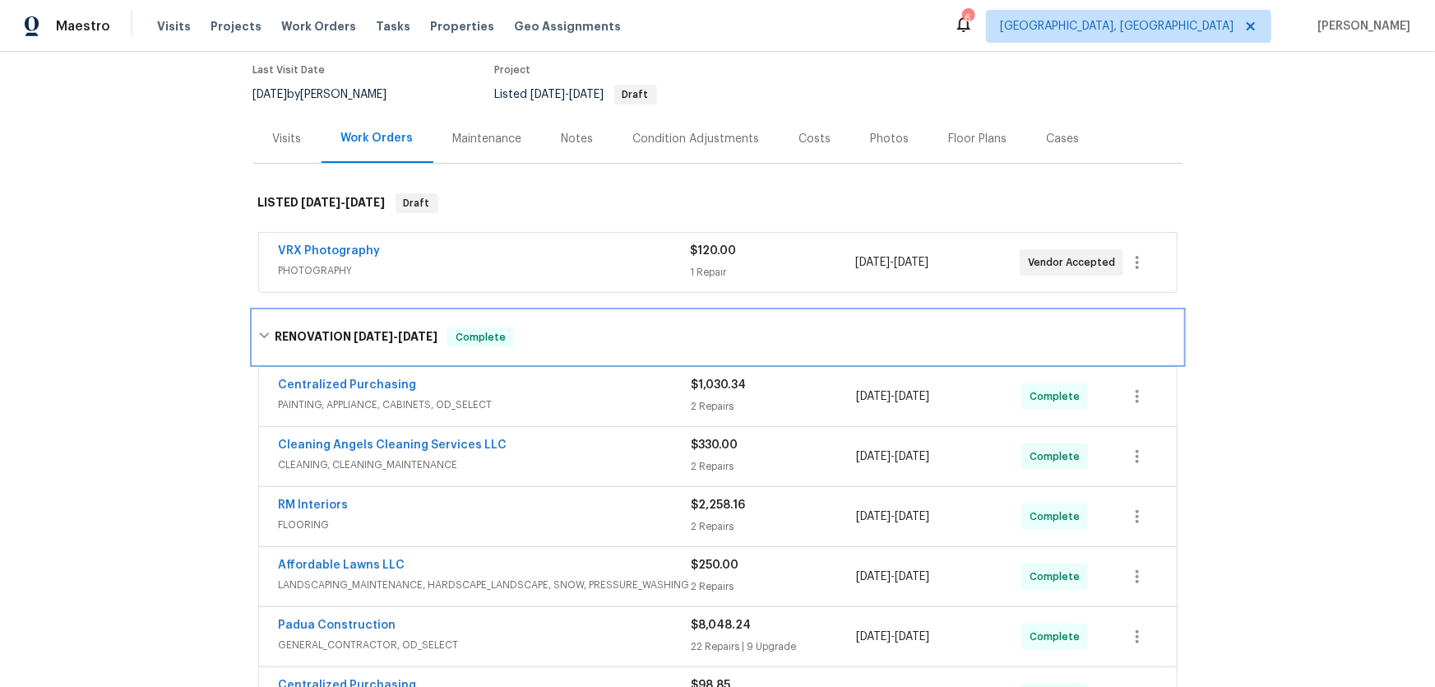
scroll to position [74, 0]
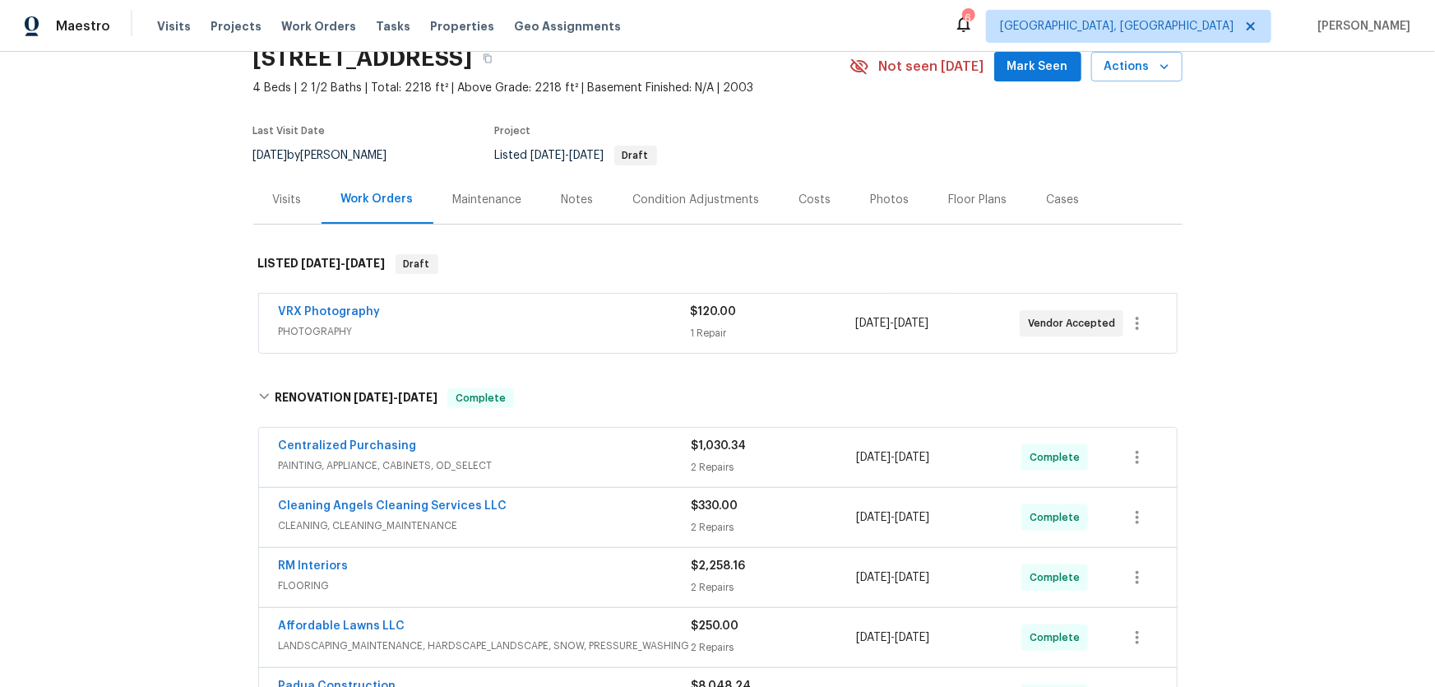
click at [1183, 177] on div "Back to all projects [STREET_ADDRESS] 4 Beds | 2 1/2 Baths | Total: 2218 ft² | …" at bounding box center [717, 369] width 1435 height 635
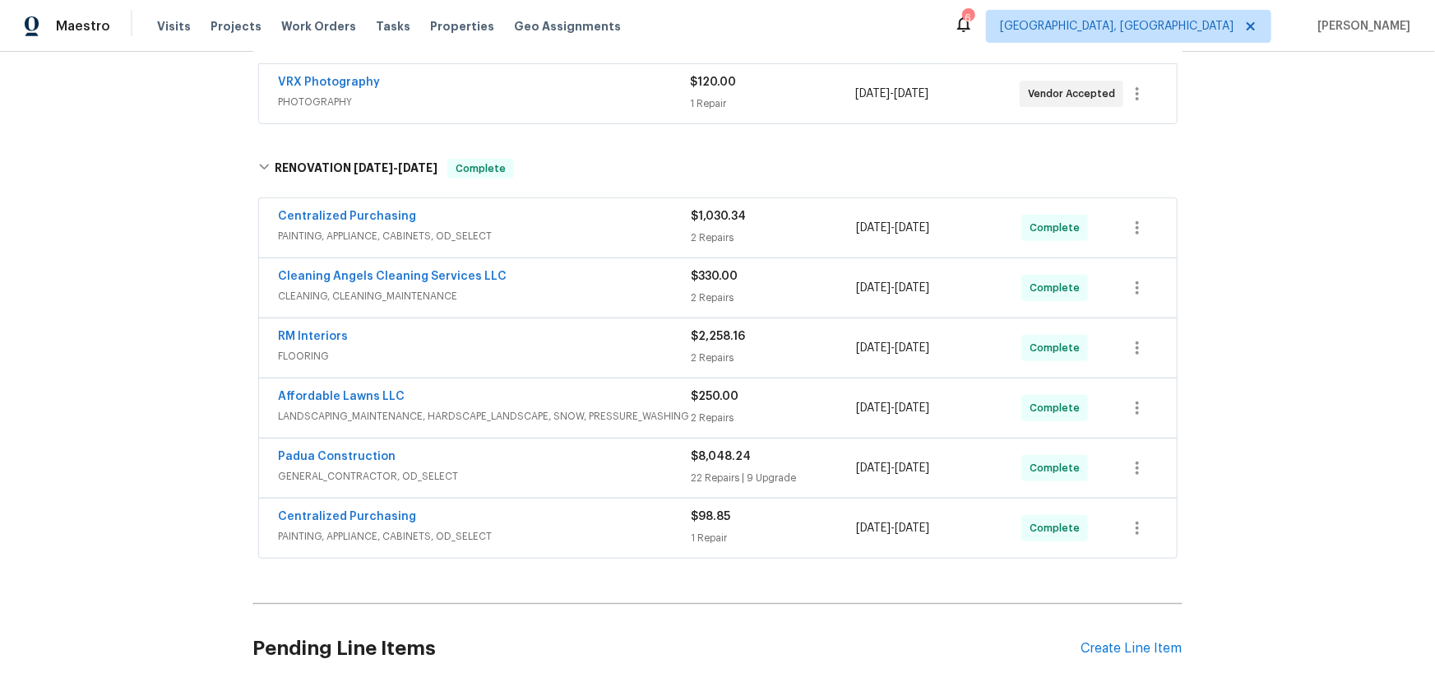
scroll to position [291, 0]
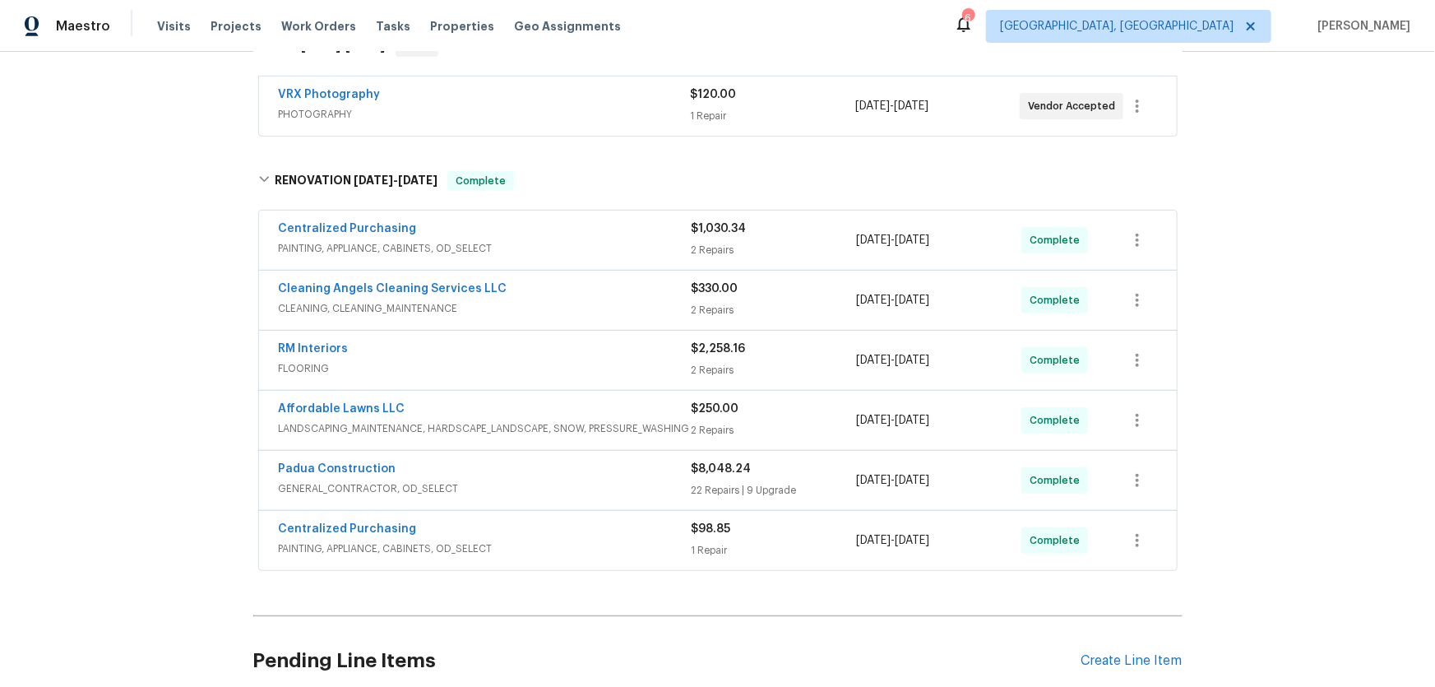
click at [1367, 275] on div "Back to all projects [STREET_ADDRESS] 4 Beds | 2 1/2 Baths | Total: 2218 ft² | …" at bounding box center [717, 369] width 1435 height 635
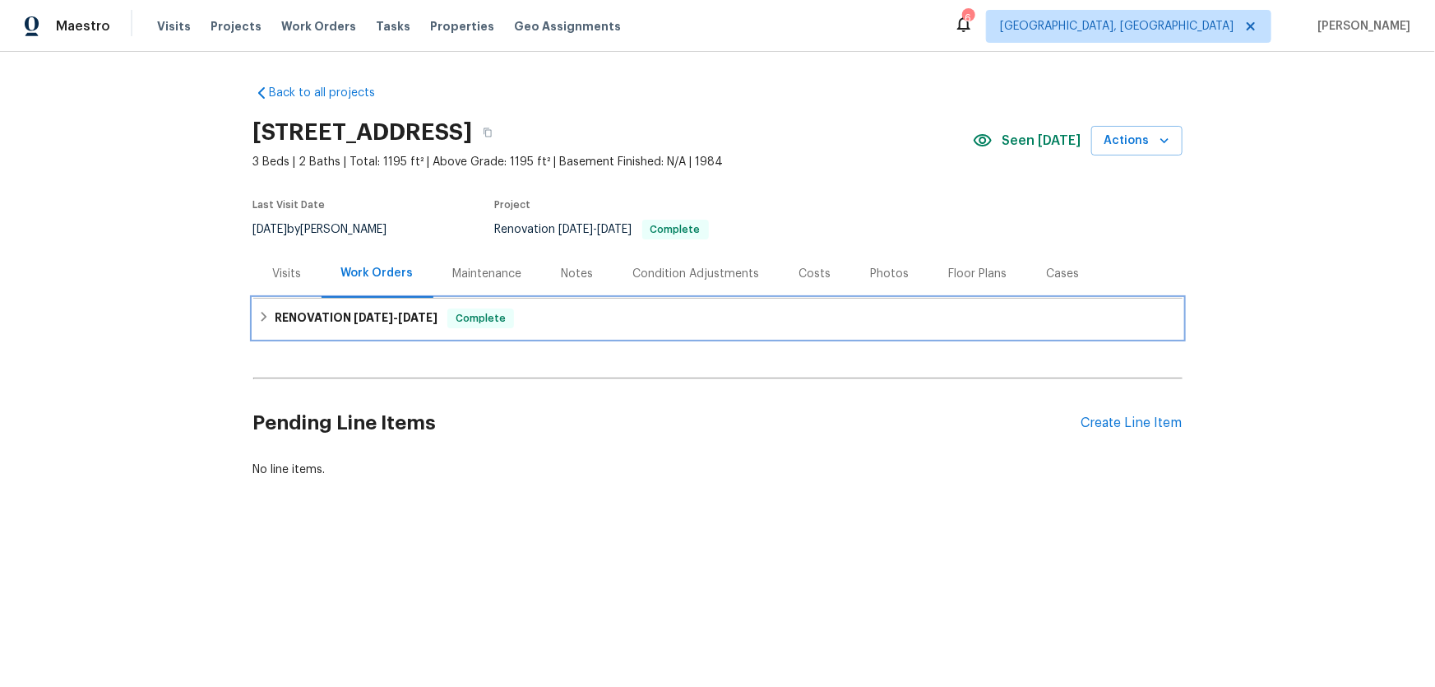
click at [262, 316] on icon at bounding box center [264, 317] width 12 height 12
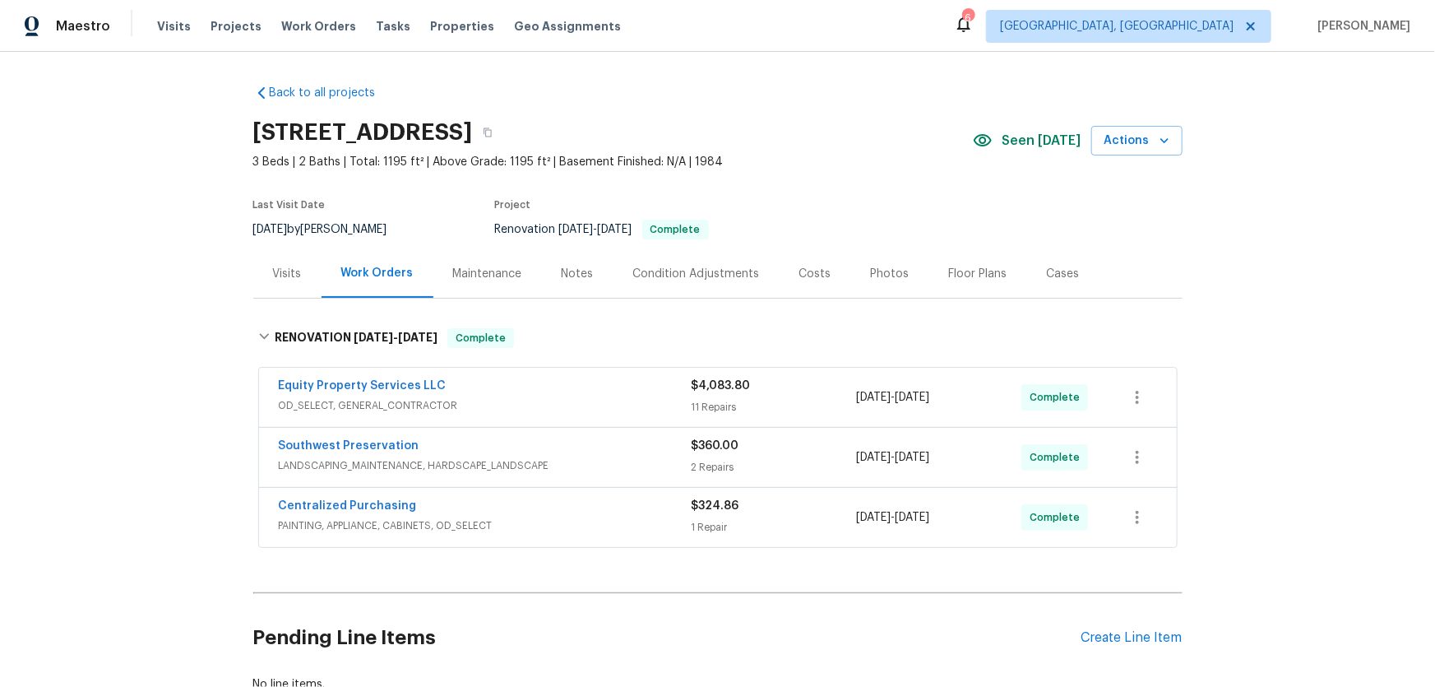
click at [1266, 188] on div "Back to all projects [STREET_ADDRESS] 3 Beds | 2 Baths | Total: 1195 ft² | Abov…" at bounding box center [717, 369] width 1435 height 635
